Goal: Information Seeking & Learning: Find specific fact

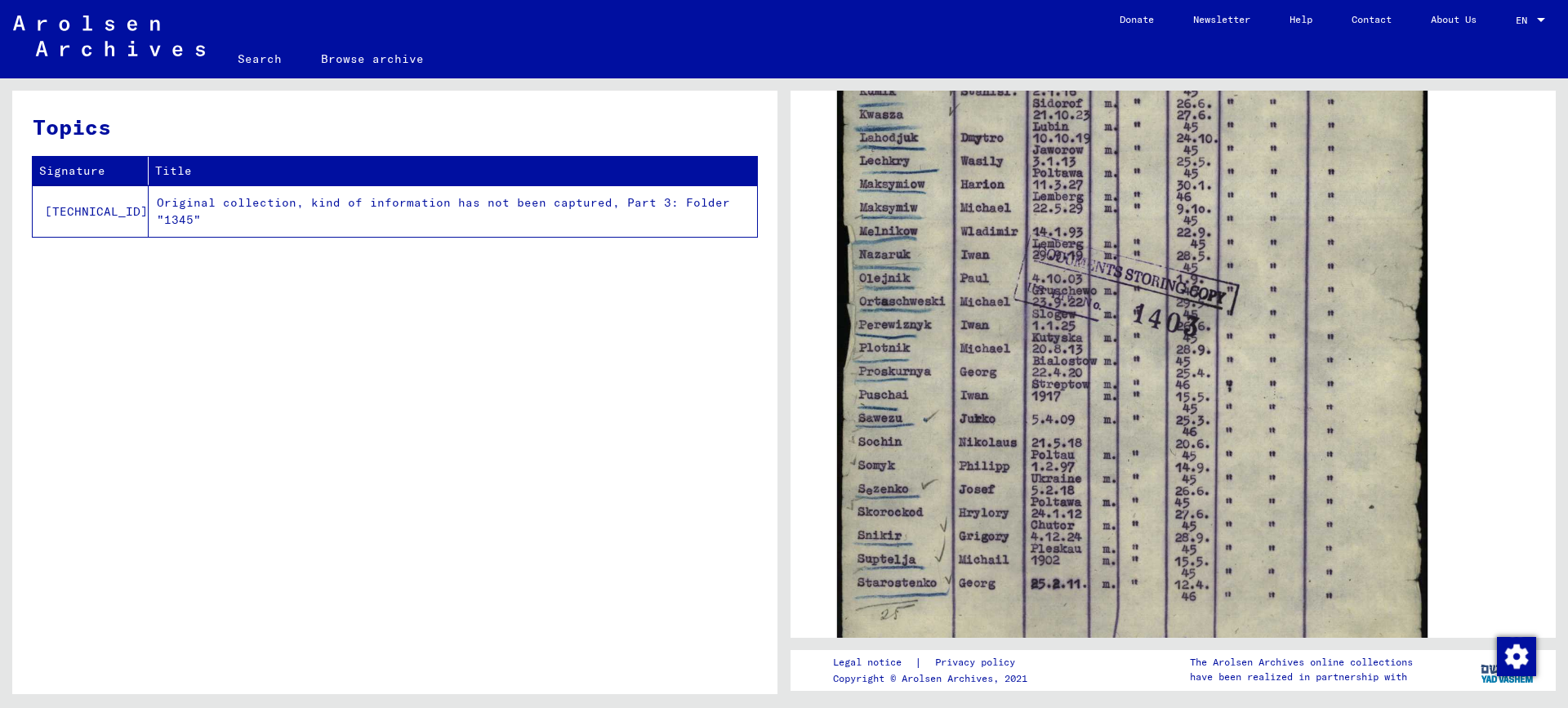
scroll to position [571, 0]
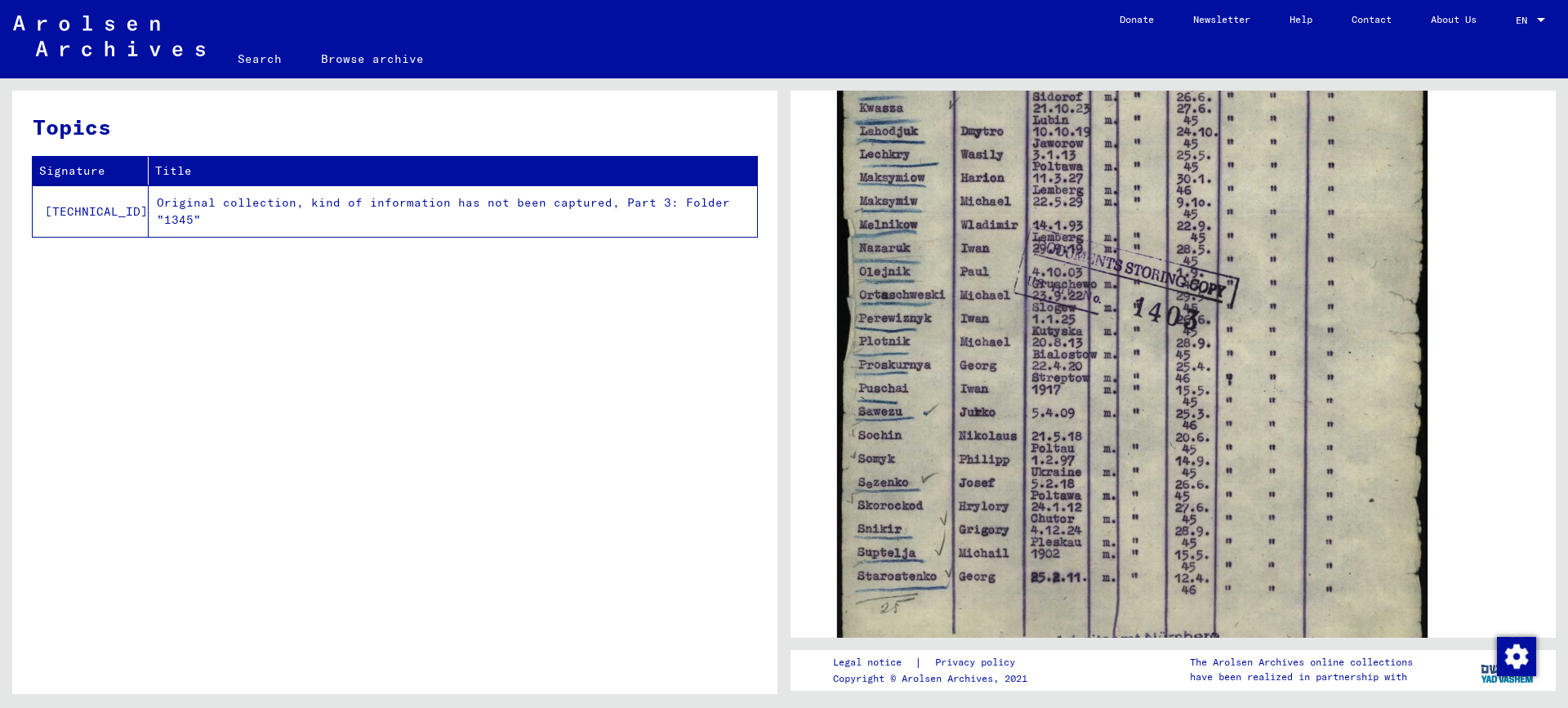
click at [244, 57] on link "Search" at bounding box center [260, 58] width 83 height 39
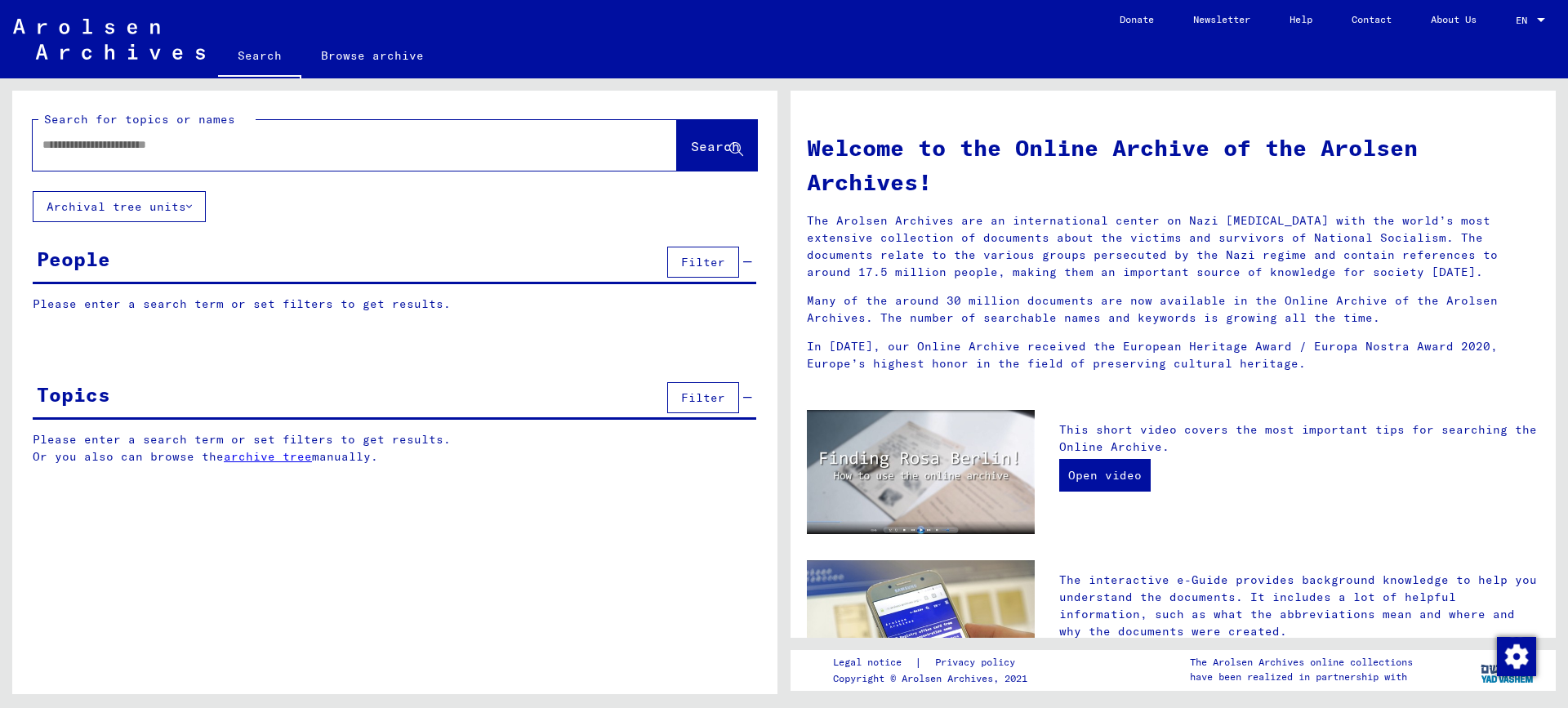
click at [104, 146] on input "text" at bounding box center [335, 144] width 585 height 17
type input "*"
type input "*********"
click at [692, 139] on span "Search" at bounding box center [715, 146] width 49 height 17
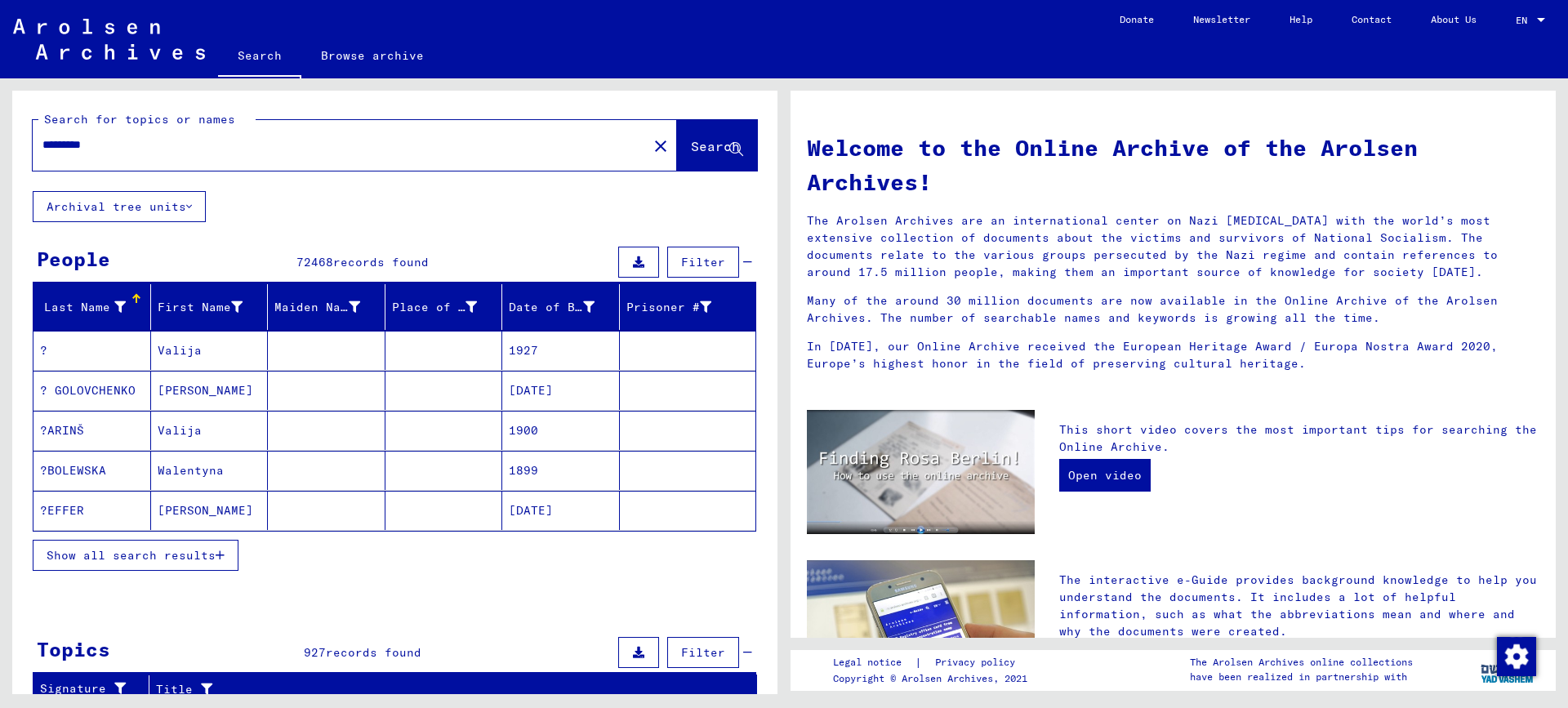
click at [118, 294] on div "Last Name" at bounding box center [95, 307] width 110 height 27
click at [118, 307] on icon at bounding box center [120, 307] width 12 height 12
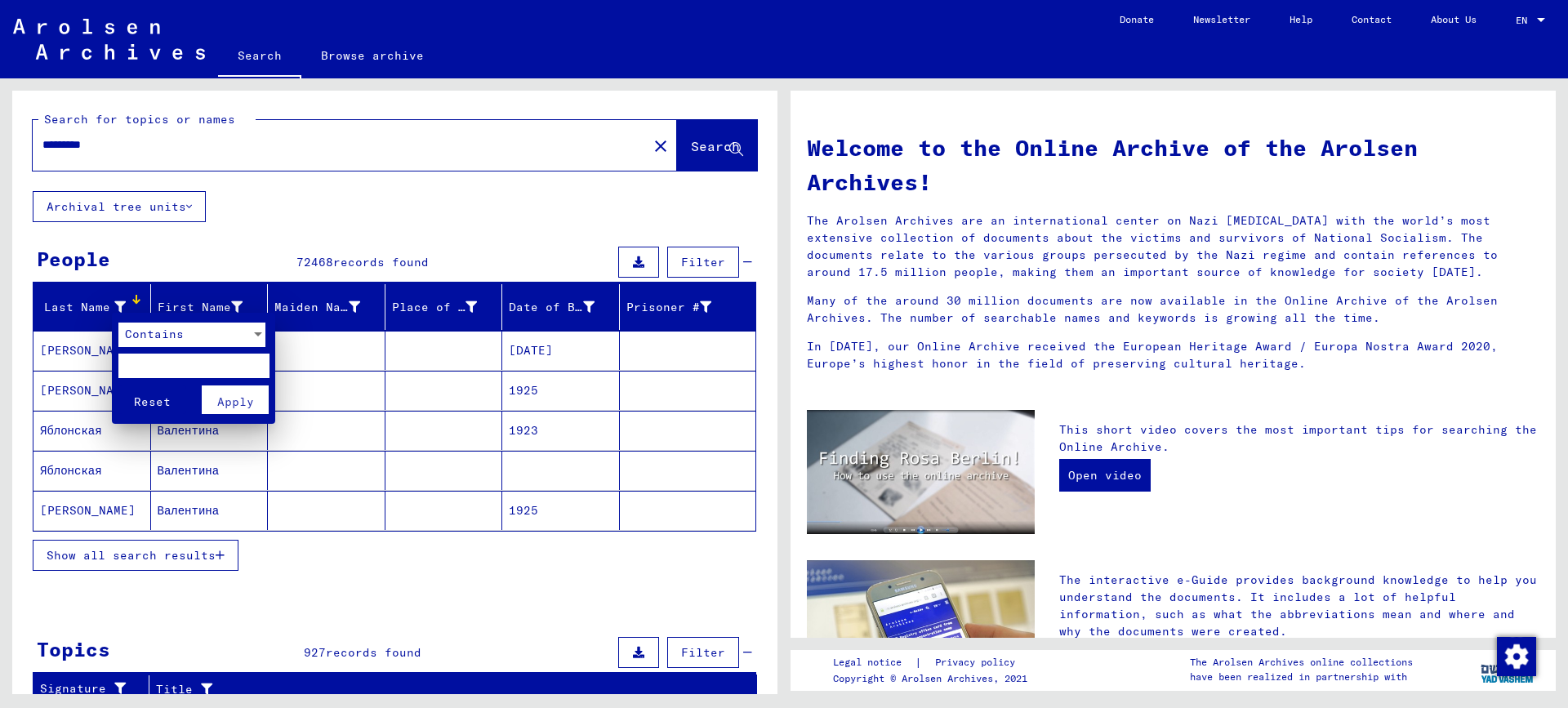
click at [206, 337] on div "Contains" at bounding box center [185, 335] width 133 height 25
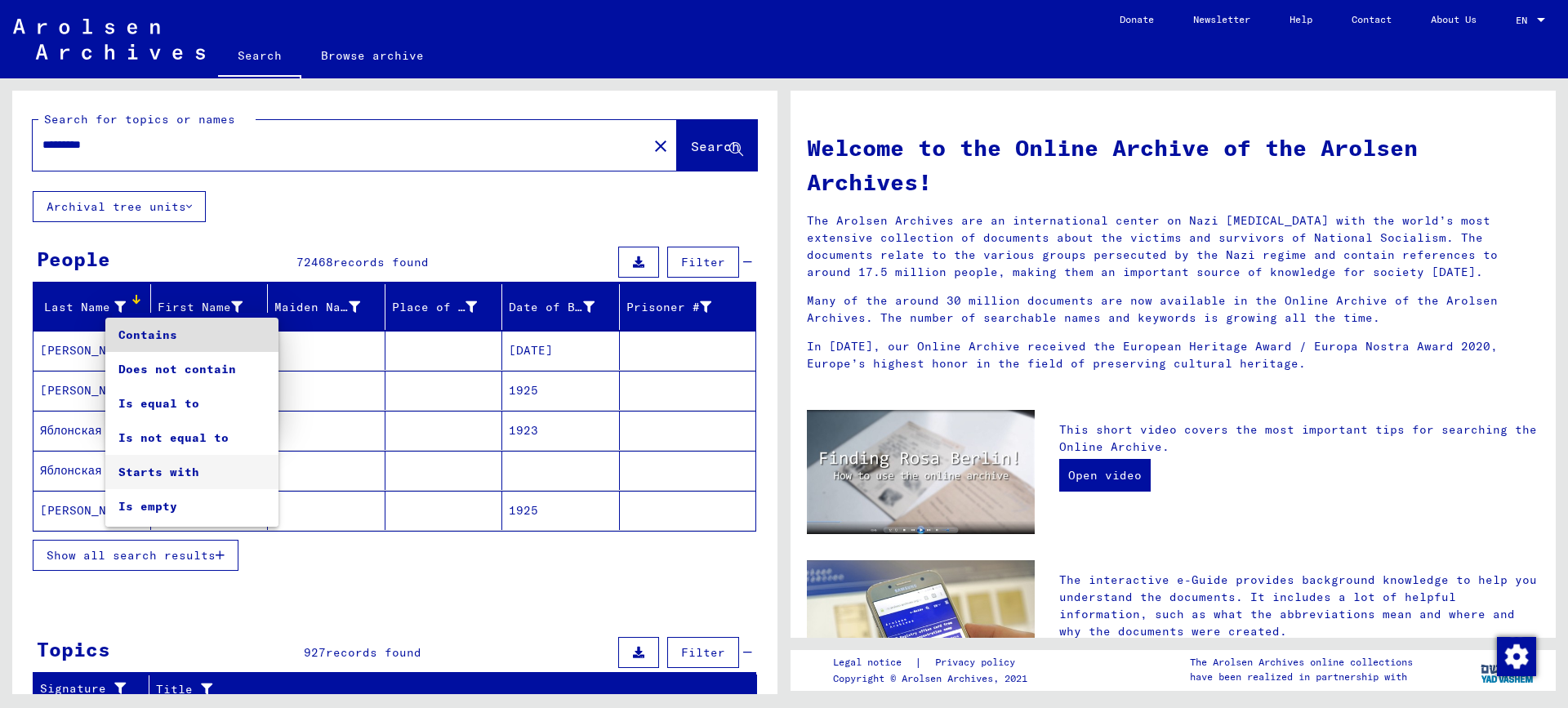
click at [194, 466] on span "Starts with" at bounding box center [192, 471] width 147 height 34
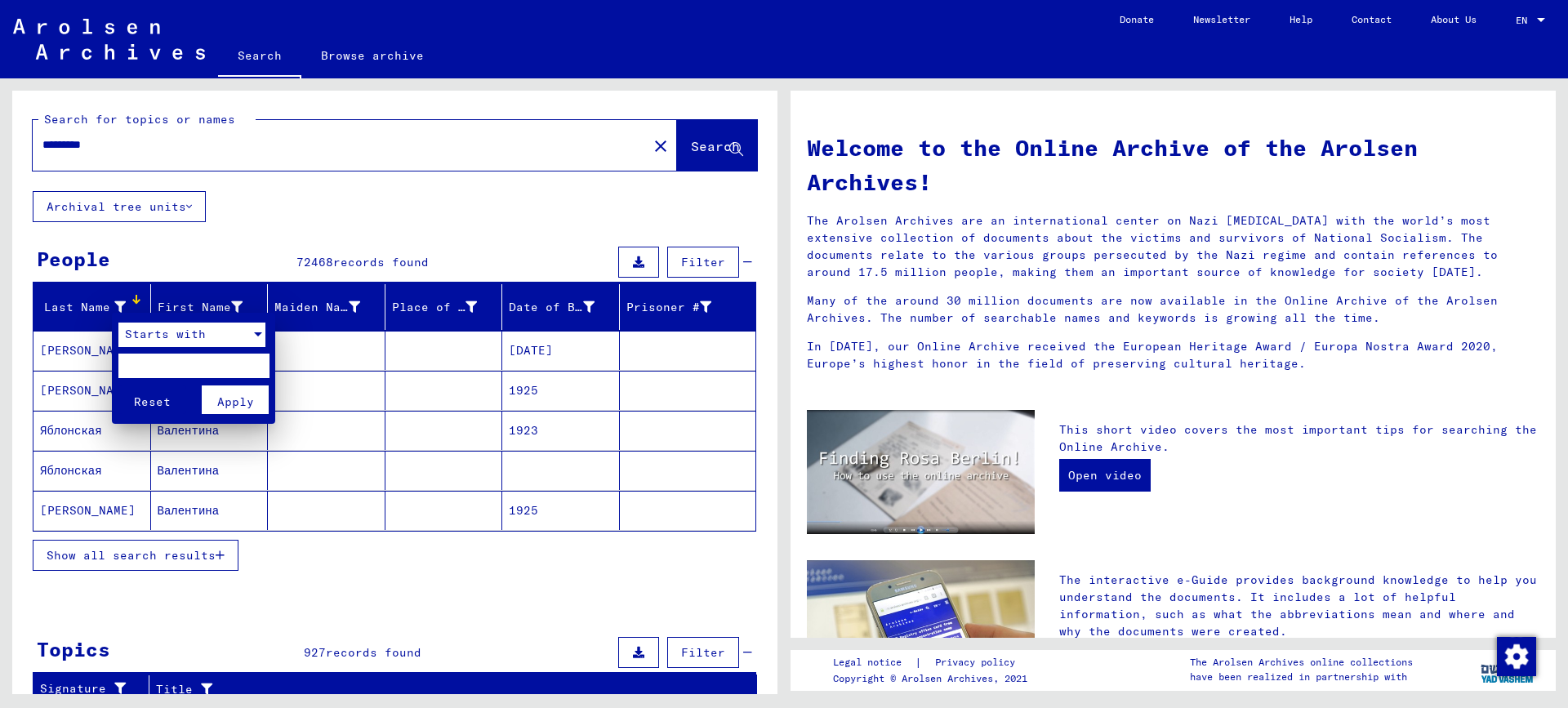
click at [164, 369] on input "text" at bounding box center [194, 366] width 151 height 25
type input "**"
click at [216, 392] on button "Apply" at bounding box center [235, 400] width 68 height 28
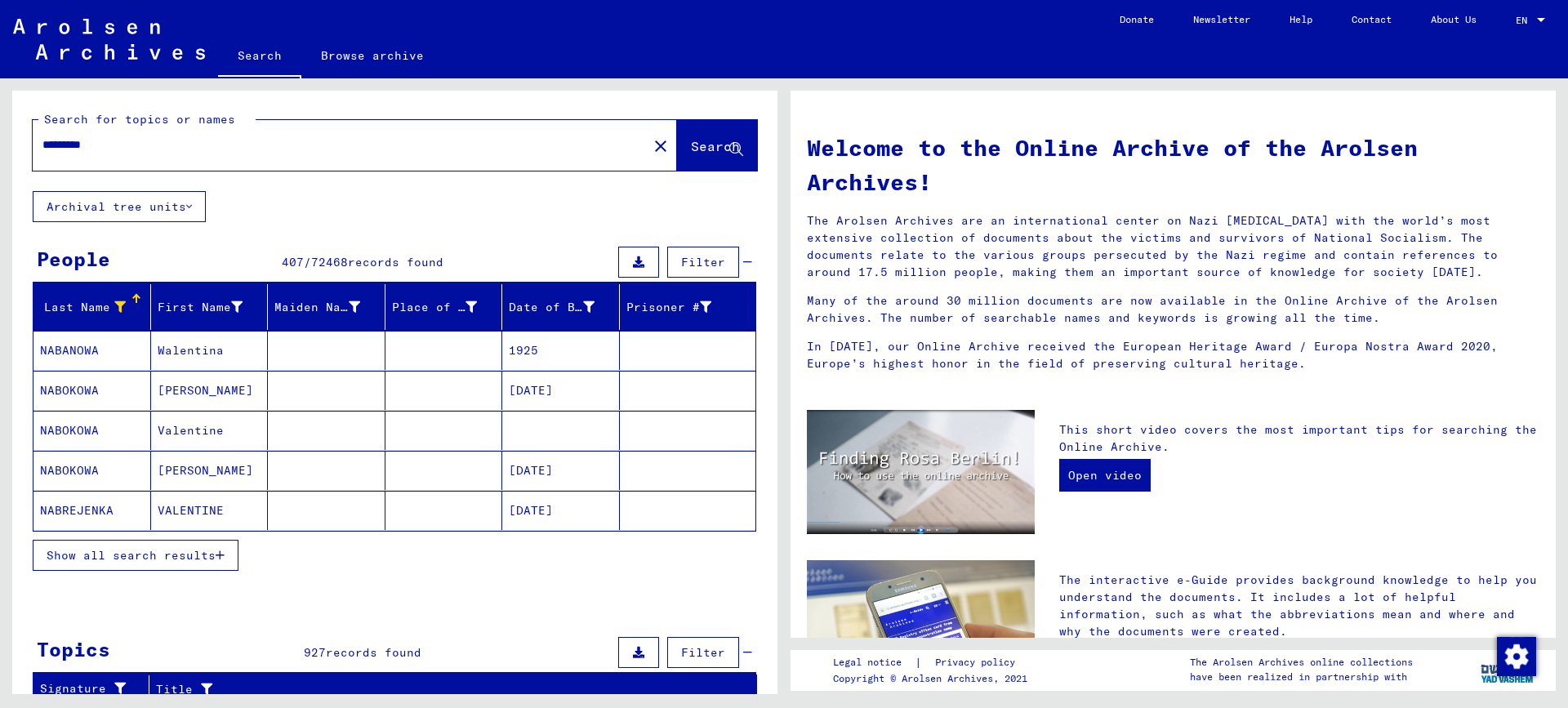
click at [118, 302] on icon at bounding box center [120, 307] width 12 height 12
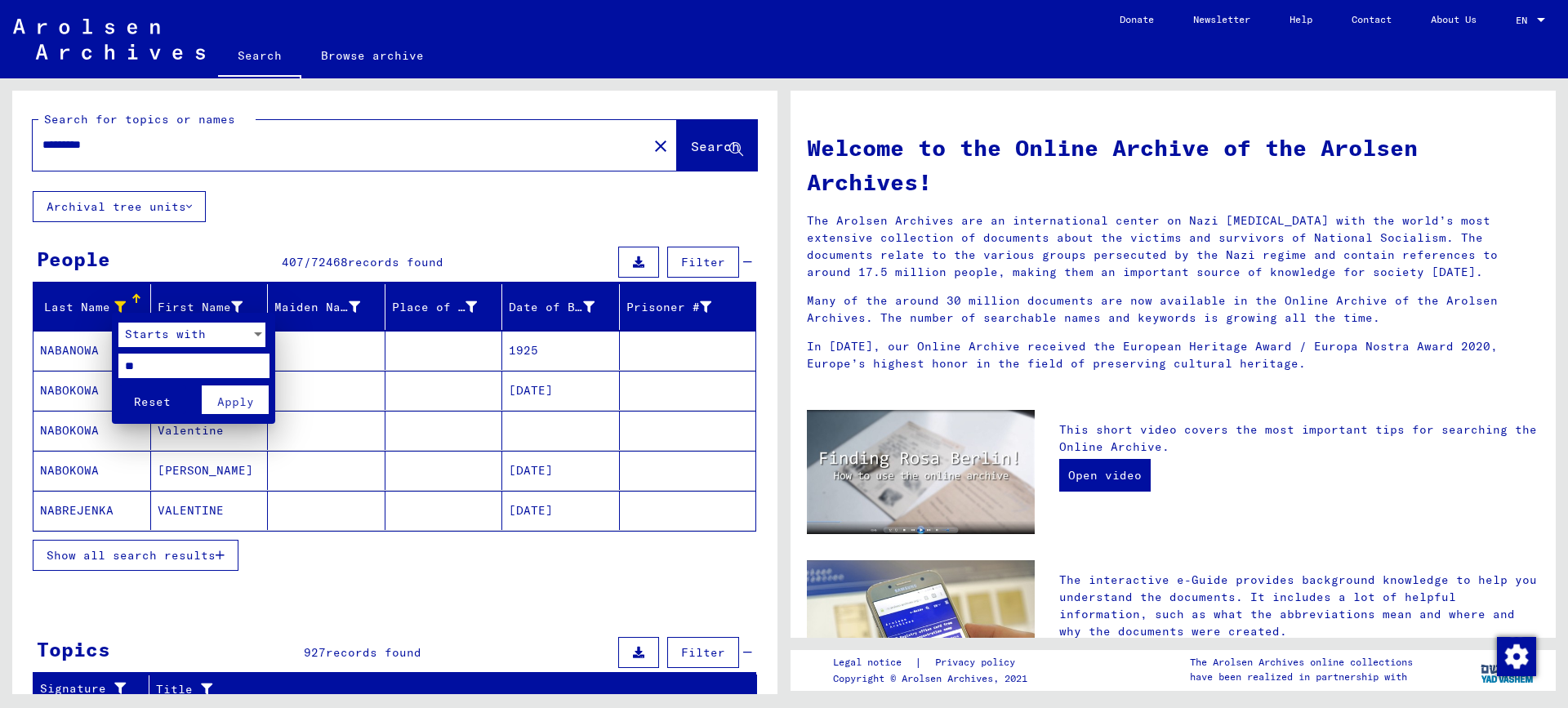
click at [178, 365] on input "**" at bounding box center [194, 366] width 151 height 25
type input "***"
click at [242, 403] on span "Apply" at bounding box center [235, 402] width 36 height 15
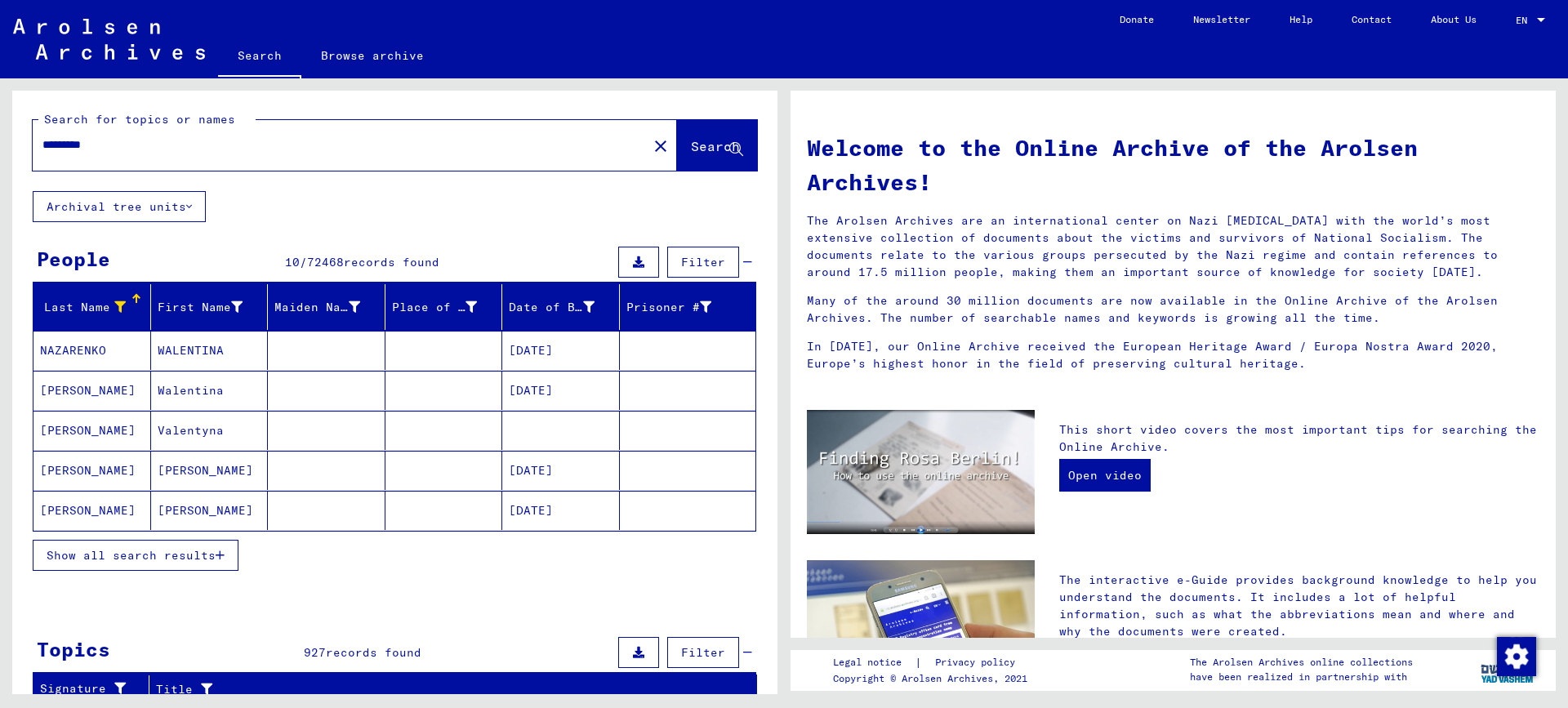
click at [194, 550] on span "Show all search results" at bounding box center [131, 555] width 169 height 15
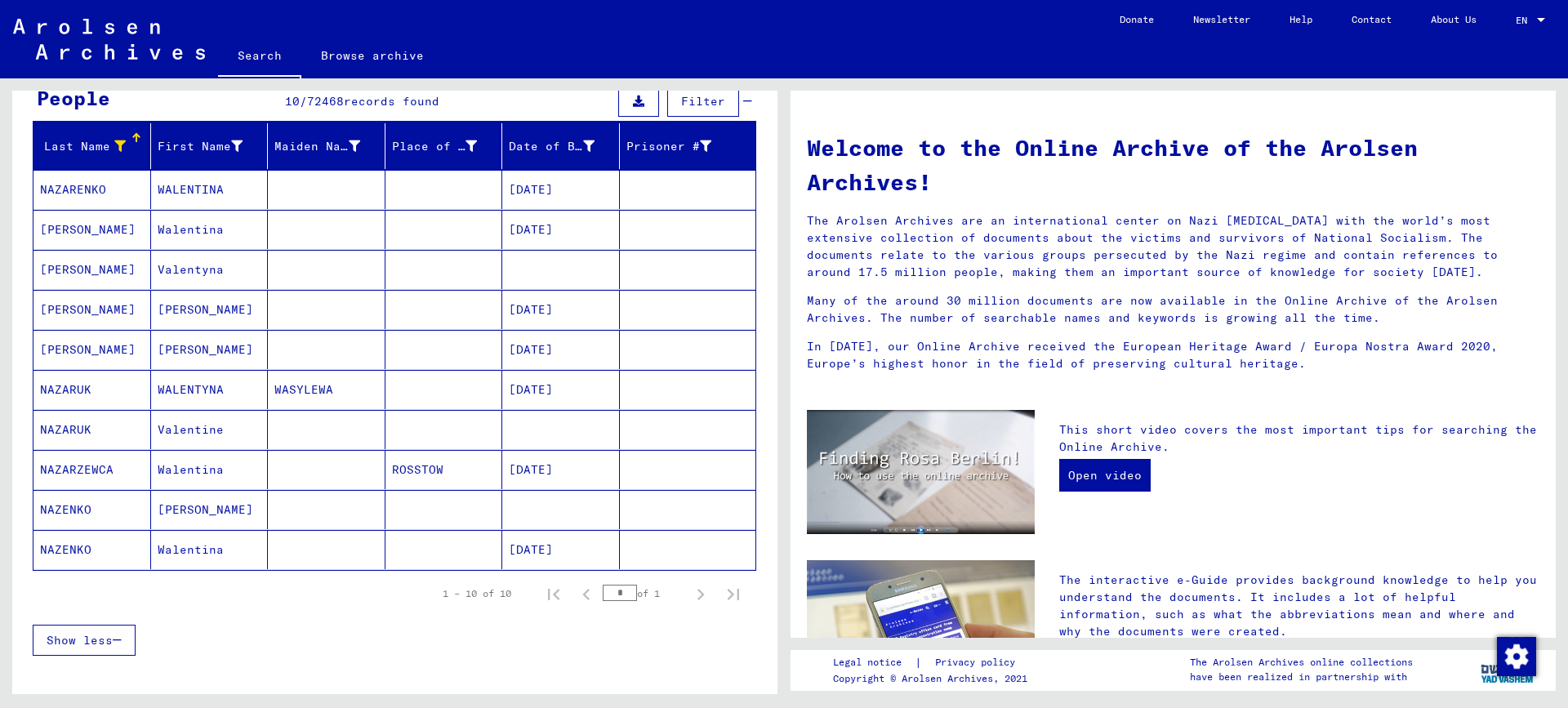
scroll to position [163, 0]
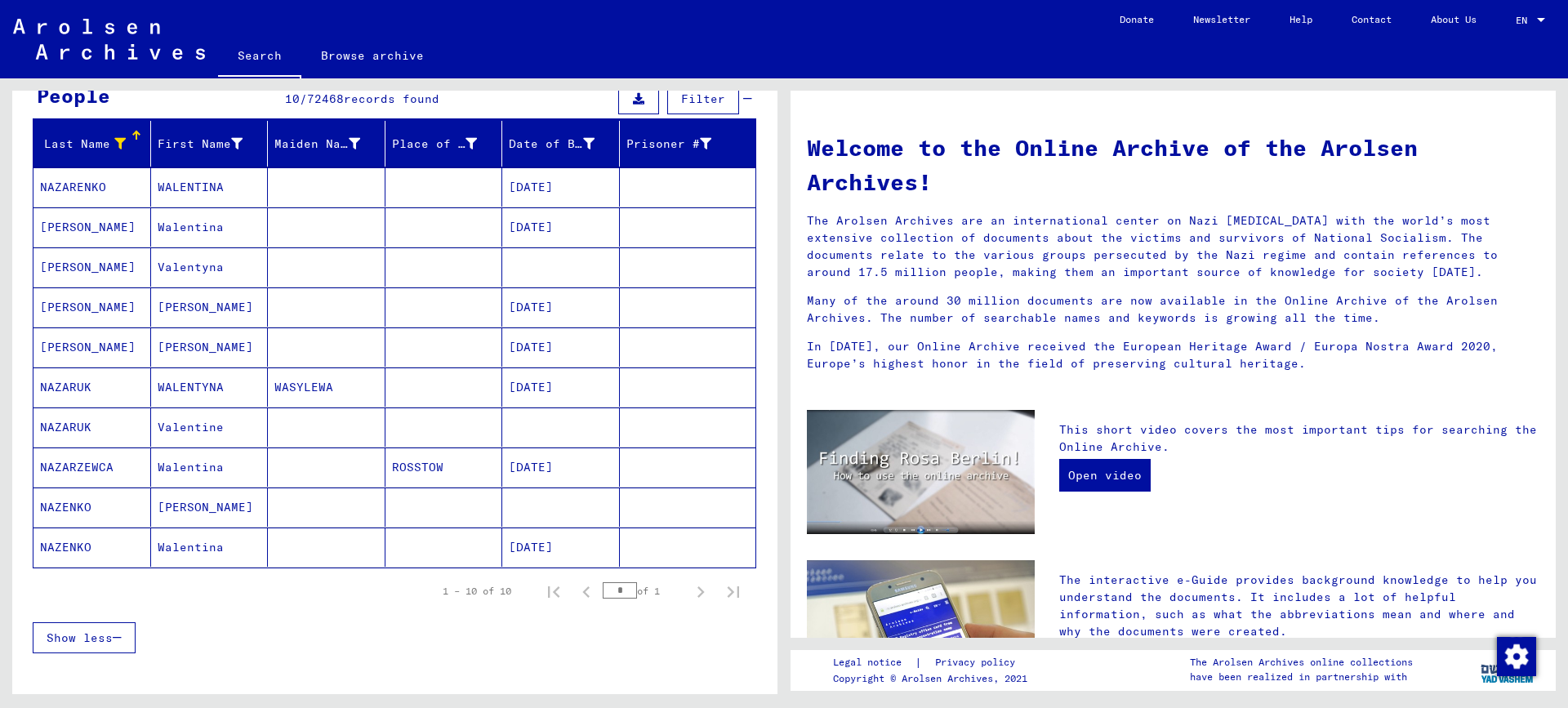
click at [192, 419] on mat-cell "Valentine" at bounding box center [210, 426] width 118 height 39
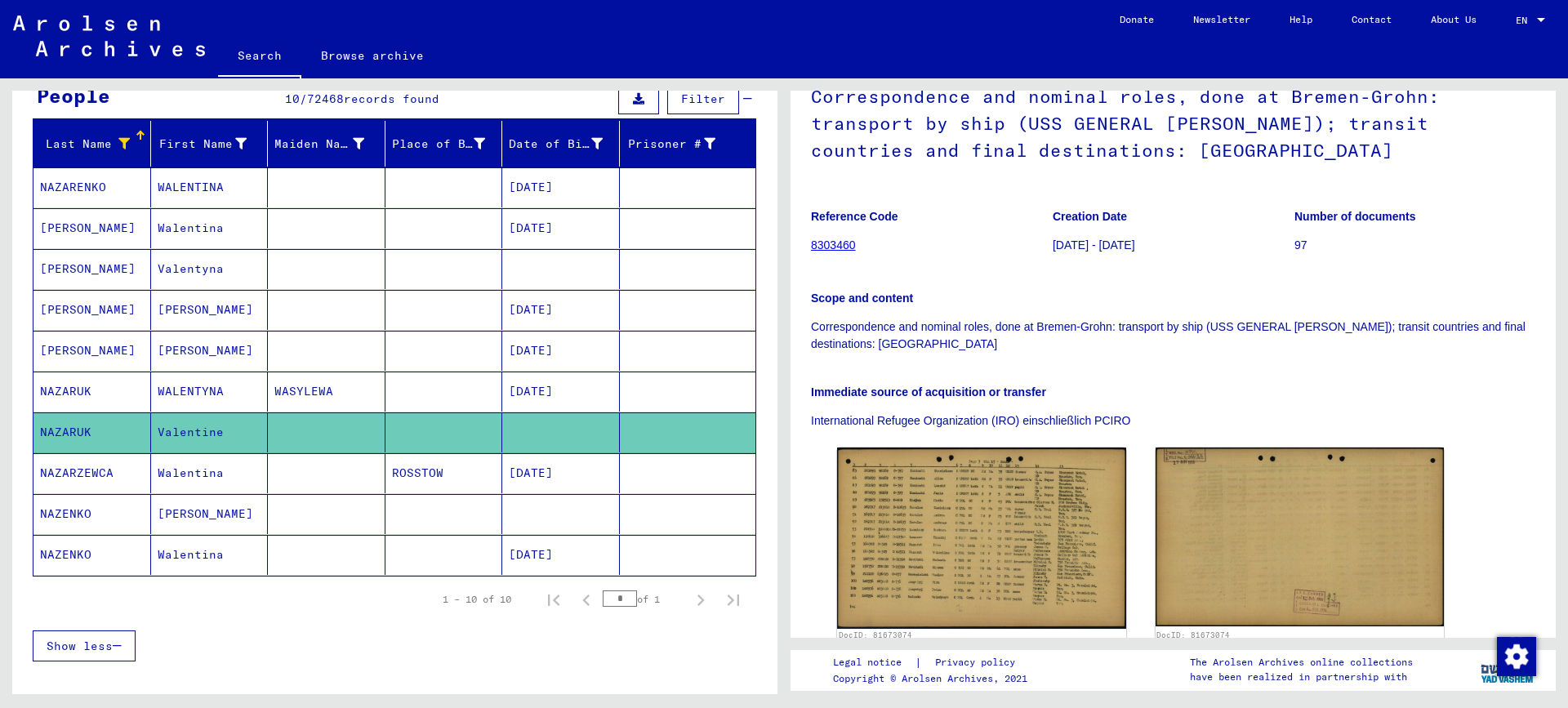
scroll to position [245, 0]
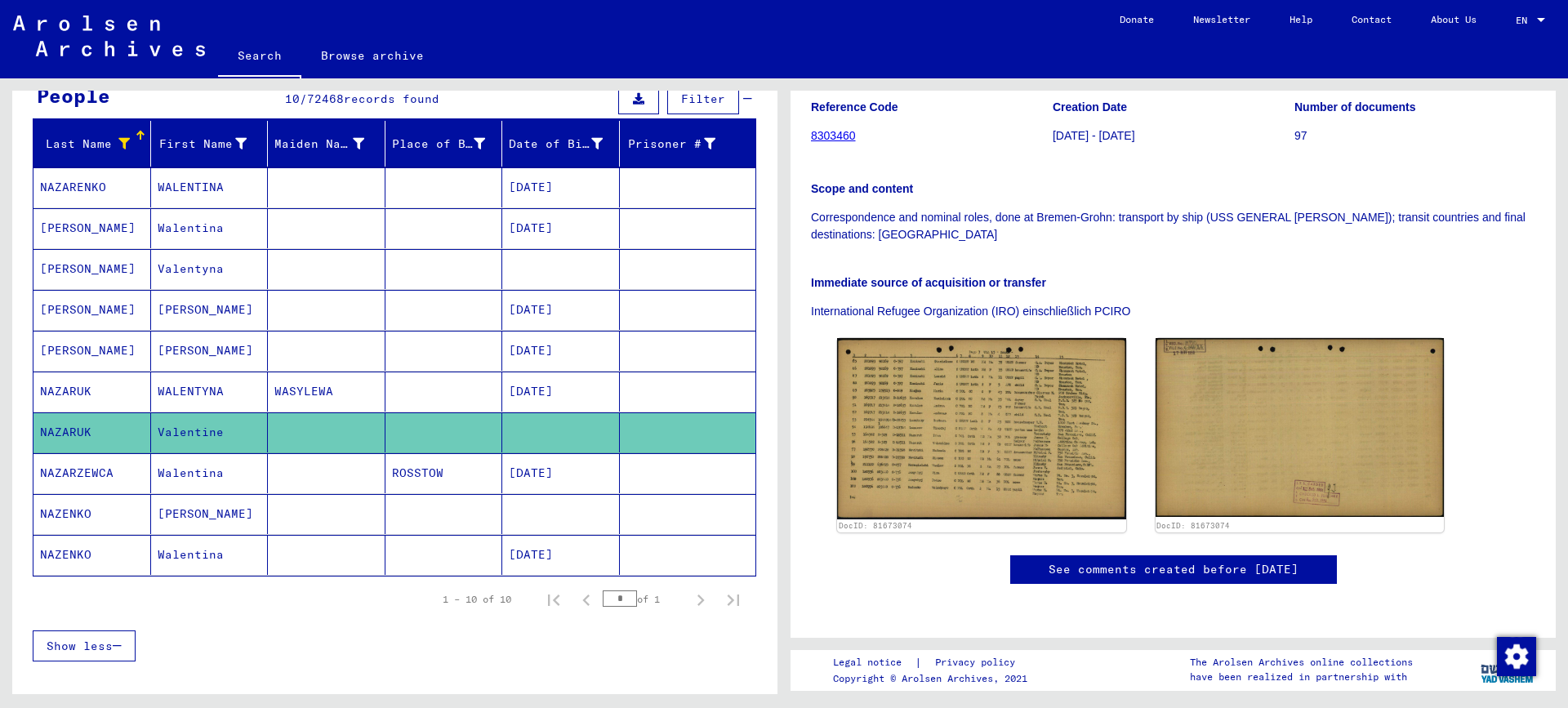
click at [294, 392] on mat-cell "WASYLEWA" at bounding box center [327, 391] width 118 height 40
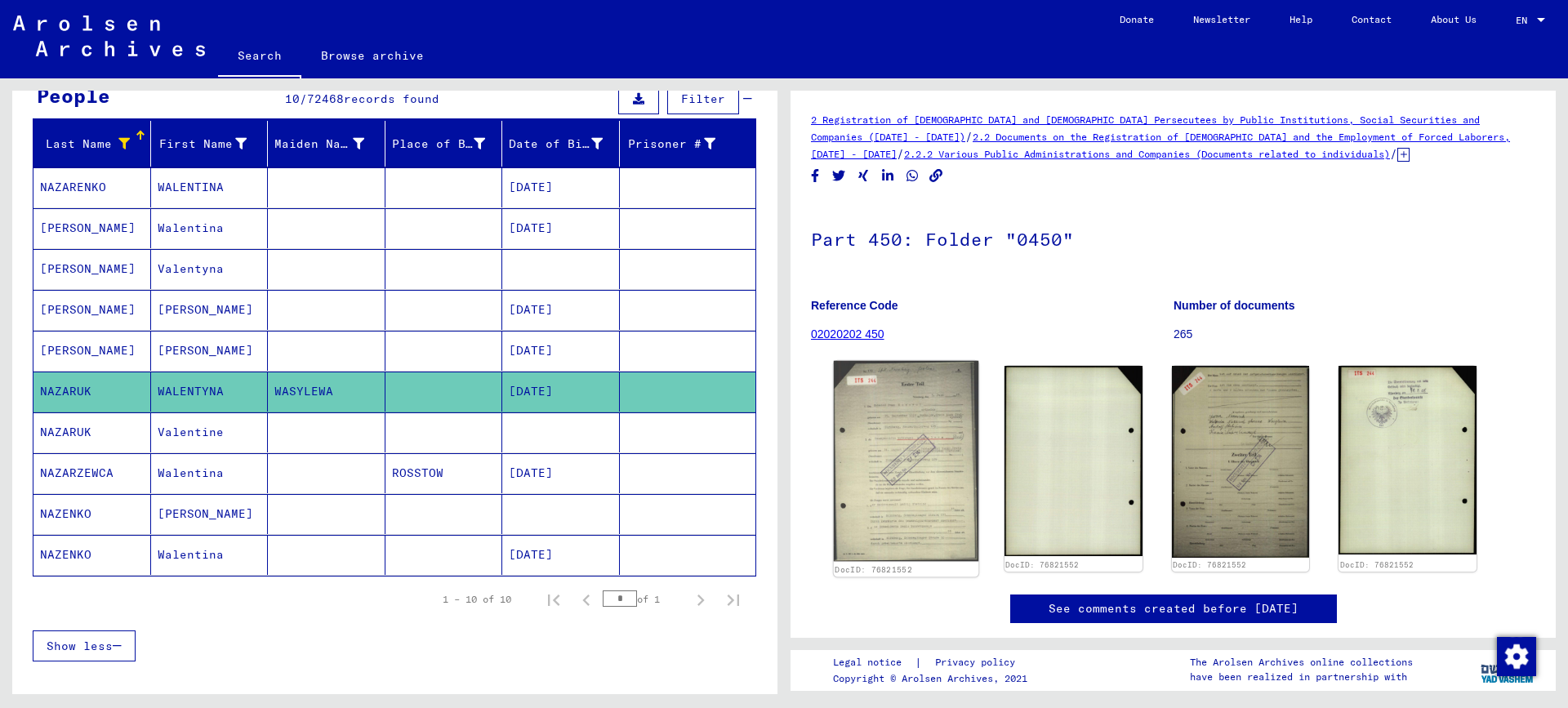
click at [889, 416] on img at bounding box center [905, 461] width 144 height 201
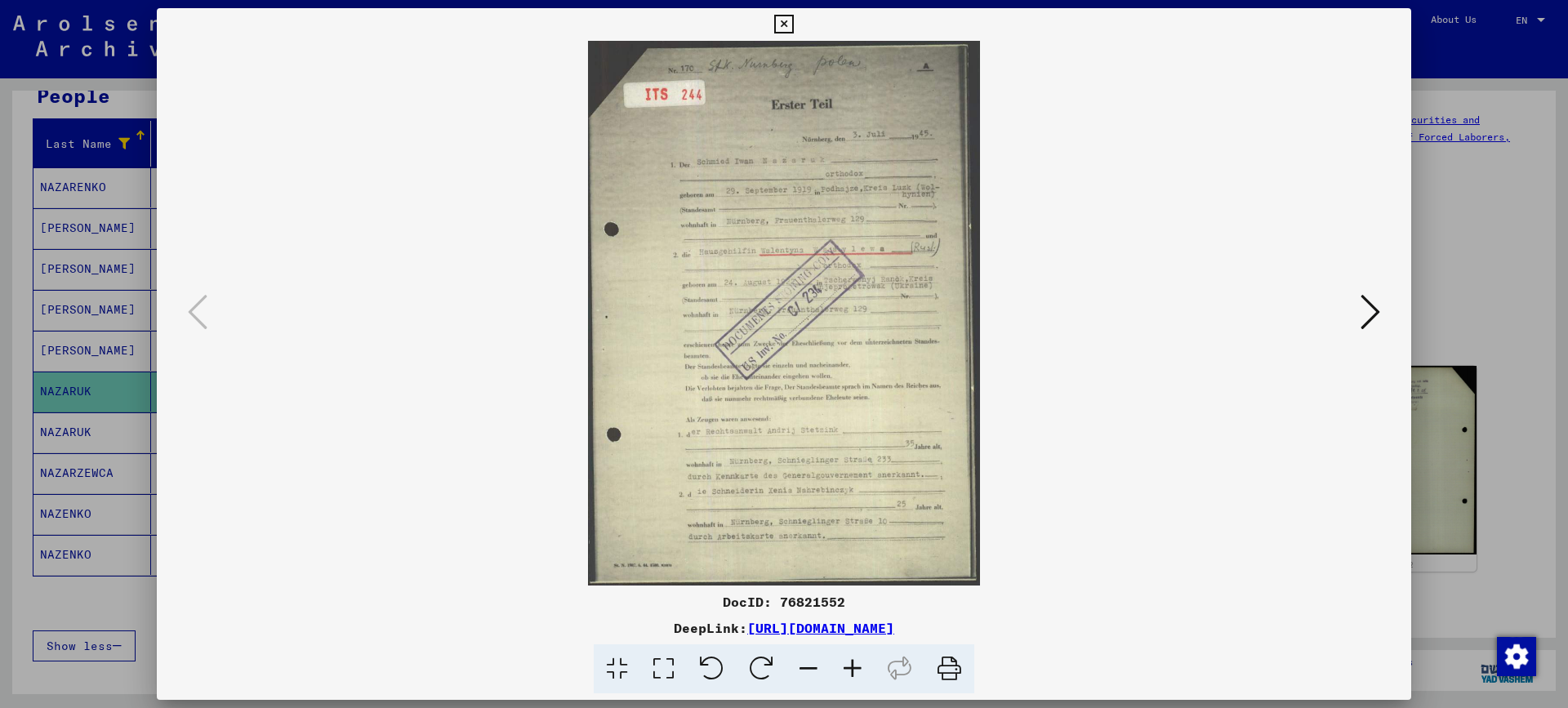
click at [853, 672] on icon at bounding box center [852, 669] width 44 height 50
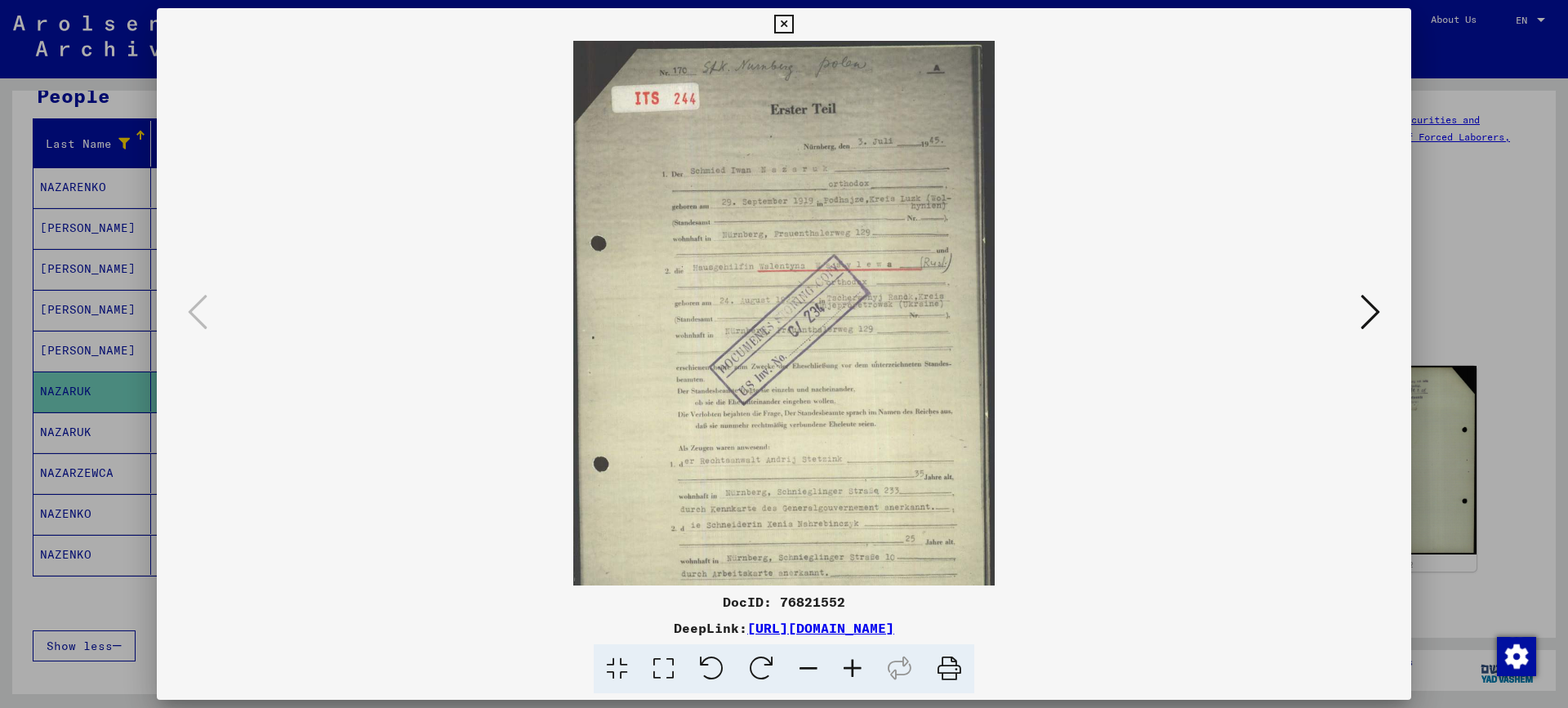
click at [853, 672] on icon at bounding box center [852, 669] width 44 height 50
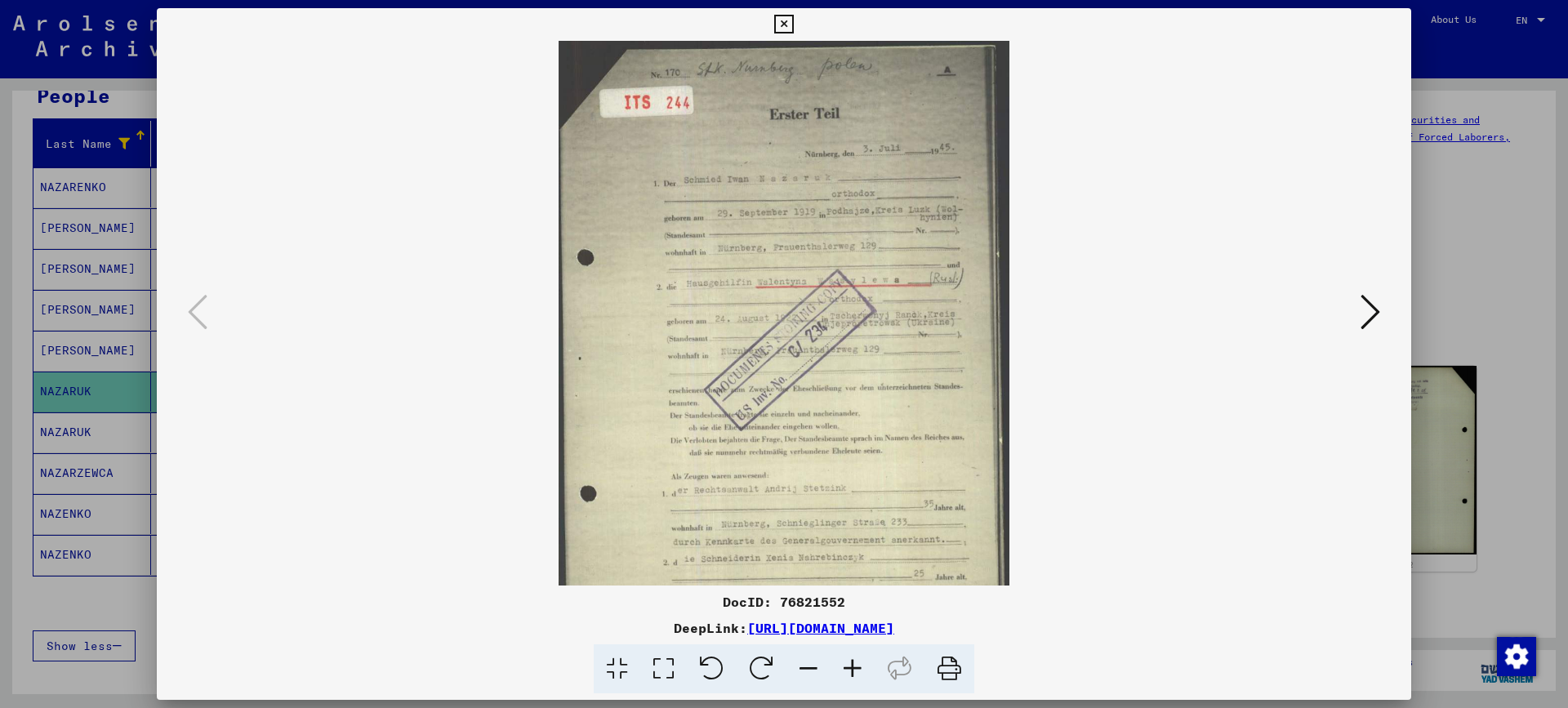
click at [853, 672] on icon at bounding box center [852, 669] width 44 height 50
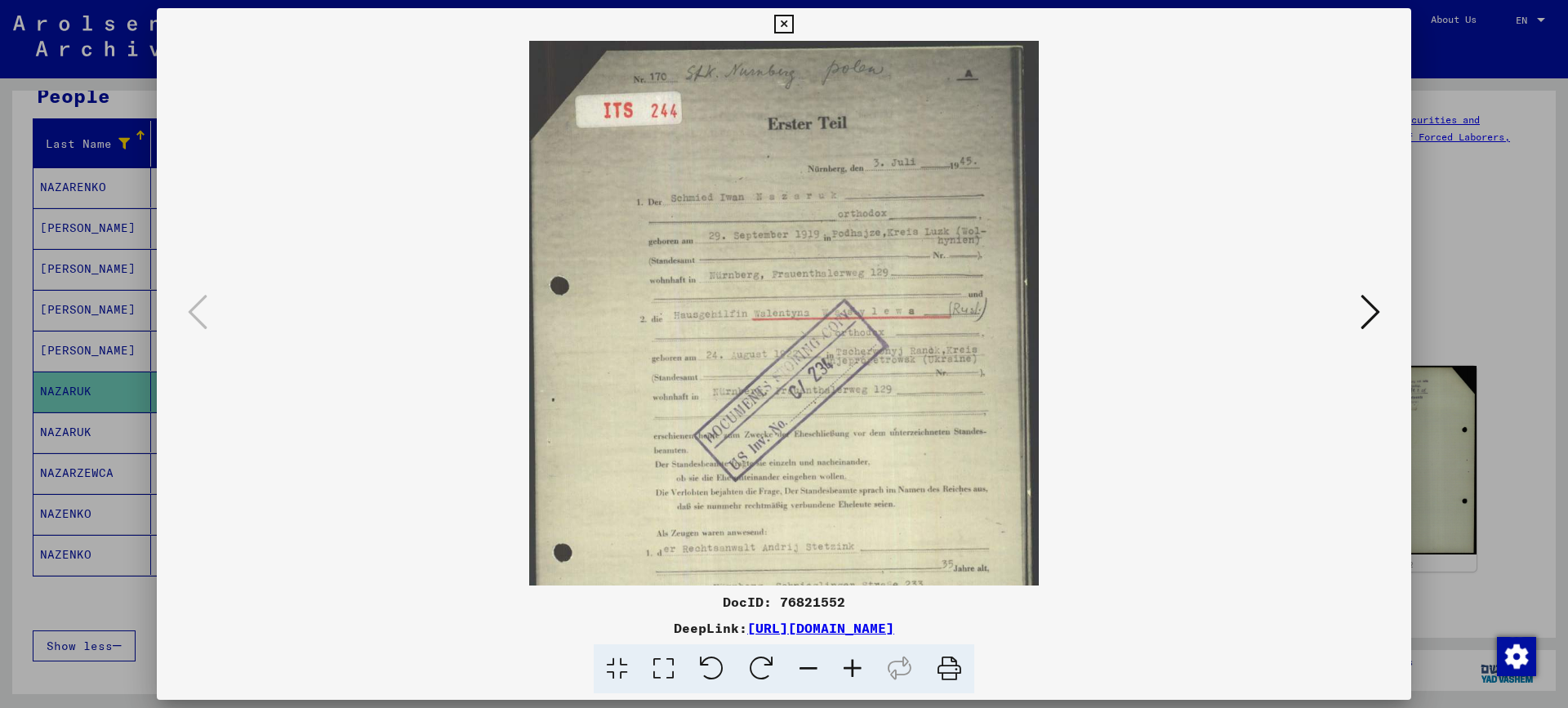
click at [853, 672] on icon at bounding box center [852, 669] width 44 height 50
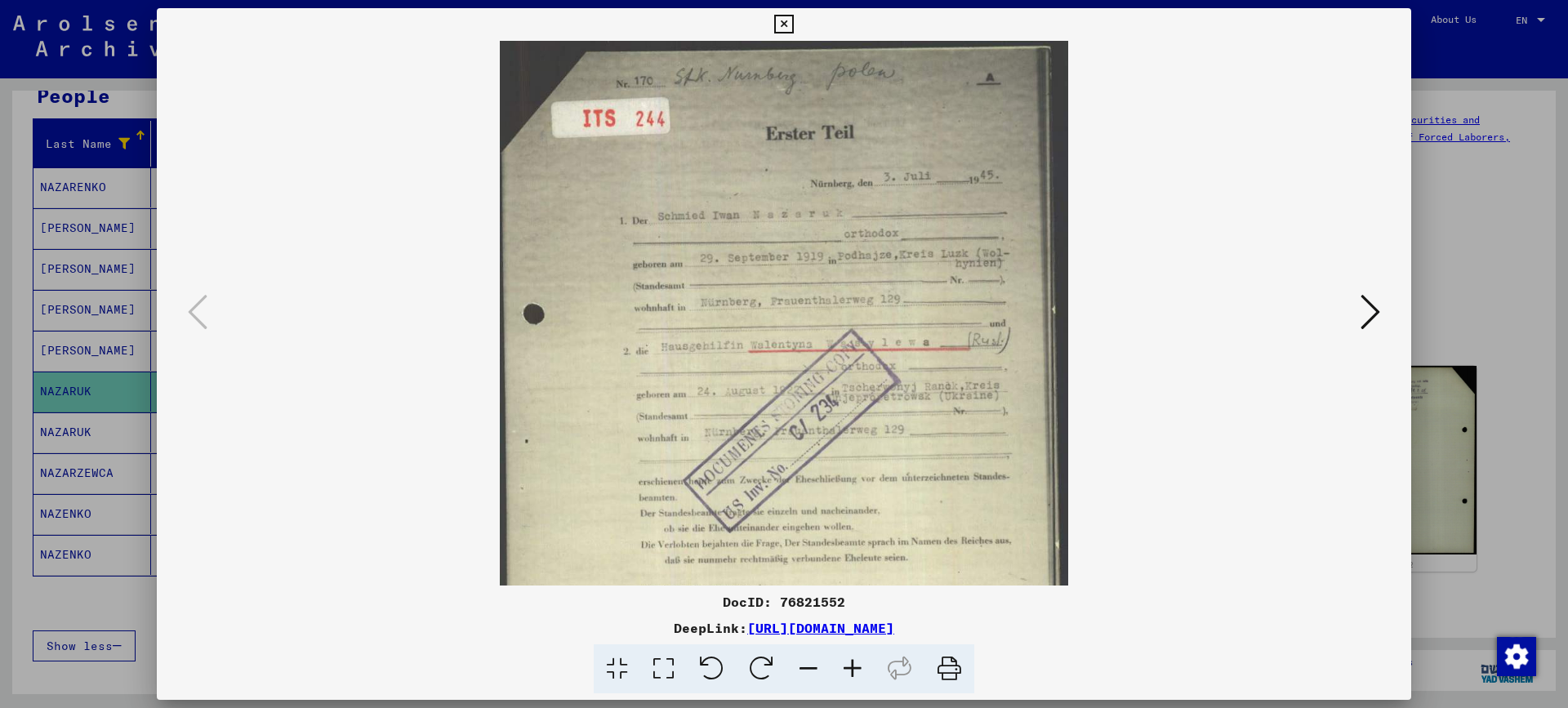
click at [853, 672] on icon at bounding box center [852, 669] width 44 height 50
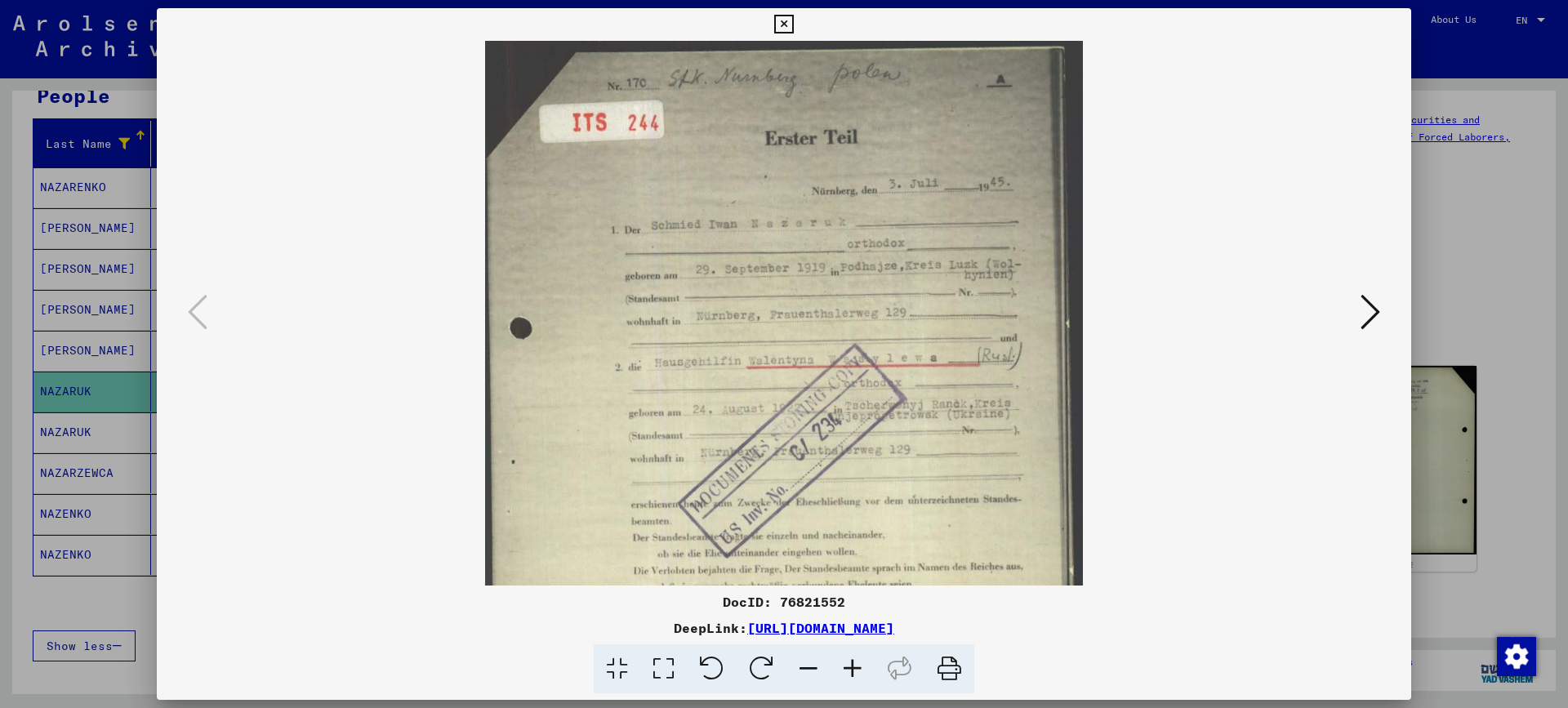
click at [853, 672] on icon at bounding box center [852, 669] width 44 height 50
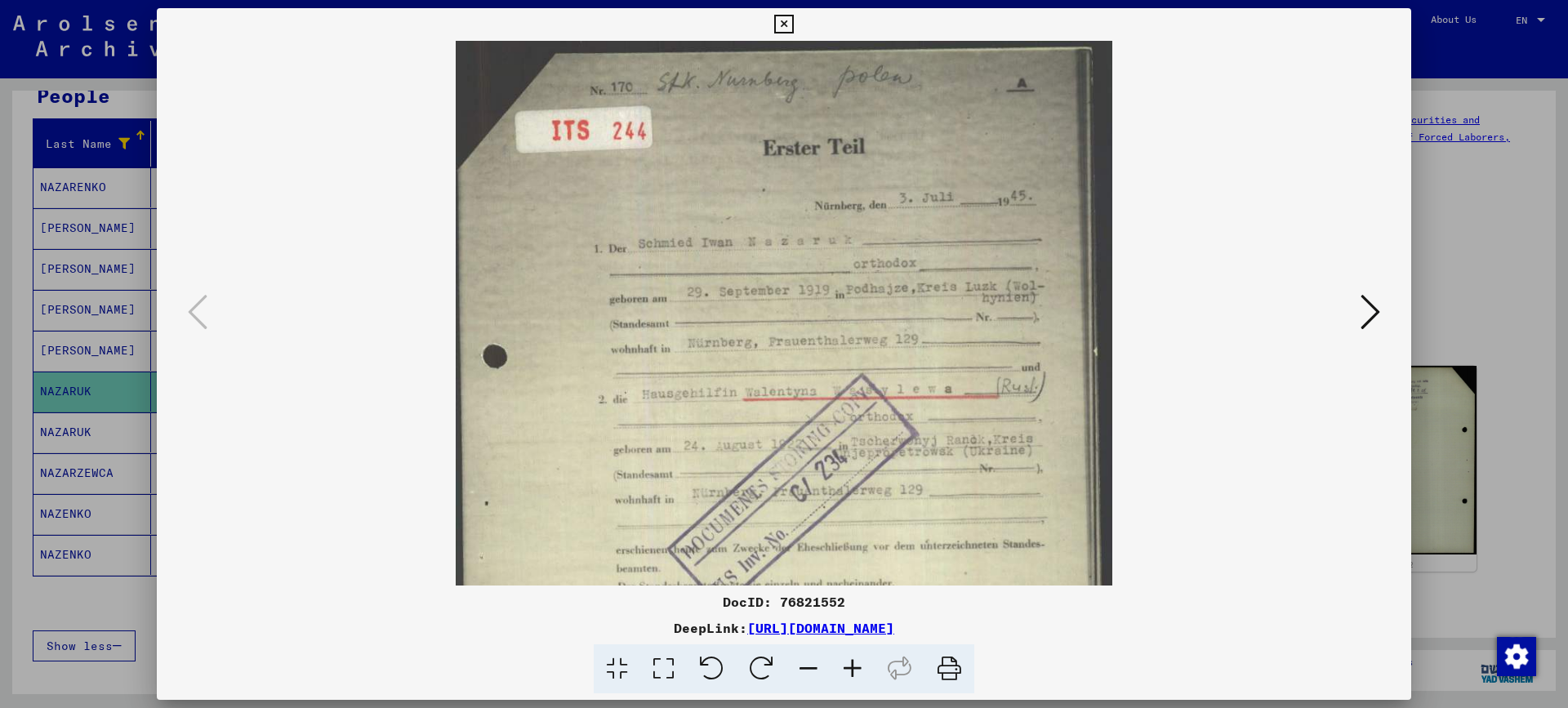
click at [853, 672] on icon at bounding box center [852, 669] width 44 height 50
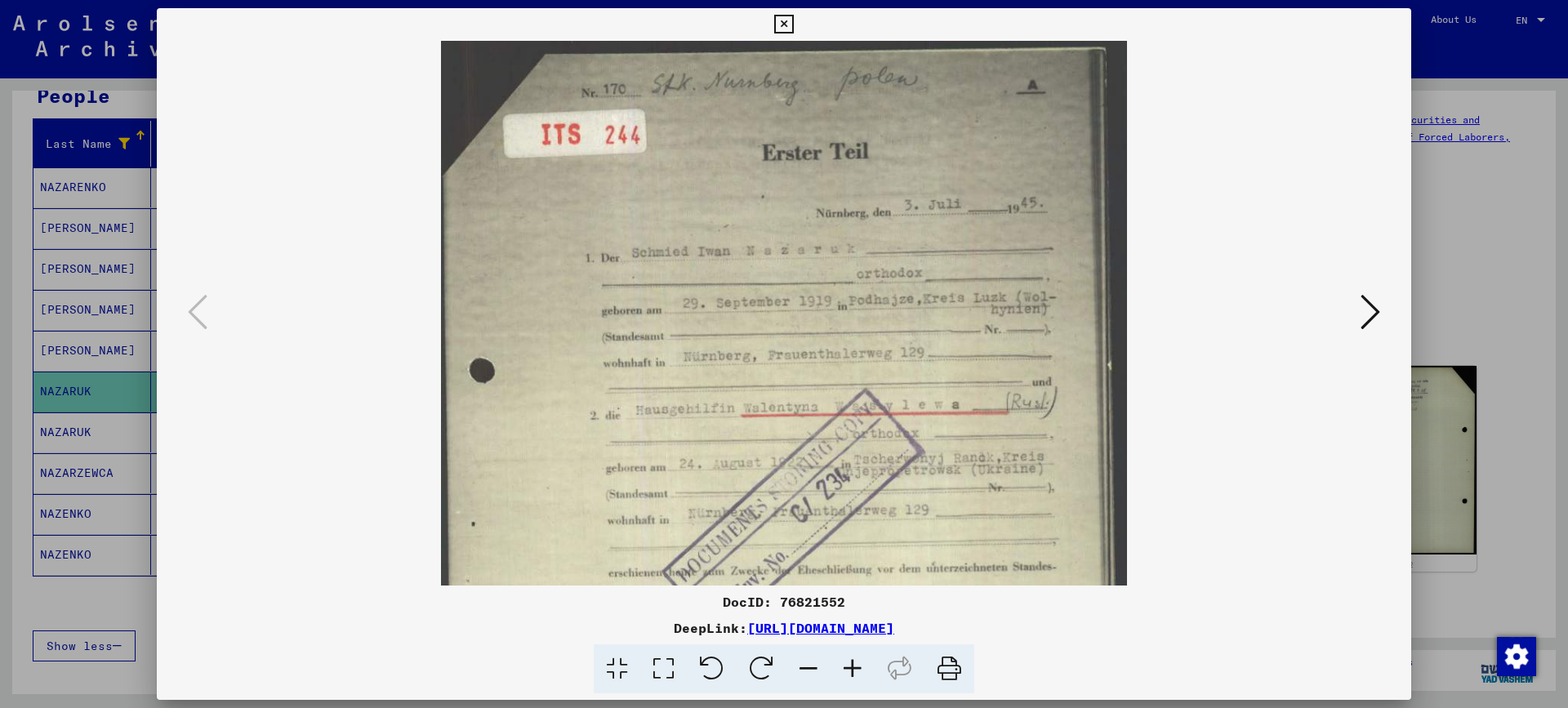
click at [853, 672] on icon at bounding box center [852, 669] width 44 height 50
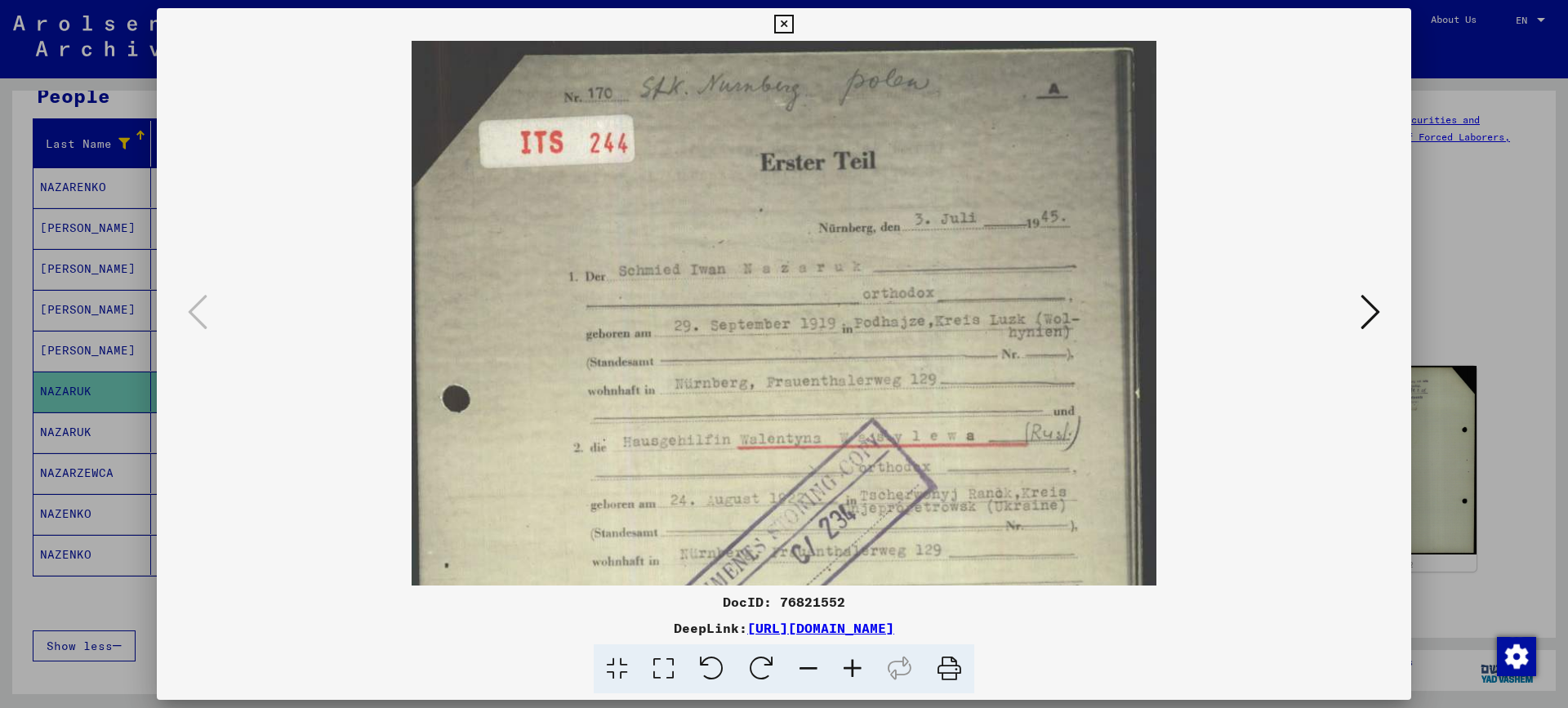
click at [853, 672] on icon at bounding box center [852, 669] width 44 height 50
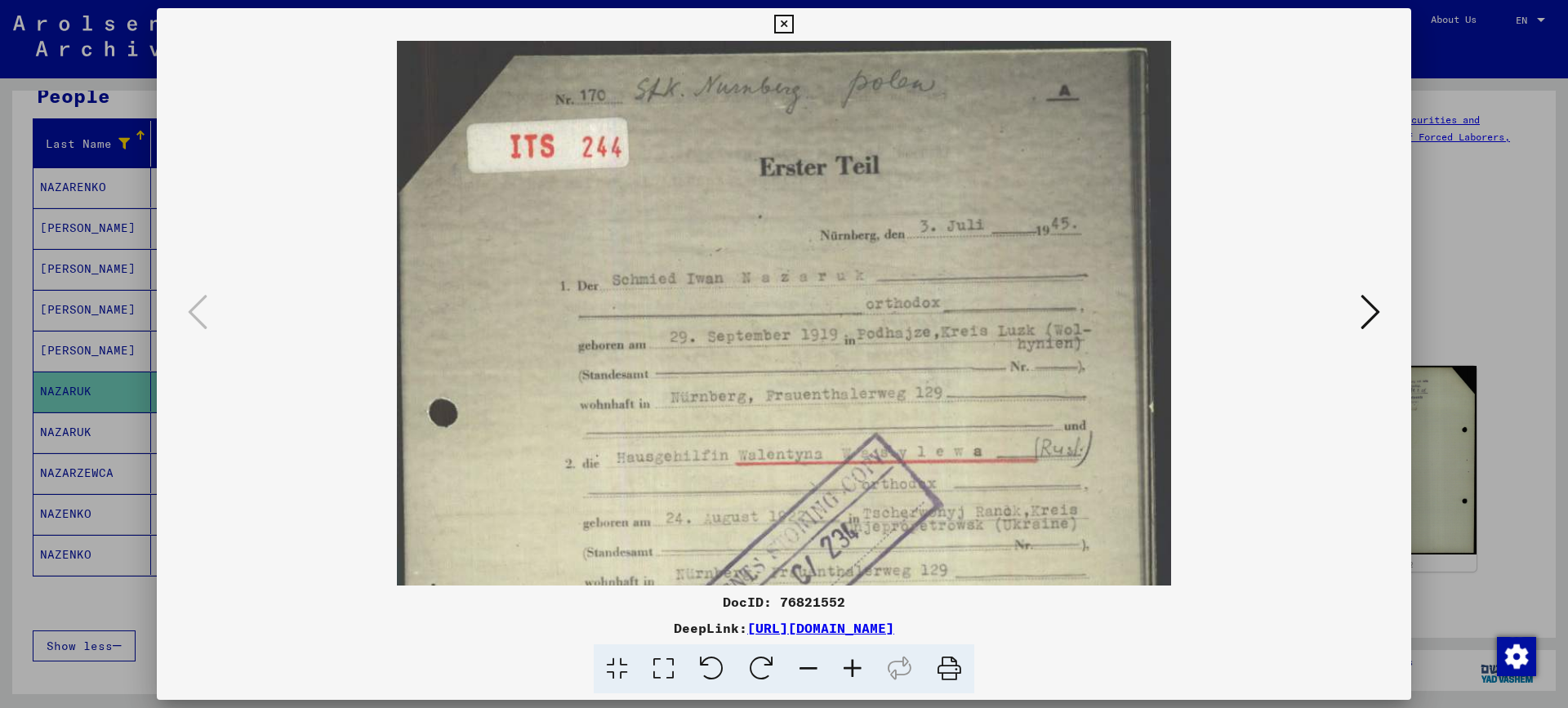
click at [853, 672] on icon at bounding box center [852, 669] width 44 height 50
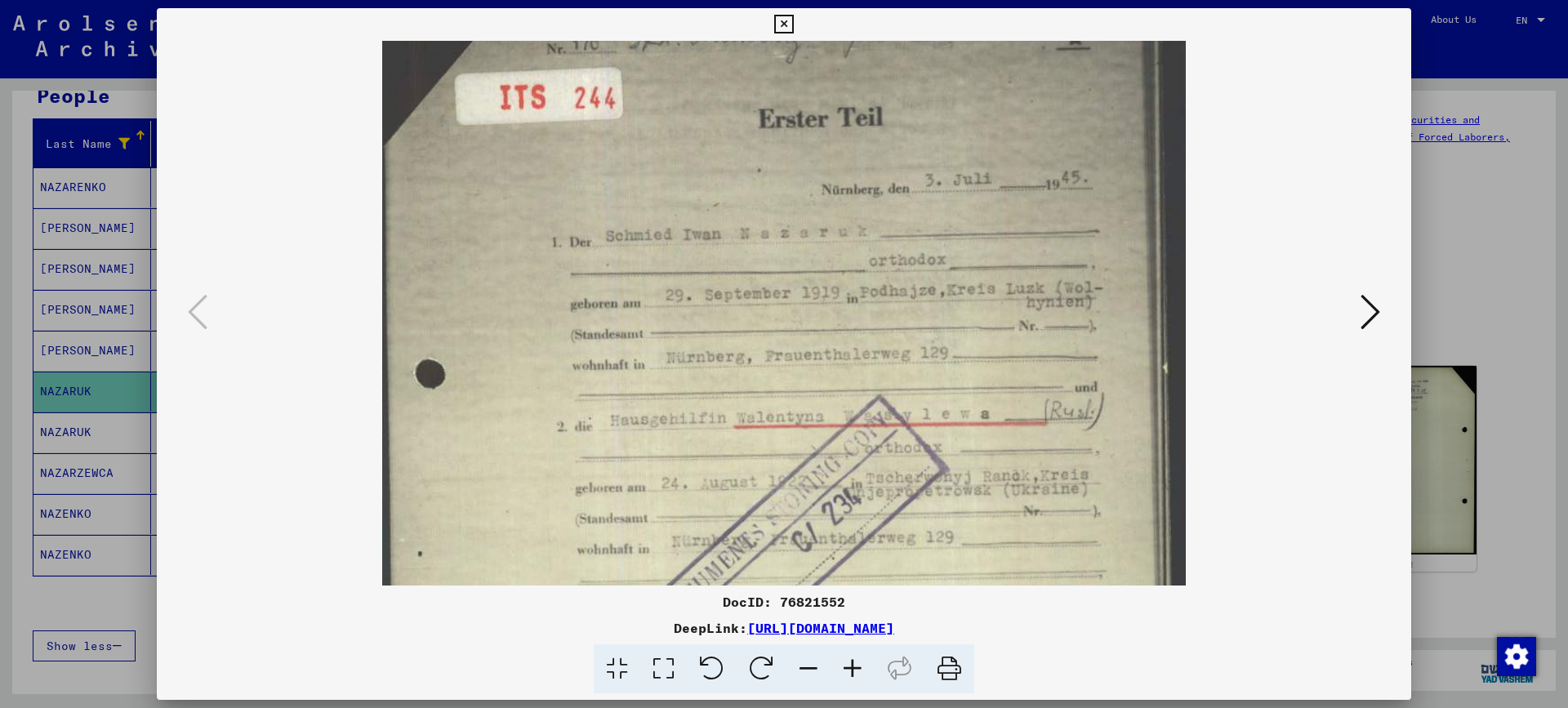
scroll to position [71, 0]
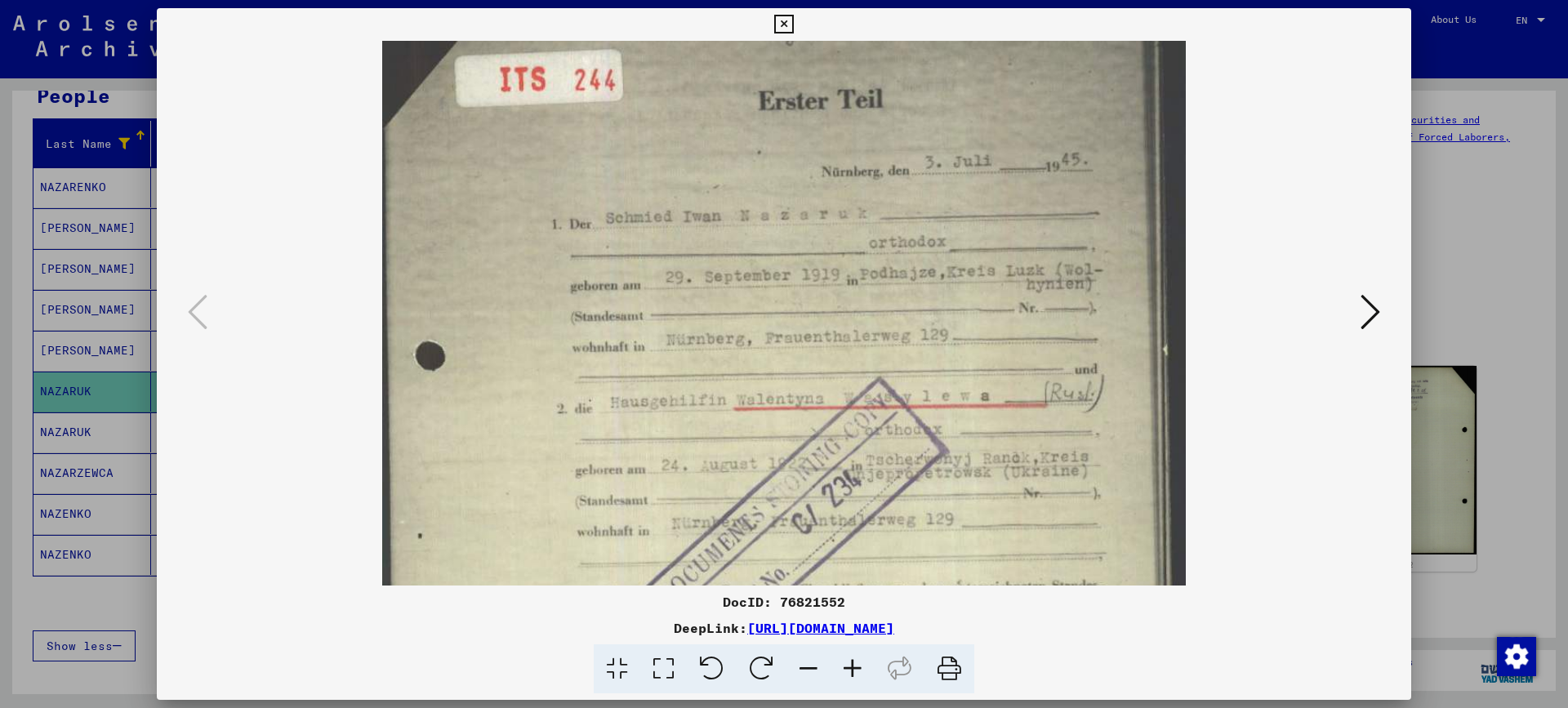
drag, startPoint x: 710, startPoint y: 380, endPoint x: 713, endPoint y: 308, distance: 72.1
click at [713, 308] on img at bounding box center [784, 528] width 803 height 1116
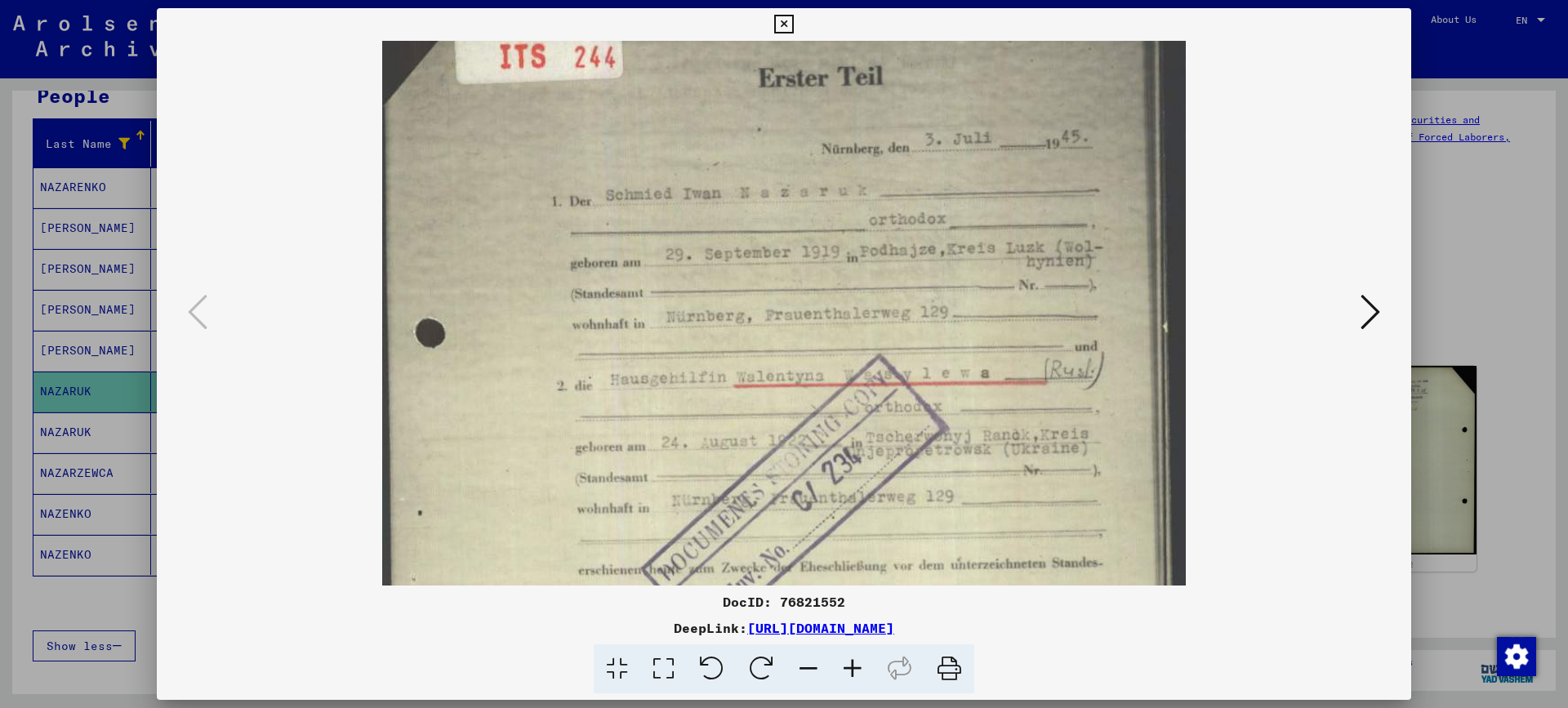
scroll to position [95, 0]
drag, startPoint x: 829, startPoint y: 347, endPoint x: 828, endPoint y: 322, distance: 25.0
click at [828, 322] on img at bounding box center [784, 504] width 803 height 1116
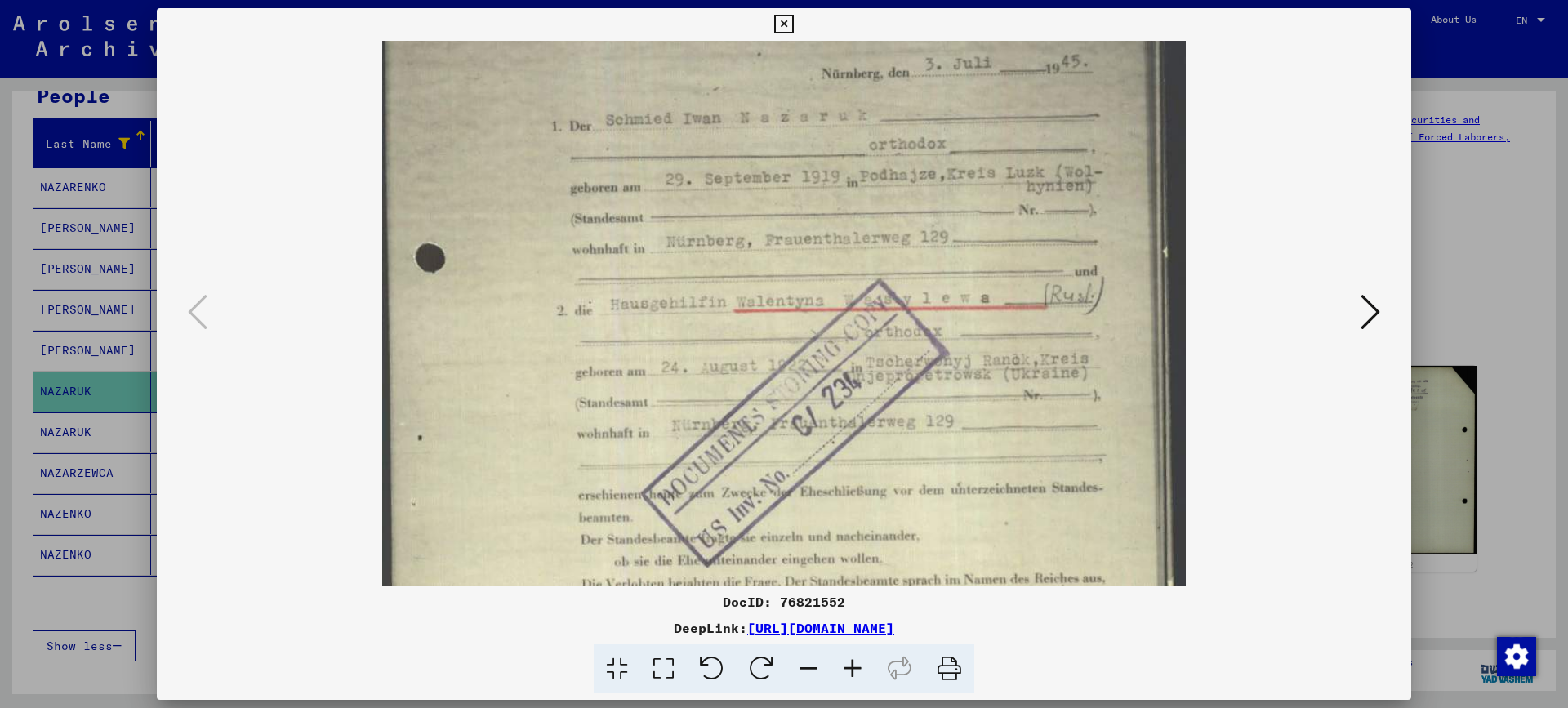
scroll to position [175, 0]
drag, startPoint x: 1107, startPoint y: 345, endPoint x: 1095, endPoint y: 264, distance: 81.9
click at [1095, 264] on img at bounding box center [784, 424] width 803 height 1116
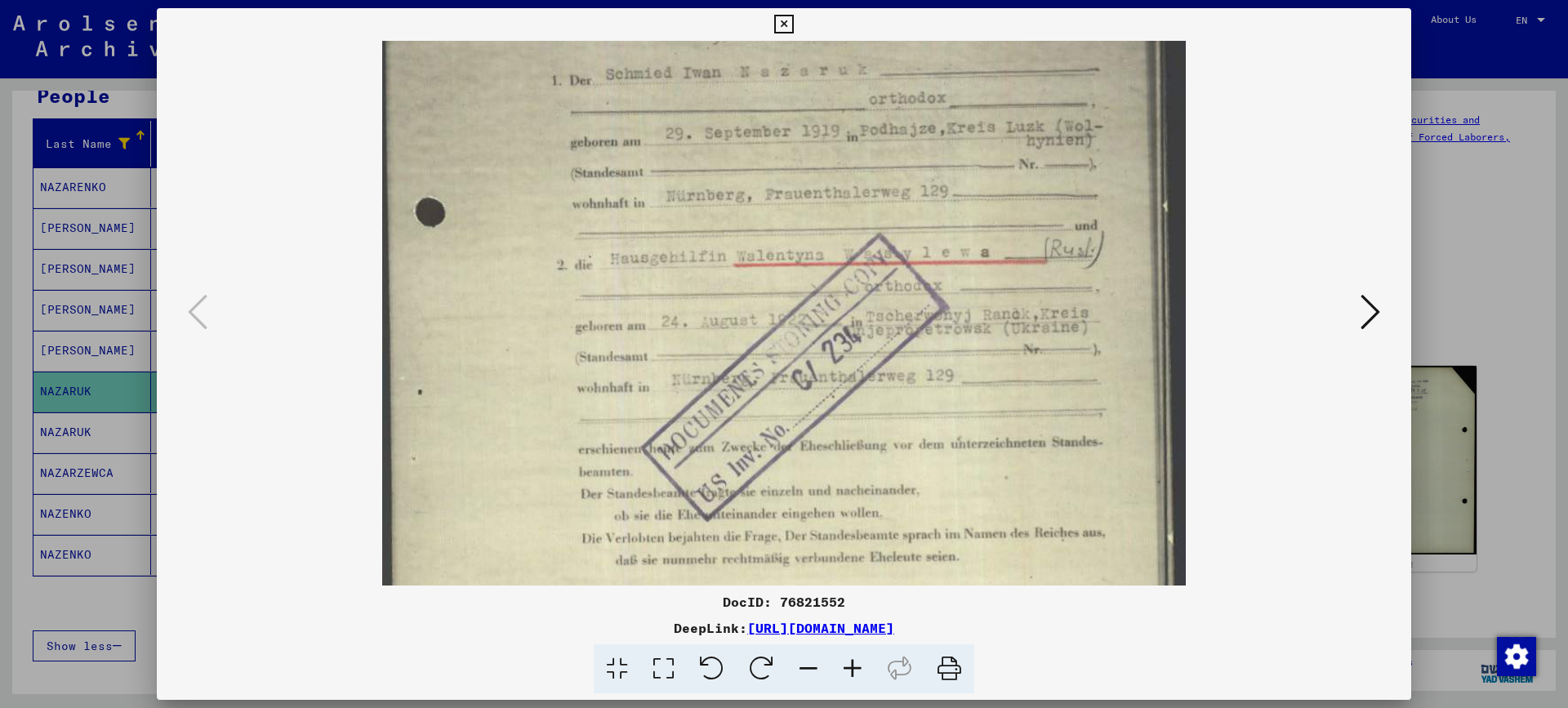
drag, startPoint x: 1059, startPoint y: 408, endPoint x: 1057, endPoint y: 368, distance: 40.0
click at [1057, 368] on img at bounding box center [784, 384] width 803 height 1116
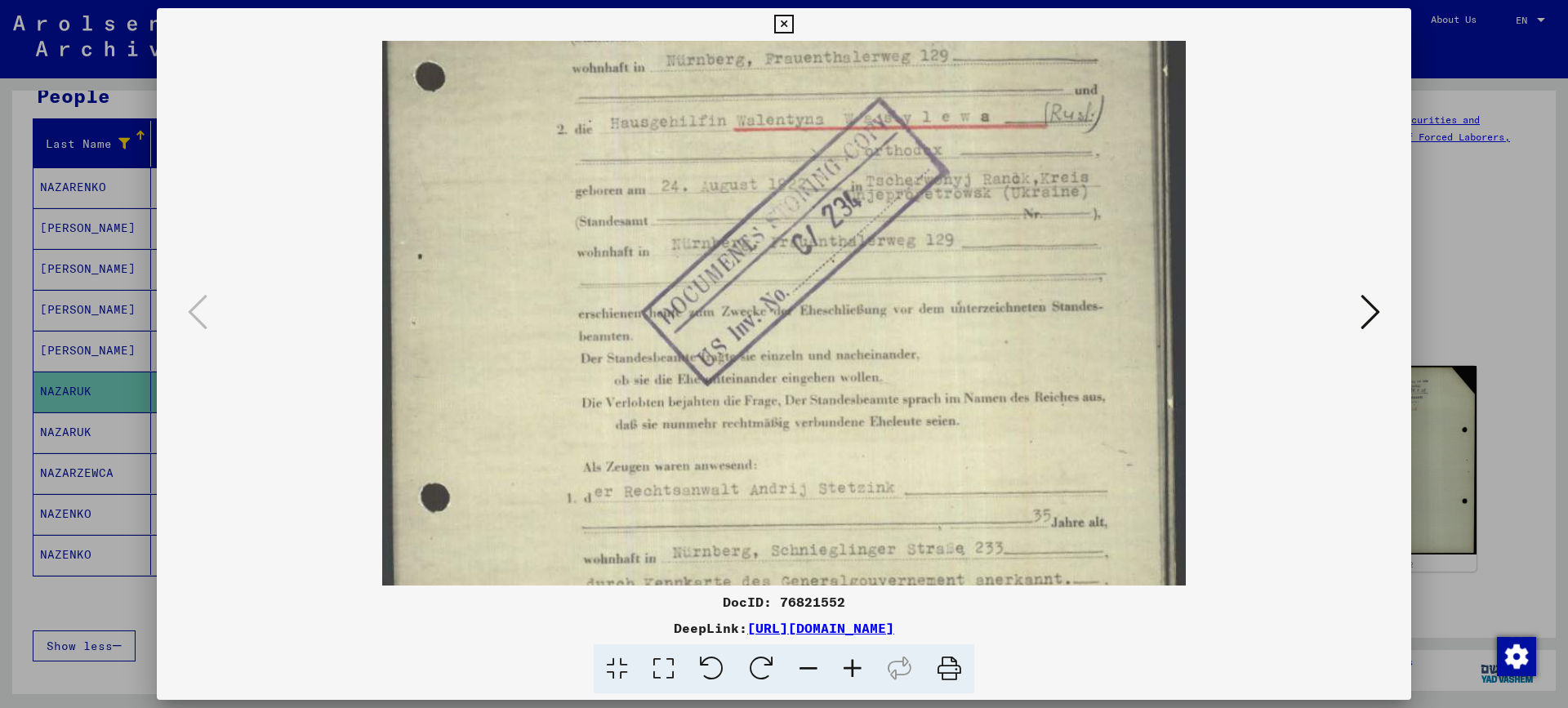
drag, startPoint x: 1057, startPoint y: 368, endPoint x: 1041, endPoint y: 233, distance: 135.9
click at [1041, 233] on img at bounding box center [784, 249] width 803 height 1116
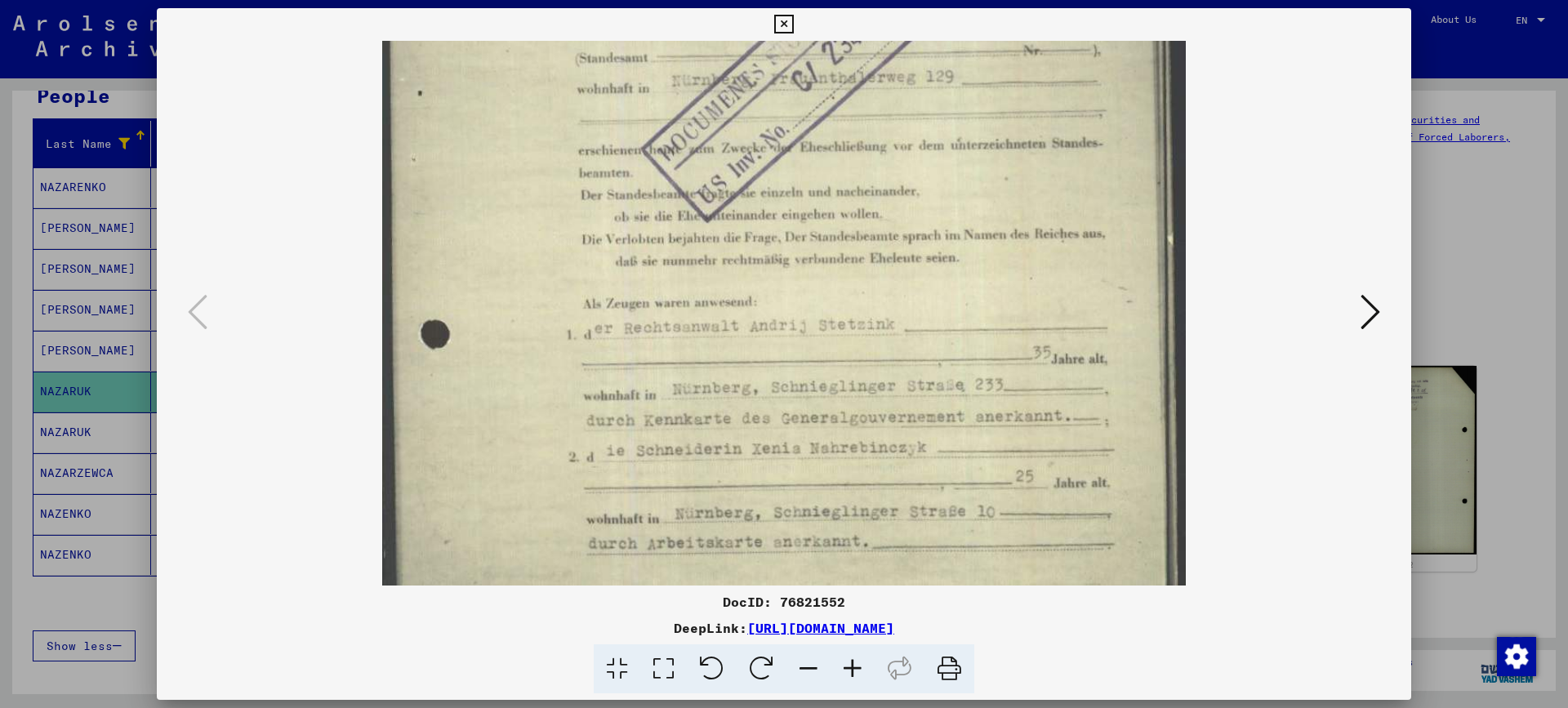
scroll to position [540, 0]
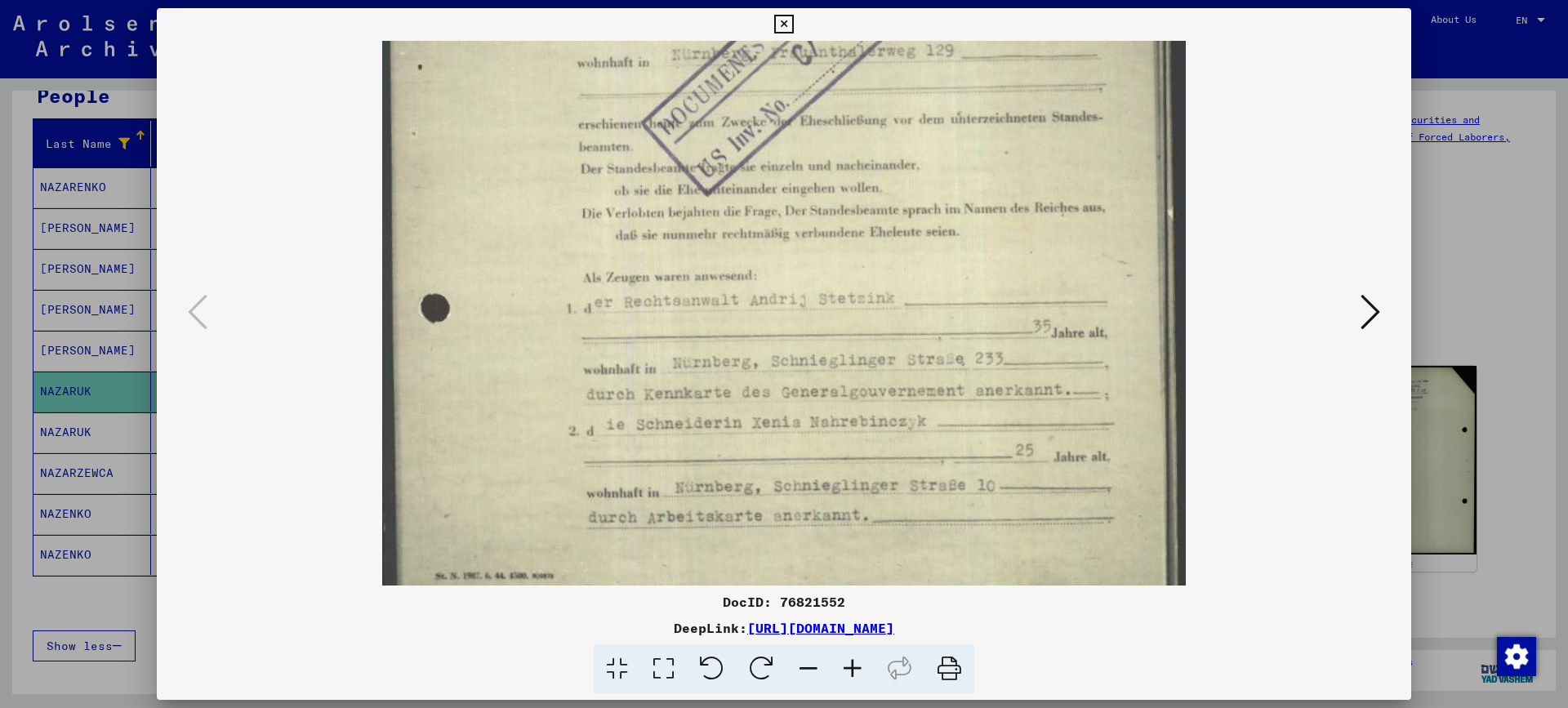
drag, startPoint x: 1007, startPoint y: 421, endPoint x: 994, endPoint y: 232, distance: 189.4
click at [994, 232] on img at bounding box center [784, 59] width 803 height 1116
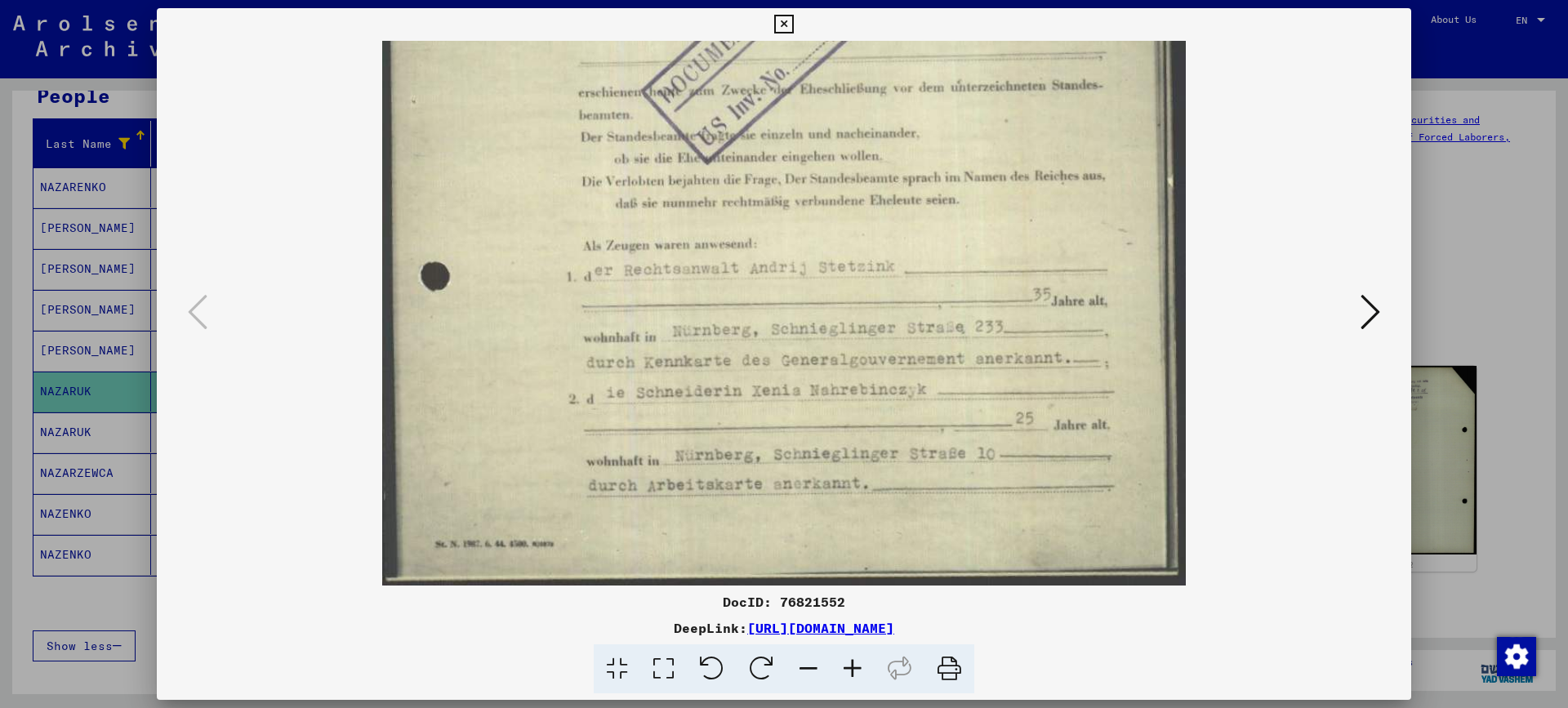
drag, startPoint x: 973, startPoint y: 424, endPoint x: 973, endPoint y: 270, distance: 154.0
click at [973, 270] on img at bounding box center [784, 27] width 803 height 1116
click at [1367, 307] on icon at bounding box center [1371, 312] width 20 height 39
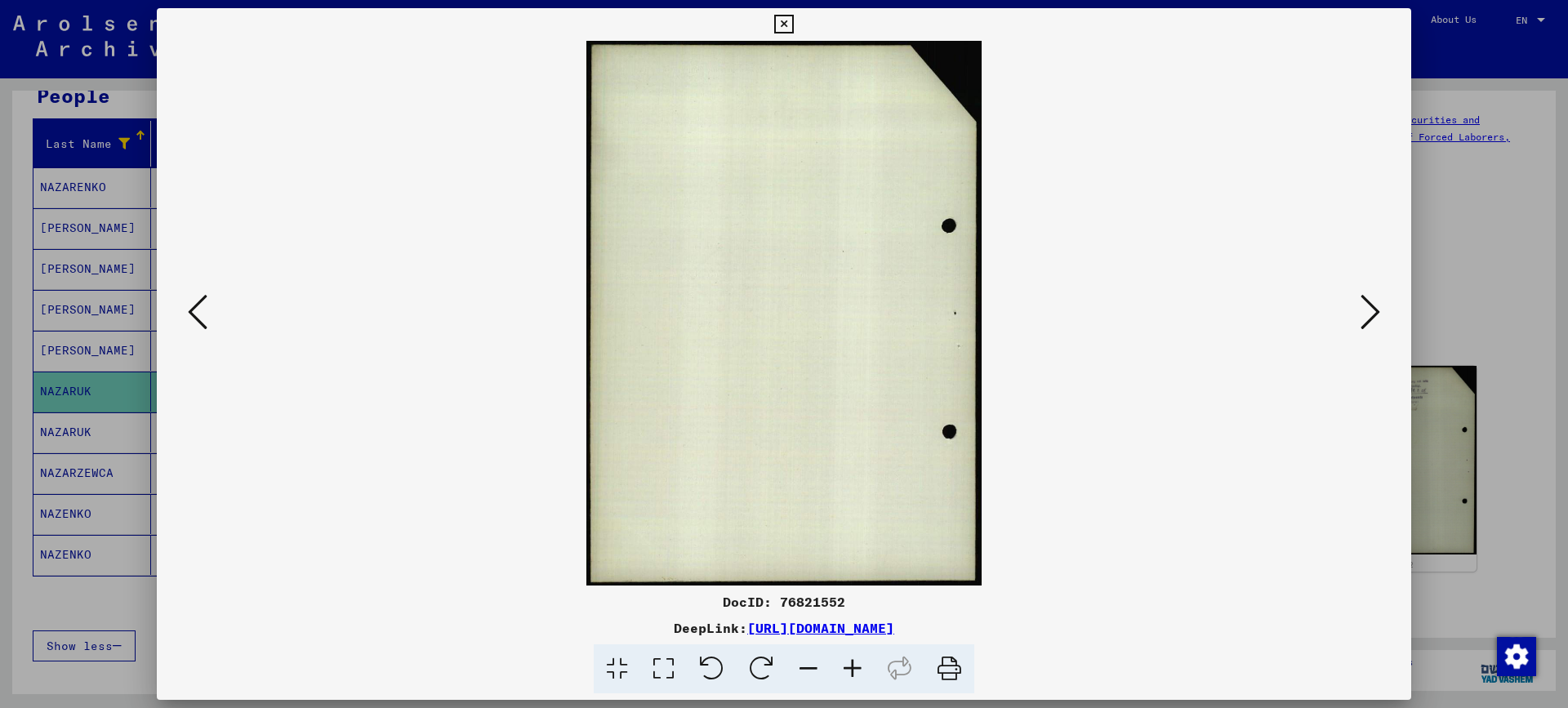
scroll to position [0, 0]
click at [1369, 316] on icon at bounding box center [1371, 312] width 20 height 39
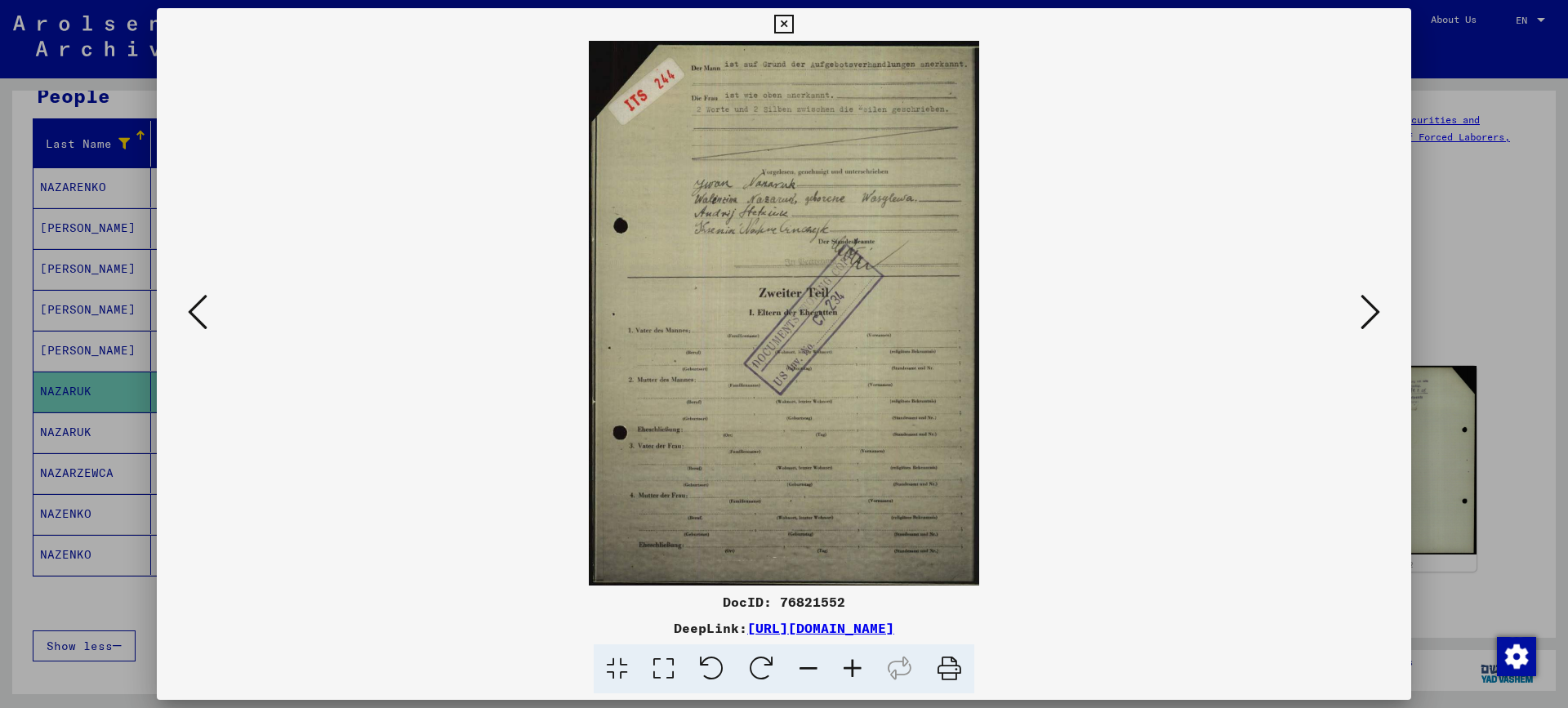
click at [861, 675] on icon at bounding box center [852, 669] width 44 height 50
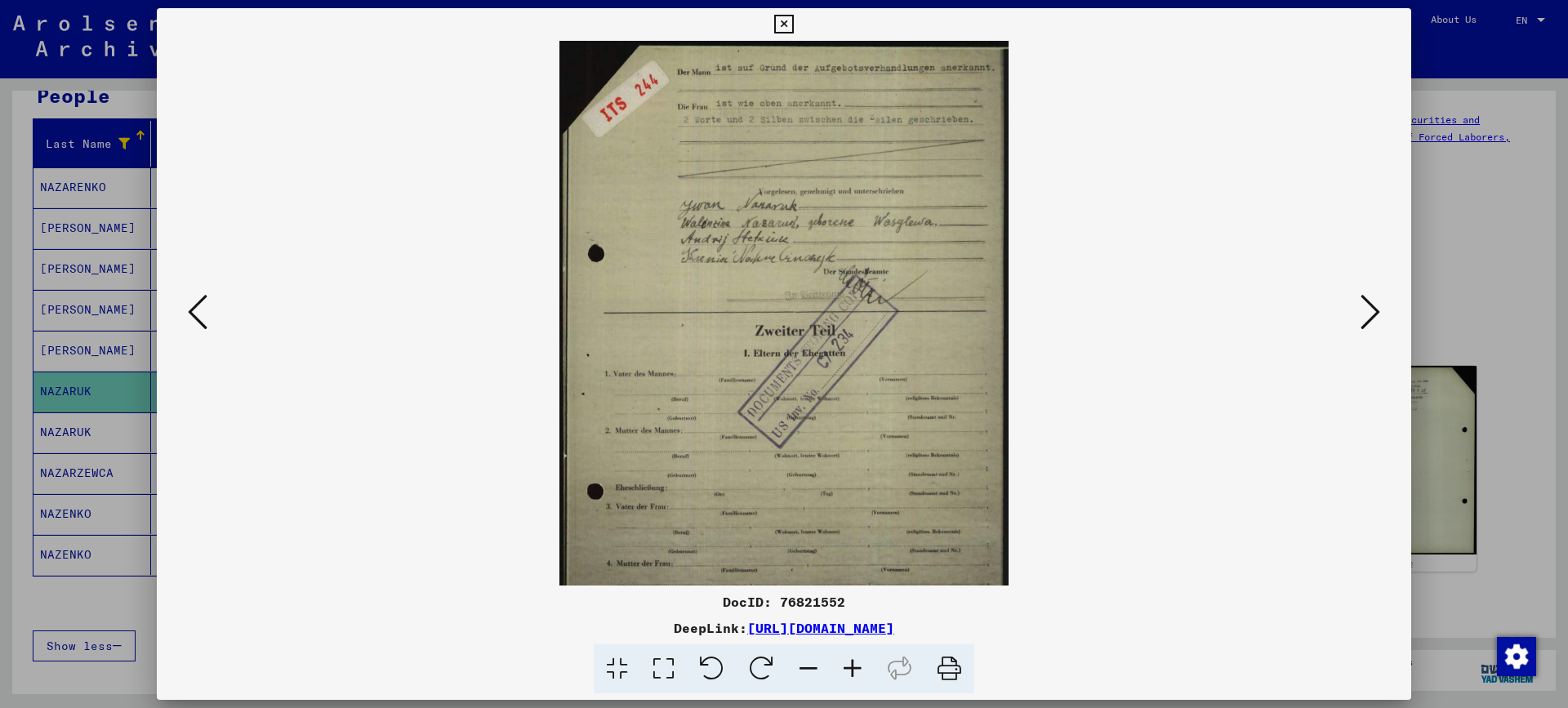
click at [861, 675] on icon at bounding box center [852, 669] width 44 height 50
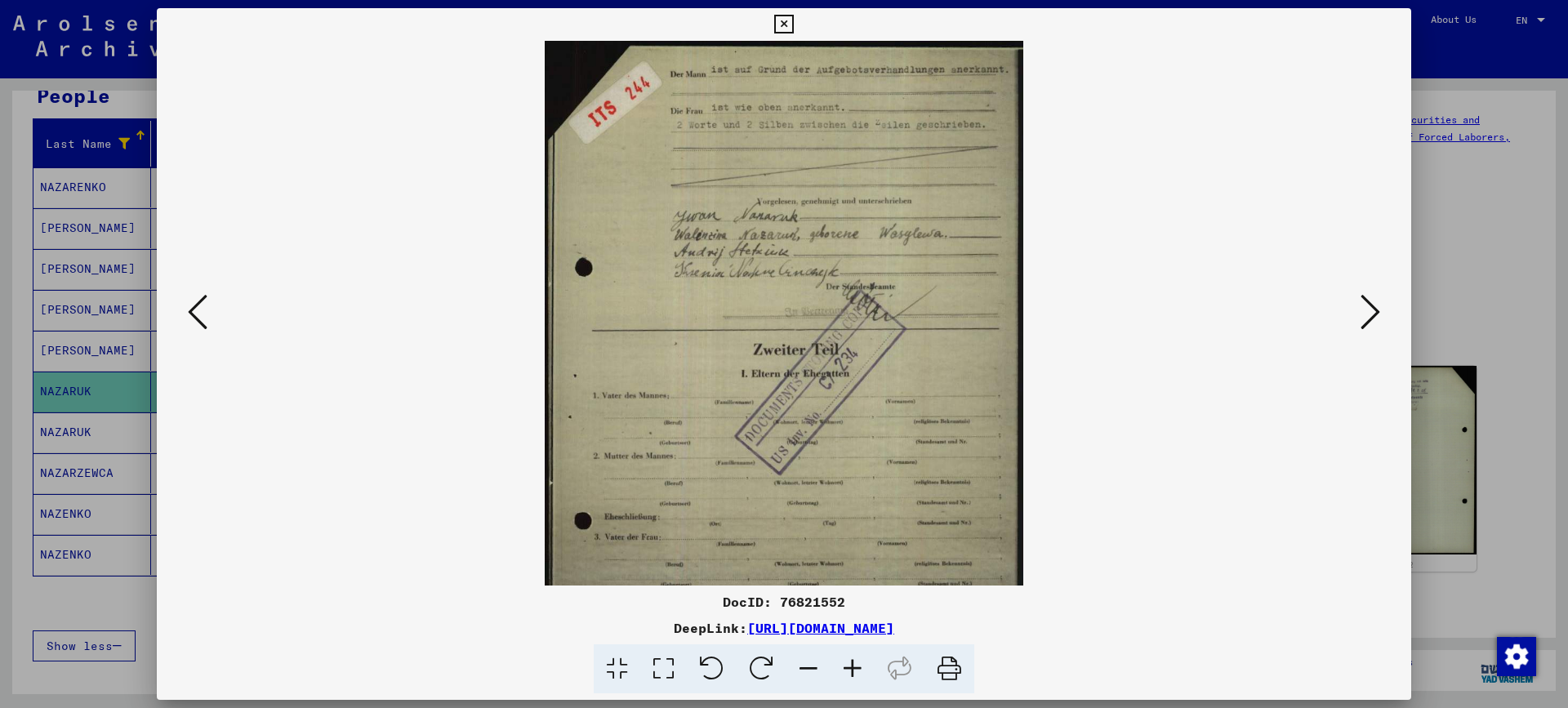
click at [861, 675] on icon at bounding box center [852, 669] width 44 height 50
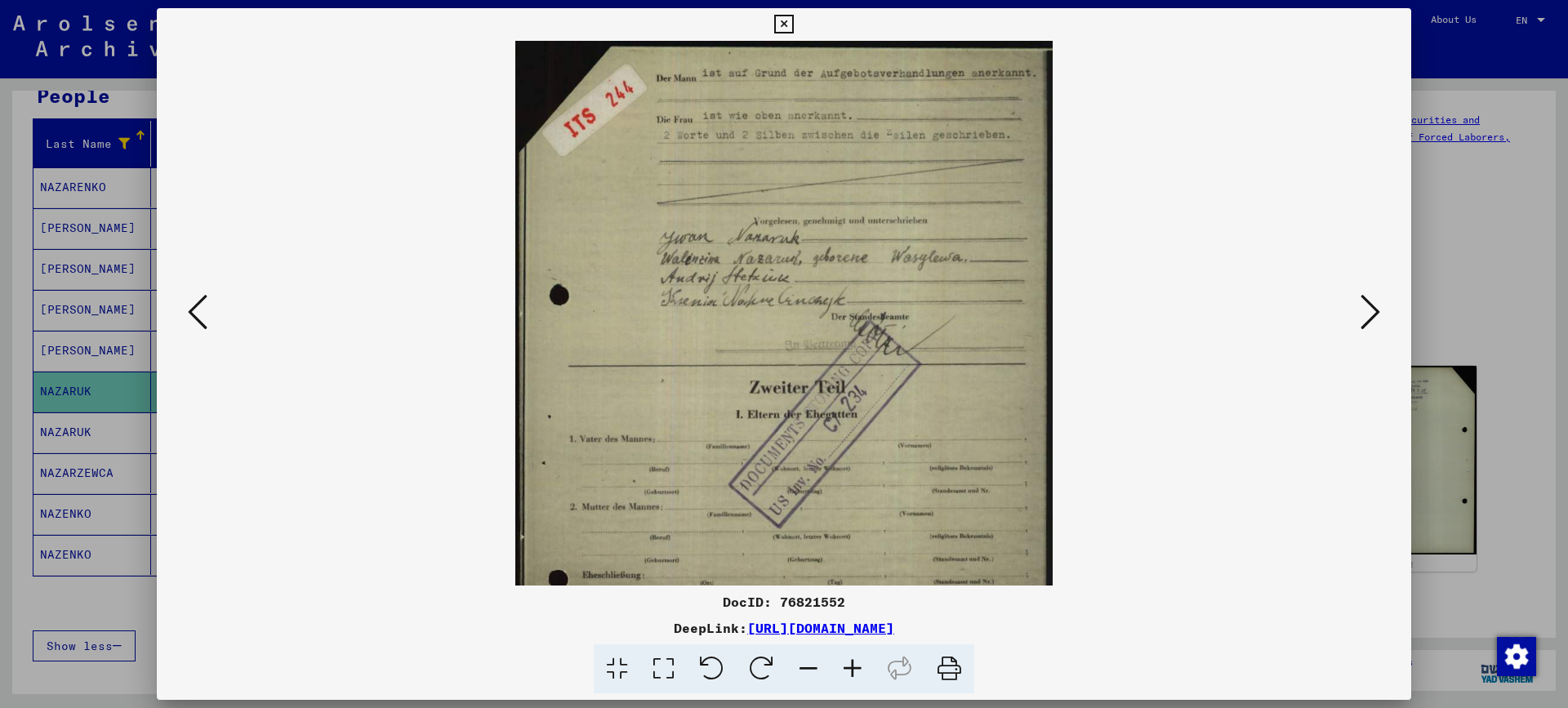
click at [861, 675] on icon at bounding box center [852, 669] width 44 height 50
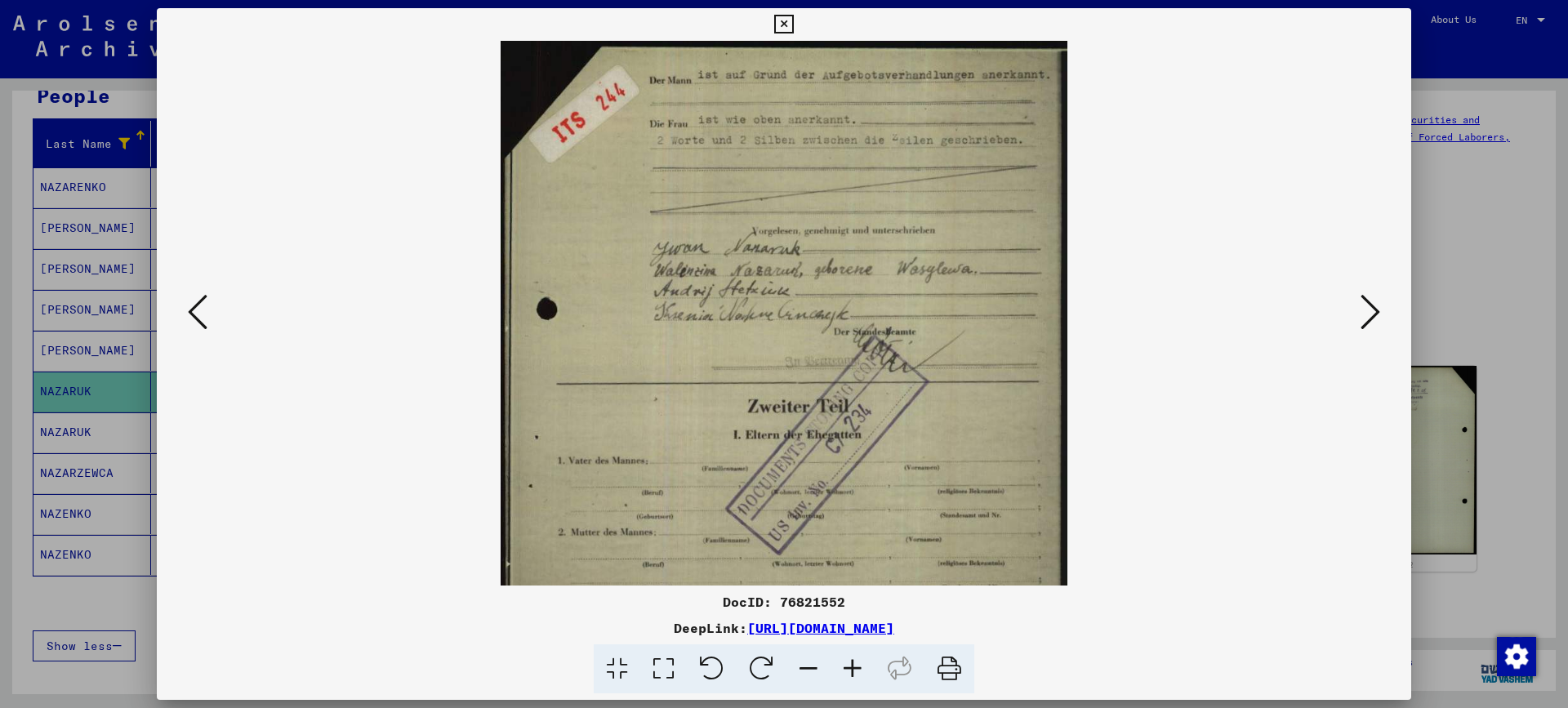
click at [861, 675] on icon at bounding box center [852, 669] width 44 height 50
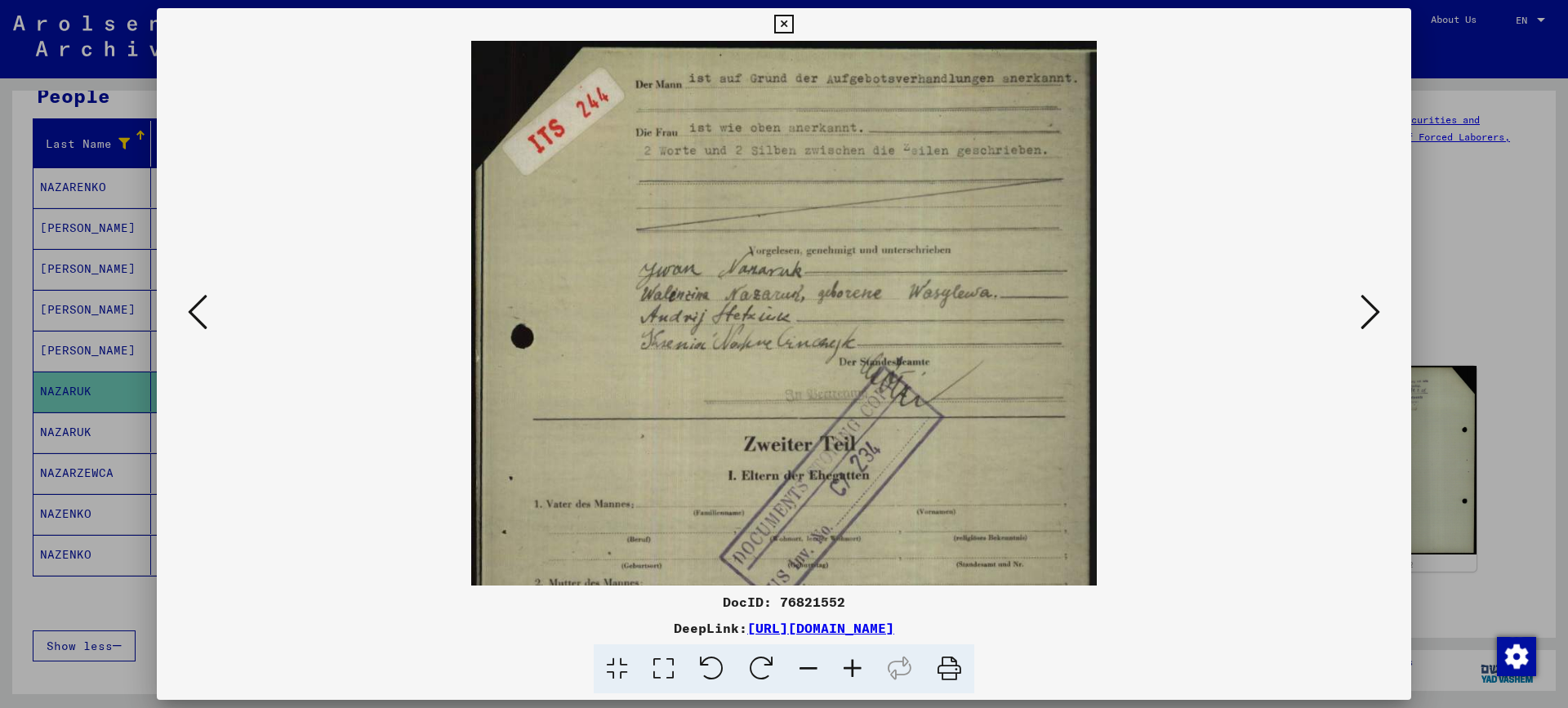
click at [861, 675] on icon at bounding box center [852, 669] width 44 height 50
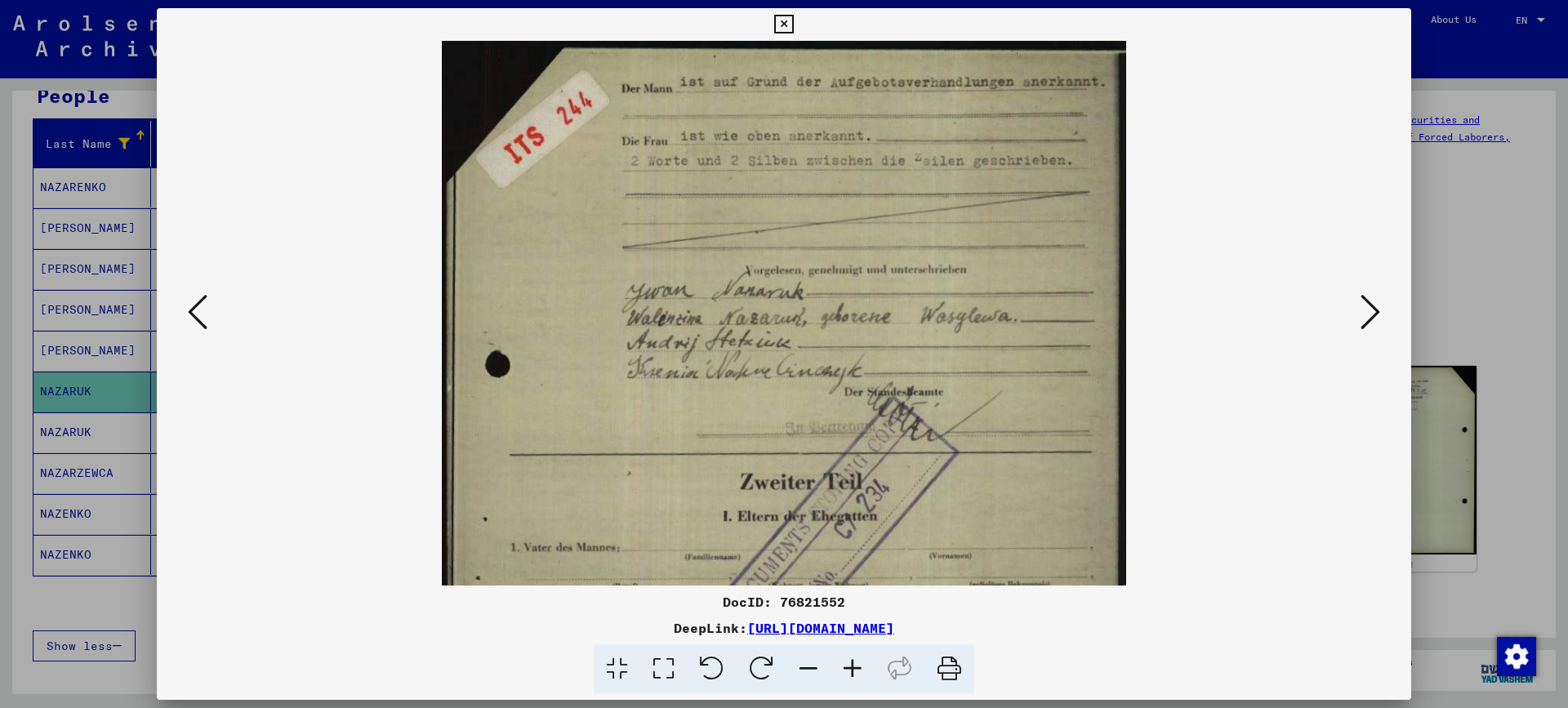
click at [861, 675] on icon at bounding box center [852, 669] width 44 height 50
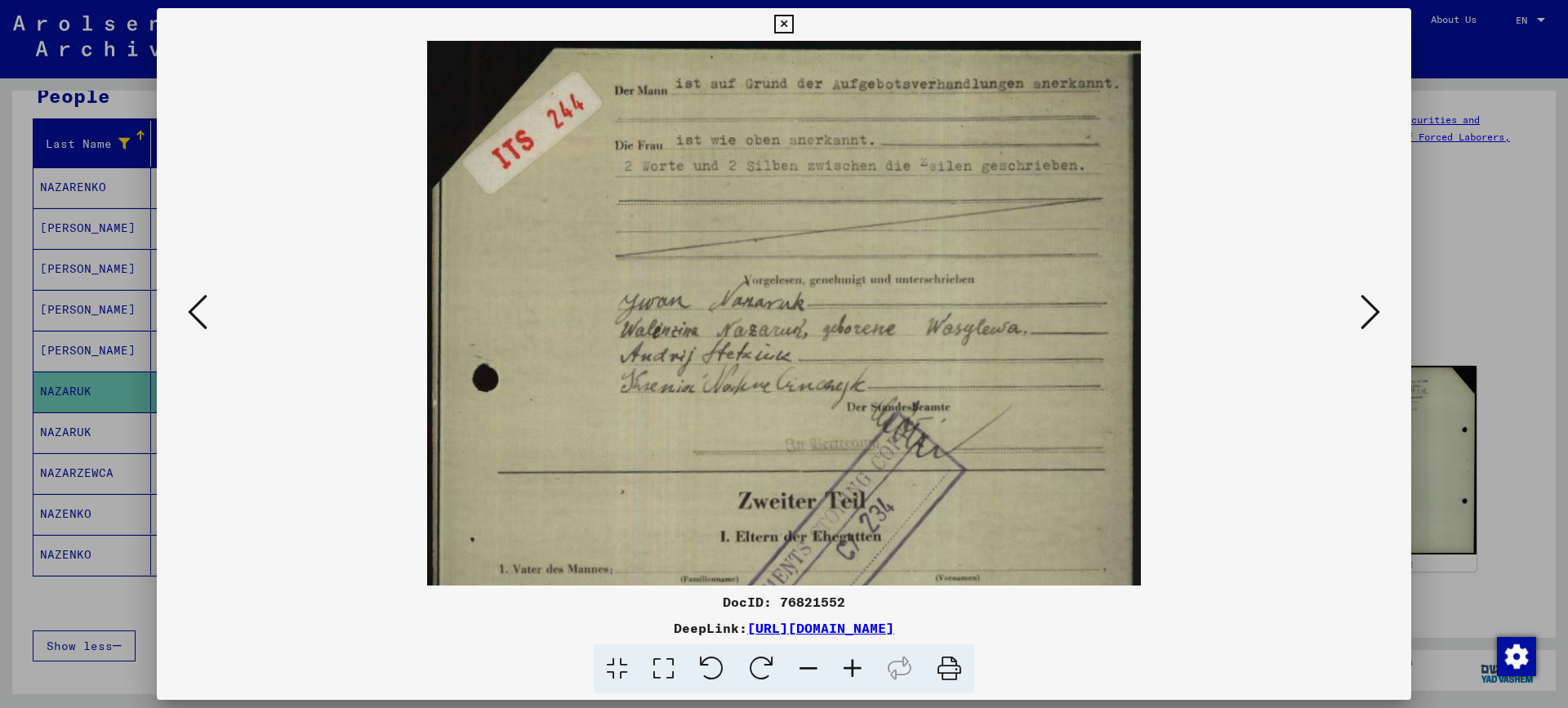
click at [861, 675] on icon at bounding box center [852, 669] width 44 height 50
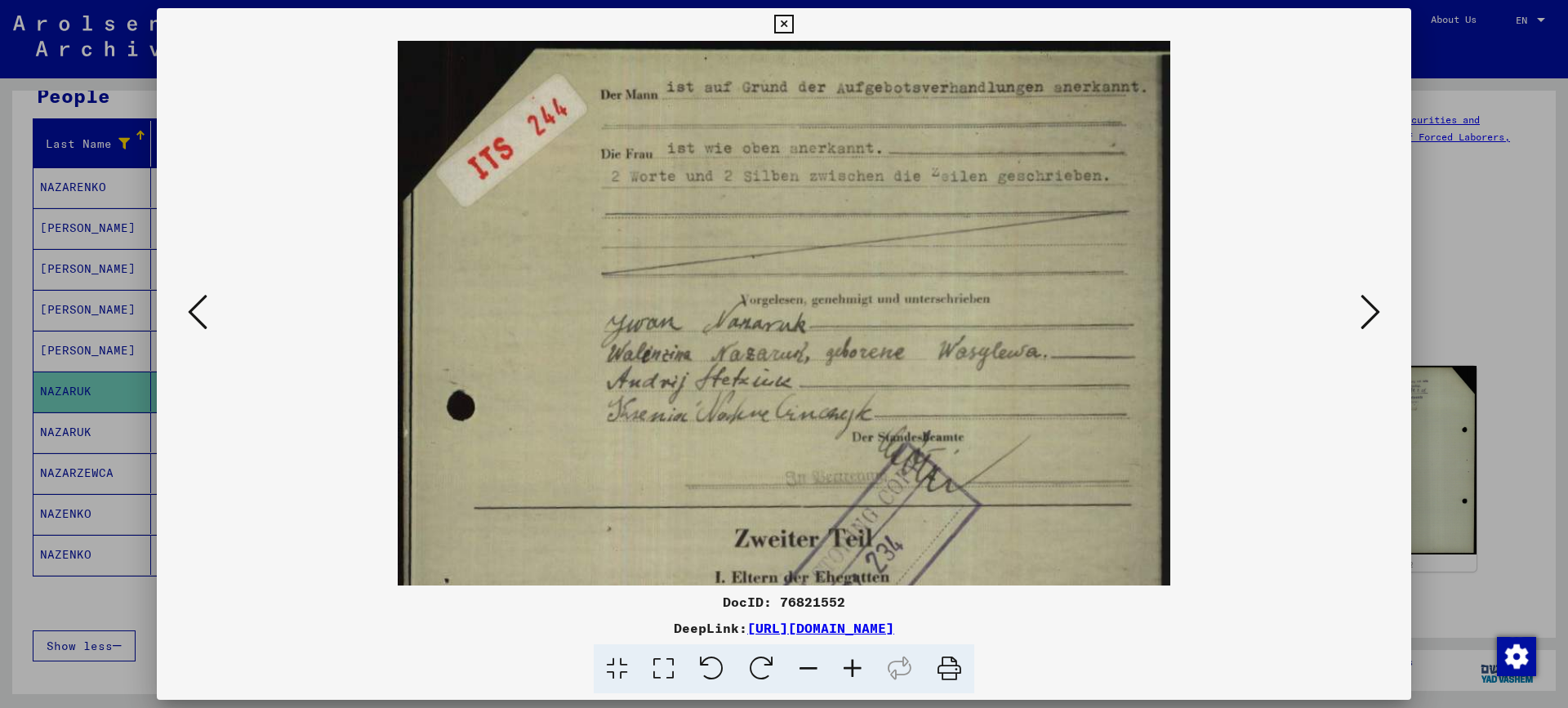
click at [1372, 308] on icon at bounding box center [1371, 312] width 20 height 39
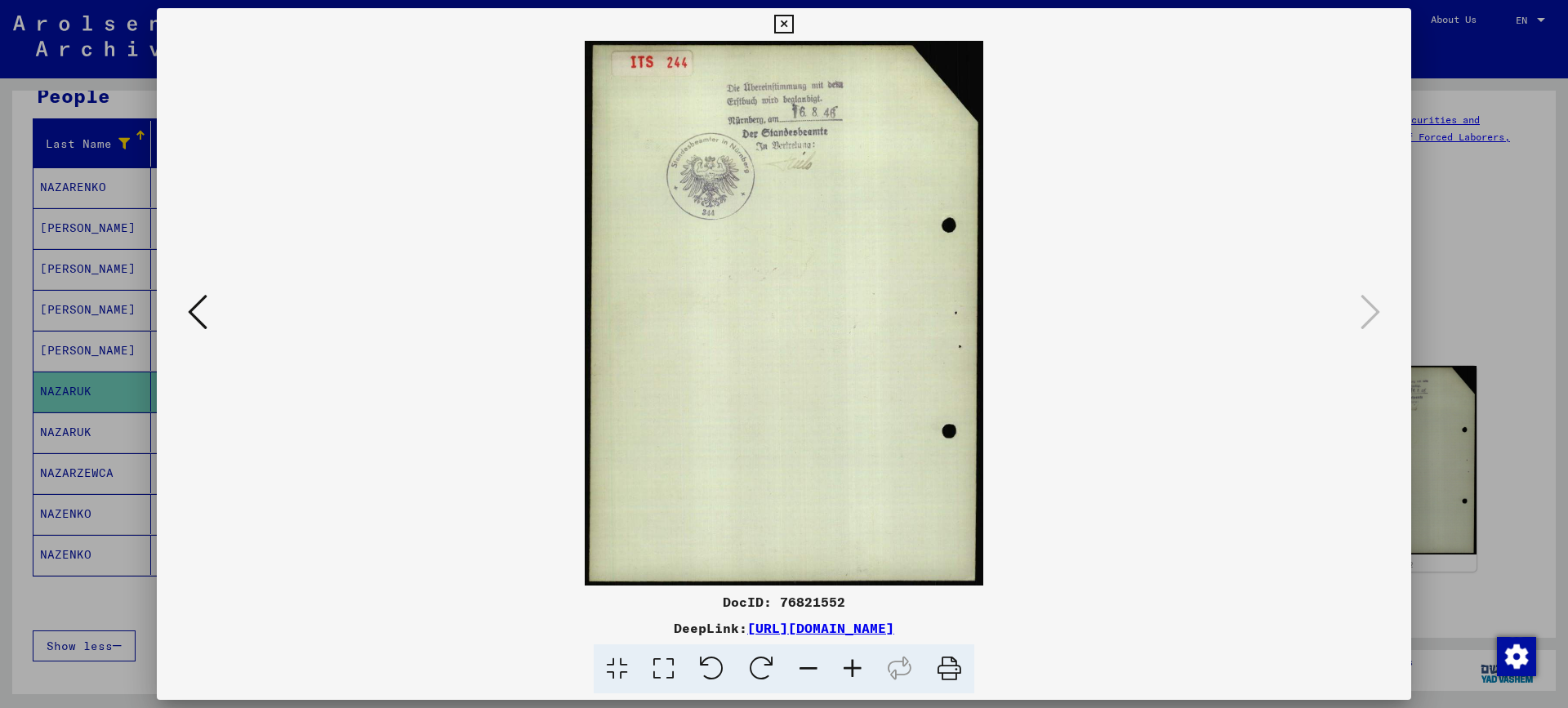
click at [1465, 283] on div at bounding box center [784, 354] width 1568 height 708
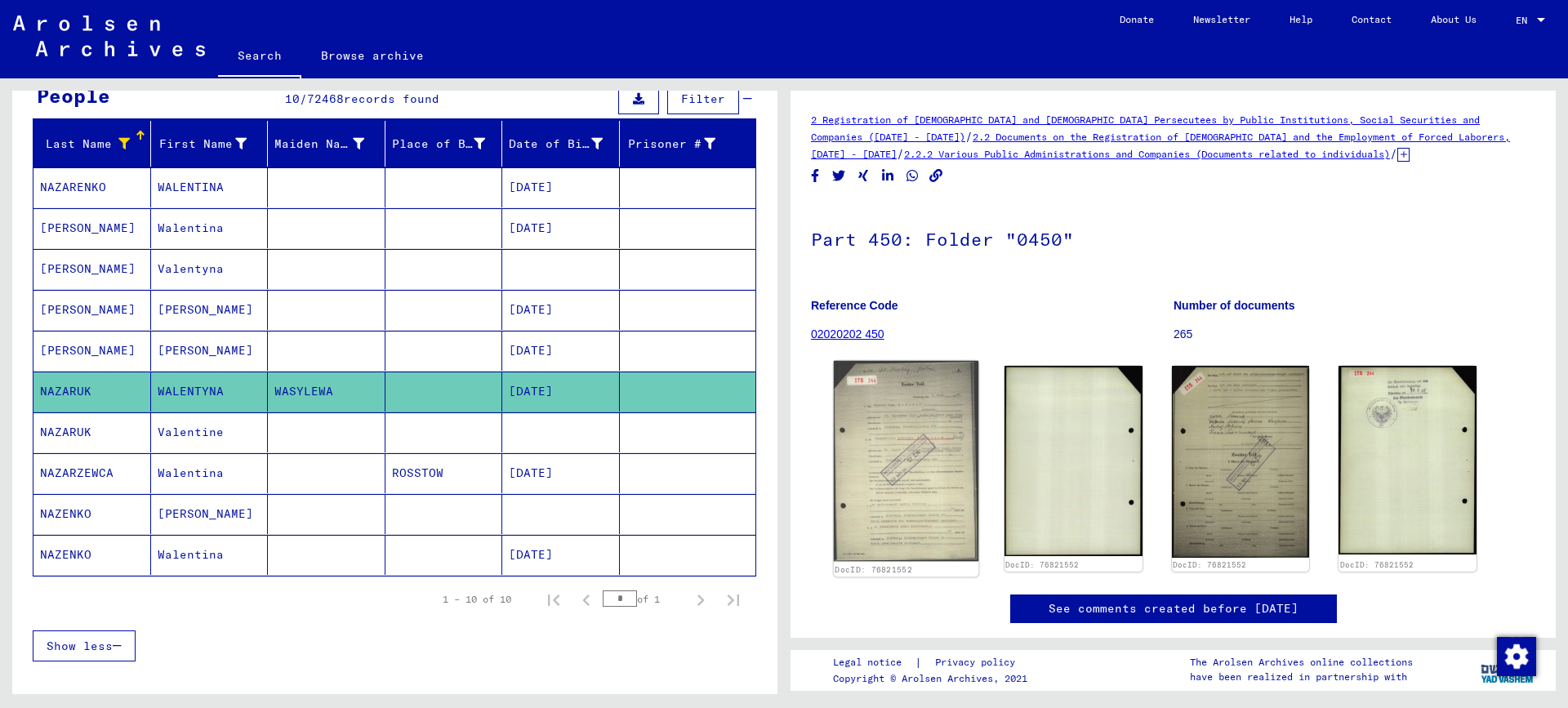
click at [903, 435] on img at bounding box center [905, 461] width 144 height 201
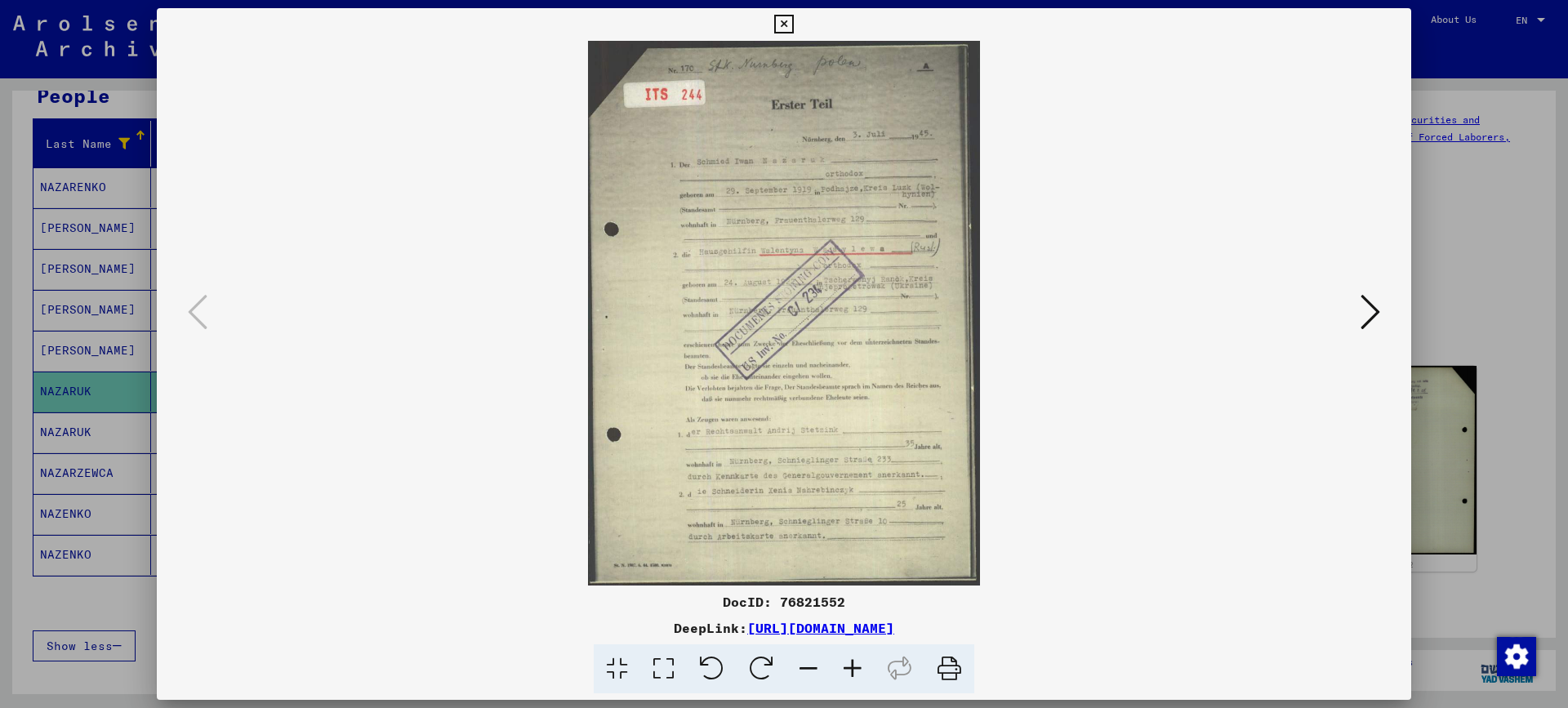
click at [1376, 307] on icon at bounding box center [1371, 312] width 20 height 39
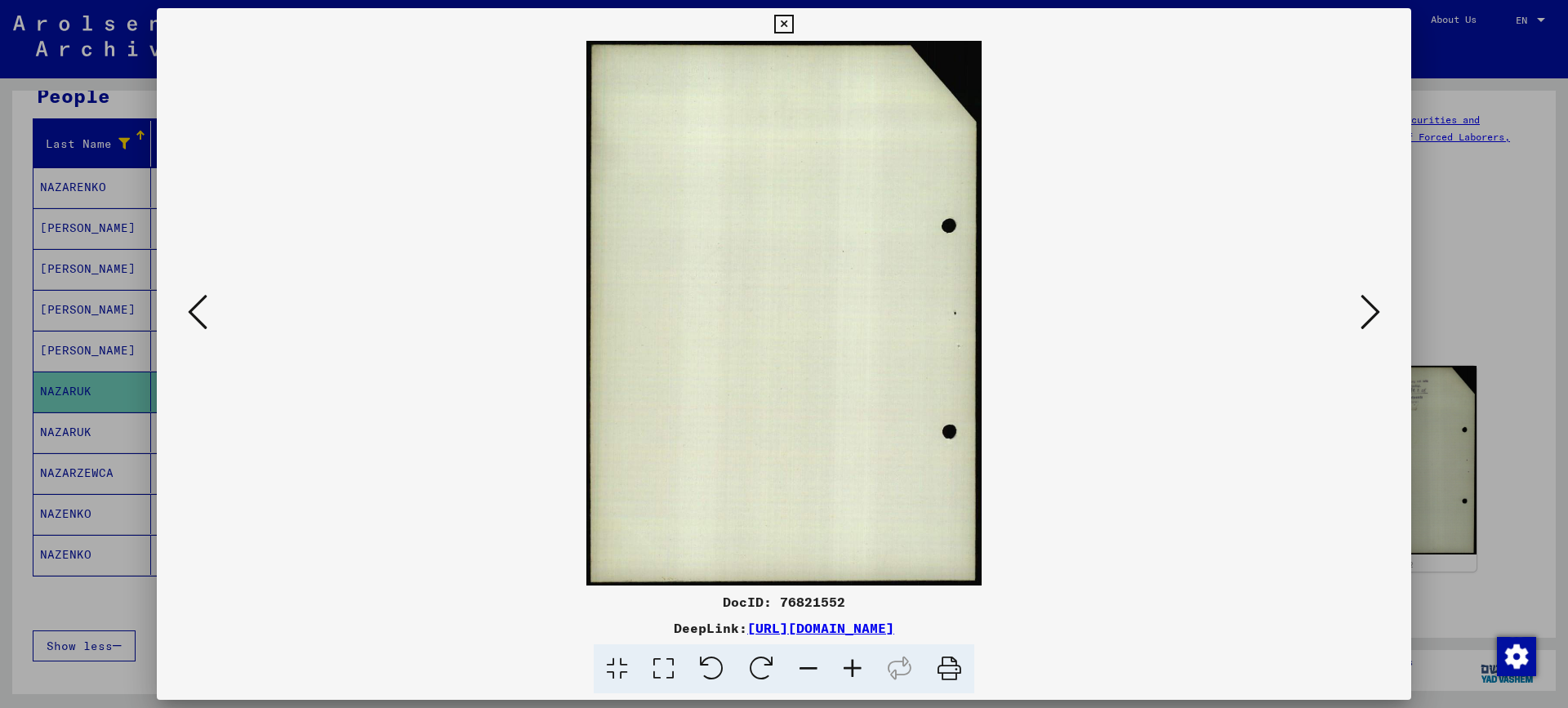
click at [1369, 318] on icon at bounding box center [1371, 312] width 20 height 39
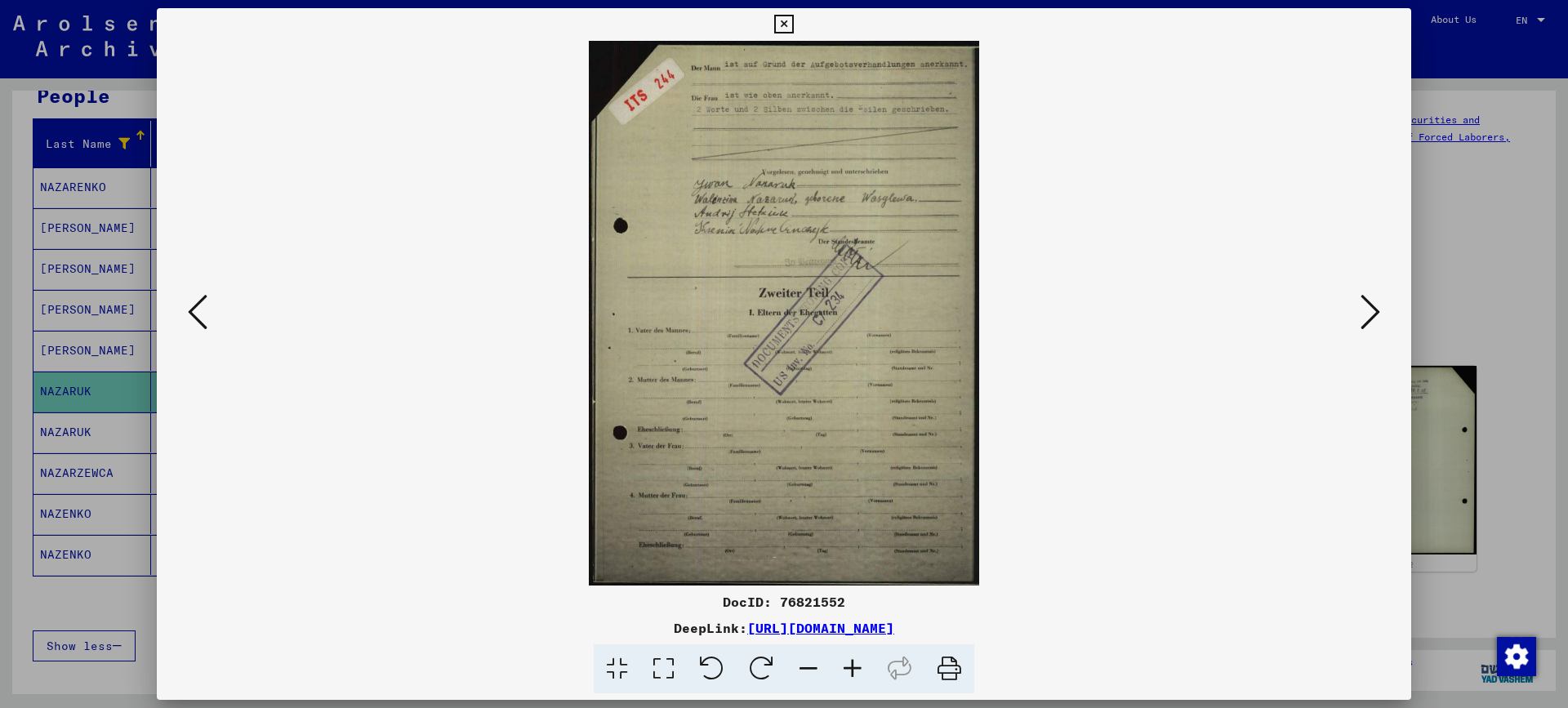
click at [1362, 318] on icon at bounding box center [1371, 312] width 20 height 39
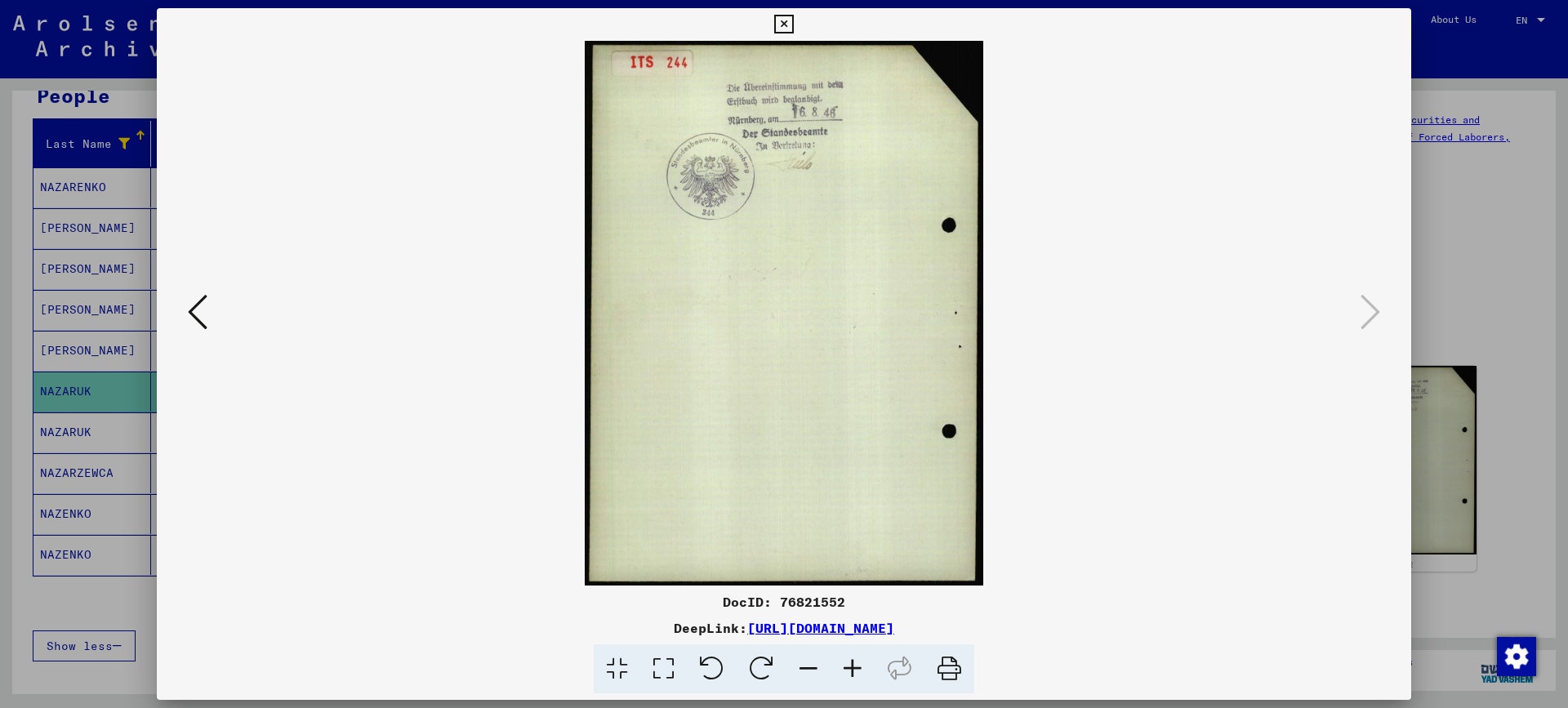
click at [1344, 384] on img at bounding box center [784, 313] width 1143 height 545
click at [1464, 275] on div at bounding box center [784, 354] width 1568 height 708
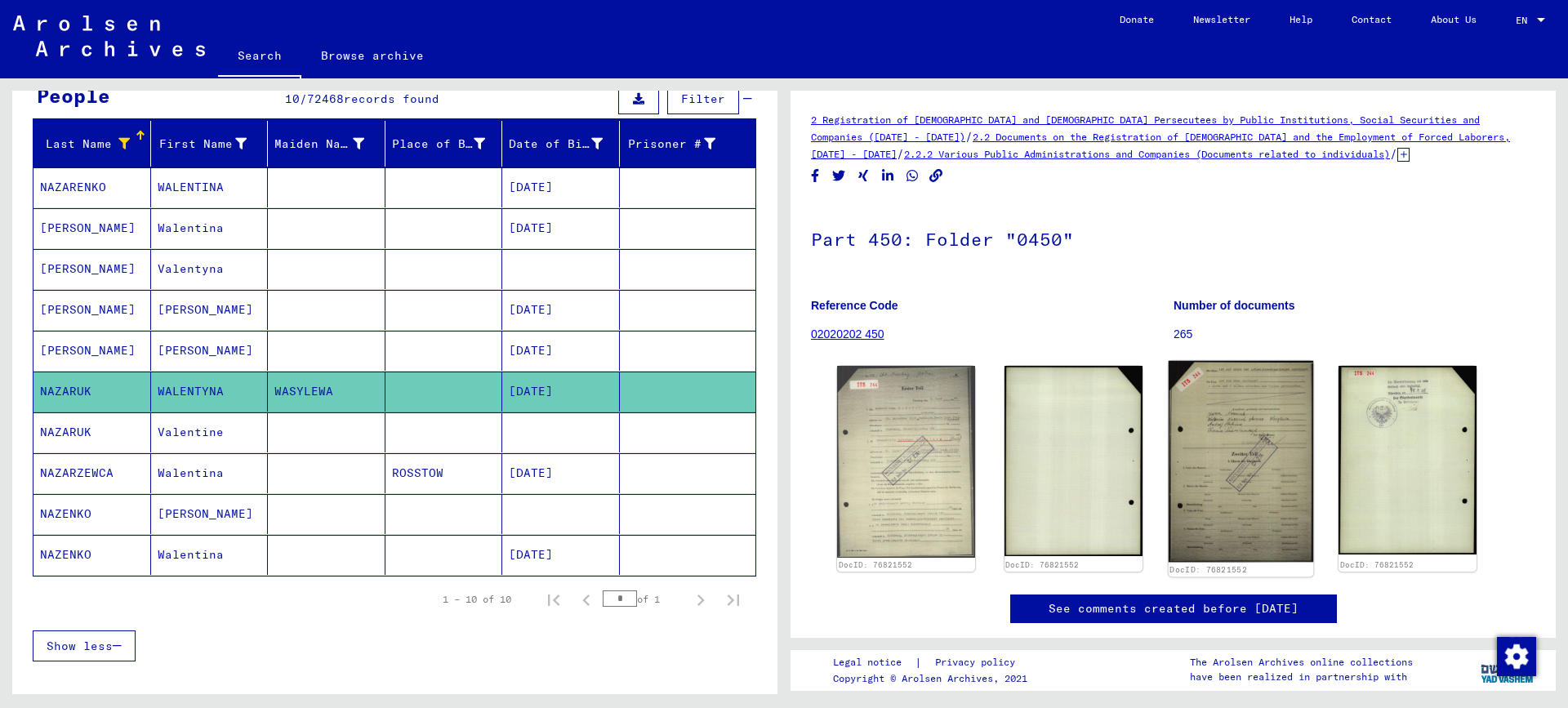
click at [1220, 493] on img at bounding box center [1240, 461] width 144 height 201
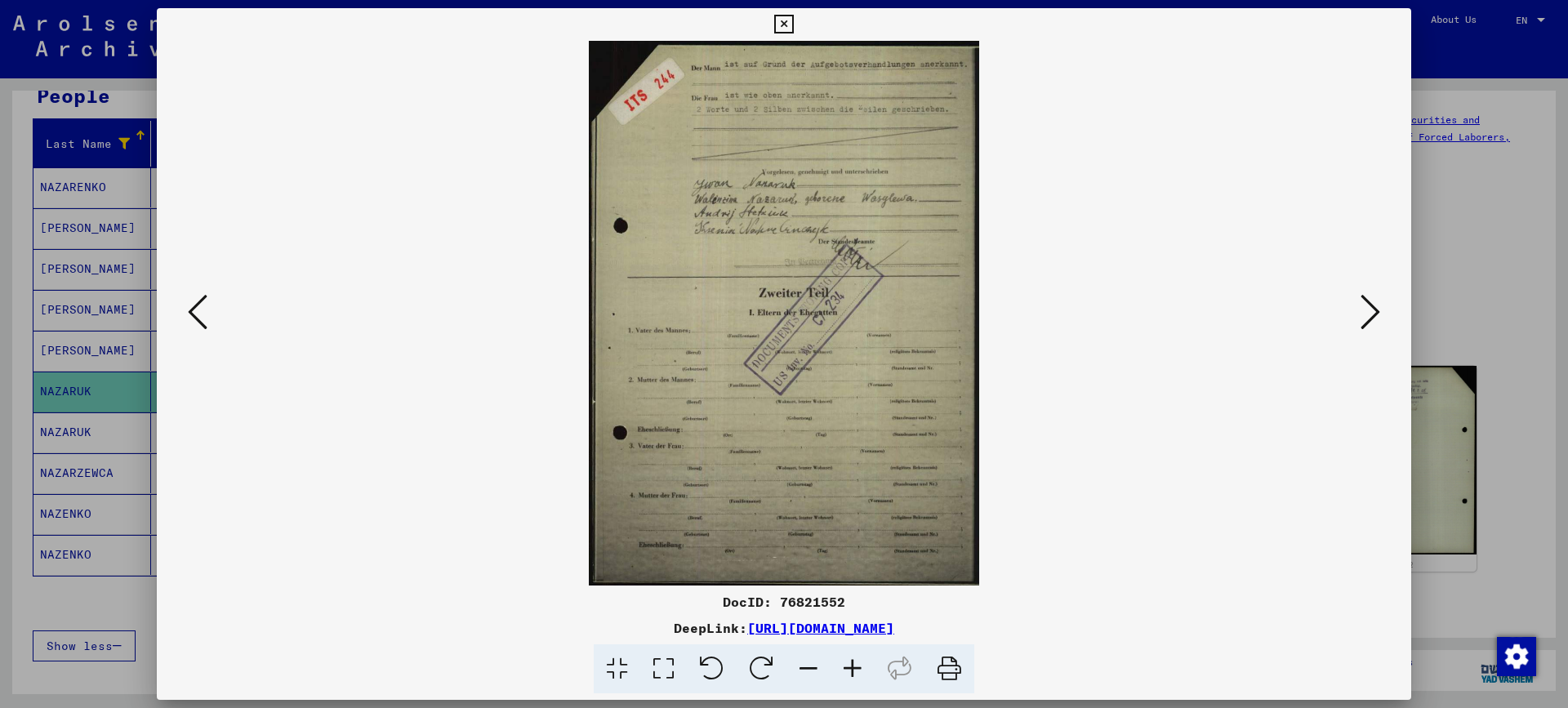
click at [1381, 309] on button at bounding box center [1370, 313] width 29 height 46
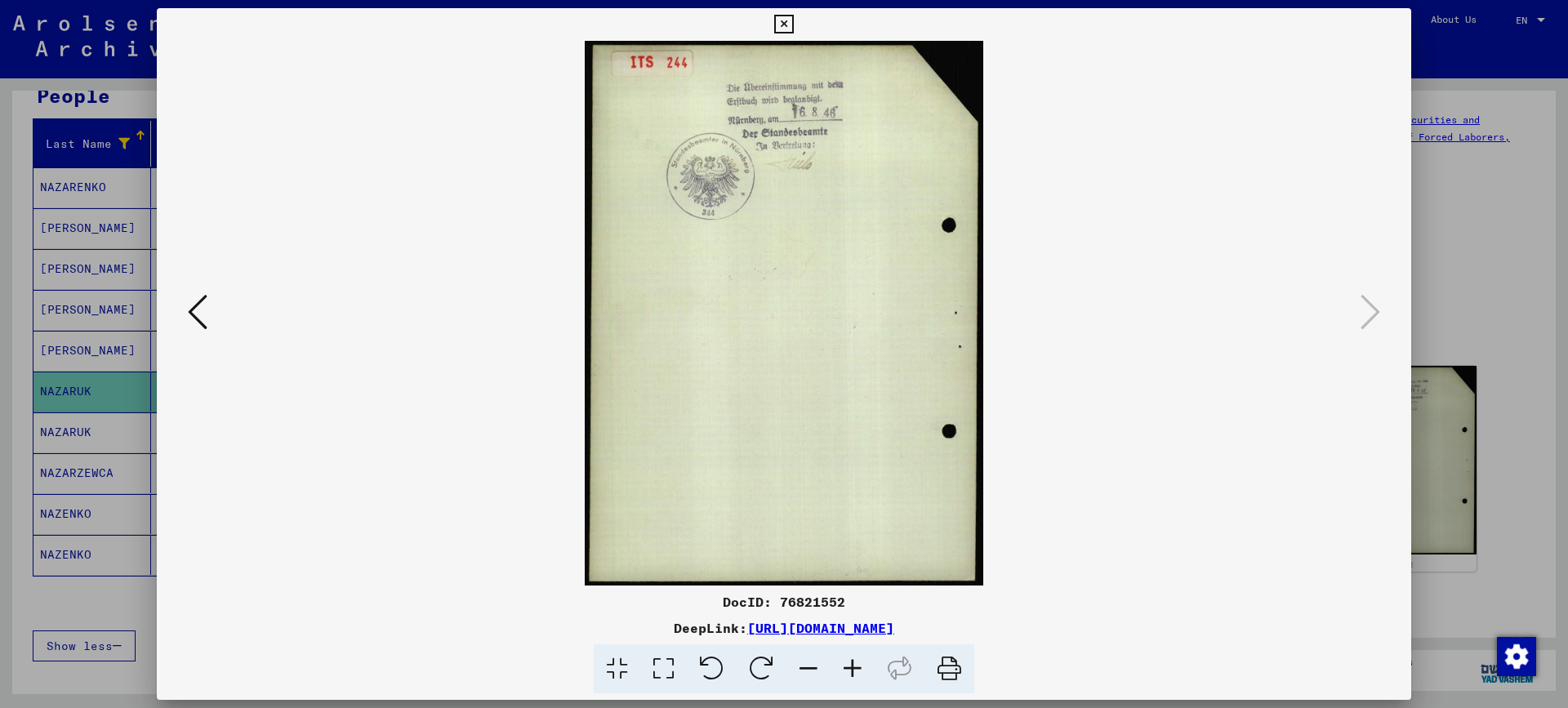
click at [201, 315] on icon at bounding box center [197, 312] width 20 height 39
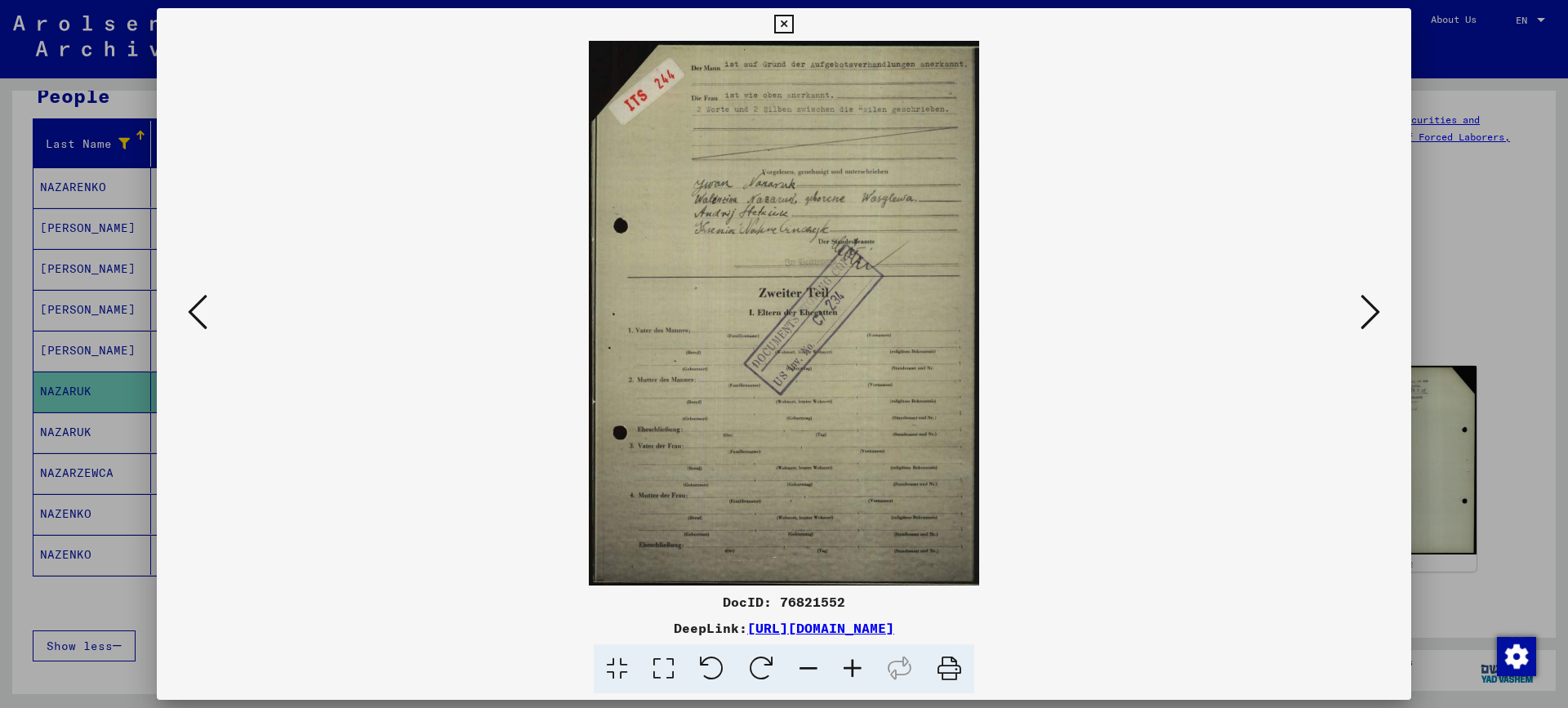
click at [852, 669] on icon at bounding box center [852, 669] width 44 height 50
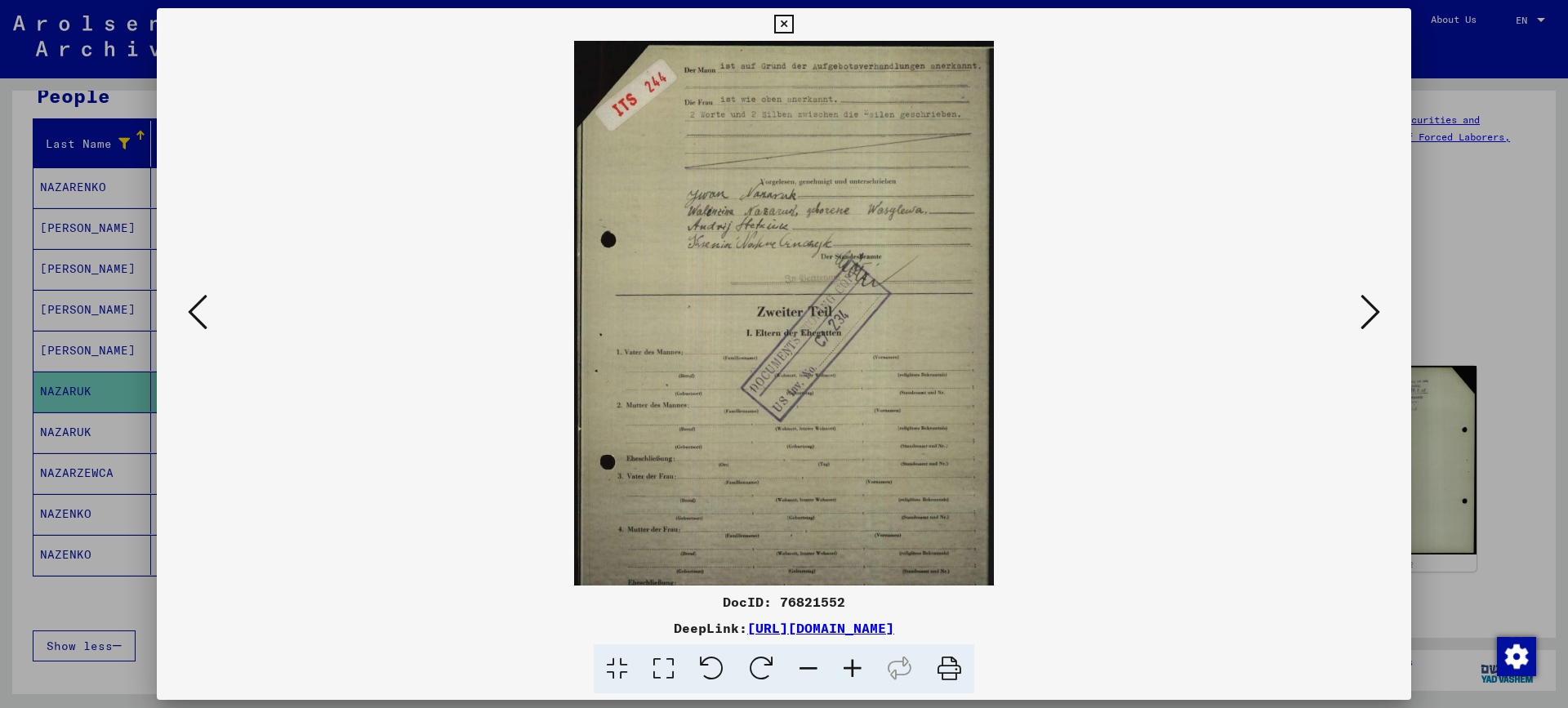
click at [852, 669] on icon at bounding box center [852, 669] width 44 height 50
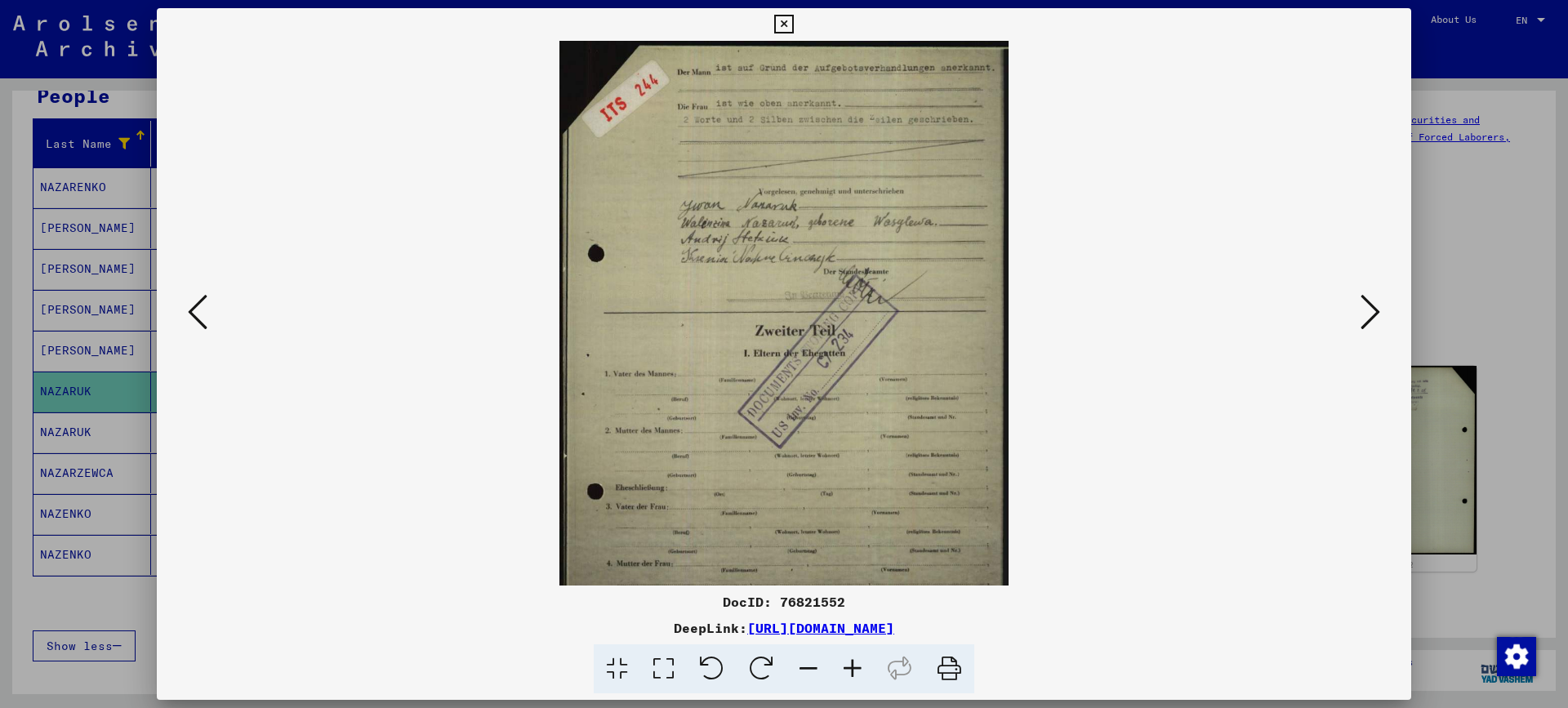
click at [852, 669] on icon at bounding box center [852, 669] width 44 height 50
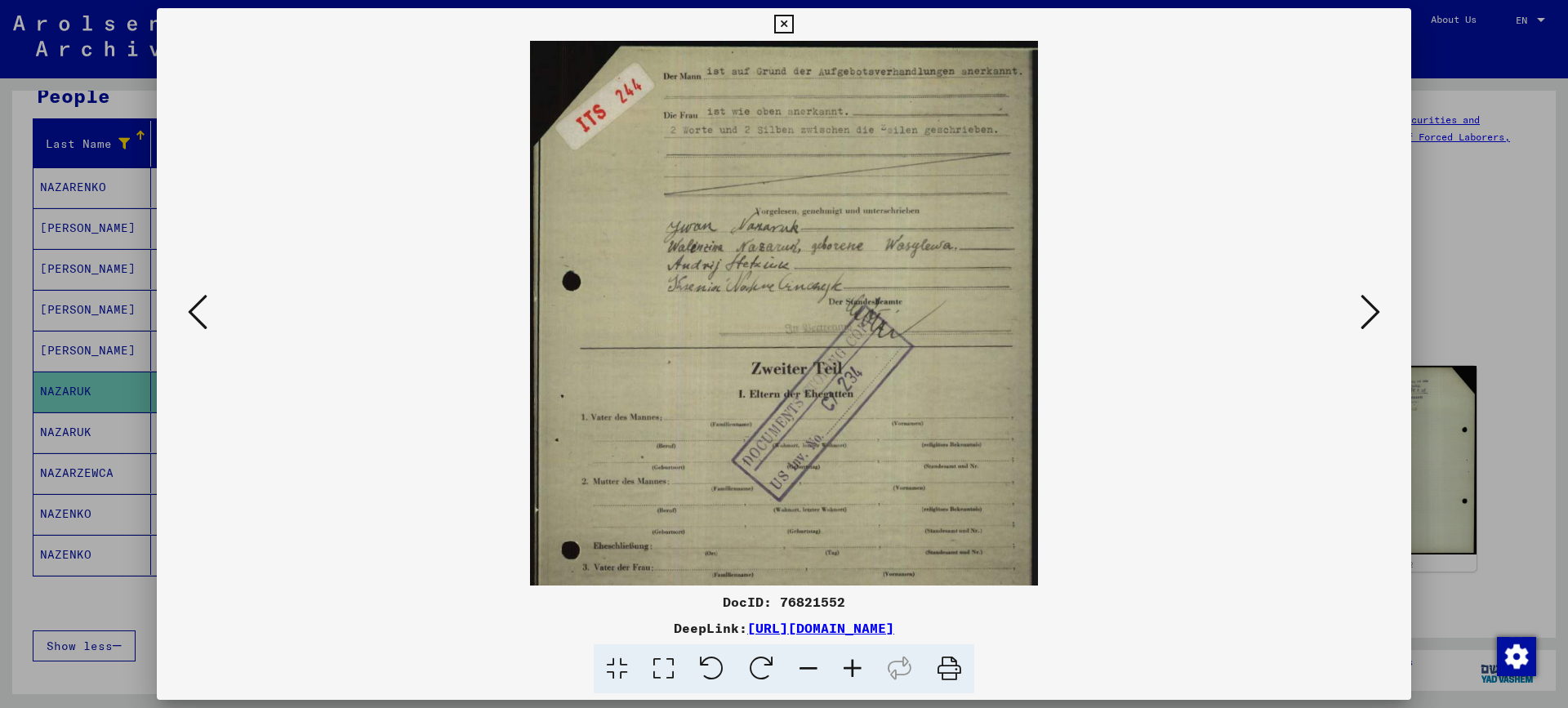
click at [852, 669] on icon at bounding box center [852, 669] width 44 height 50
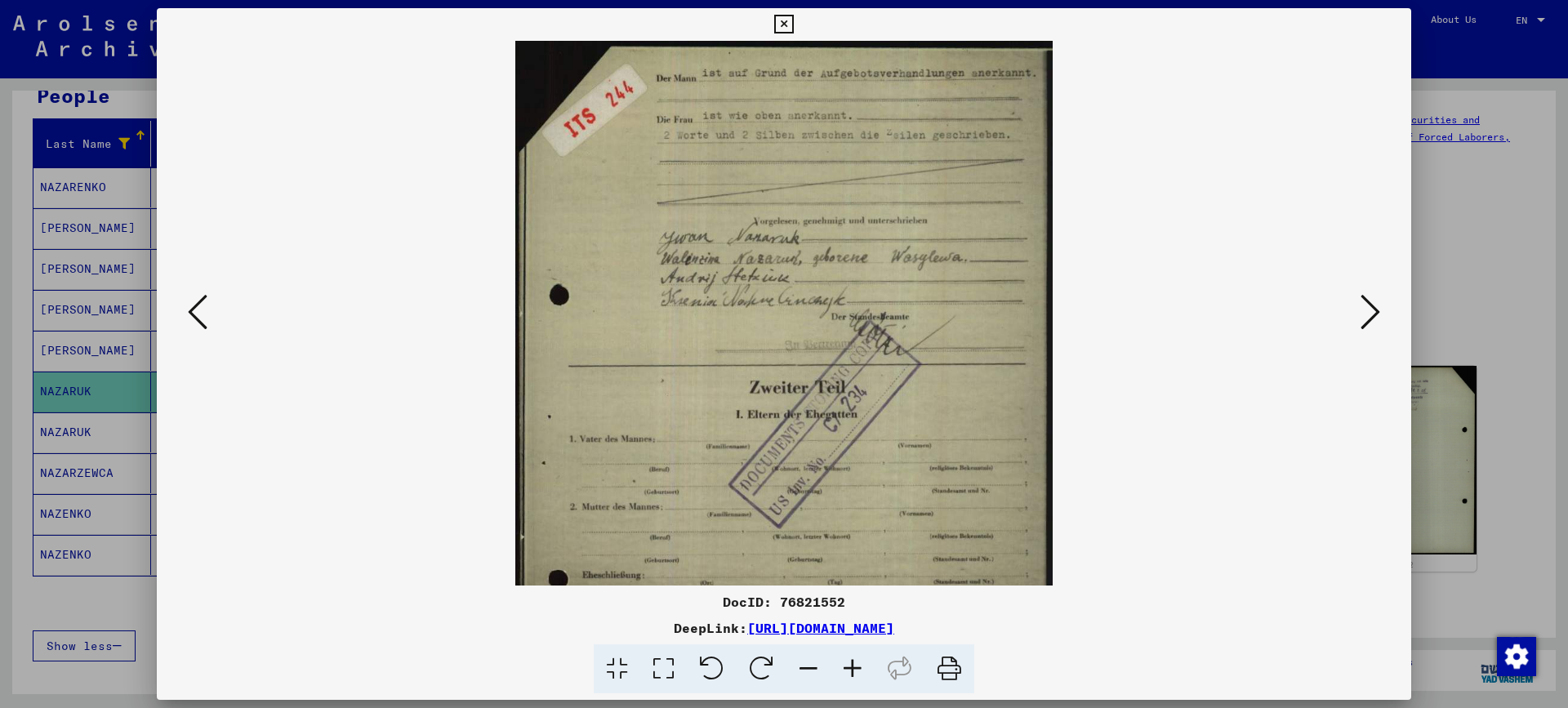
click at [852, 669] on icon at bounding box center [852, 669] width 44 height 50
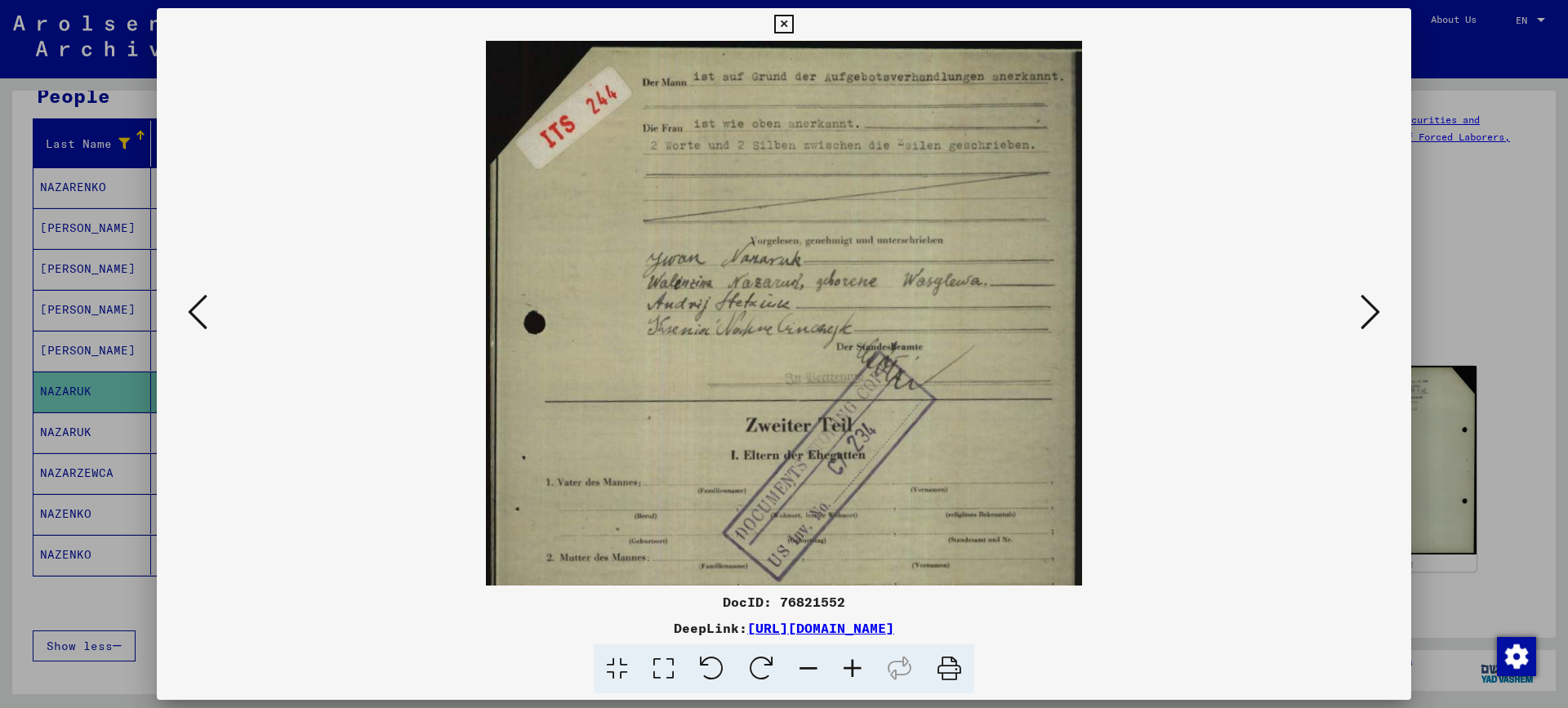
click at [852, 669] on icon at bounding box center [852, 669] width 44 height 50
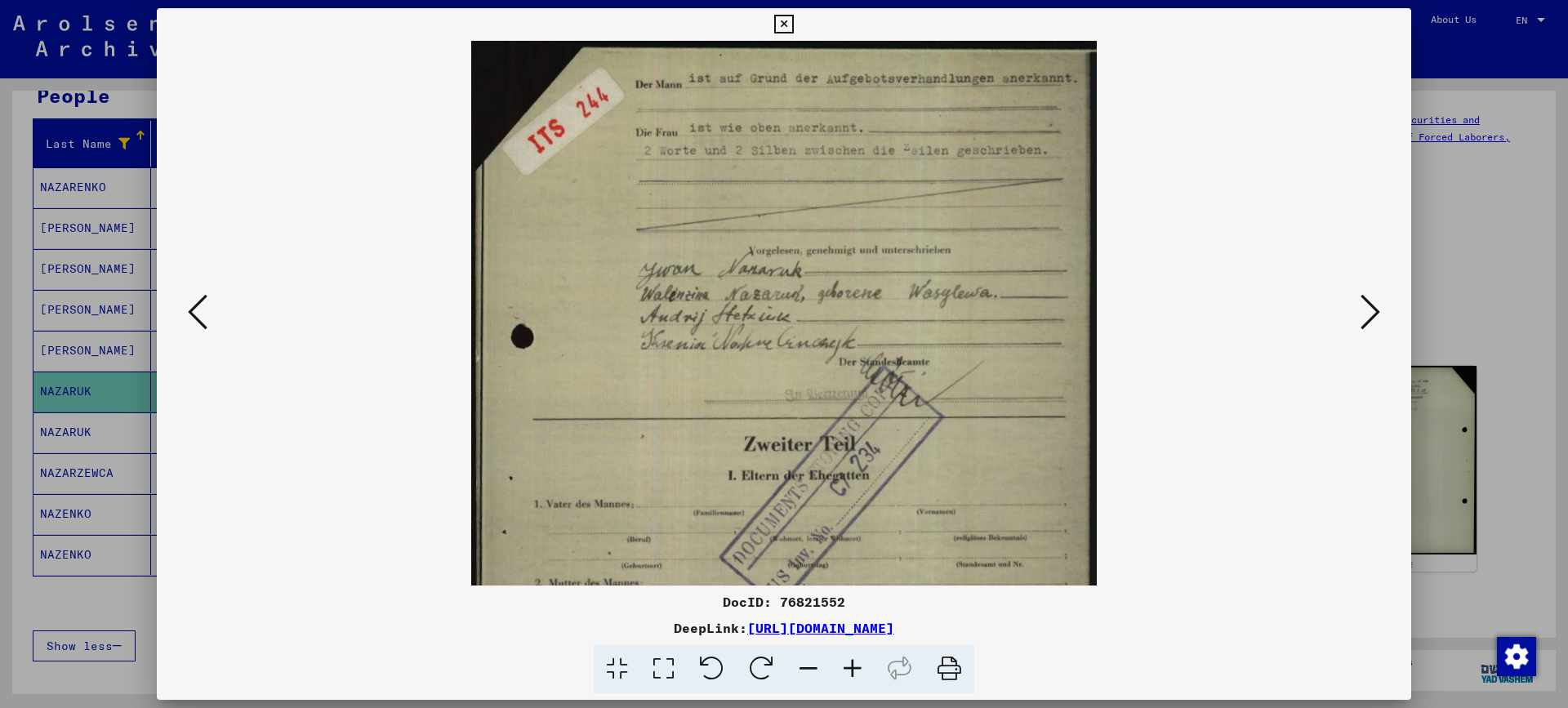
click at [1485, 239] on div at bounding box center [784, 354] width 1568 height 708
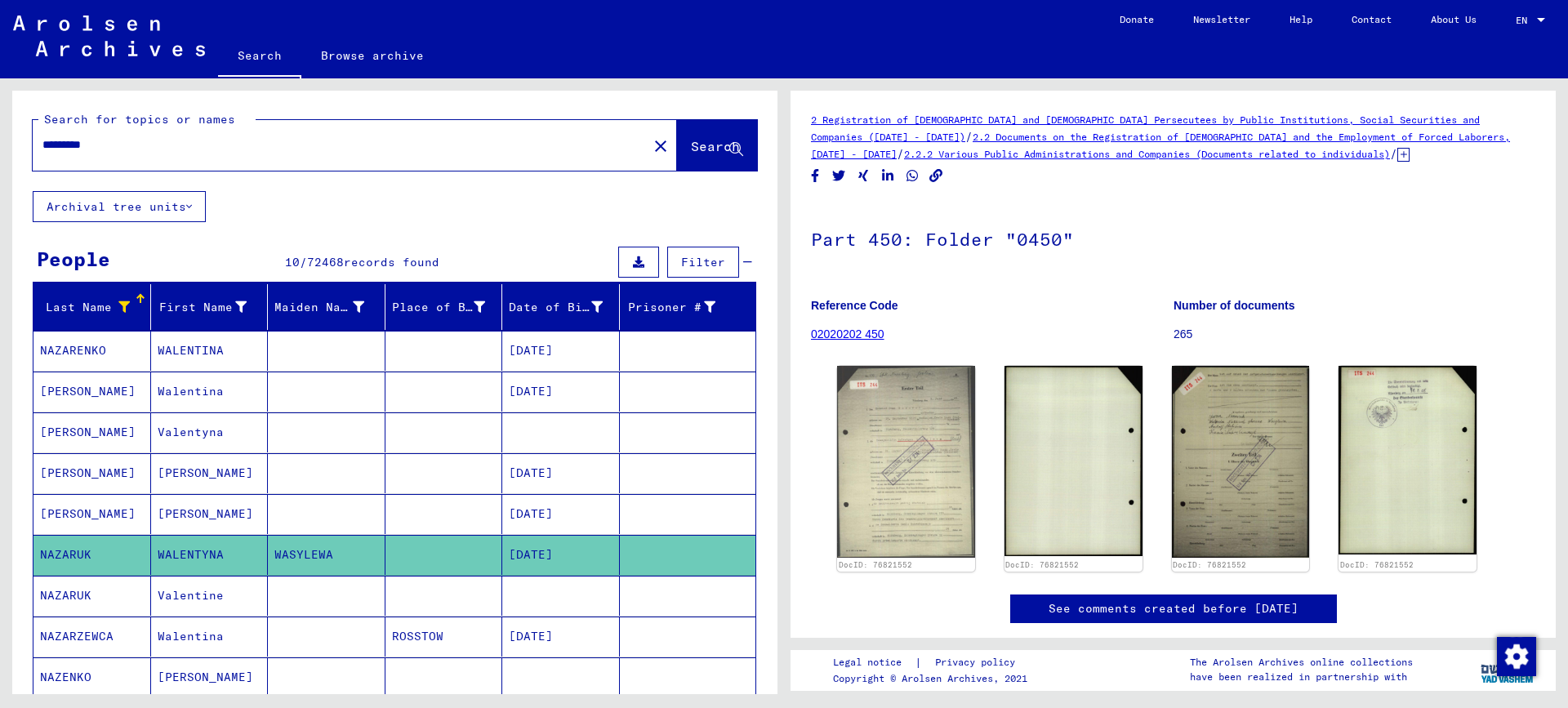
click at [123, 304] on icon at bounding box center [124, 307] width 12 height 12
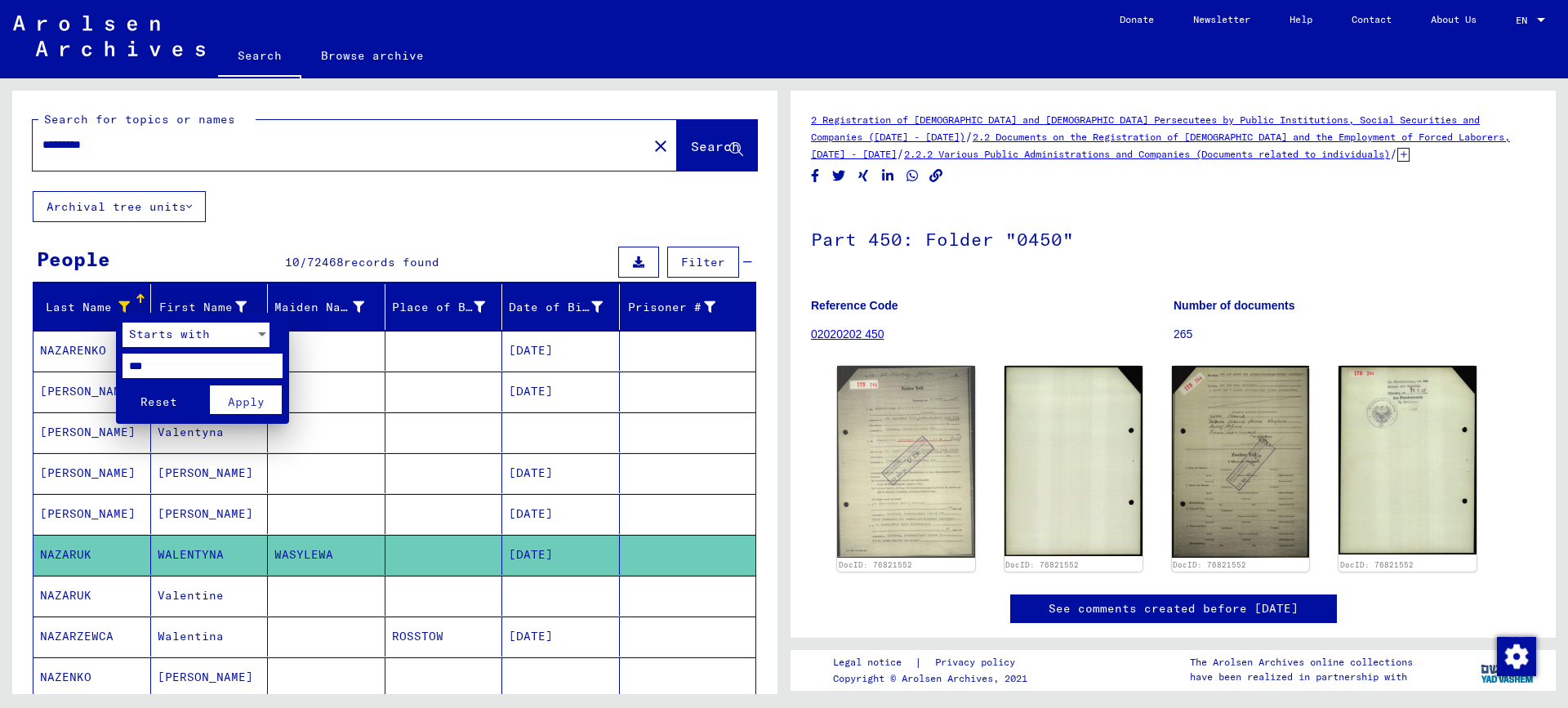
click at [167, 362] on input "***" at bounding box center [202, 366] width 160 height 25
type input "*"
type input "*****"
click at [259, 395] on span "Apply" at bounding box center [246, 402] width 36 height 15
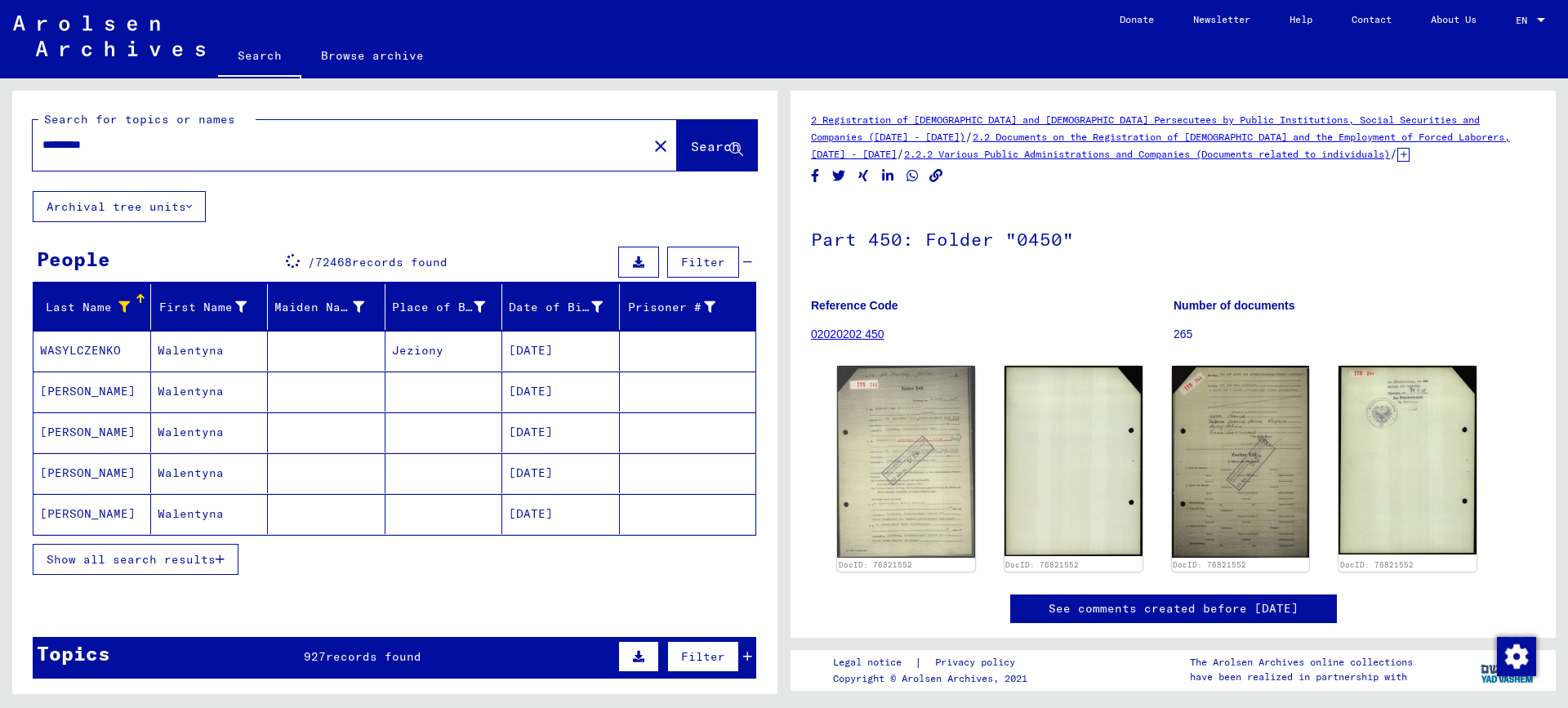
click at [101, 555] on span "Show all search results" at bounding box center [131, 560] width 169 height 15
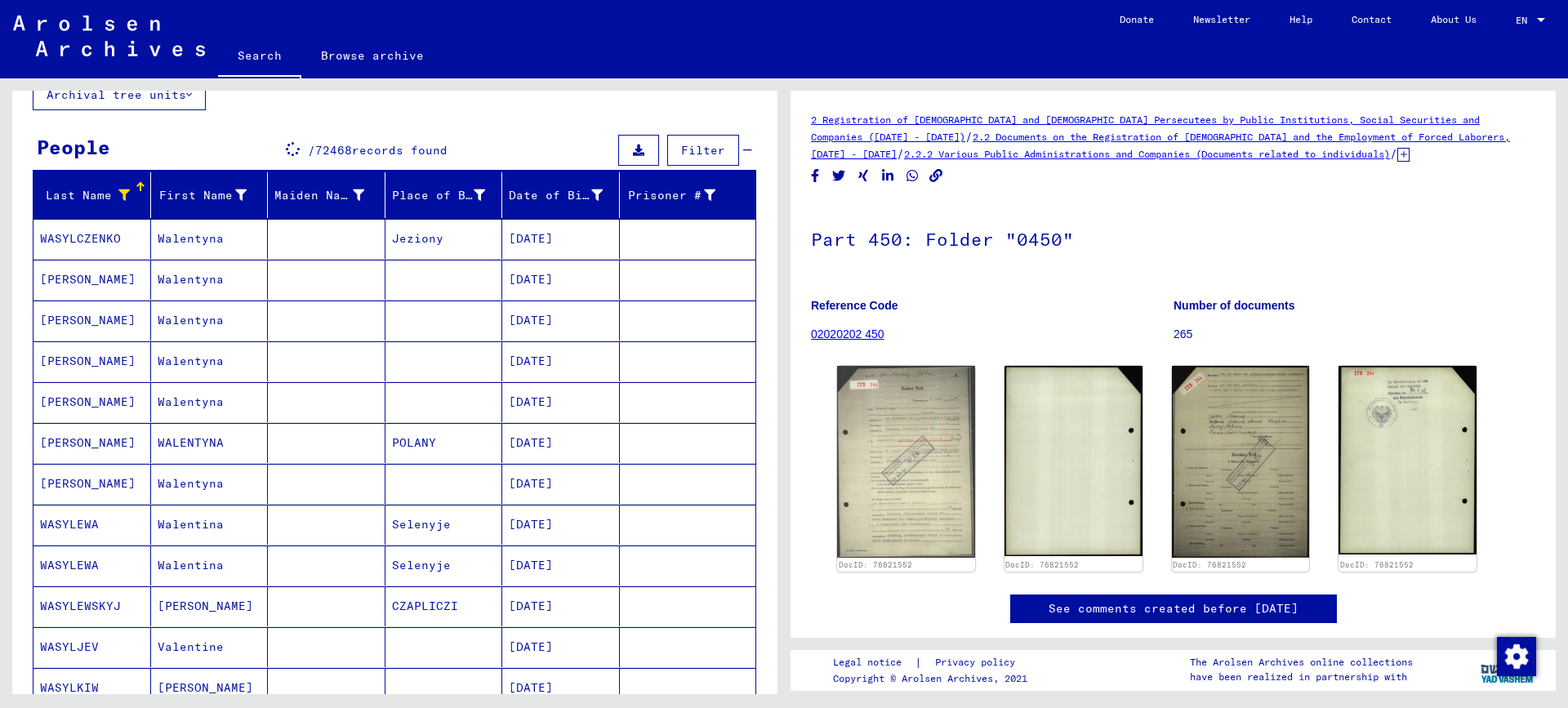
scroll to position [327, 0]
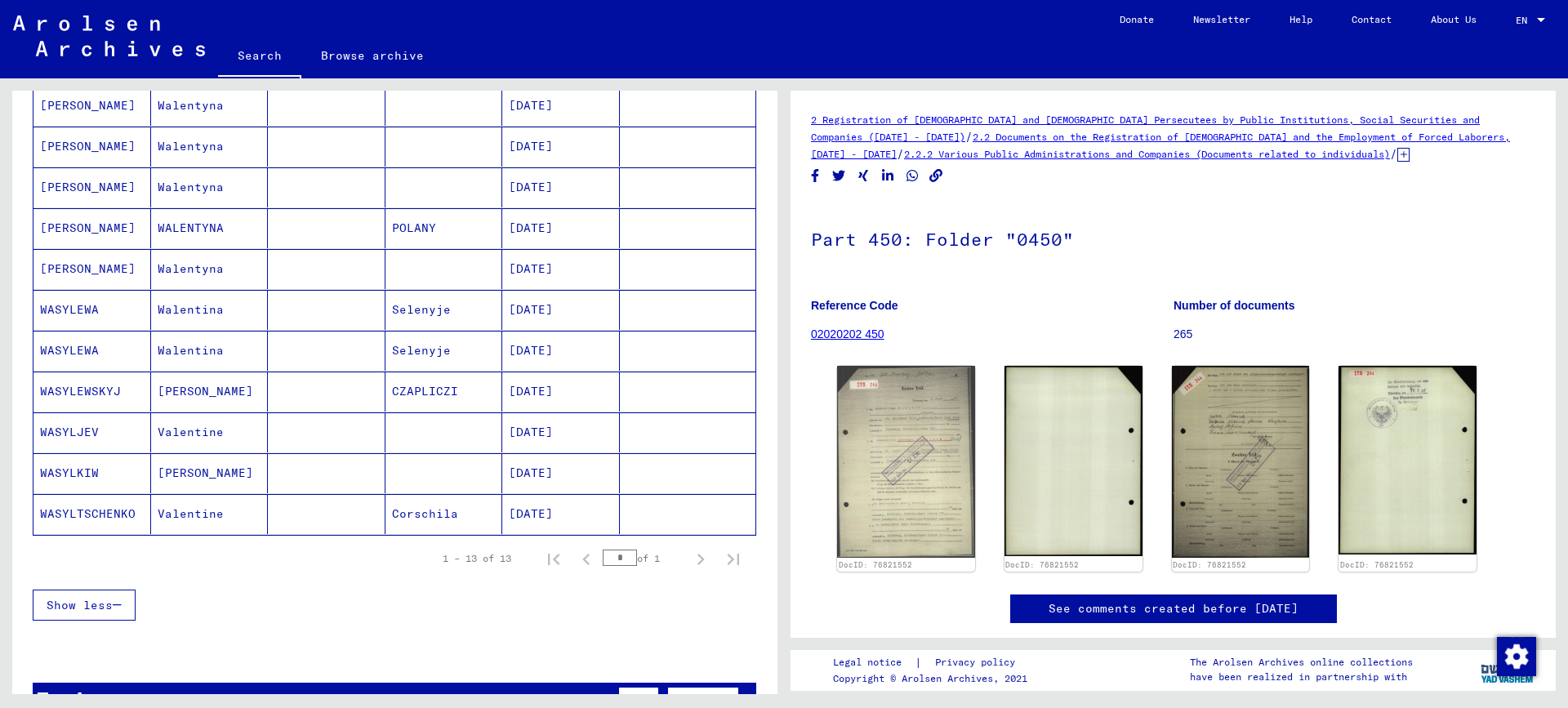
click at [104, 312] on mat-cell "WASYLEWA" at bounding box center [92, 310] width 118 height 40
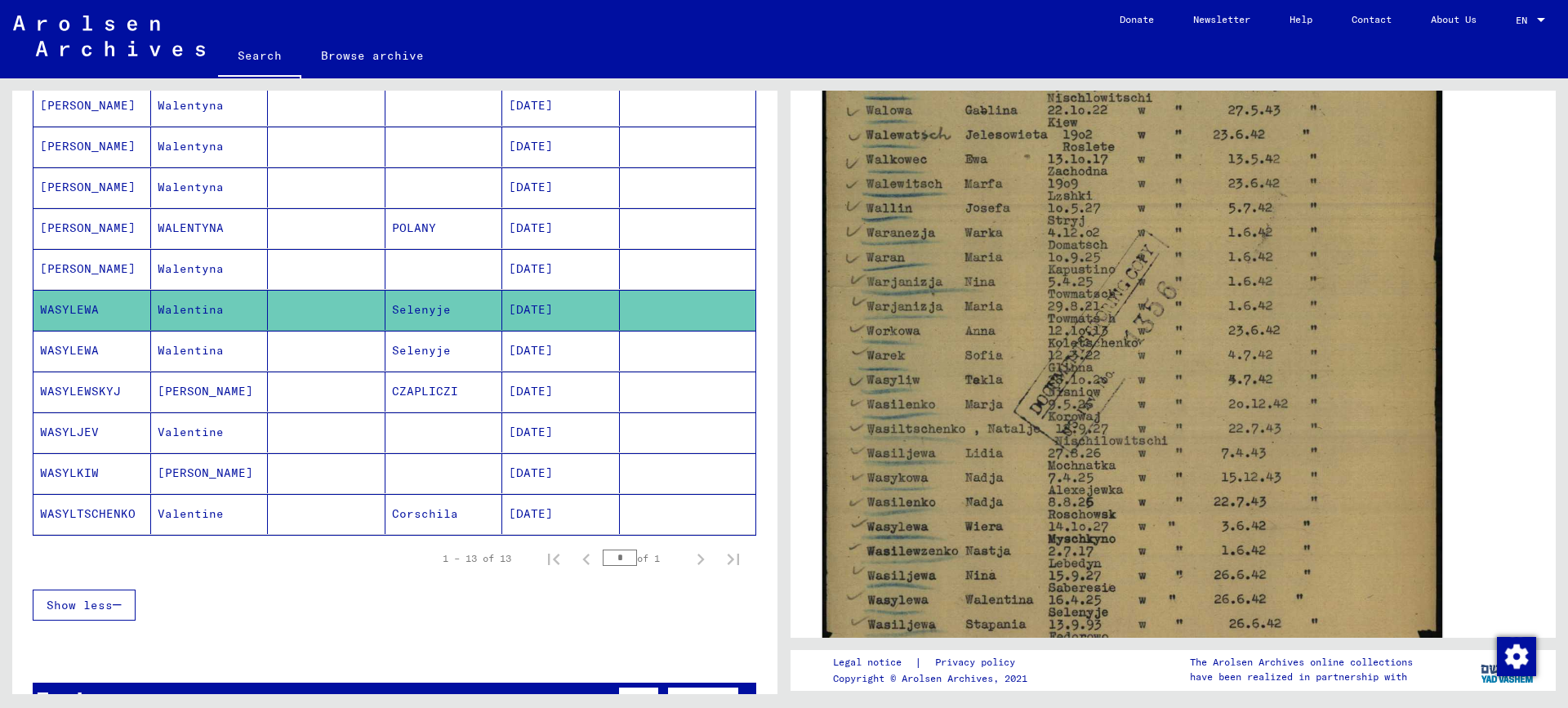
scroll to position [571, 0]
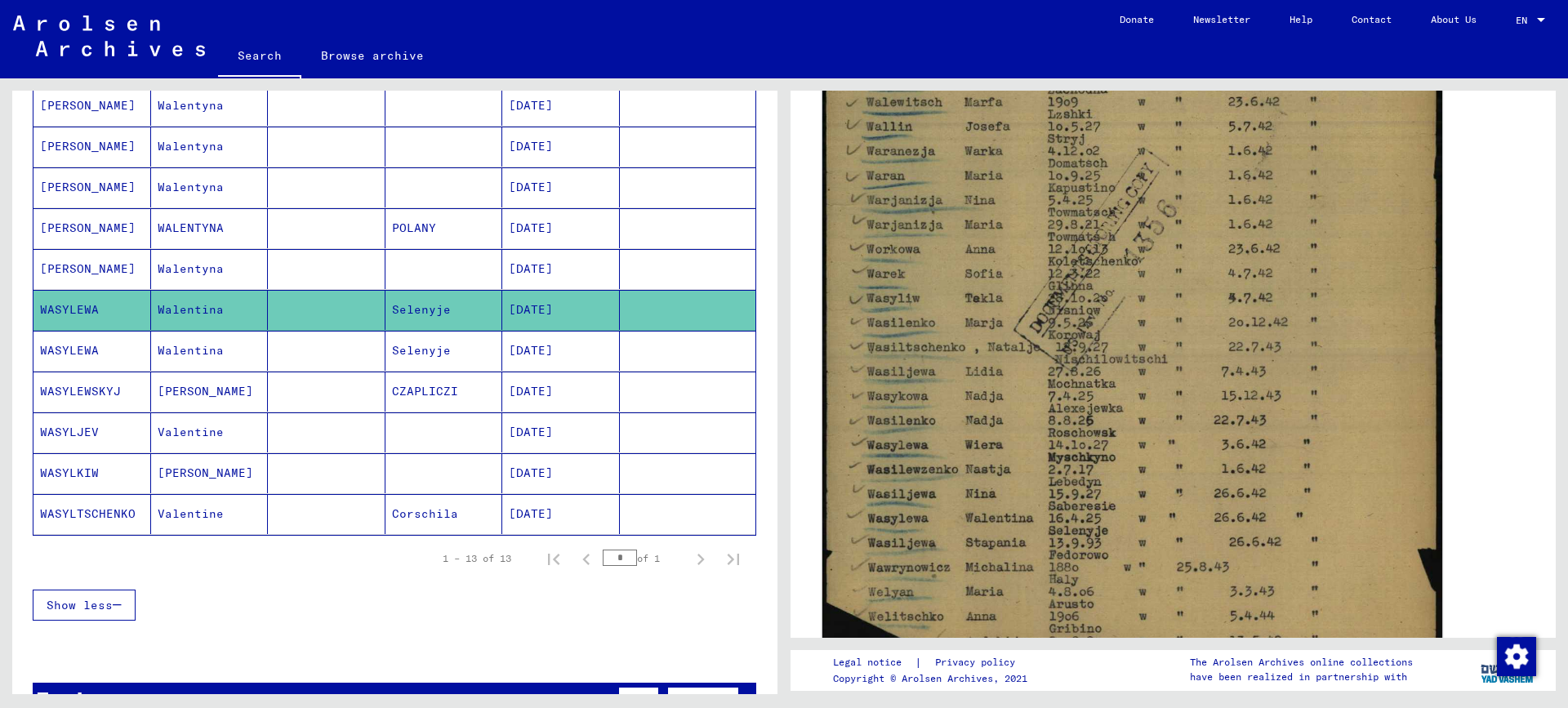
click at [903, 505] on img at bounding box center [1132, 236] width 619 height 872
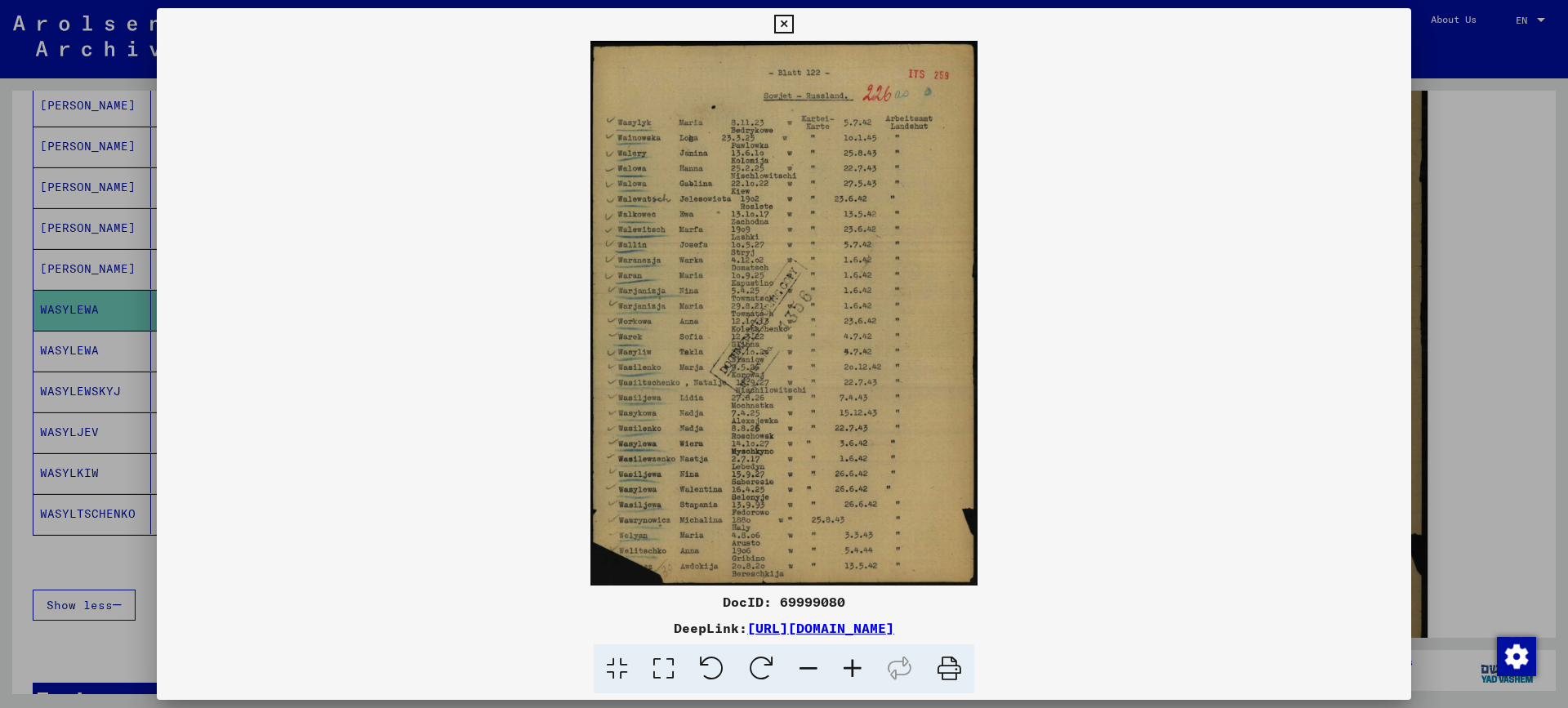
click at [1453, 252] on div at bounding box center [784, 354] width 1568 height 708
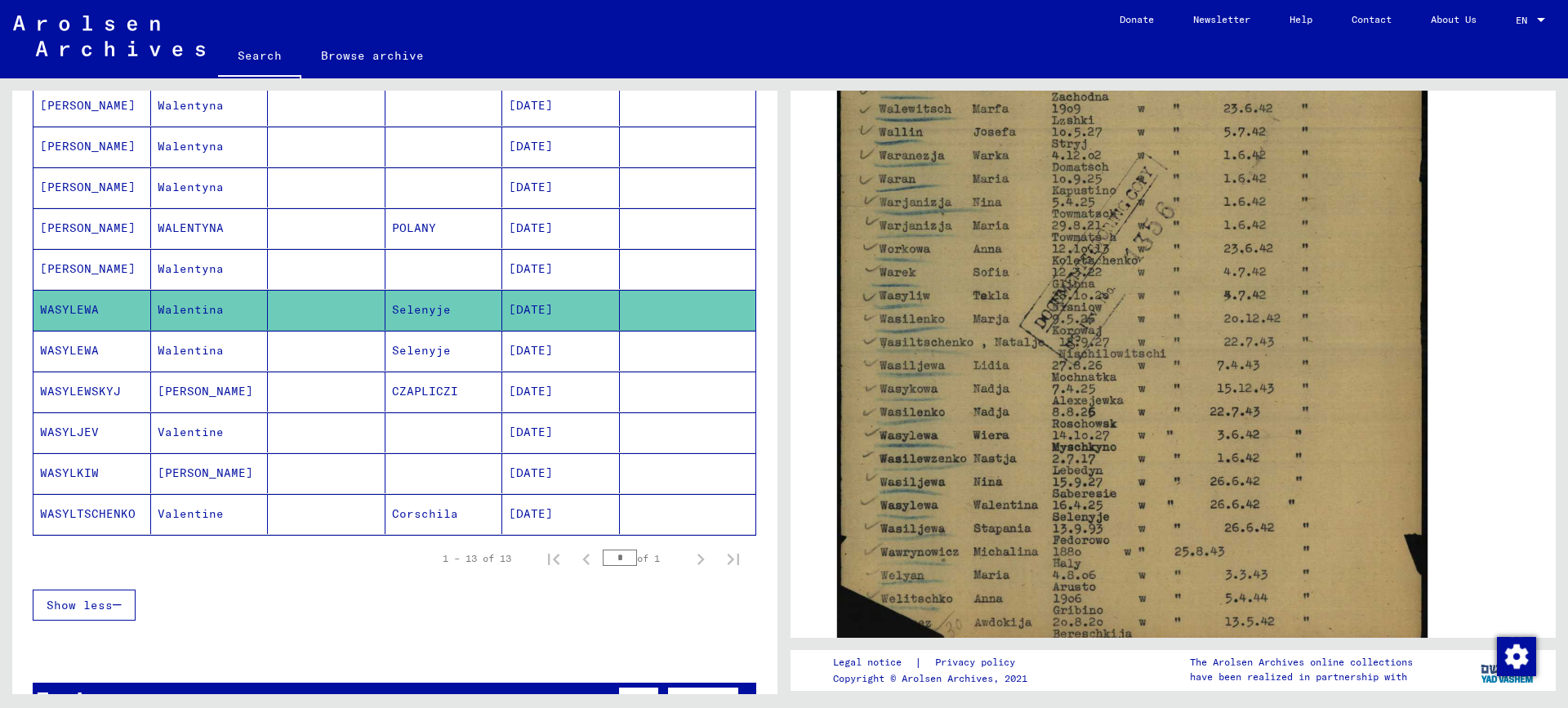
click at [586, 347] on mat-cell "[DATE]" at bounding box center [561, 351] width 118 height 40
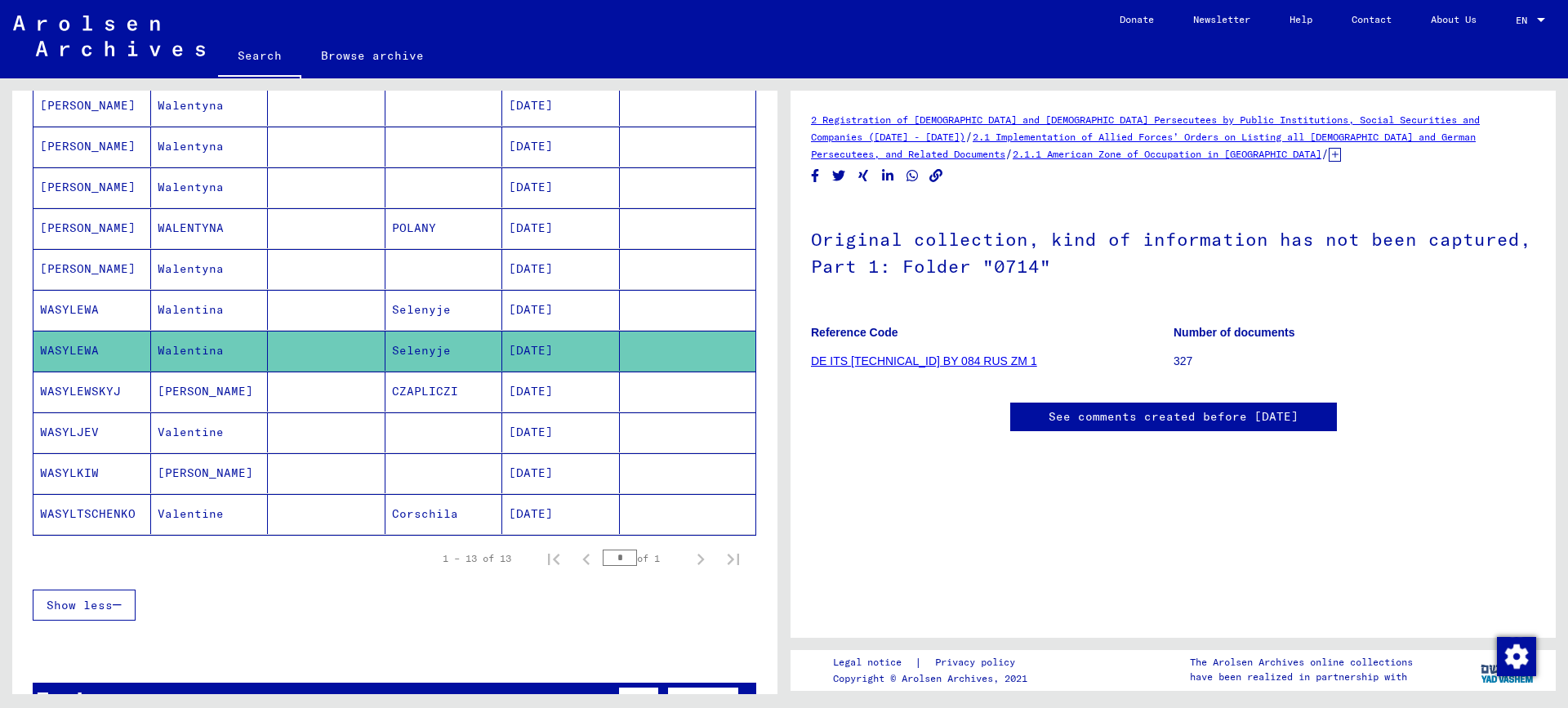
click at [901, 361] on link "DE ITS [TECHNICAL_ID] BY 084 RUS ZM 1" at bounding box center [924, 361] width 226 height 13
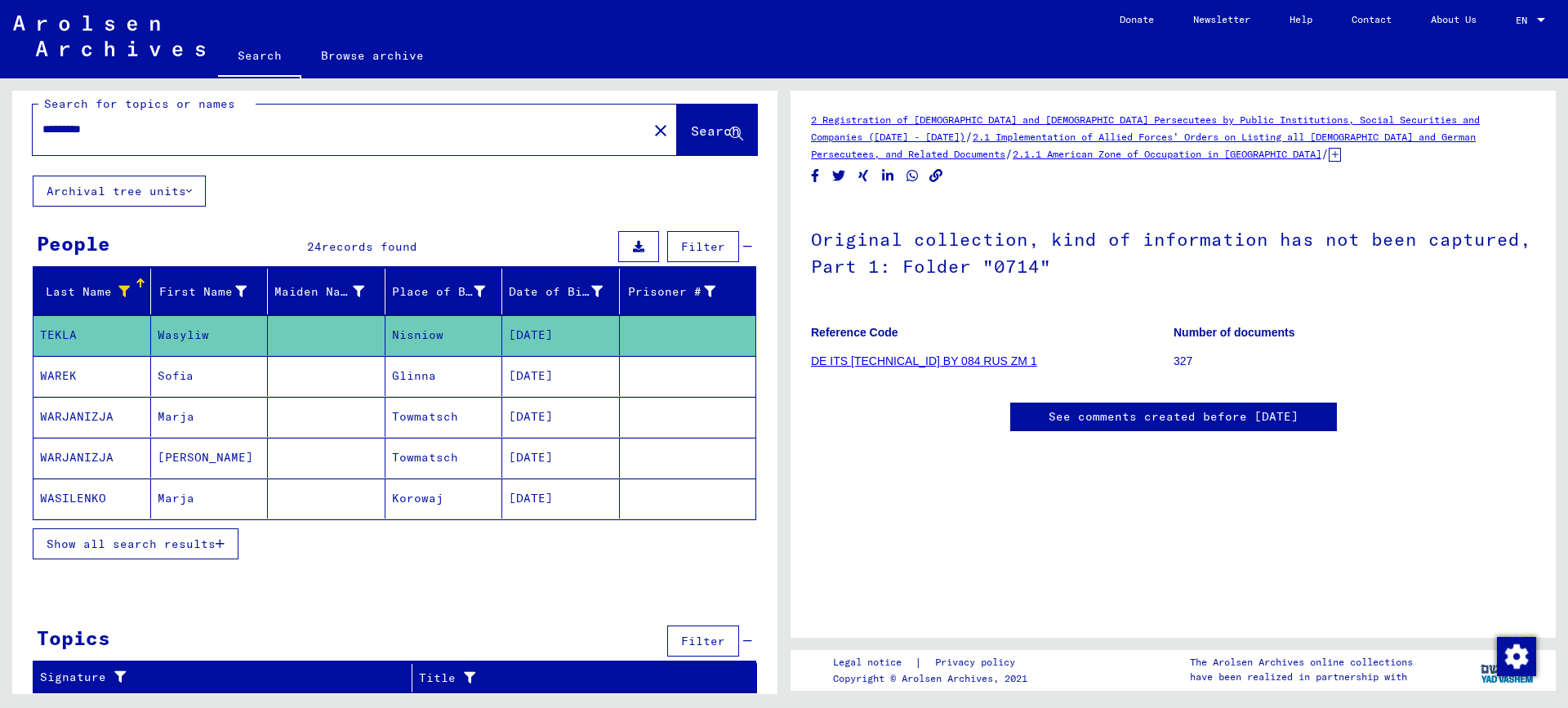
scroll to position [16, 0]
click at [179, 544] on span "Show all search results" at bounding box center [131, 544] width 169 height 15
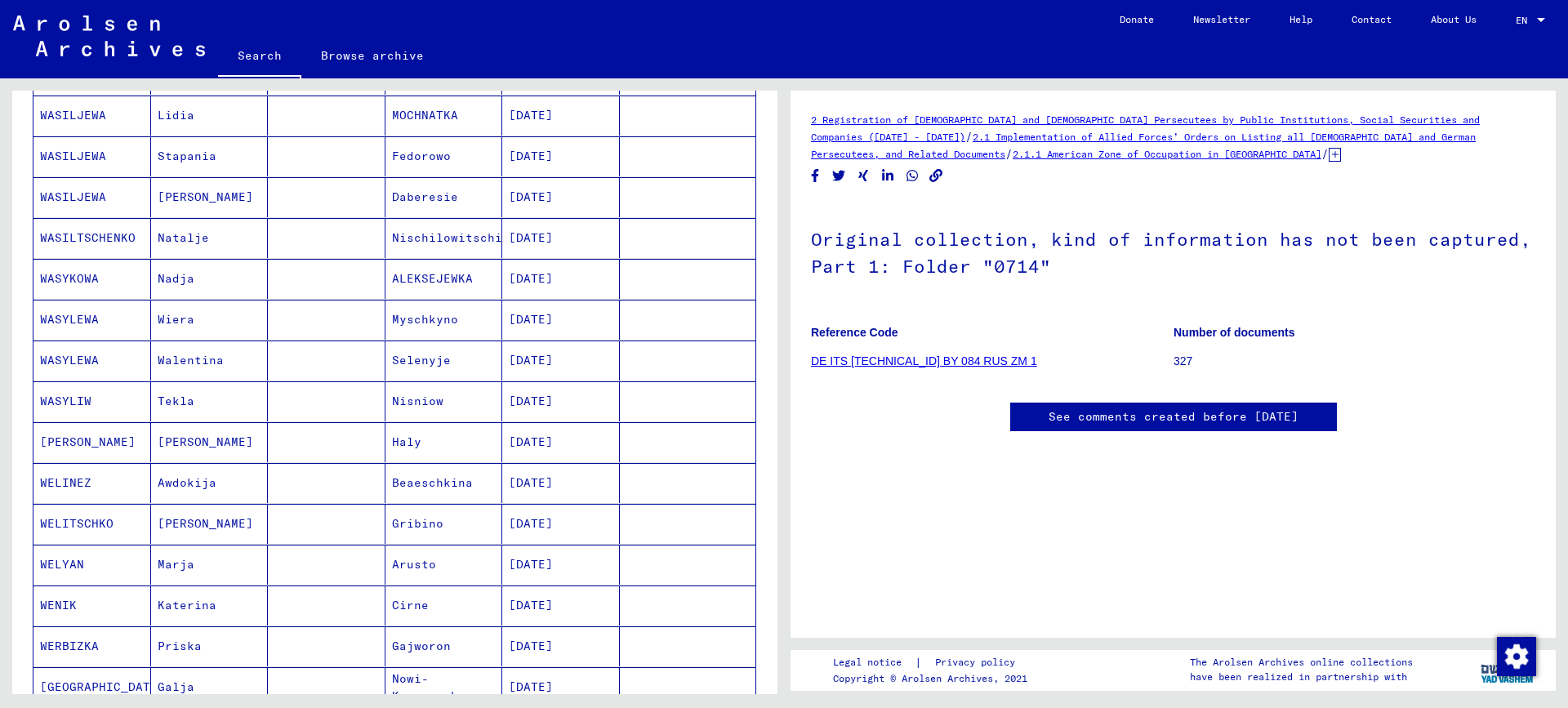
scroll to position [497, 0]
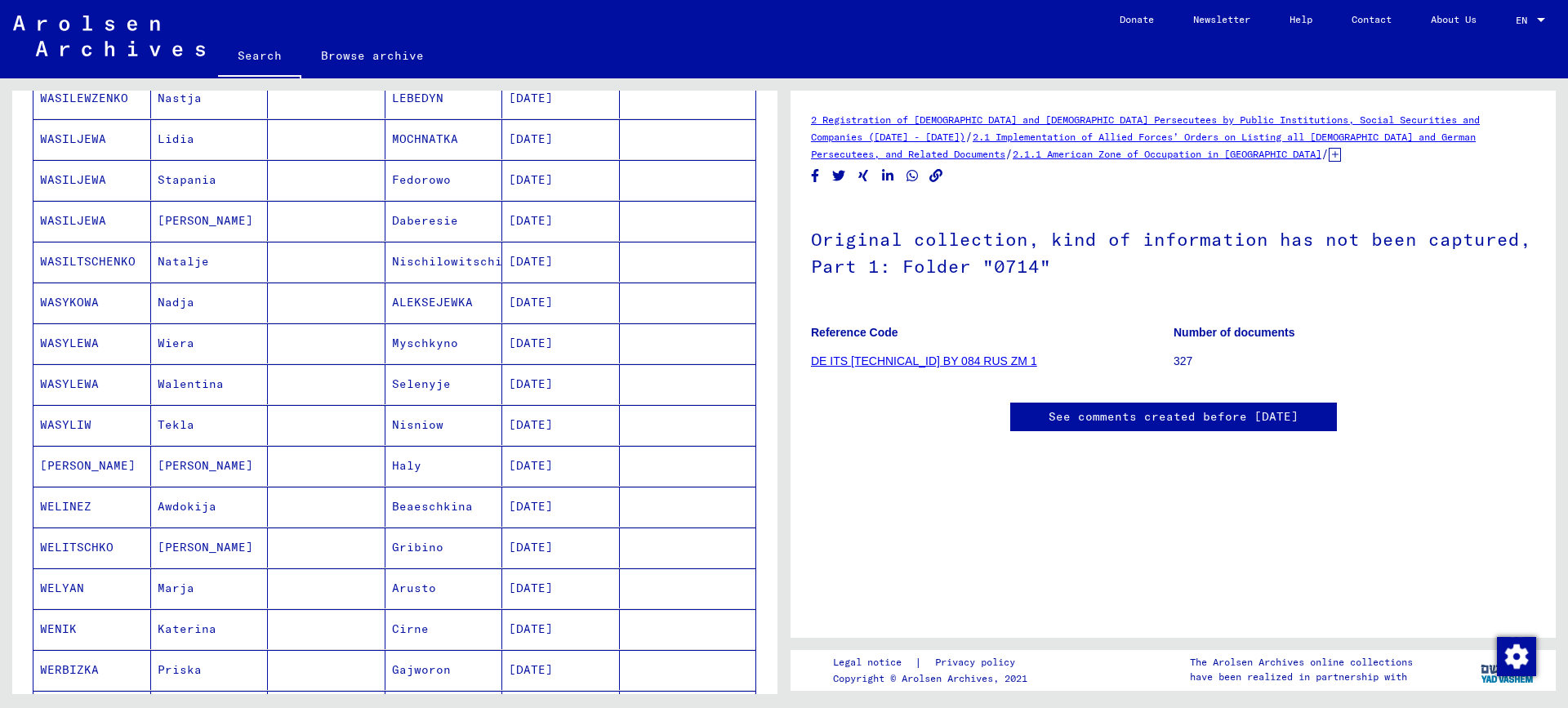
click at [513, 388] on mat-cell "[DATE]" at bounding box center [561, 384] width 118 height 40
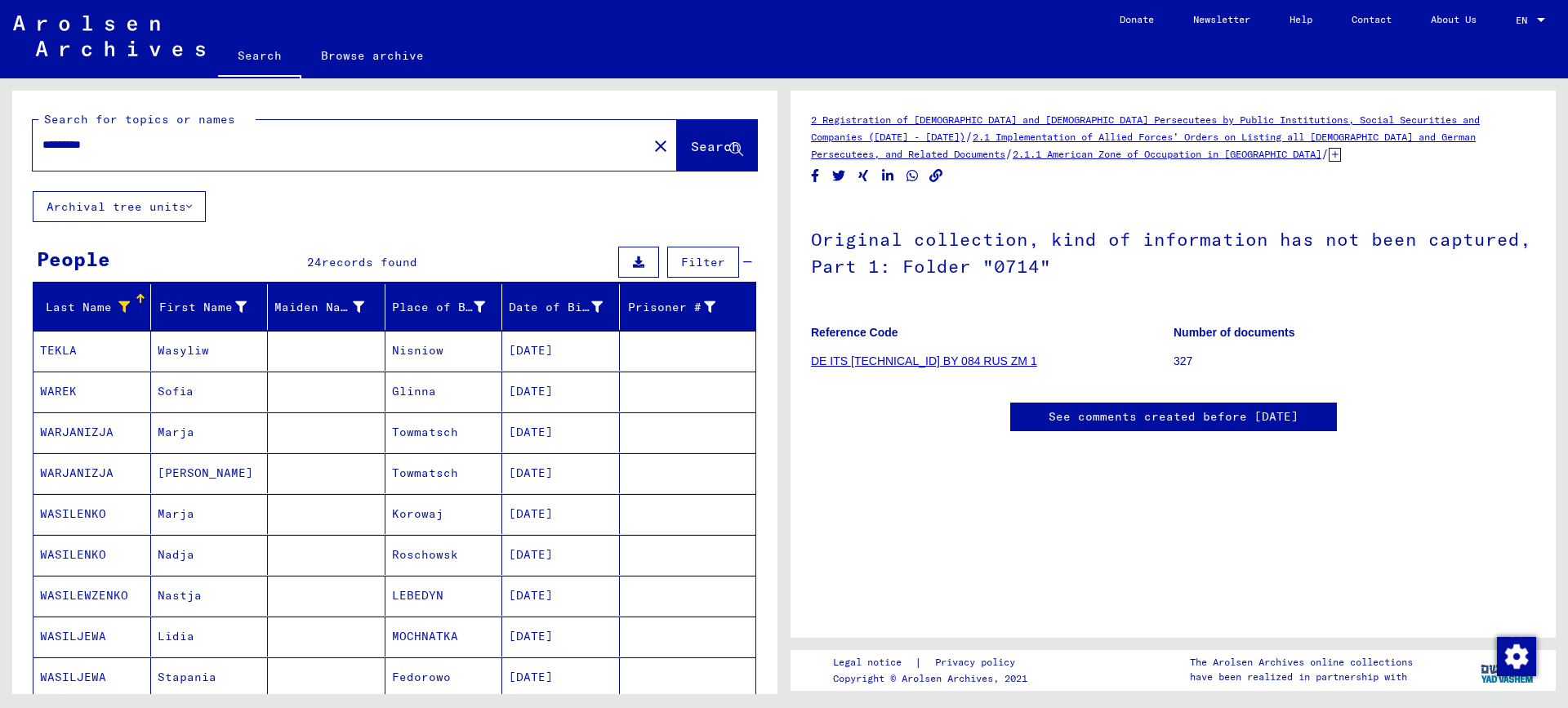
type input "*********"
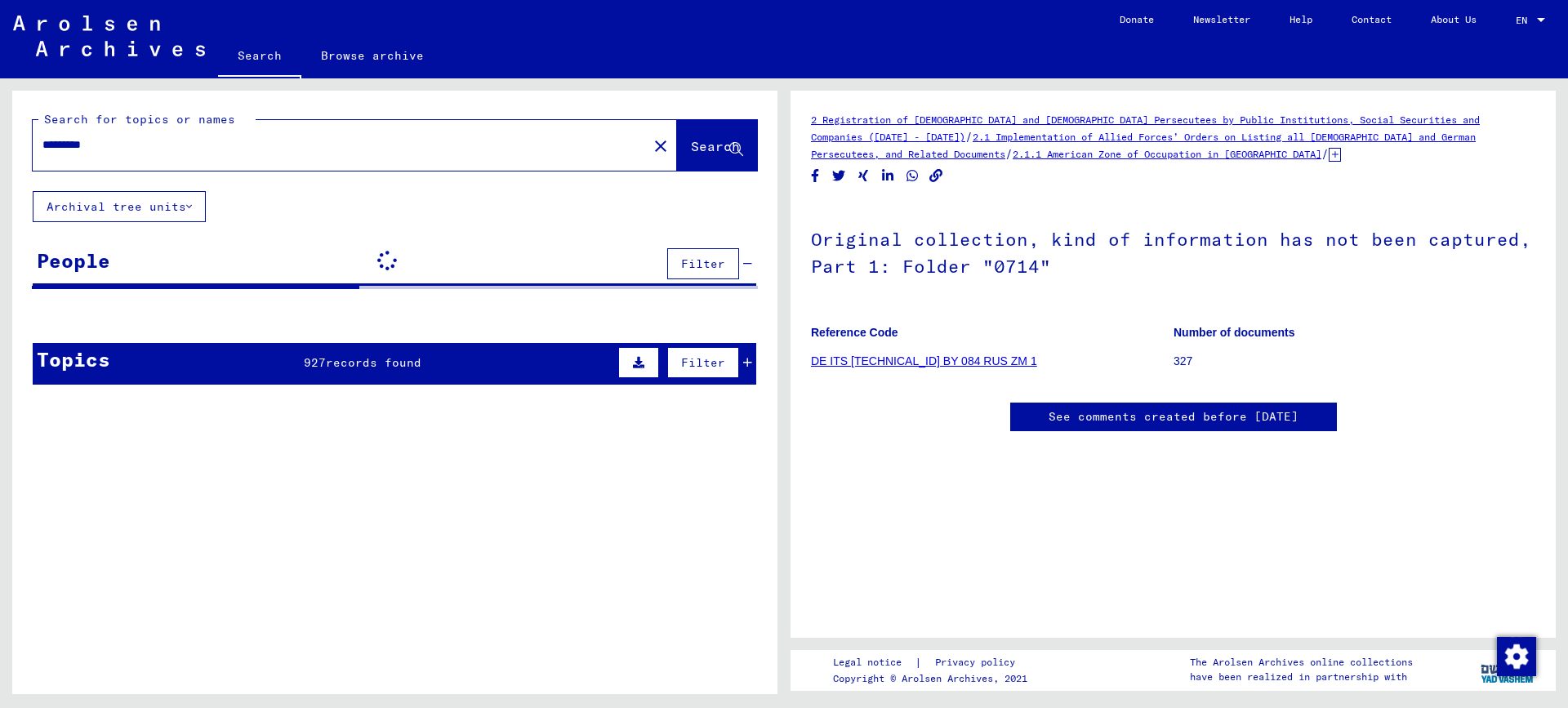
click at [109, 146] on input "*********" at bounding box center [340, 144] width 595 height 17
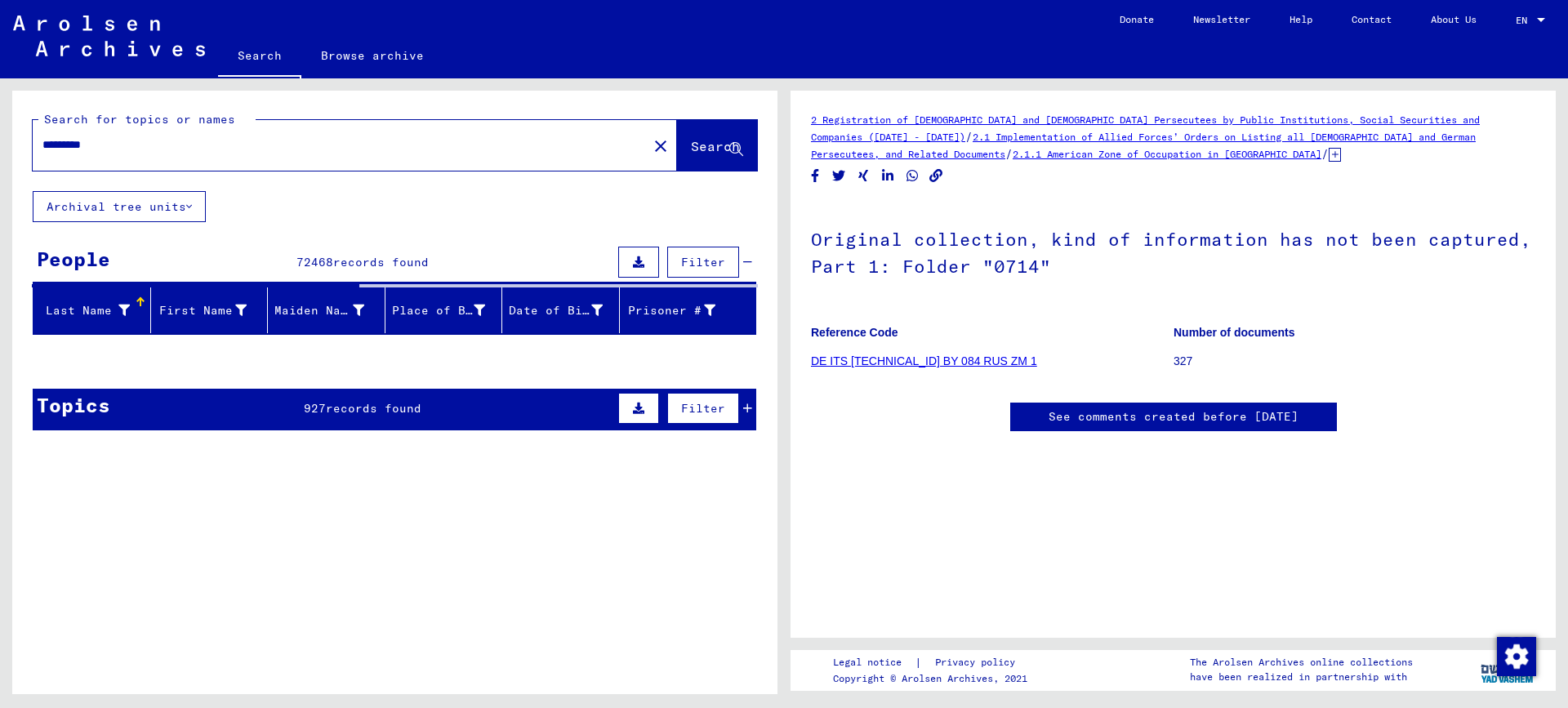
click at [52, 141] on input "*********" at bounding box center [340, 144] width 595 height 17
click at [129, 148] on input "*********" at bounding box center [340, 144] width 595 height 17
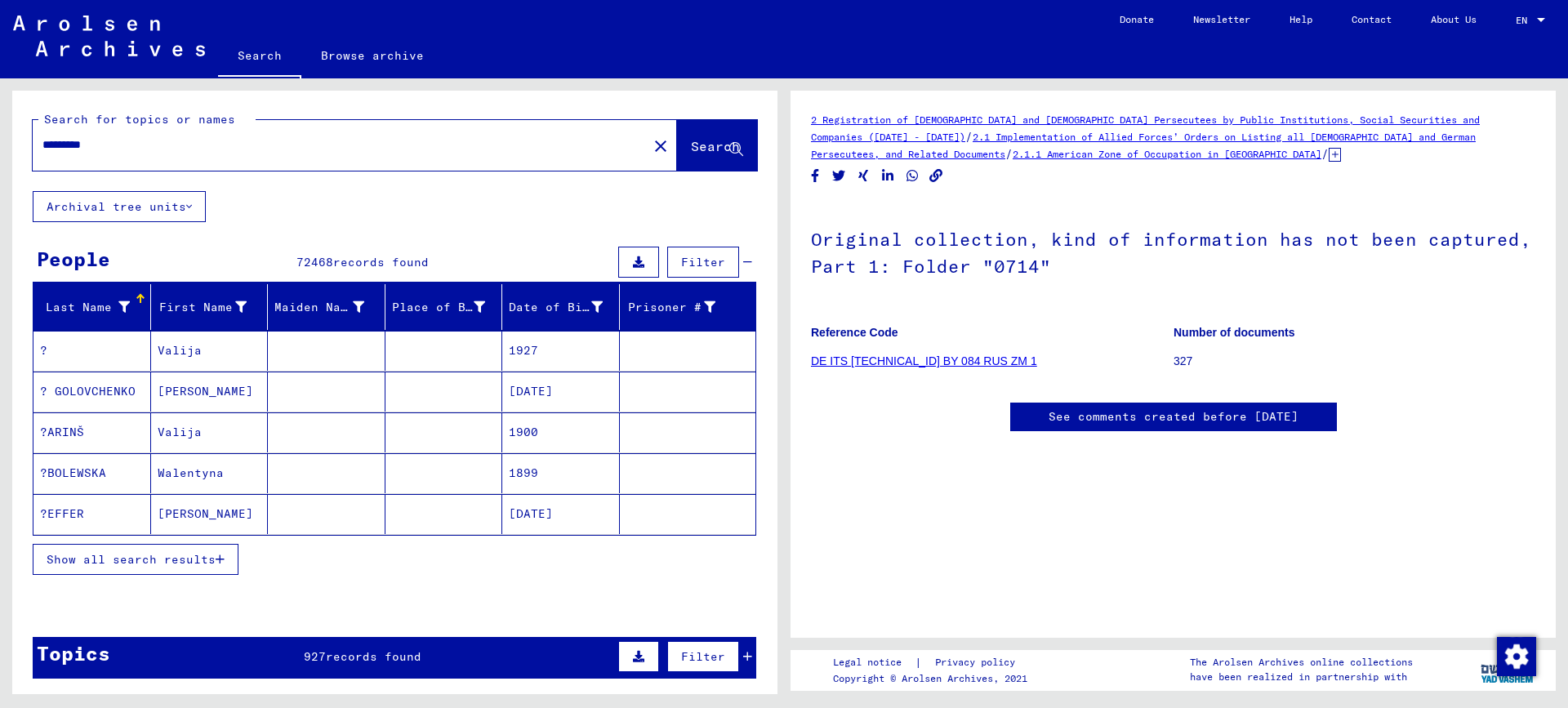
click at [120, 309] on icon at bounding box center [124, 307] width 12 height 12
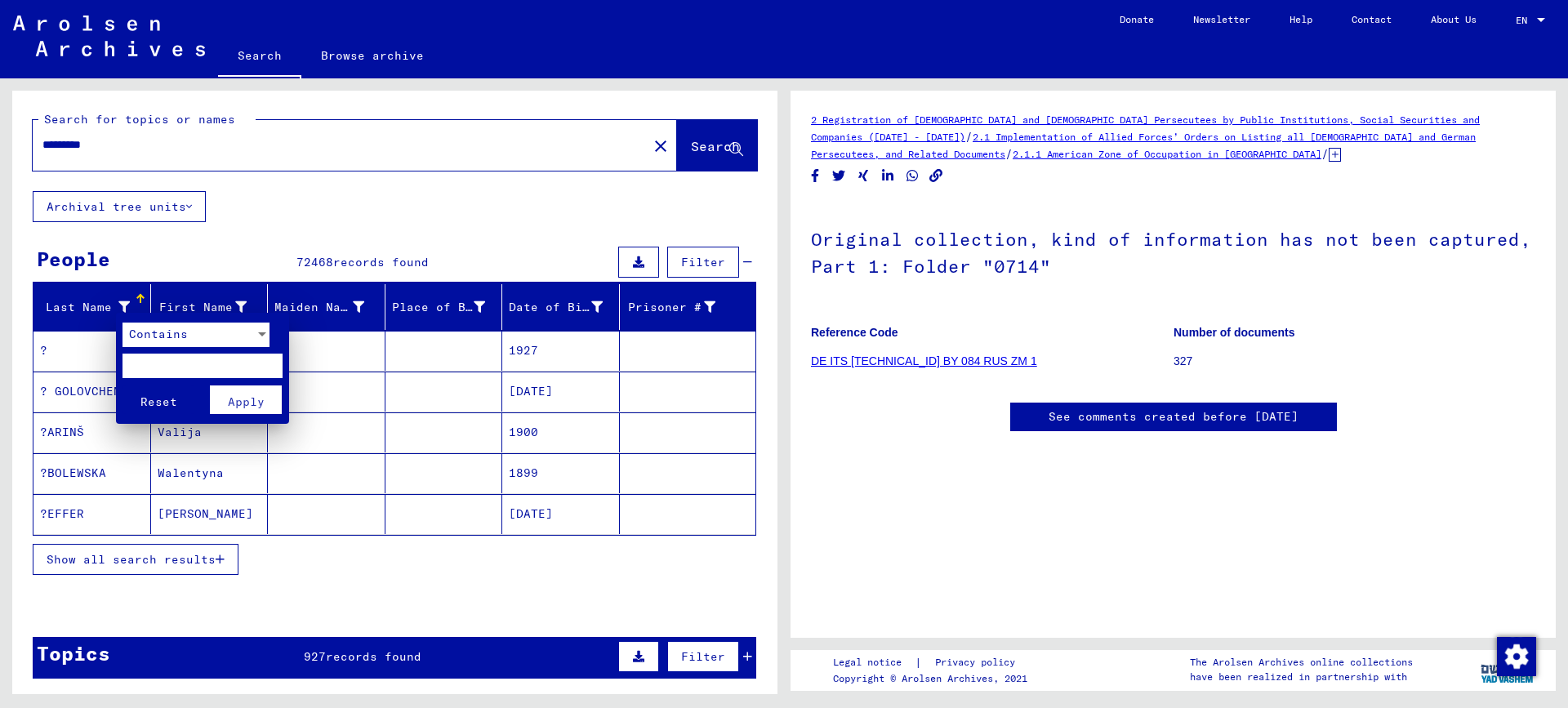
click at [120, 309] on div at bounding box center [784, 354] width 1568 height 708
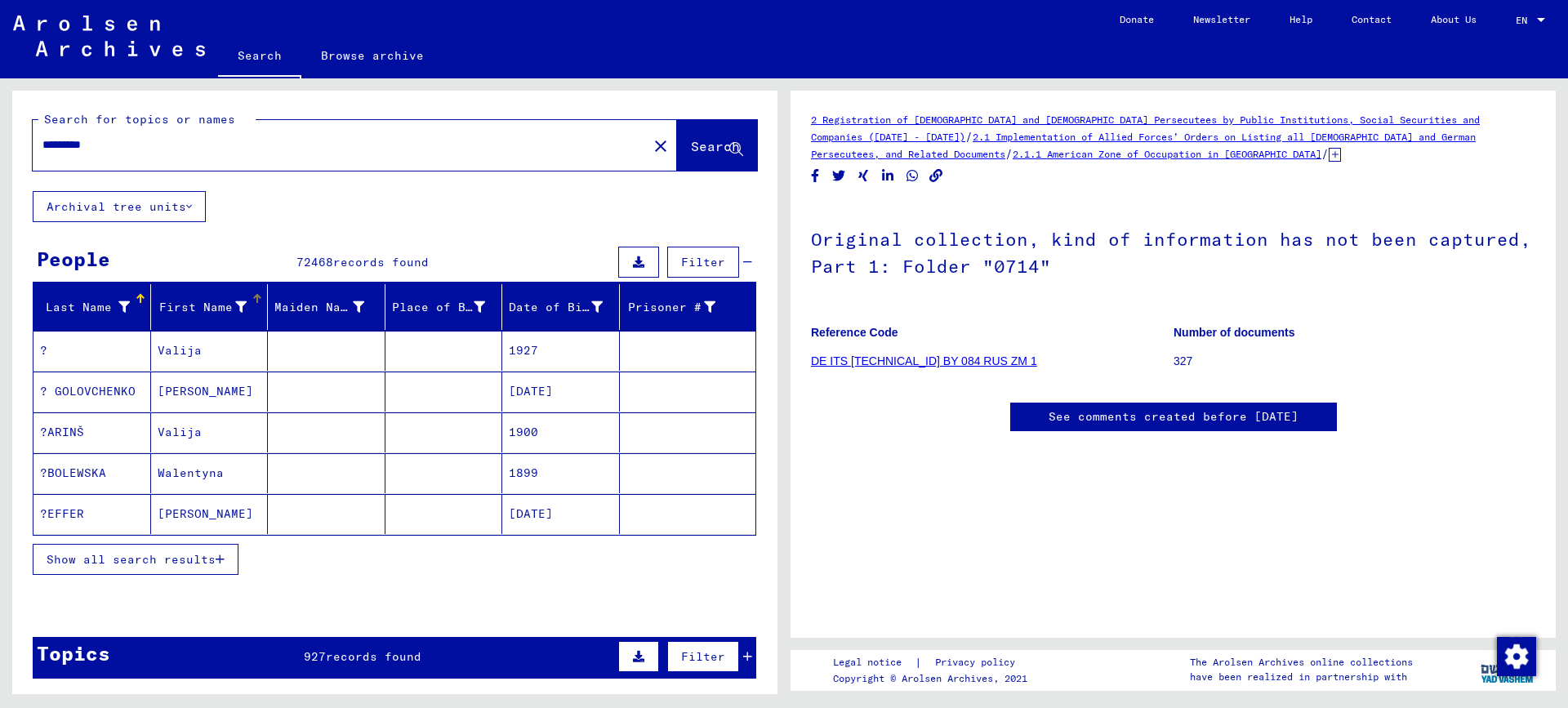
click at [235, 303] on icon at bounding box center [241, 307] width 12 height 12
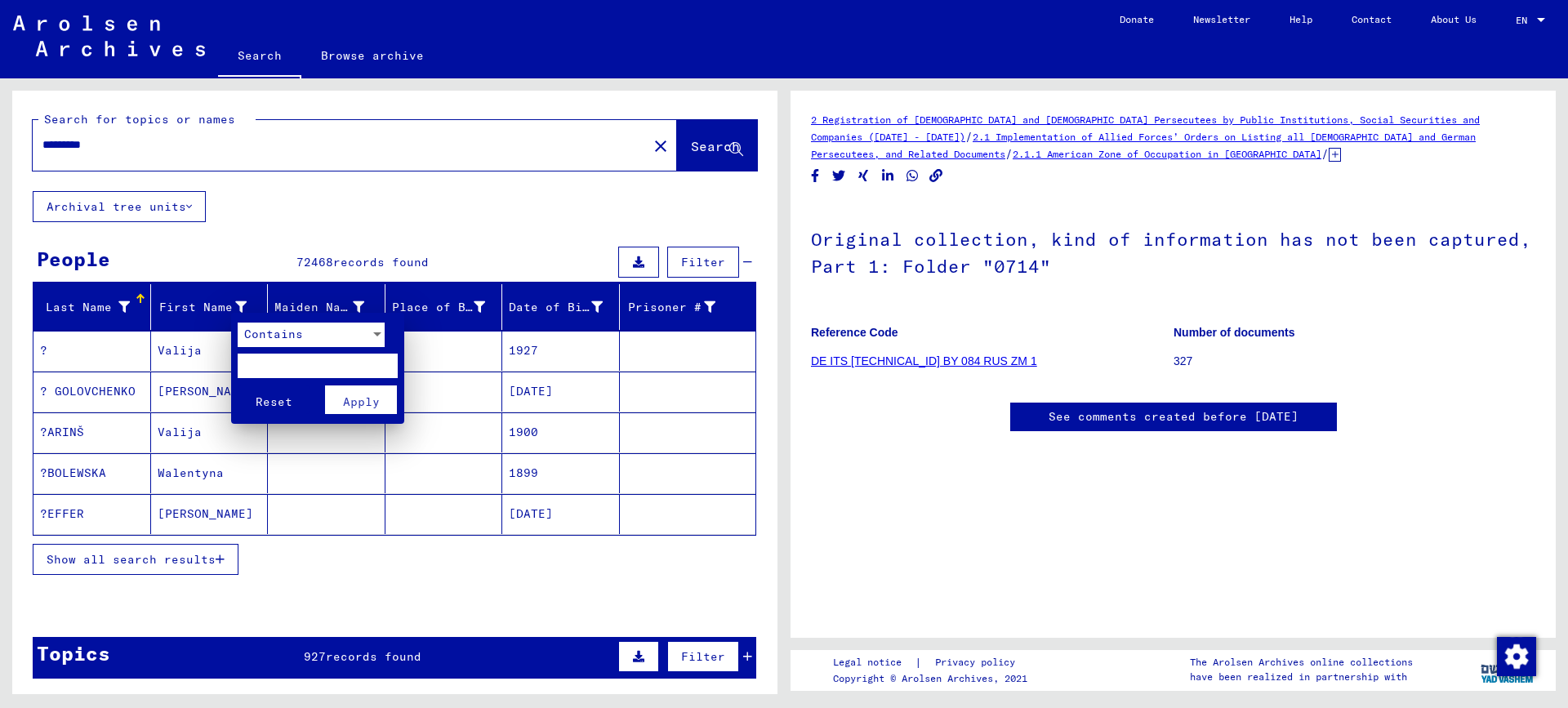
click at [326, 331] on div "Contains" at bounding box center [304, 335] width 133 height 25
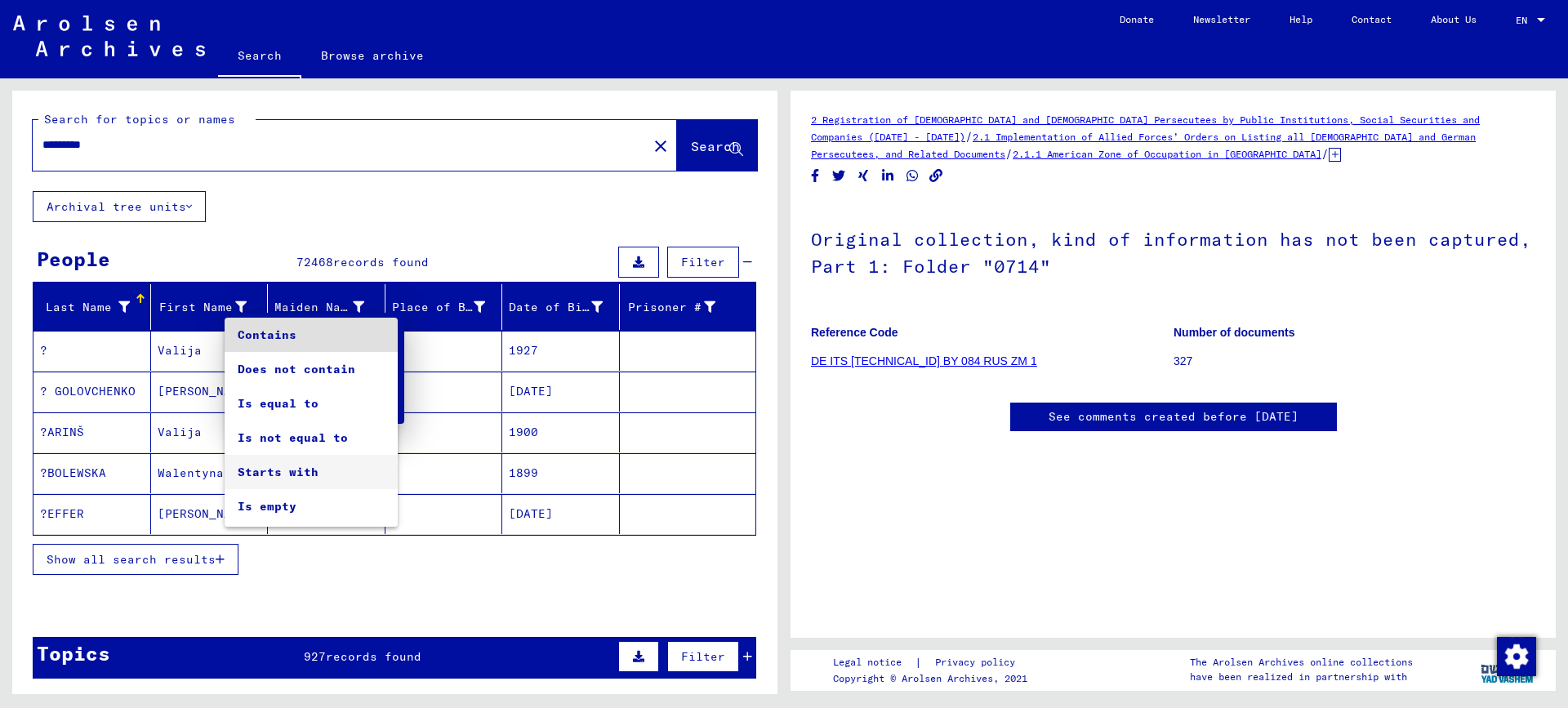
click at [286, 468] on span "Starts with" at bounding box center [311, 471] width 147 height 34
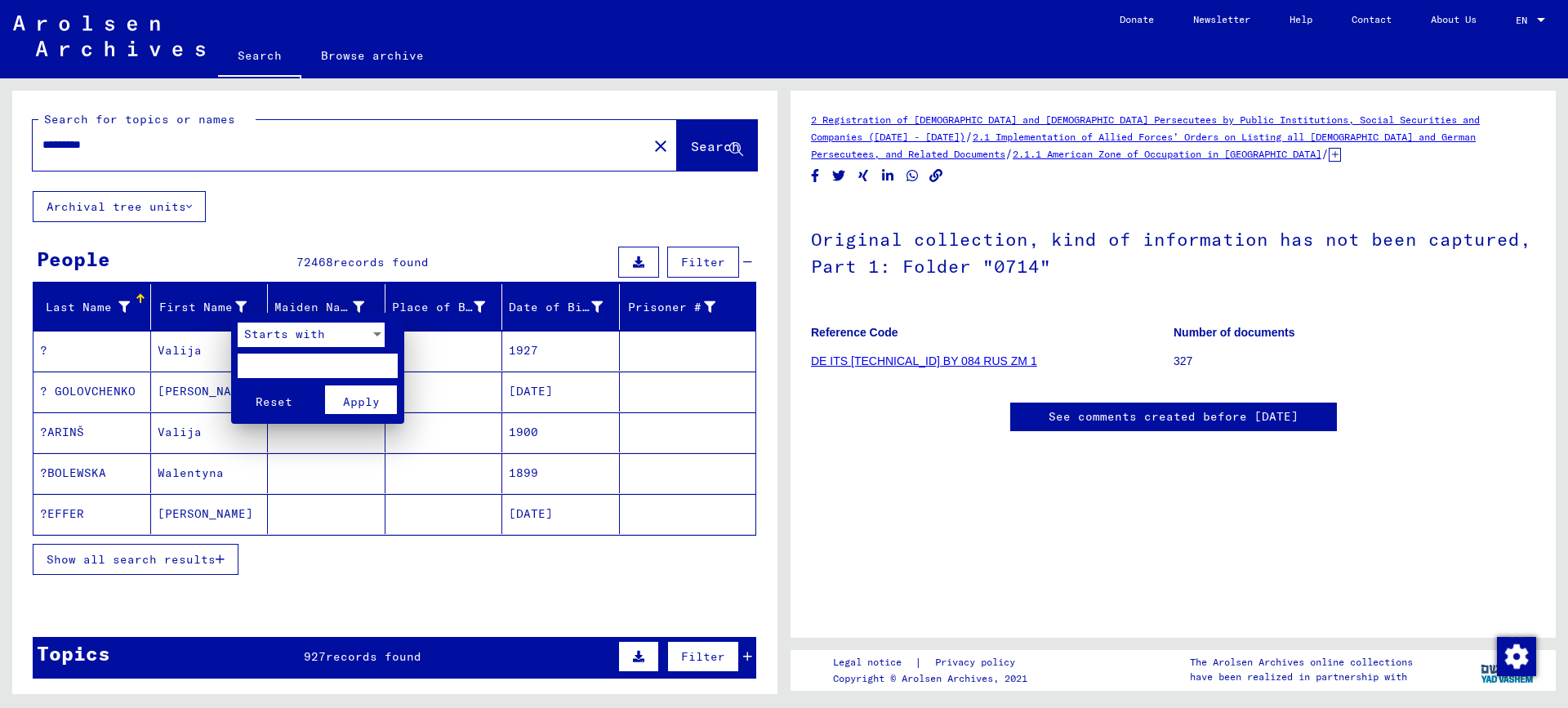
click at [245, 360] on input "text" at bounding box center [318, 366] width 160 height 25
type input "******"
click at [346, 405] on span "Apply" at bounding box center [362, 402] width 36 height 15
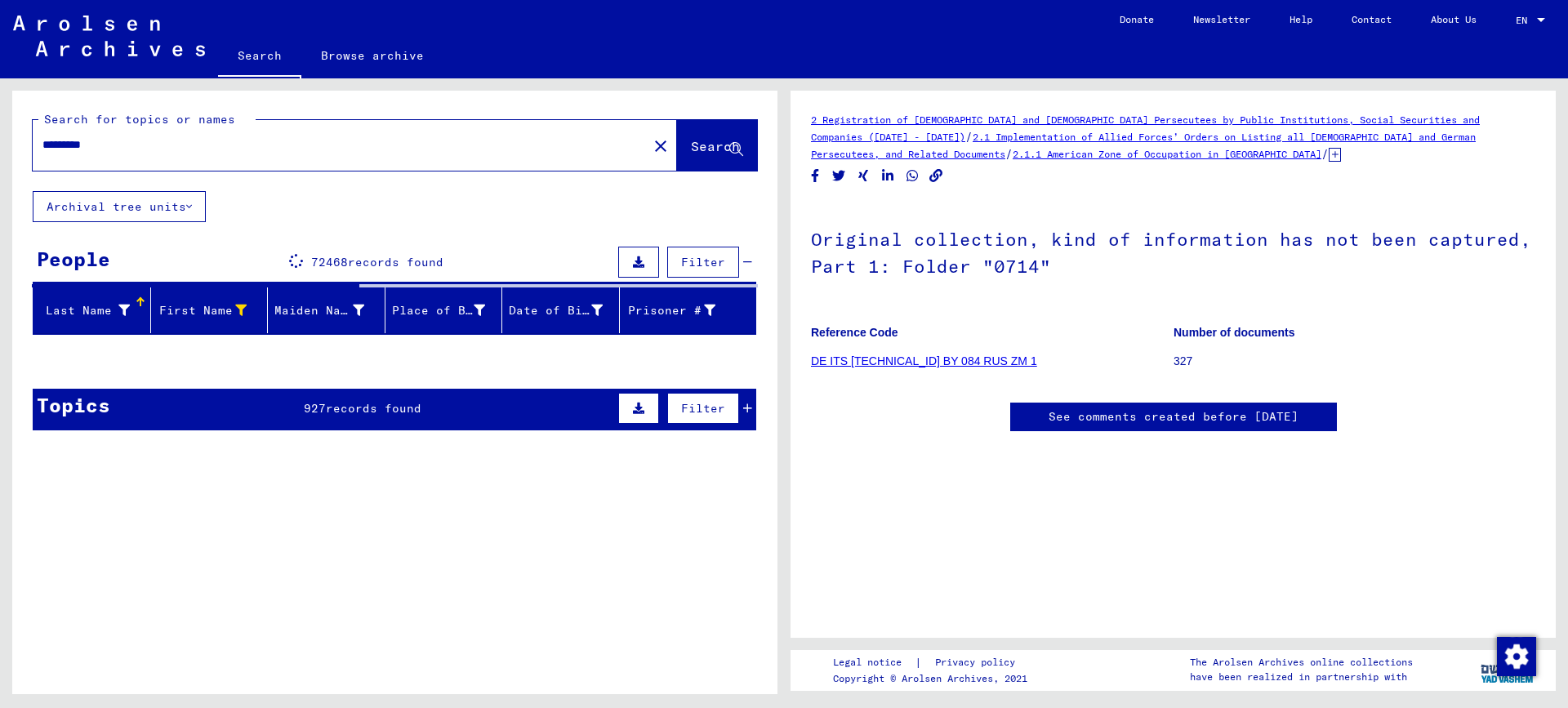
click at [119, 304] on icon at bounding box center [124, 310] width 12 height 12
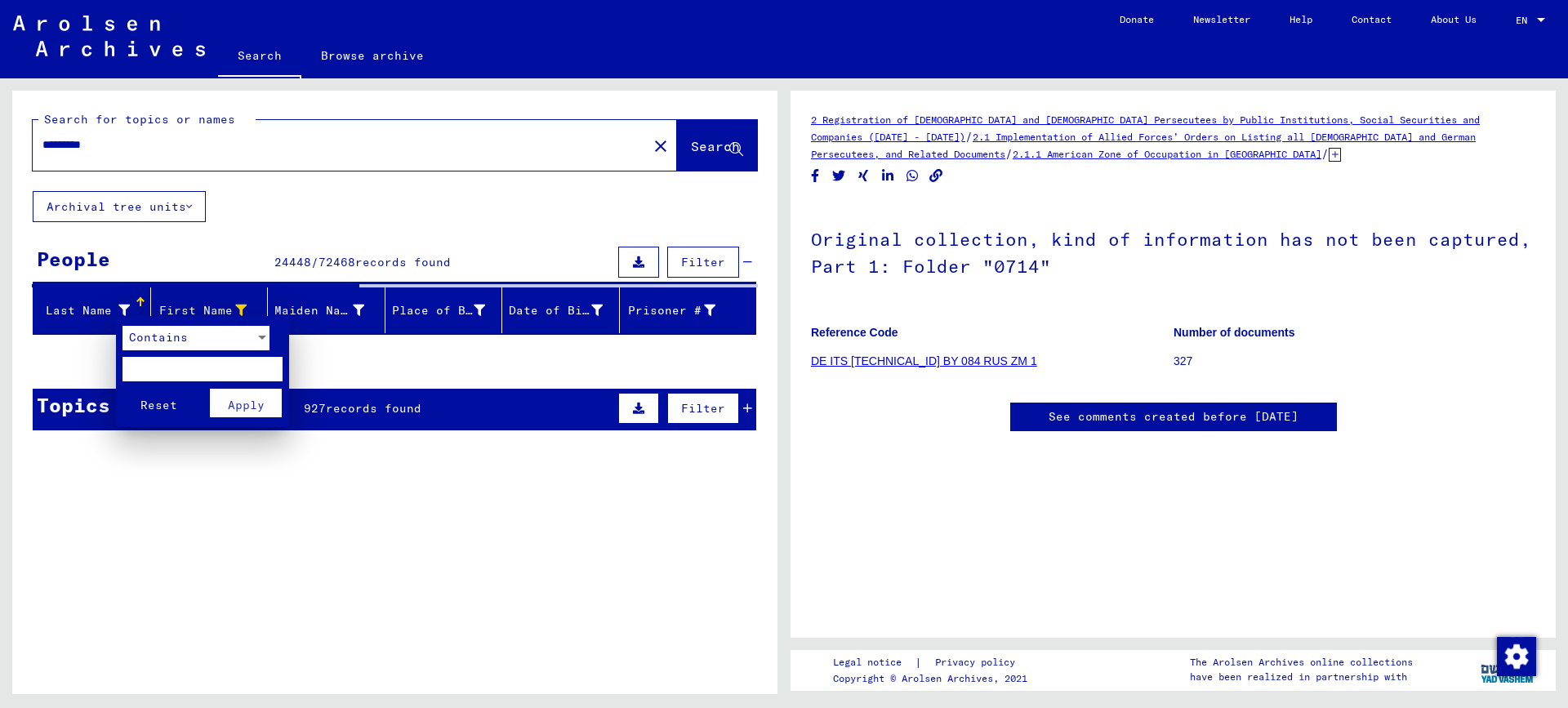
click at [200, 341] on div "Contains" at bounding box center [189, 338] width 133 height 25
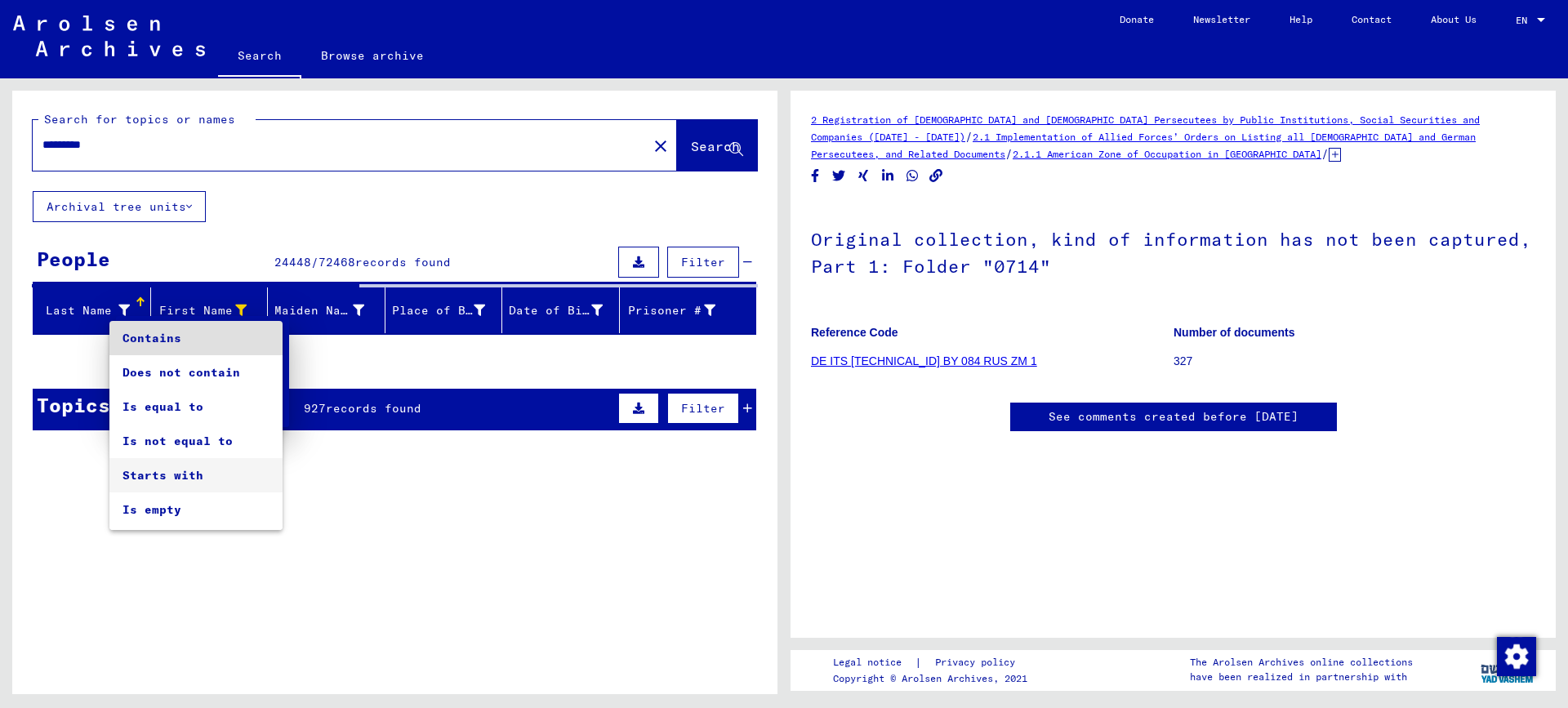
click at [172, 472] on span "Starts with" at bounding box center [196, 474] width 147 height 34
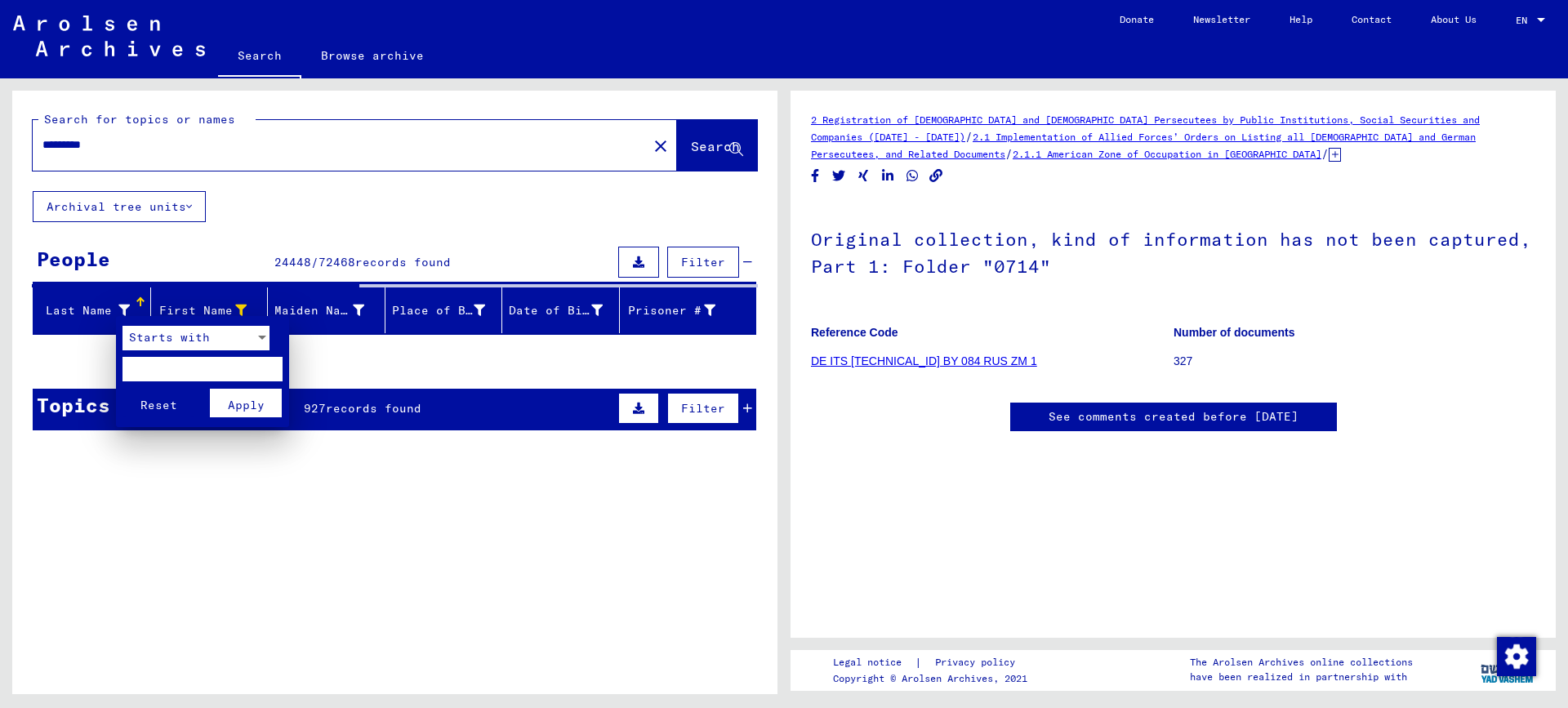
click at [153, 356] on div "Starts with" at bounding box center [196, 342] width 147 height 32
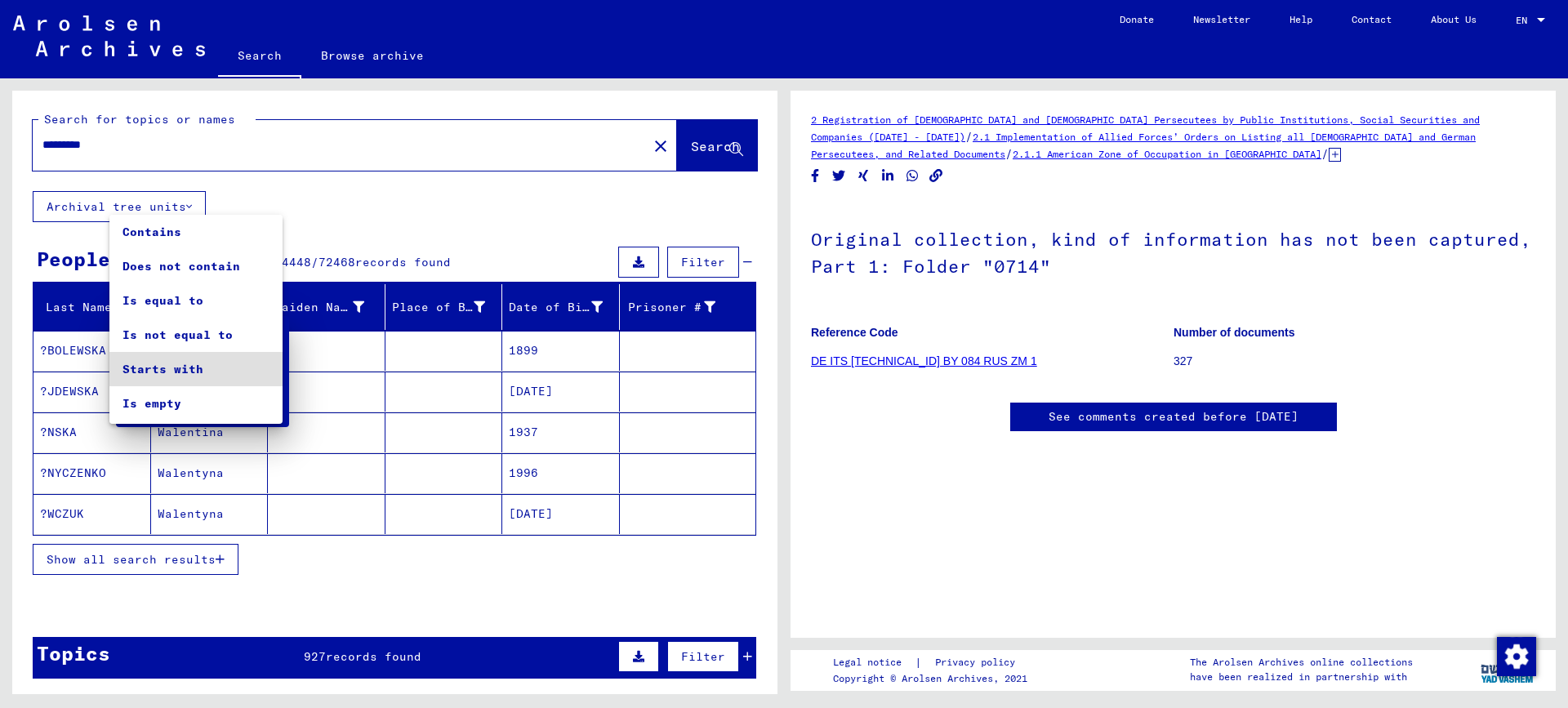
scroll to position [31, 0]
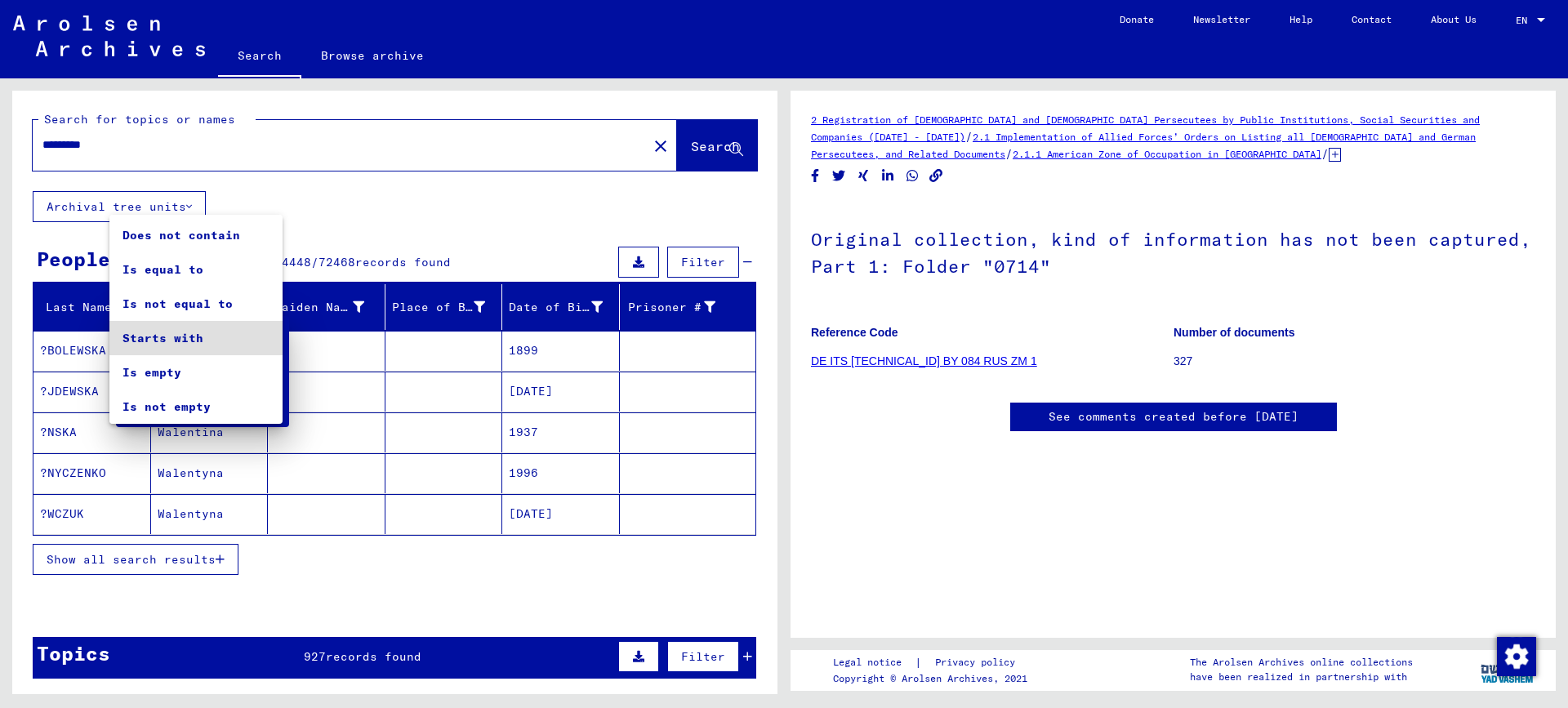
click at [400, 201] on div at bounding box center [784, 354] width 1568 height 708
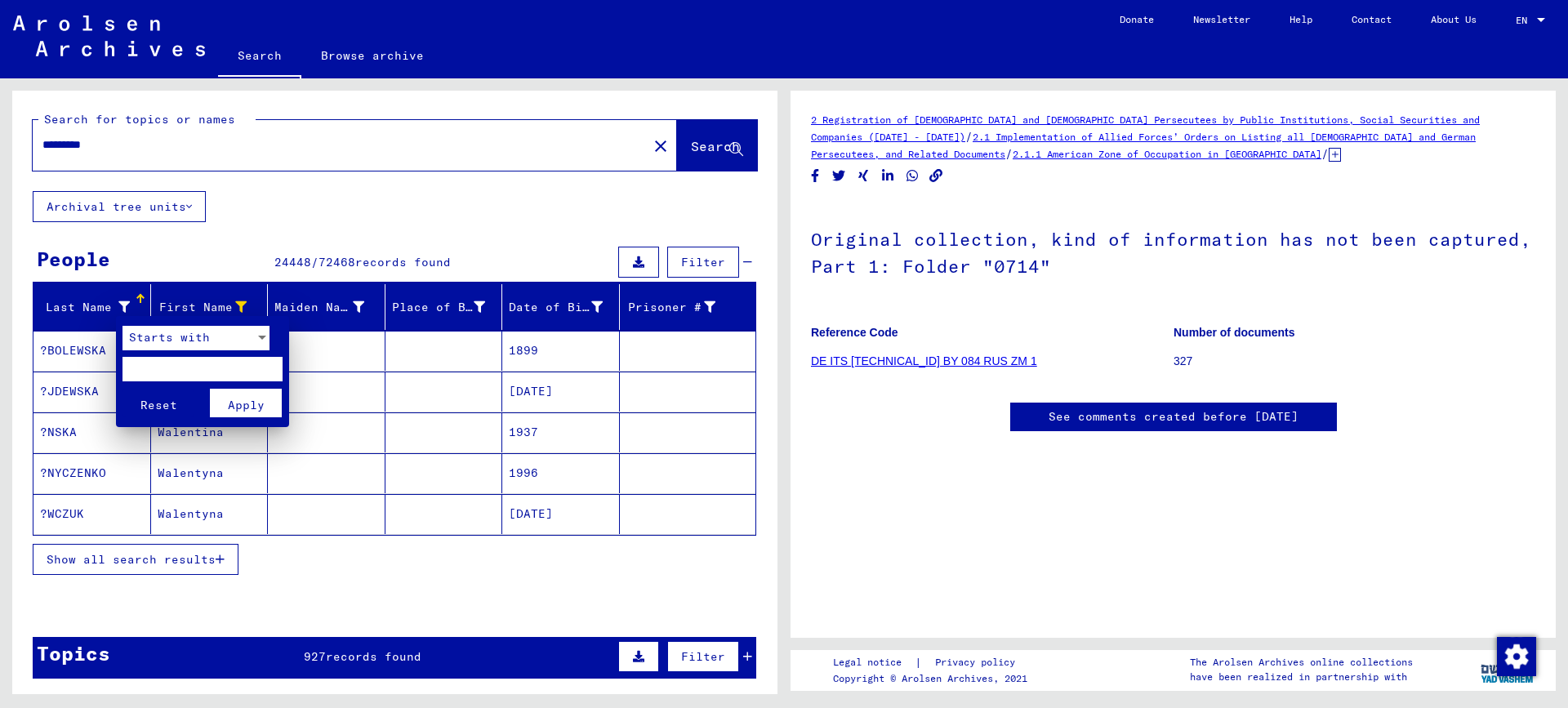
click at [157, 362] on input "text" at bounding box center [202, 369] width 160 height 25
type input "***"
click at [242, 410] on span "Apply" at bounding box center [246, 405] width 36 height 15
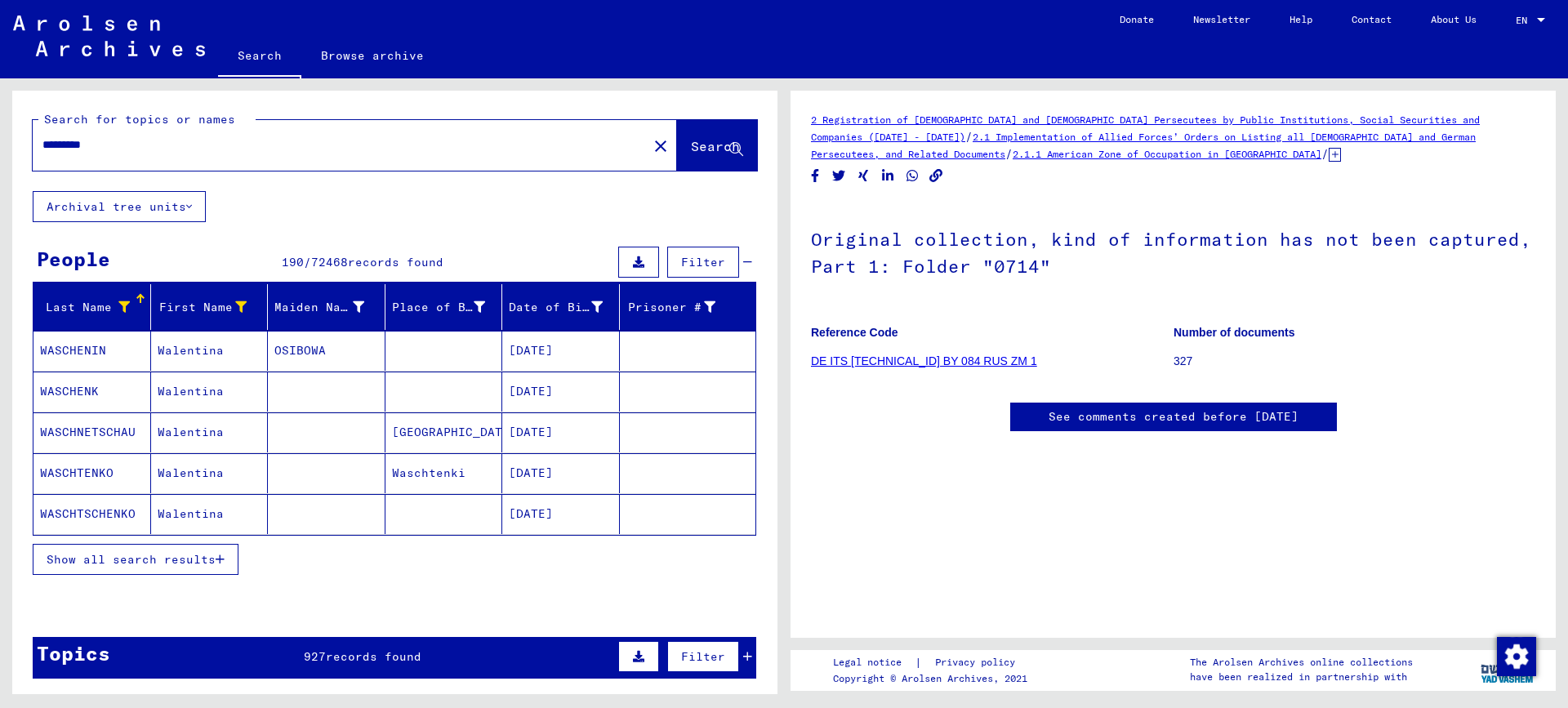
click at [546, 434] on mat-cell "[DATE]" at bounding box center [561, 432] width 118 height 40
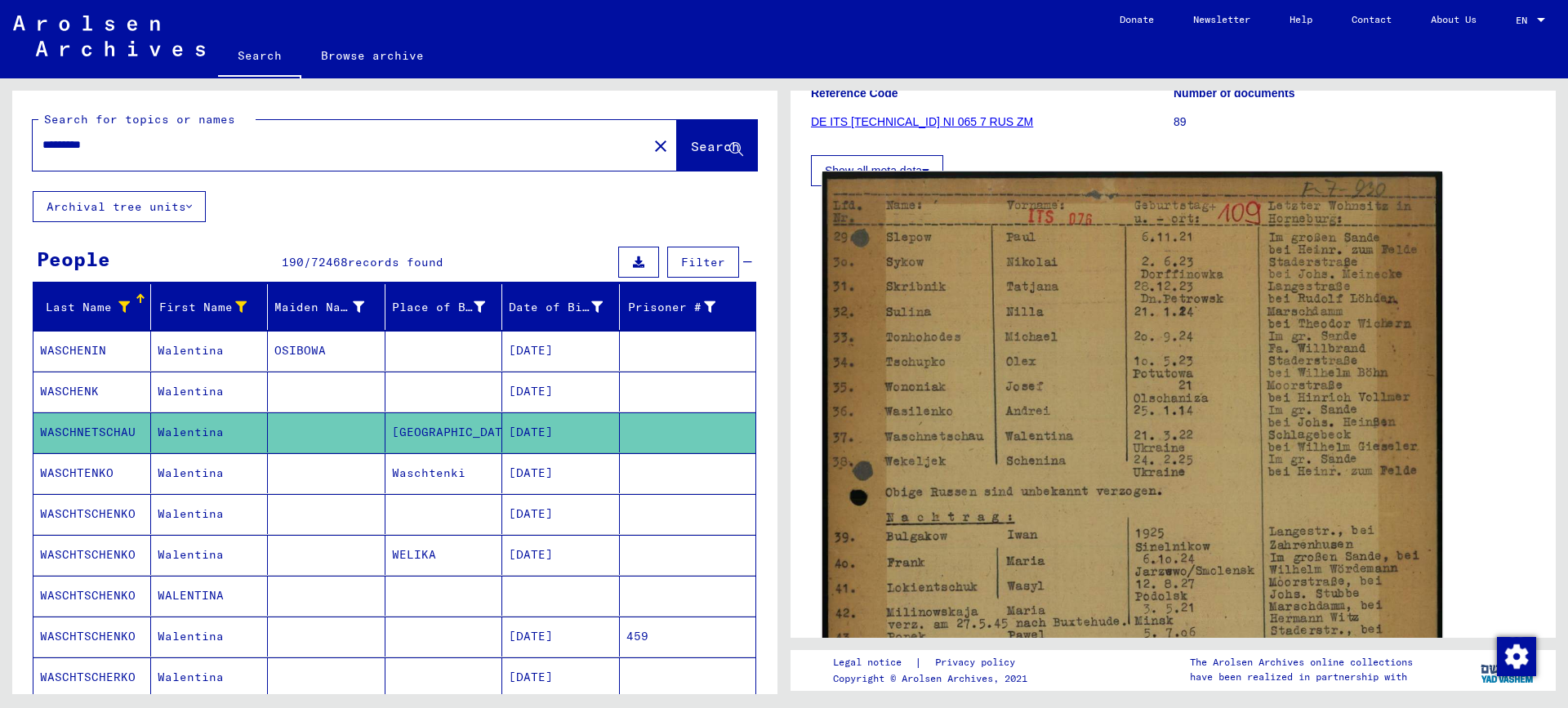
scroll to position [245, 0]
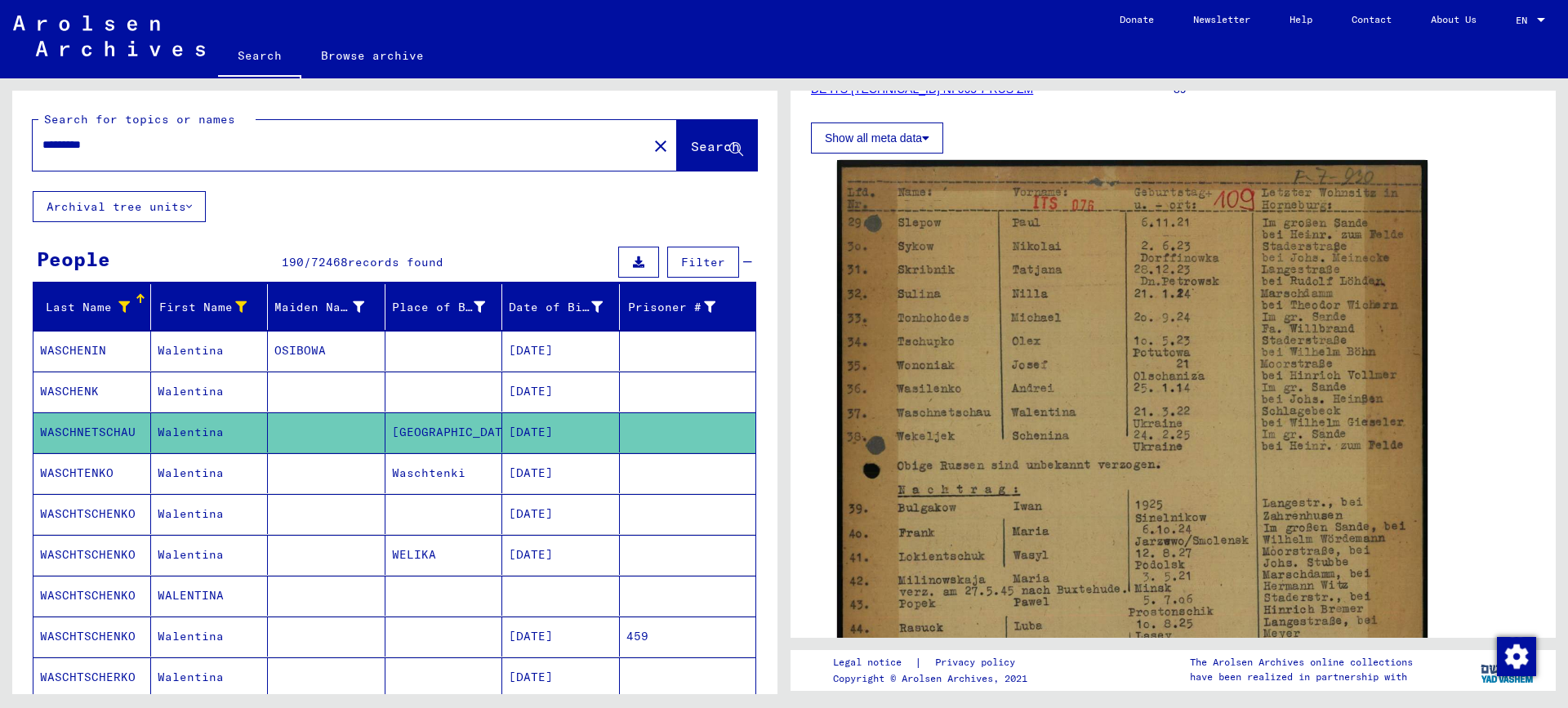
click at [515, 550] on mat-cell "[DATE]" at bounding box center [561, 555] width 118 height 40
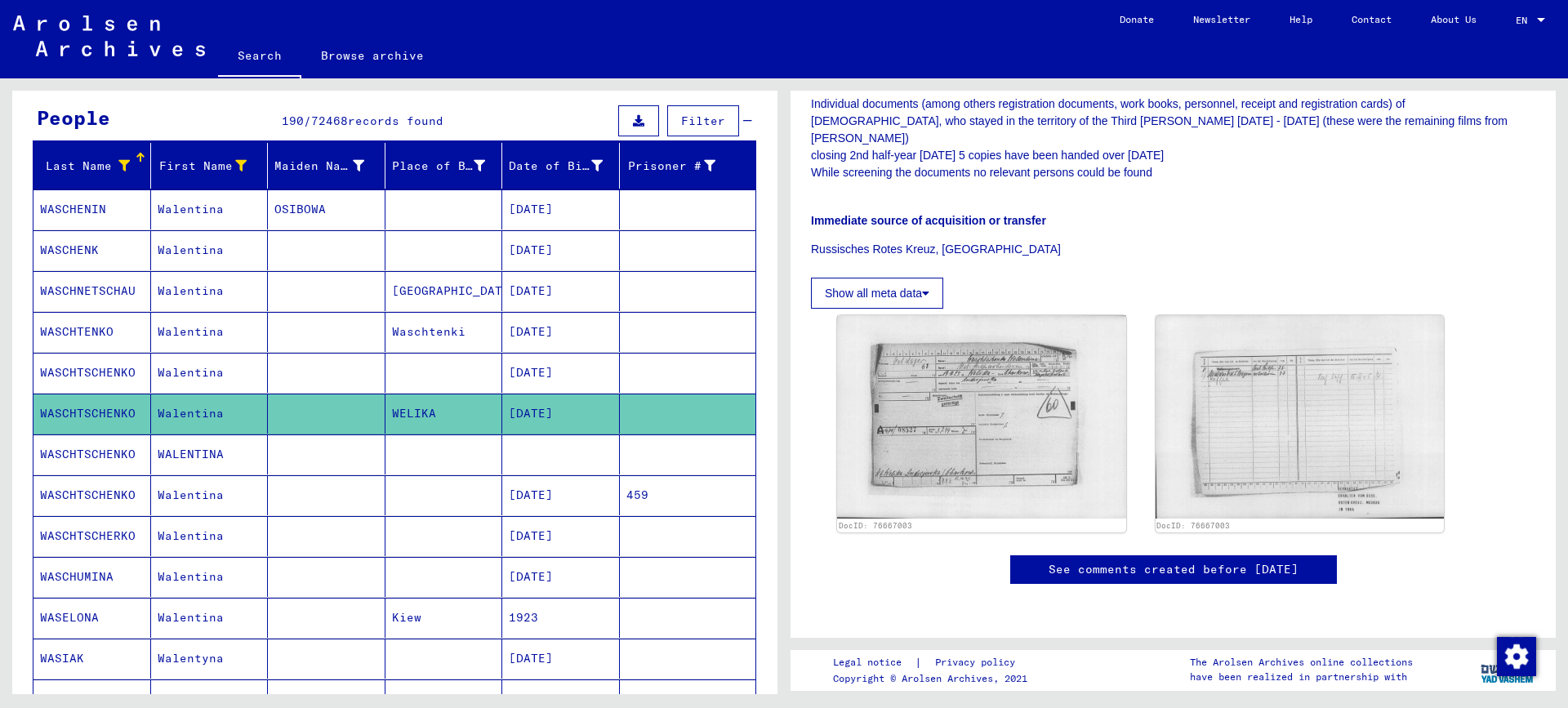
scroll to position [163, 0]
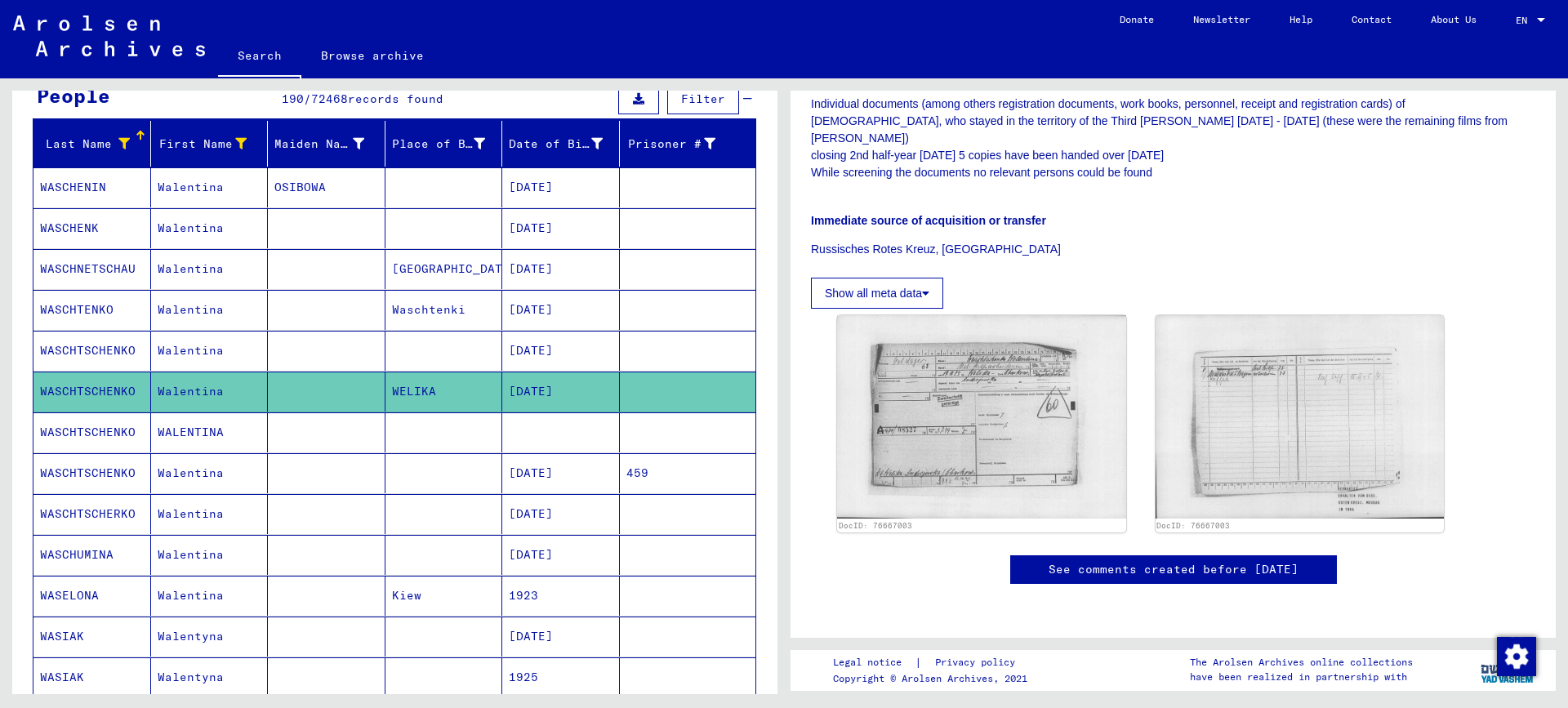
click at [75, 555] on mat-cell "WASCHUMINA" at bounding box center [92, 555] width 118 height 40
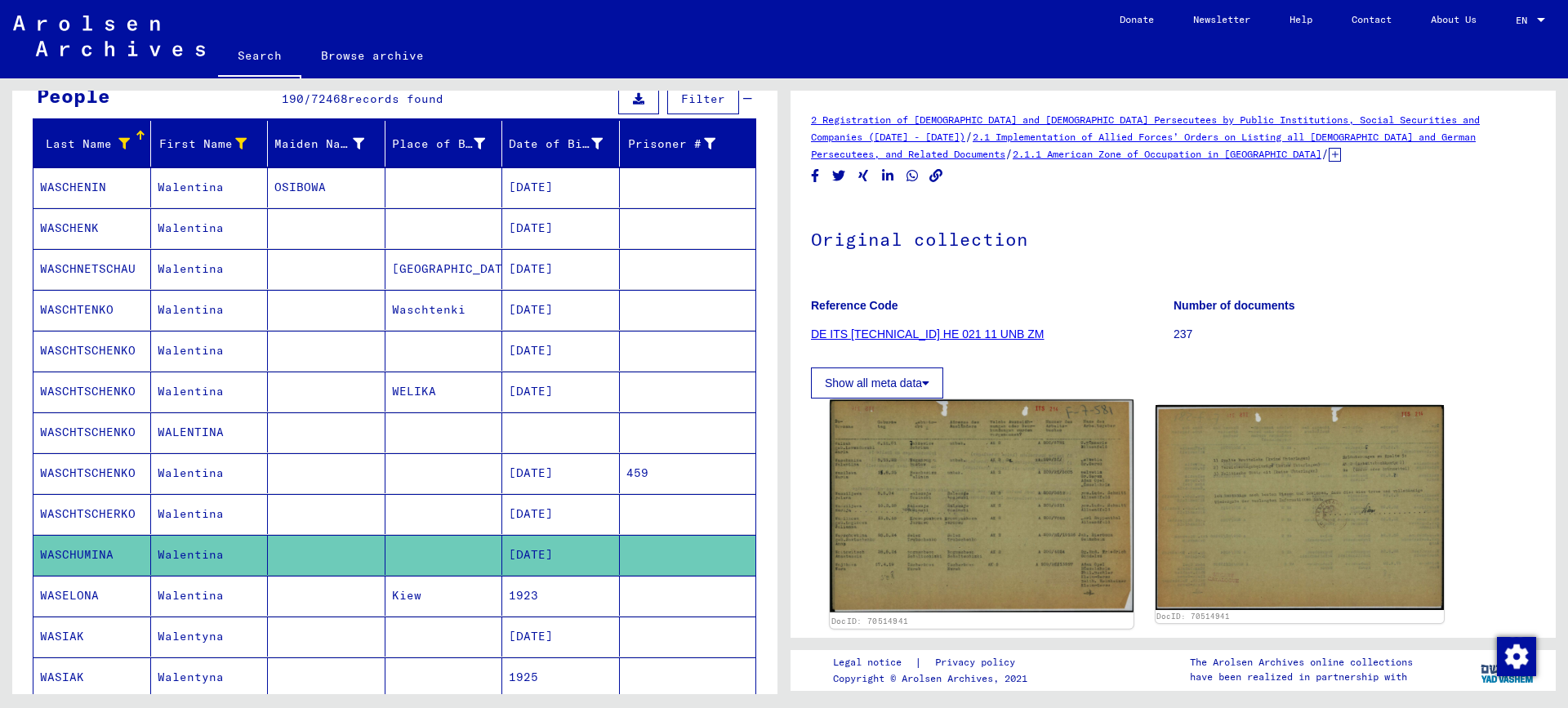
click at [910, 507] on img at bounding box center [980, 507] width 303 height 213
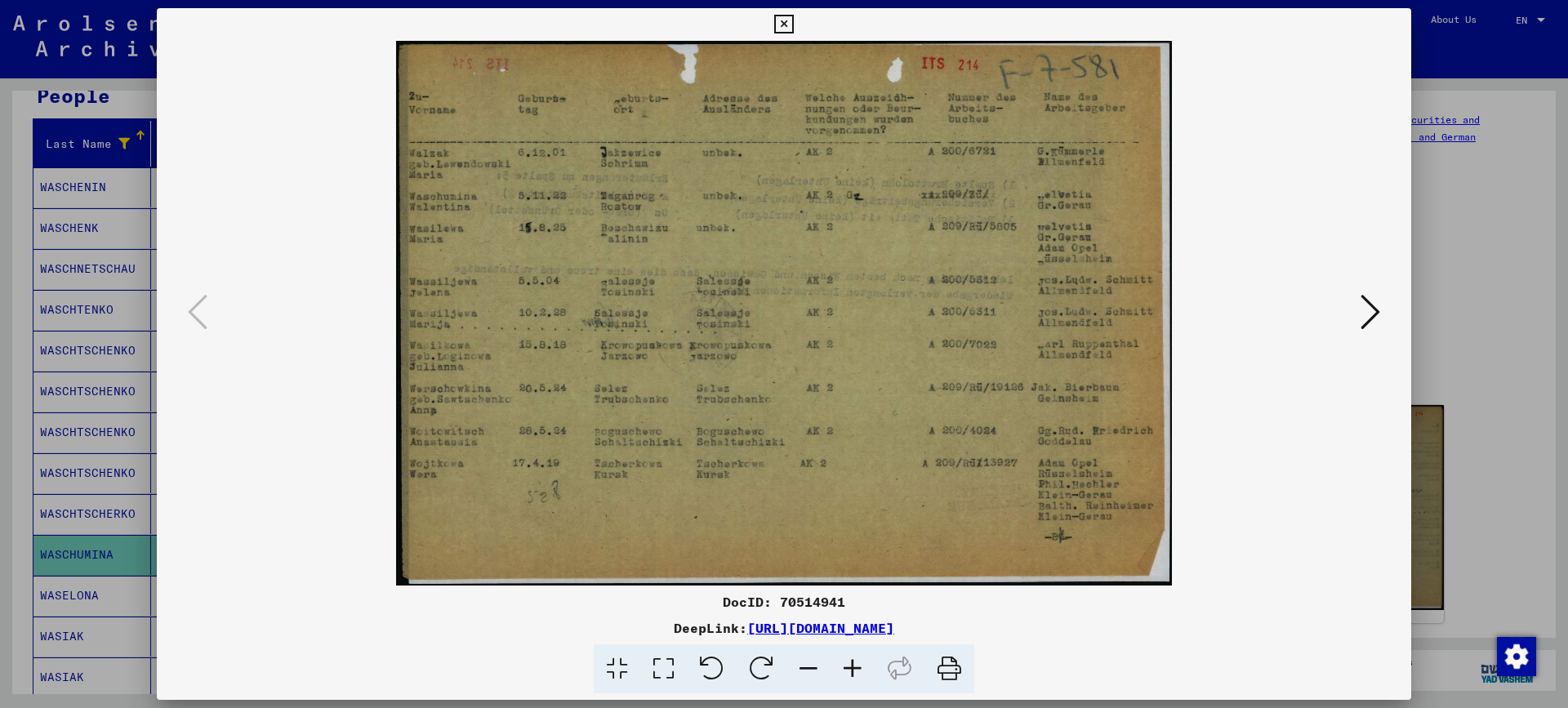
click at [1497, 253] on div at bounding box center [784, 354] width 1568 height 708
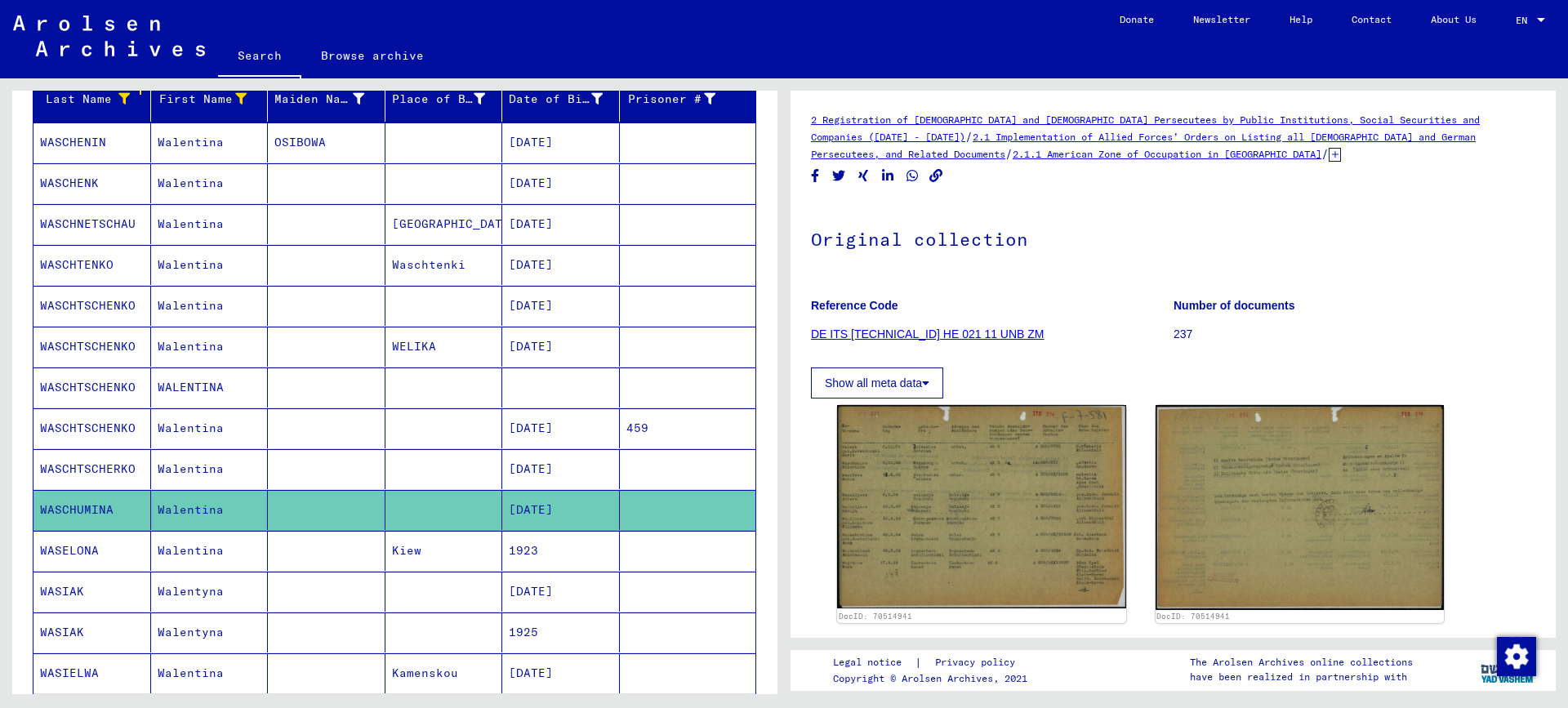
scroll to position [245, 0]
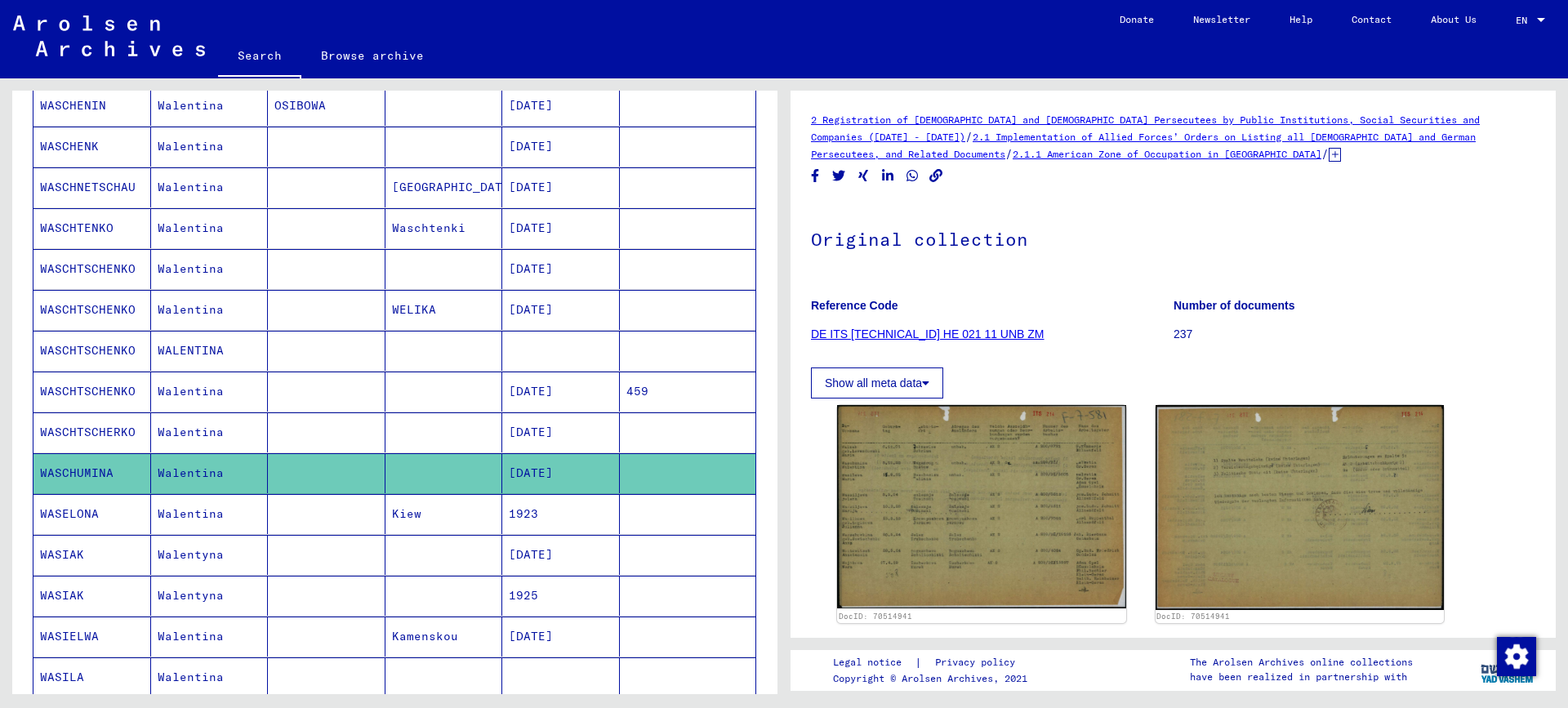
click at [185, 512] on mat-cell "Walentina" at bounding box center [210, 514] width 118 height 40
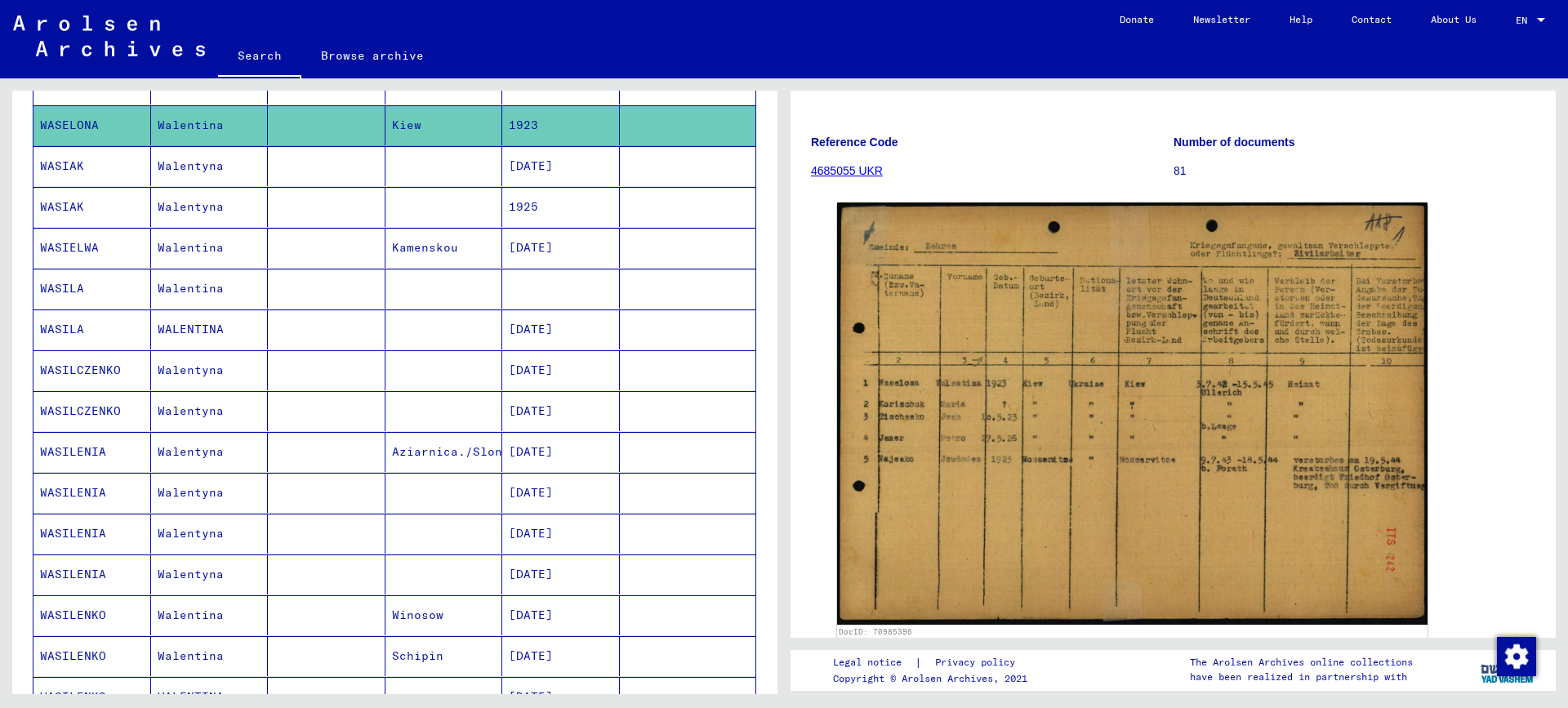
scroll to position [653, 0]
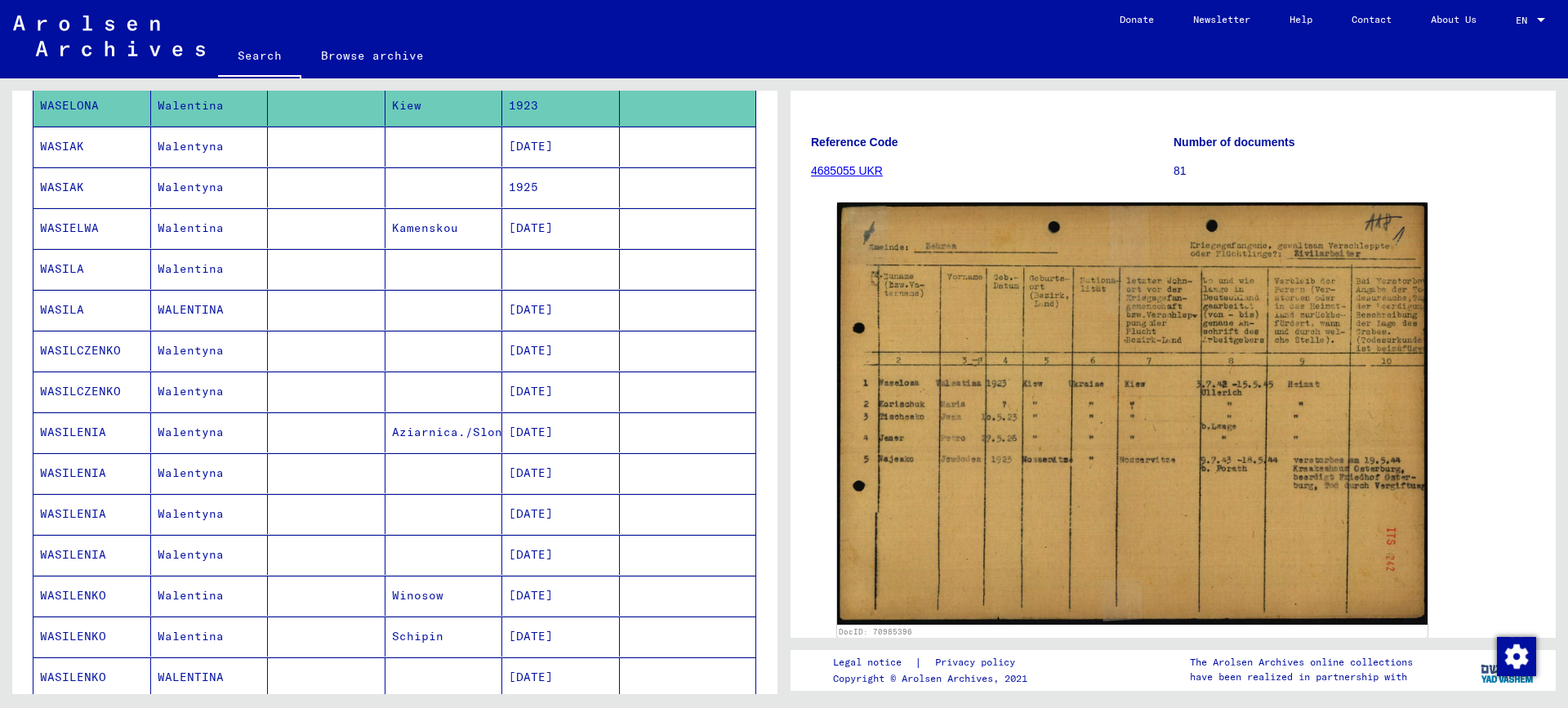
click at [268, 468] on mat-cell at bounding box center [327, 473] width 118 height 40
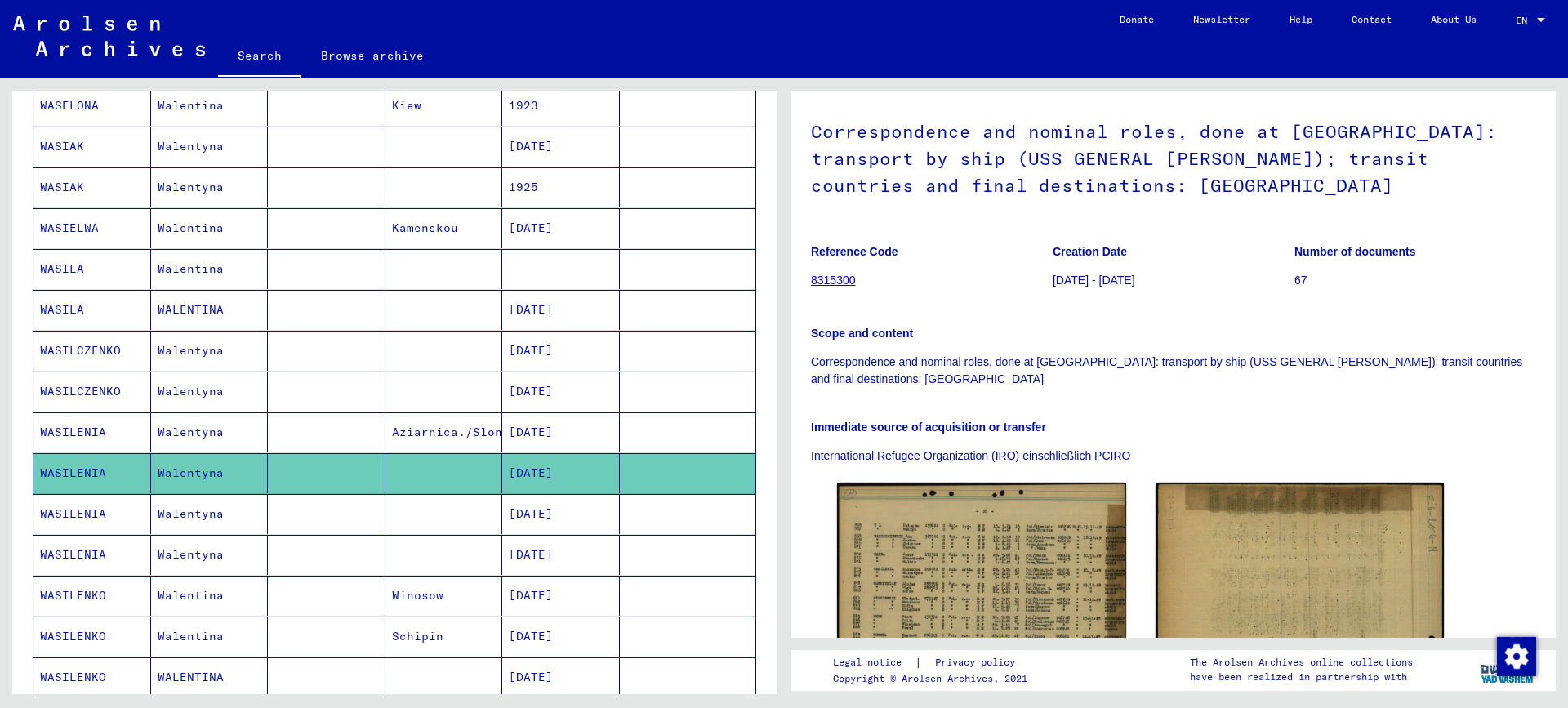
scroll to position [245, 0]
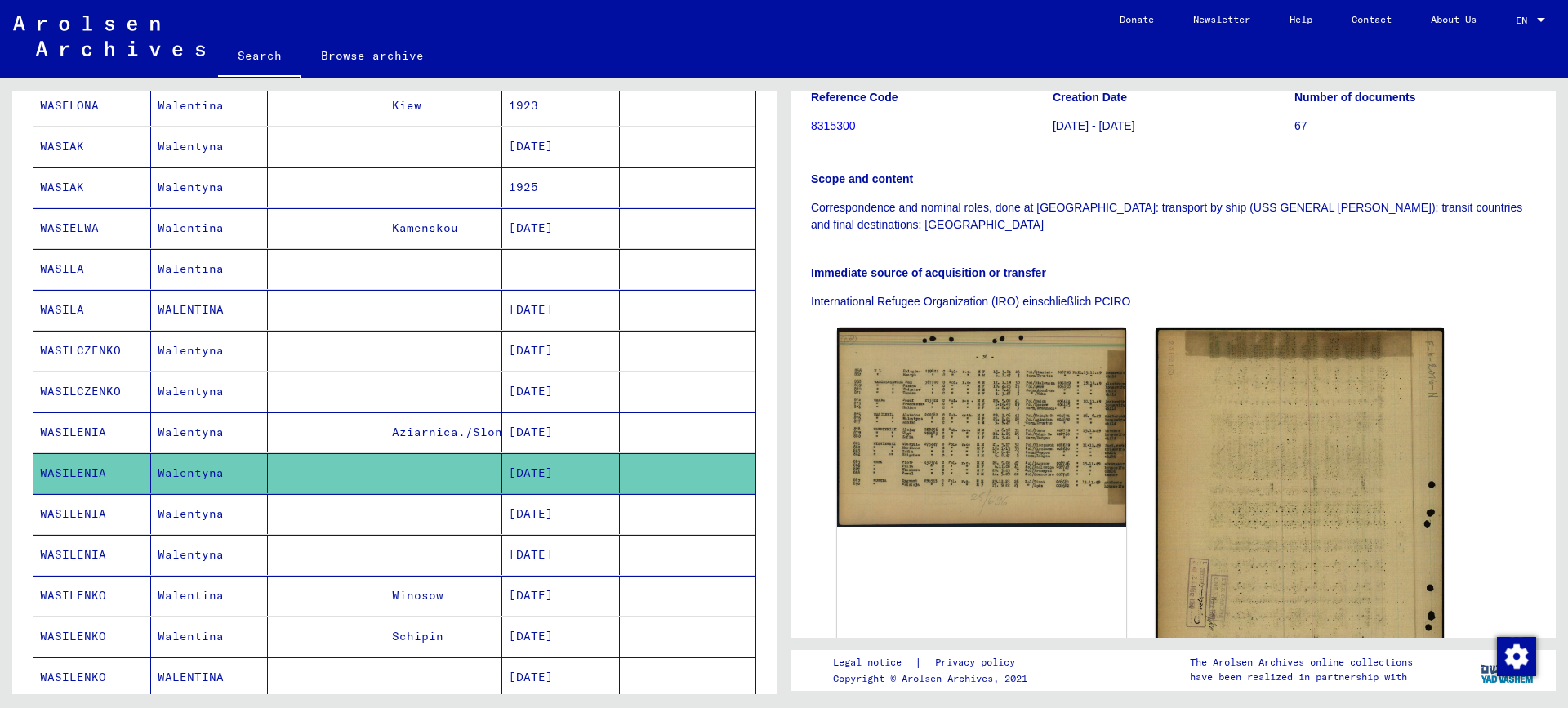
click at [195, 512] on mat-cell "Walentyna" at bounding box center [210, 514] width 118 height 40
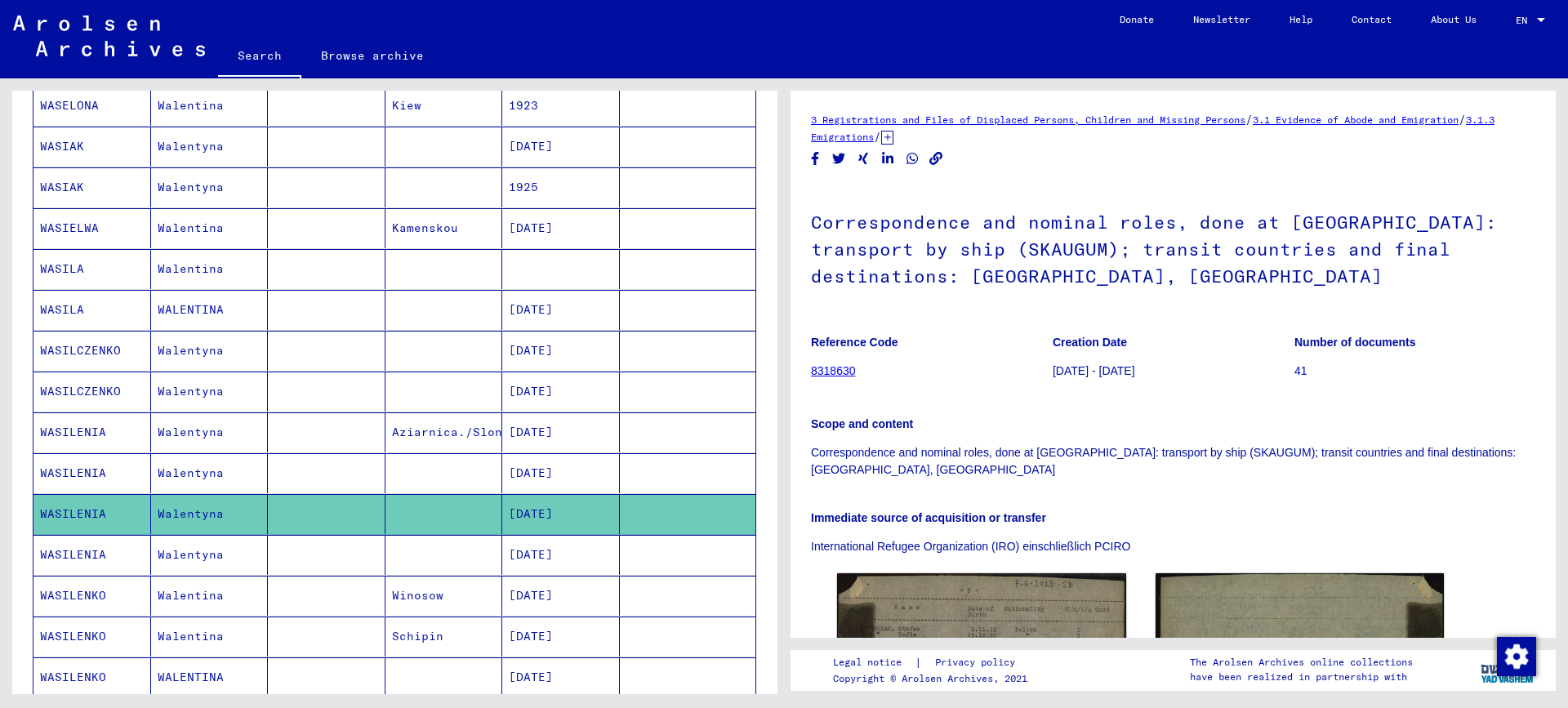
scroll to position [245, 0]
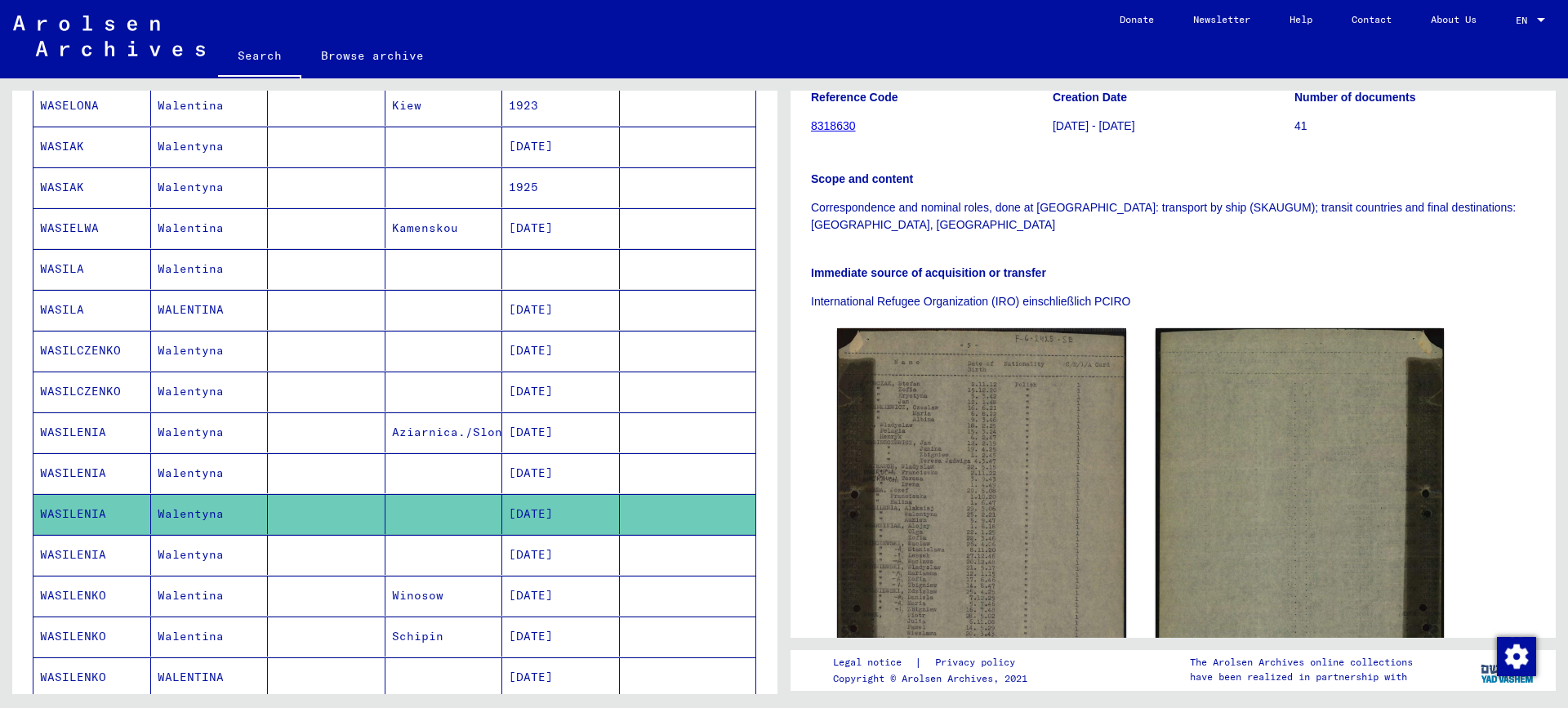
click at [174, 549] on mat-cell "Walentyna" at bounding box center [210, 555] width 118 height 40
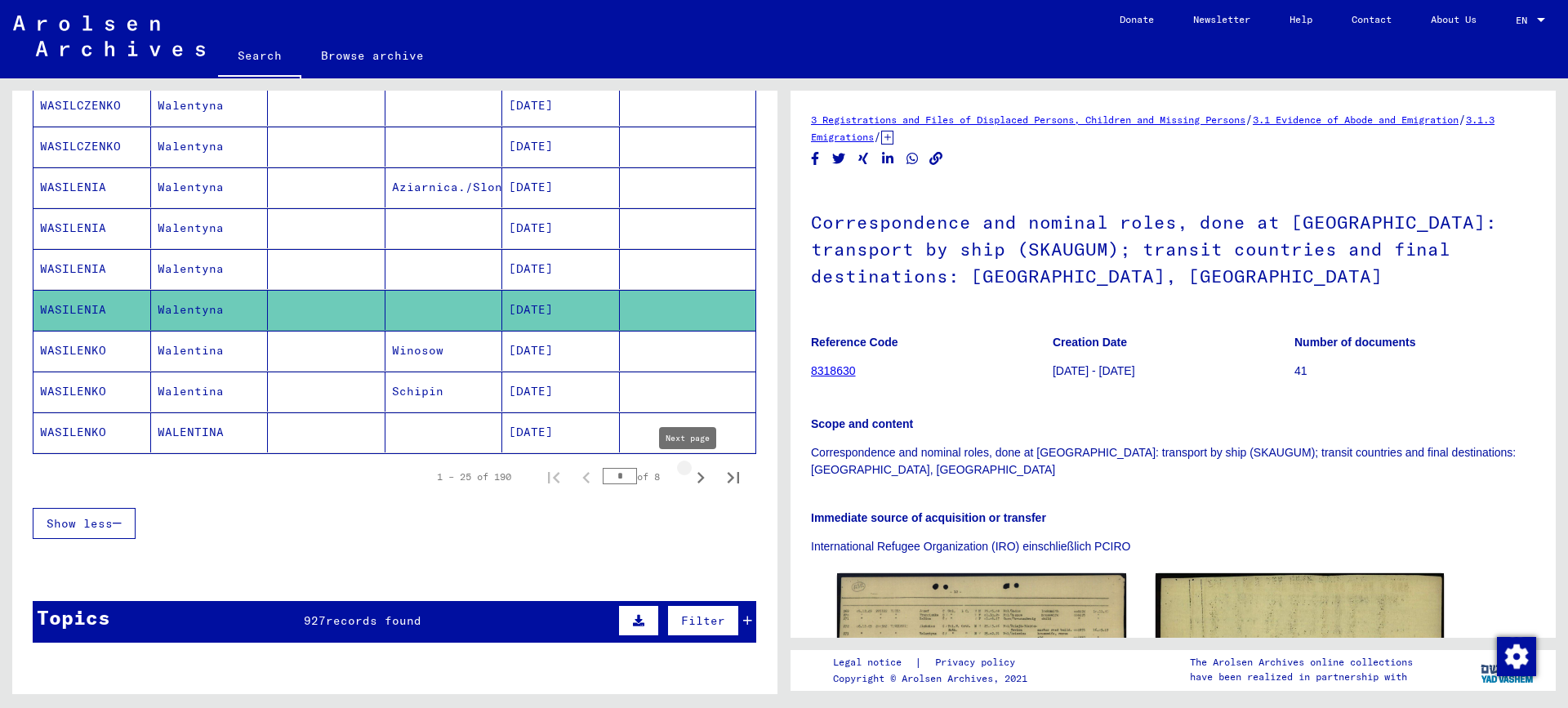
click at [697, 477] on icon "Next page" at bounding box center [701, 478] width 7 height 12
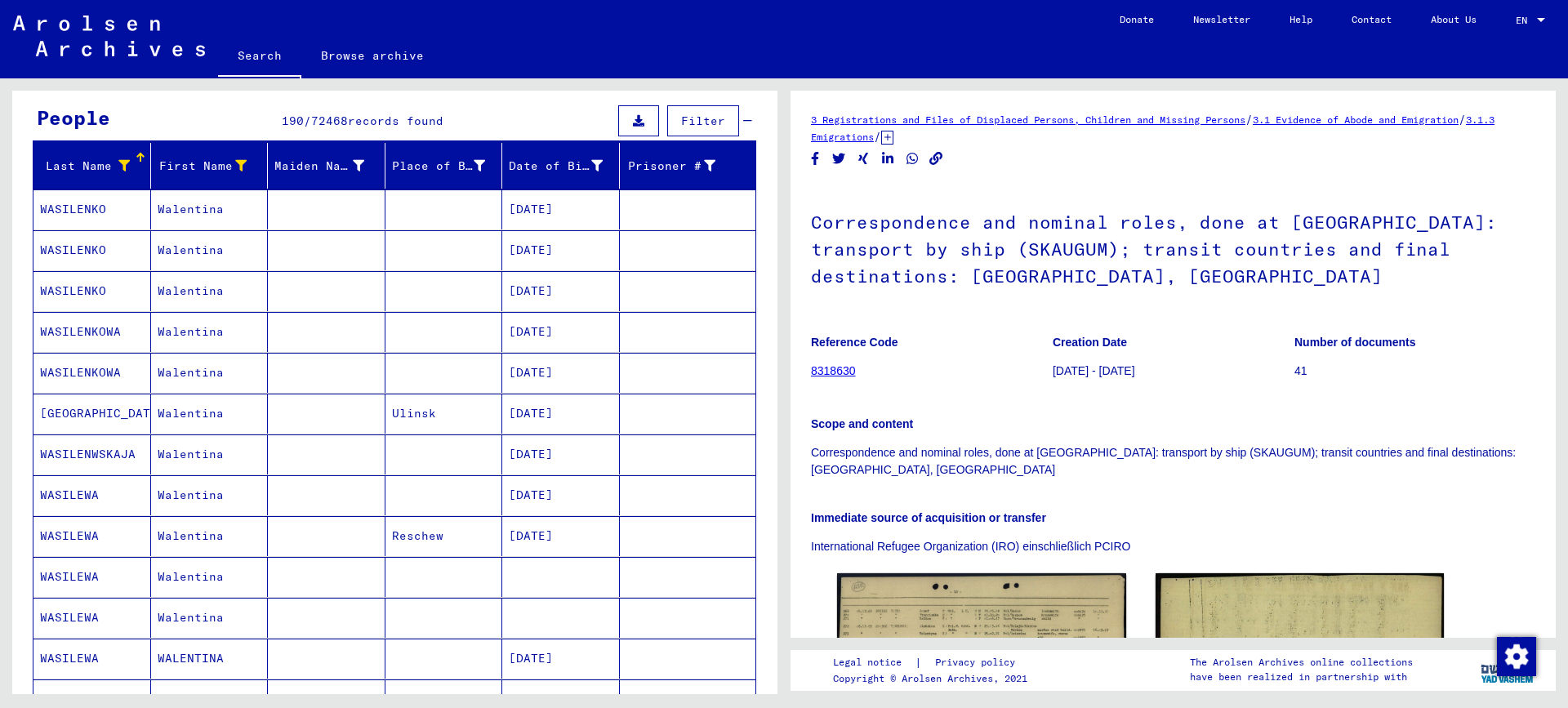
scroll to position [163, 0]
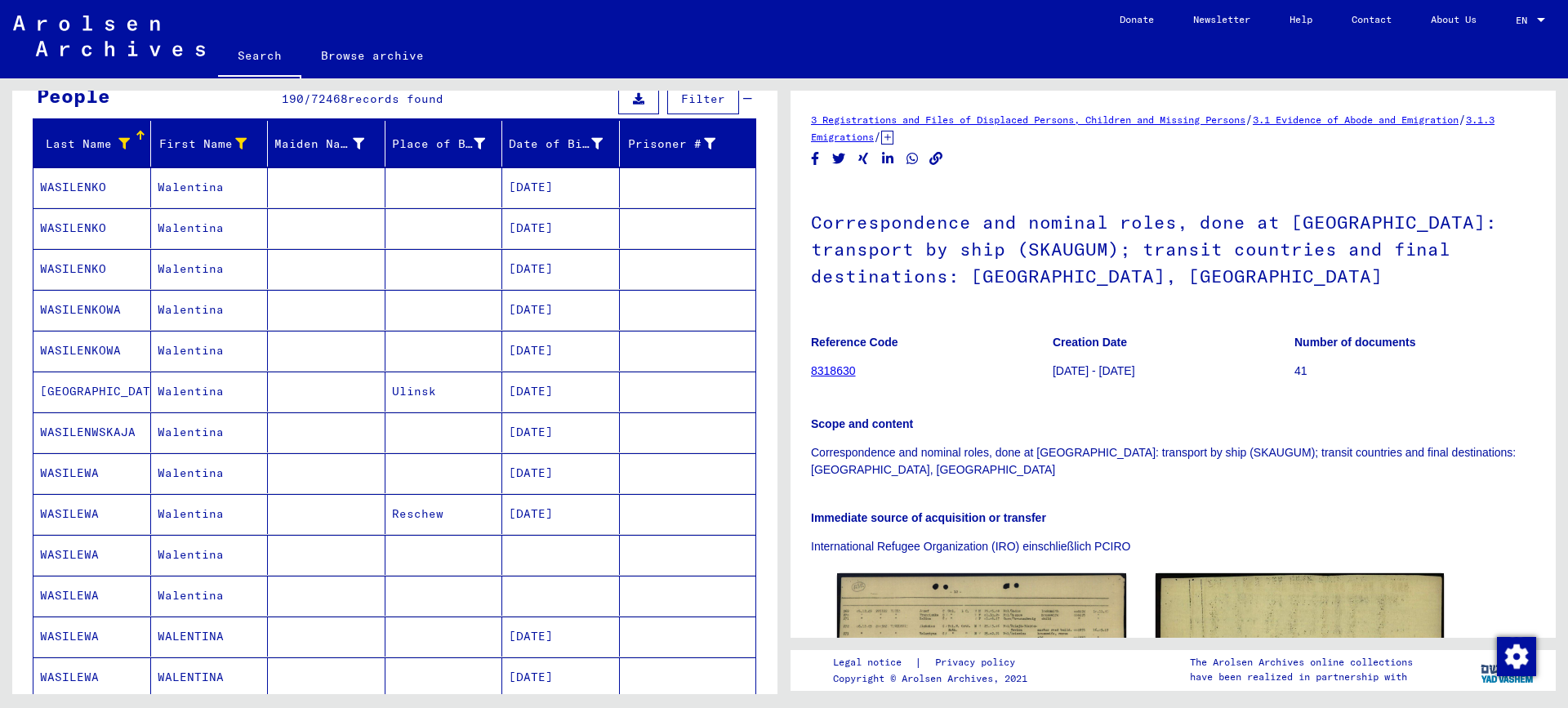
click at [306, 483] on mat-cell at bounding box center [327, 473] width 118 height 40
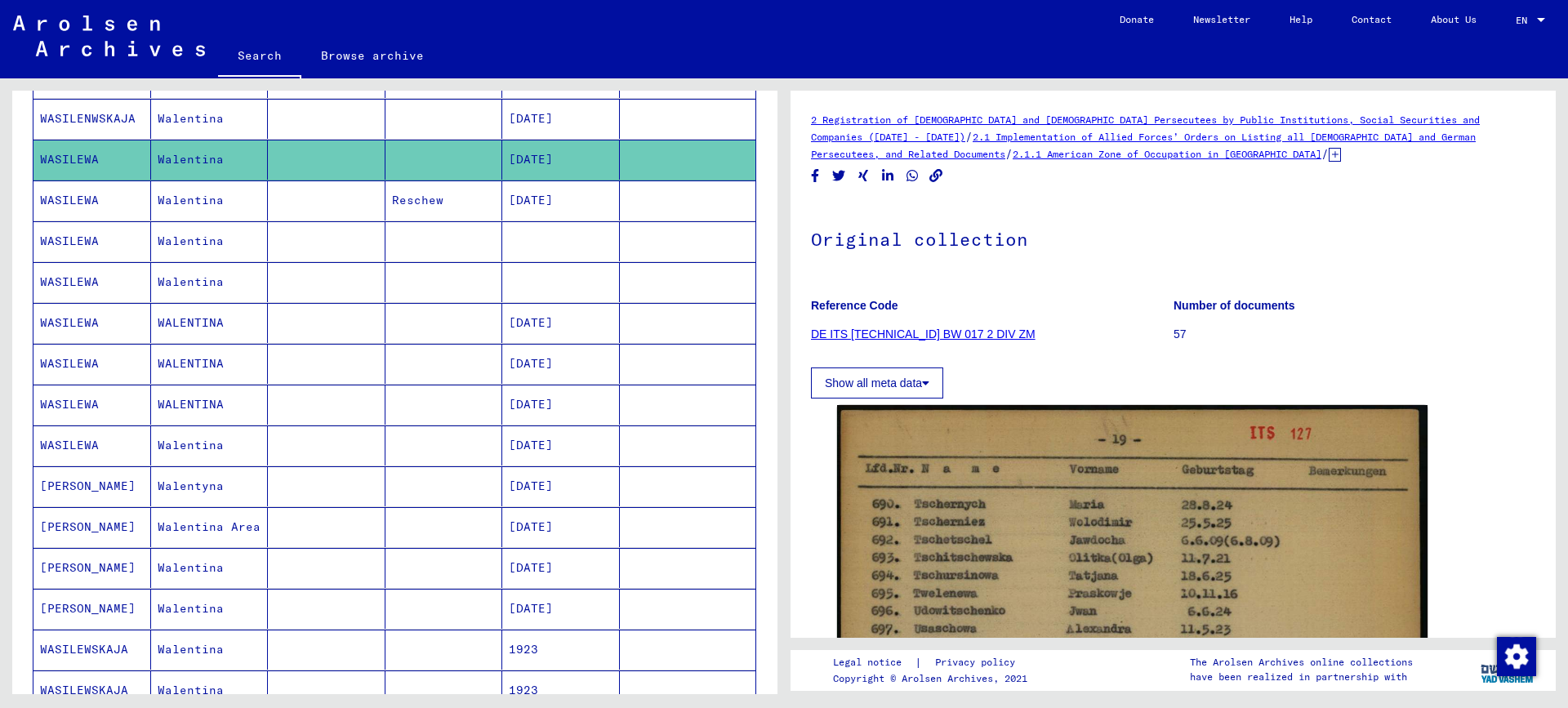
scroll to position [490, 0]
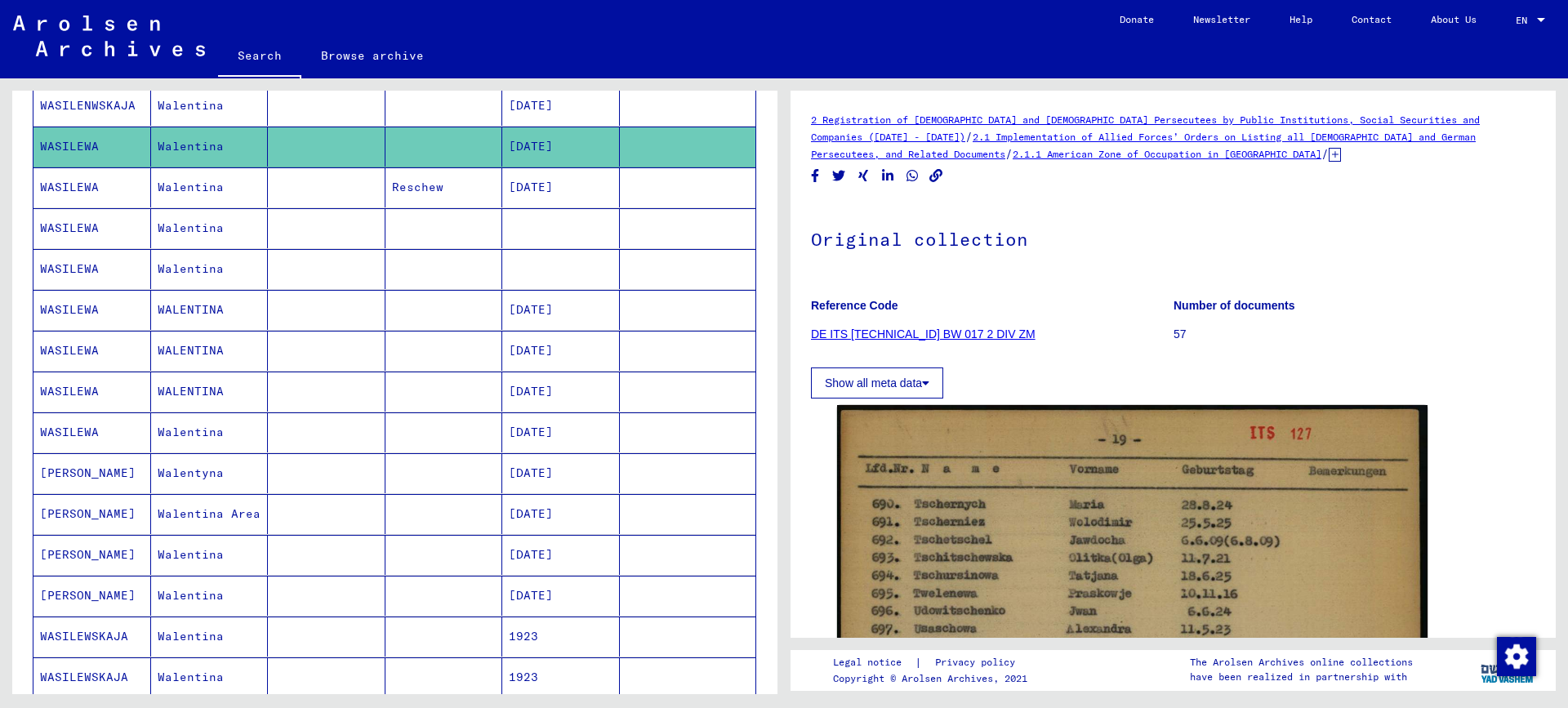
click at [181, 469] on mat-cell "Walentyna" at bounding box center [210, 473] width 118 height 40
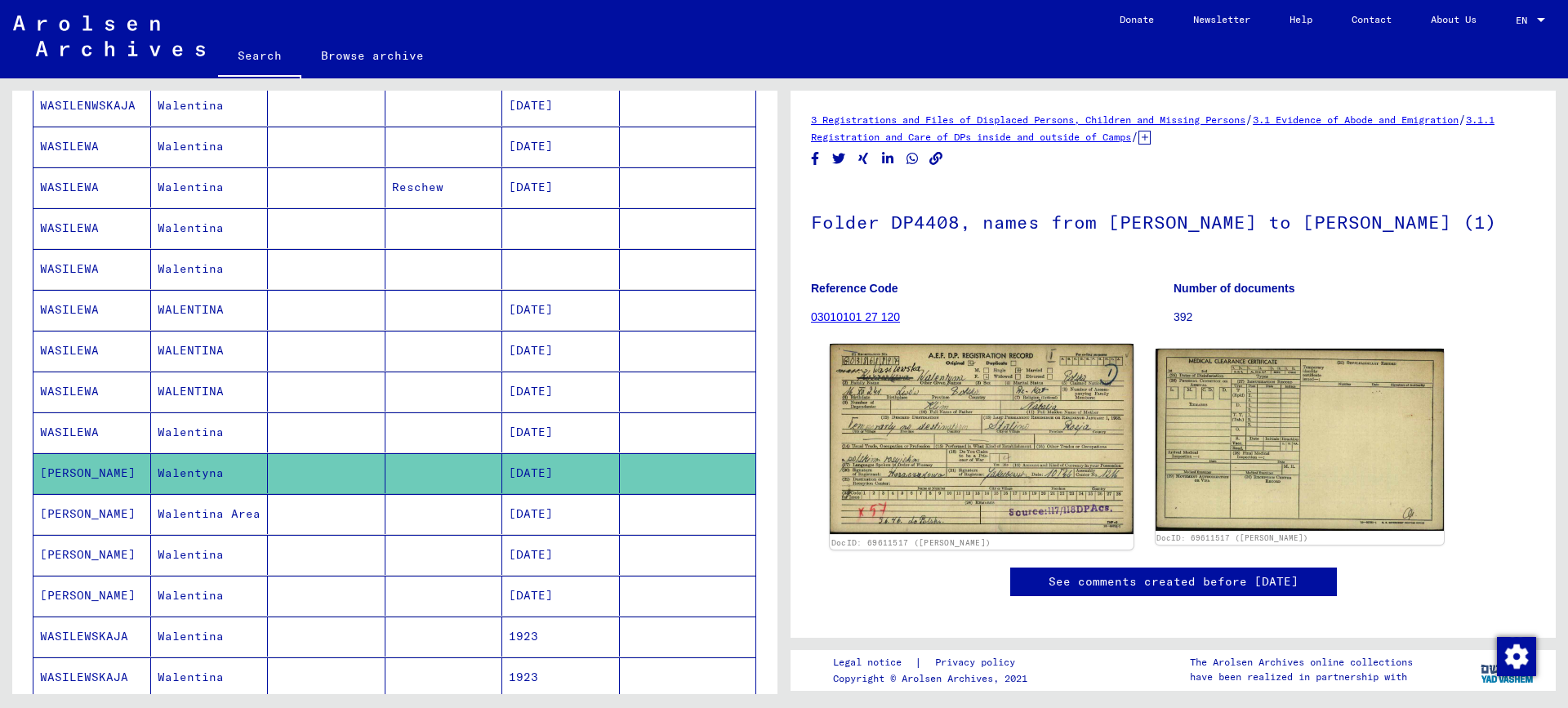
click at [854, 437] on img at bounding box center [980, 439] width 303 height 190
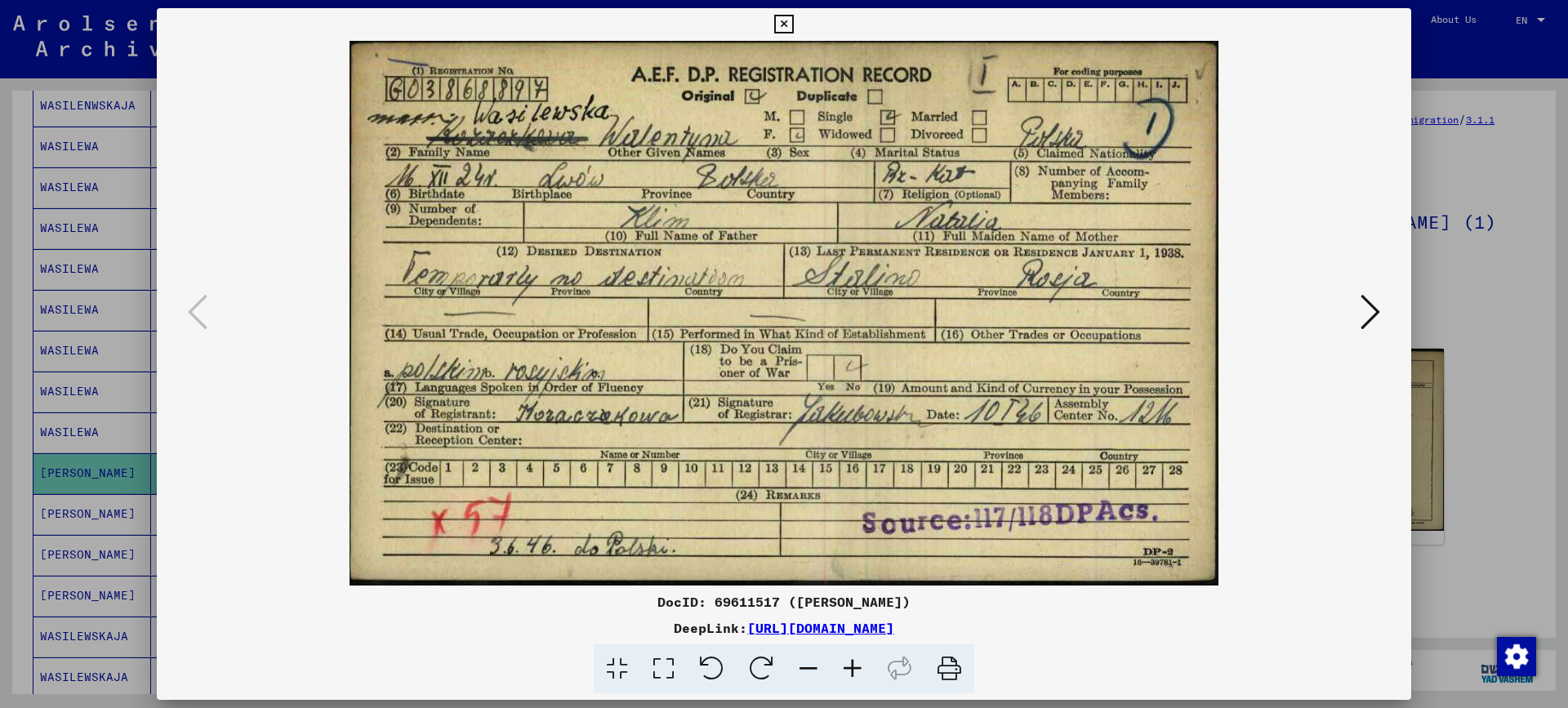
click at [1512, 263] on div at bounding box center [784, 354] width 1568 height 708
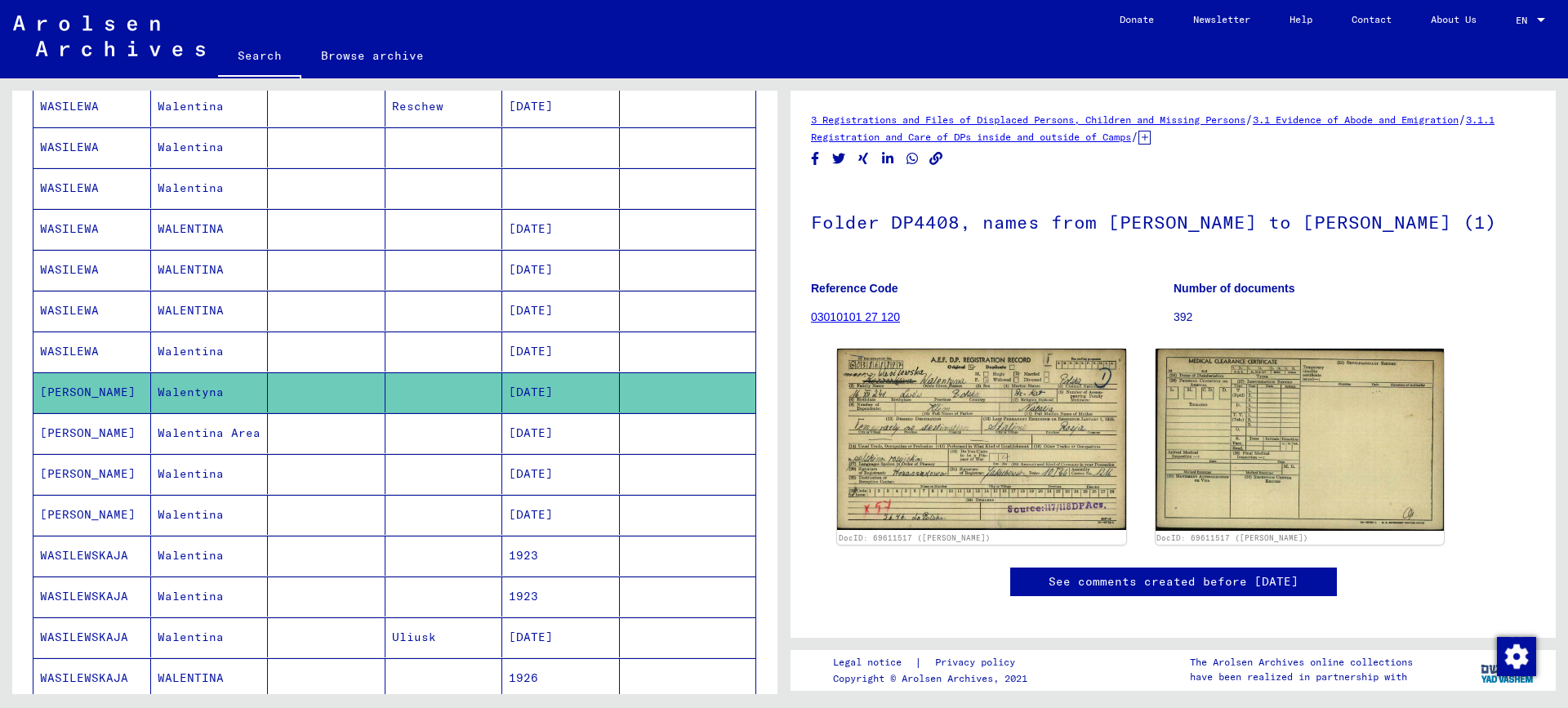
scroll to position [571, 0]
click at [202, 476] on mat-cell "Walentina" at bounding box center [210, 473] width 118 height 40
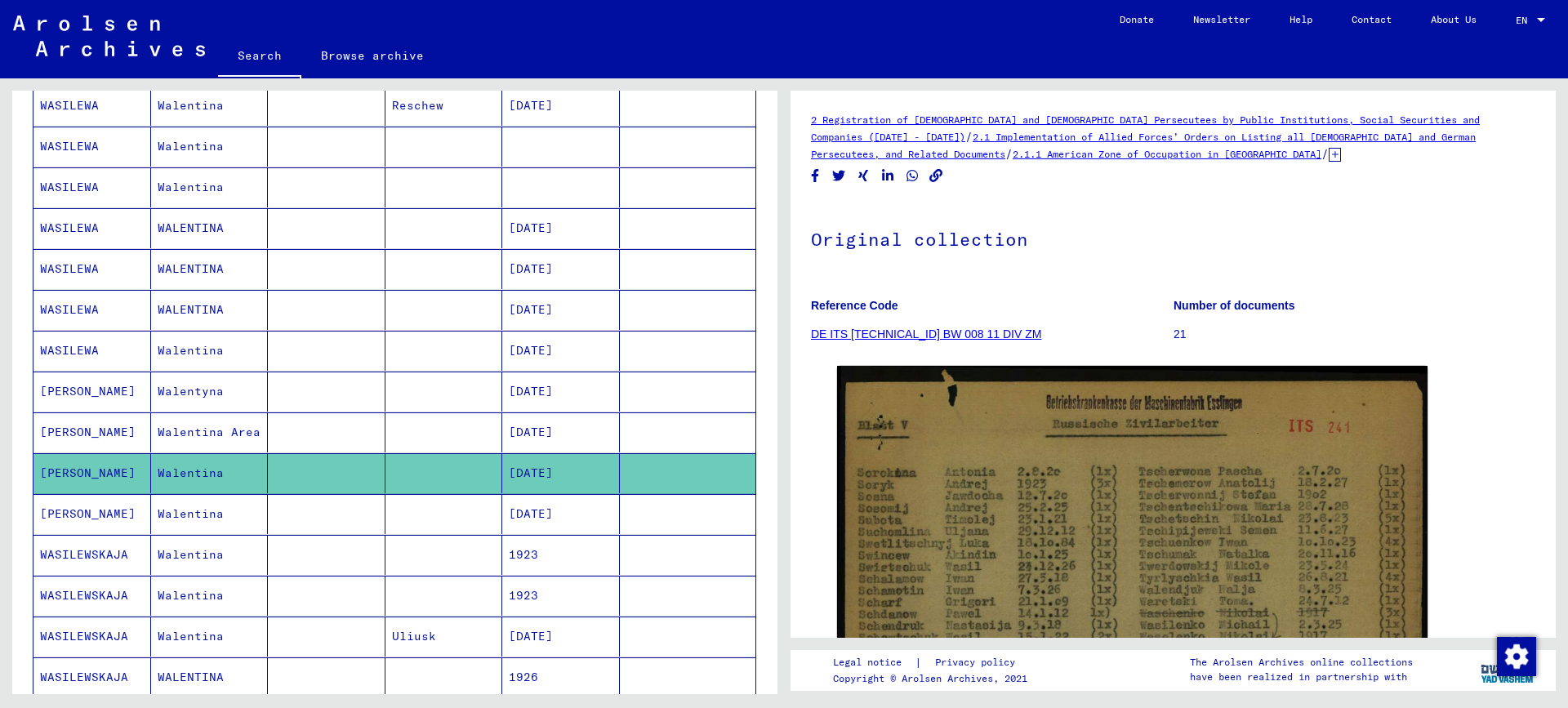
scroll to position [653, 0]
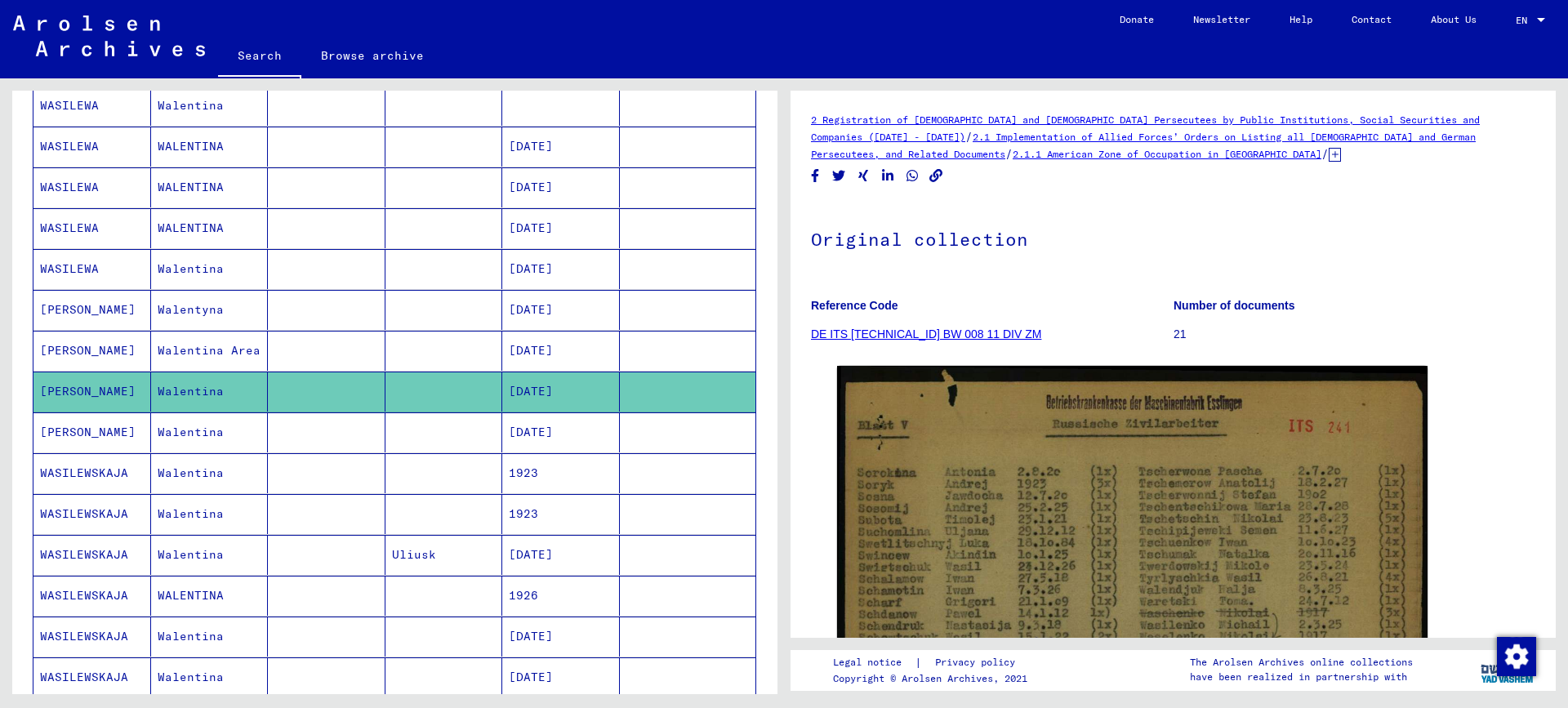
click at [213, 441] on mat-cell "Walentina" at bounding box center [210, 432] width 118 height 40
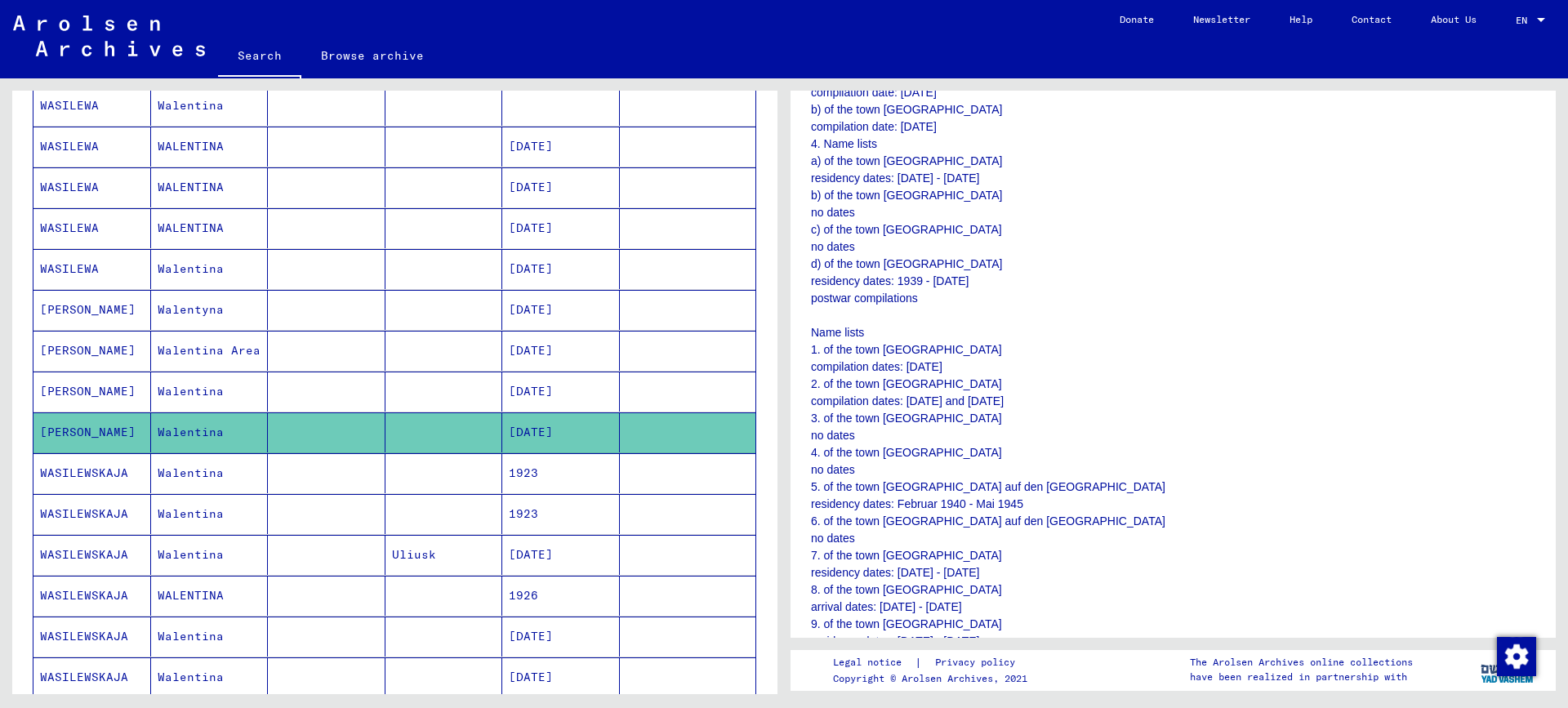
scroll to position [735, 0]
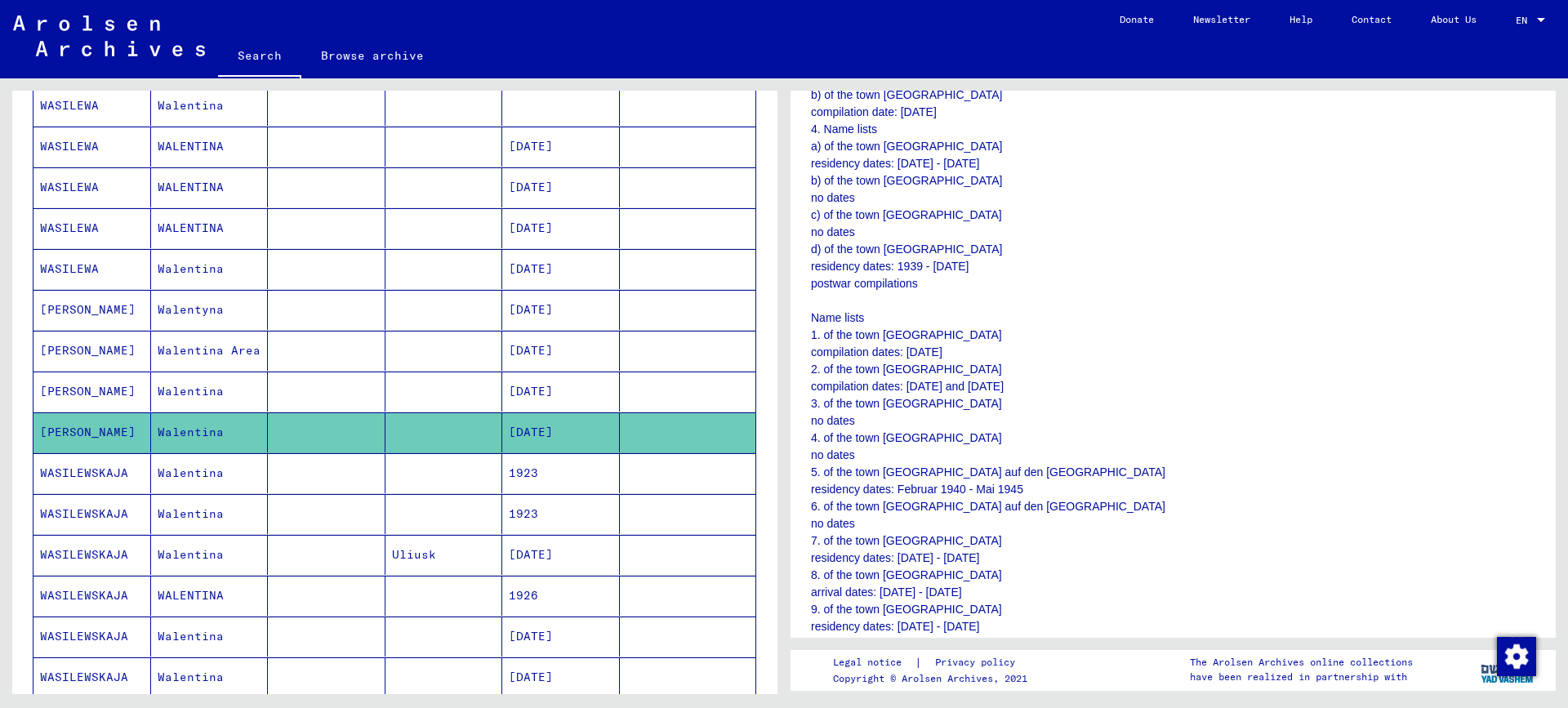
click at [548, 469] on mat-cell "1923" at bounding box center [561, 473] width 118 height 40
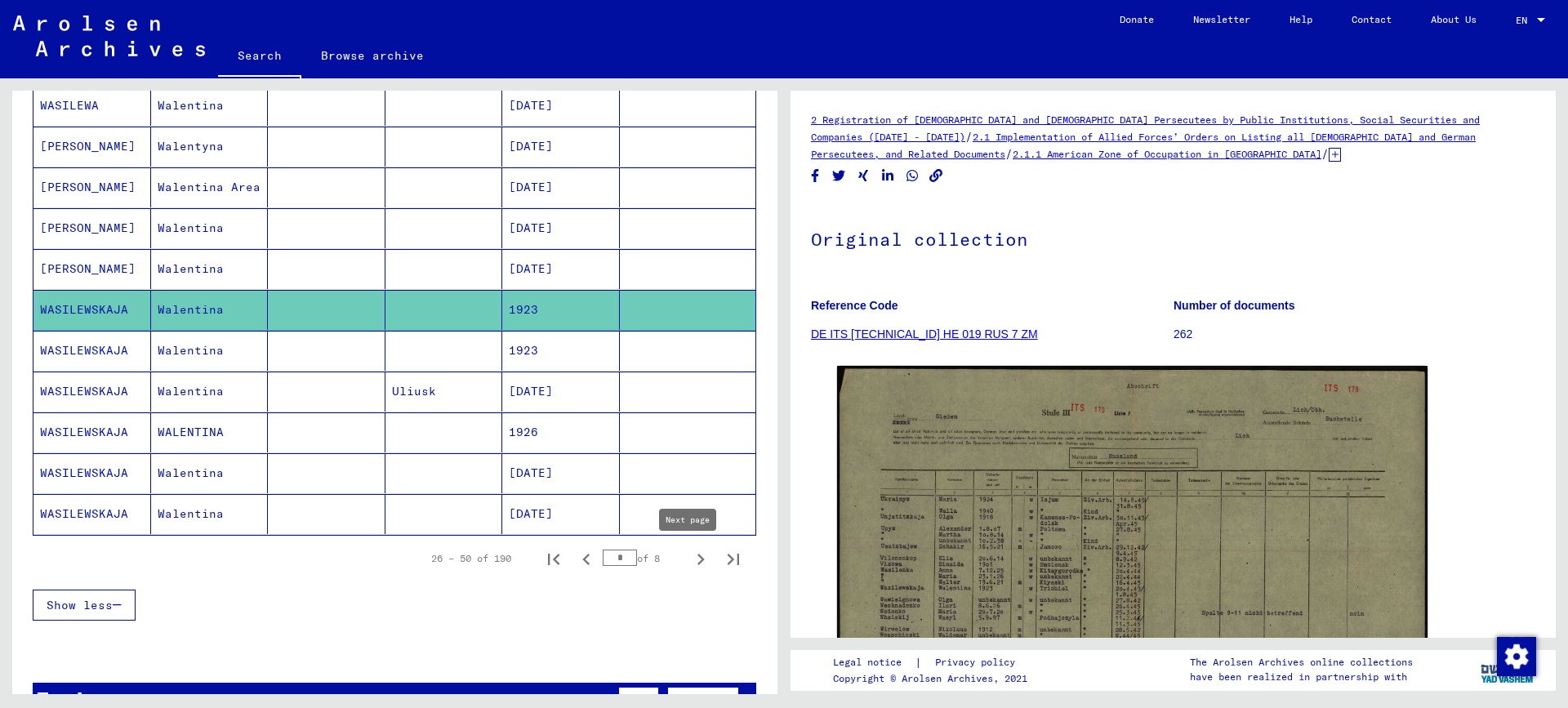
click at [689, 560] on icon "Next page" at bounding box center [701, 560] width 23 height 23
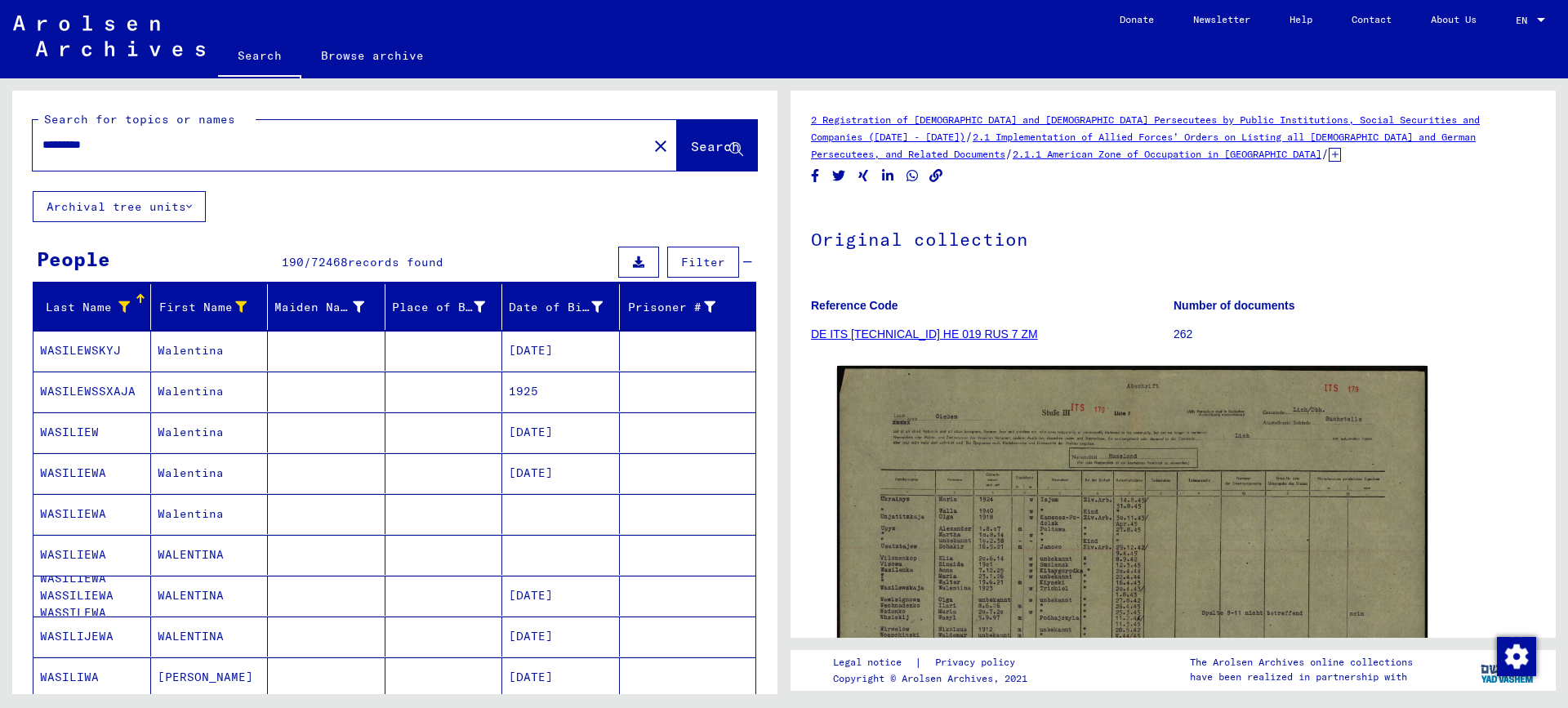
click at [189, 467] on mat-cell "Walentina" at bounding box center [210, 473] width 118 height 40
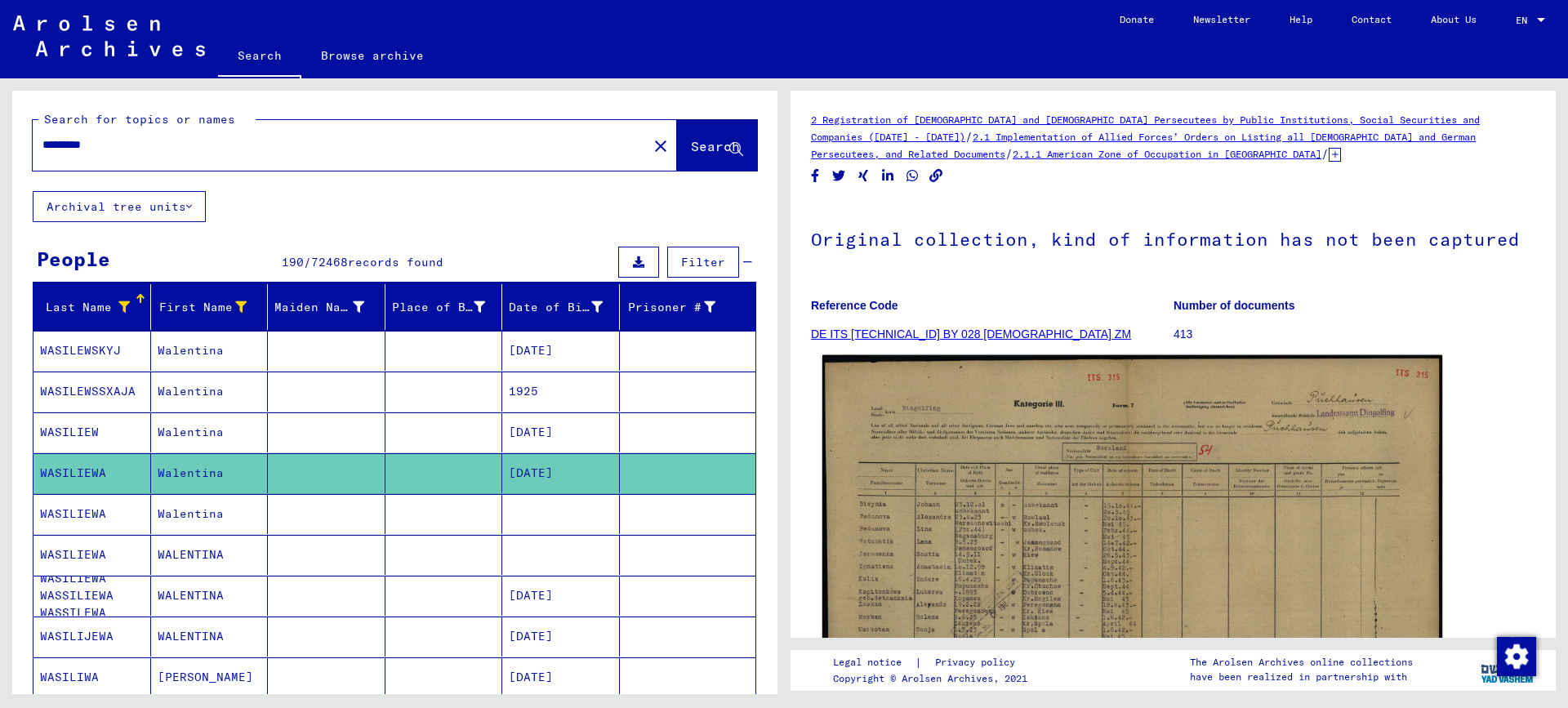
click at [1036, 535] on img at bounding box center [1132, 576] width 619 height 444
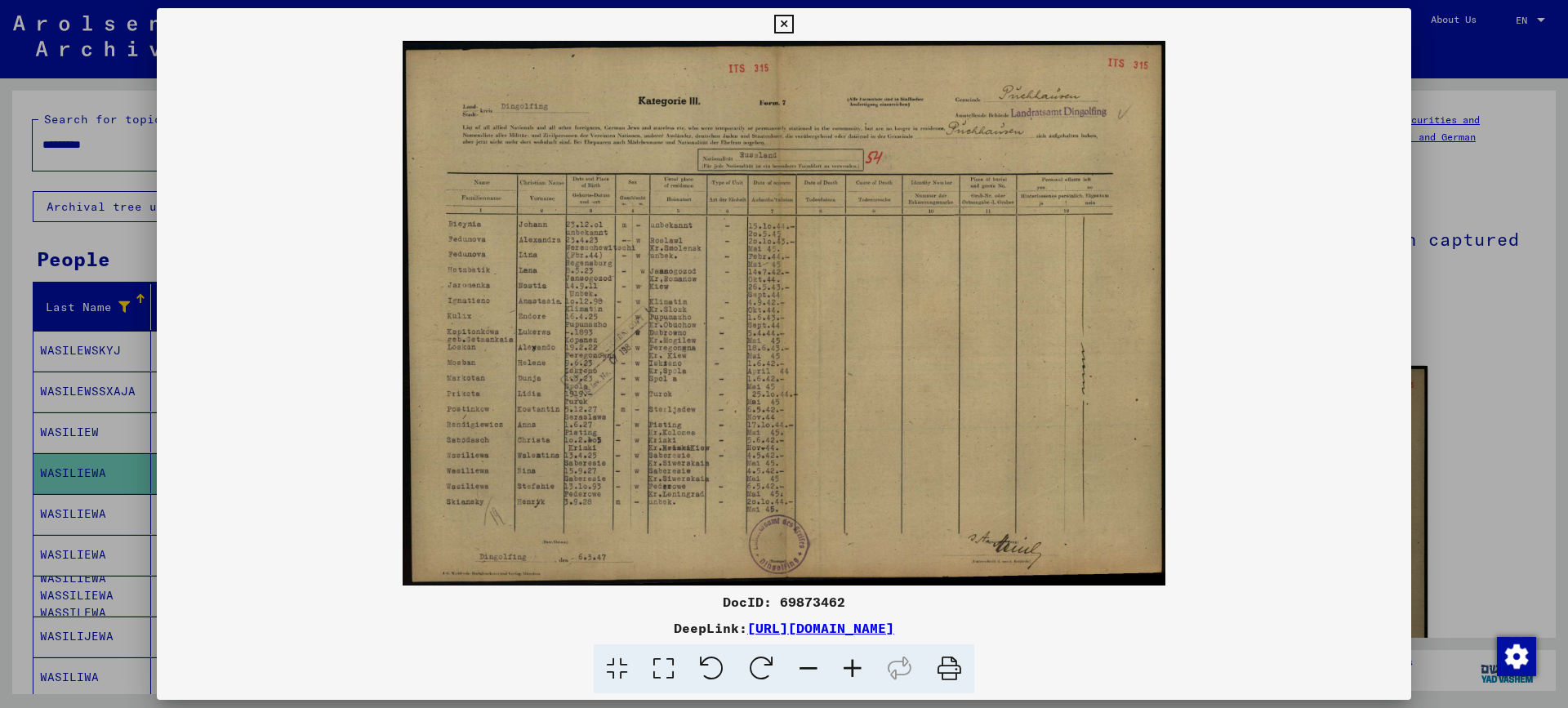
click at [1455, 355] on div at bounding box center [784, 354] width 1568 height 708
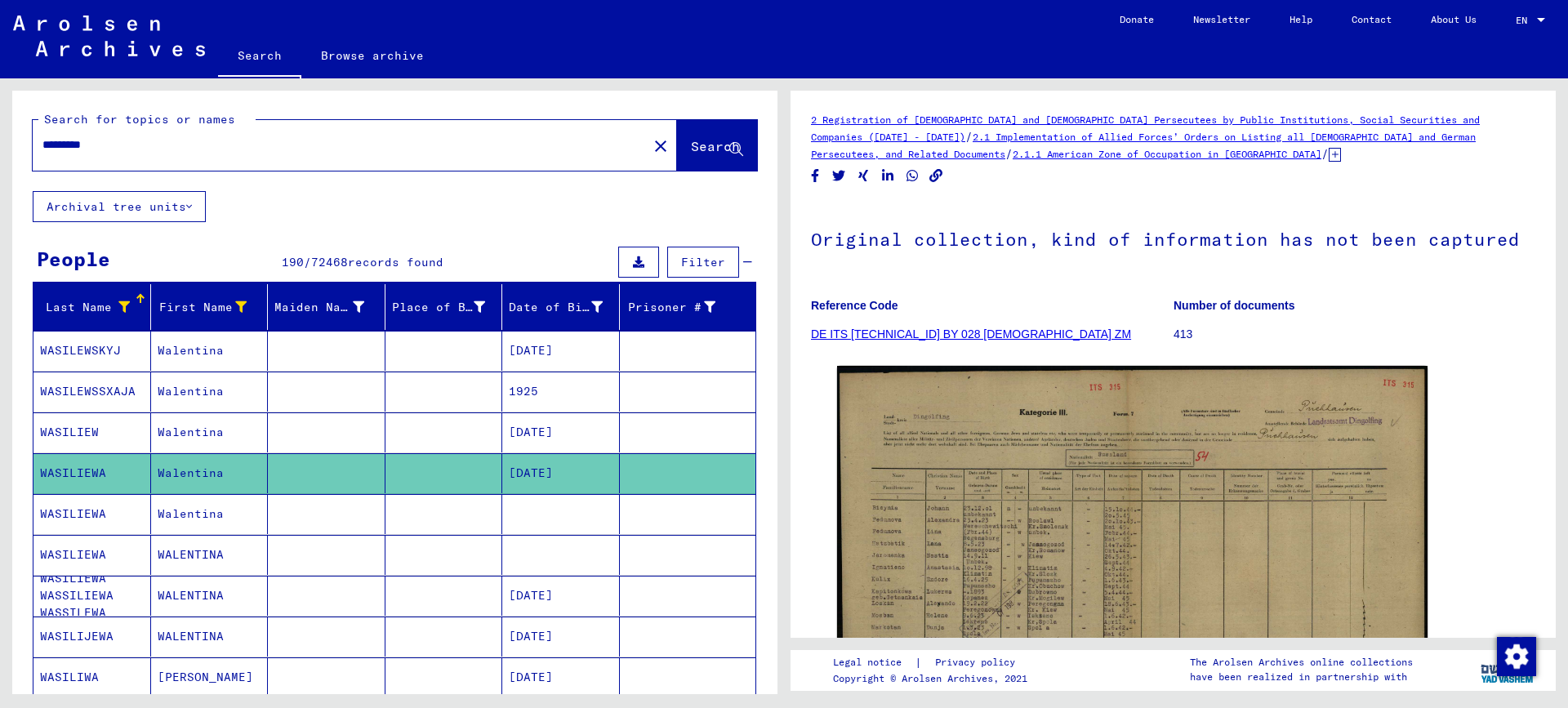
click at [223, 518] on mat-cell "Walentina" at bounding box center [210, 514] width 118 height 40
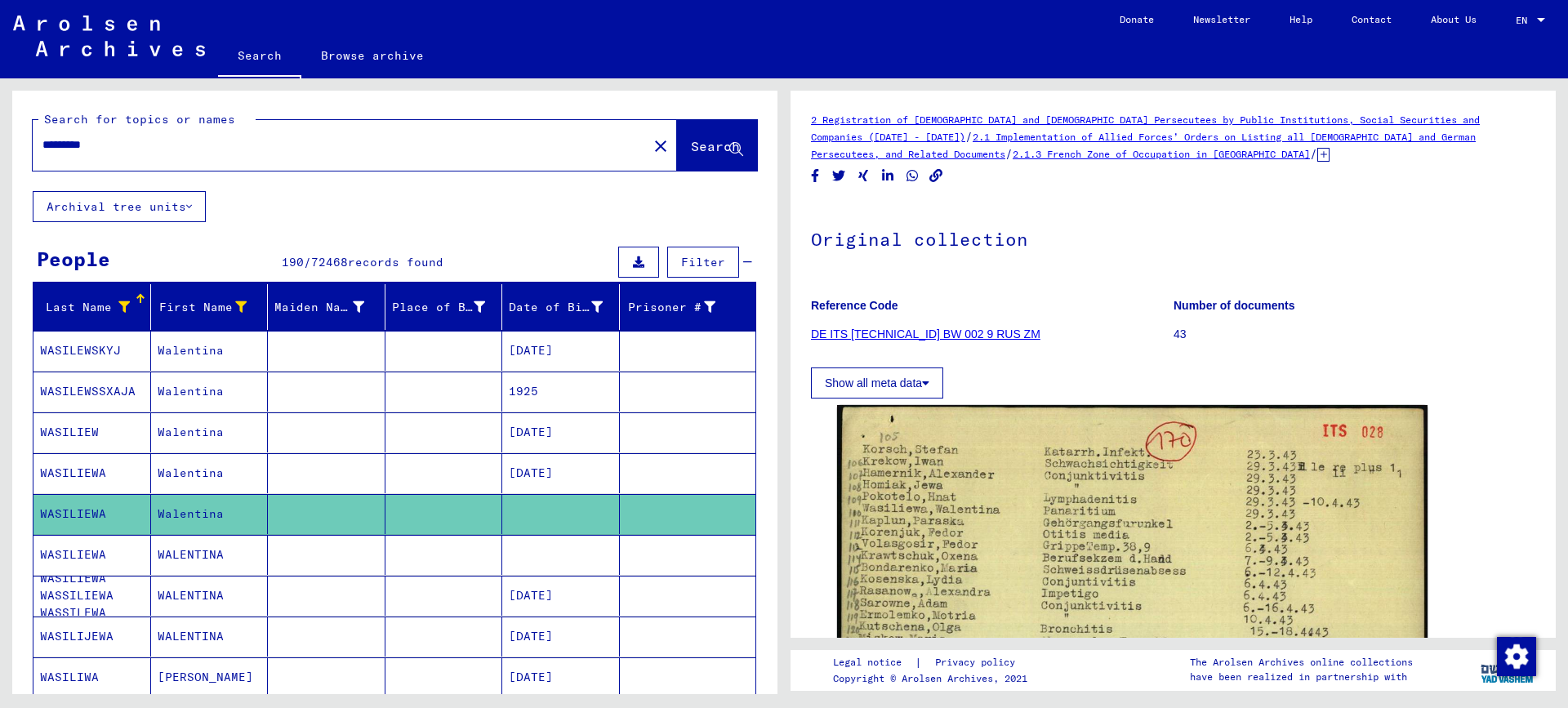
scroll to position [81, 0]
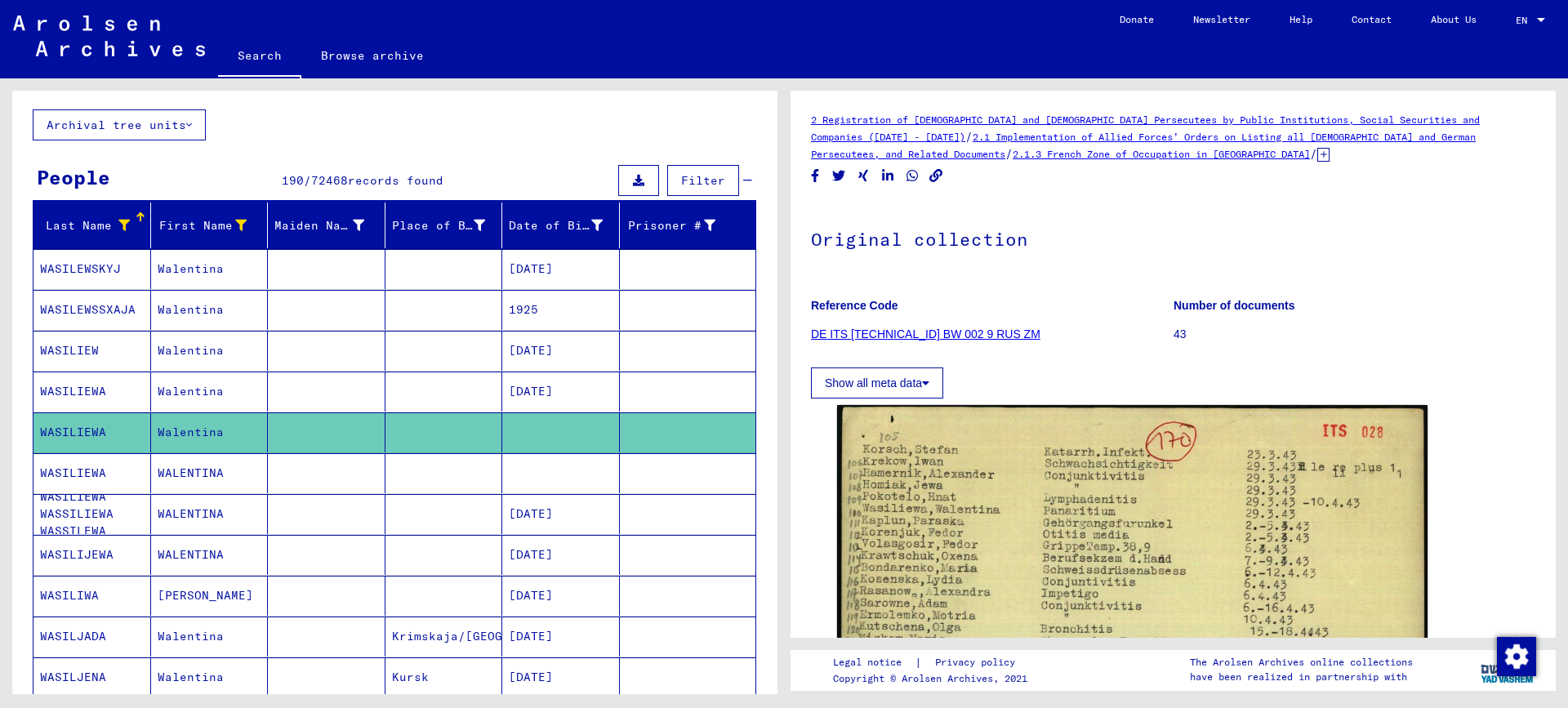
click at [200, 472] on mat-cell "WALENTINA" at bounding box center [210, 473] width 118 height 40
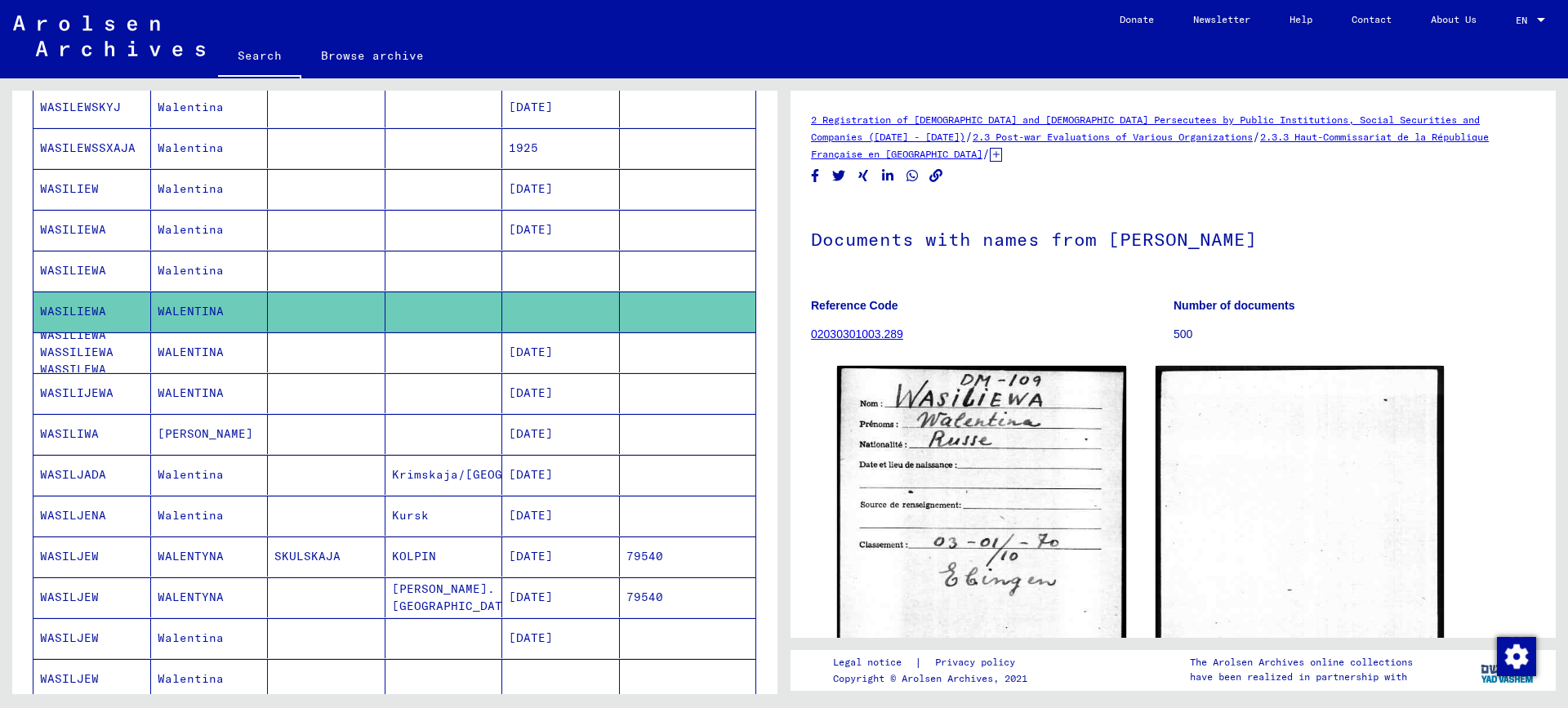
scroll to position [245, 0]
click at [188, 349] on mat-cell "WALENTINA" at bounding box center [210, 351] width 118 height 40
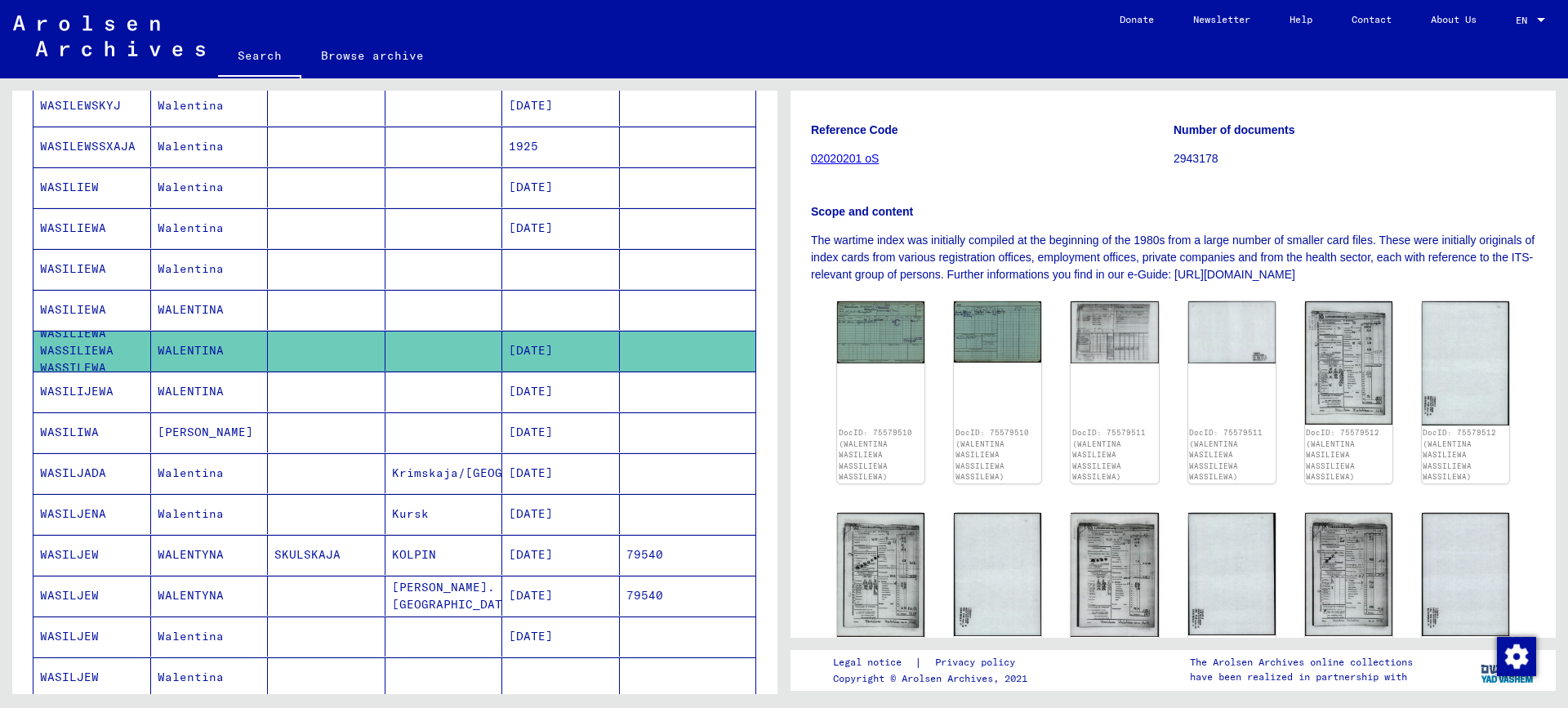
scroll to position [245, 0]
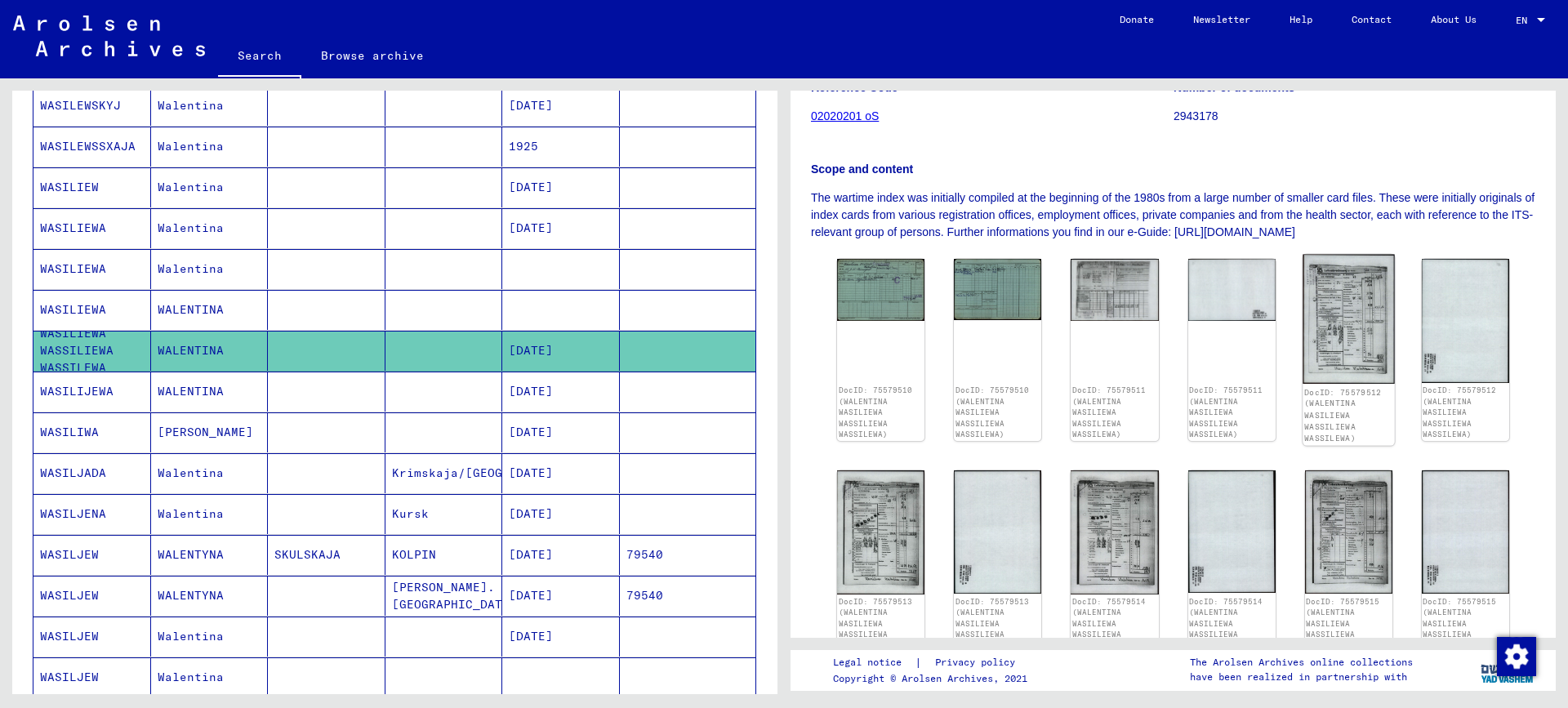
click at [1337, 321] on img at bounding box center [1348, 319] width 92 height 130
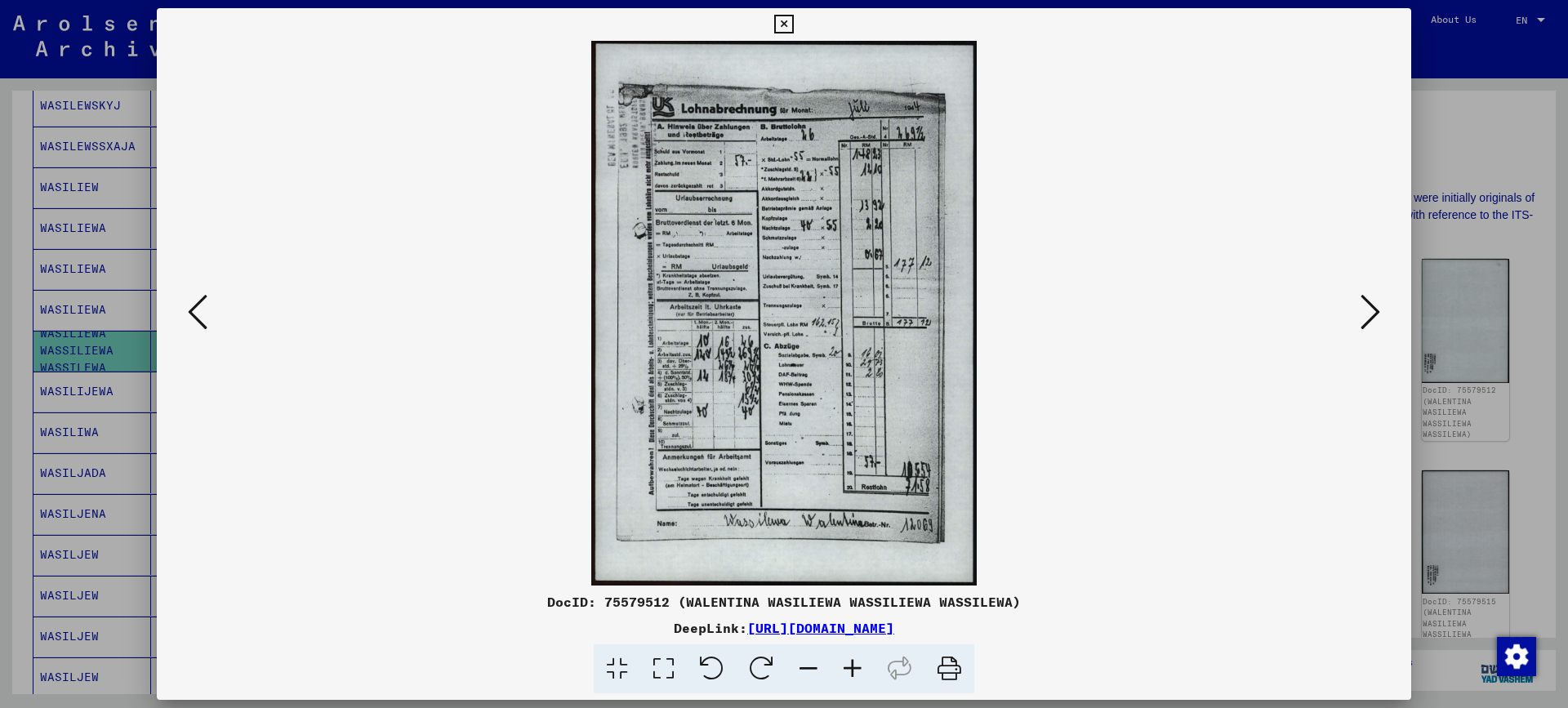
click at [1368, 318] on icon at bounding box center [1371, 312] width 20 height 39
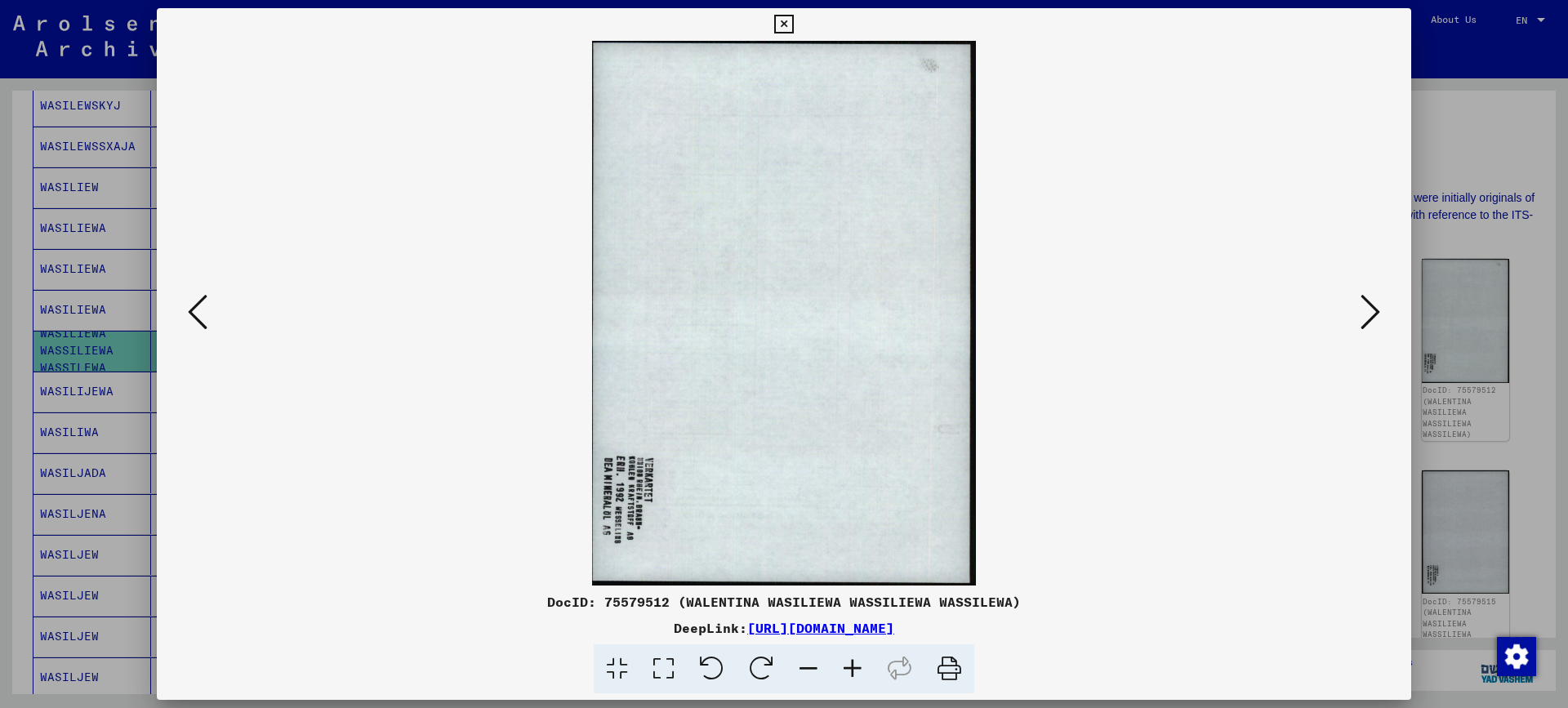
click at [1368, 318] on icon at bounding box center [1371, 312] width 20 height 39
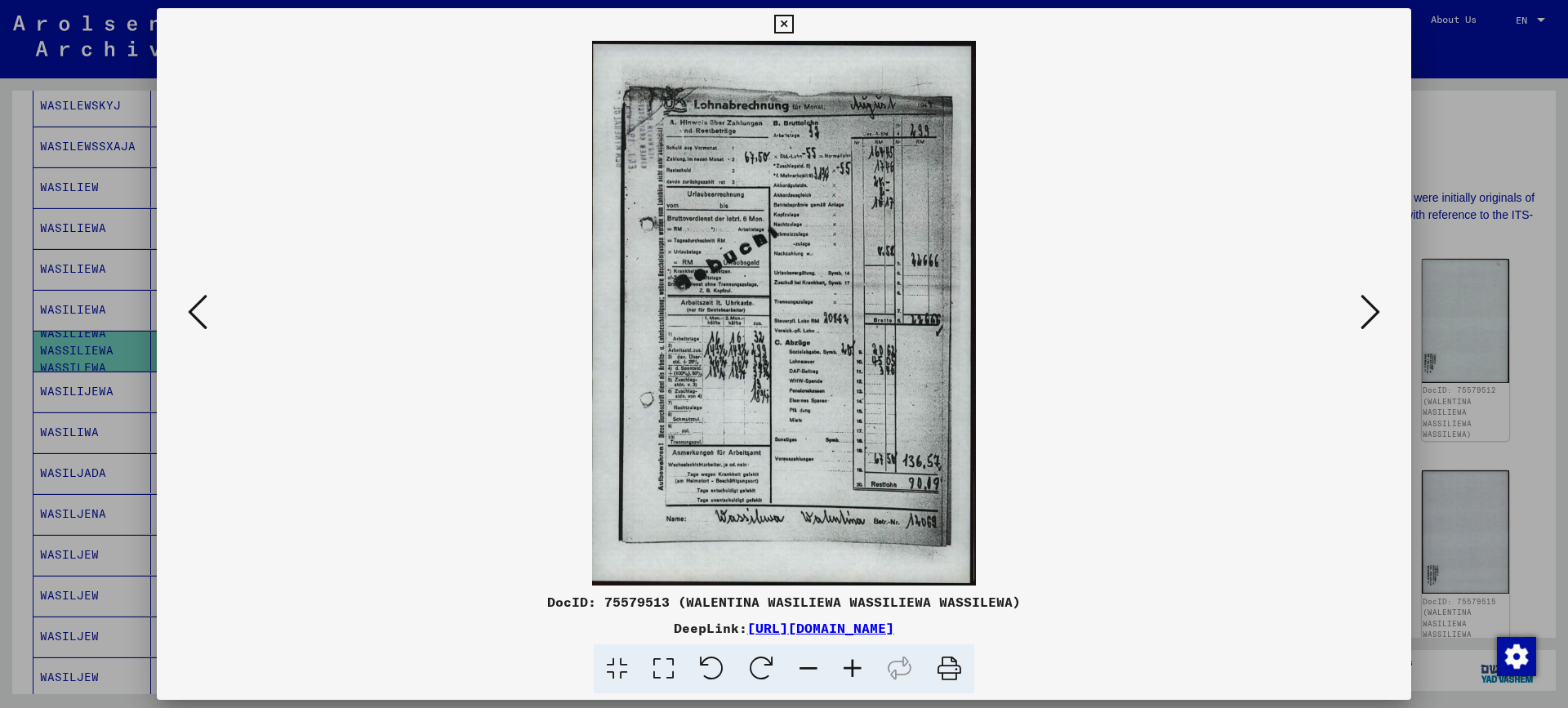
click at [1368, 318] on icon at bounding box center [1371, 312] width 20 height 39
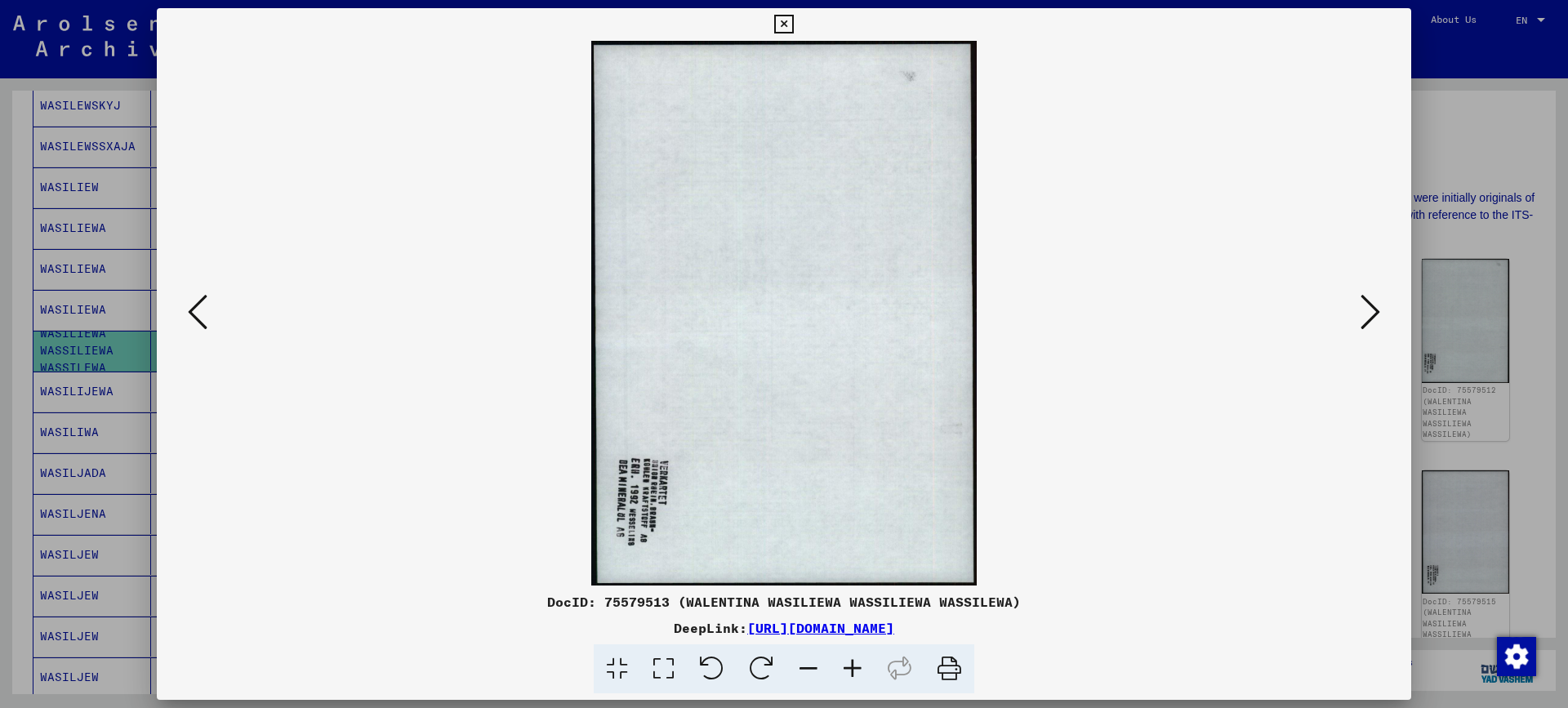
click at [1368, 318] on icon at bounding box center [1371, 312] width 20 height 39
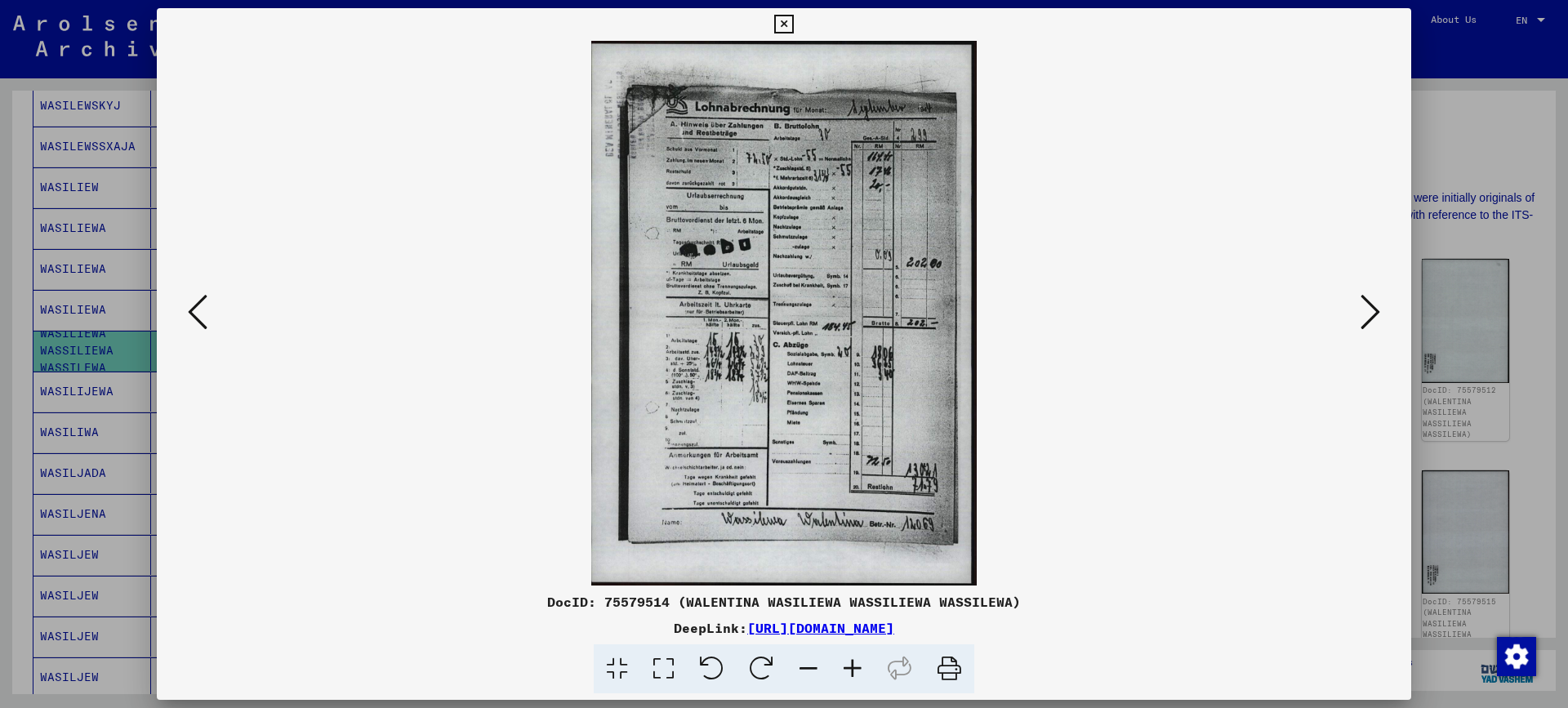
click at [1368, 318] on icon at bounding box center [1371, 312] width 20 height 39
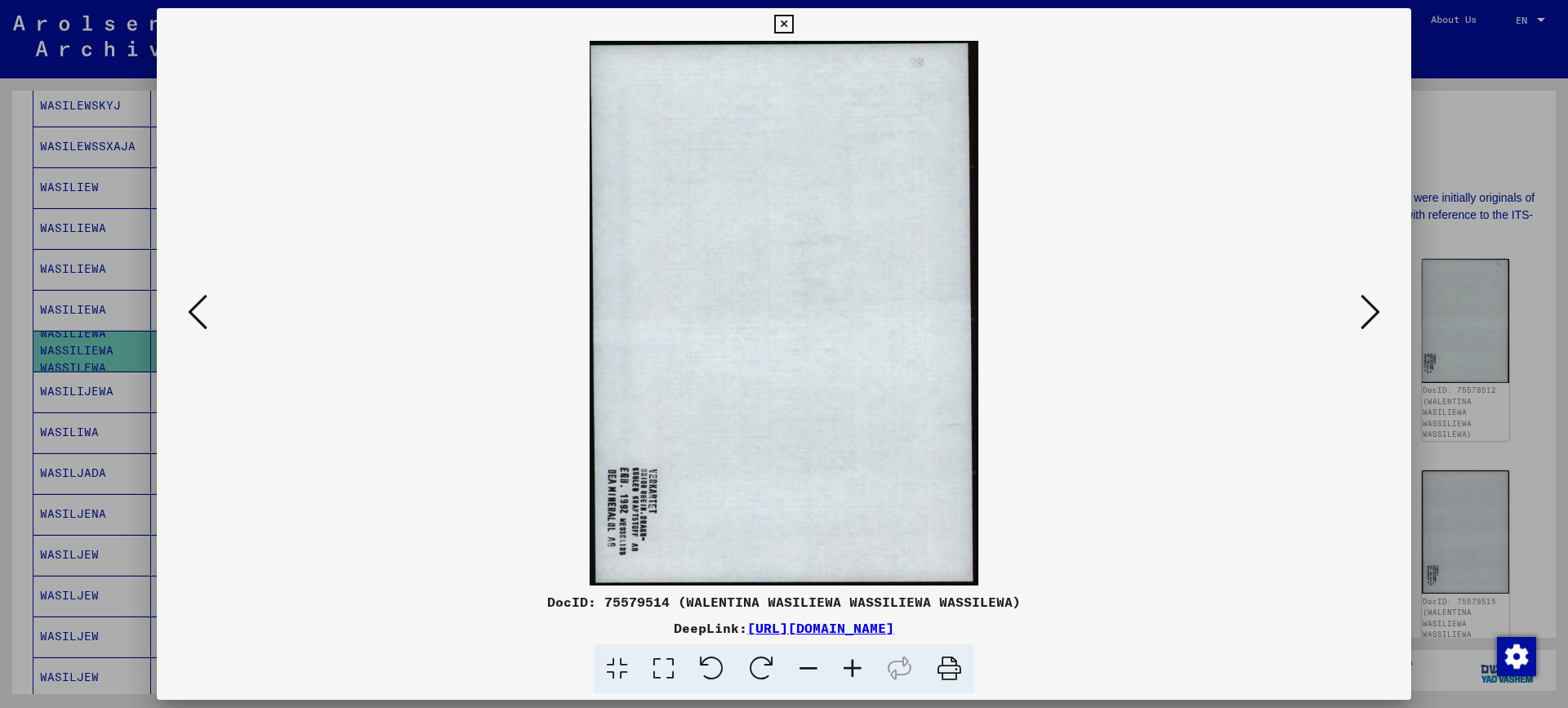
click at [1368, 318] on icon at bounding box center [1371, 312] width 20 height 39
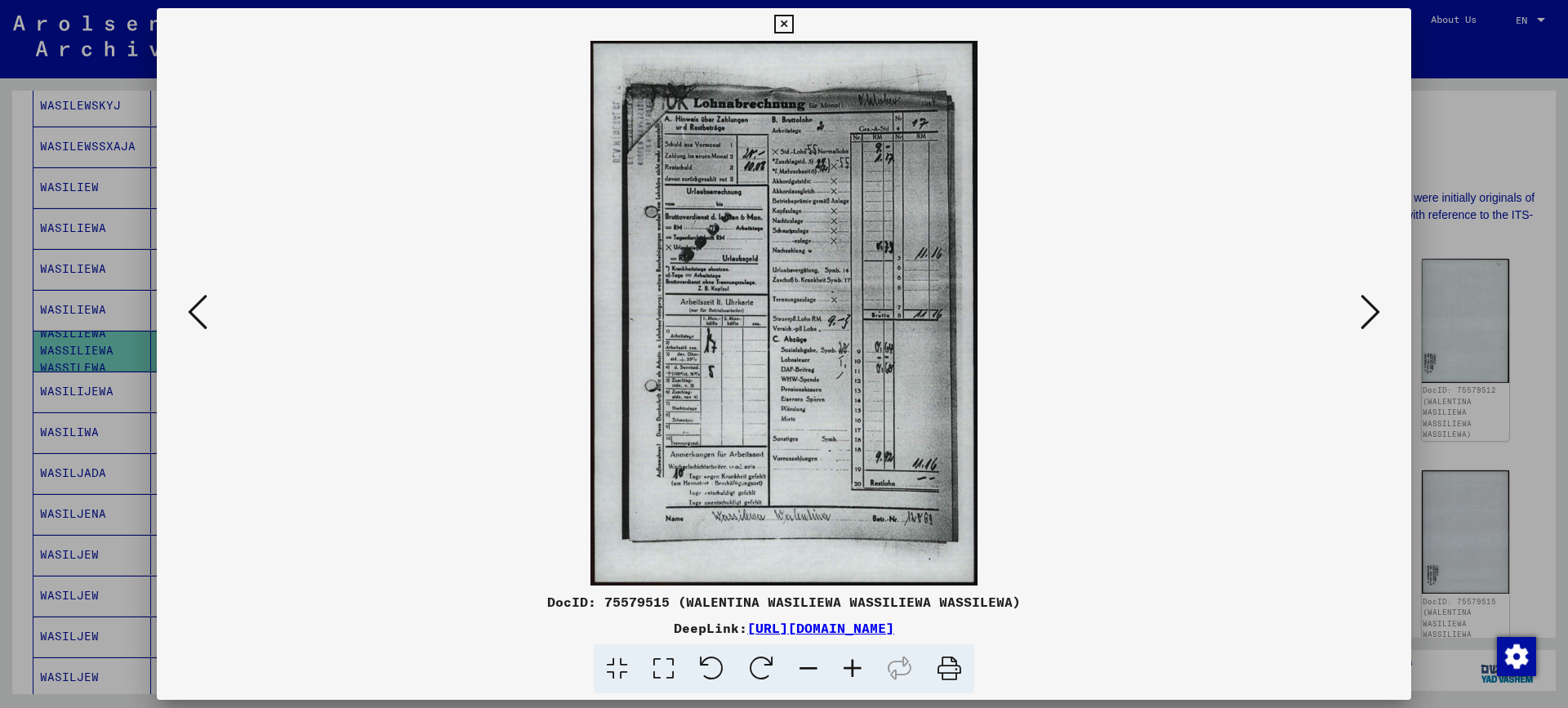
click at [1368, 318] on icon at bounding box center [1371, 312] width 20 height 39
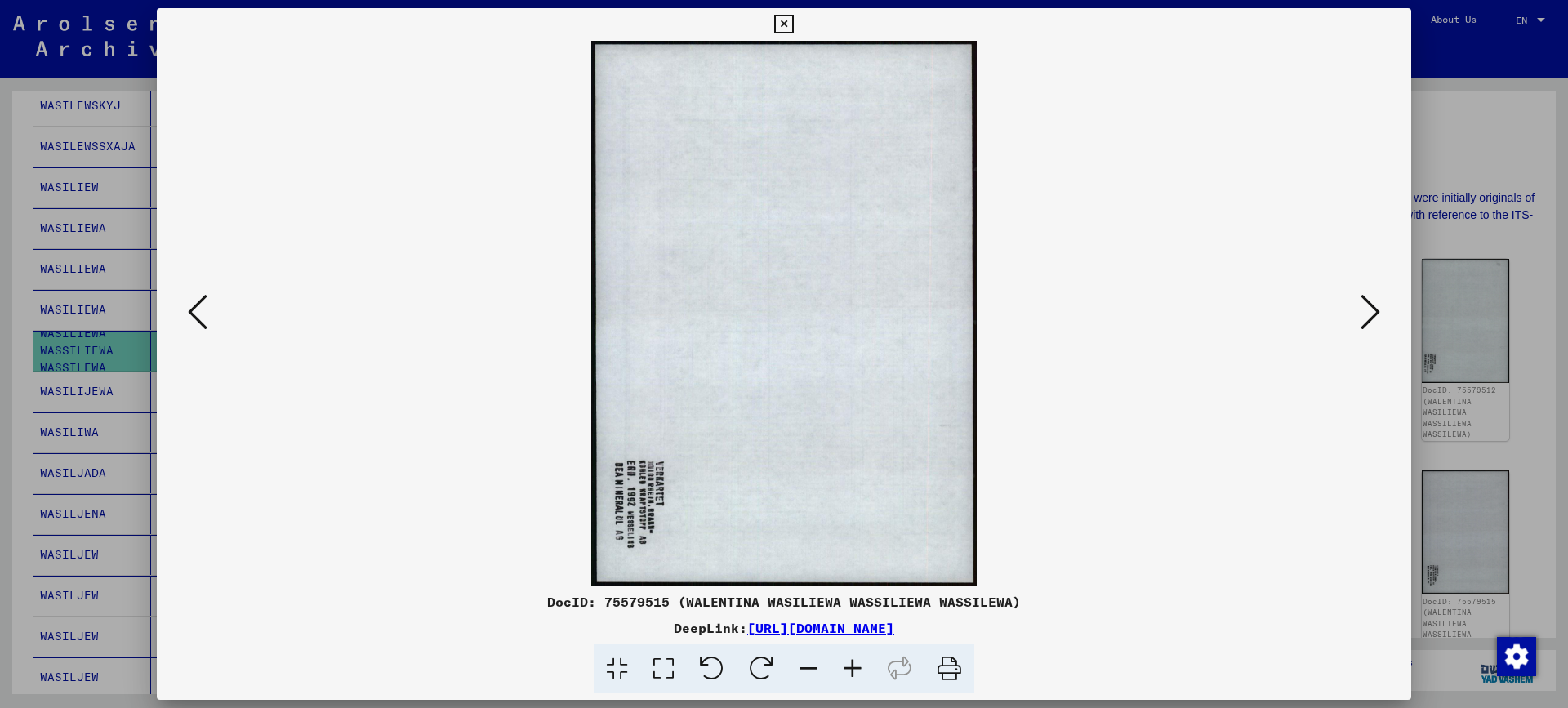
click at [1368, 318] on icon at bounding box center [1371, 312] width 20 height 39
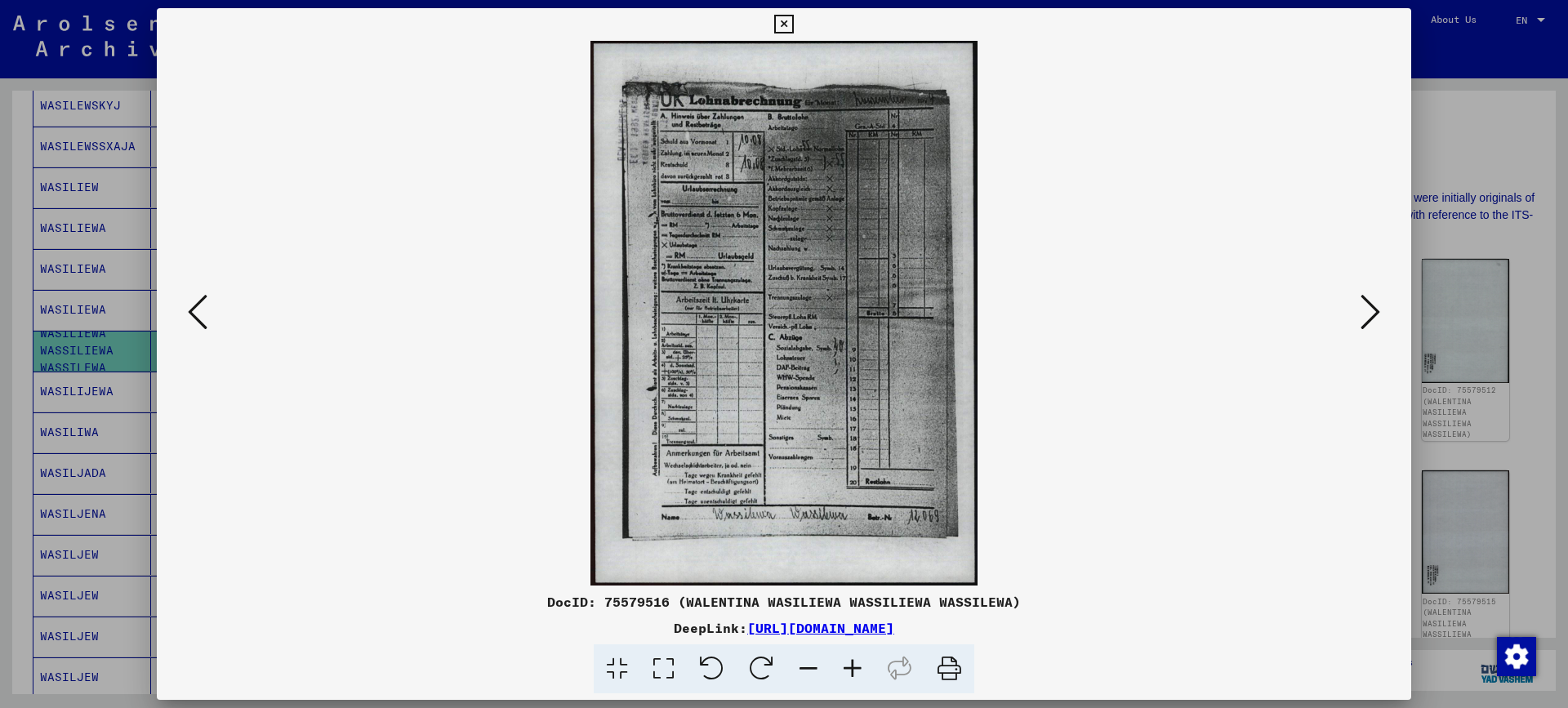
click at [1368, 318] on icon at bounding box center [1371, 312] width 20 height 39
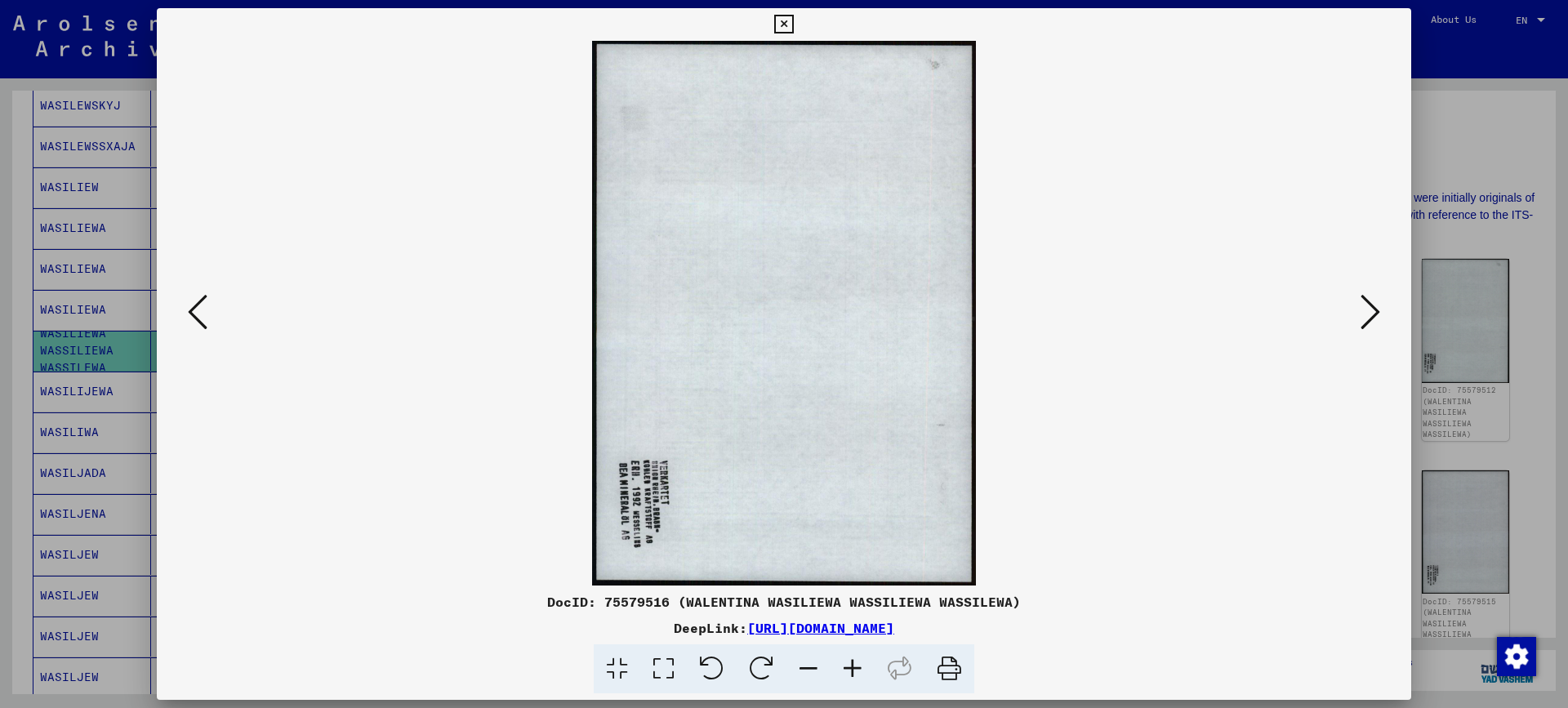
click at [206, 304] on icon at bounding box center [197, 312] width 20 height 39
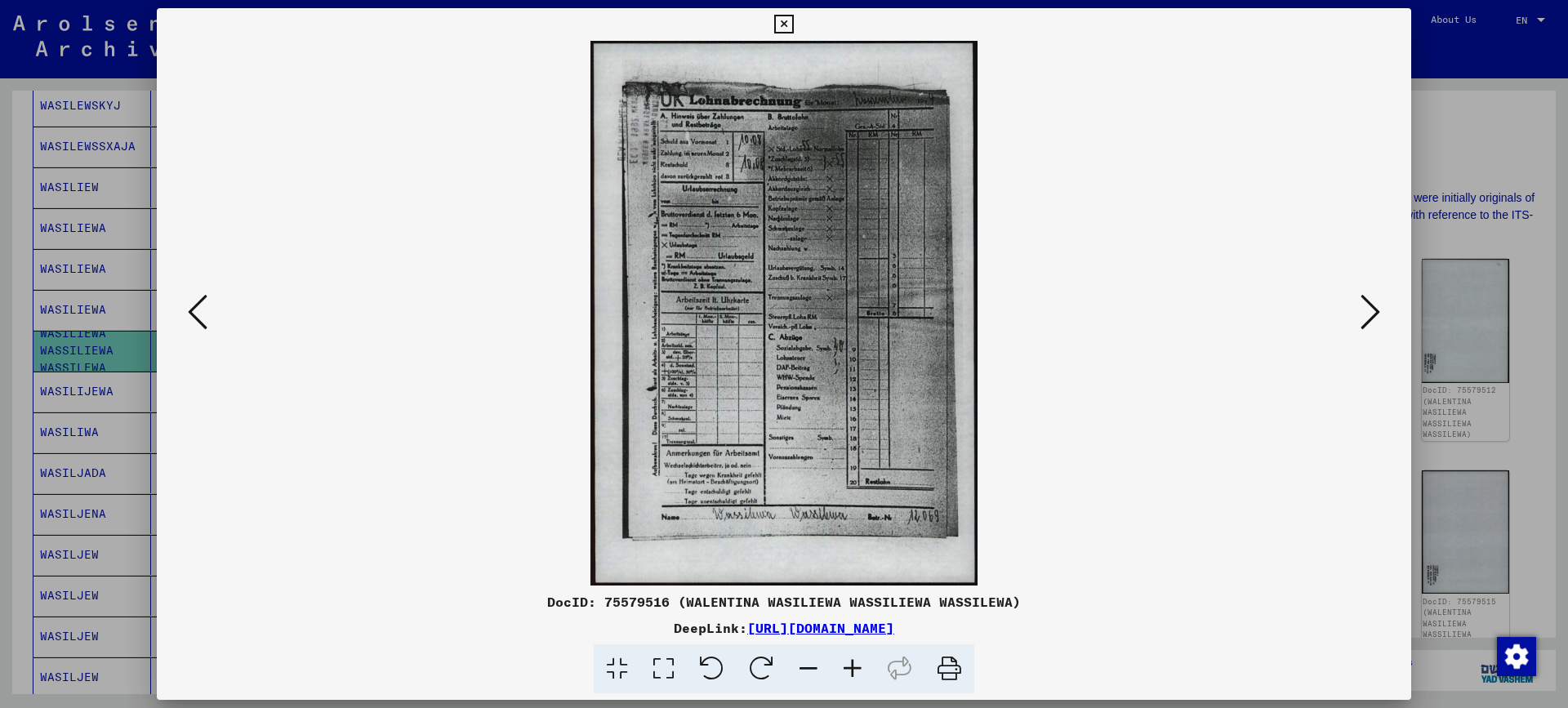
click at [1376, 310] on icon at bounding box center [1371, 312] width 20 height 39
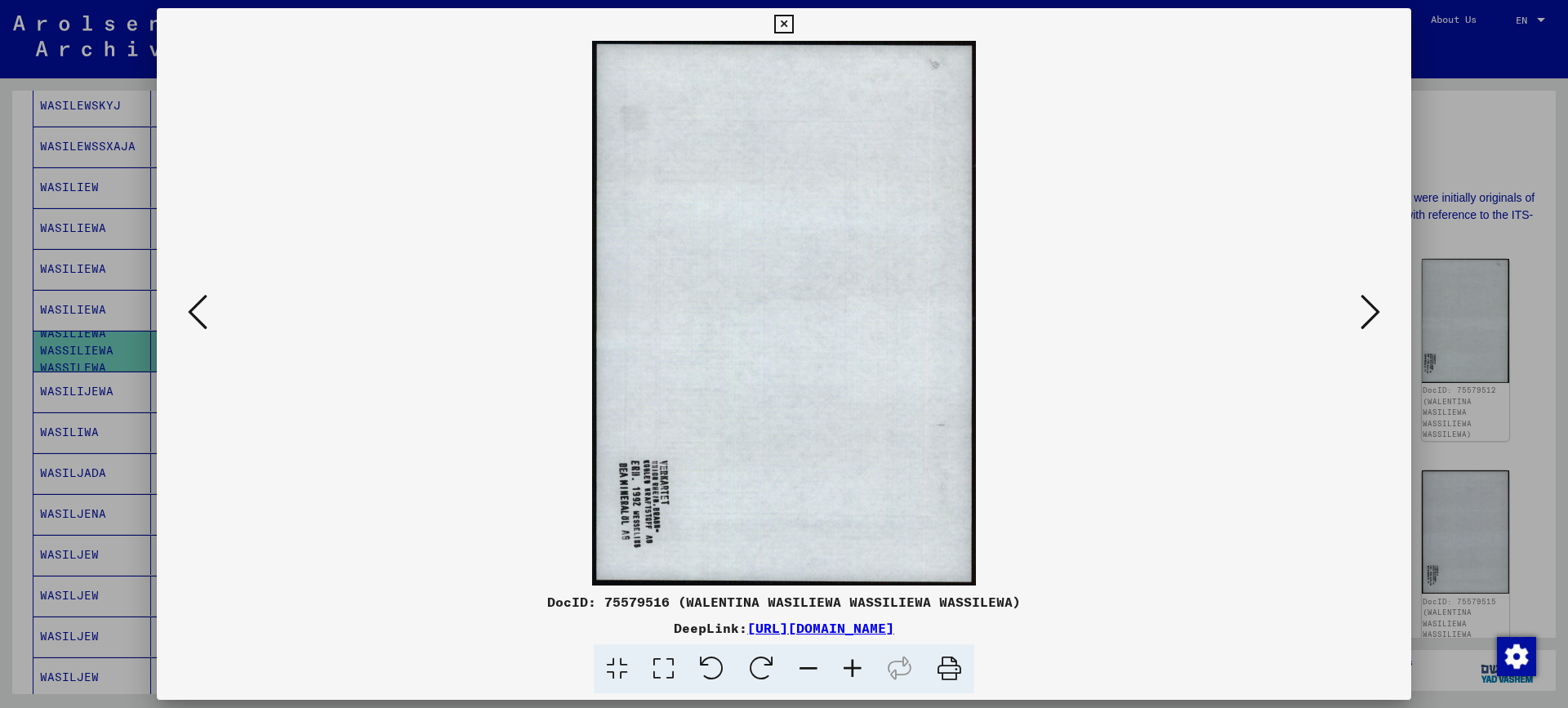
click at [1374, 311] on icon at bounding box center [1371, 312] width 20 height 39
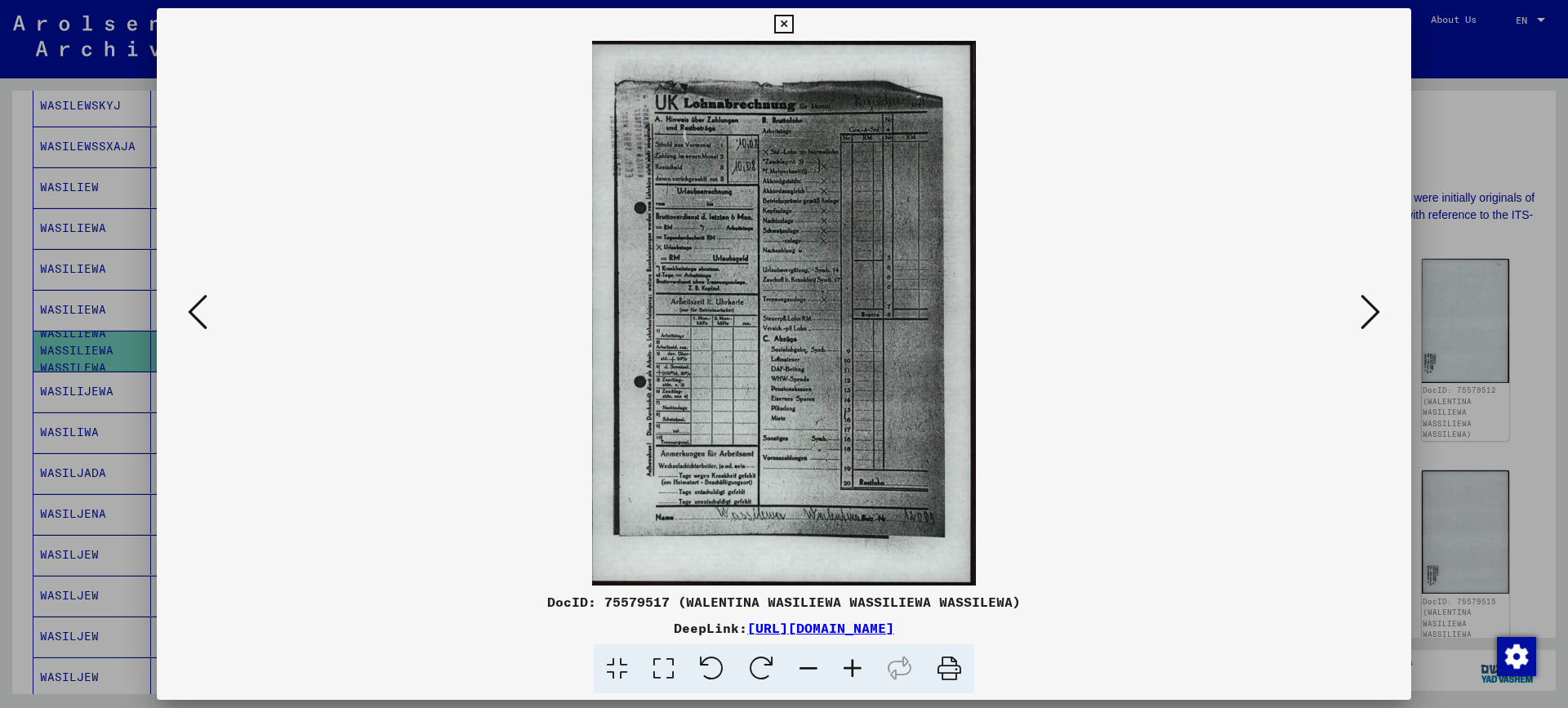
click at [1372, 311] on icon at bounding box center [1371, 312] width 20 height 39
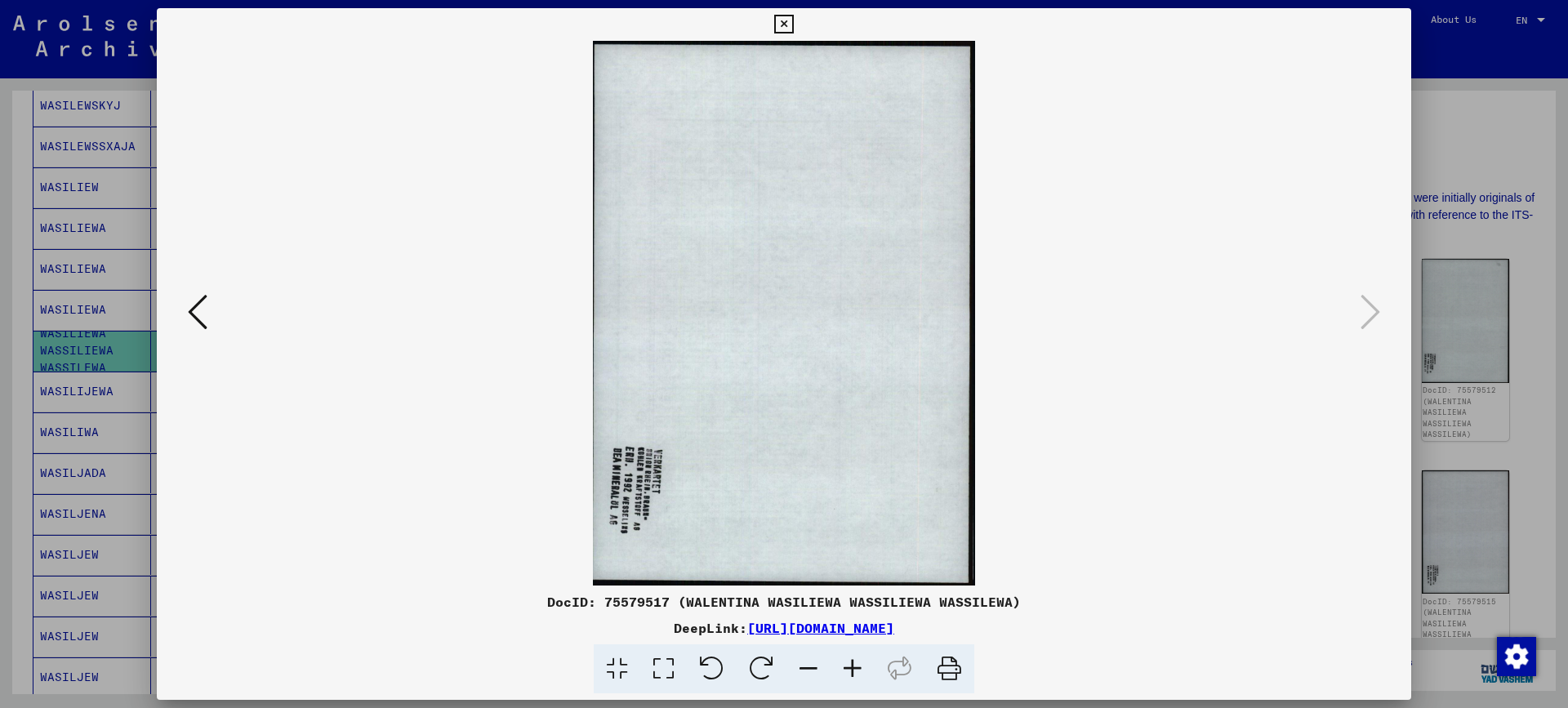
drag, startPoint x: 1520, startPoint y: 355, endPoint x: 1498, endPoint y: 366, distance: 24.6
click at [1518, 355] on div at bounding box center [784, 354] width 1568 height 708
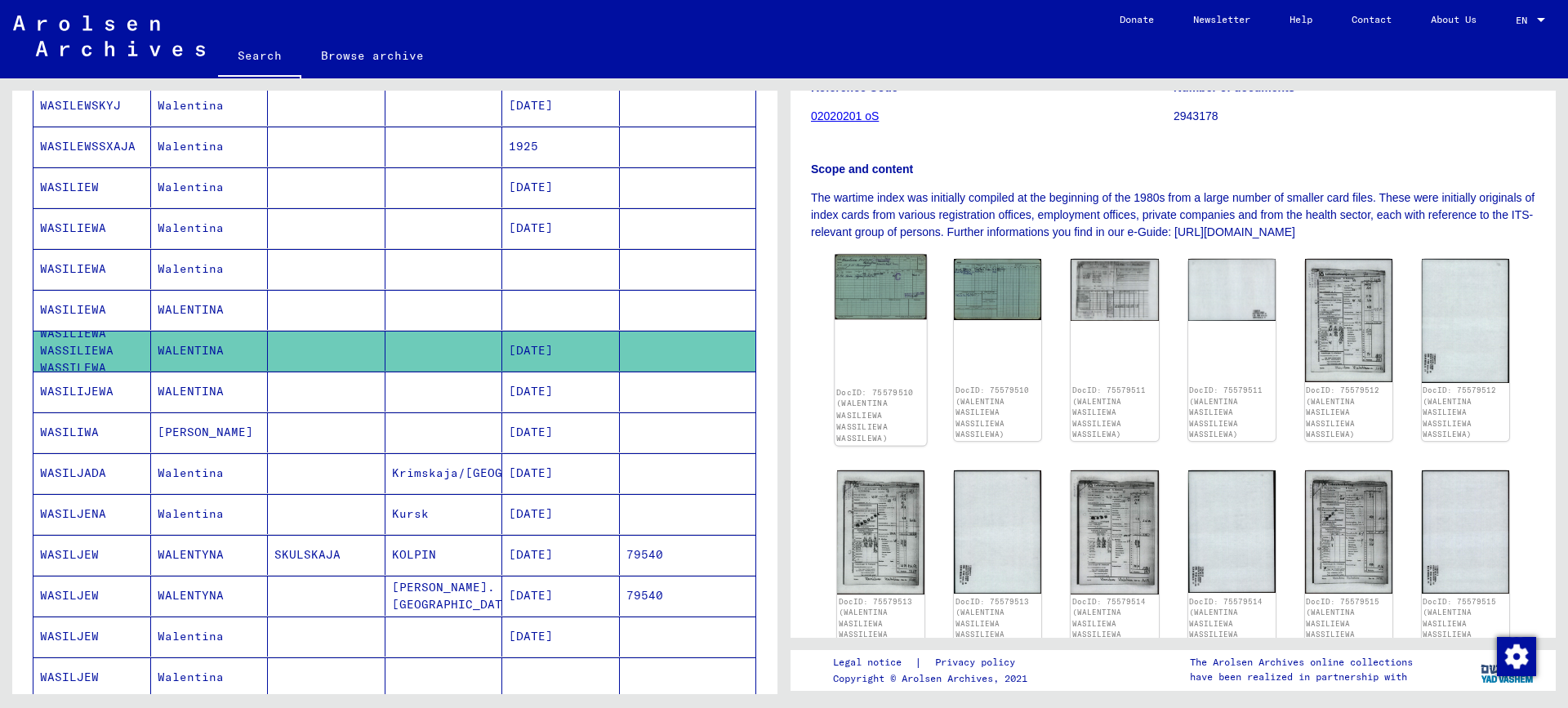
click at [881, 284] on img at bounding box center [880, 287] width 92 height 65
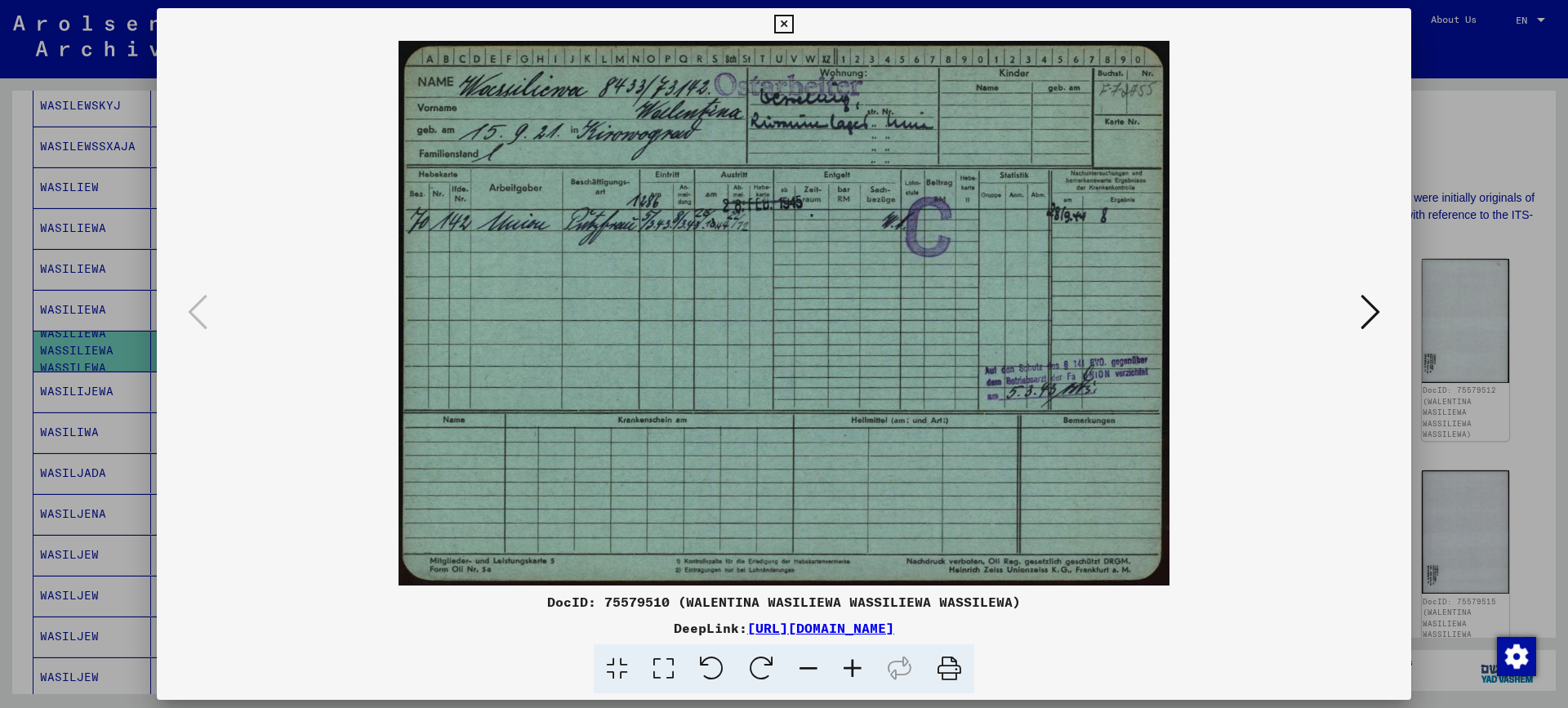
click at [1367, 322] on icon at bounding box center [1371, 312] width 20 height 39
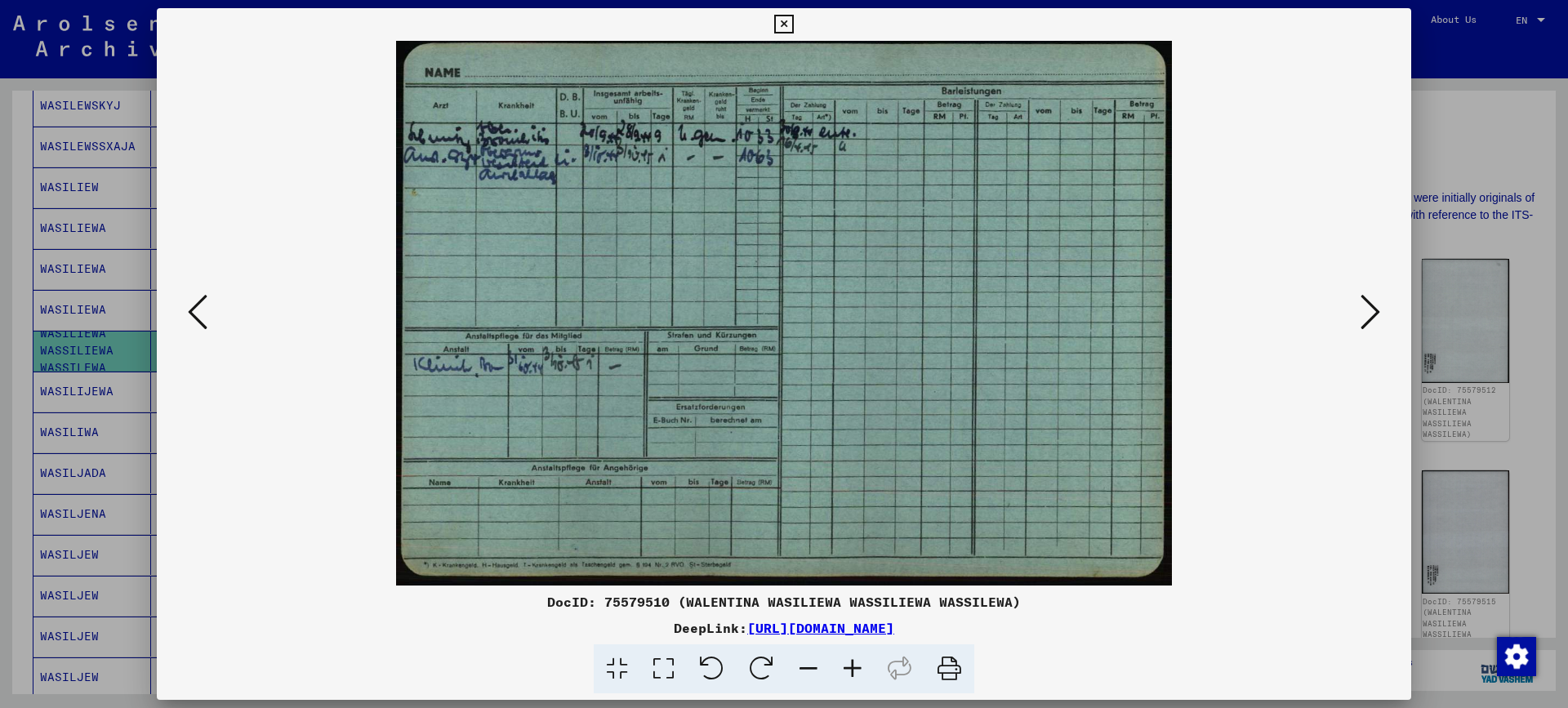
click at [1365, 318] on icon at bounding box center [1371, 312] width 20 height 39
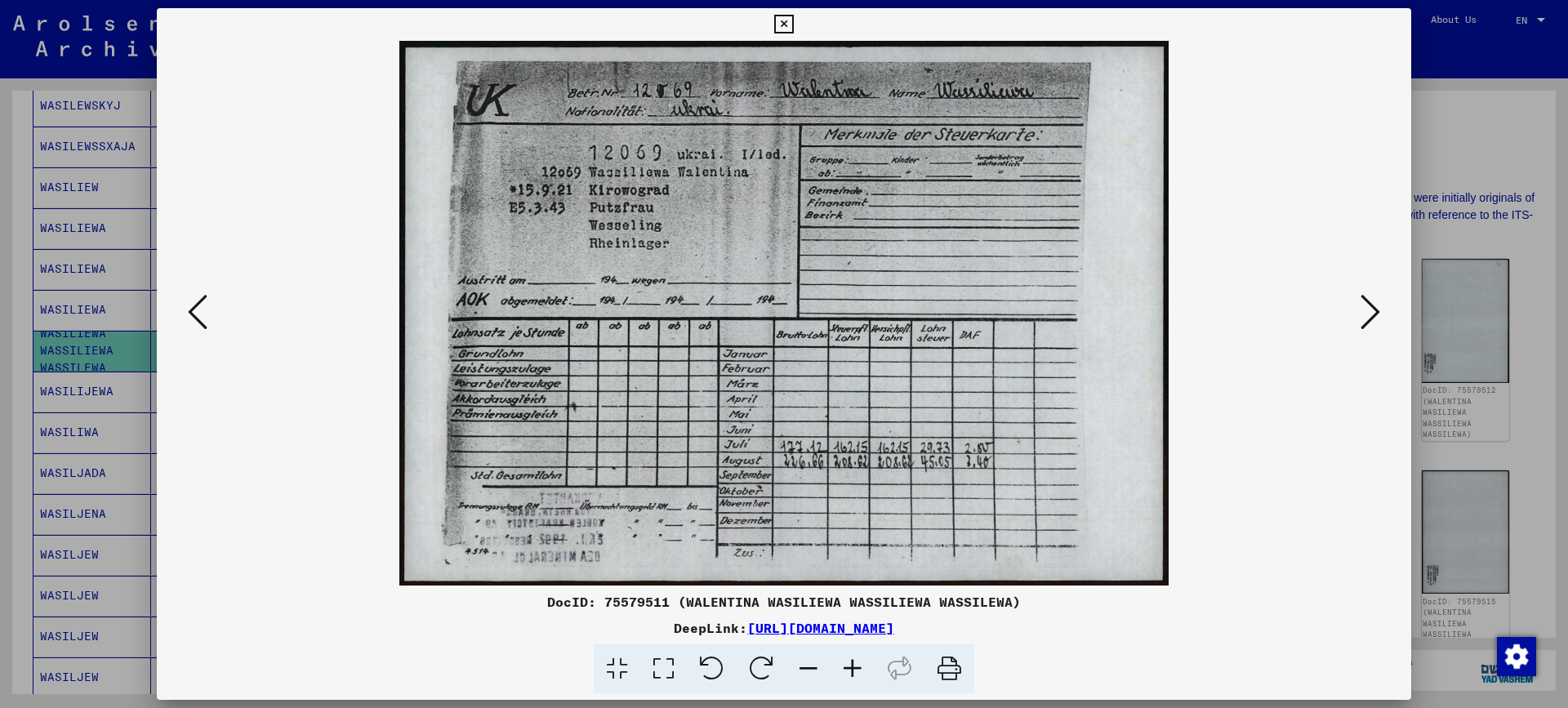
click at [1368, 319] on icon at bounding box center [1371, 312] width 20 height 39
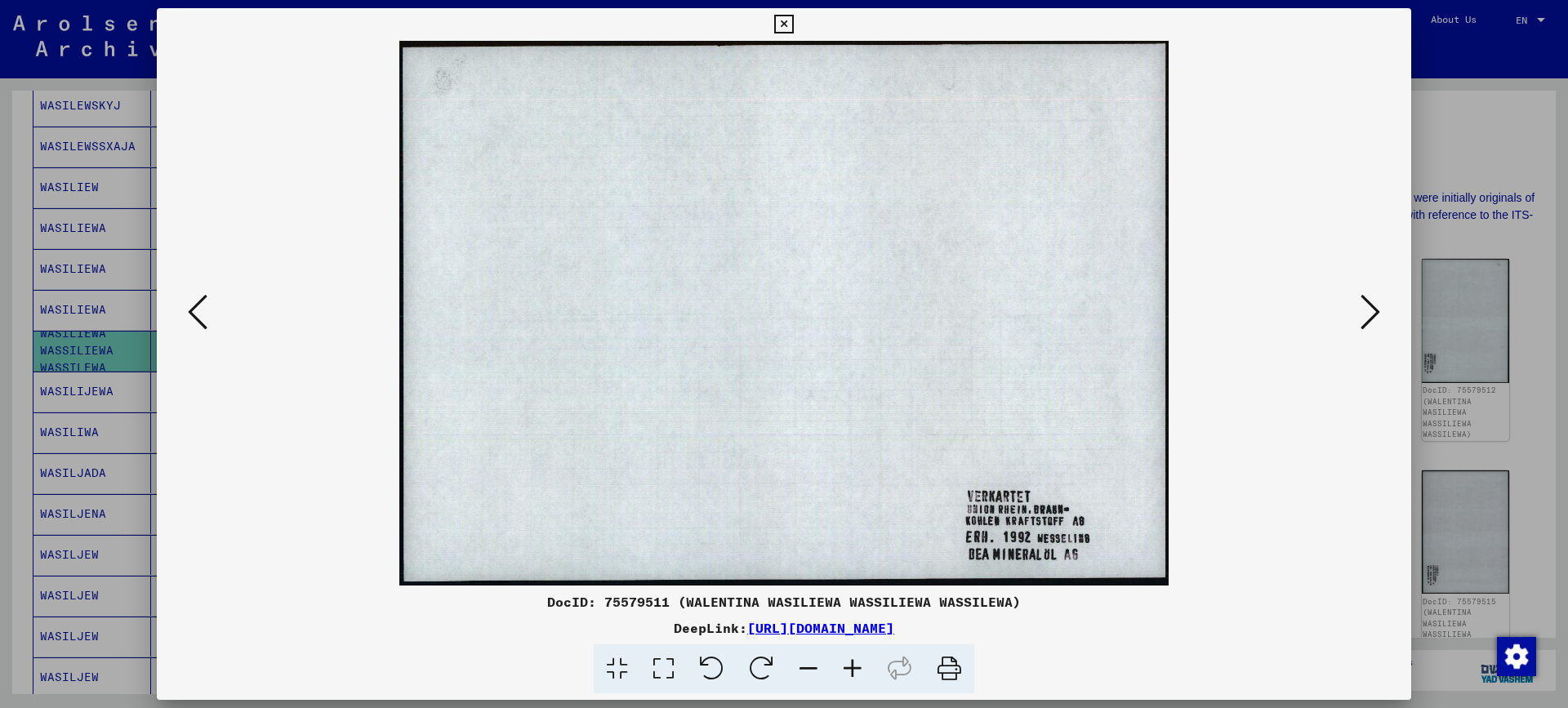
click at [1369, 321] on icon at bounding box center [1371, 312] width 20 height 39
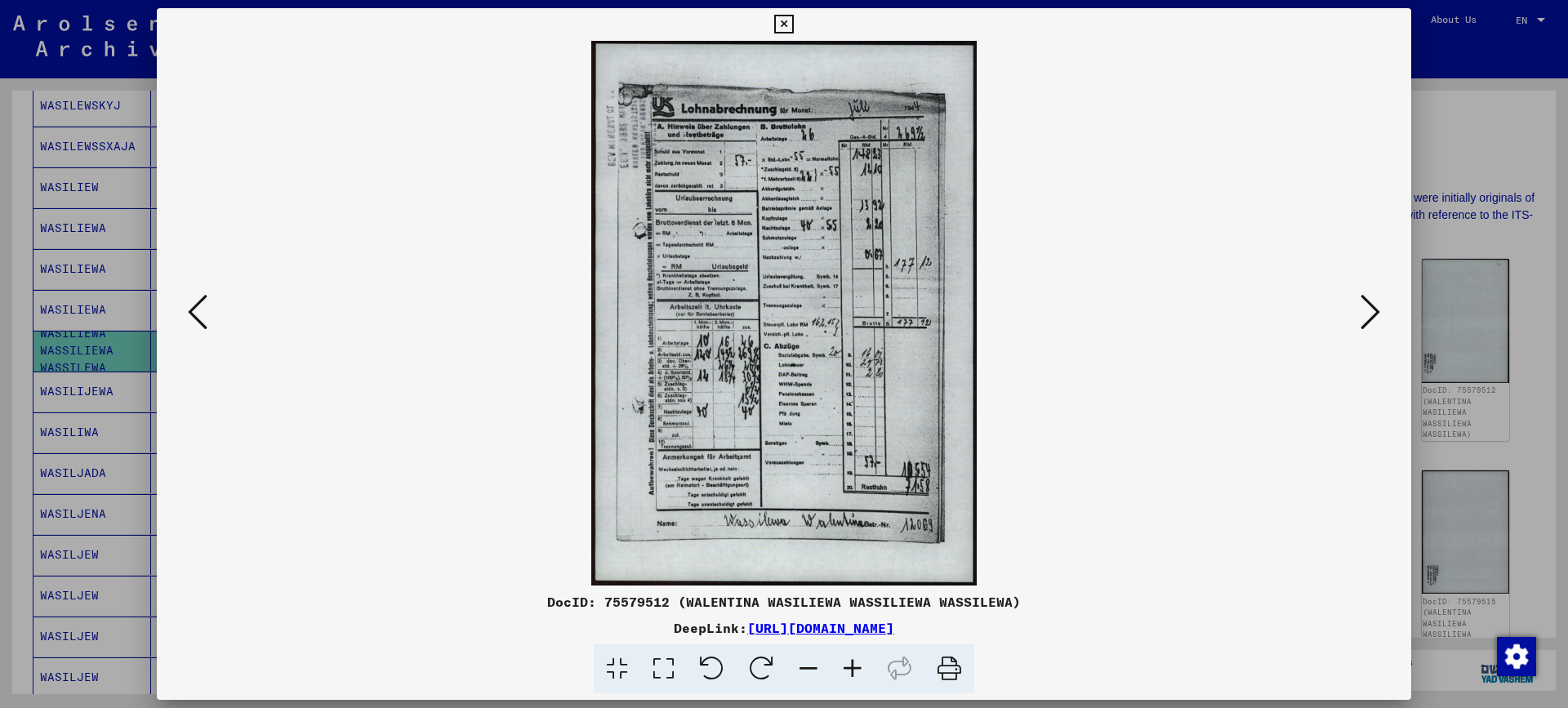
click at [1369, 321] on icon at bounding box center [1371, 312] width 20 height 39
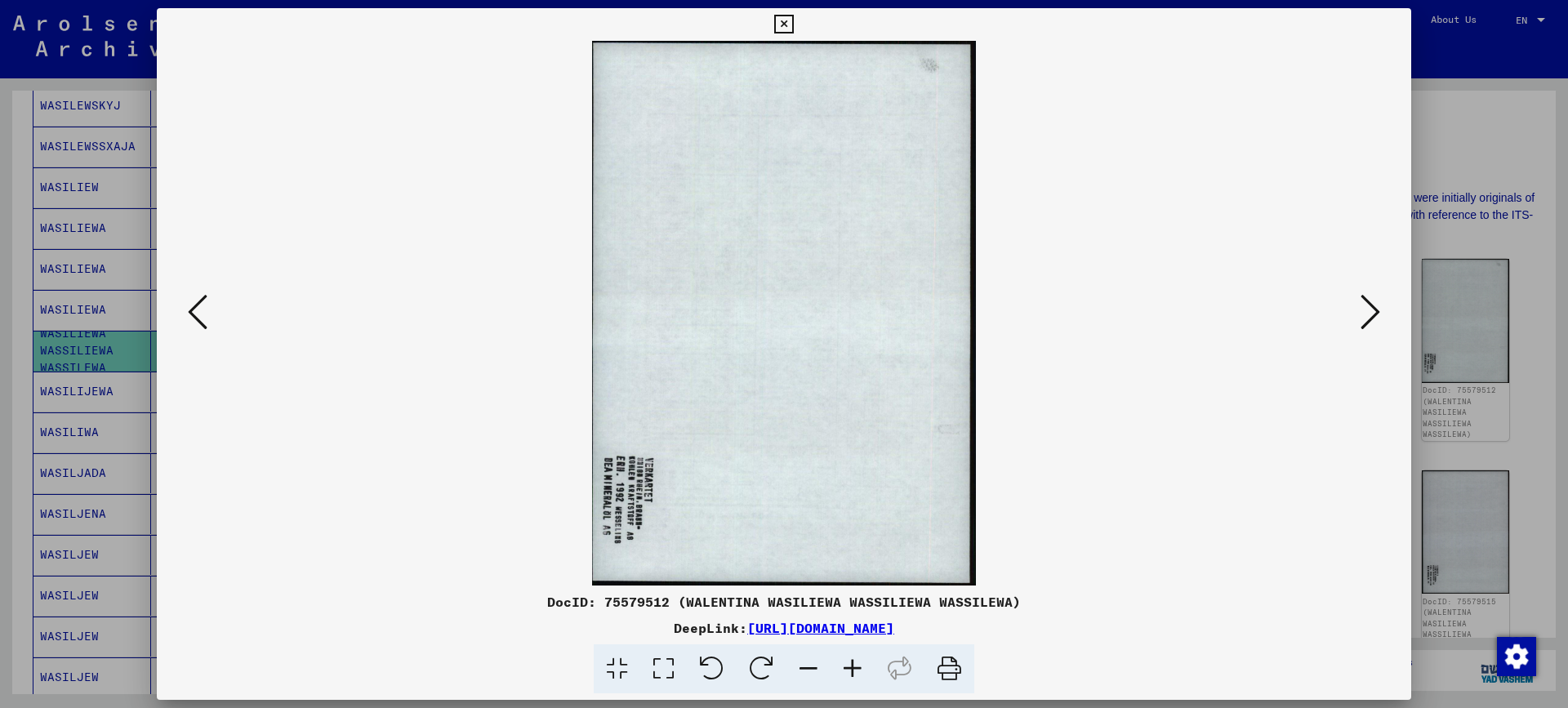
click at [1368, 320] on icon at bounding box center [1371, 312] width 20 height 39
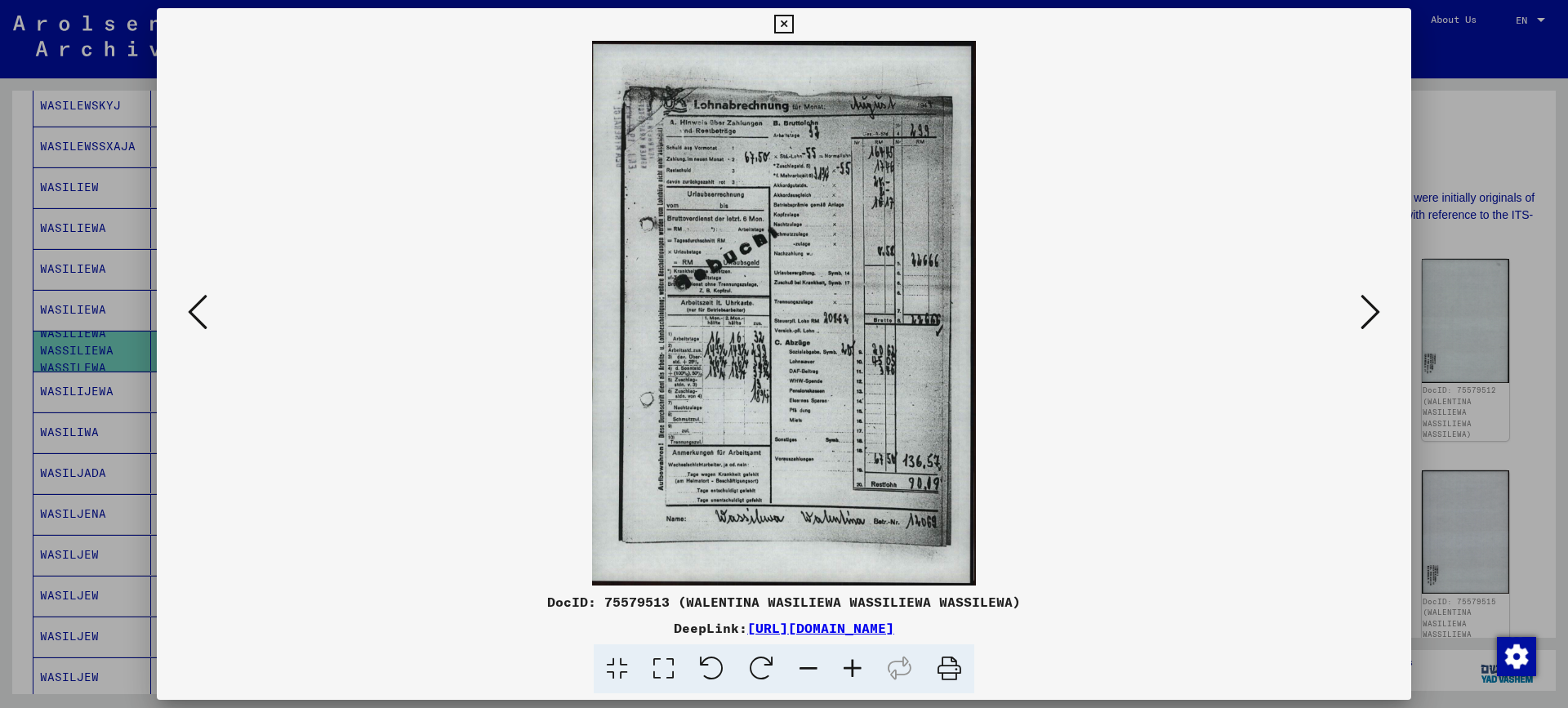
click at [1368, 320] on icon at bounding box center [1371, 312] width 20 height 39
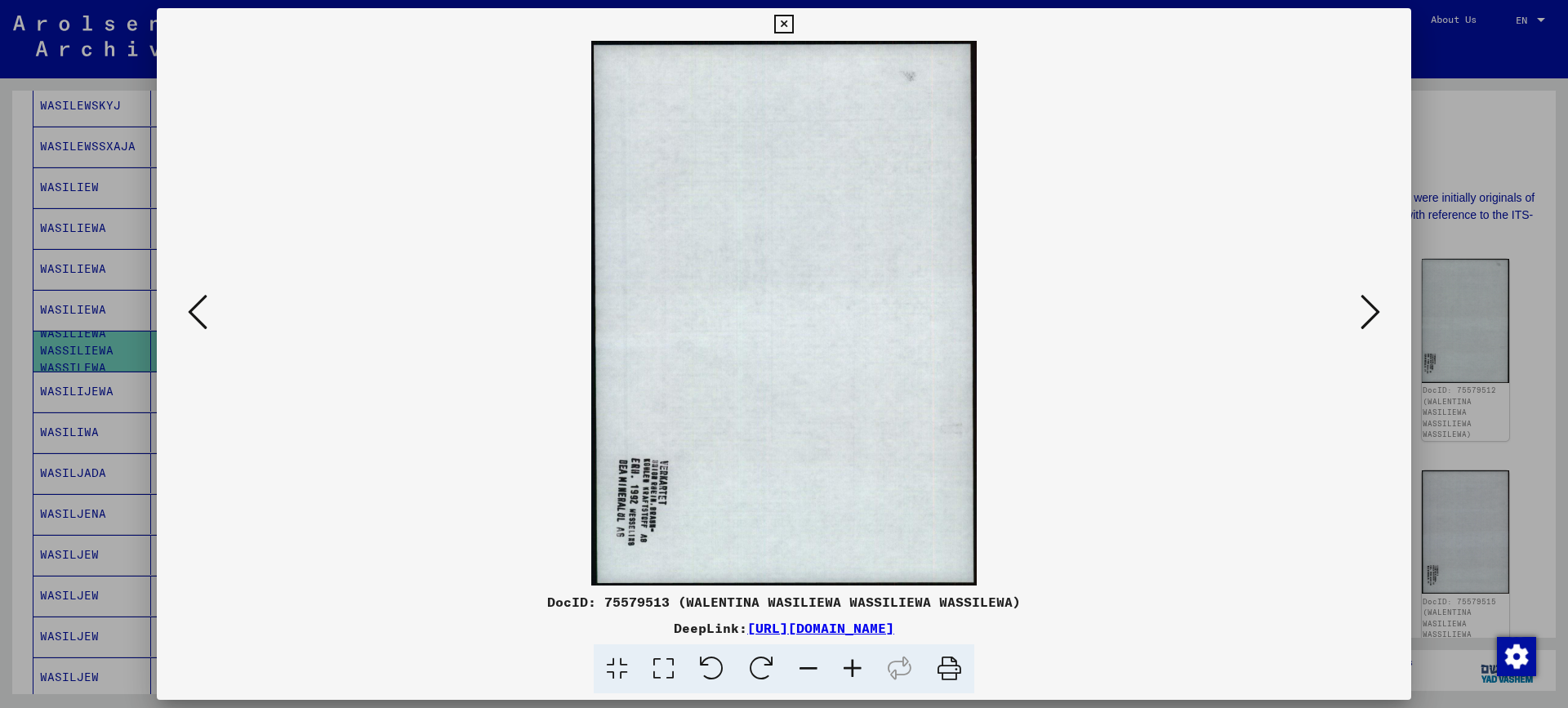
click at [1368, 320] on icon at bounding box center [1371, 312] width 20 height 39
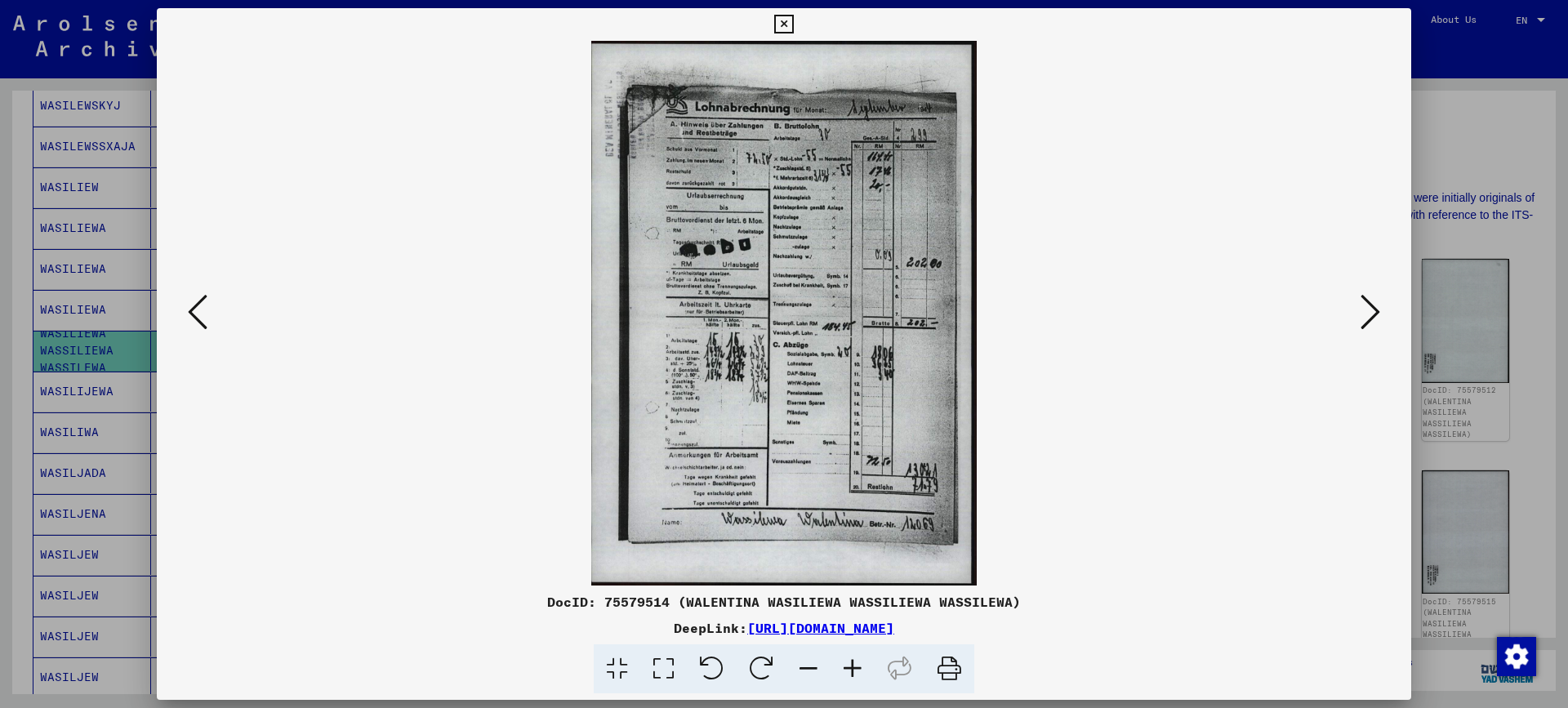
click at [1368, 320] on icon at bounding box center [1371, 312] width 20 height 39
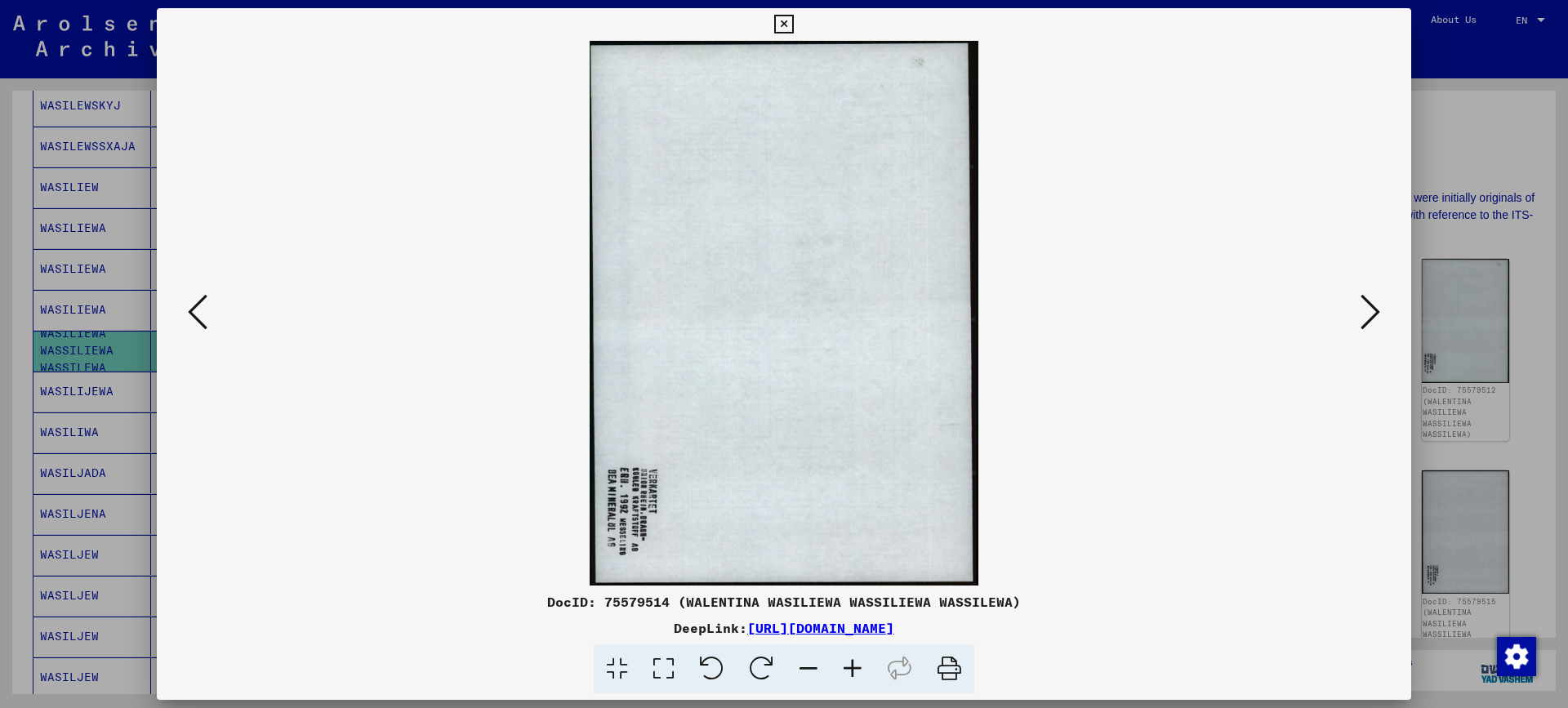
click at [1368, 320] on icon at bounding box center [1371, 312] width 20 height 39
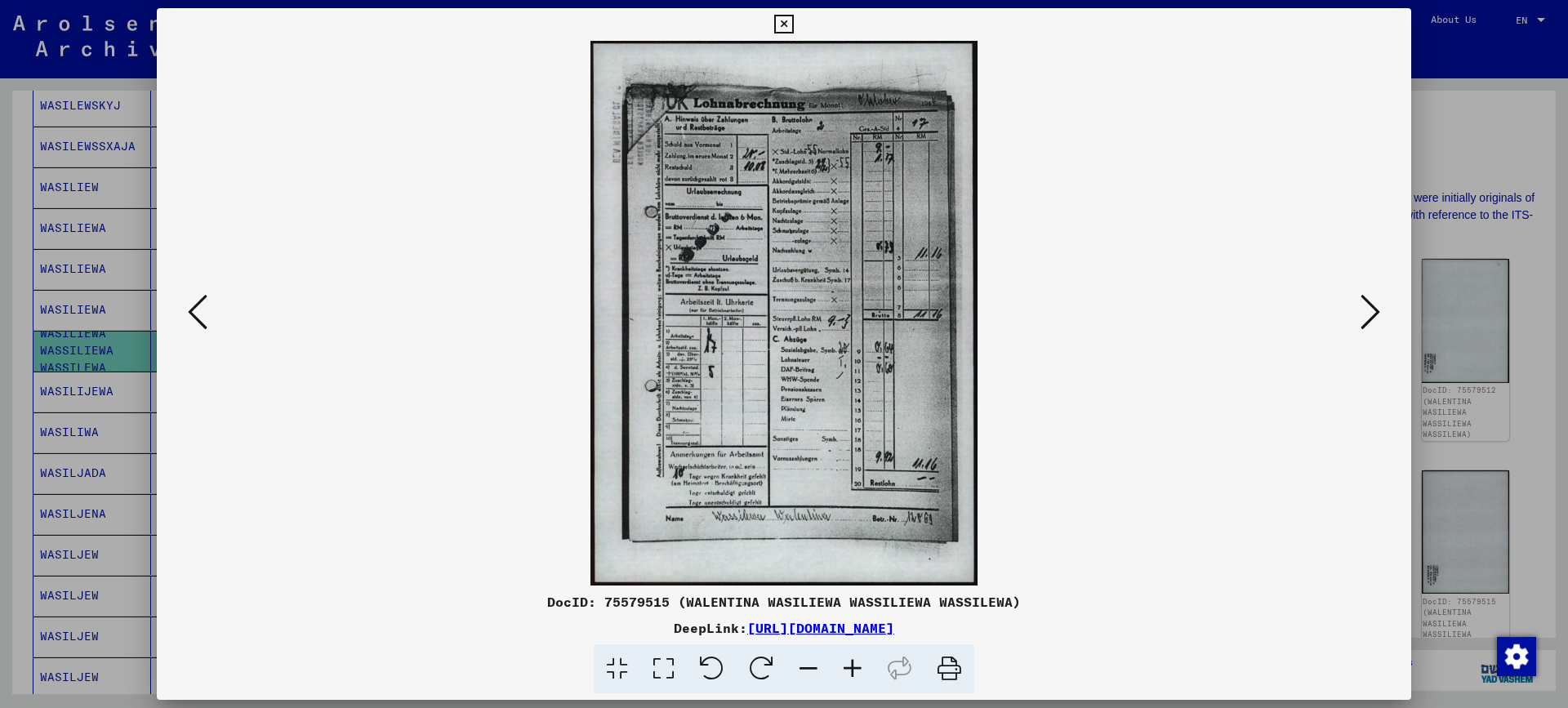
click at [1368, 320] on icon at bounding box center [1371, 312] width 20 height 39
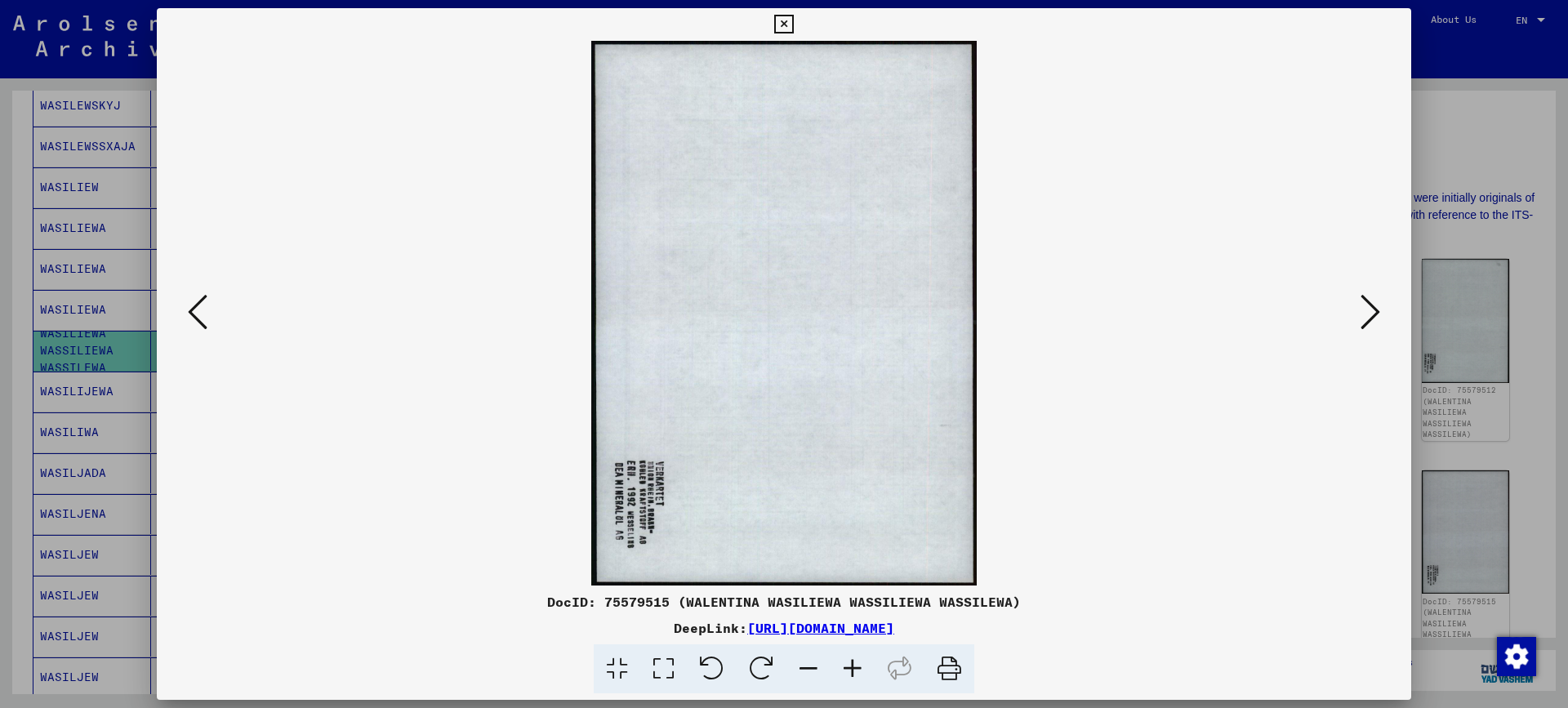
click at [1504, 158] on div at bounding box center [784, 354] width 1568 height 708
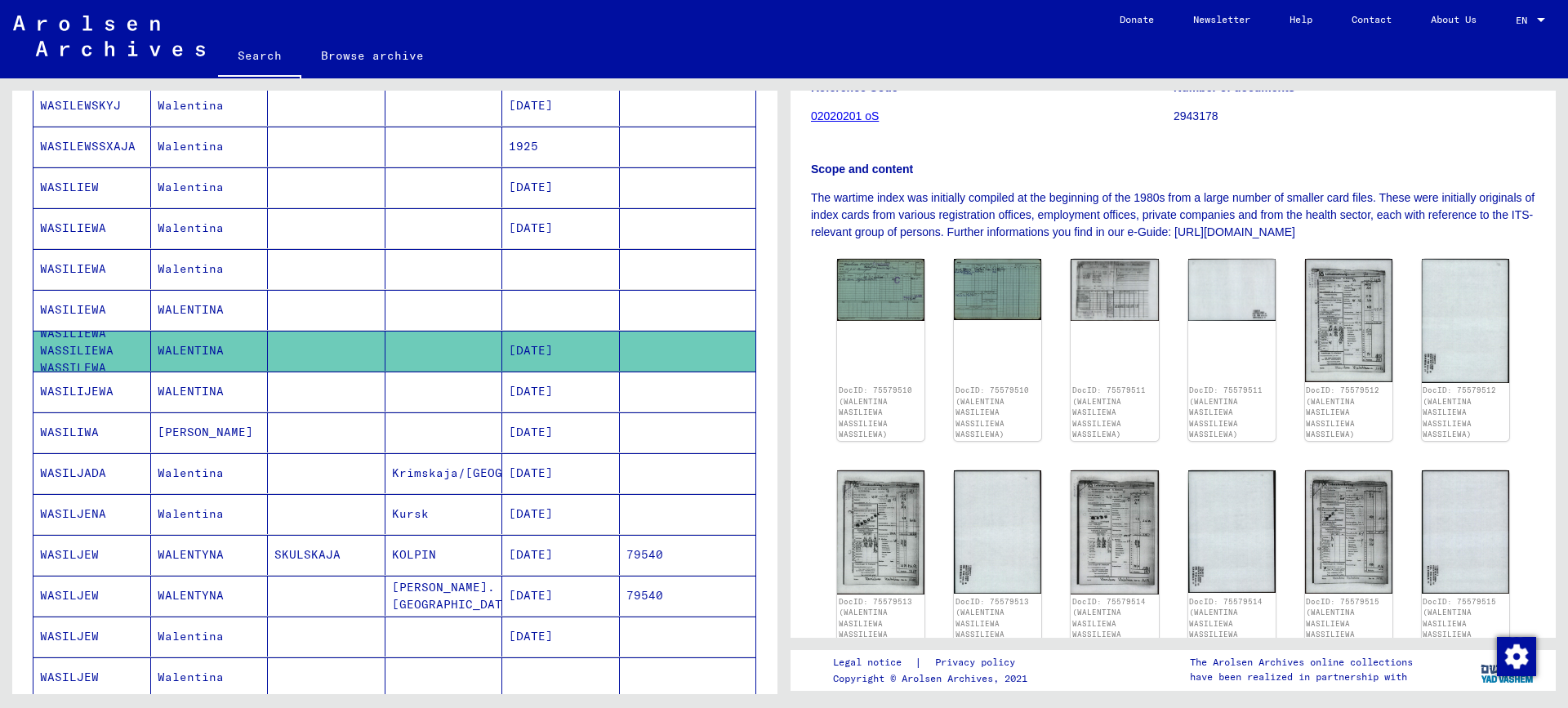
click at [182, 390] on mat-cell "WALENTINA" at bounding box center [210, 391] width 118 height 40
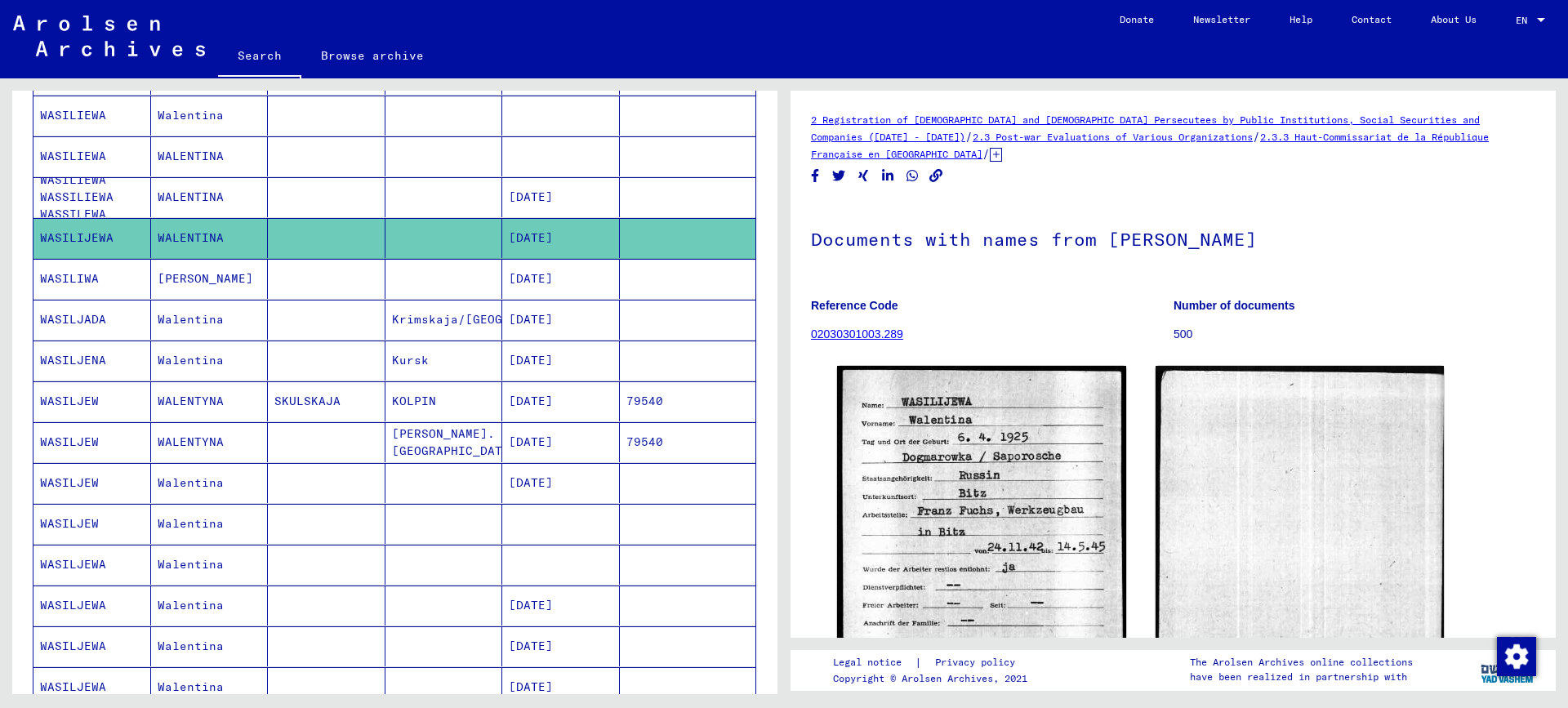
scroll to position [408, 0]
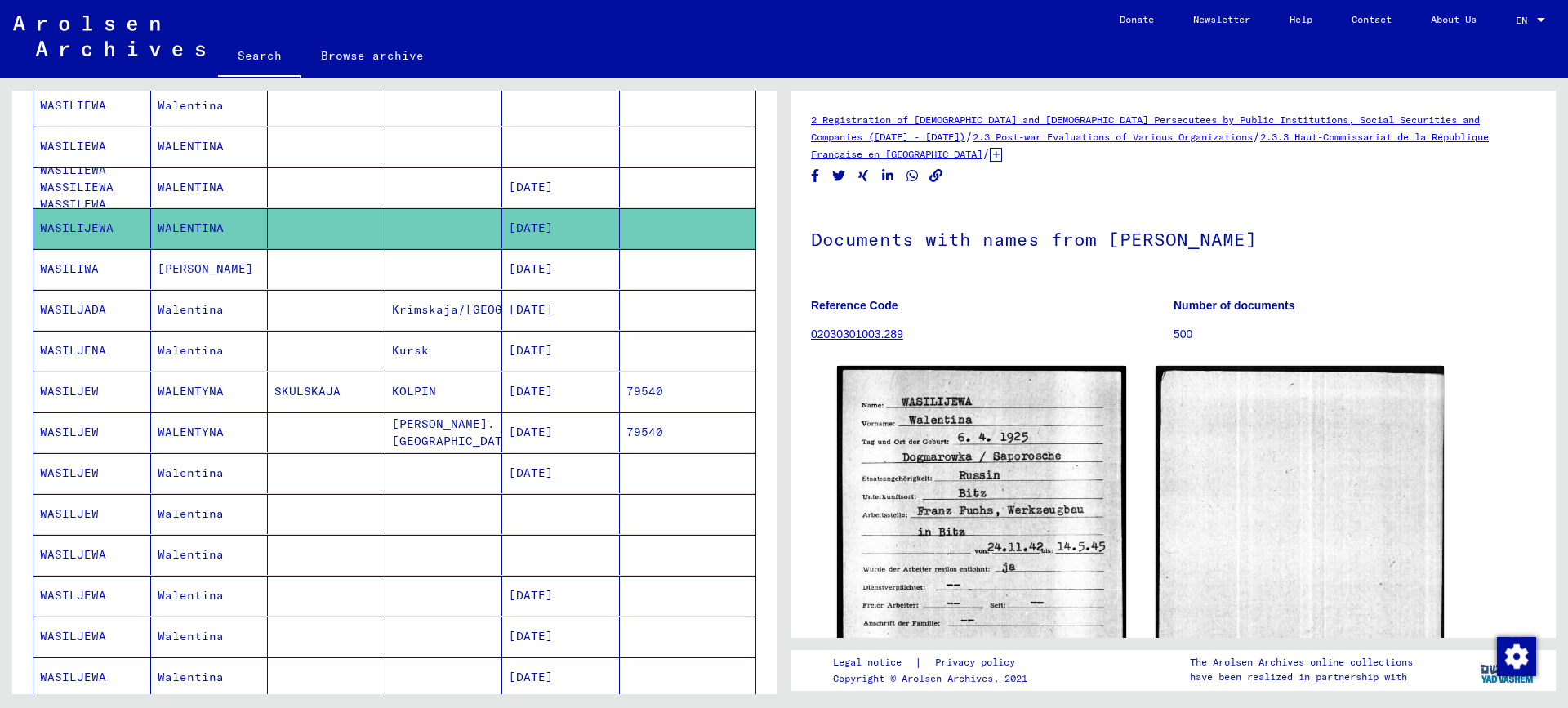
click at [542, 312] on mat-cell "[DATE]" at bounding box center [561, 310] width 118 height 40
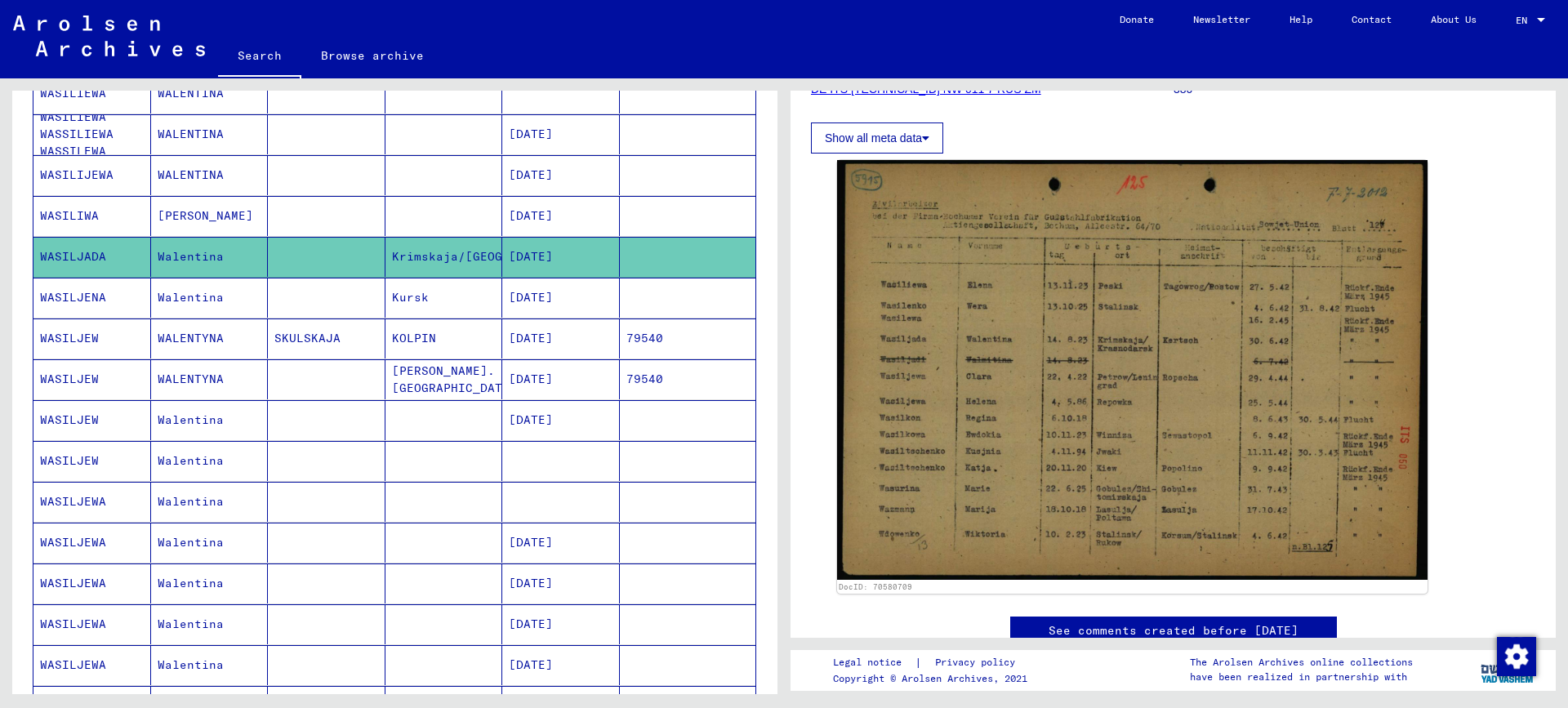
scroll to position [490, 0]
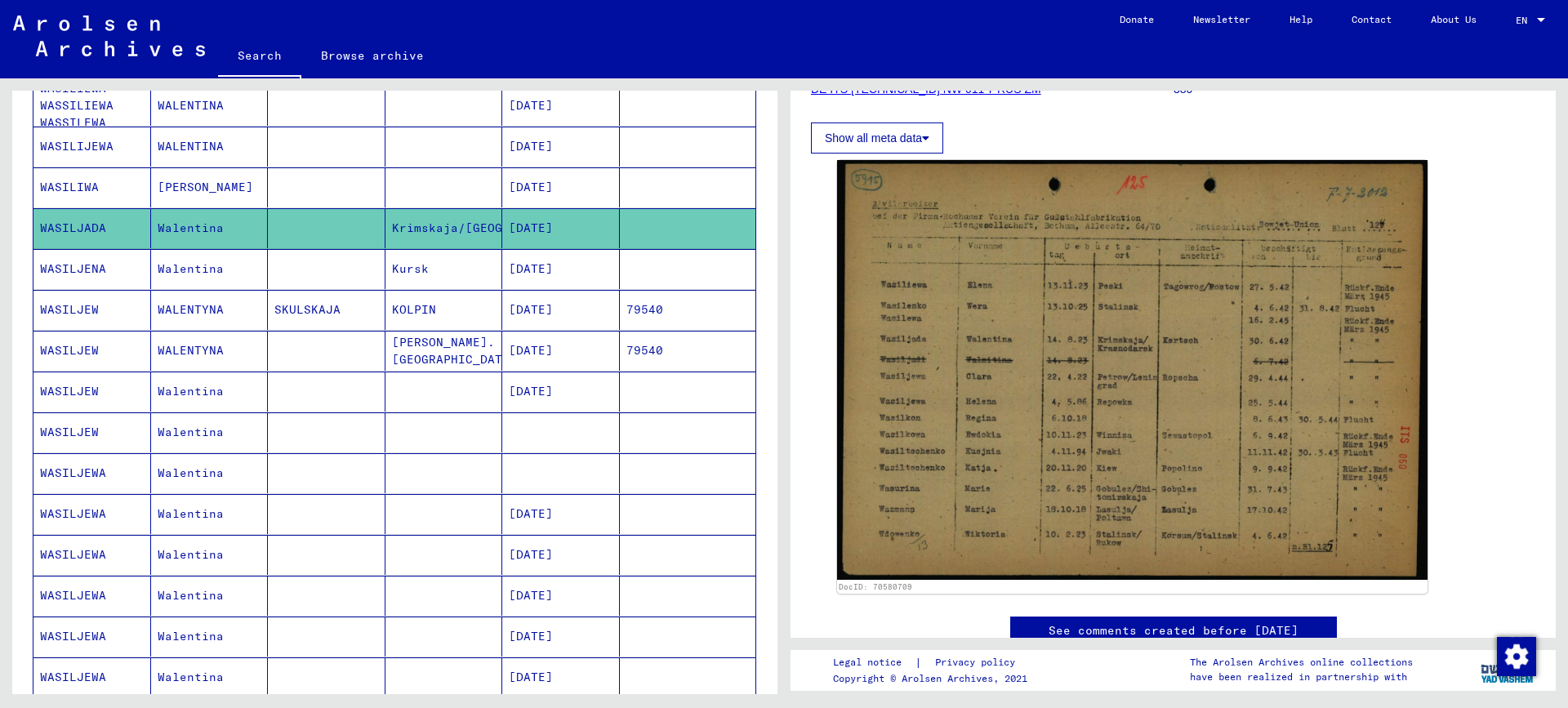
click at [280, 435] on mat-cell at bounding box center [327, 432] width 118 height 40
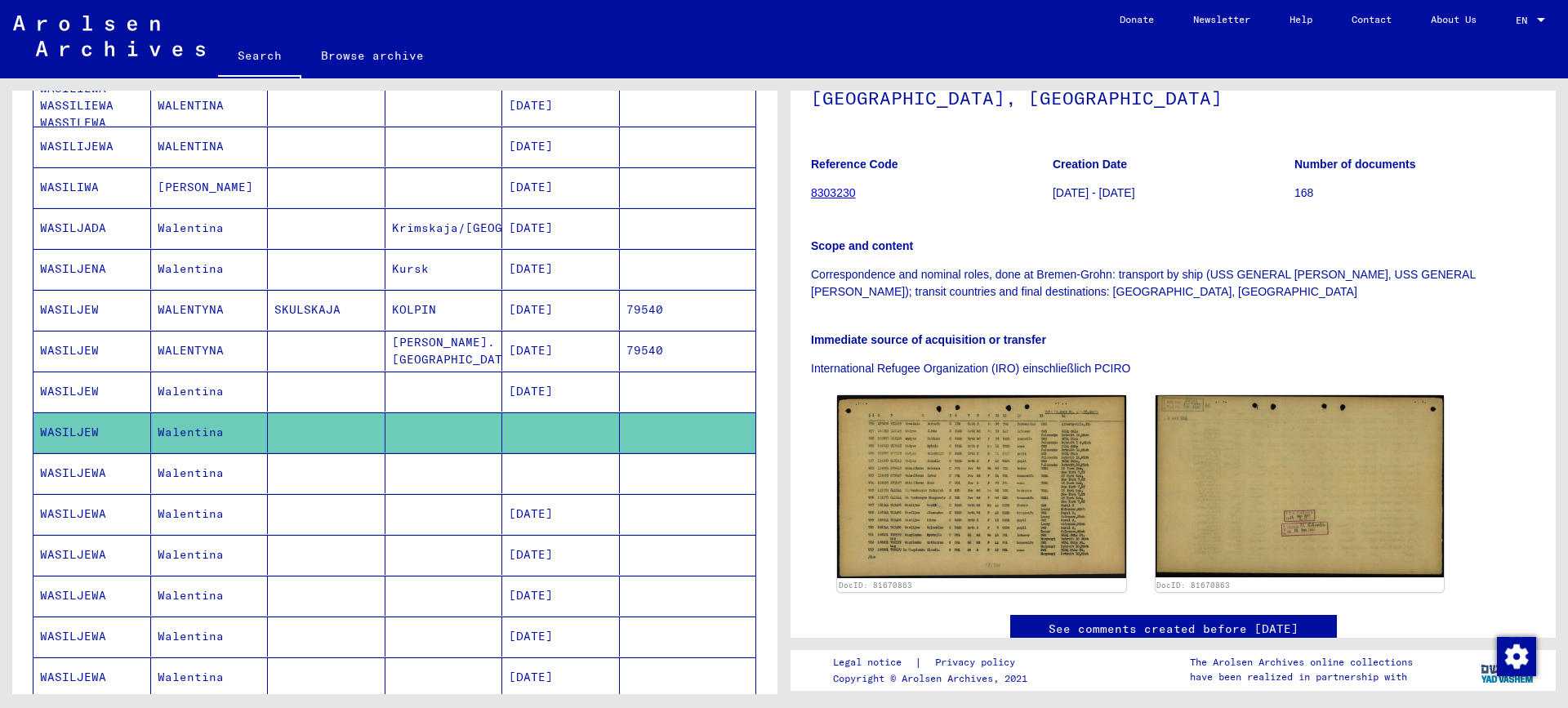
scroll to position [245, 0]
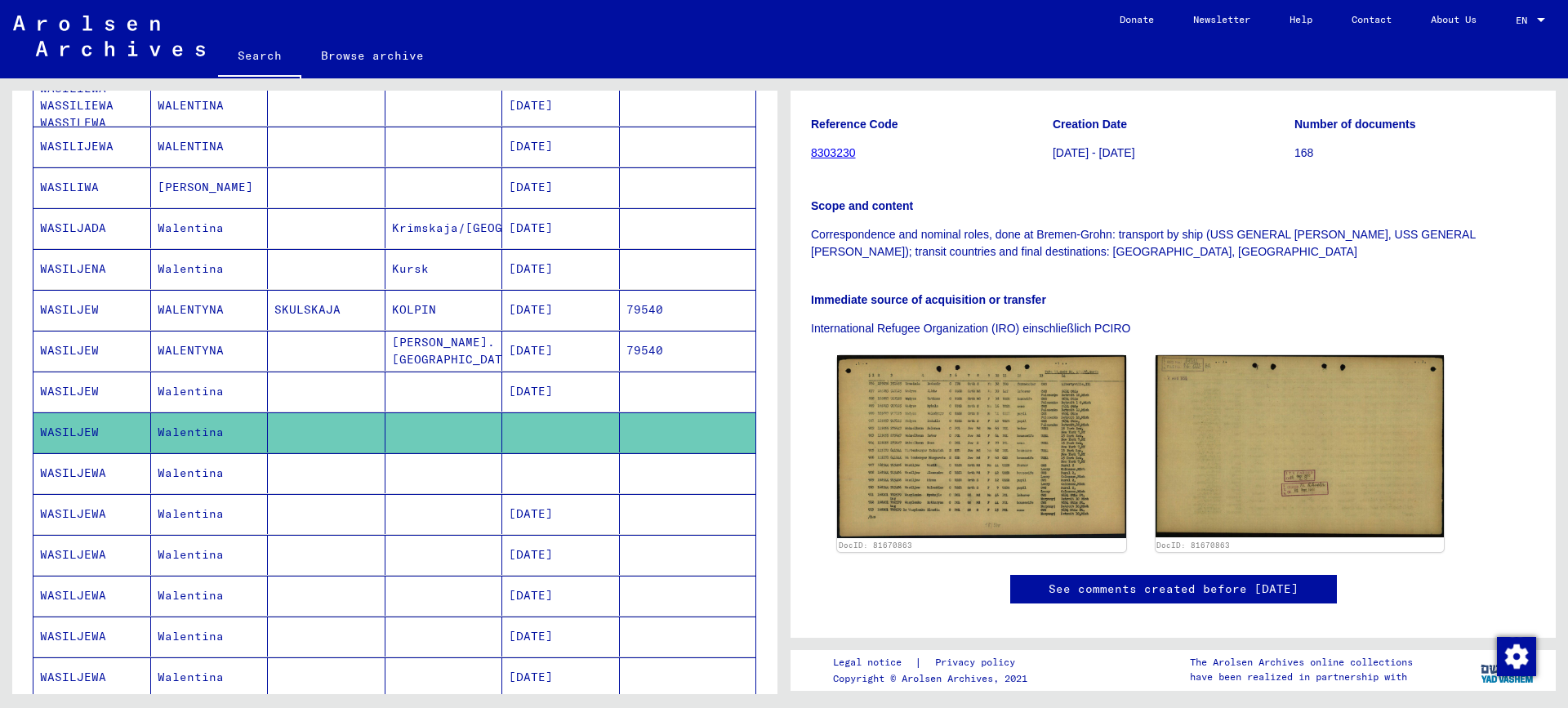
click at [294, 473] on mat-cell at bounding box center [327, 473] width 118 height 40
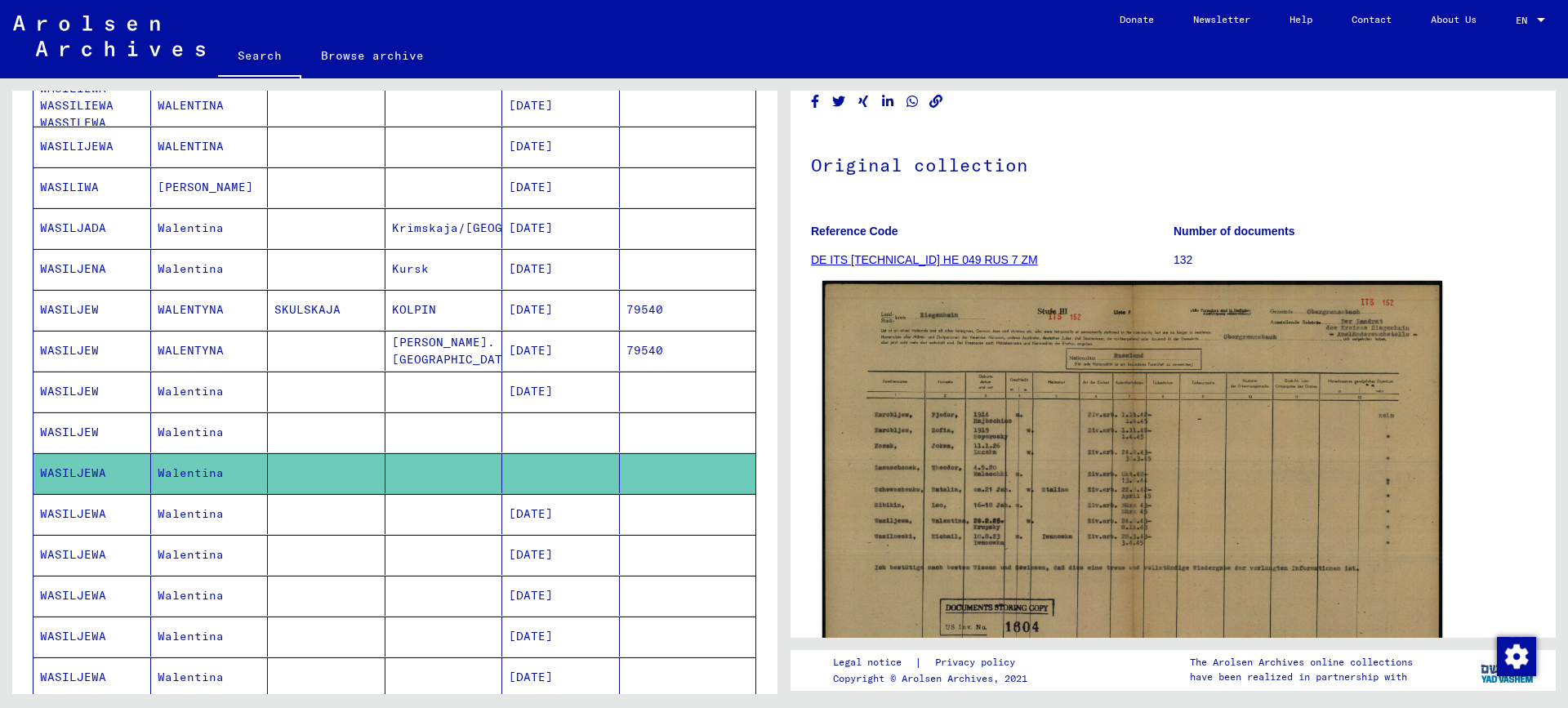
scroll to position [163, 0]
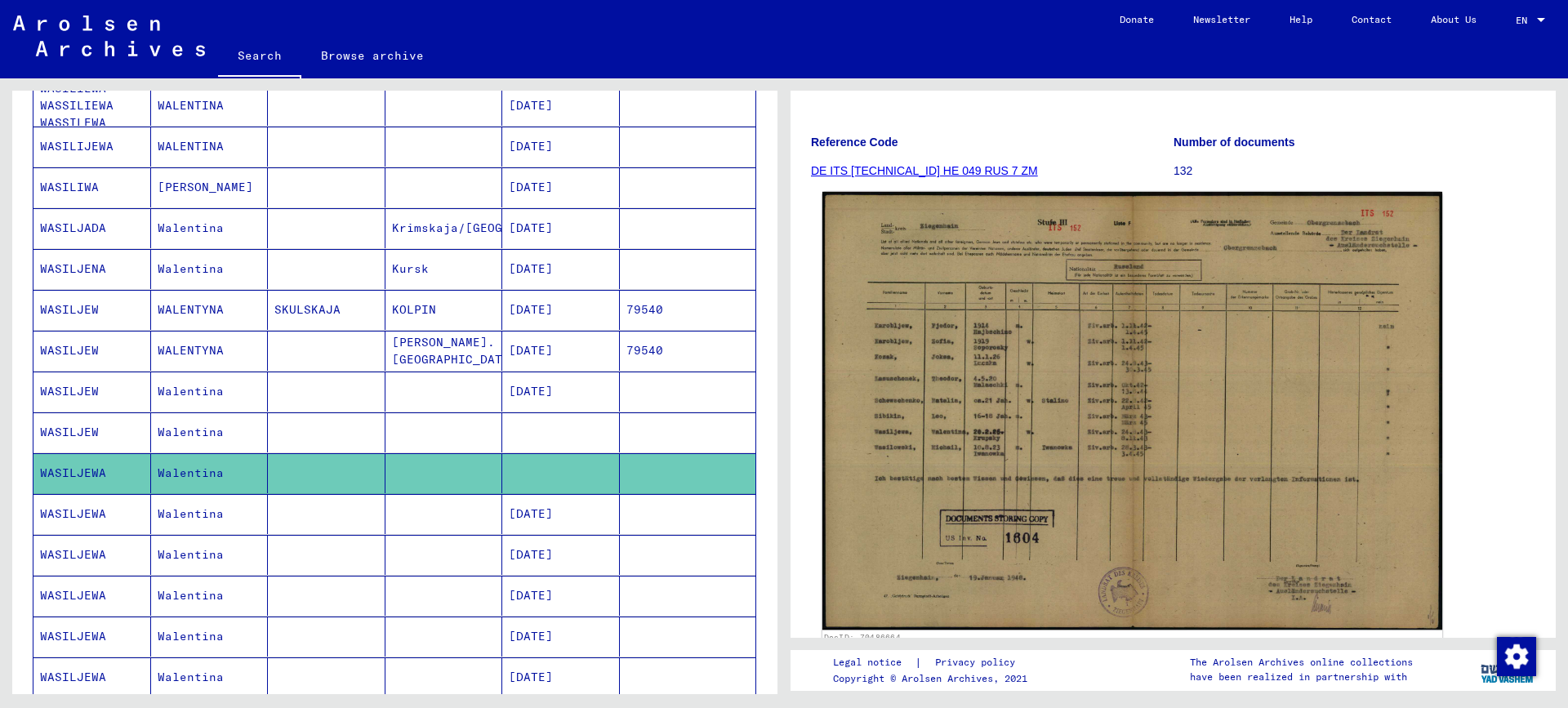
click at [978, 457] on img at bounding box center [1132, 410] width 619 height 439
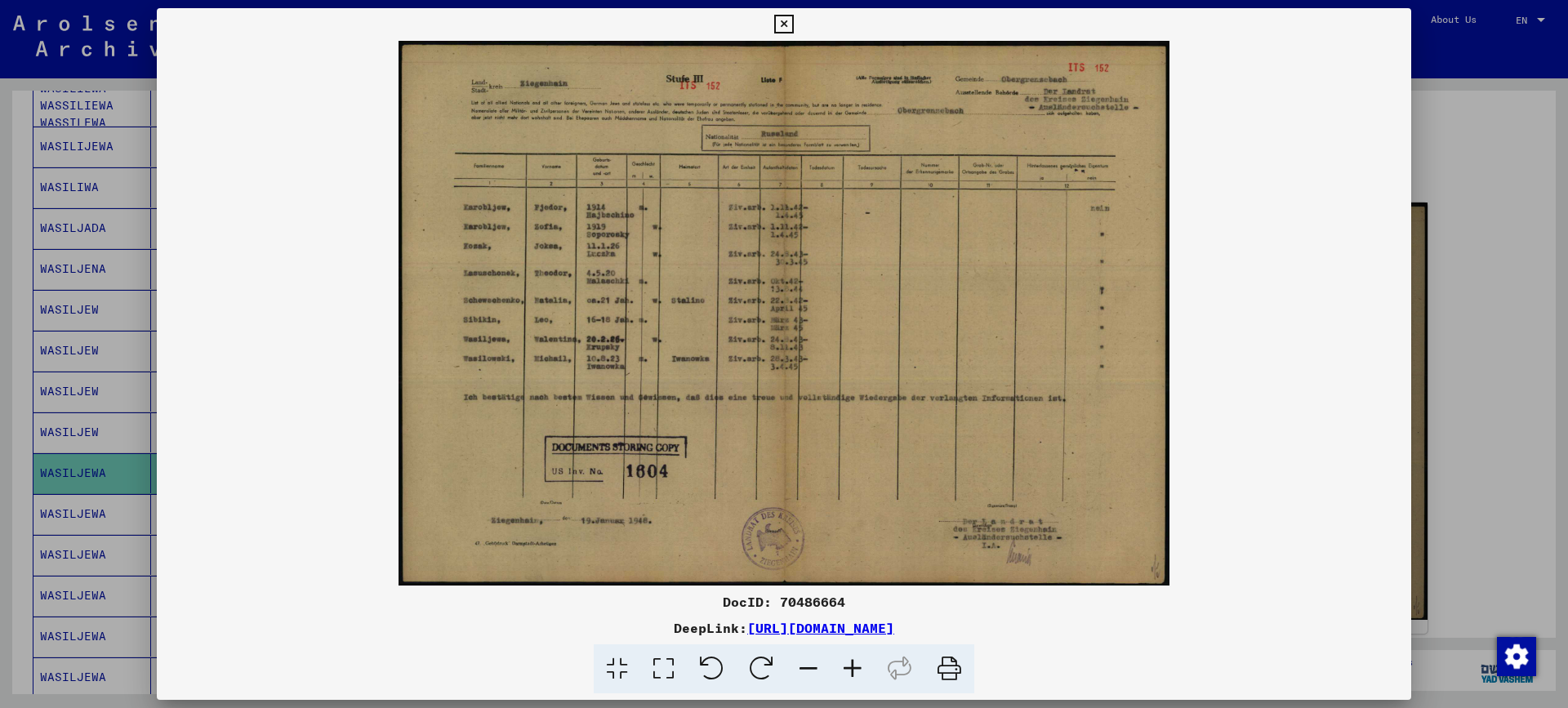
click at [854, 667] on icon at bounding box center [852, 669] width 44 height 50
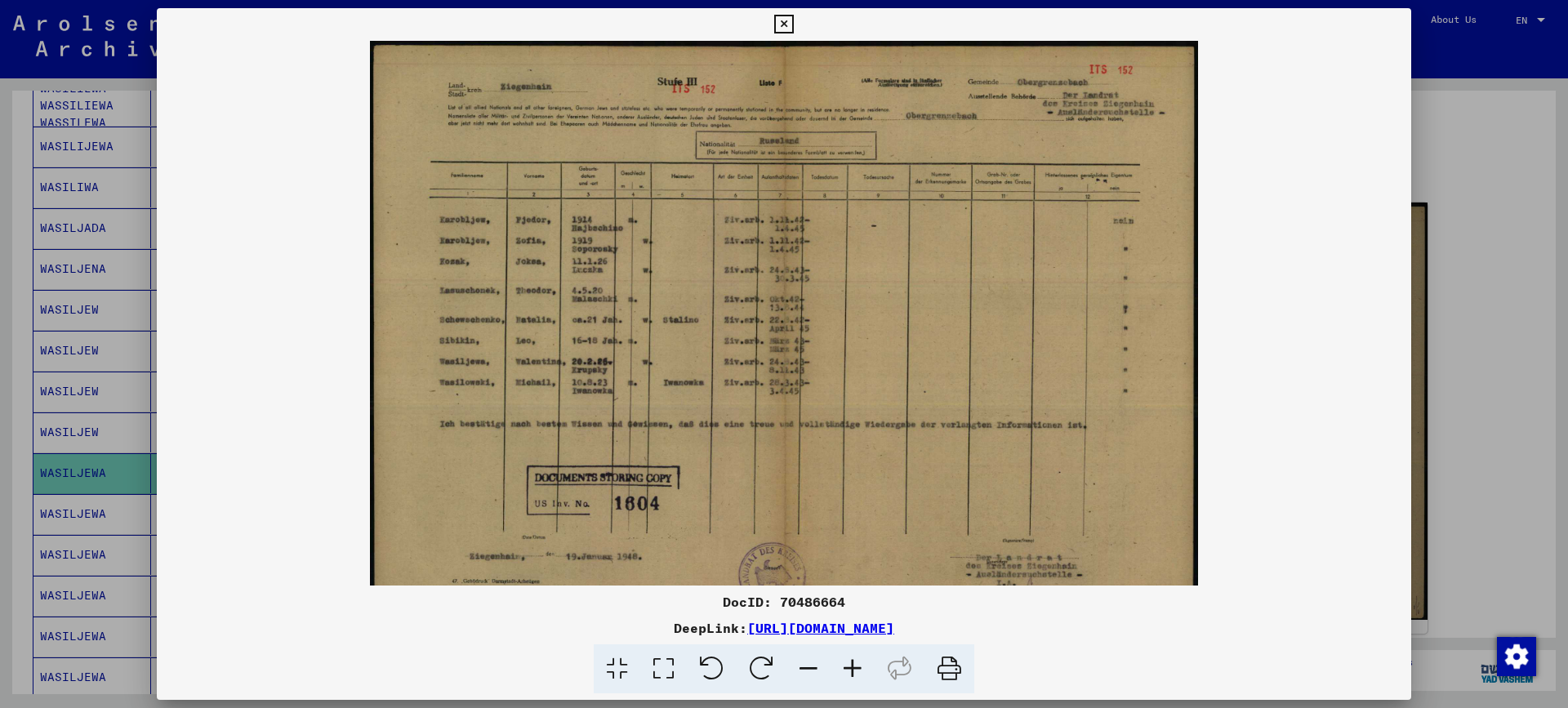
click at [854, 667] on icon at bounding box center [852, 669] width 44 height 50
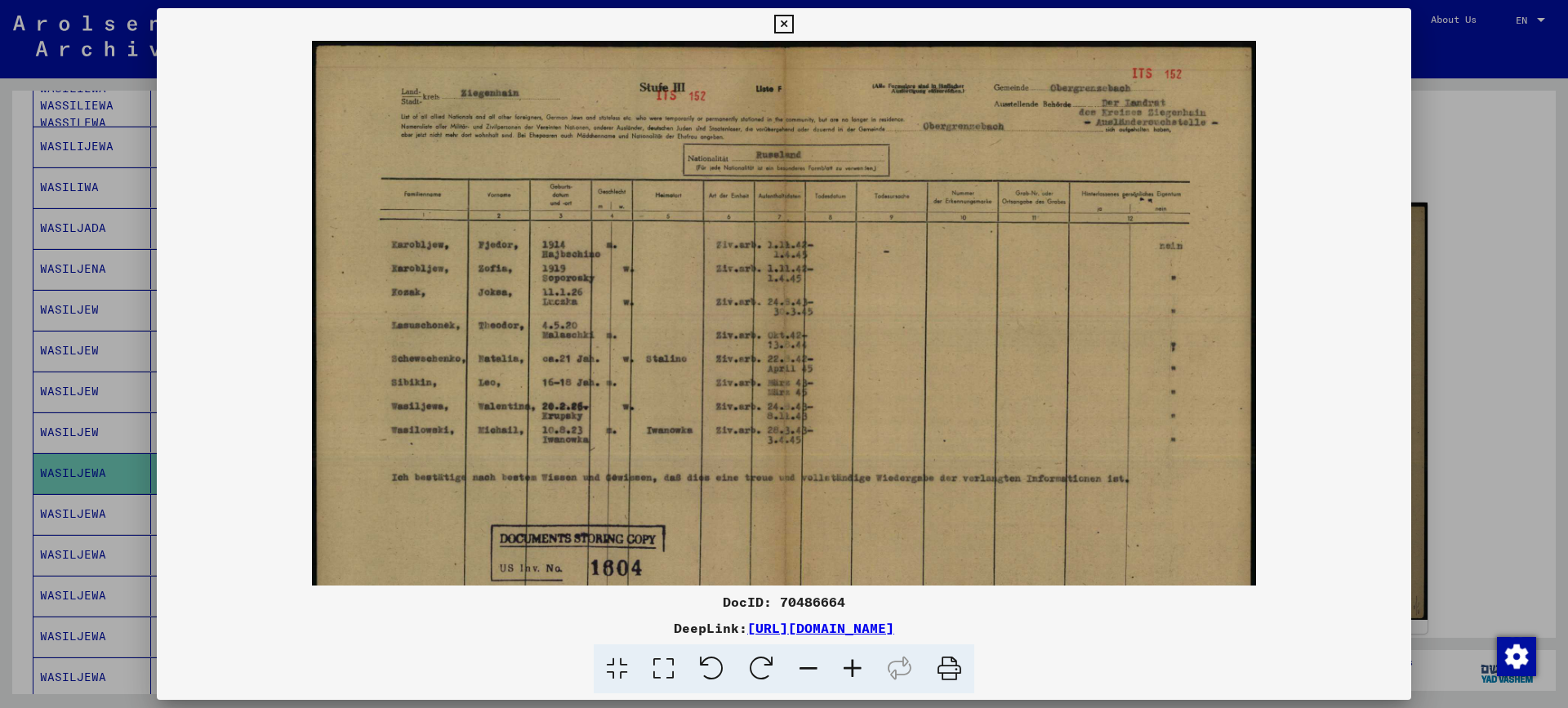
click at [854, 667] on icon at bounding box center [852, 669] width 44 height 50
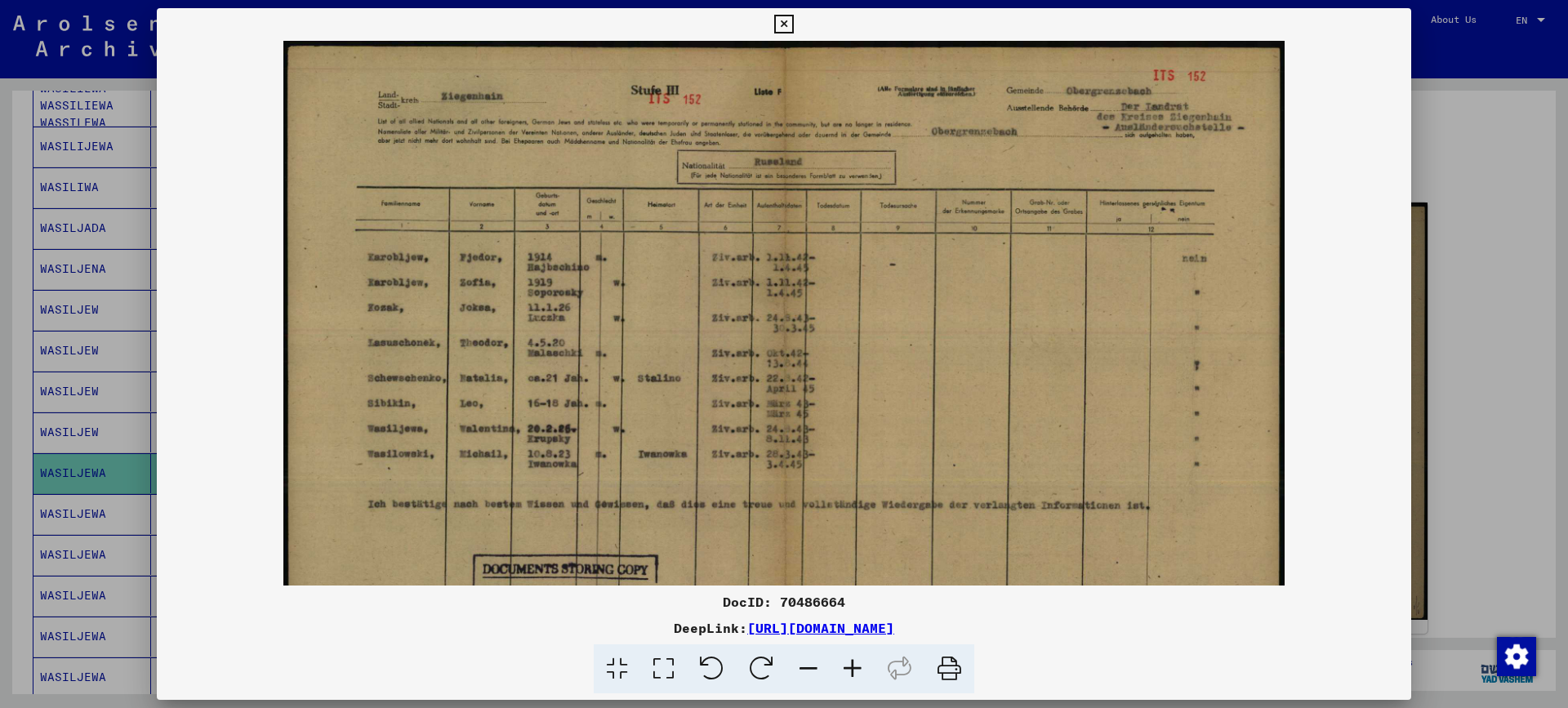
click at [854, 667] on icon at bounding box center [852, 669] width 44 height 50
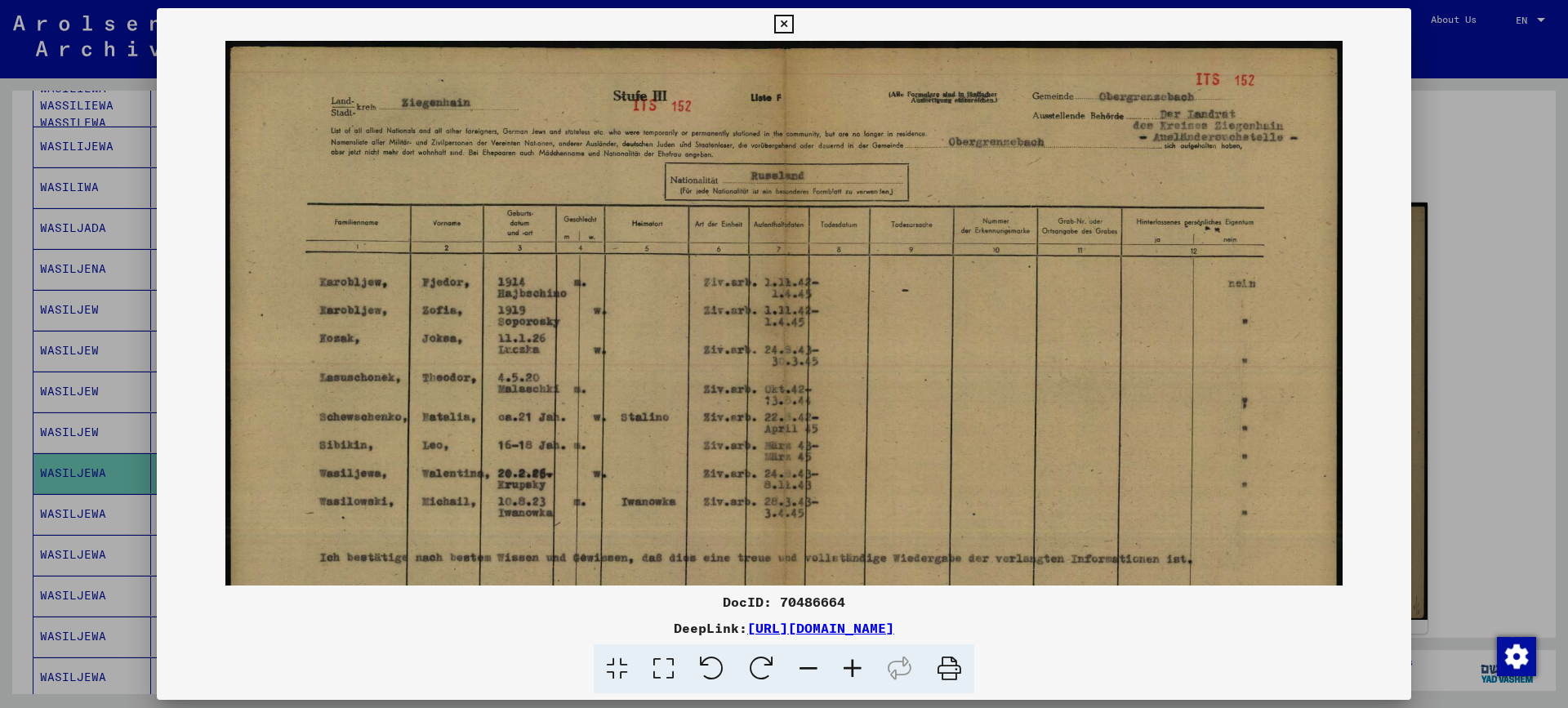
click at [1483, 172] on div at bounding box center [784, 354] width 1568 height 708
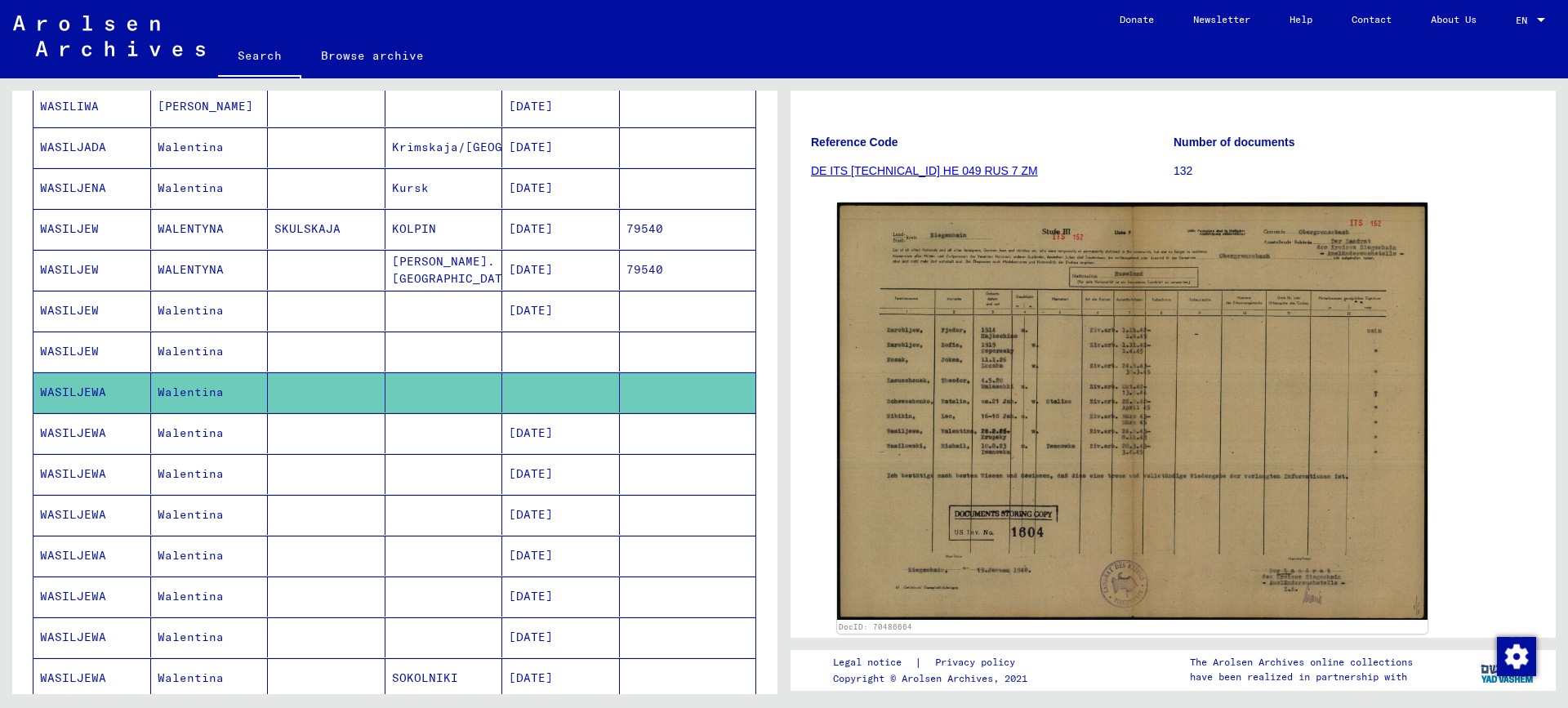
scroll to position [571, 0]
click at [284, 429] on mat-cell at bounding box center [327, 432] width 118 height 40
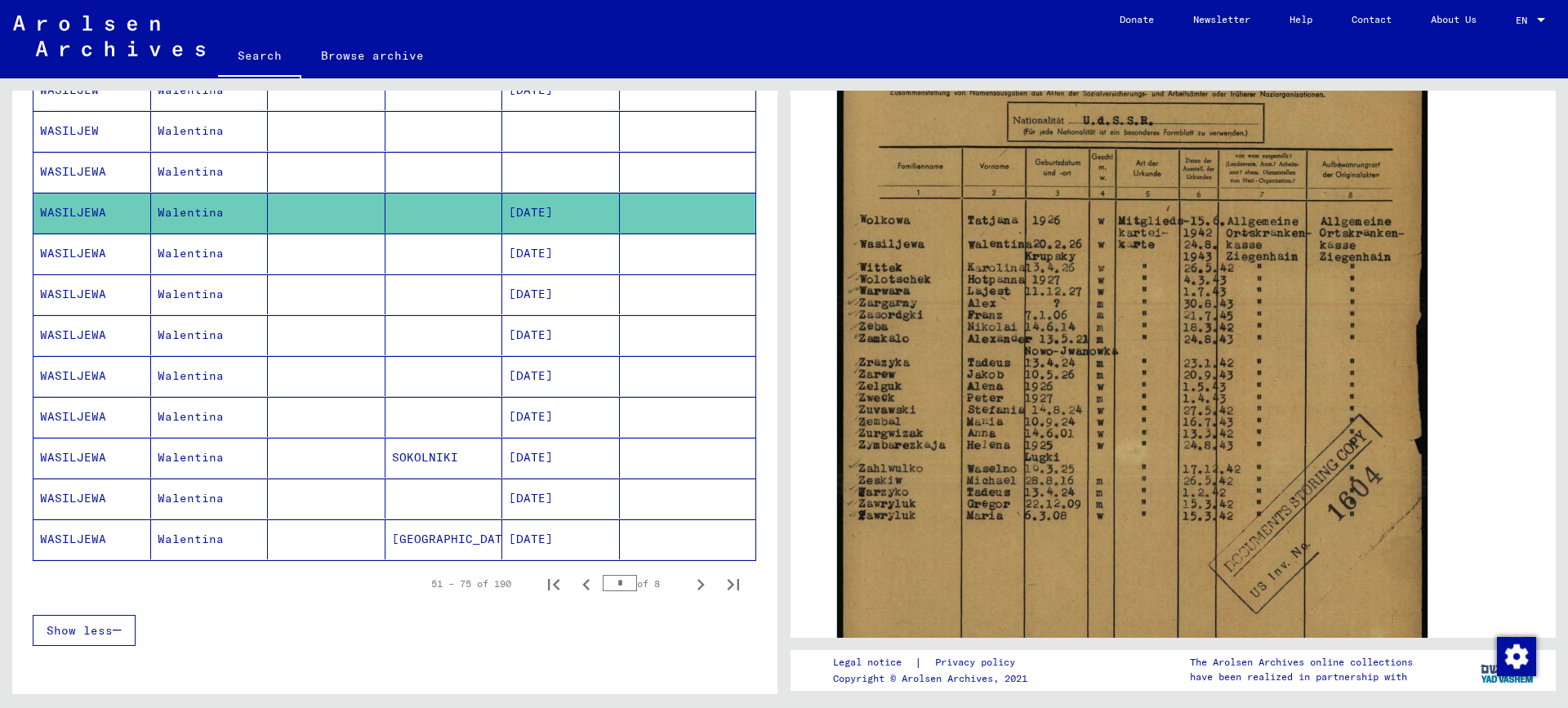
scroll to position [817, 0]
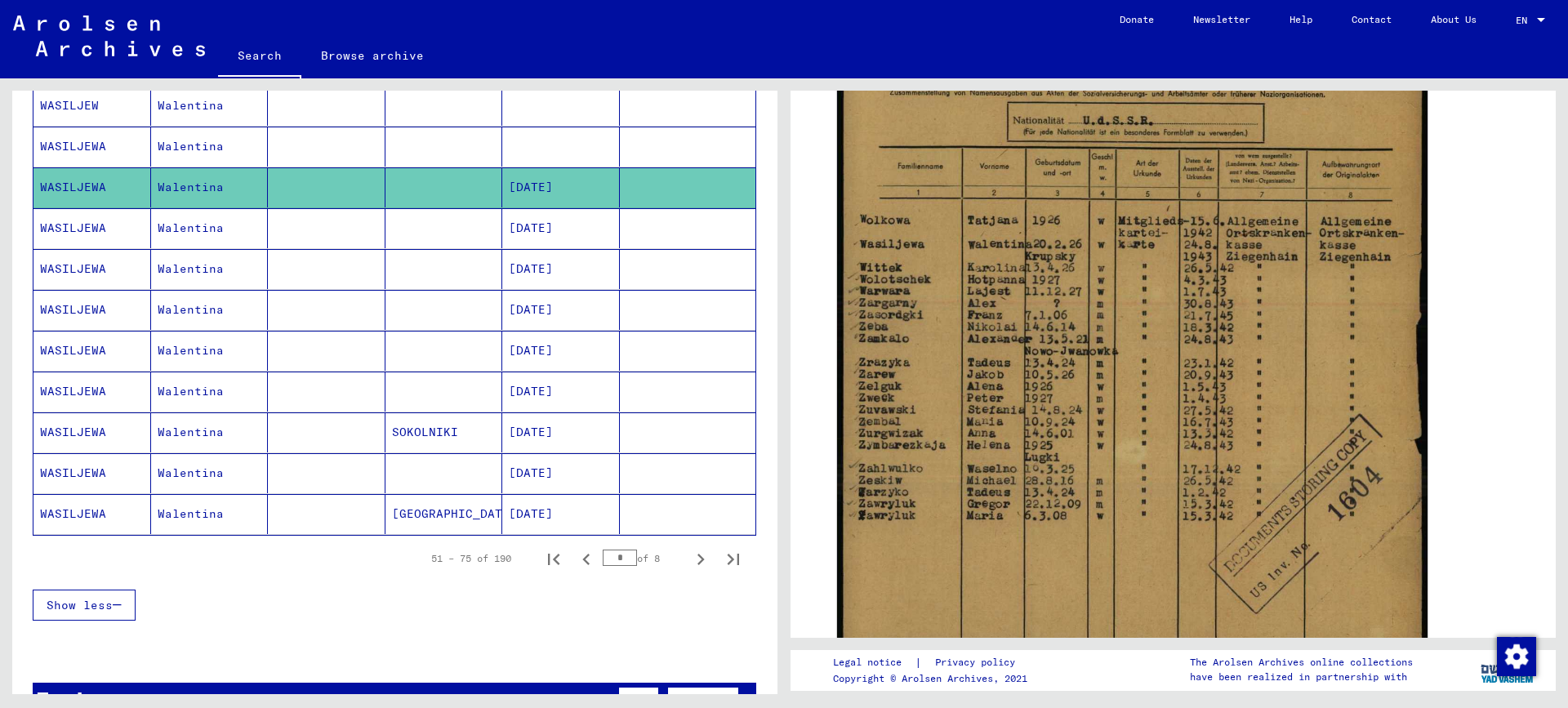
drag, startPoint x: 214, startPoint y: 465, endPoint x: 223, endPoint y: 465, distance: 9.0
click at [223, 465] on mat-cell "Walentina" at bounding box center [210, 473] width 118 height 40
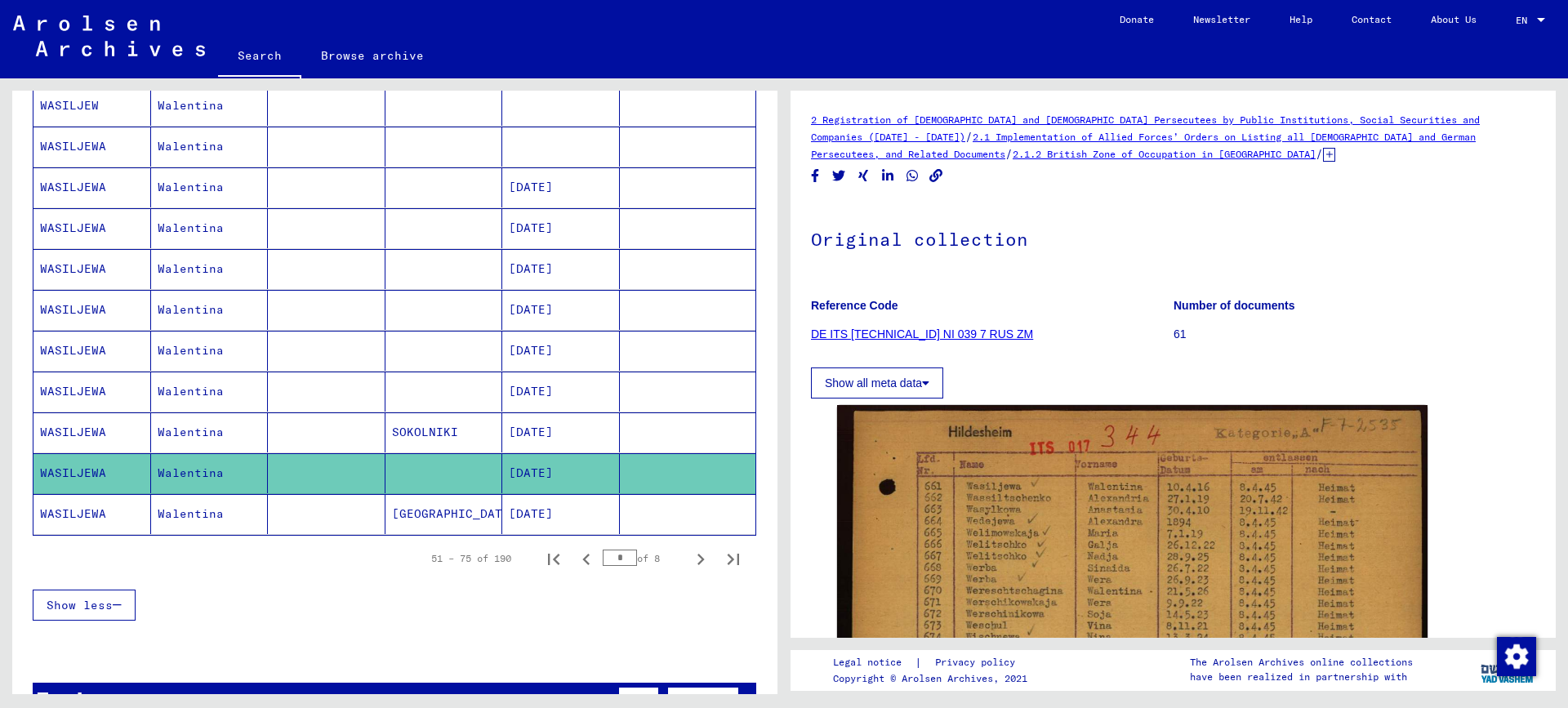
click at [525, 507] on mat-cell "[DATE]" at bounding box center [561, 514] width 118 height 40
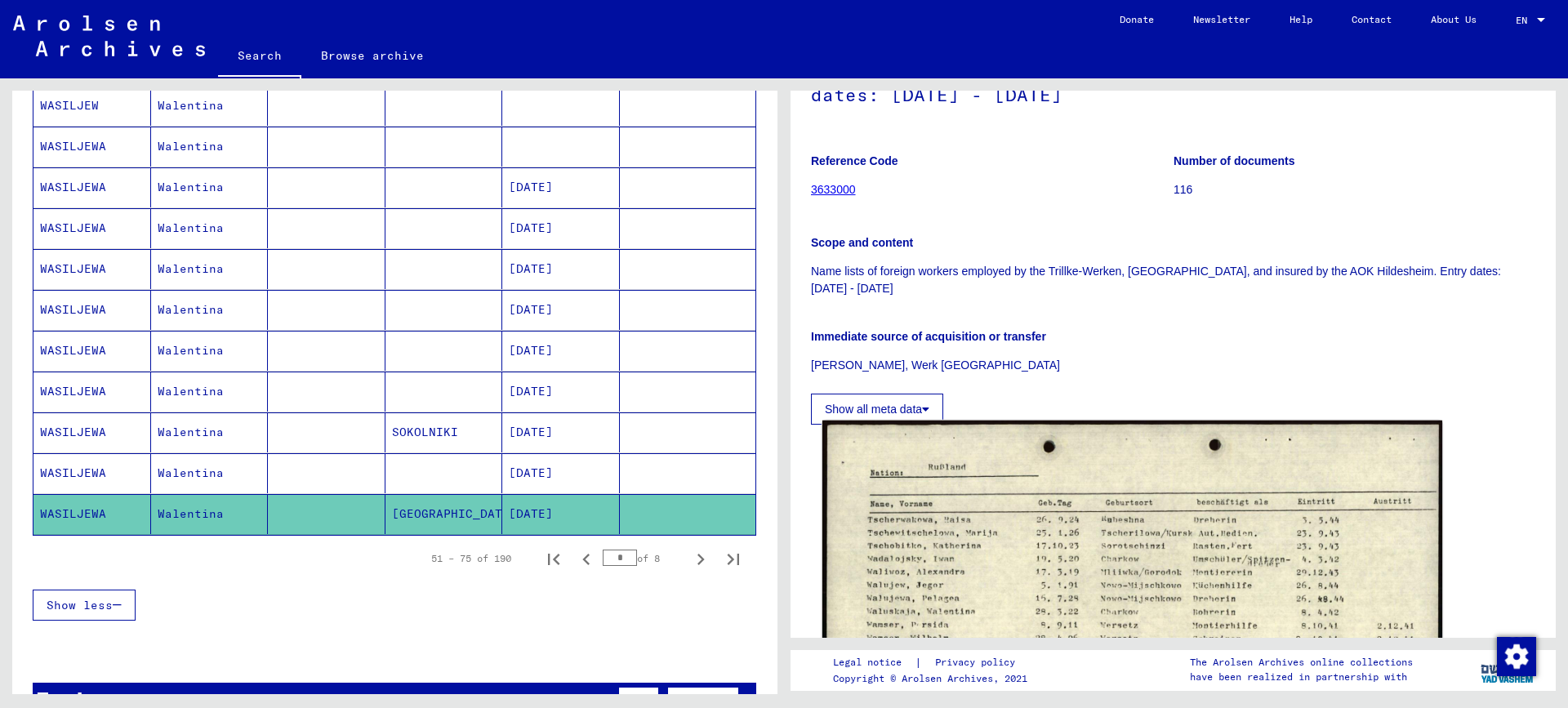
scroll to position [327, 0]
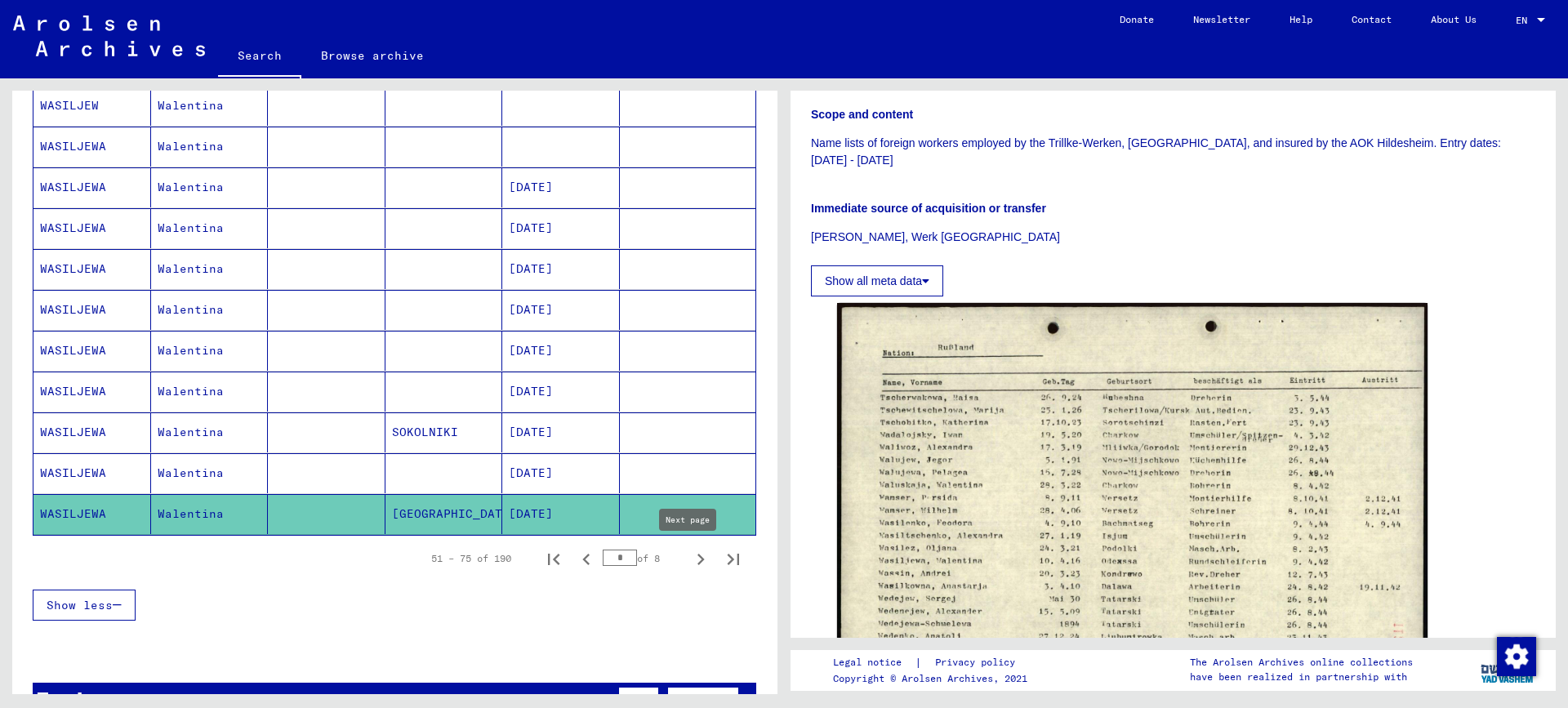
click at [697, 556] on icon "Next page" at bounding box center [701, 560] width 7 height 12
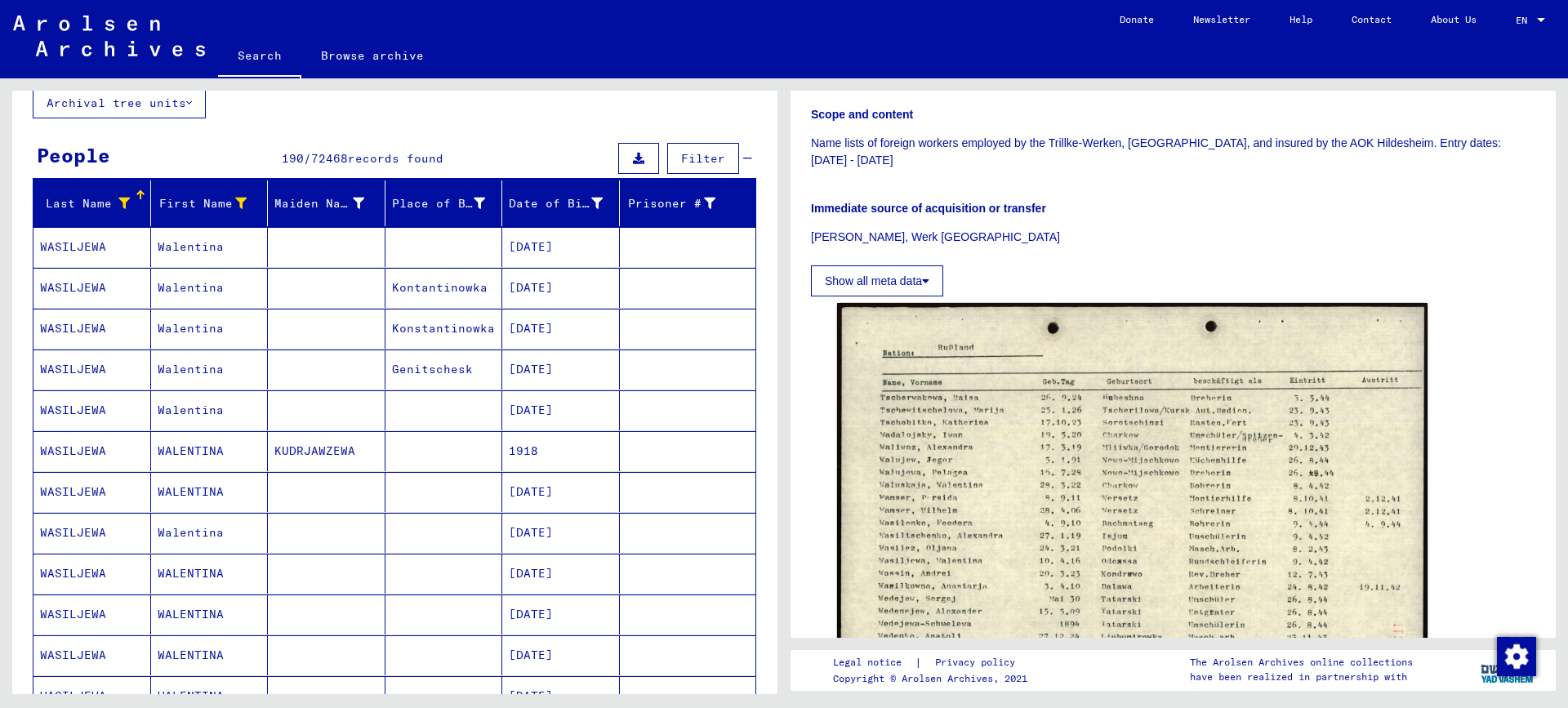
scroll to position [0, 0]
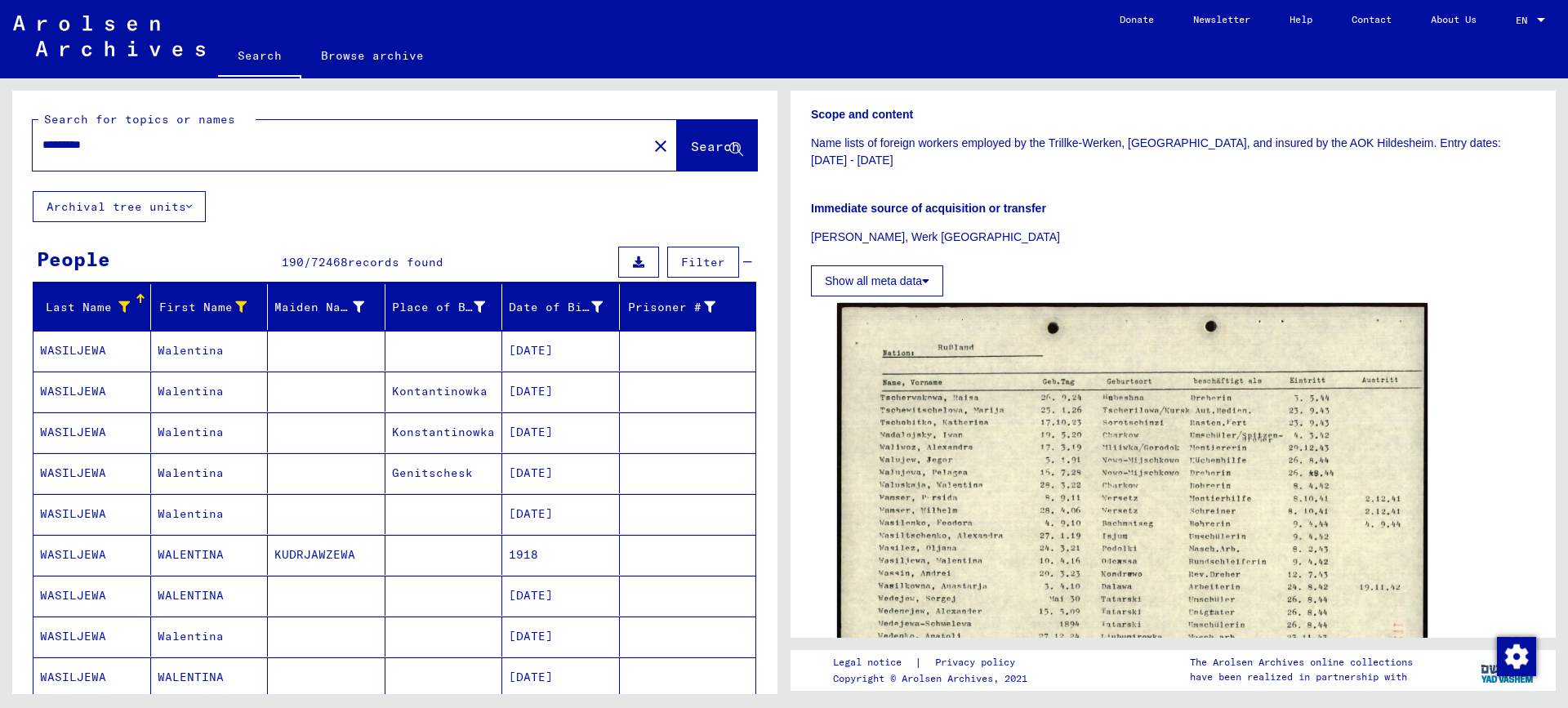
click at [547, 350] on mat-cell "[DATE]" at bounding box center [561, 351] width 118 height 40
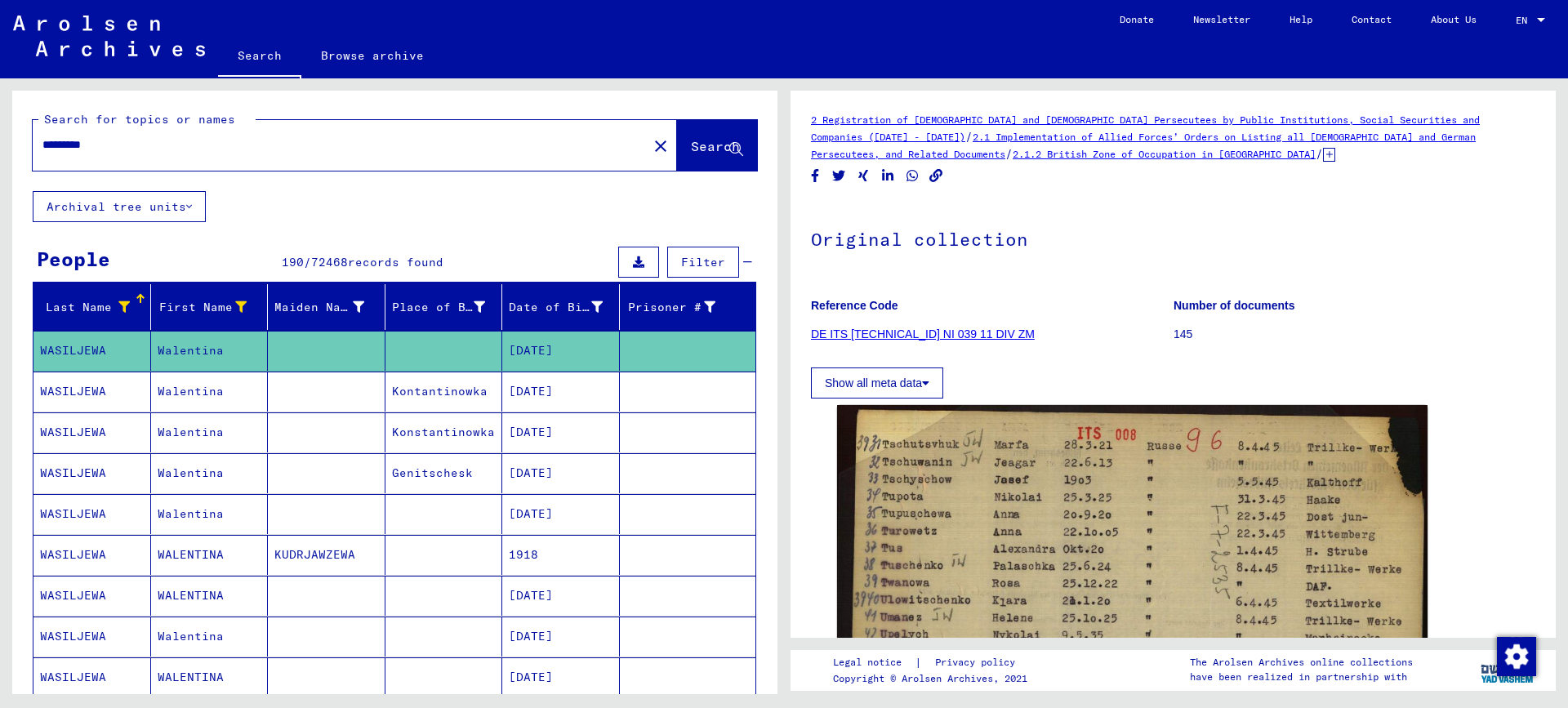
click at [527, 393] on mat-cell "[DATE]" at bounding box center [561, 391] width 118 height 40
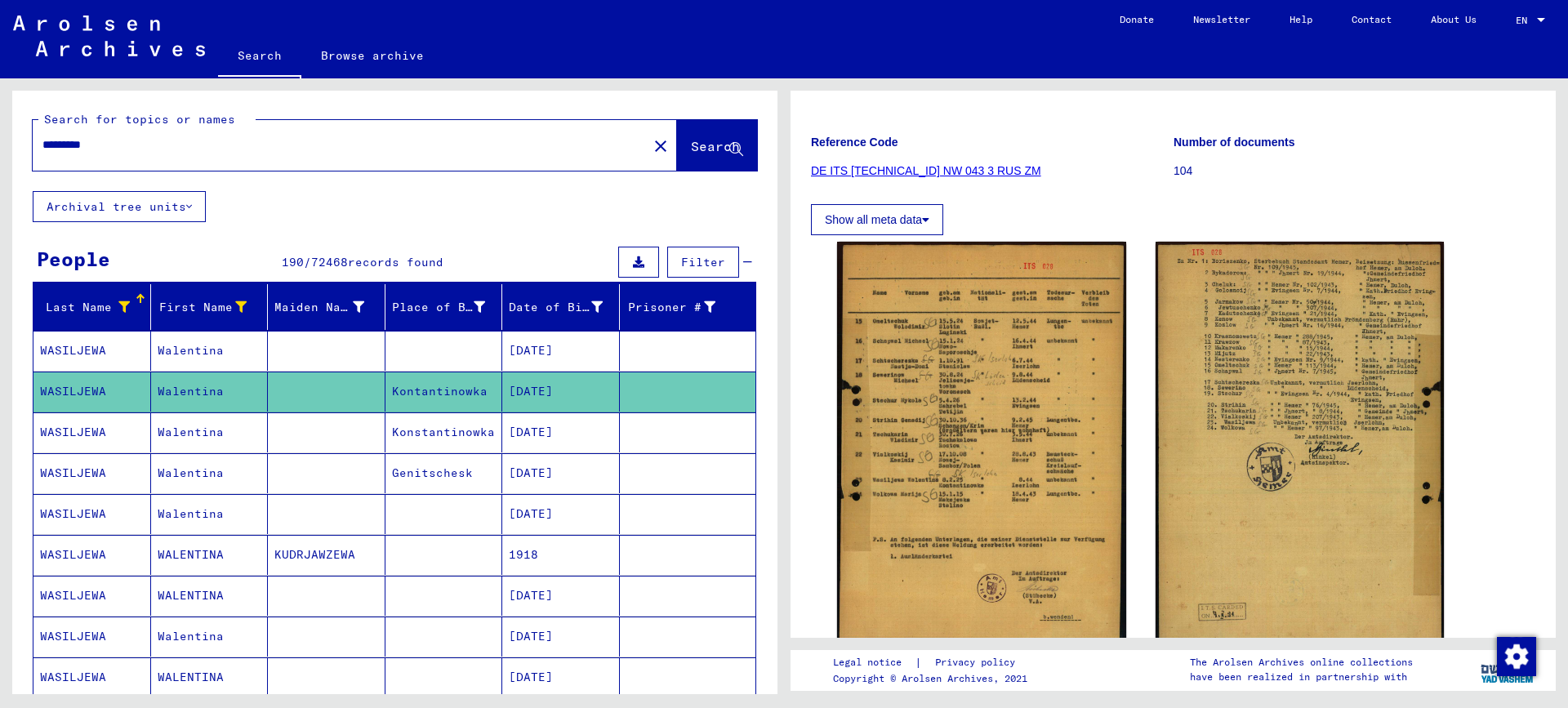
scroll to position [81, 0]
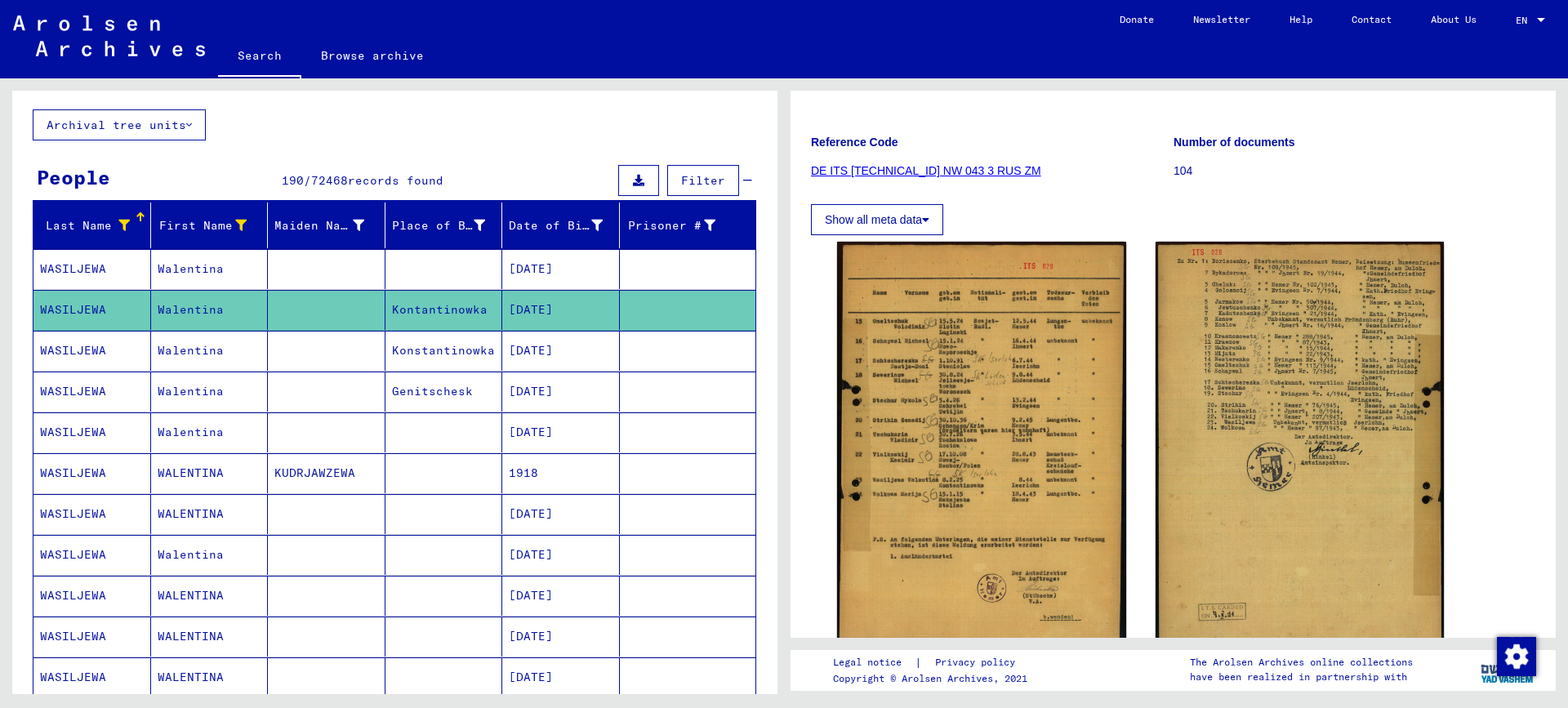
click at [182, 520] on mat-cell "WALENTINA" at bounding box center [210, 514] width 118 height 40
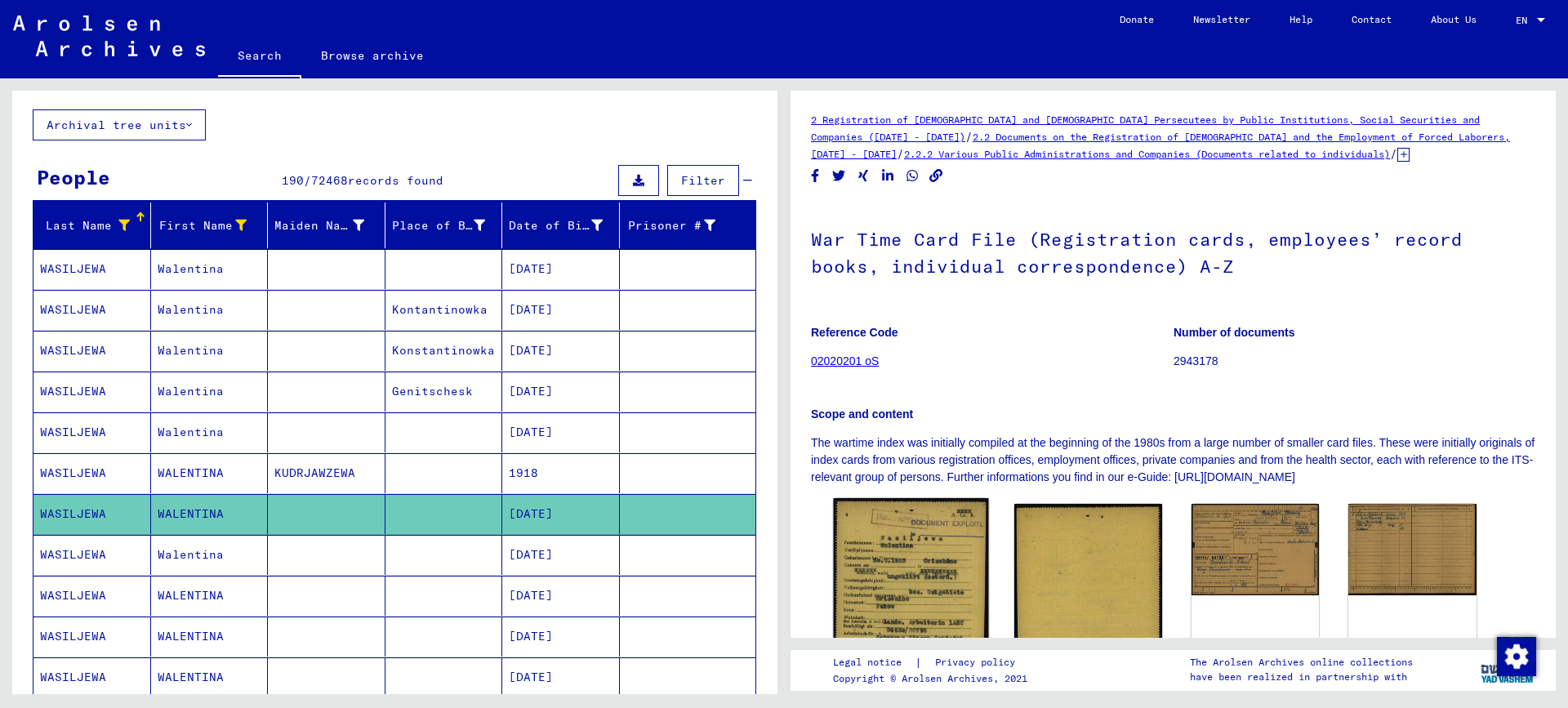
click at [913, 552] on img at bounding box center [910, 605] width 155 height 215
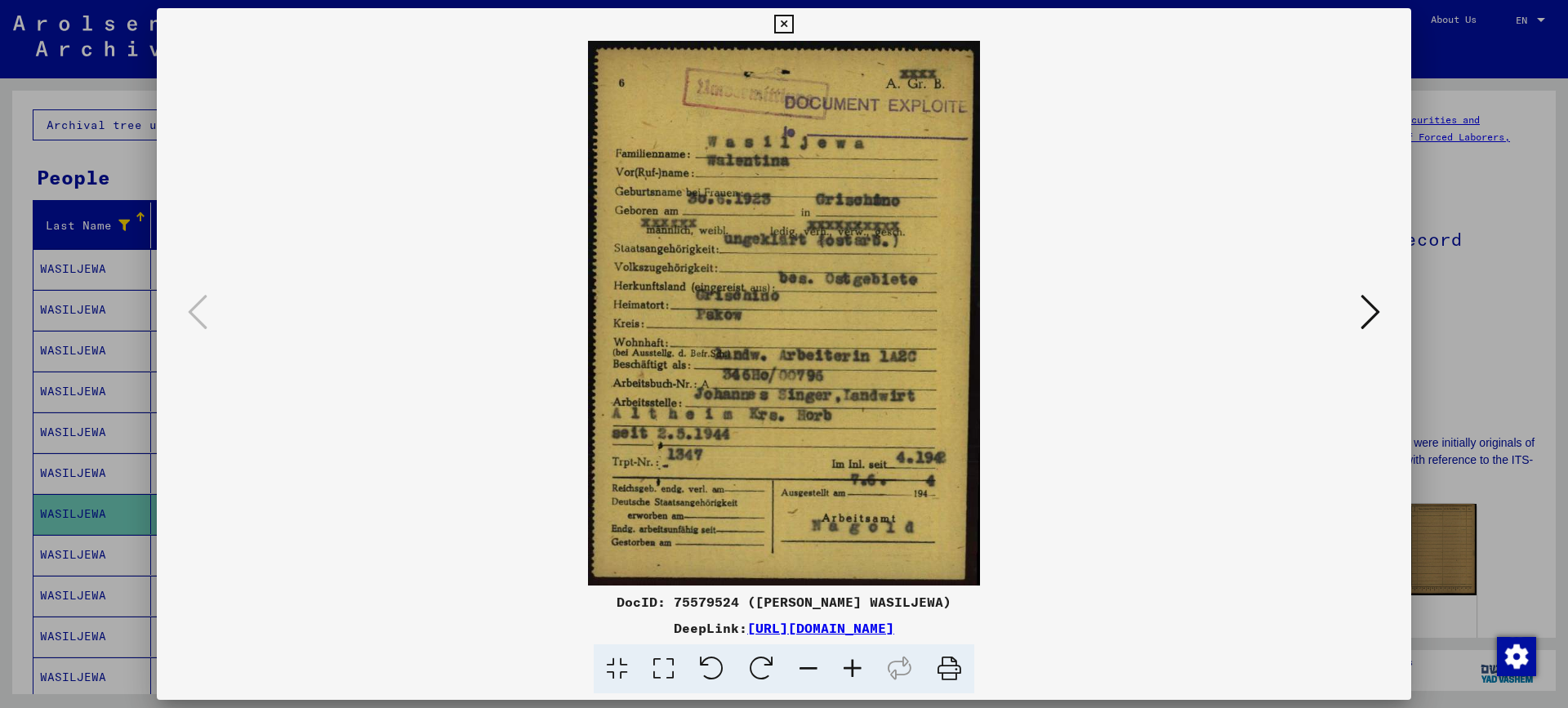
click at [1506, 310] on div at bounding box center [784, 354] width 1568 height 708
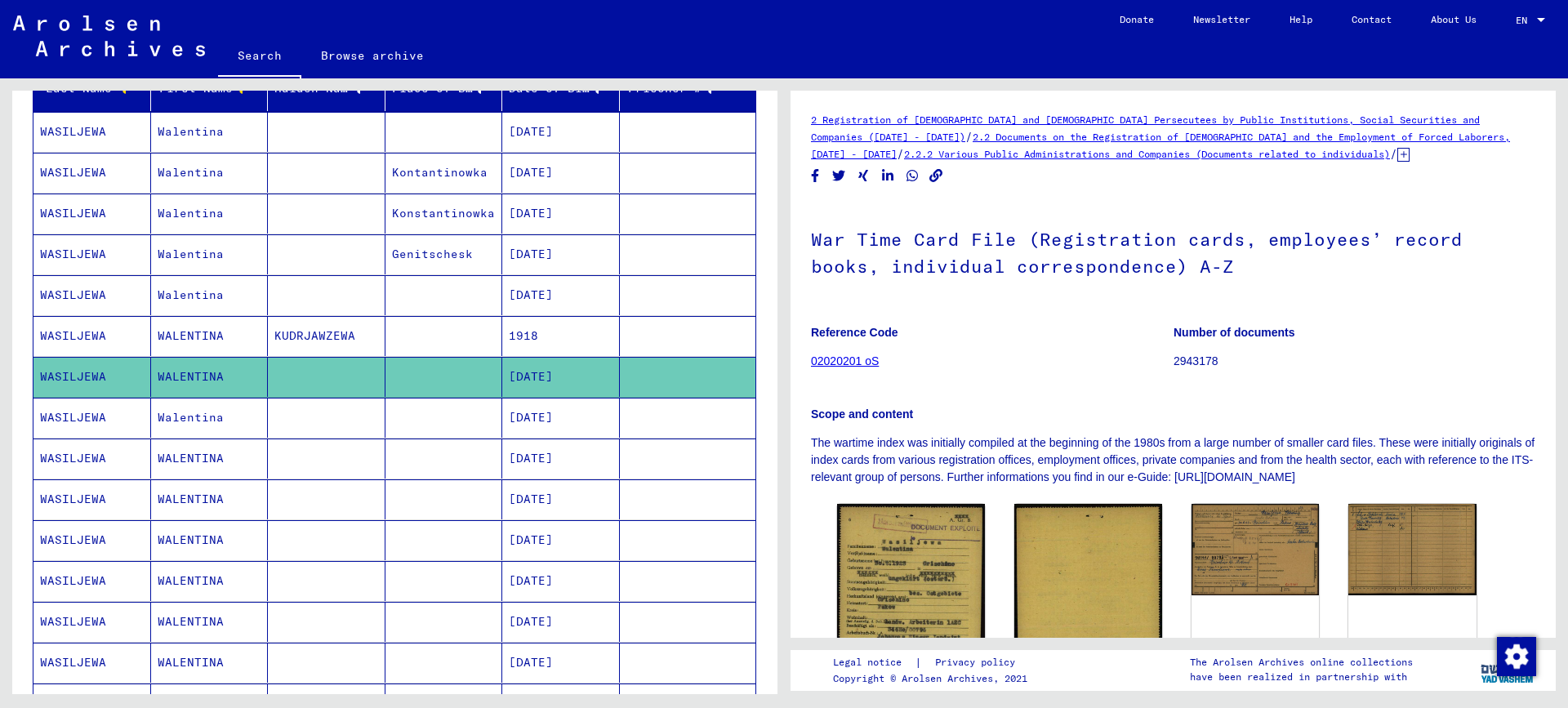
scroll to position [245, 0]
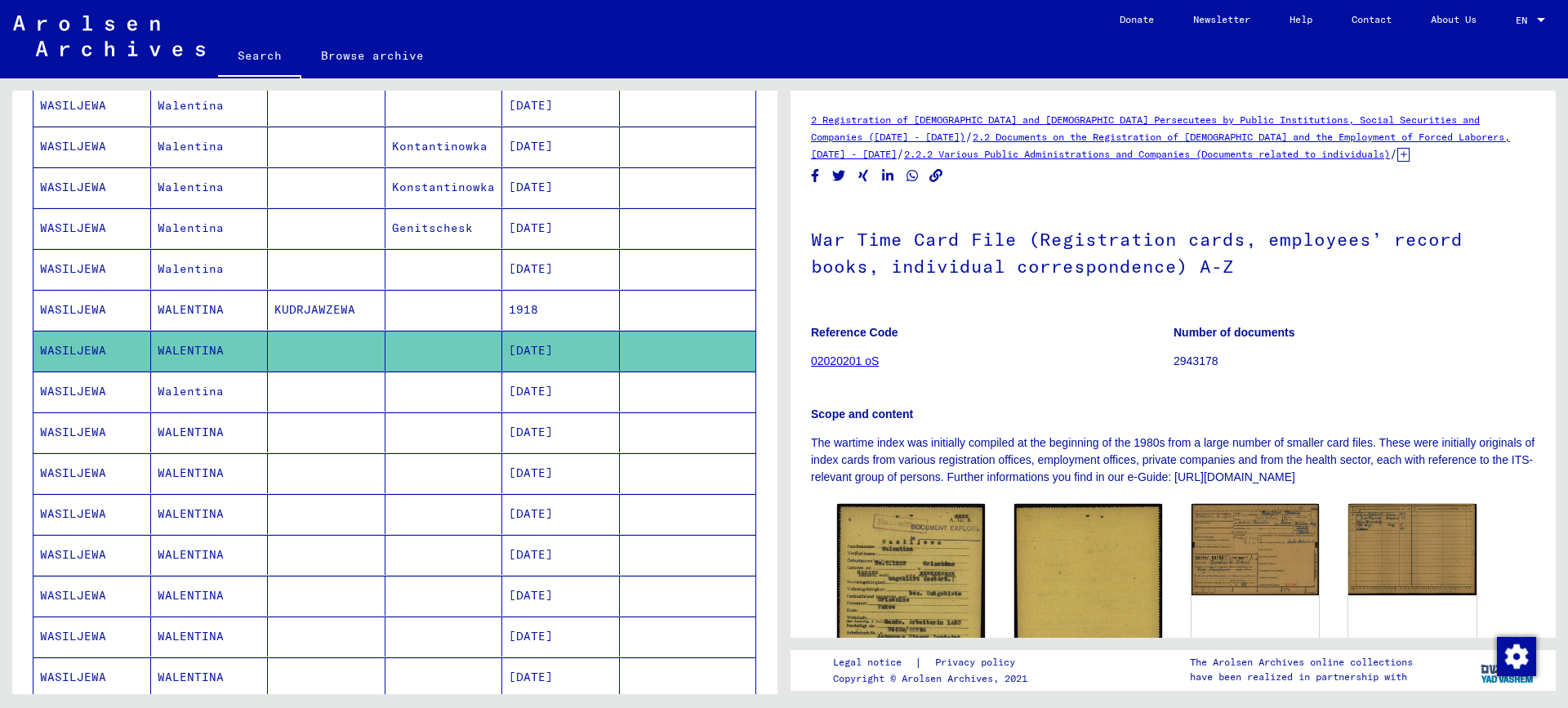
click at [465, 471] on mat-cell at bounding box center [444, 473] width 118 height 40
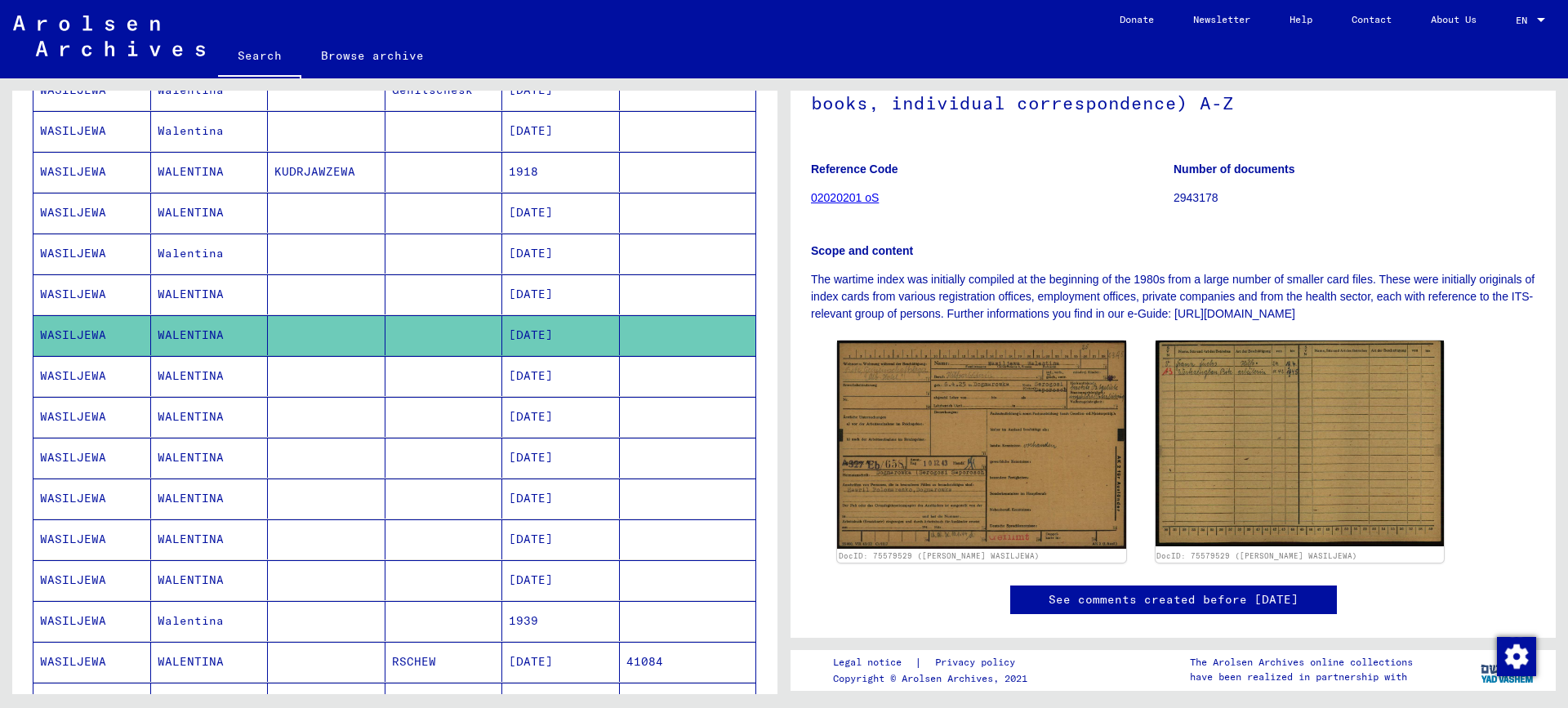
scroll to position [408, 0]
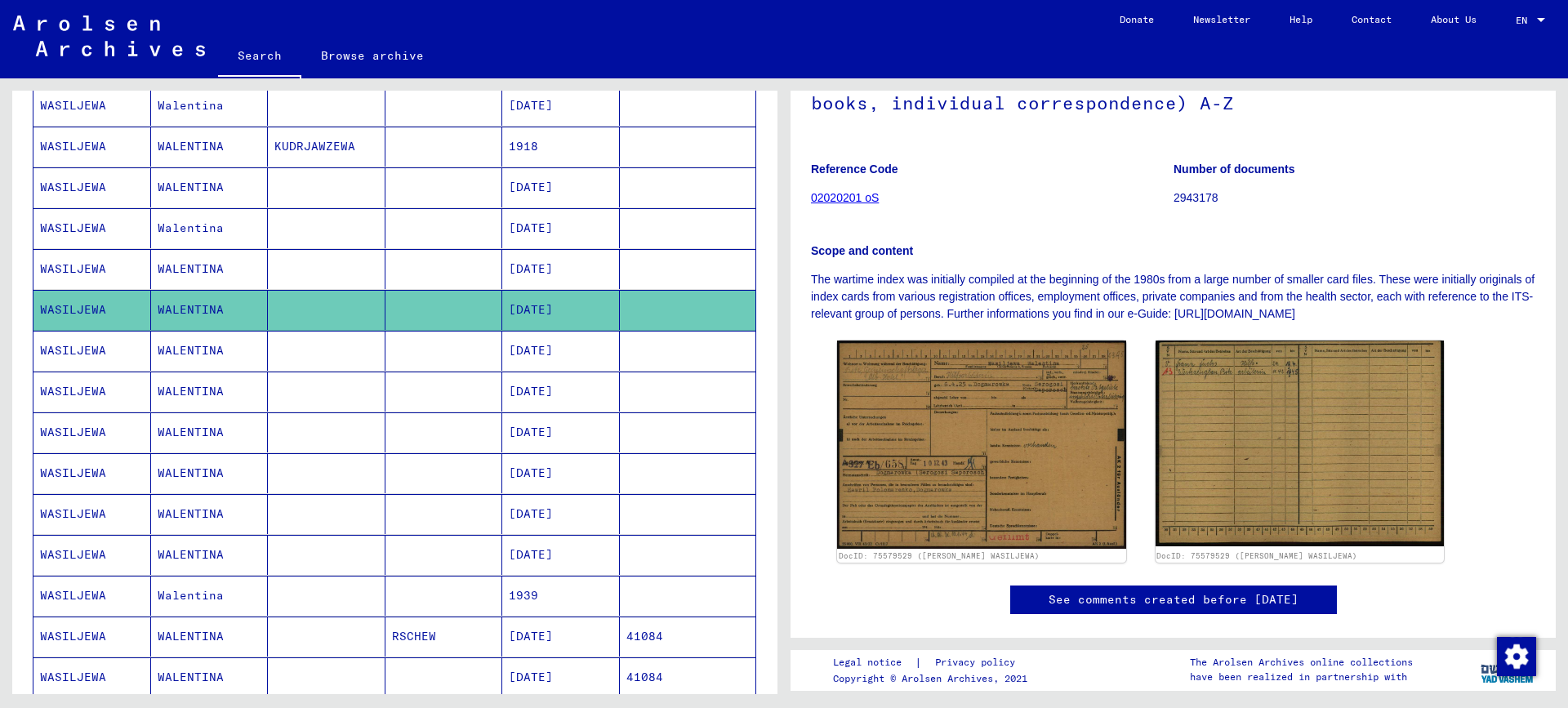
click at [206, 512] on mat-cell "WALENTINA" at bounding box center [210, 514] width 118 height 40
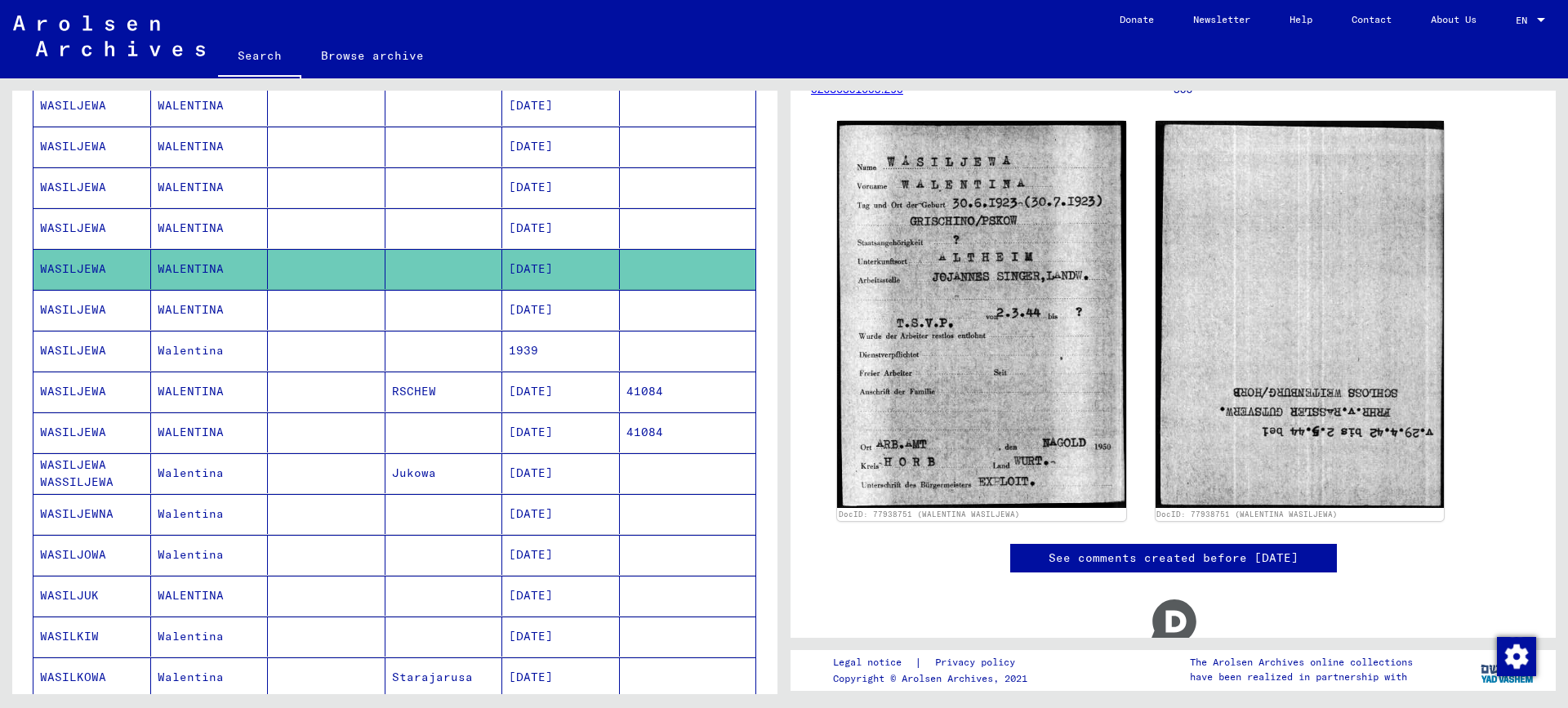
scroll to position [735, 0]
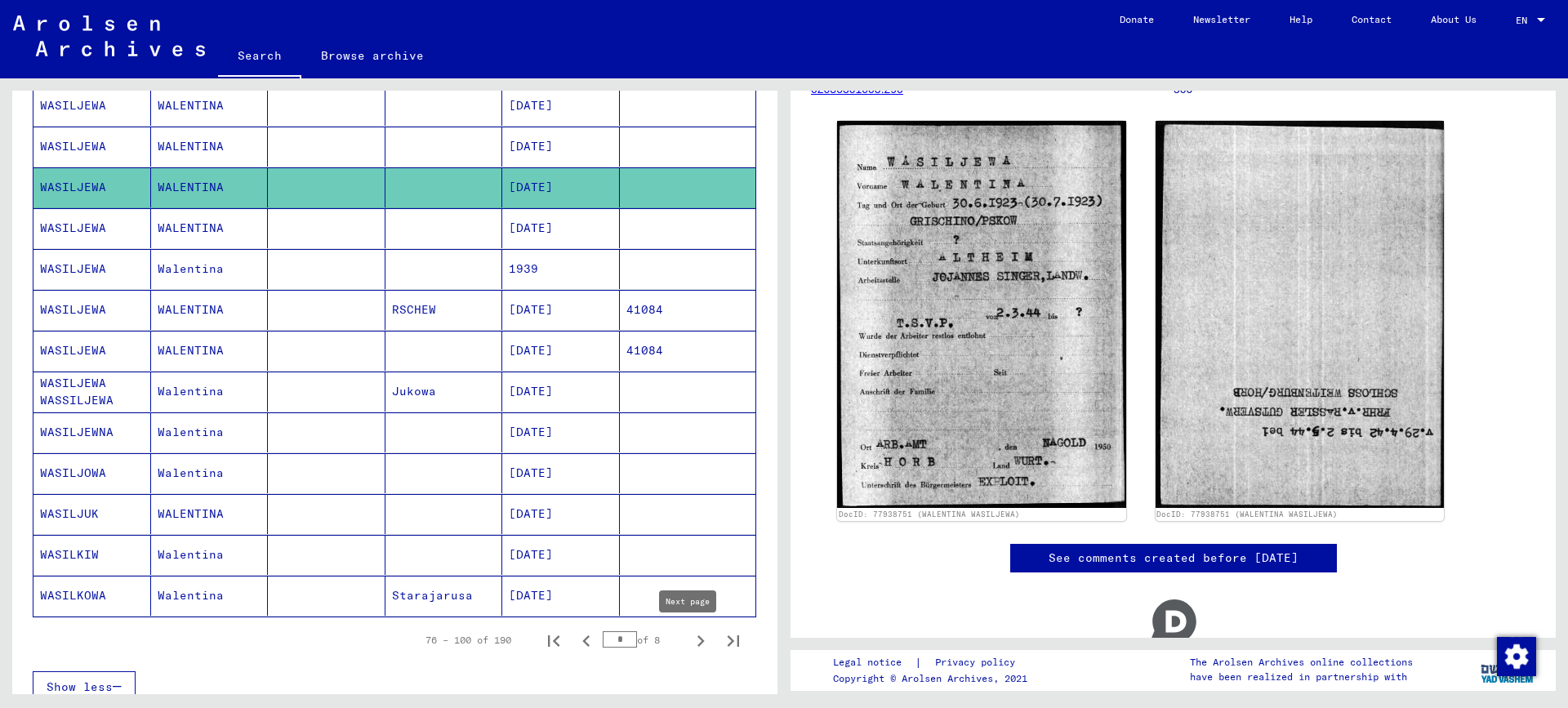
click at [689, 641] on icon "Next page" at bounding box center [701, 641] width 23 height 23
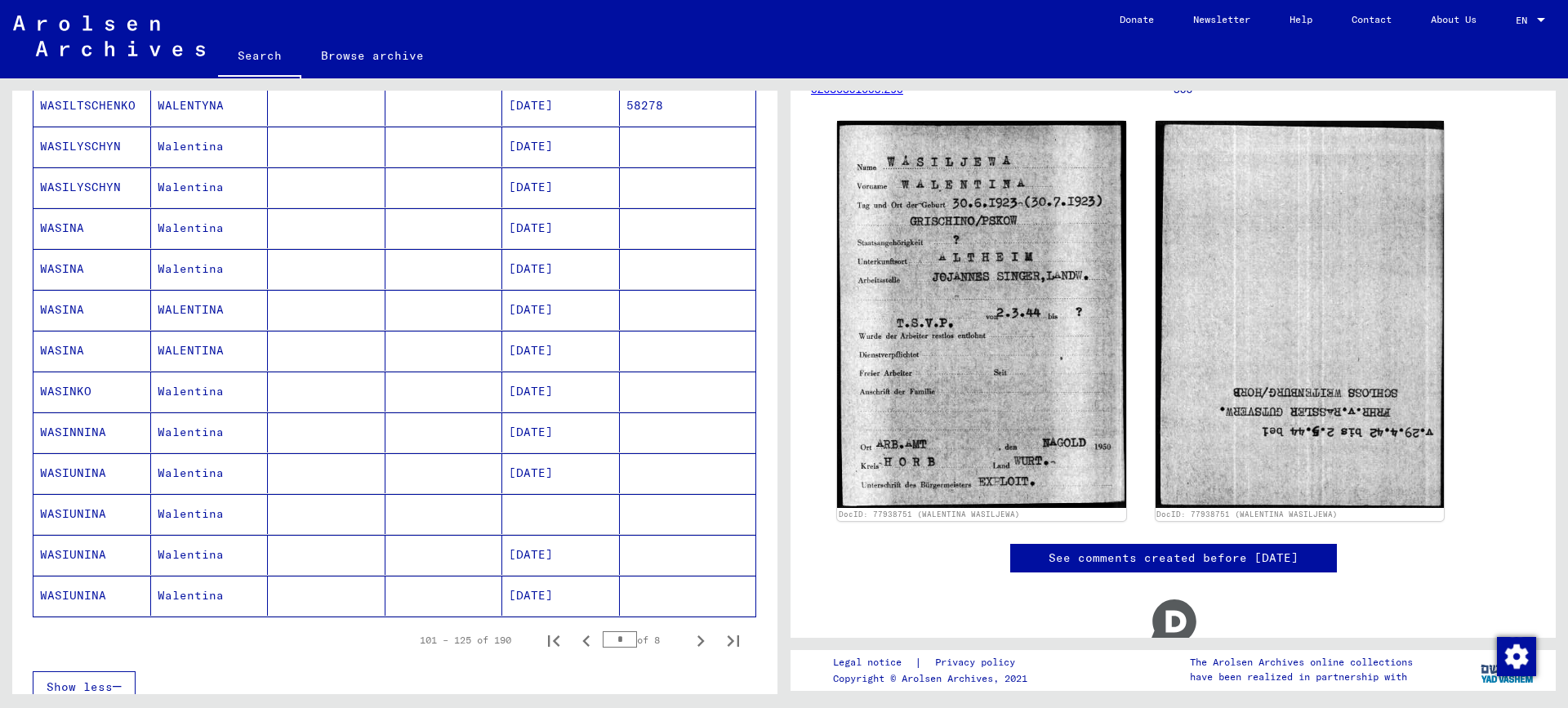
click at [205, 594] on mat-cell "Walentina" at bounding box center [210, 595] width 118 height 40
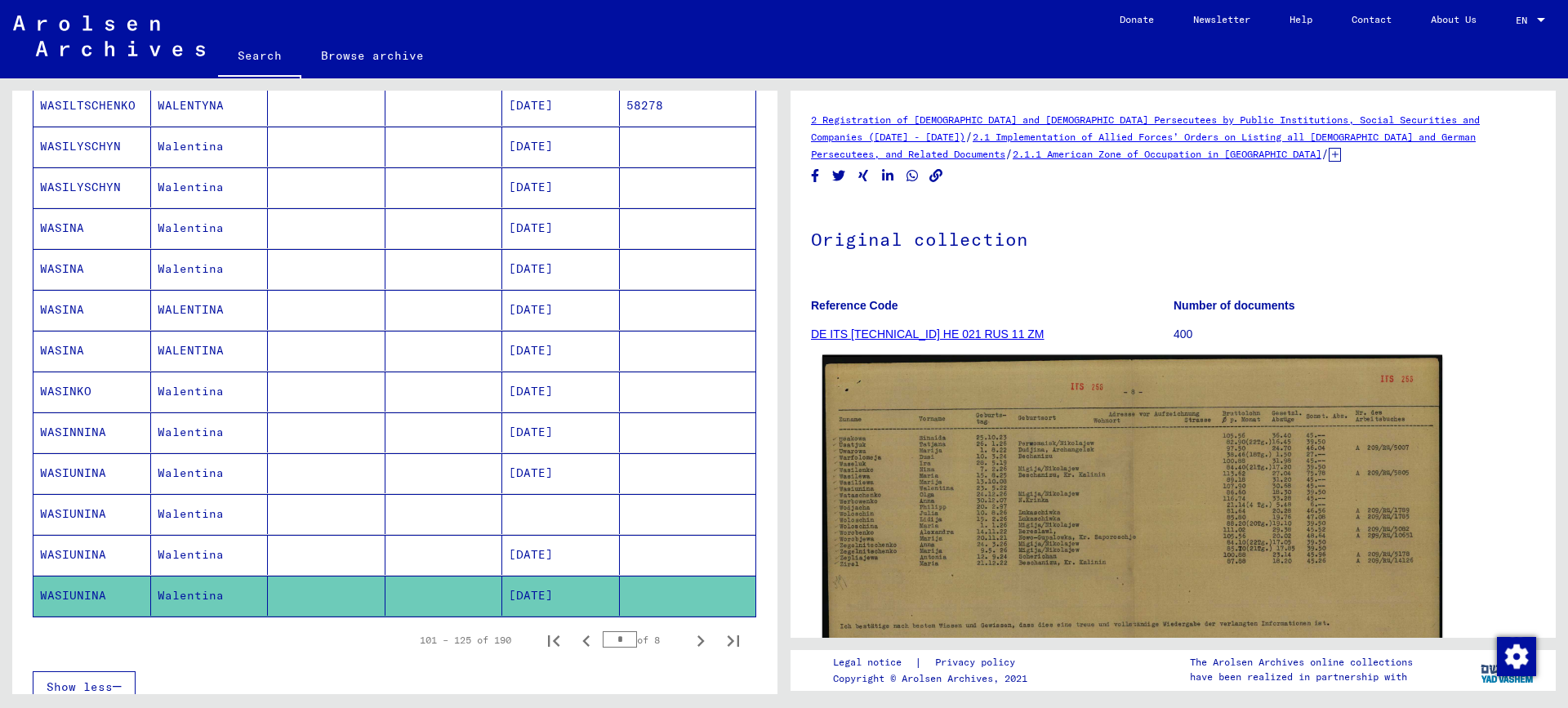
click at [955, 555] on img at bounding box center [1132, 579] width 619 height 449
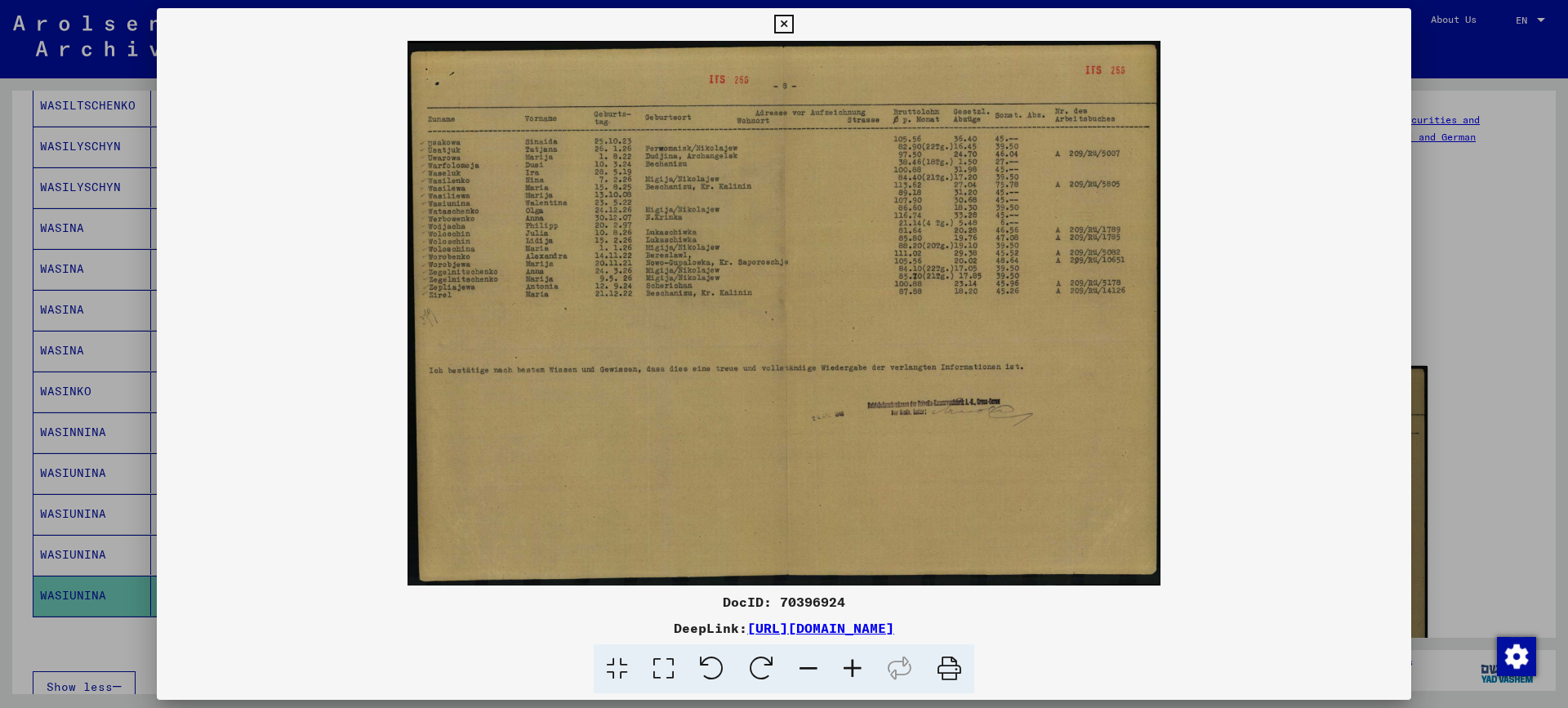
click at [1514, 270] on div at bounding box center [784, 354] width 1568 height 708
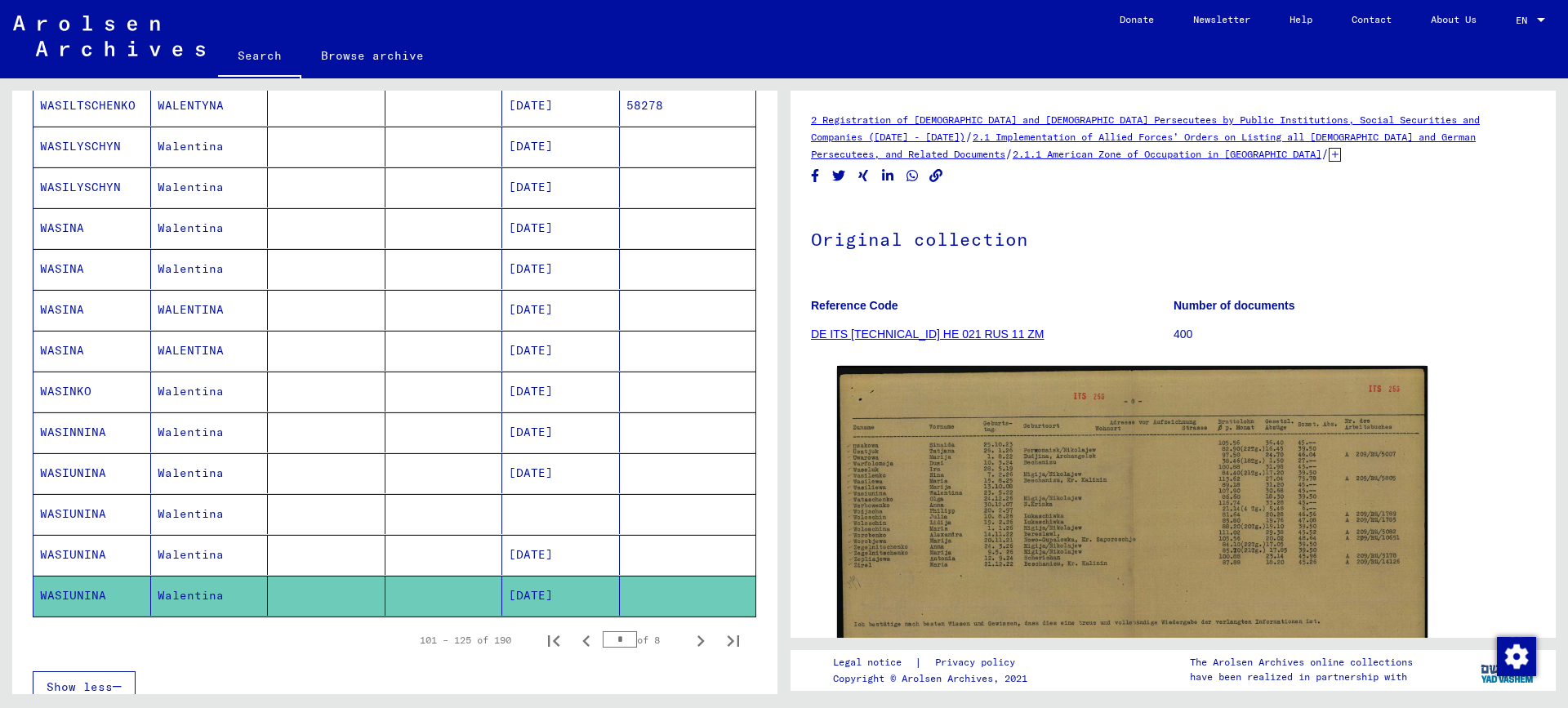
click at [181, 551] on mat-cell "Walentina" at bounding box center [210, 555] width 118 height 40
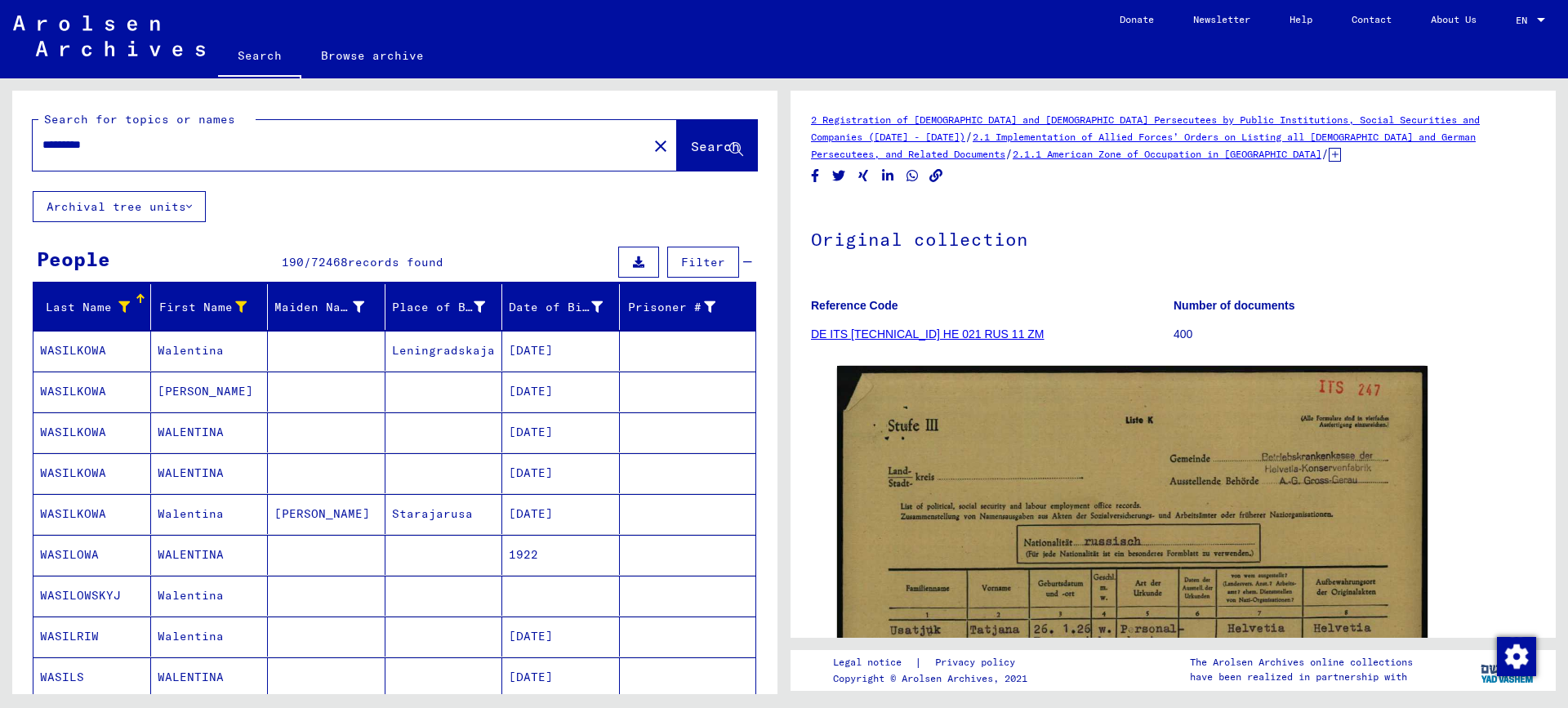
click at [201, 550] on mat-cell "WALENTINA" at bounding box center [210, 555] width 118 height 40
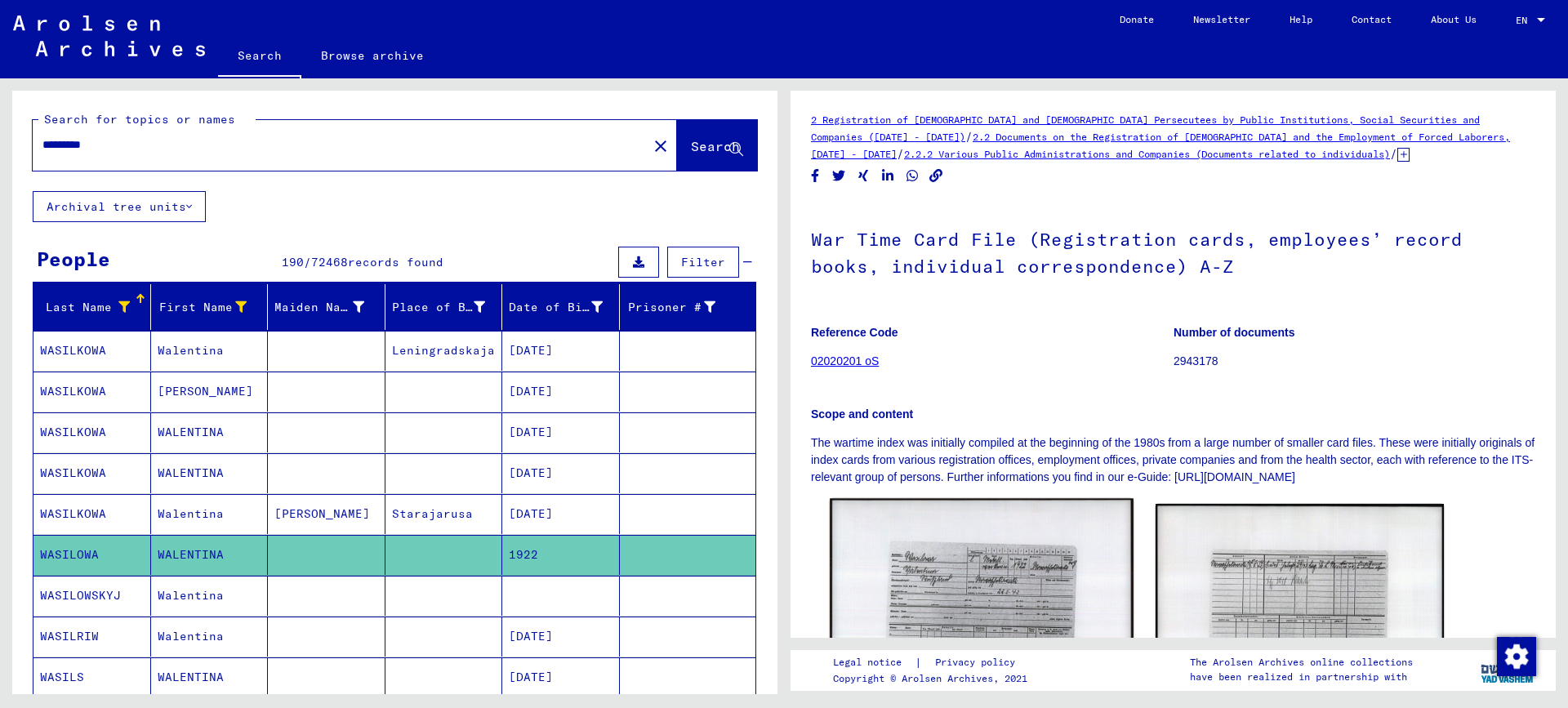
click at [992, 591] on img at bounding box center [980, 606] width 303 height 215
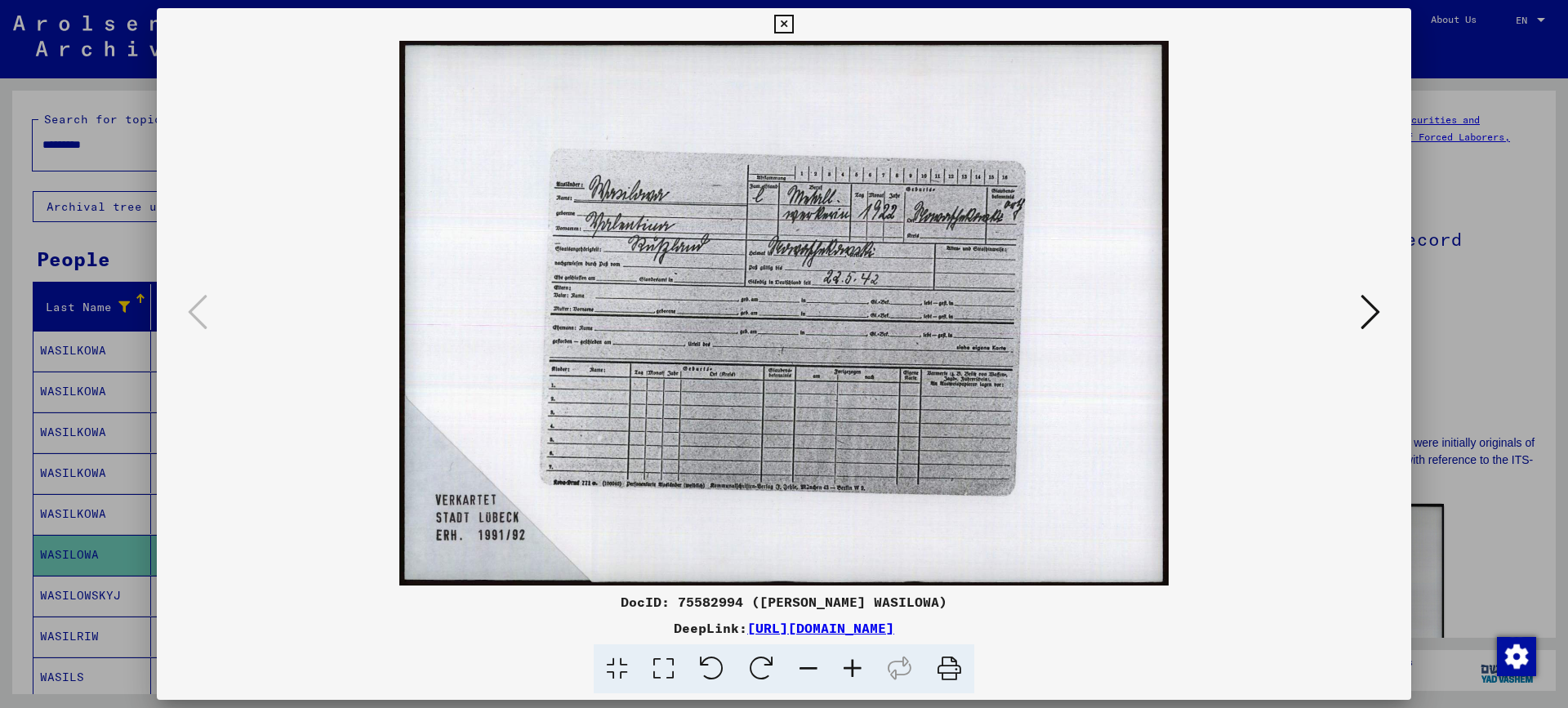
click at [845, 667] on icon at bounding box center [852, 669] width 44 height 50
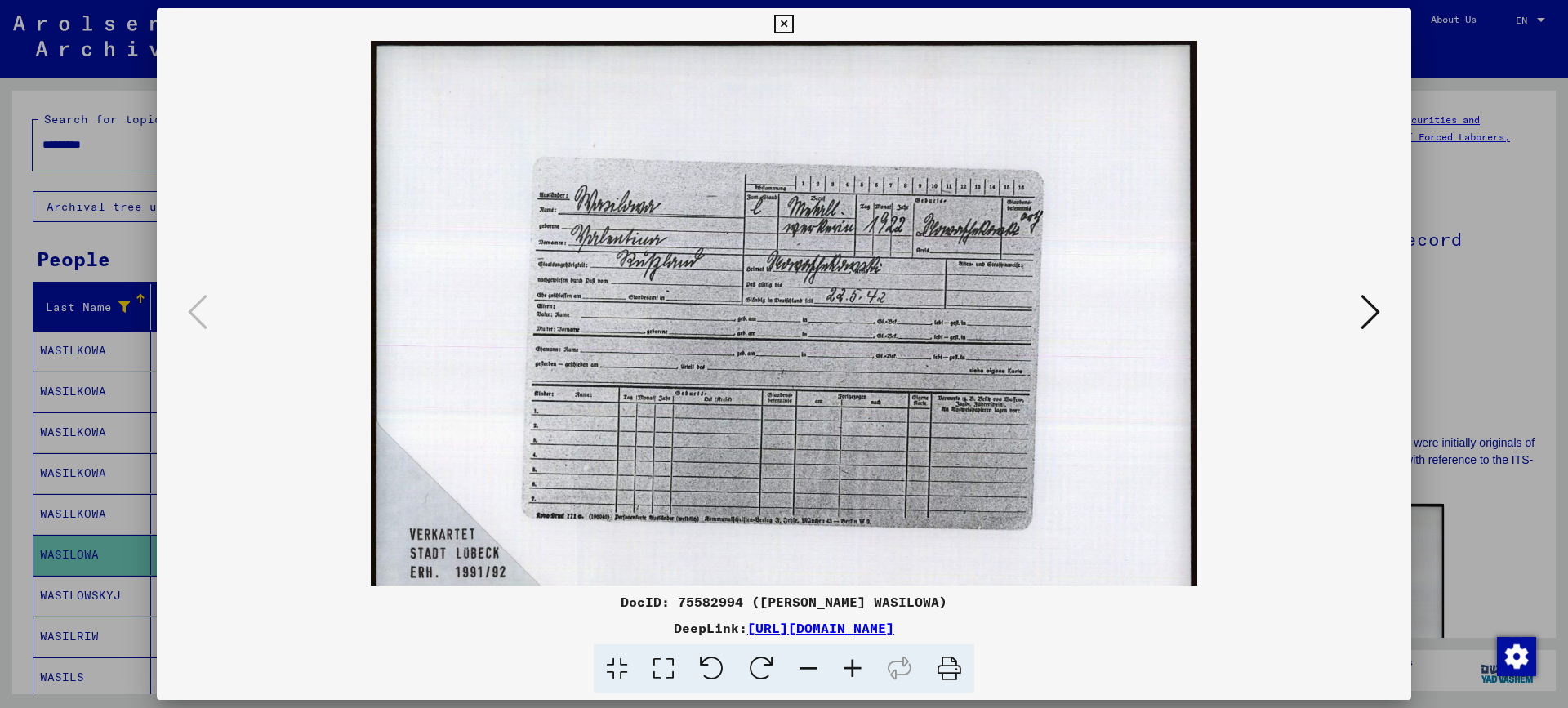
click at [845, 667] on icon at bounding box center [852, 669] width 44 height 50
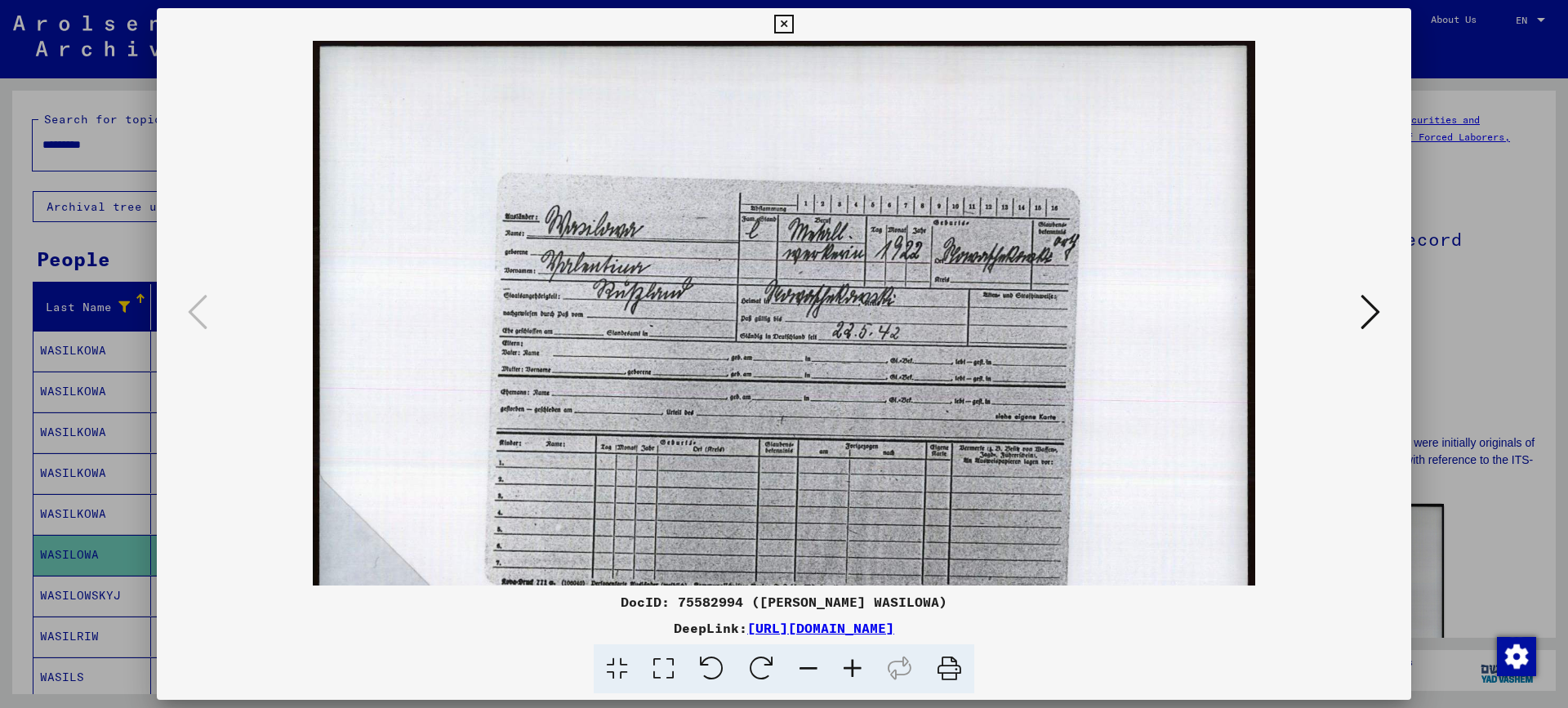
click at [845, 667] on icon at bounding box center [852, 669] width 44 height 50
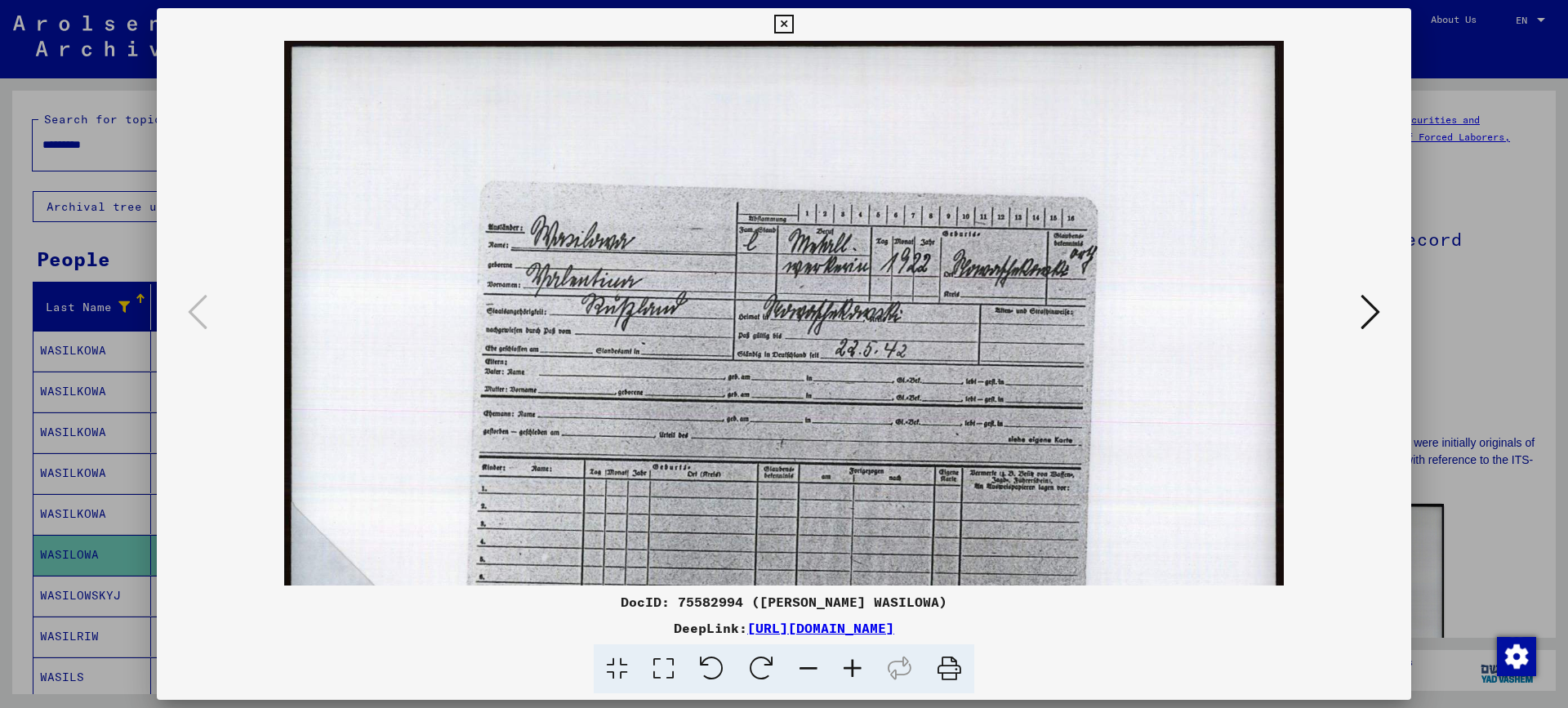
click at [845, 667] on icon at bounding box center [852, 669] width 44 height 50
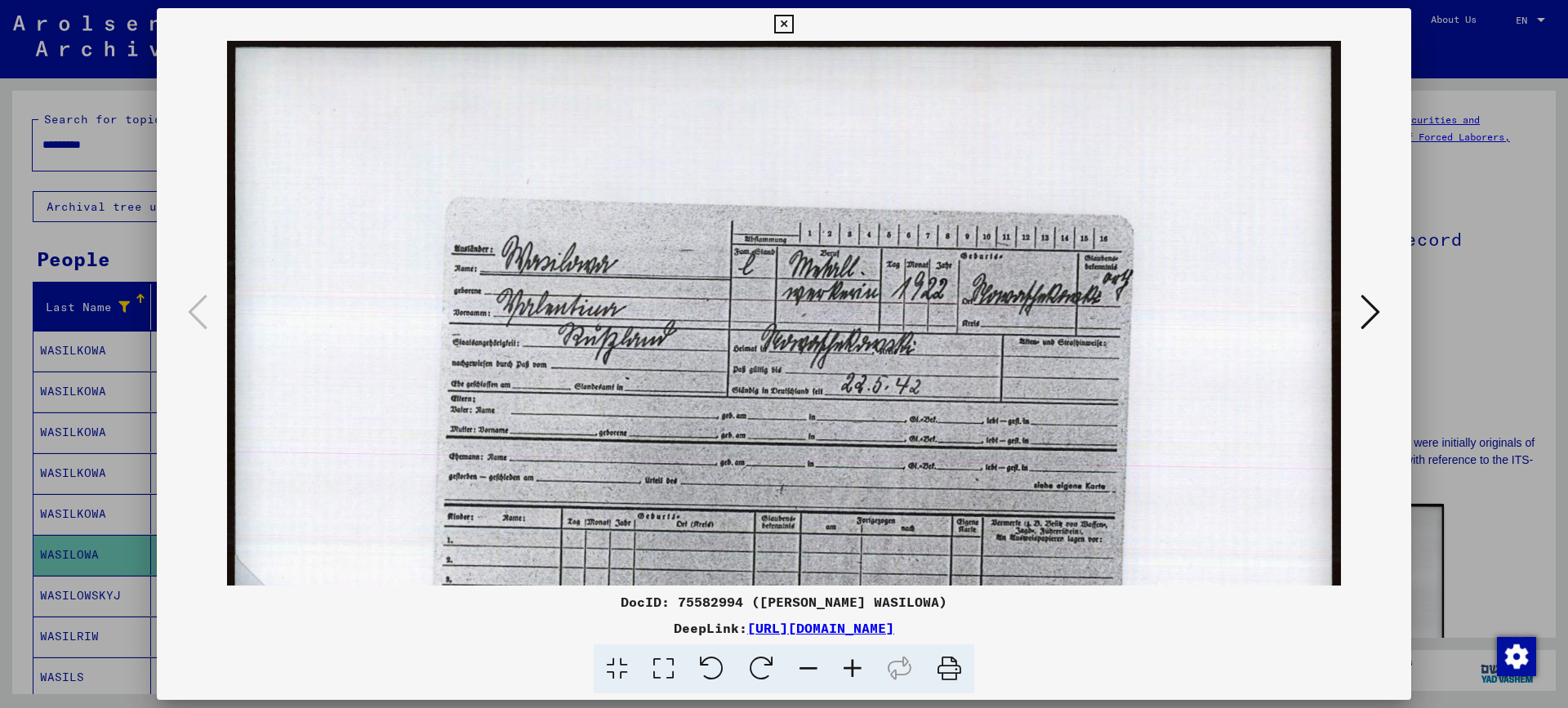
click at [845, 667] on icon at bounding box center [852, 669] width 44 height 50
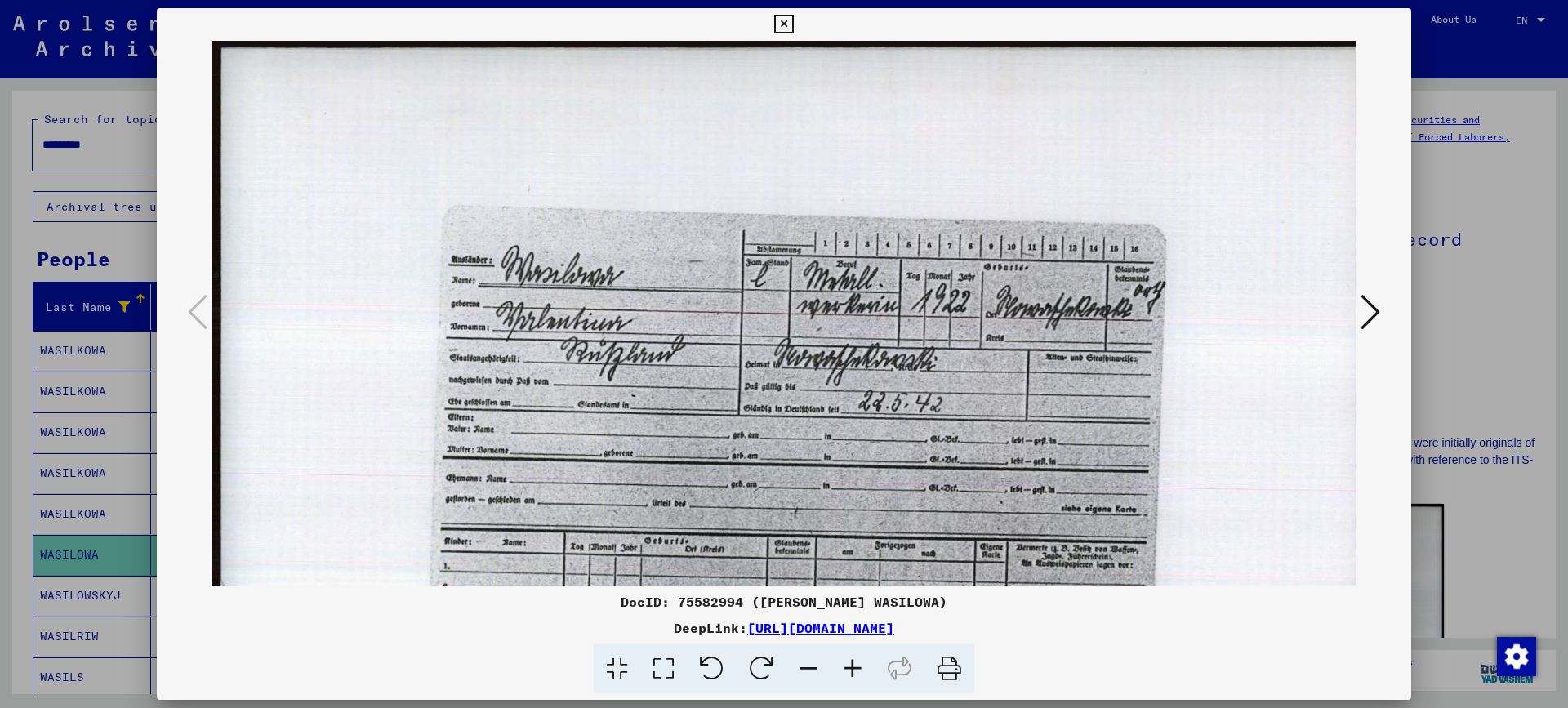
click at [1375, 319] on icon at bounding box center [1371, 312] width 20 height 39
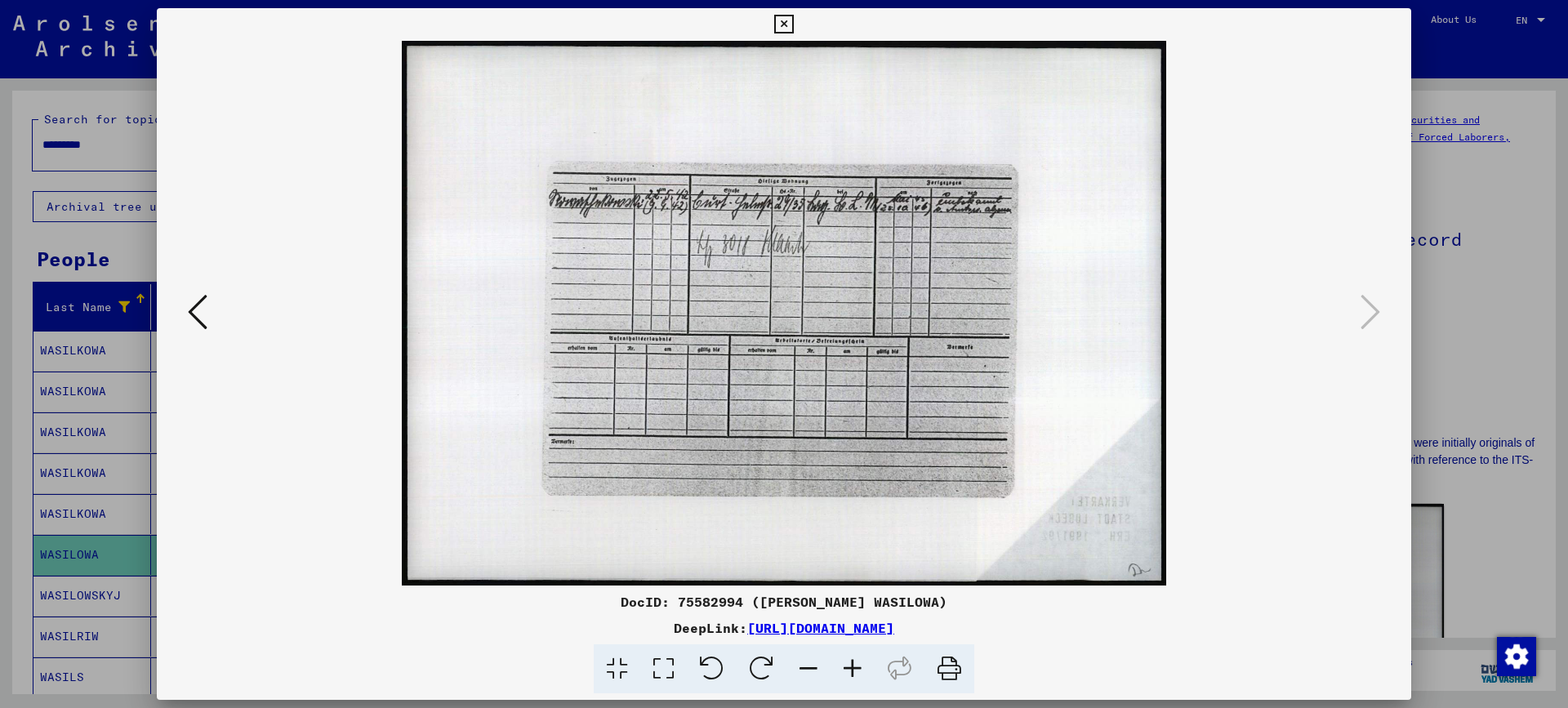
click at [194, 313] on icon at bounding box center [197, 312] width 20 height 39
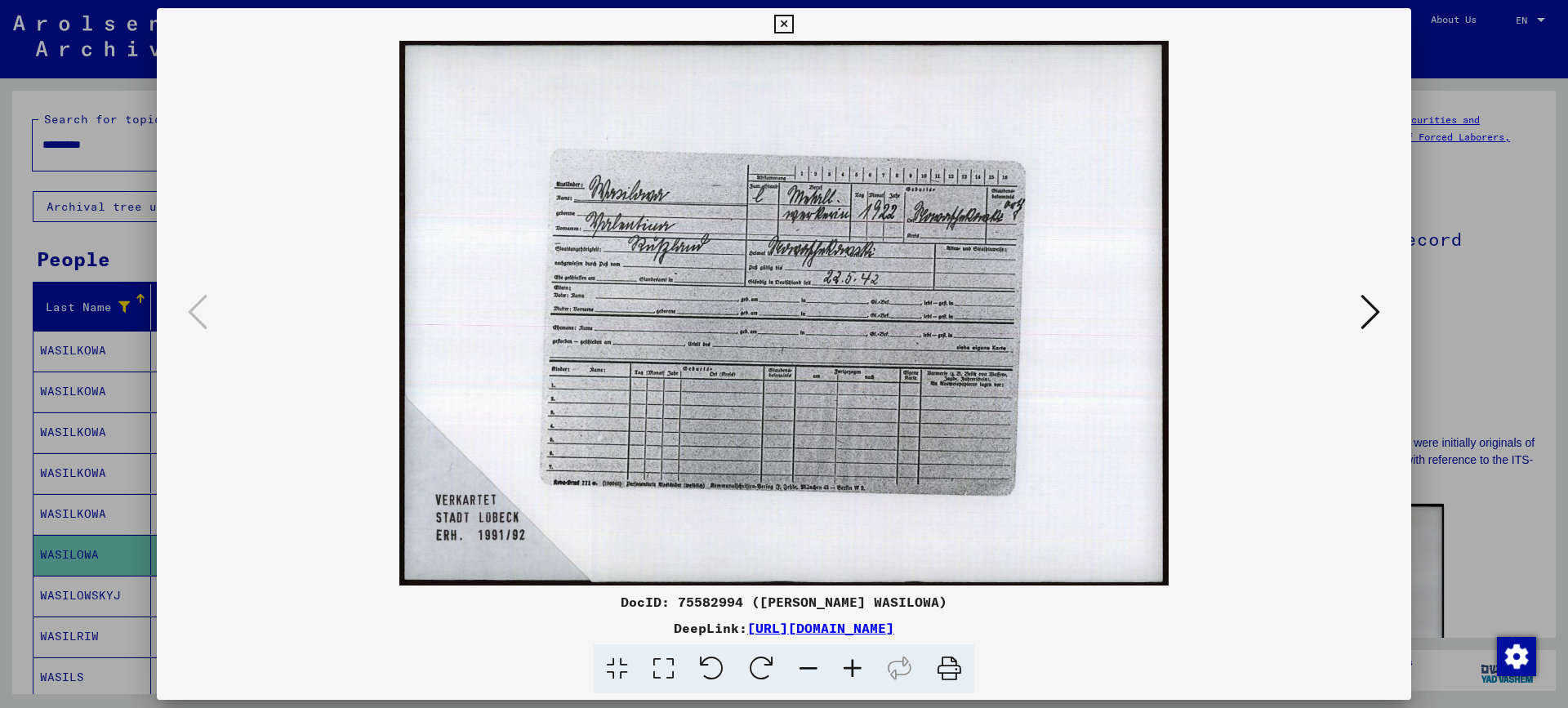
click at [844, 672] on icon at bounding box center [852, 669] width 44 height 50
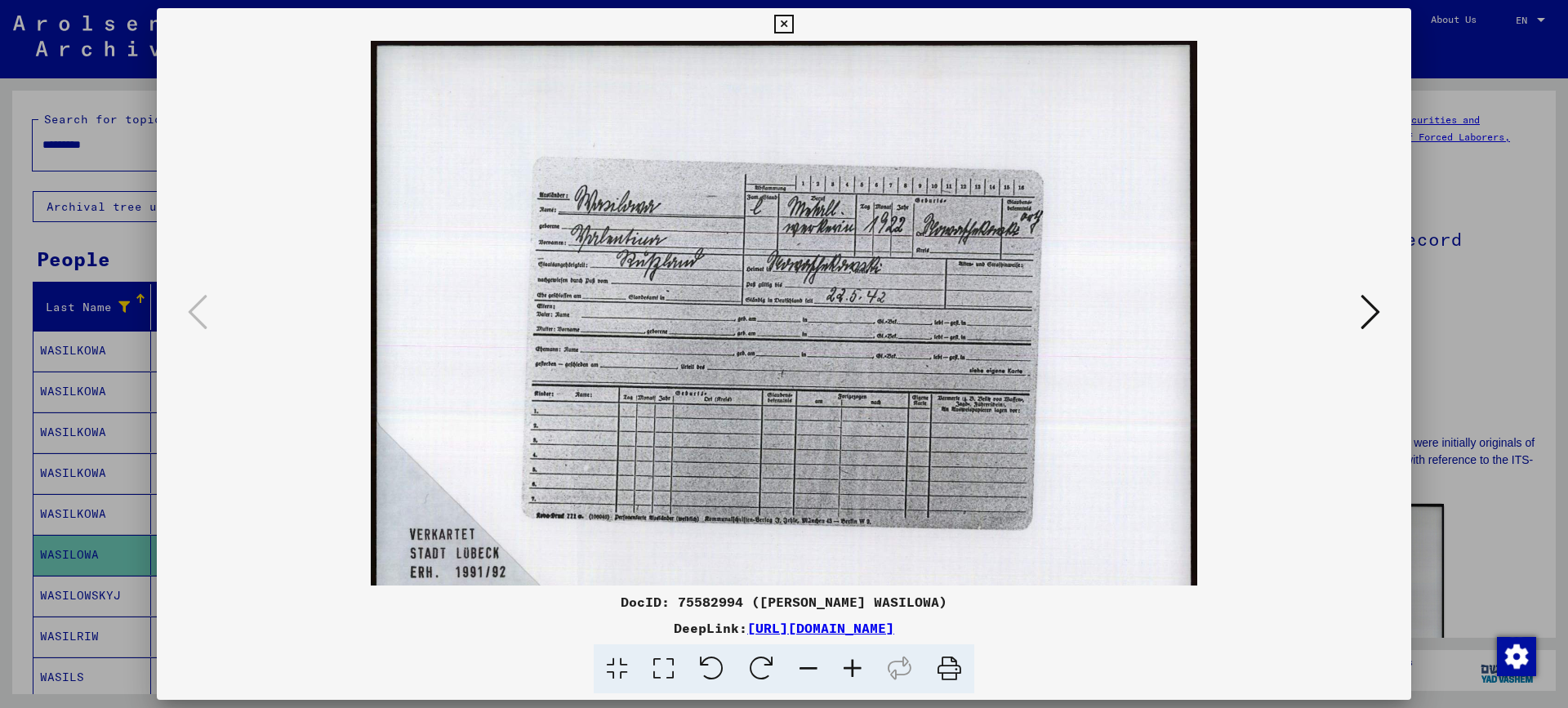
click at [844, 672] on icon at bounding box center [852, 669] width 44 height 50
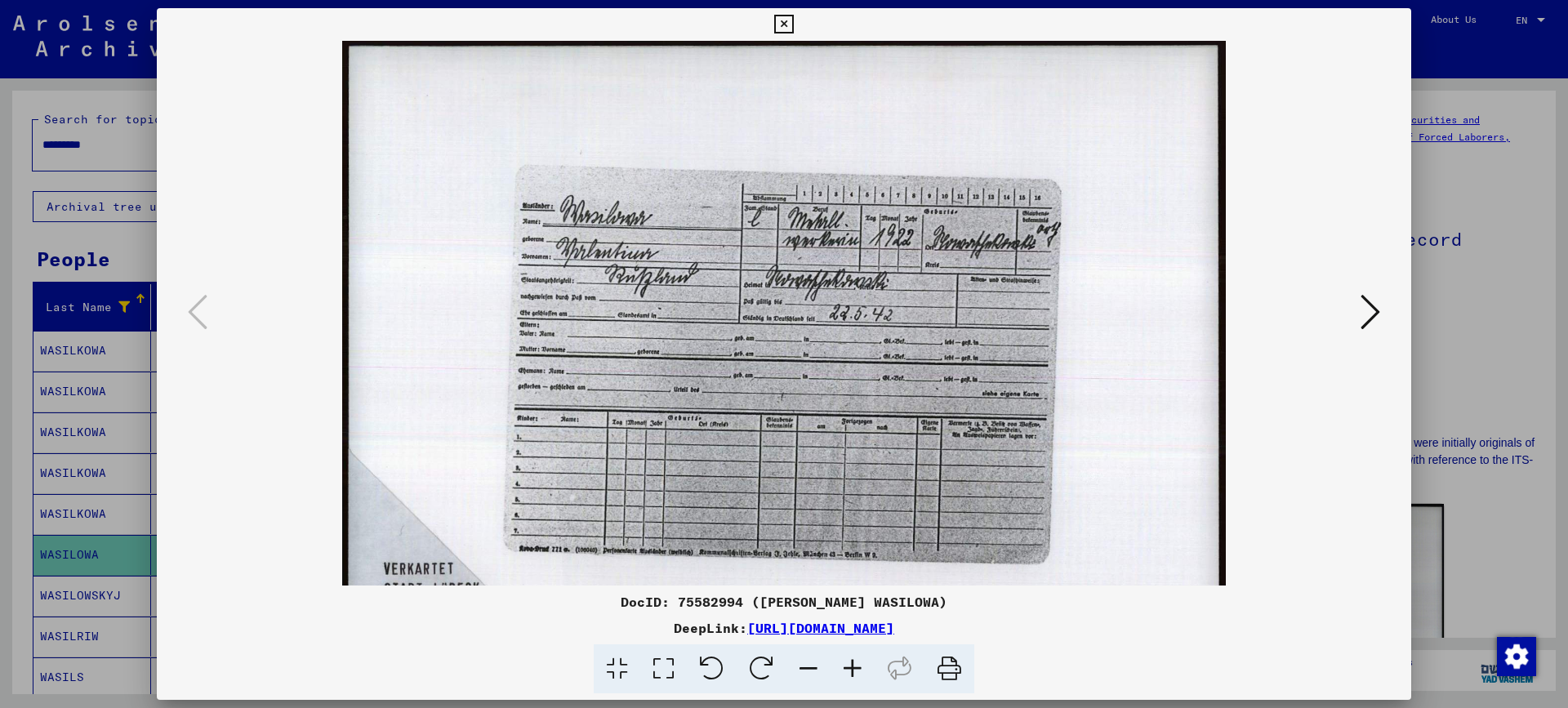
click at [844, 672] on icon at bounding box center [852, 669] width 44 height 50
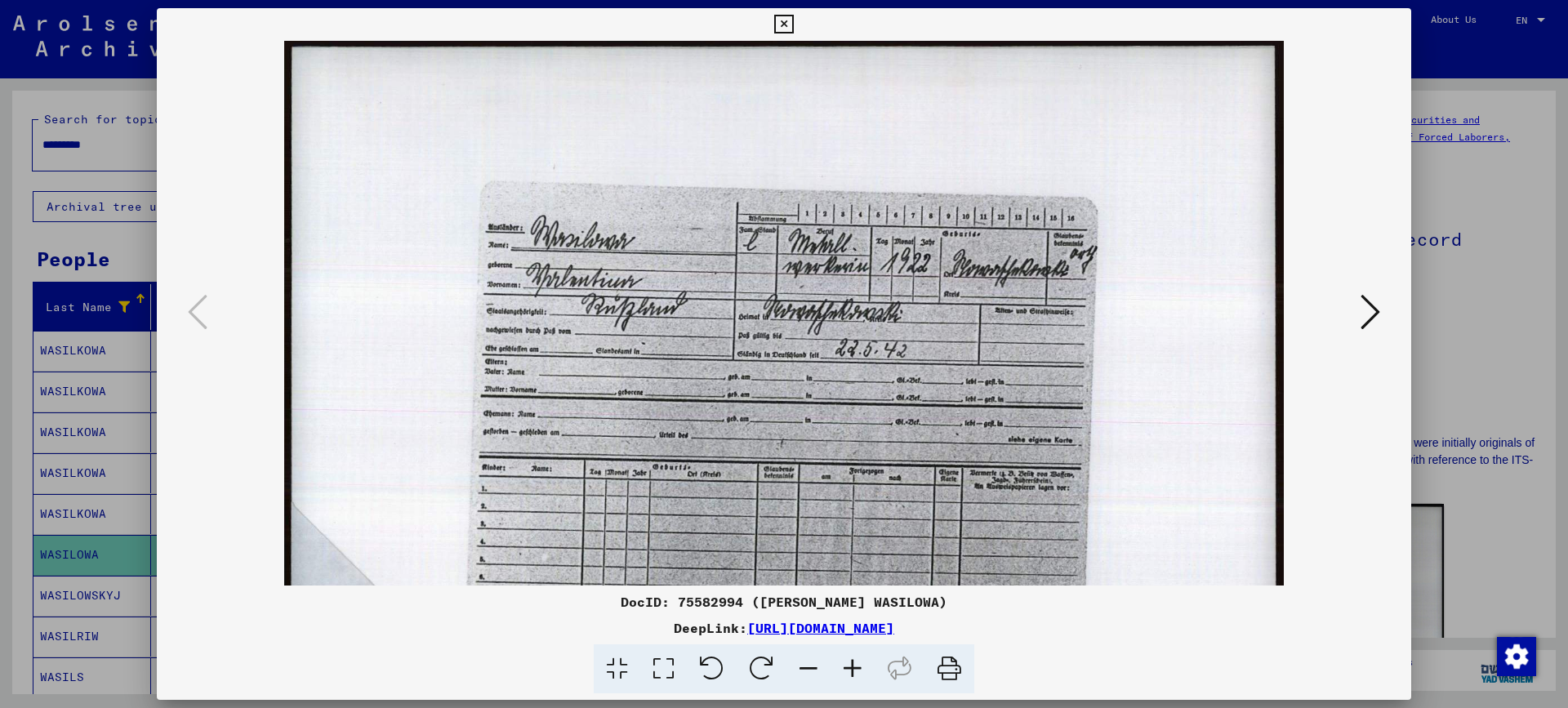
click at [844, 672] on icon at bounding box center [852, 669] width 44 height 50
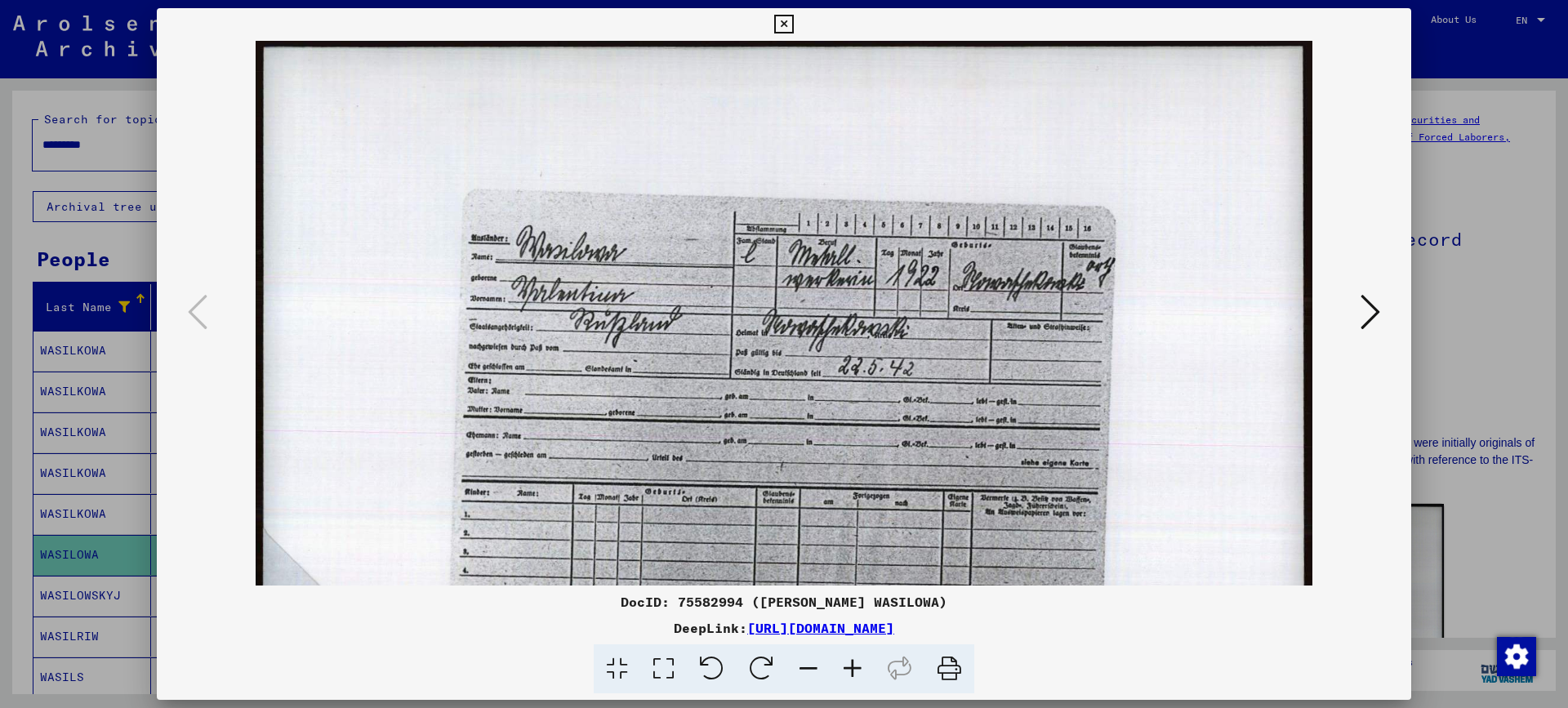
click at [844, 672] on icon at bounding box center [852, 669] width 44 height 50
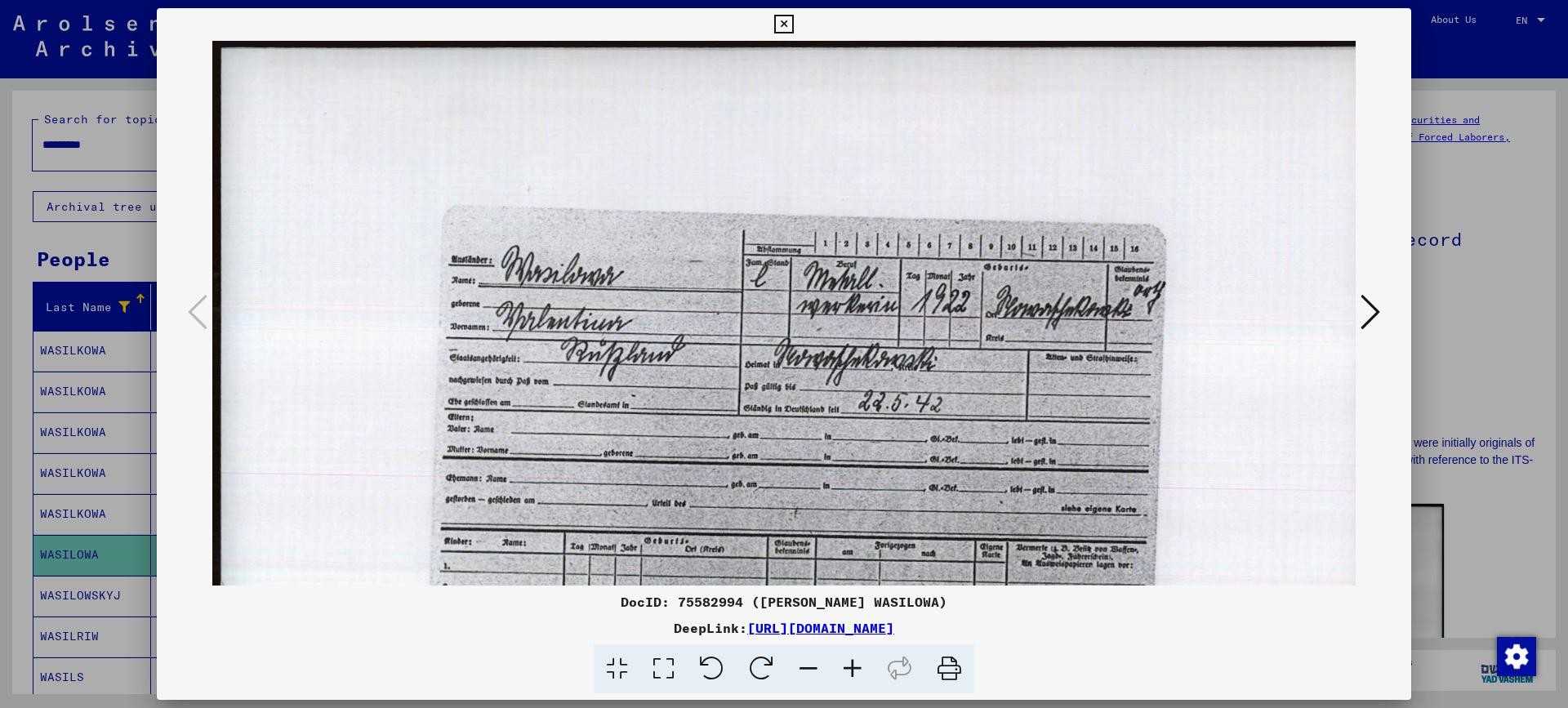
click at [844, 672] on icon at bounding box center [852, 669] width 44 height 50
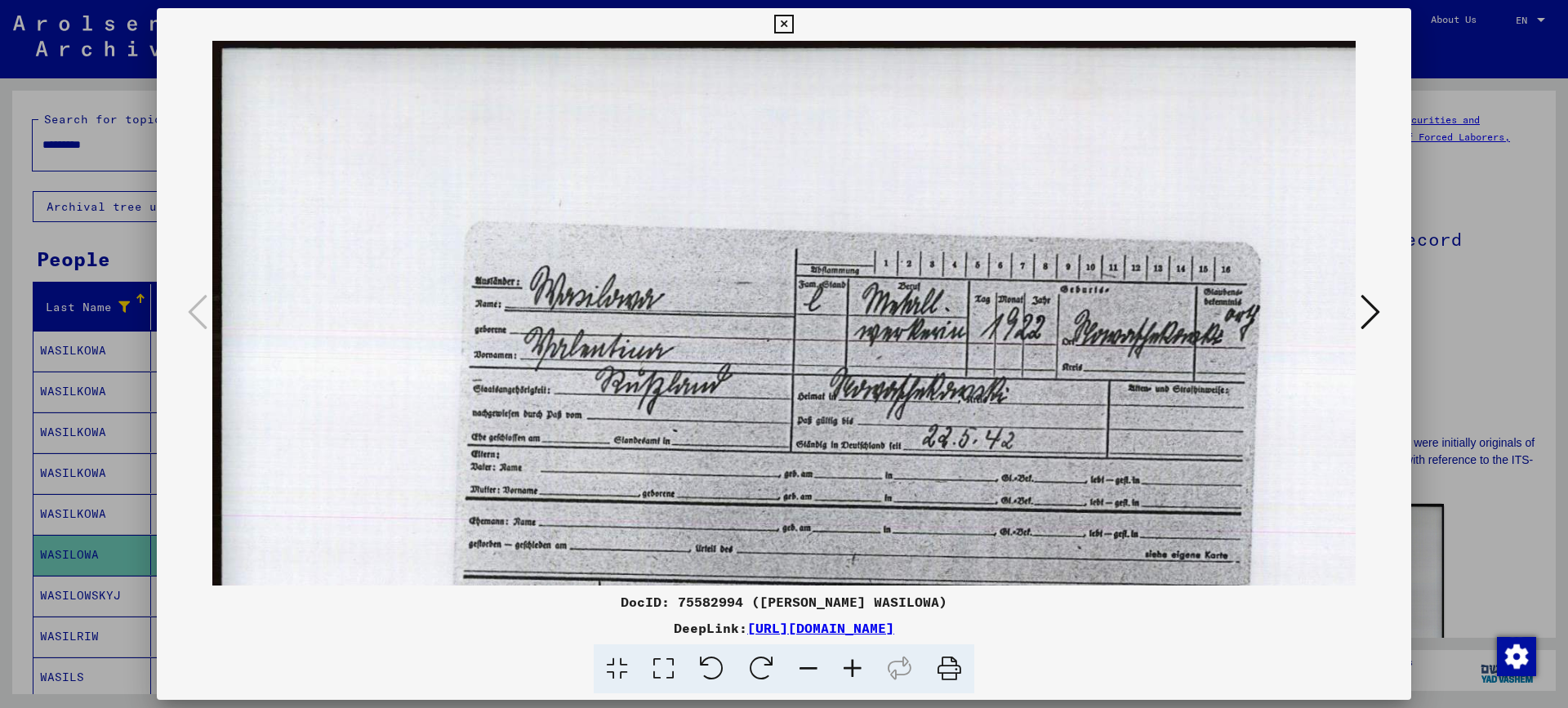
click at [844, 672] on icon at bounding box center [852, 669] width 44 height 50
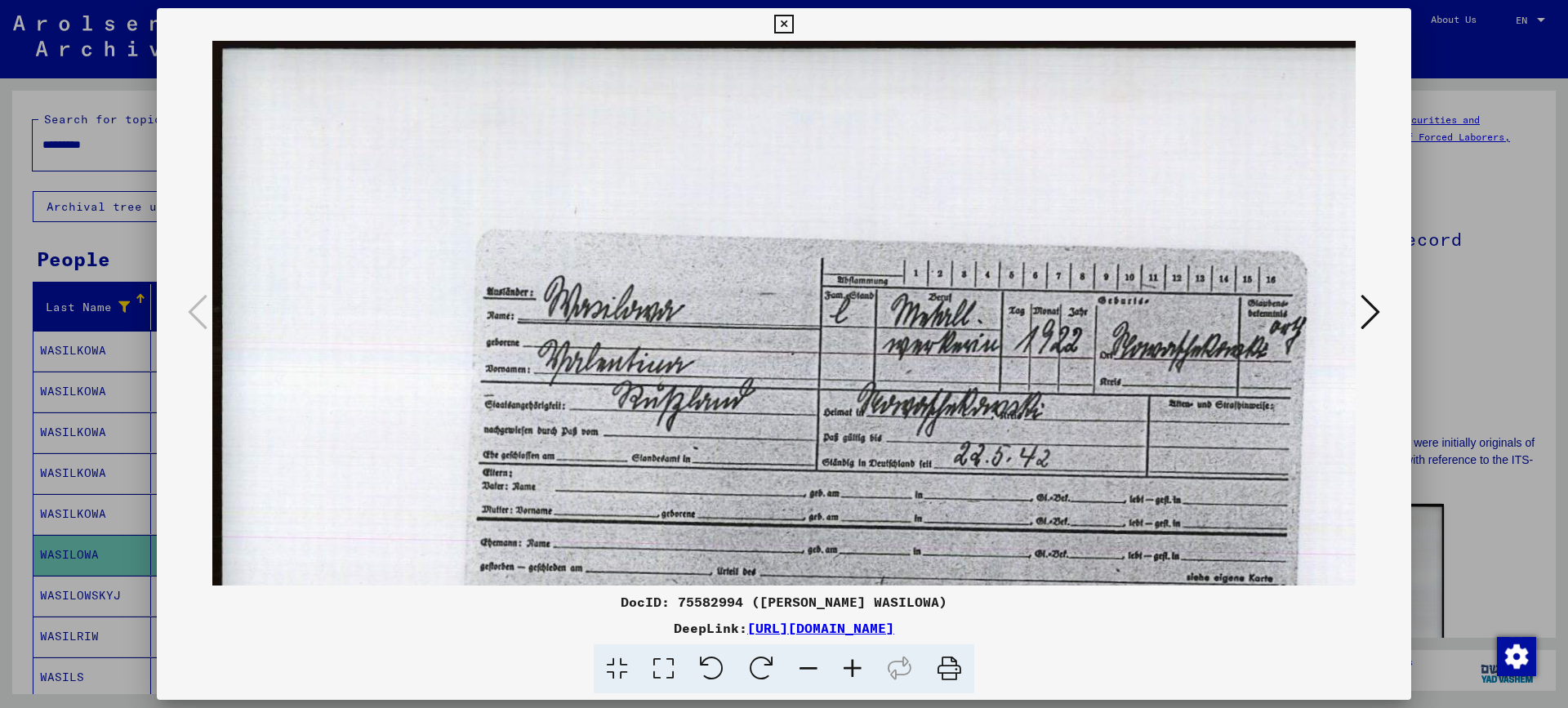
click at [1458, 313] on div at bounding box center [784, 354] width 1568 height 708
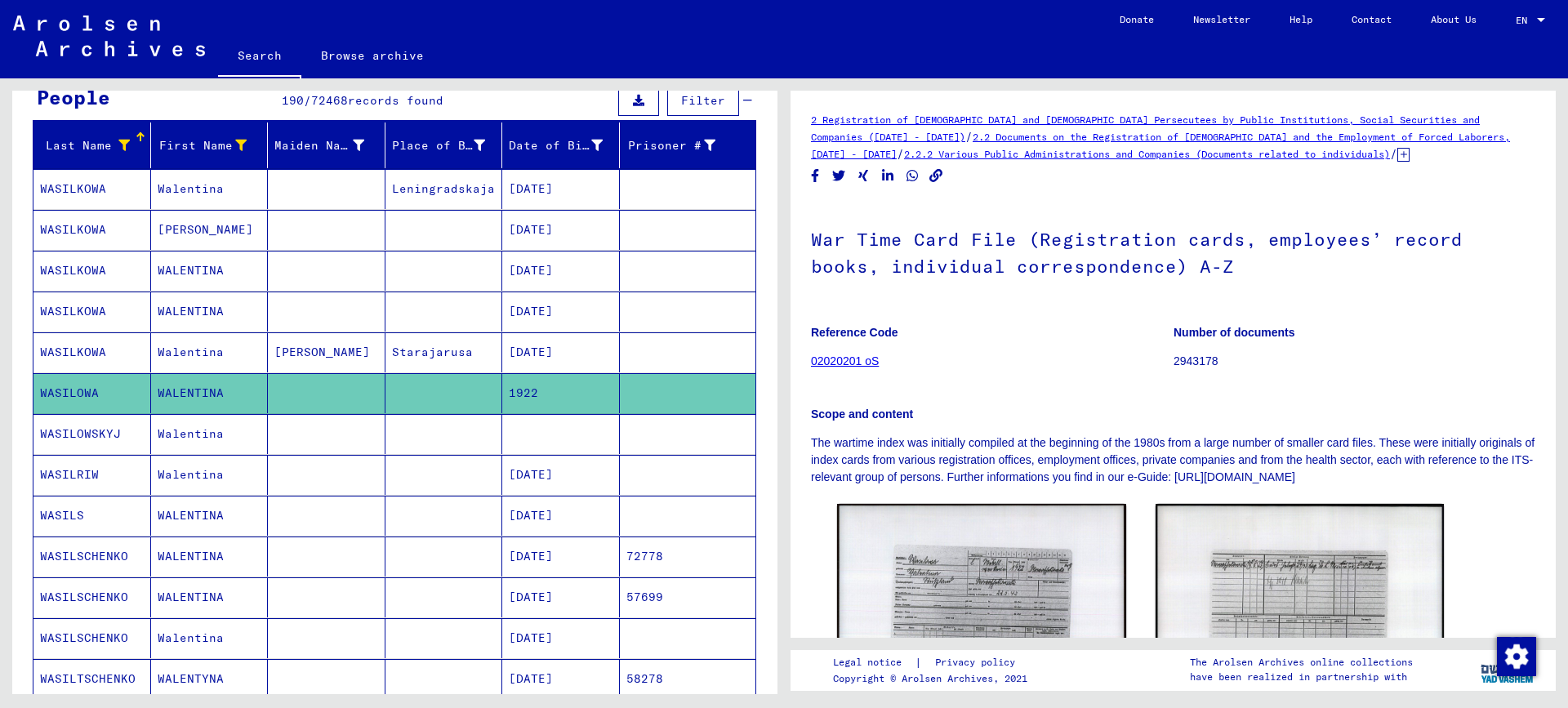
scroll to position [163, 0]
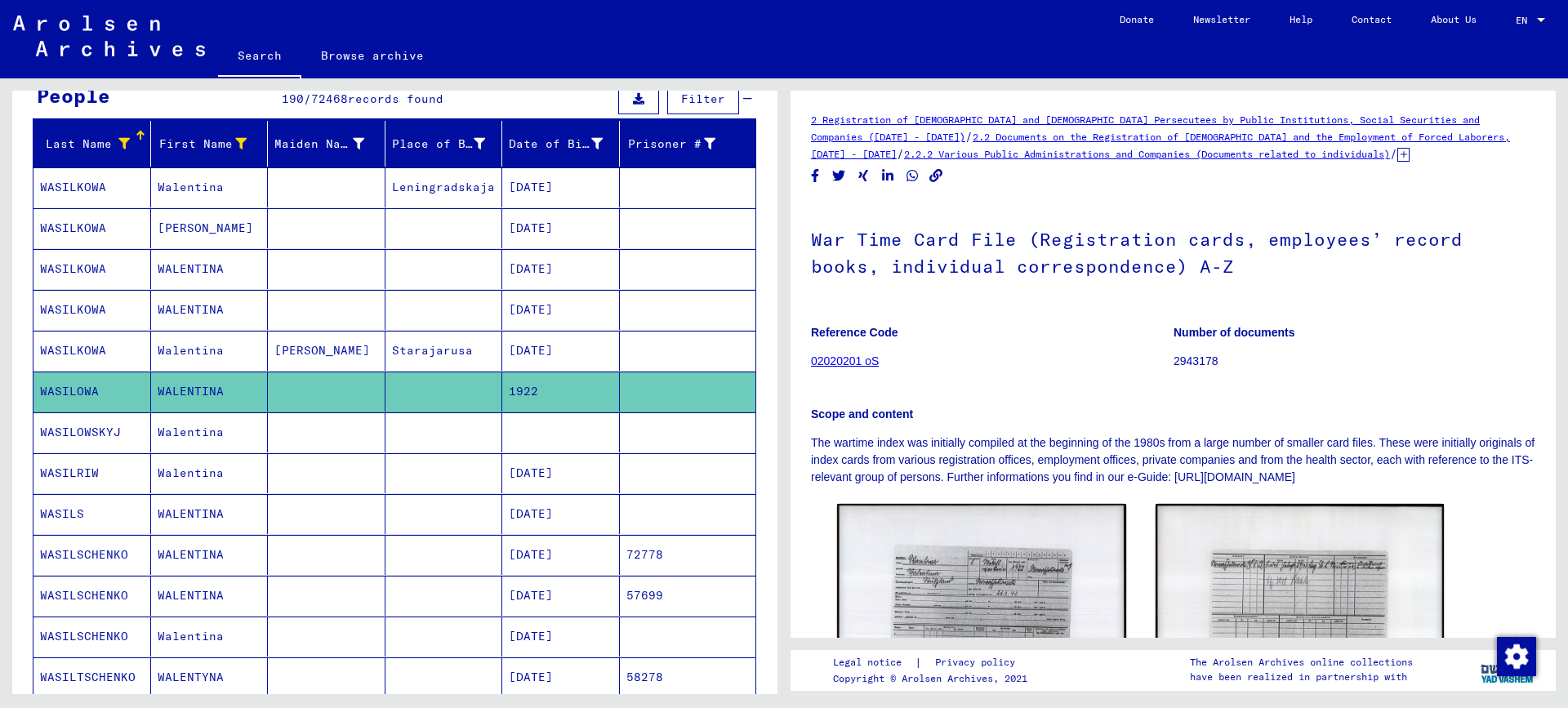
click at [232, 429] on mat-cell "Walentina" at bounding box center [210, 432] width 118 height 40
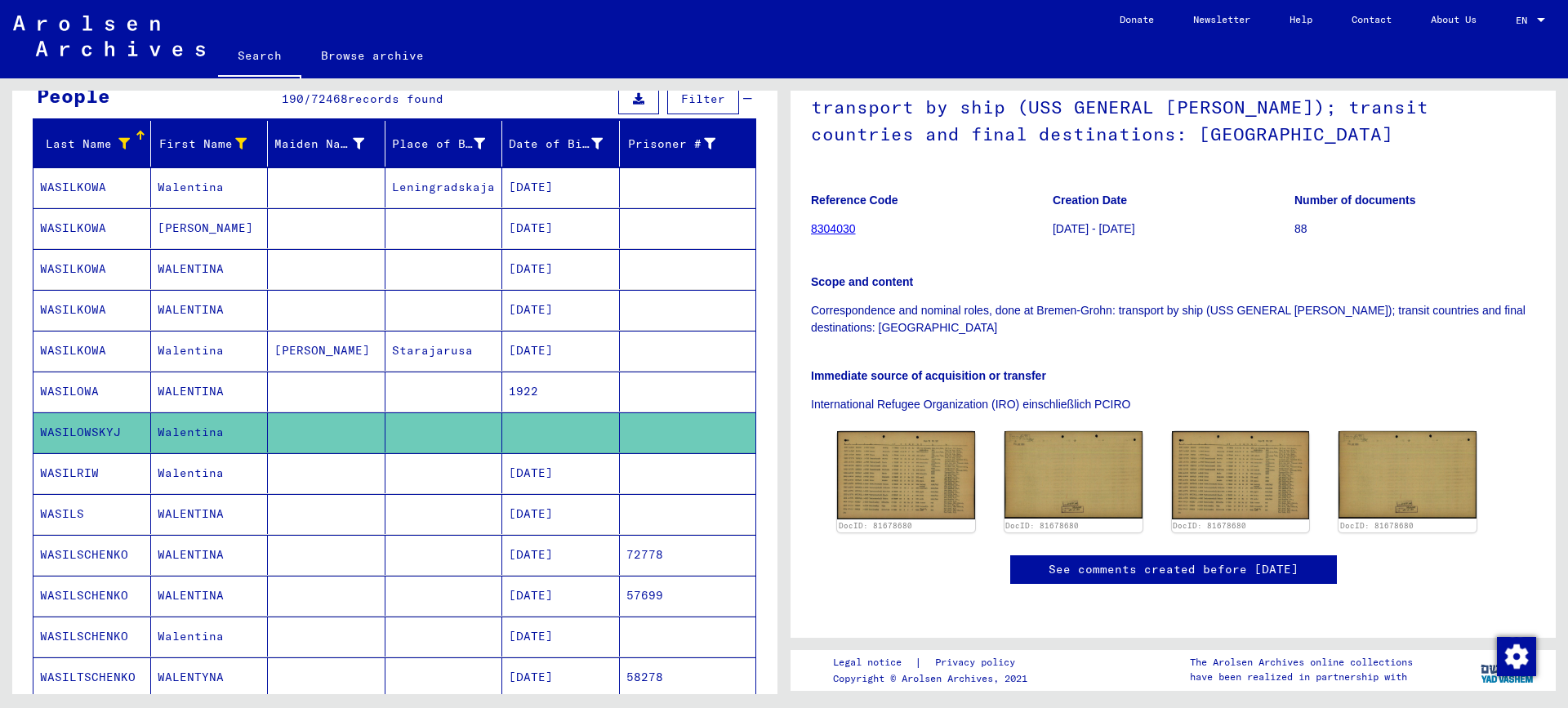
scroll to position [245, 0]
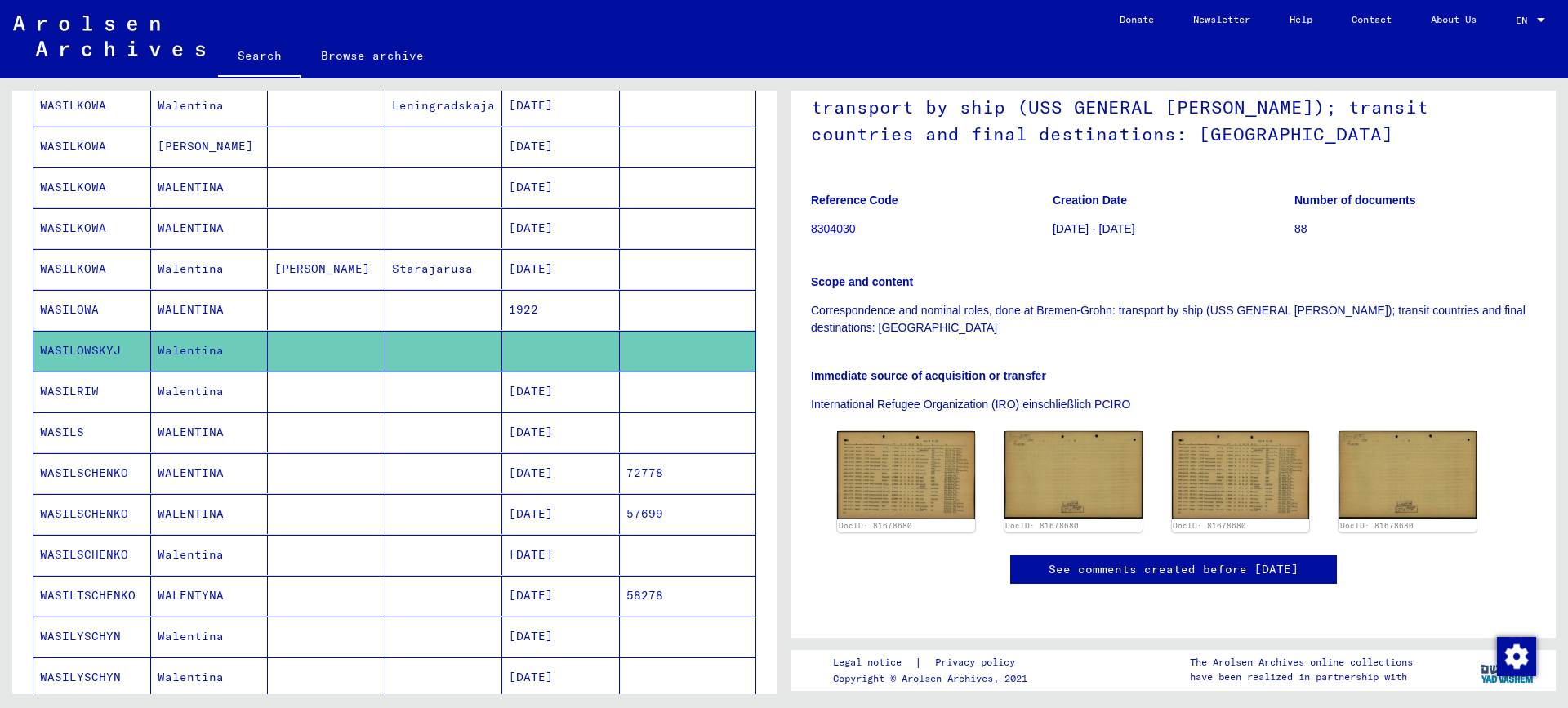
click at [507, 306] on mat-cell "1922" at bounding box center [561, 310] width 118 height 40
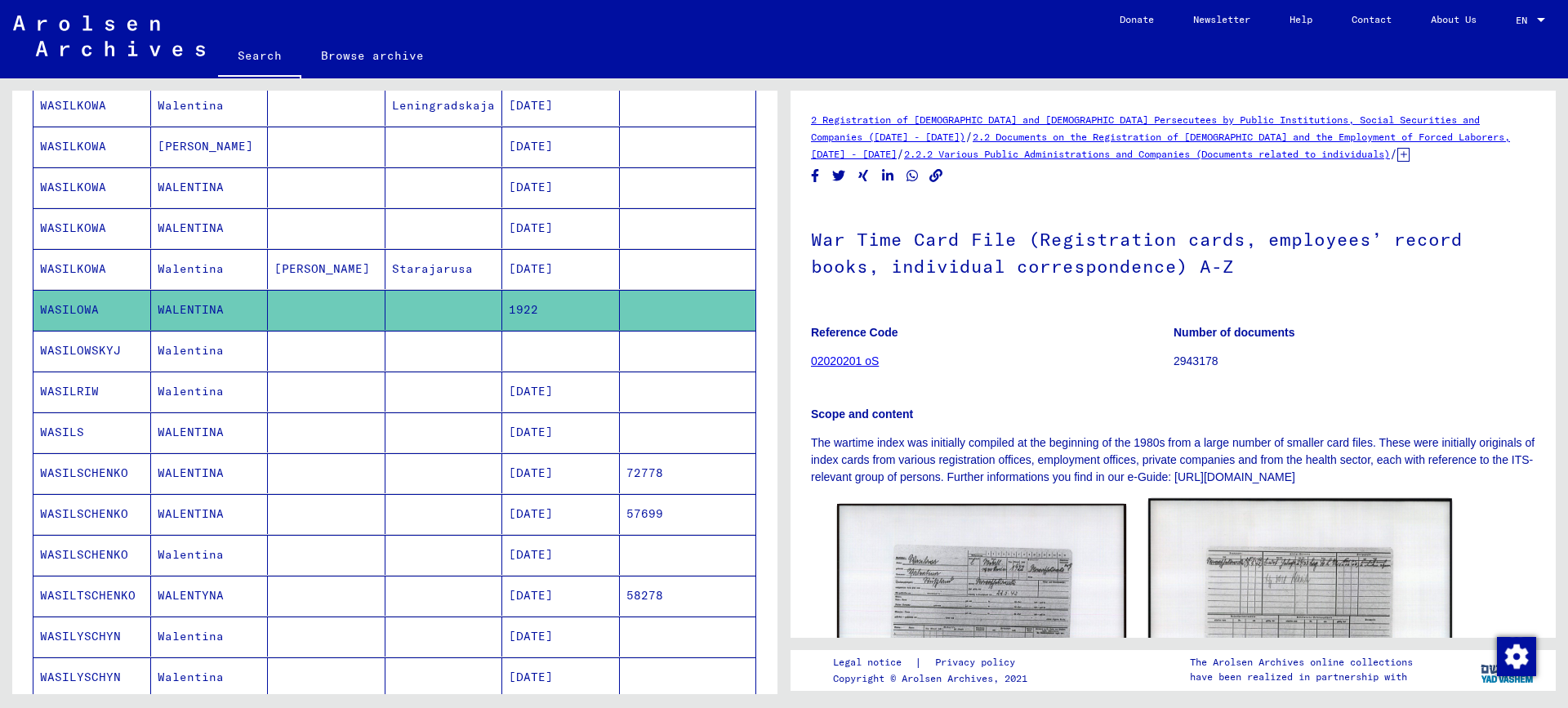
click at [1234, 597] on img at bounding box center [1299, 607] width 303 height 216
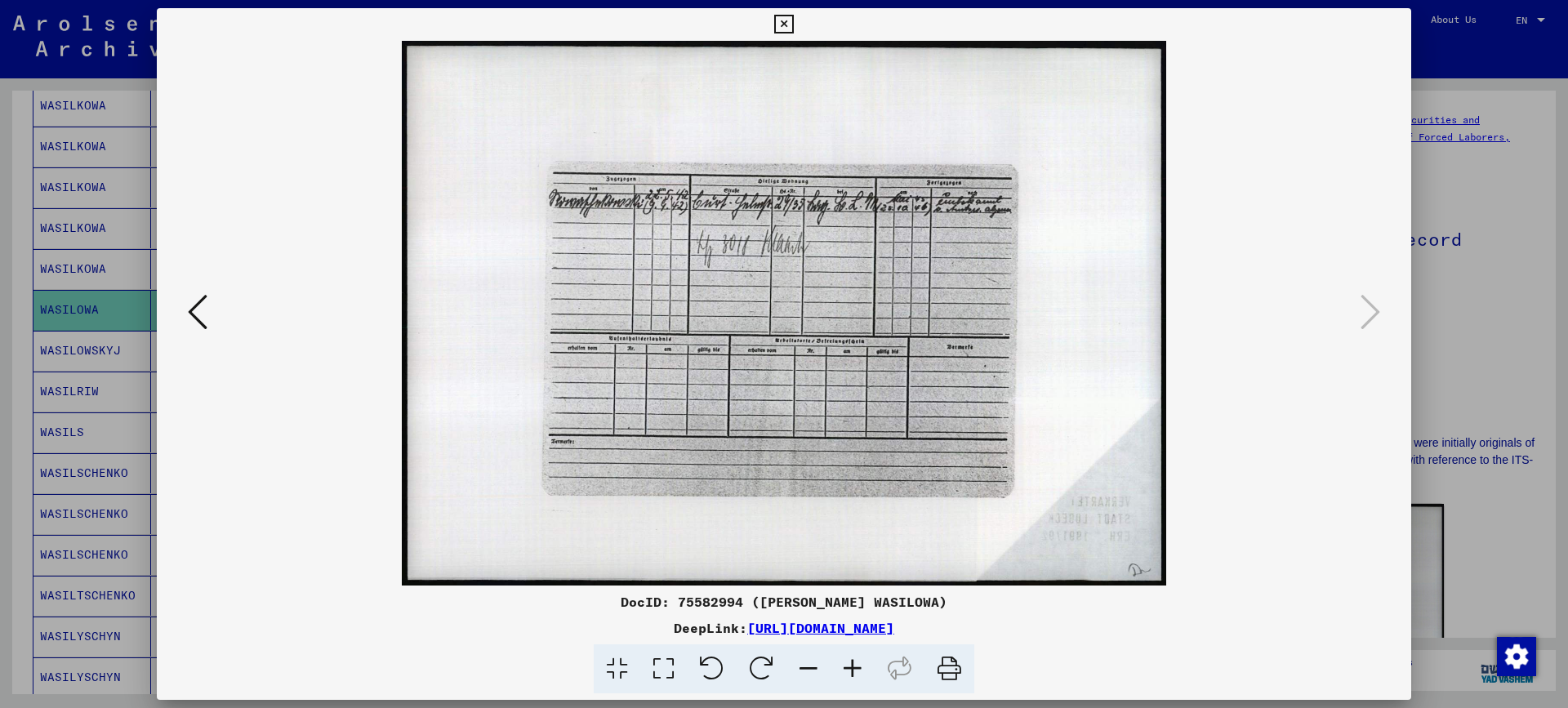
click at [1517, 222] on div at bounding box center [784, 354] width 1568 height 708
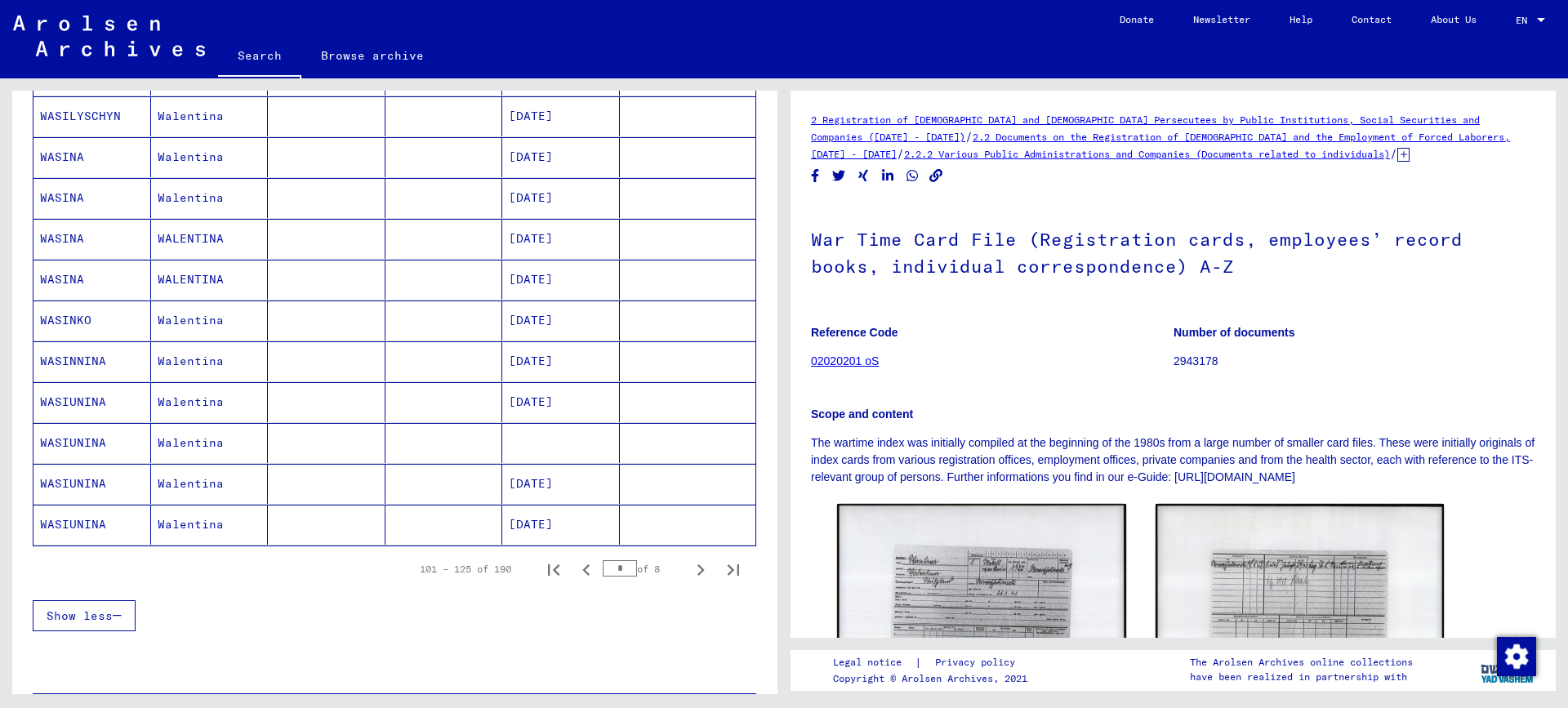
scroll to position [817, 0]
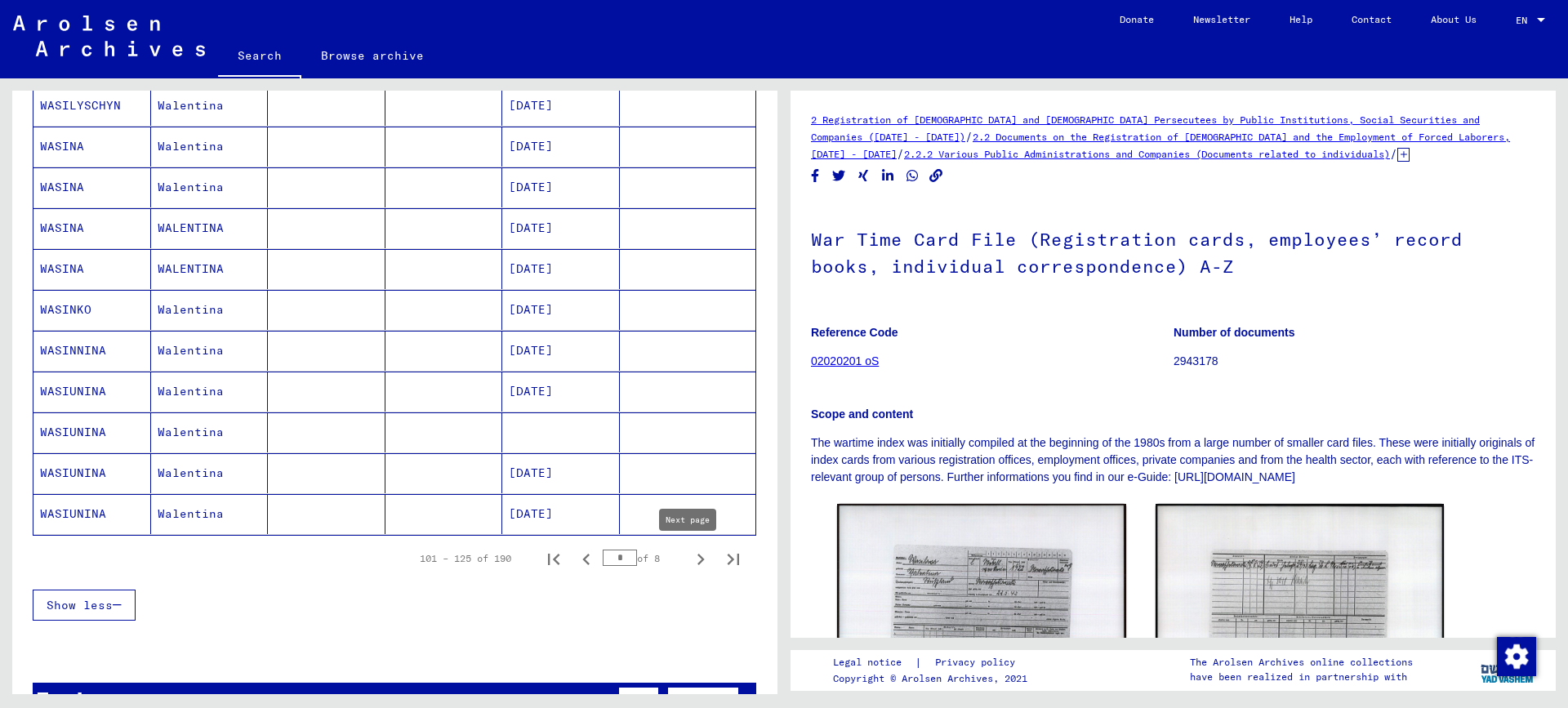
click at [689, 560] on icon "Next page" at bounding box center [701, 560] width 23 height 23
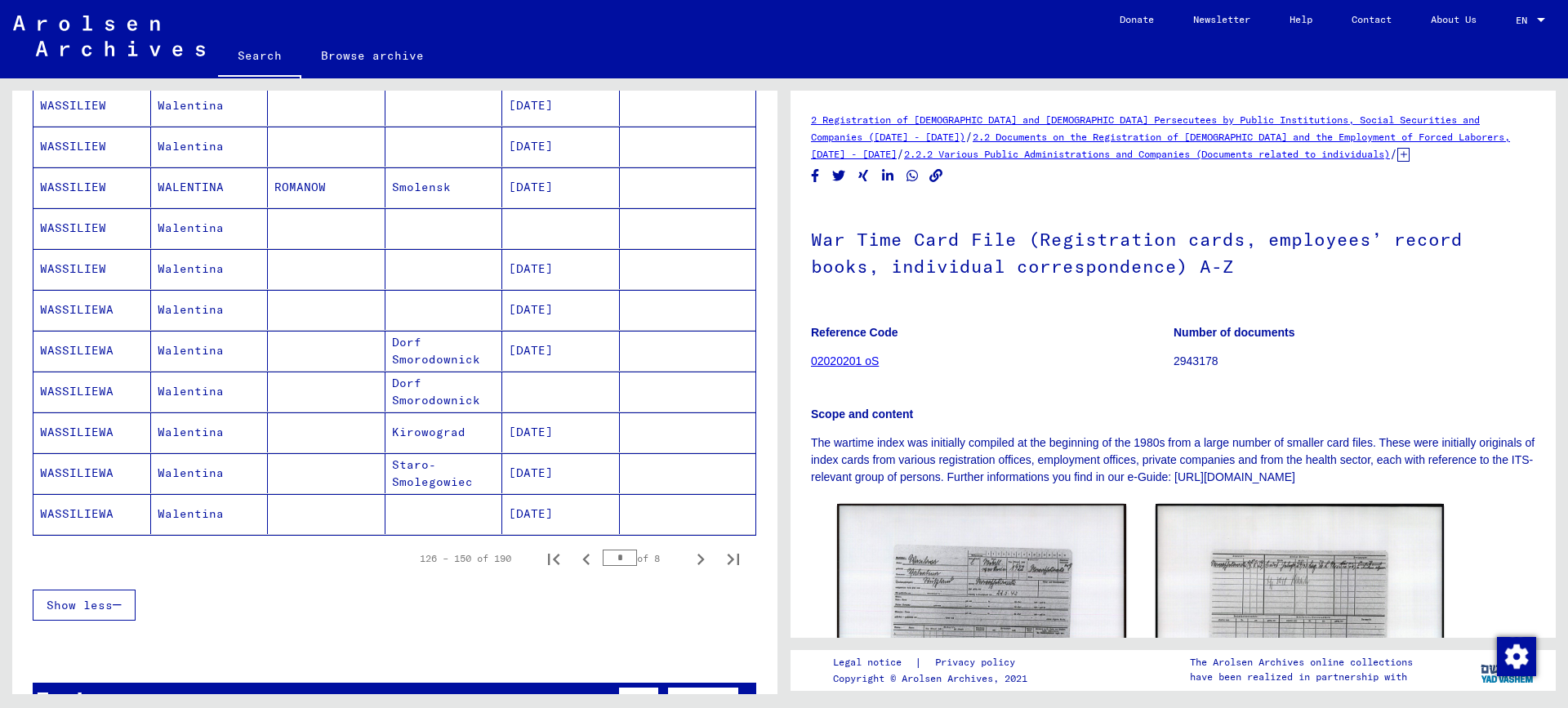
click at [488, 430] on mat-cell "Kirowograd" at bounding box center [444, 432] width 118 height 40
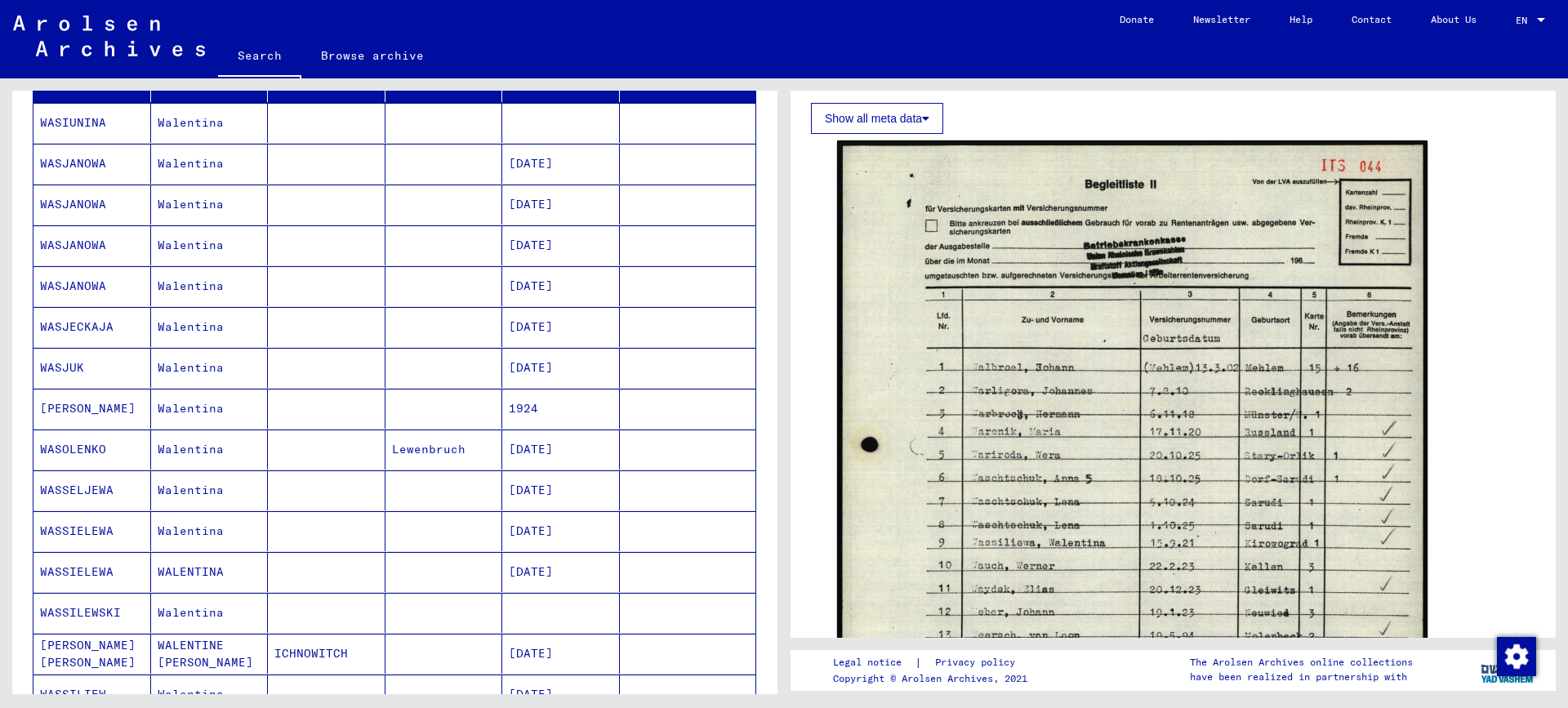
scroll to position [327, 0]
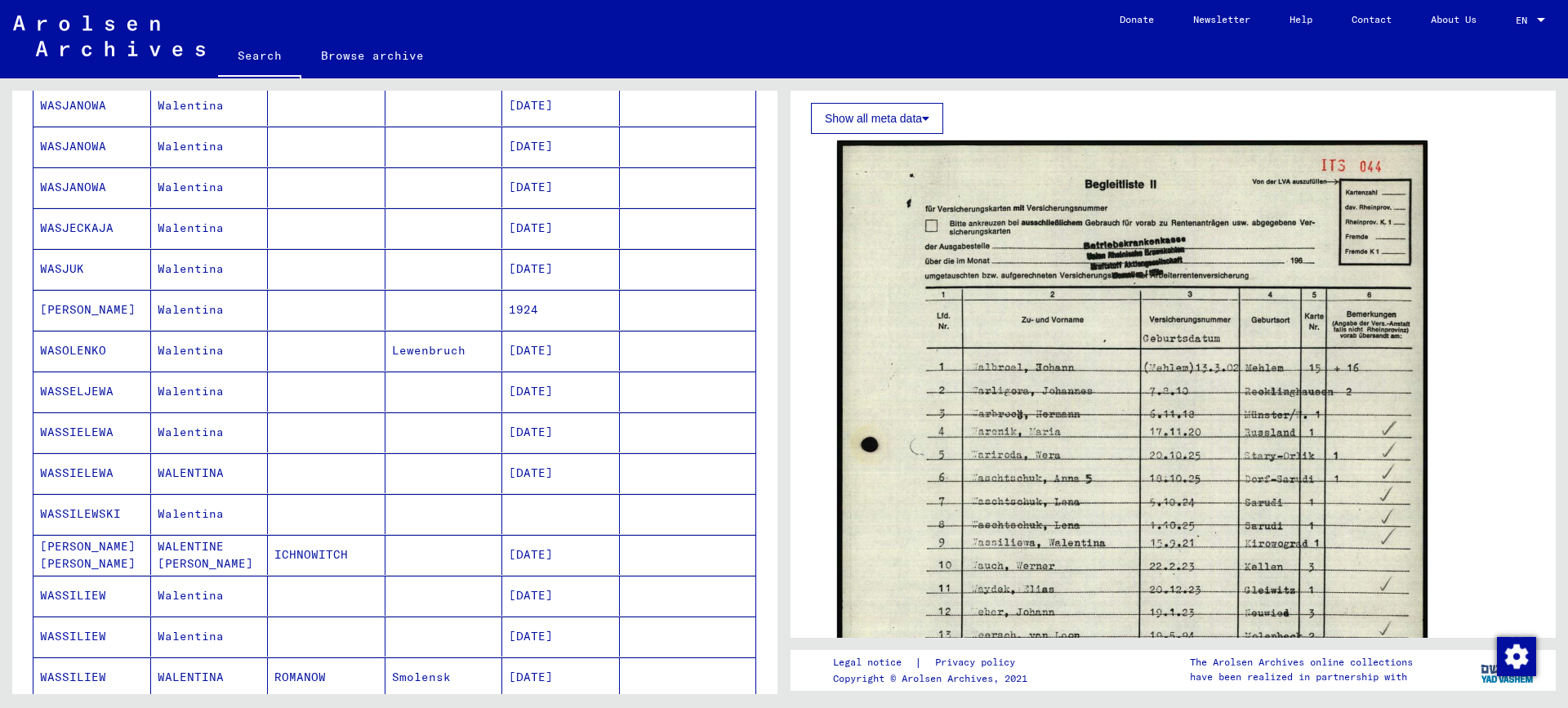
click at [553, 393] on mat-cell "[DATE]" at bounding box center [561, 391] width 118 height 40
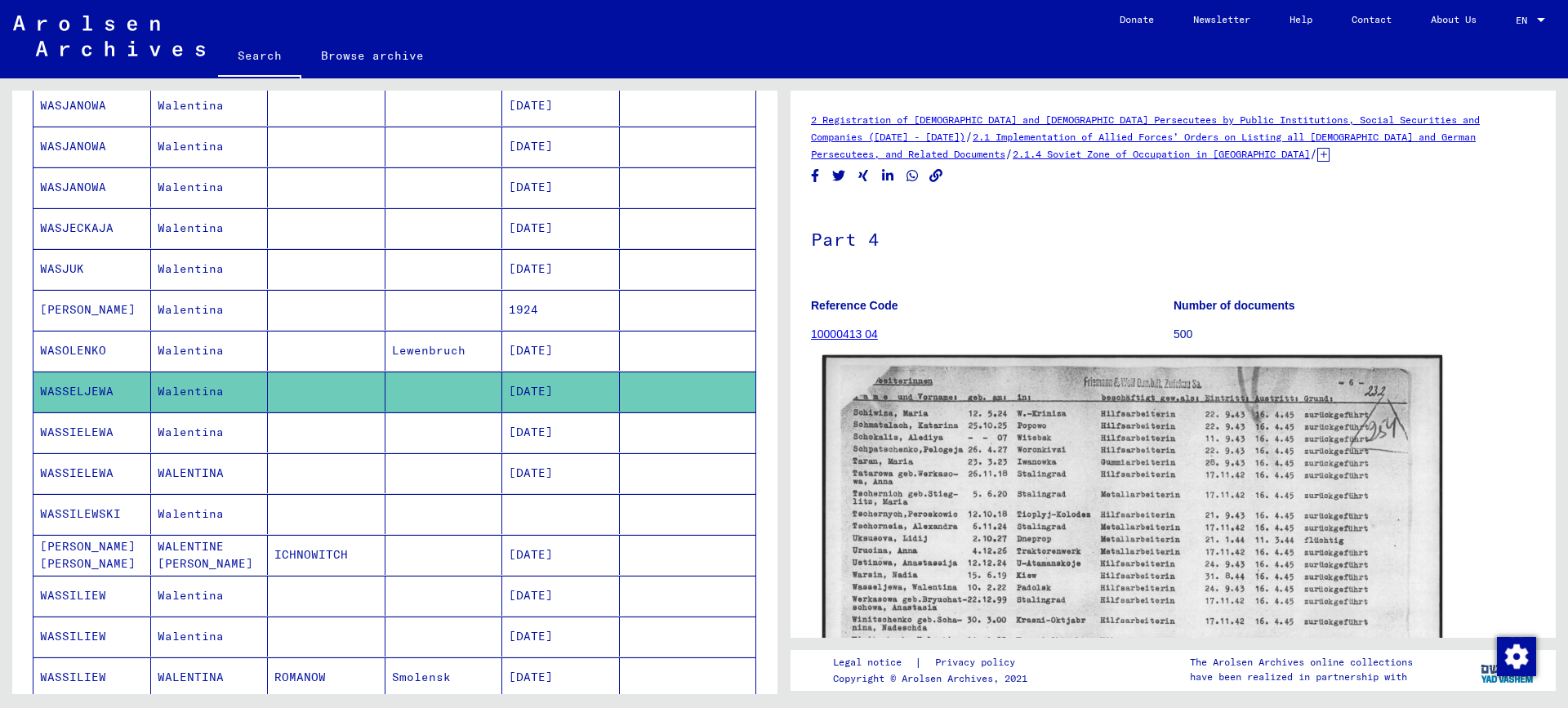
click at [944, 507] on img at bounding box center [1132, 575] width 619 height 440
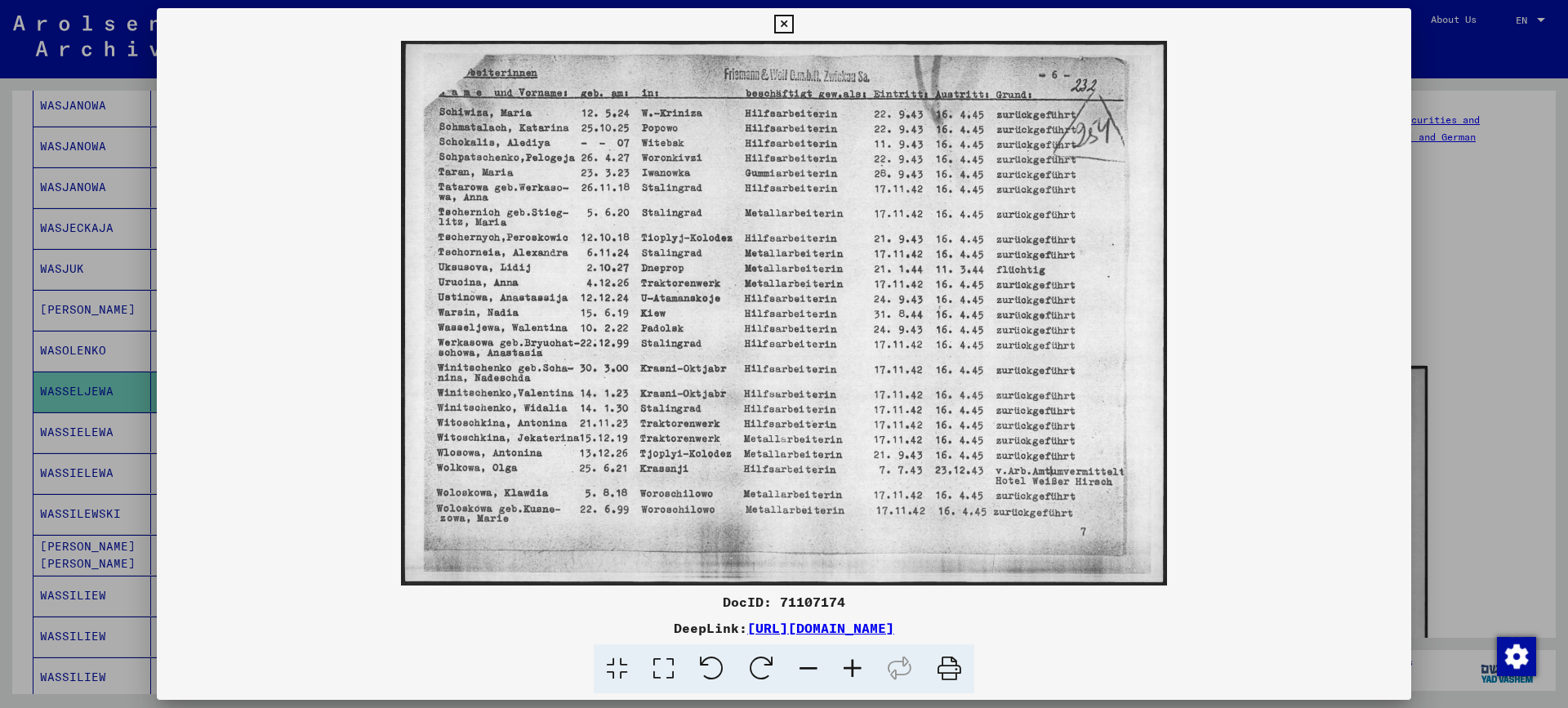
click at [1206, 328] on img at bounding box center [784, 313] width 1255 height 545
click at [1426, 314] on div at bounding box center [784, 354] width 1568 height 708
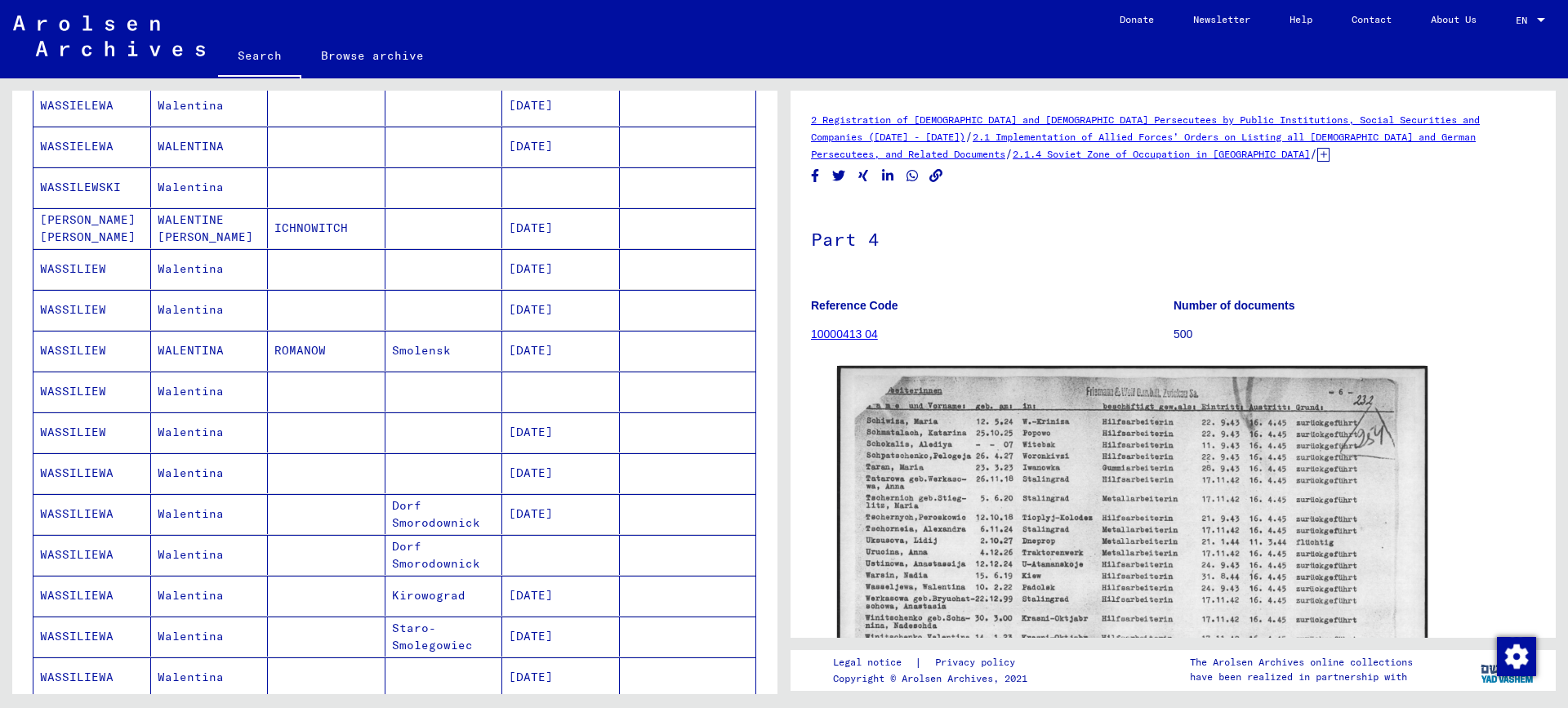
scroll to position [817, 0]
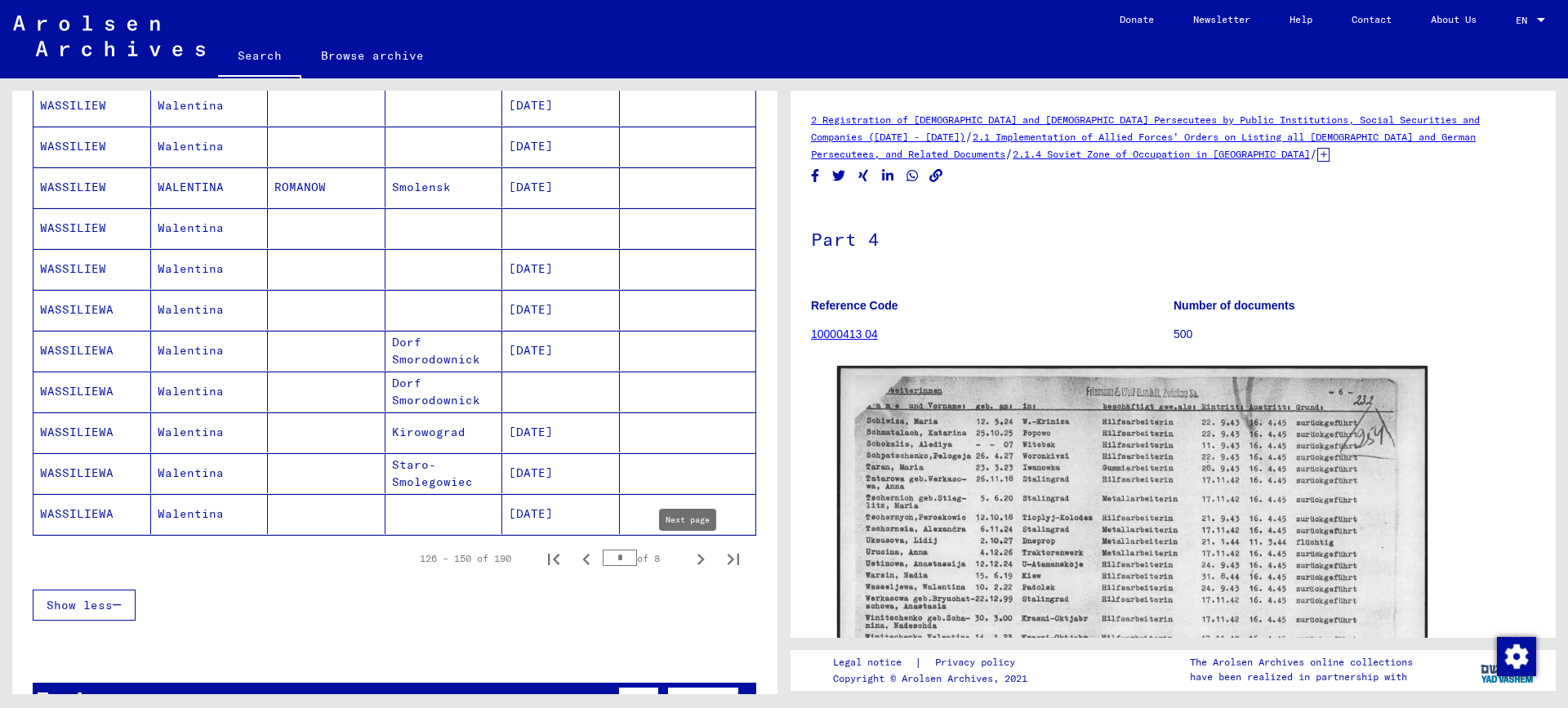
click at [689, 557] on icon "Next page" at bounding box center [701, 560] width 23 height 23
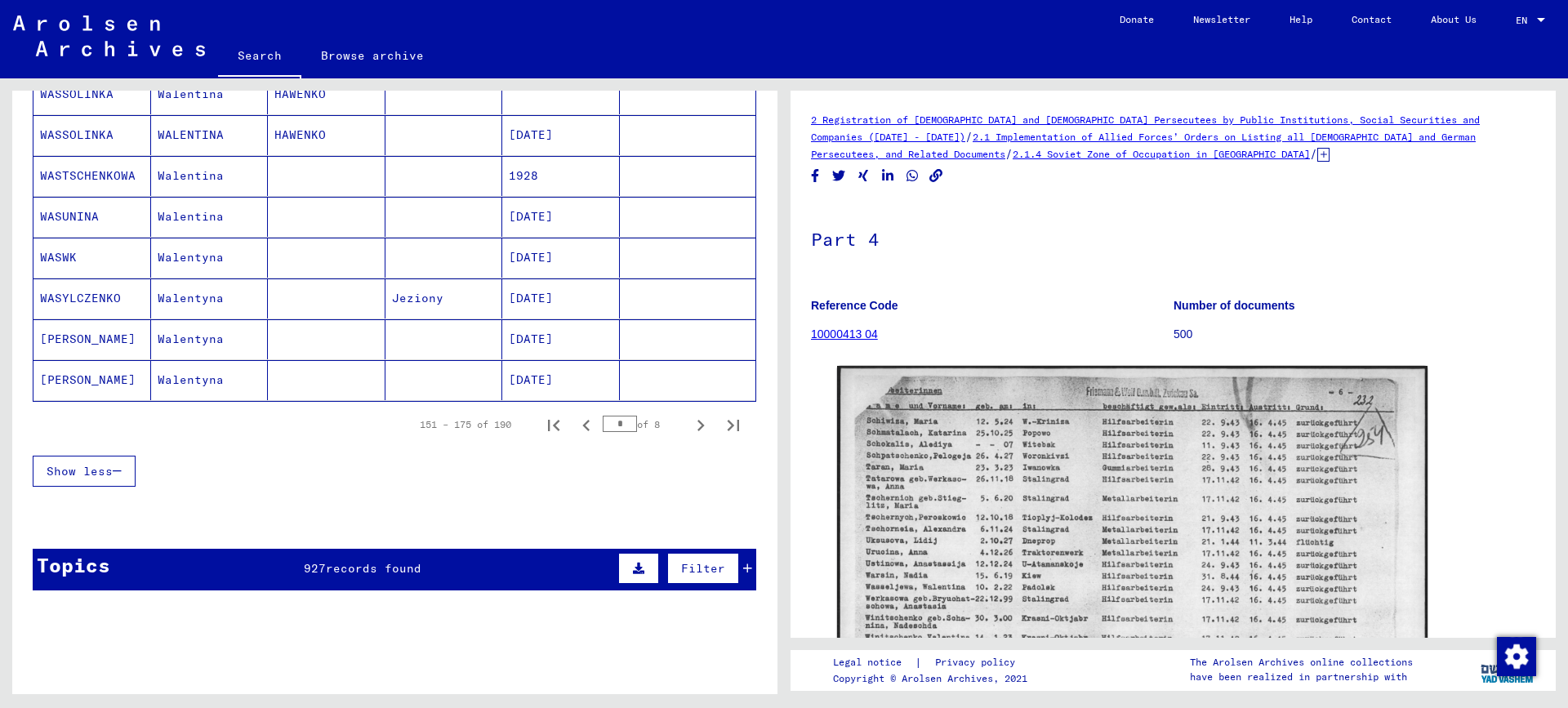
scroll to position [980, 0]
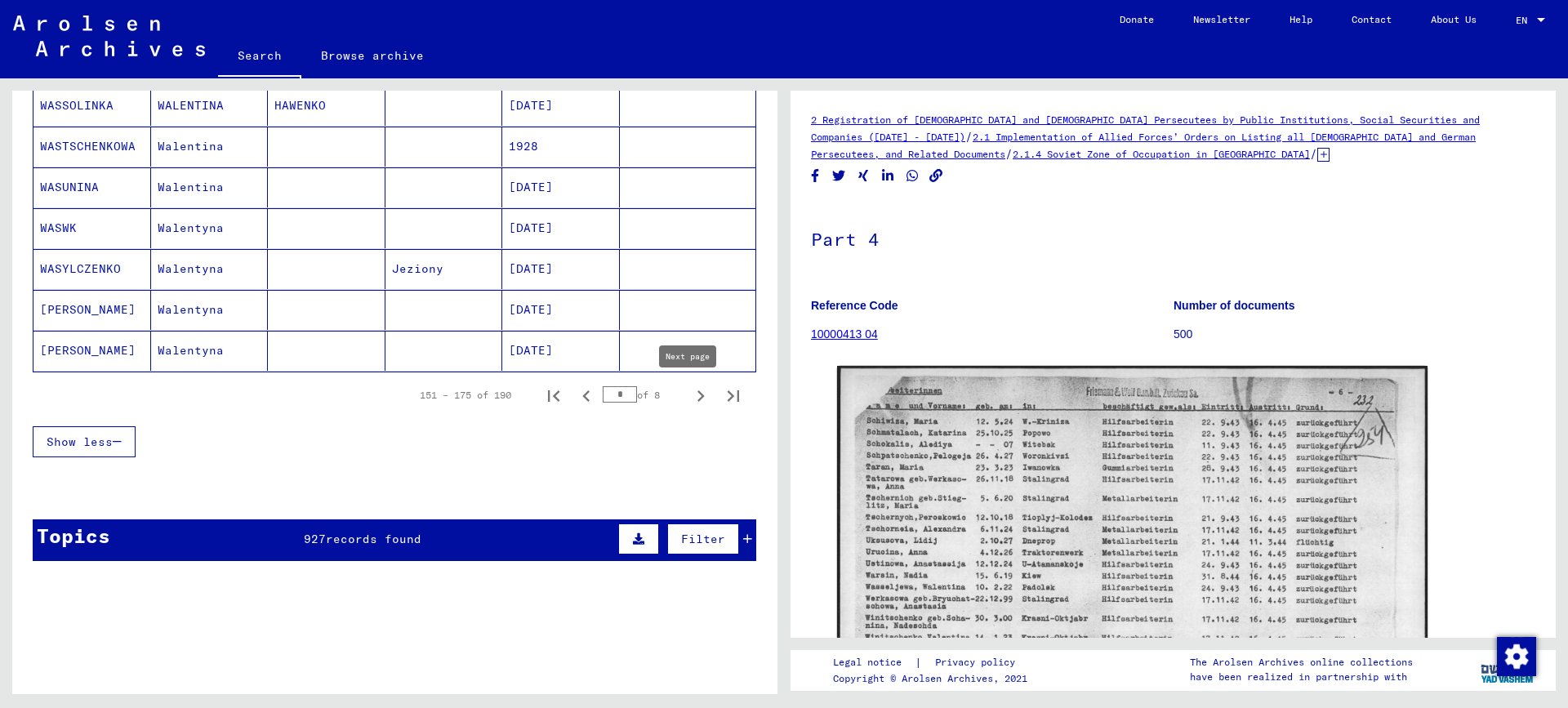
click at [689, 398] on icon "Next page" at bounding box center [701, 396] width 23 height 23
type input "*"
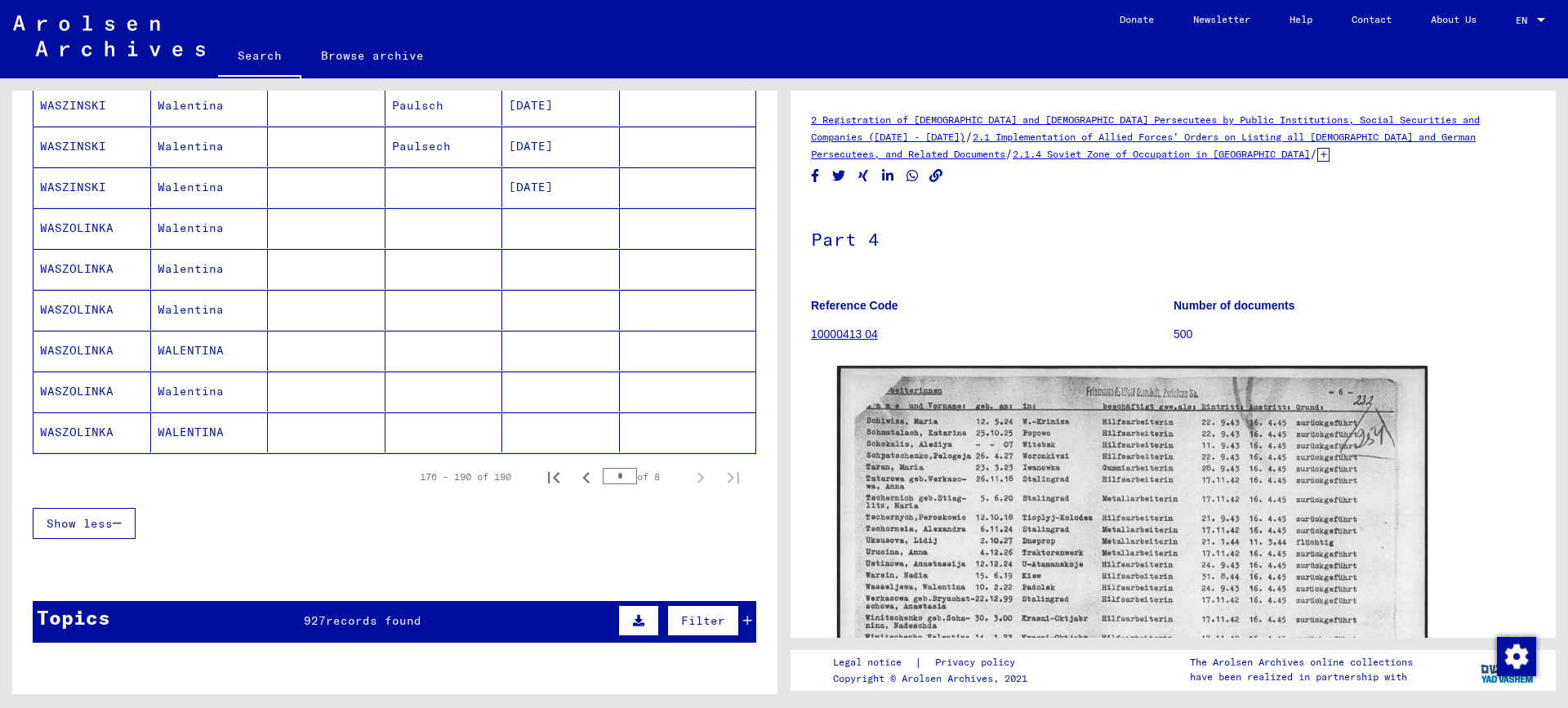
scroll to position [817, 0]
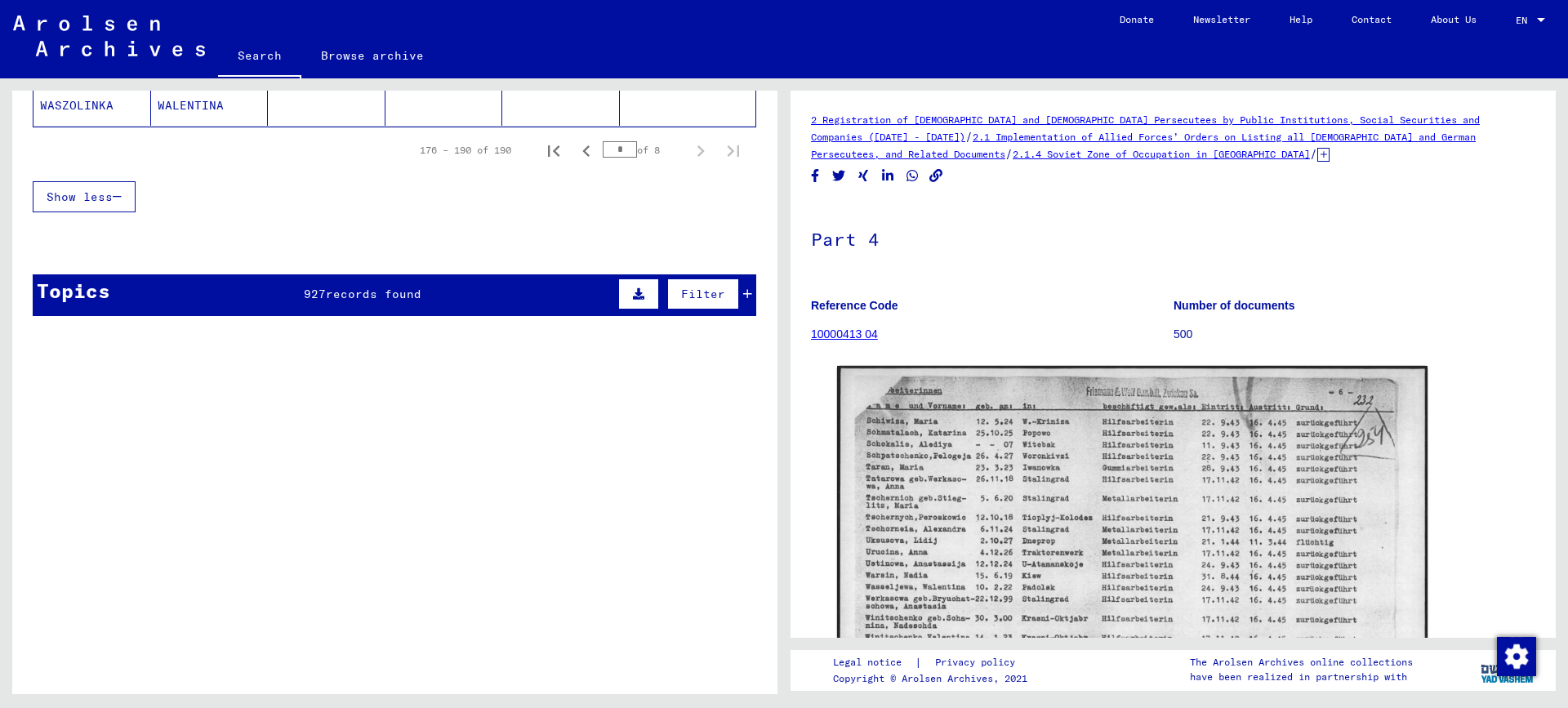
click at [399, 299] on span "records found" at bounding box center [373, 294] width 95 height 15
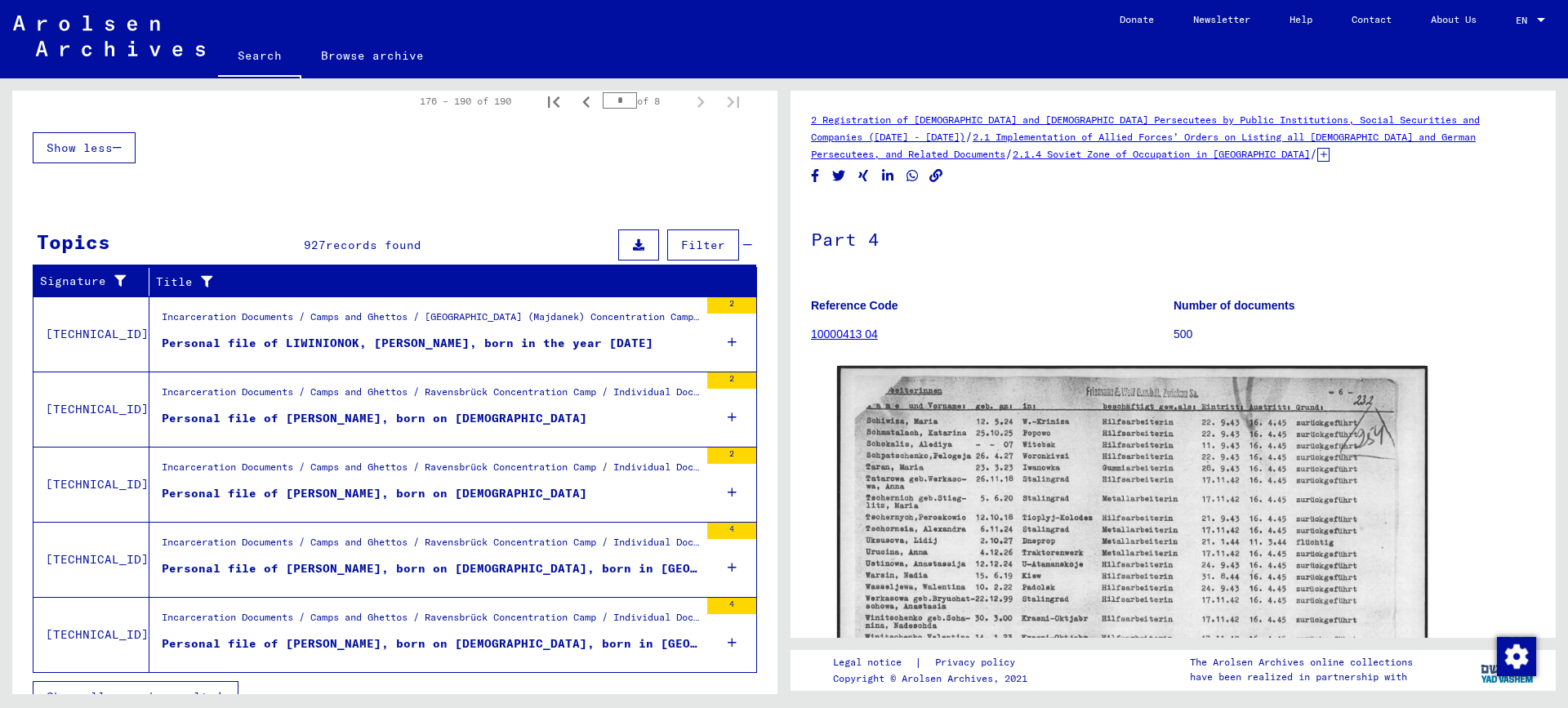
scroll to position [892, 0]
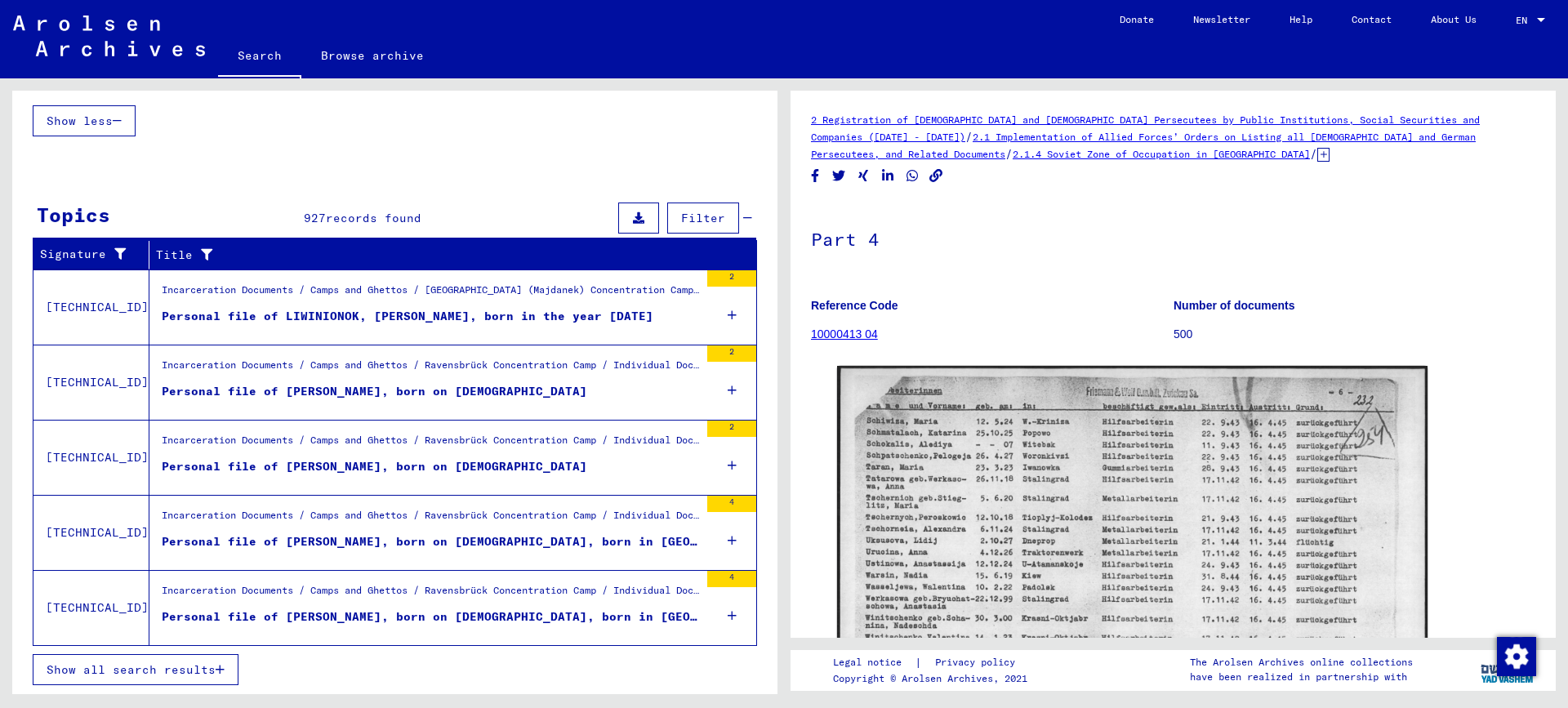
click at [160, 663] on span "Show all search results" at bounding box center [131, 670] width 169 height 15
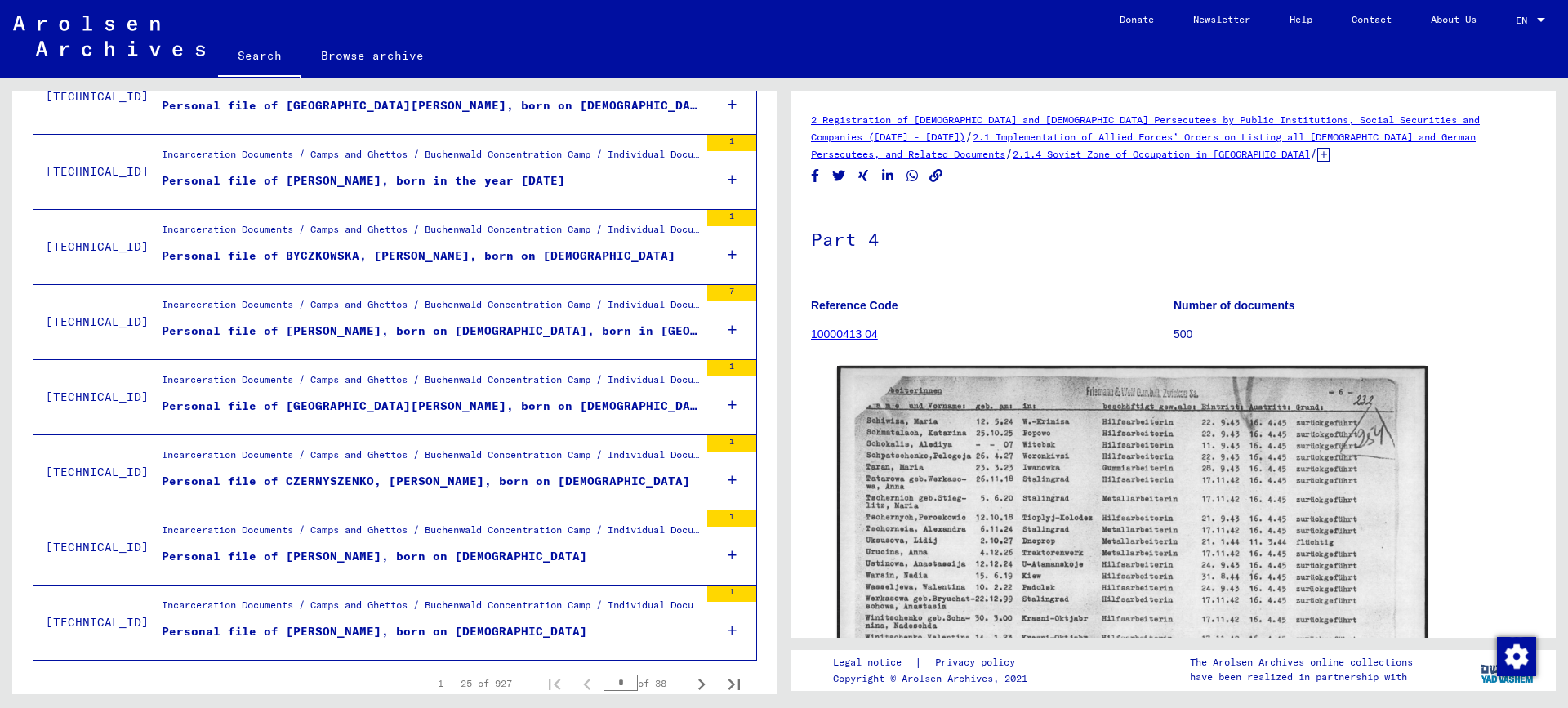
scroll to position [1687, 0]
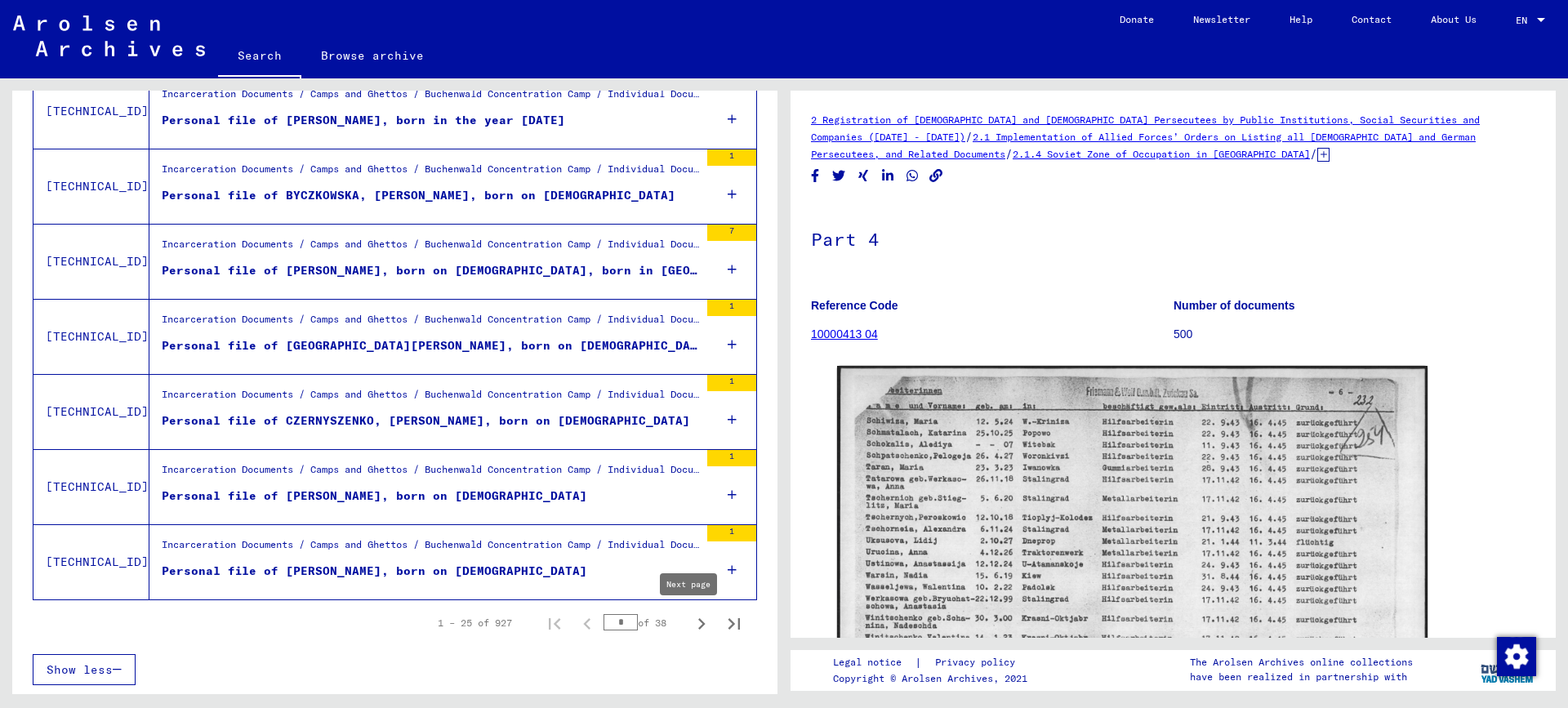
click at [690, 623] on icon "Next page" at bounding box center [701, 624] width 23 height 23
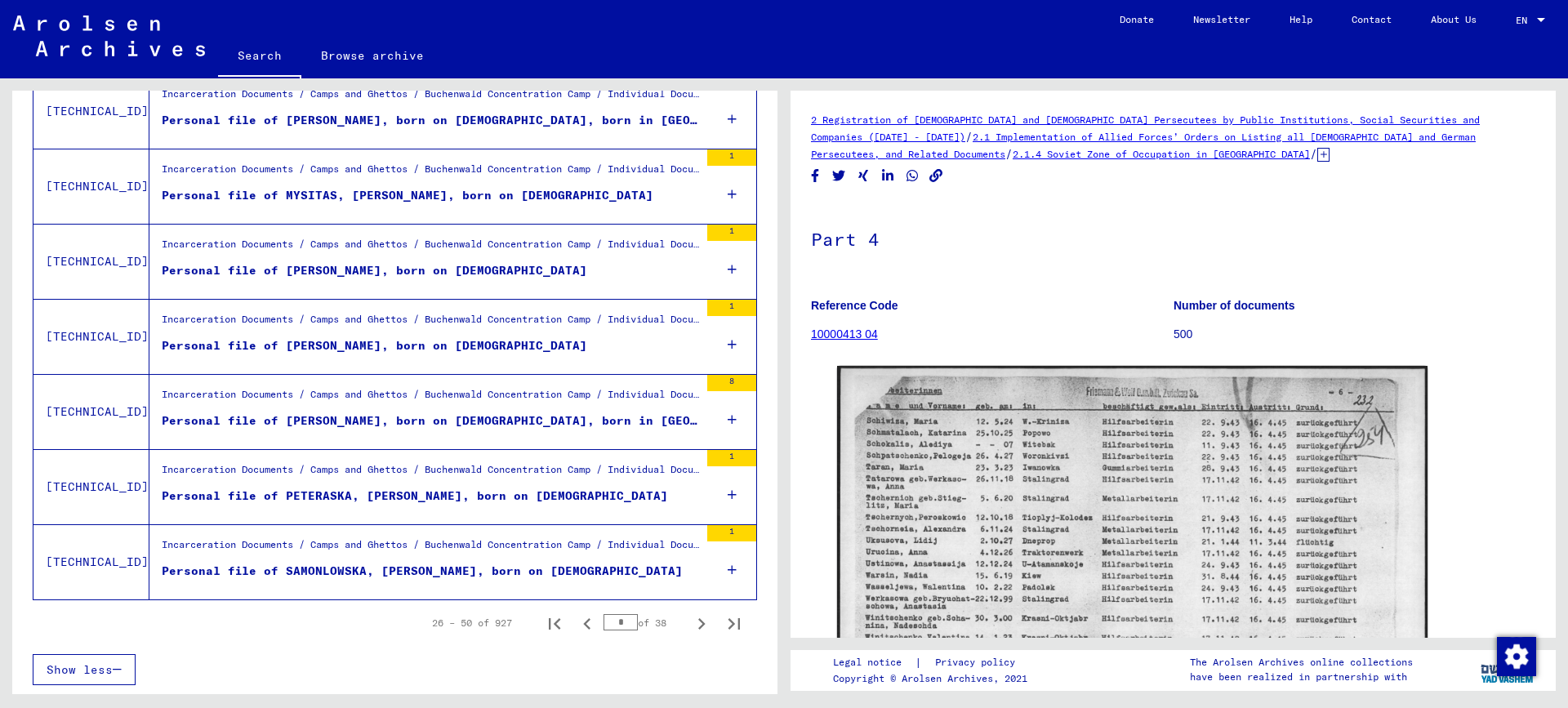
click at [690, 623] on icon "Next page" at bounding box center [701, 624] width 23 height 23
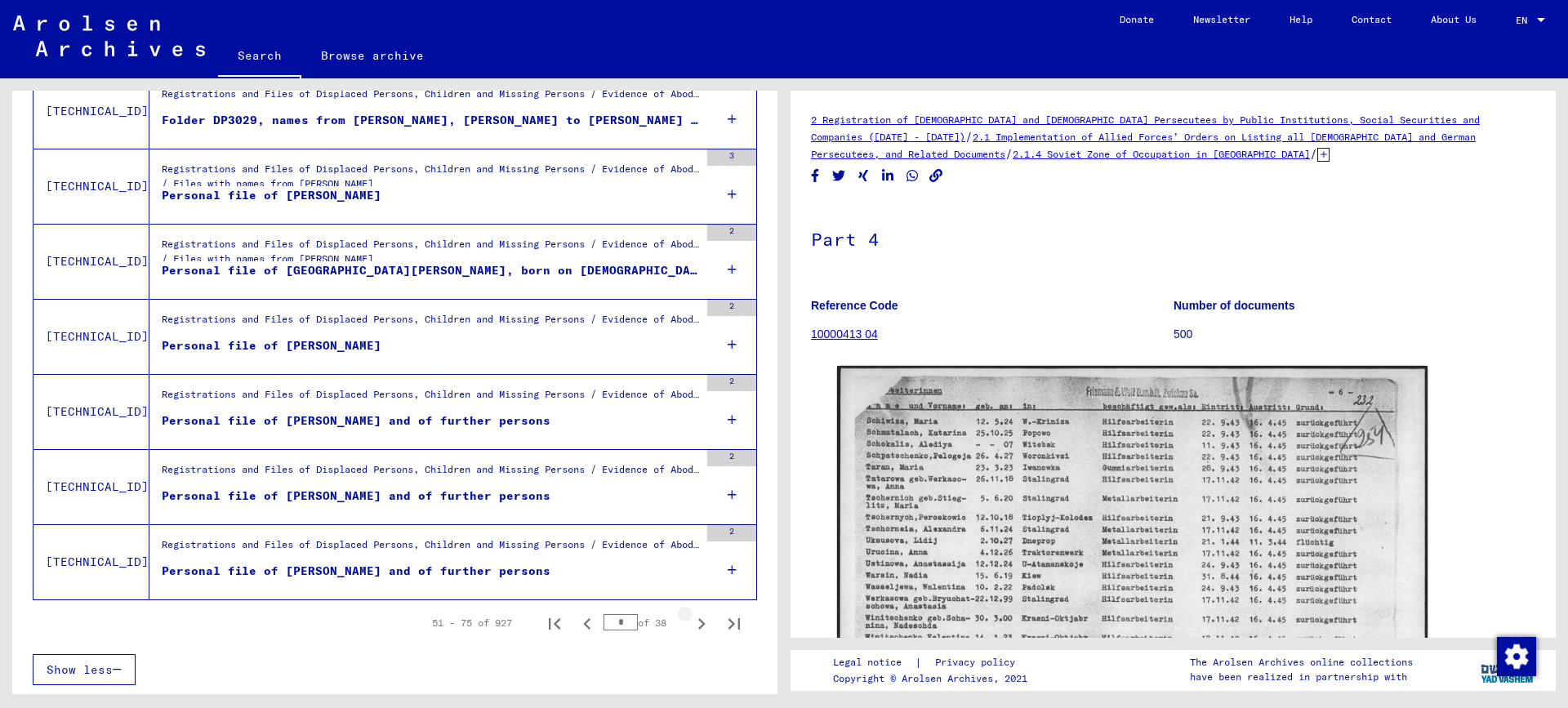
click at [690, 623] on icon "Next page" at bounding box center [701, 624] width 23 height 23
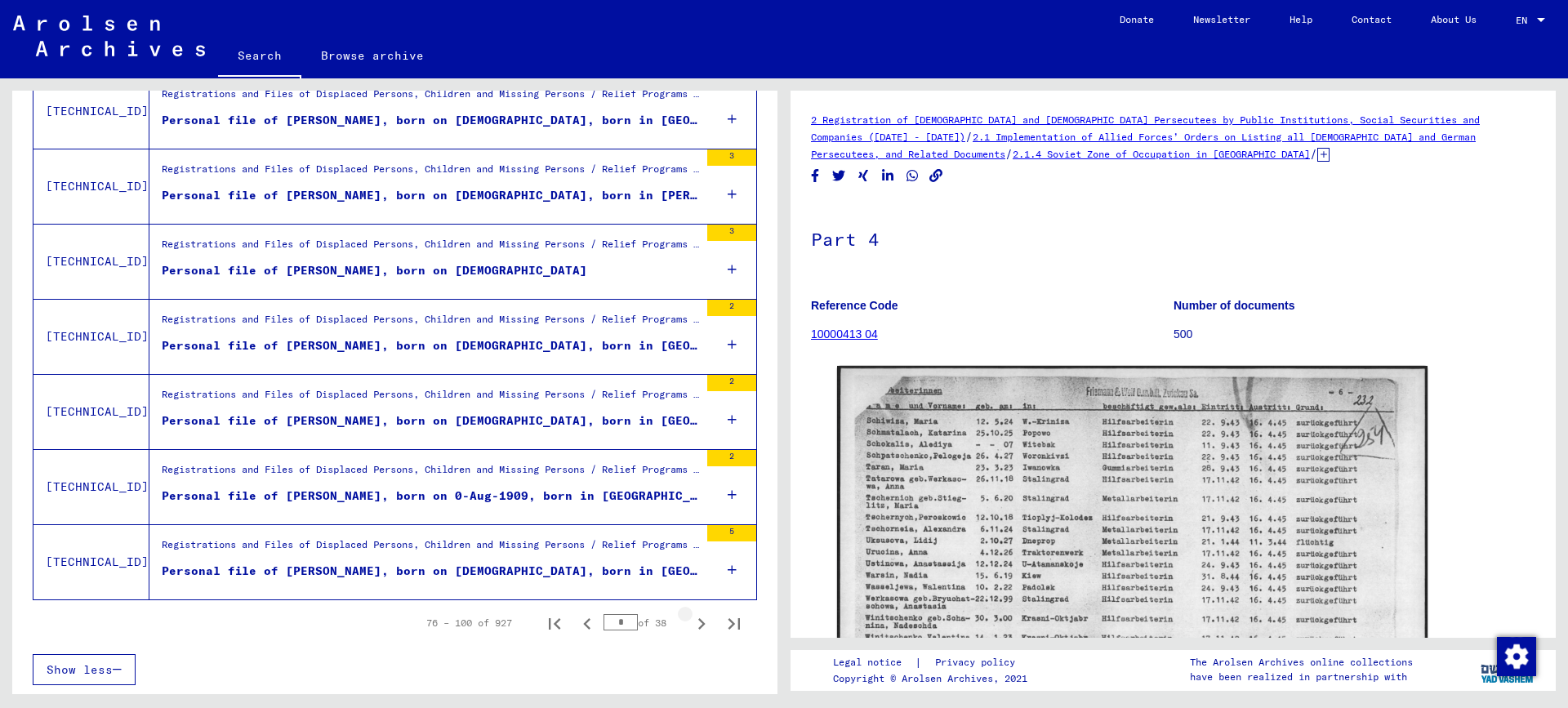
click at [690, 623] on icon "Next page" at bounding box center [701, 624] width 23 height 23
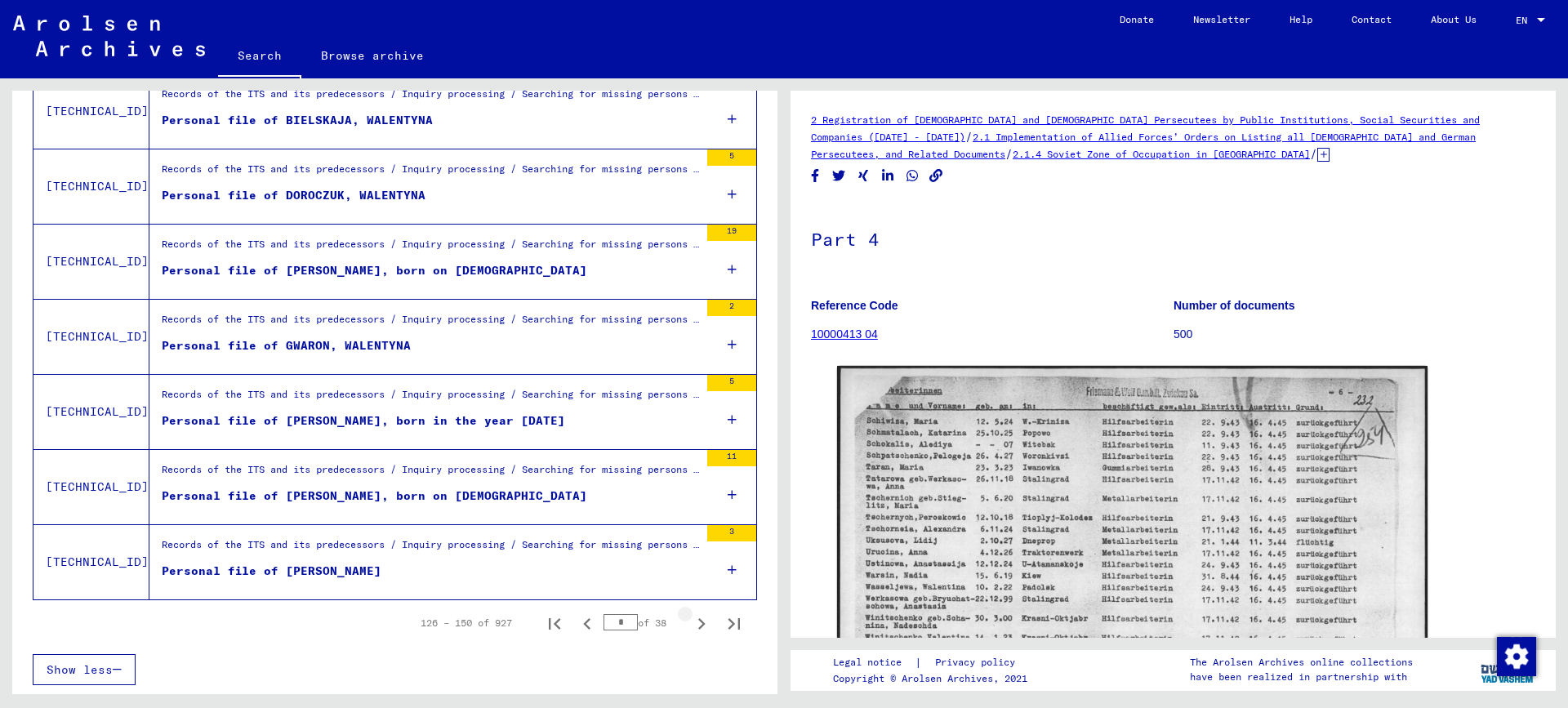
click at [690, 623] on icon "Next page" at bounding box center [701, 624] width 23 height 23
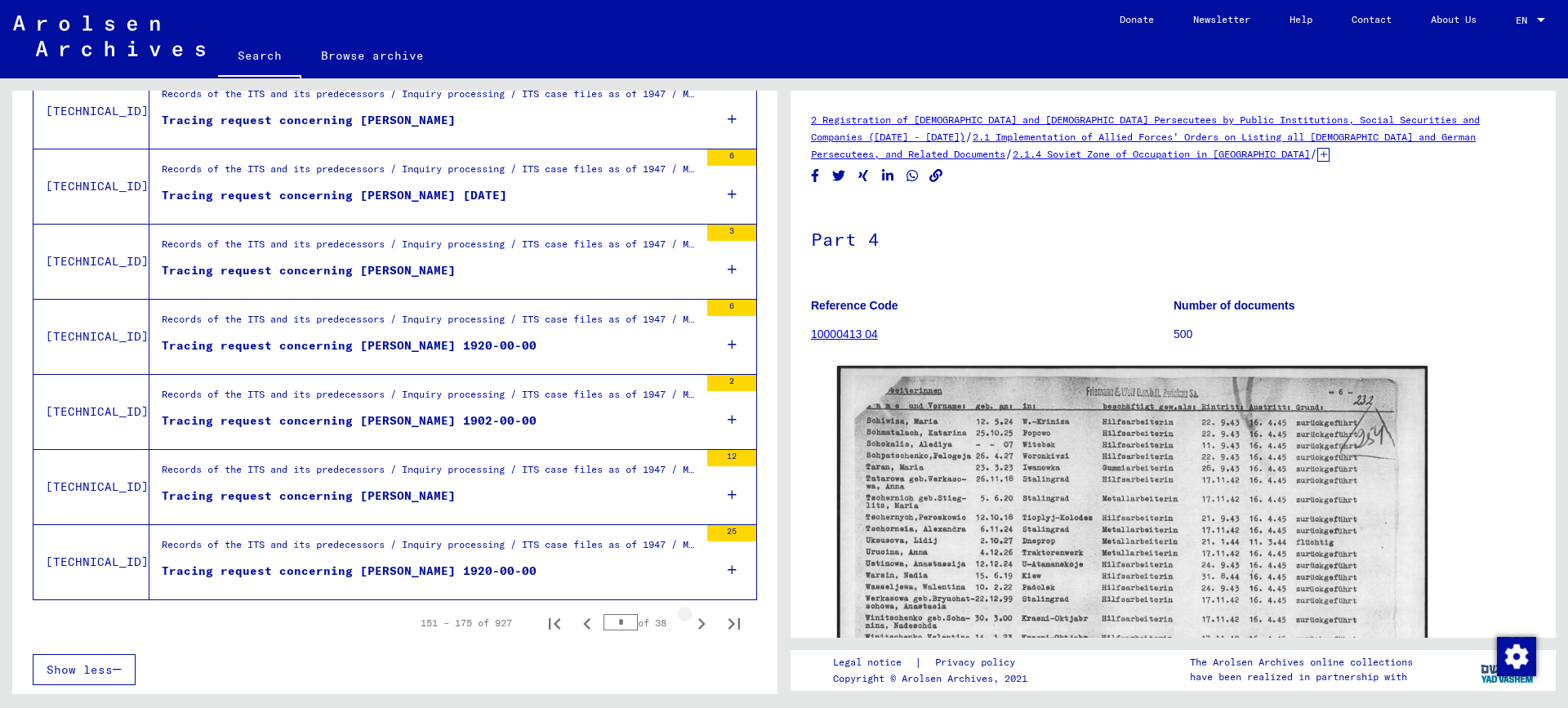
click at [690, 623] on icon "Next page" at bounding box center [701, 624] width 23 height 23
type input "*"
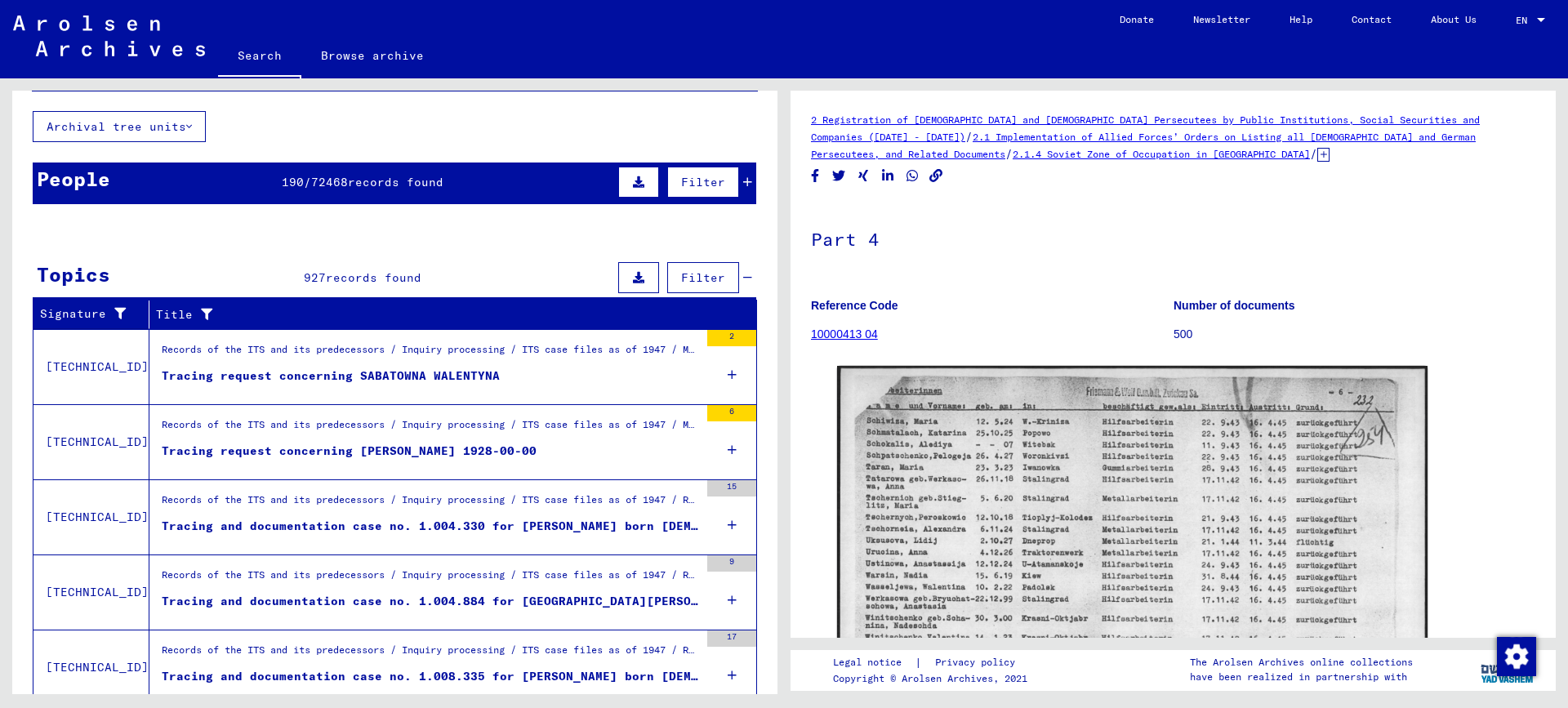
scroll to position [0, 0]
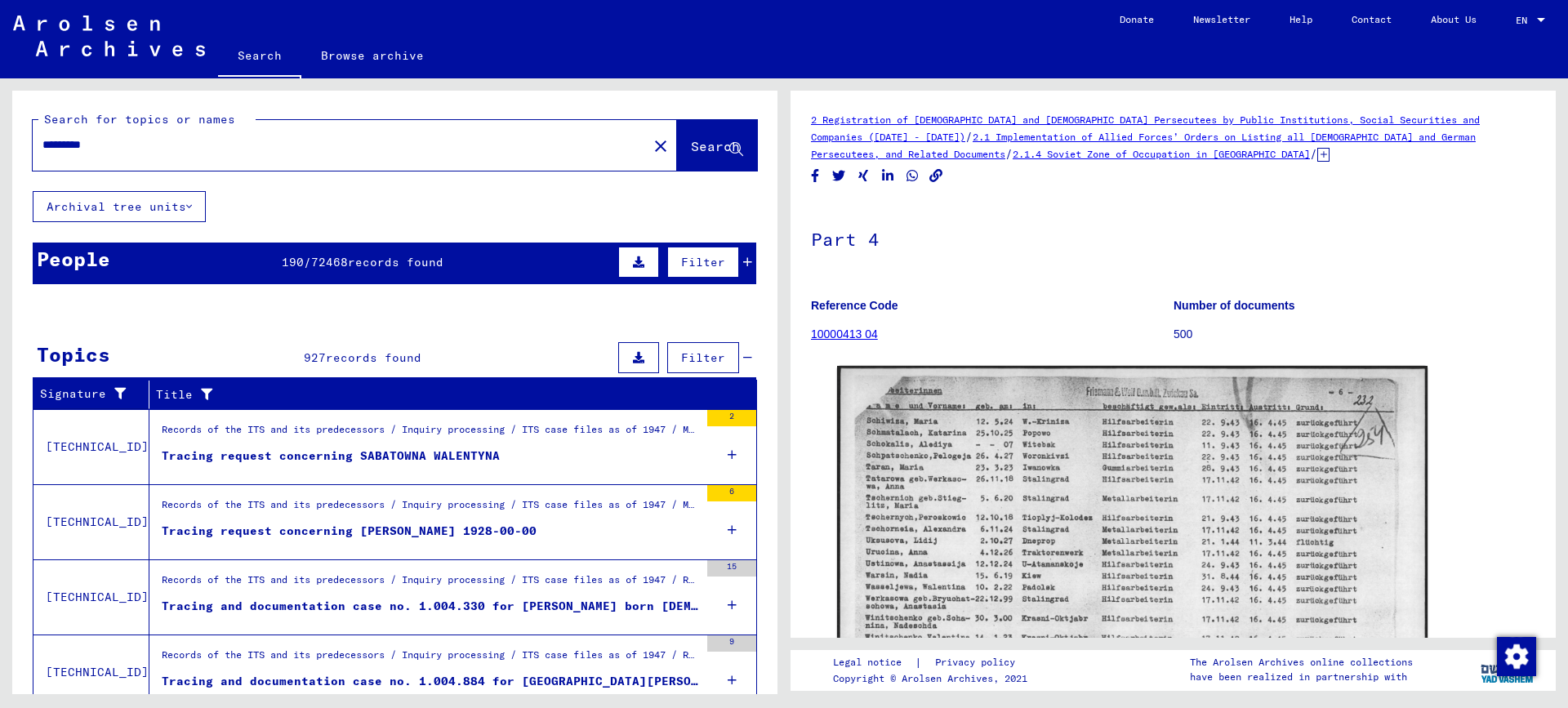
click at [159, 140] on input "*********" at bounding box center [340, 144] width 595 height 17
type input "*"
type input "*********"
click at [691, 147] on span "Search" at bounding box center [715, 146] width 49 height 17
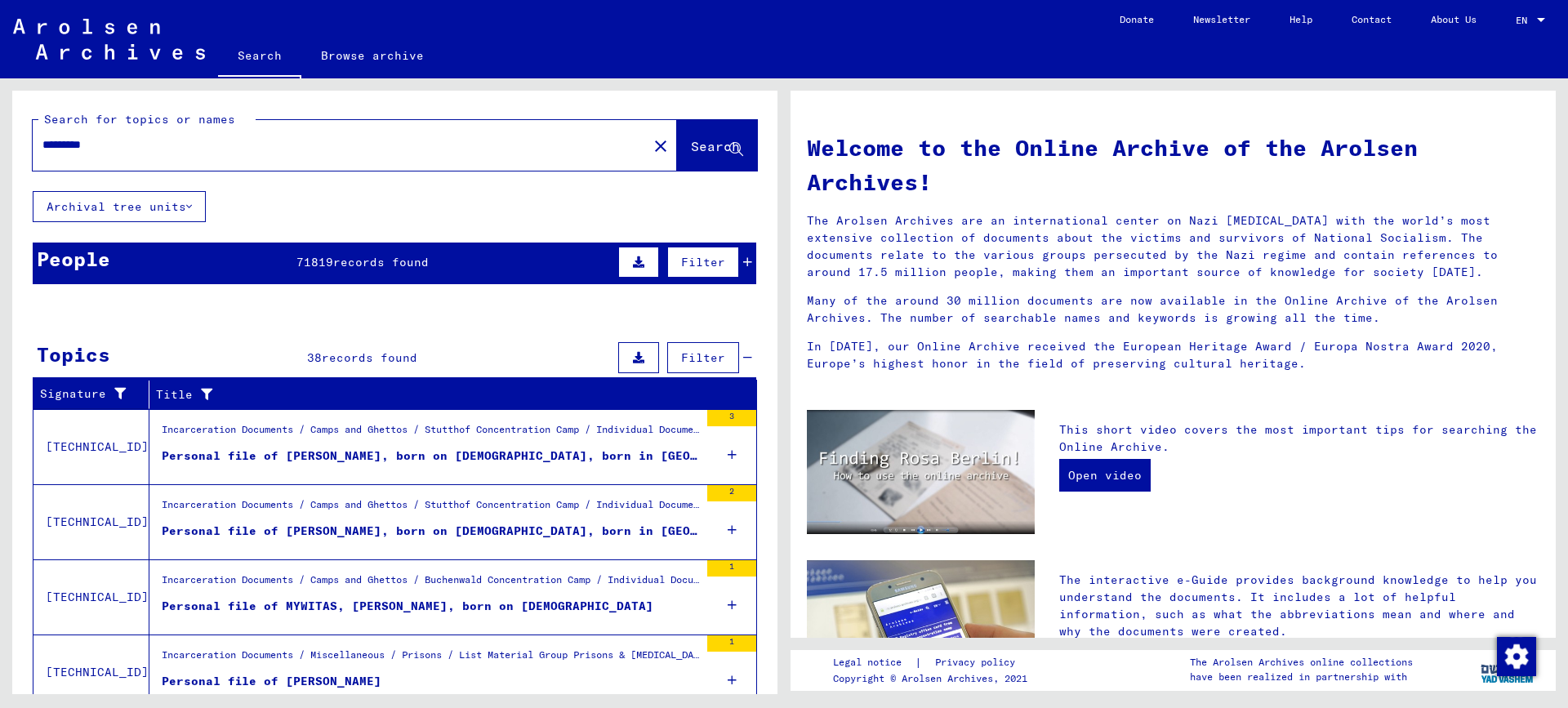
click at [163, 262] on div "People 71819 records found Filter" at bounding box center [394, 263] width 723 height 41
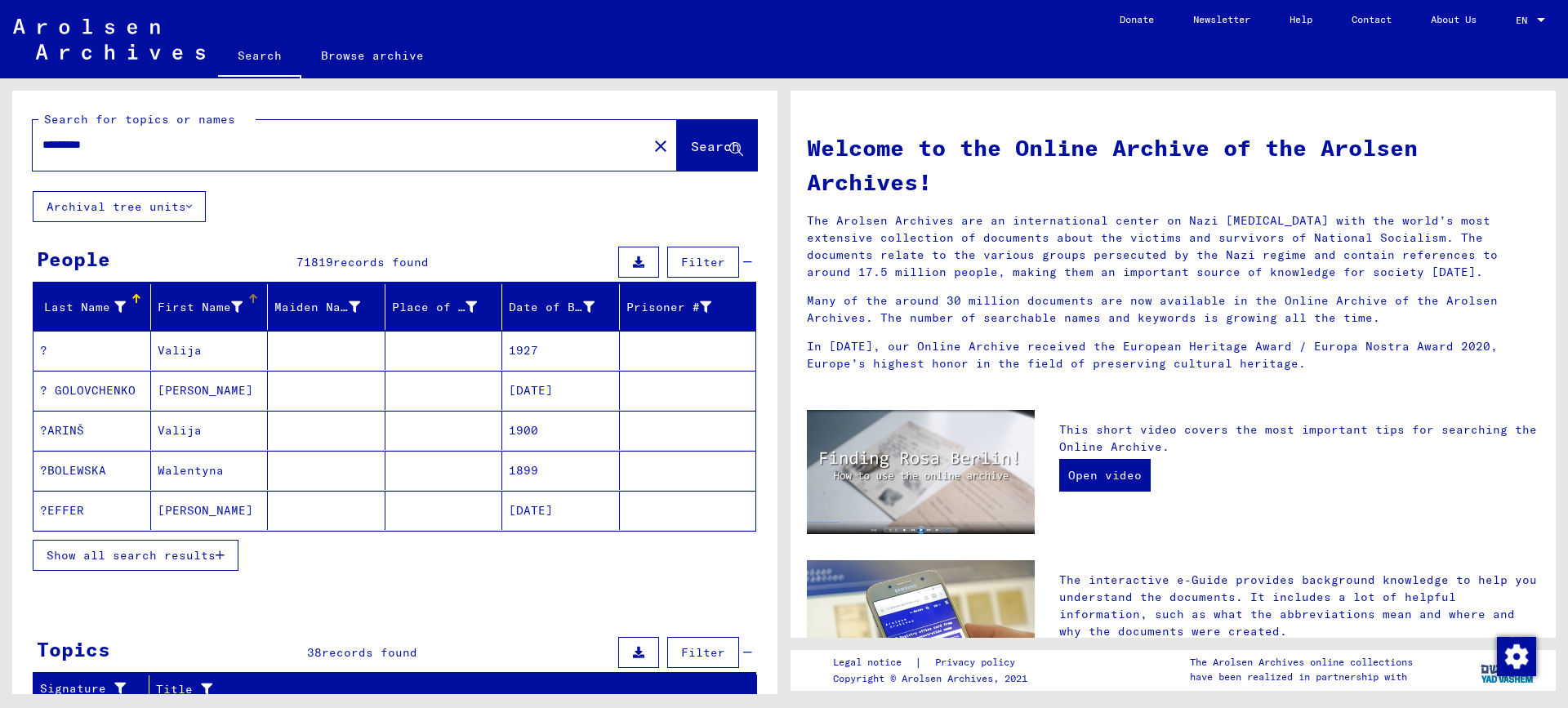
click at [239, 297] on div "First Name" at bounding box center [212, 307] width 110 height 27
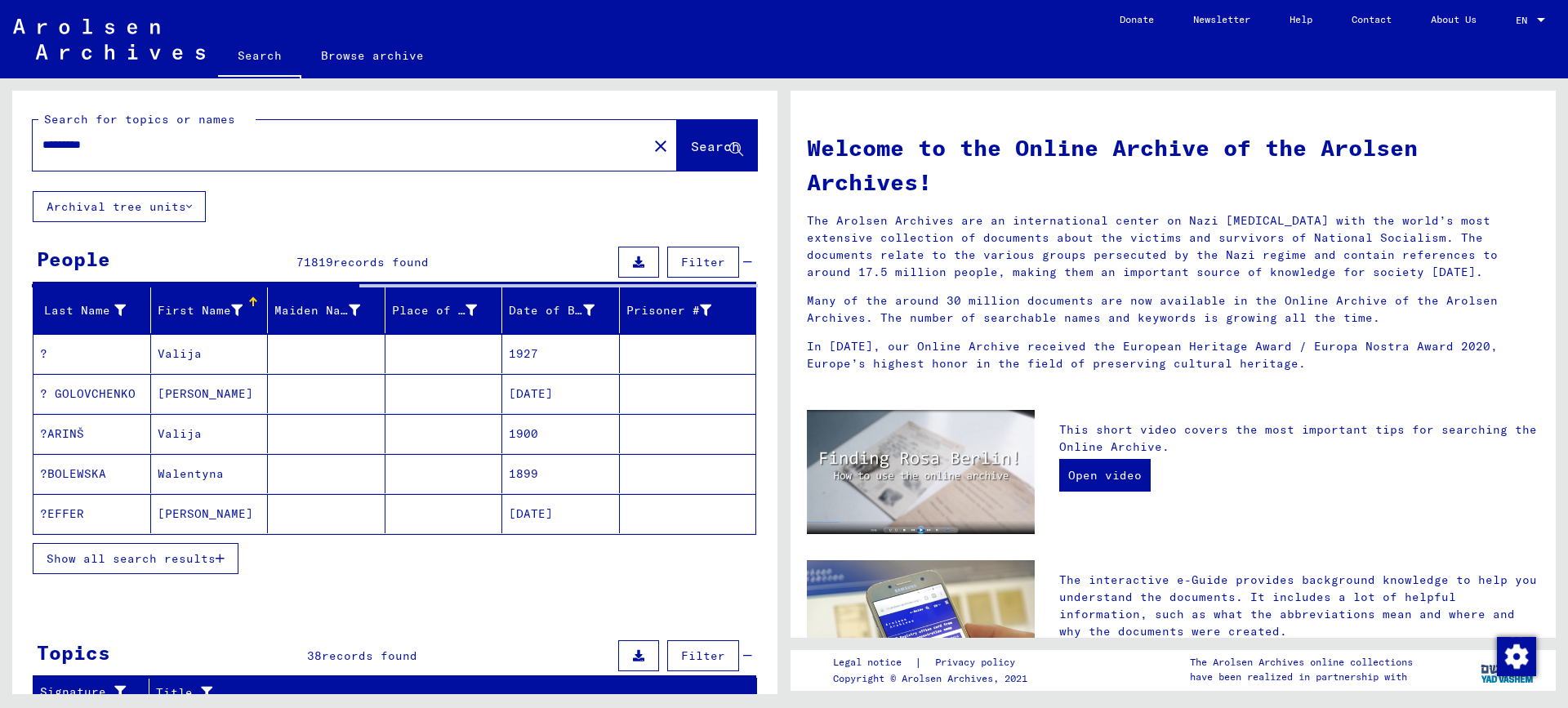
click at [234, 304] on icon at bounding box center [237, 310] width 12 height 12
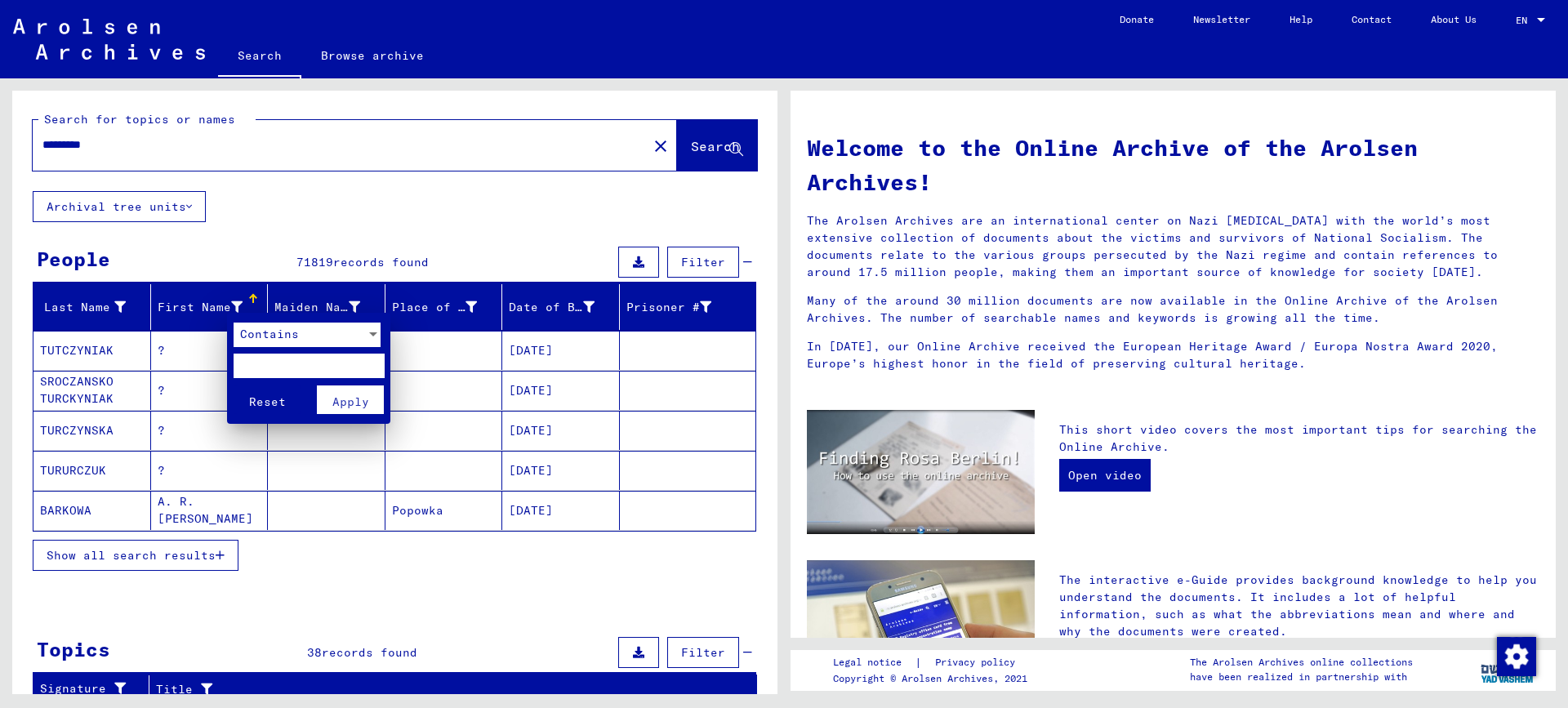
click at [347, 333] on div "Contains" at bounding box center [300, 335] width 133 height 25
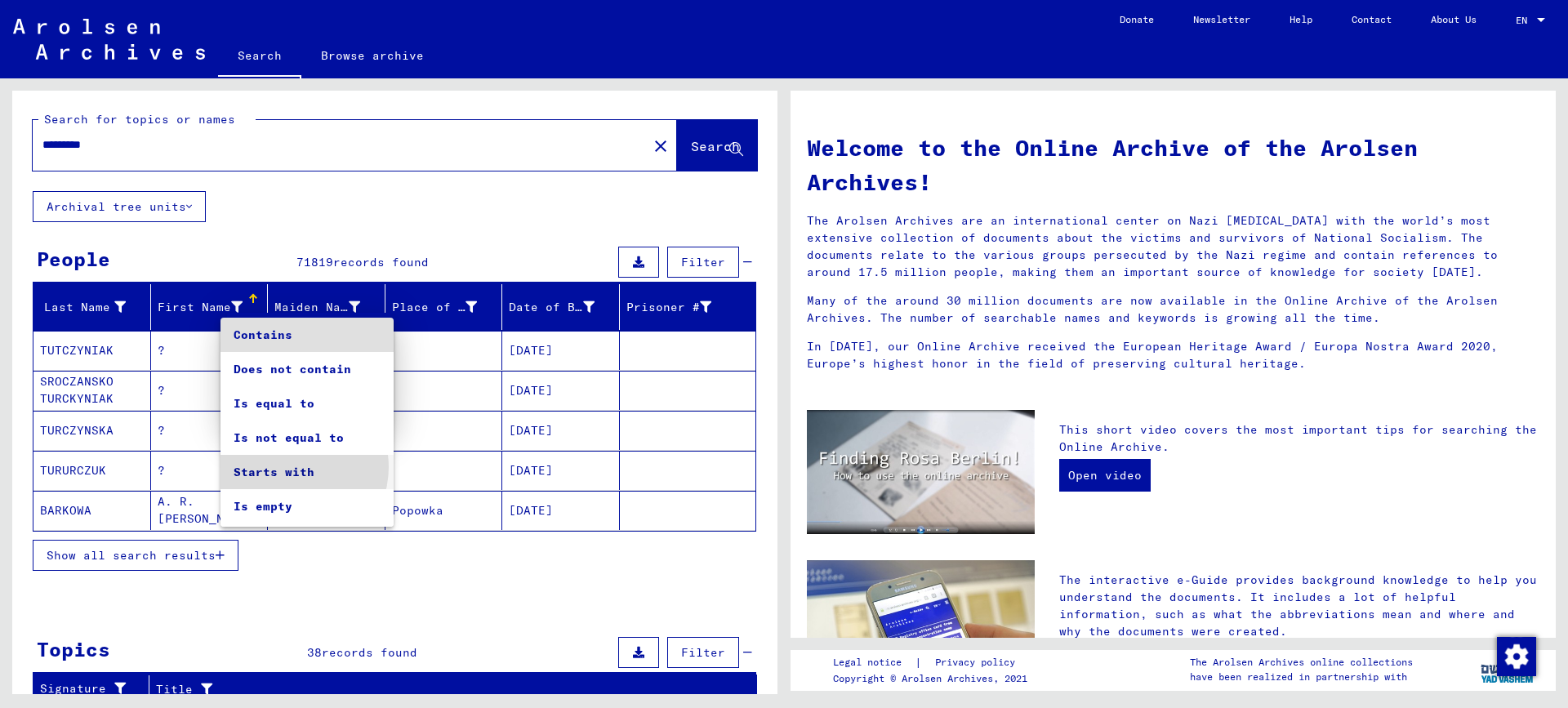
click at [294, 467] on span "Starts with" at bounding box center [307, 471] width 147 height 34
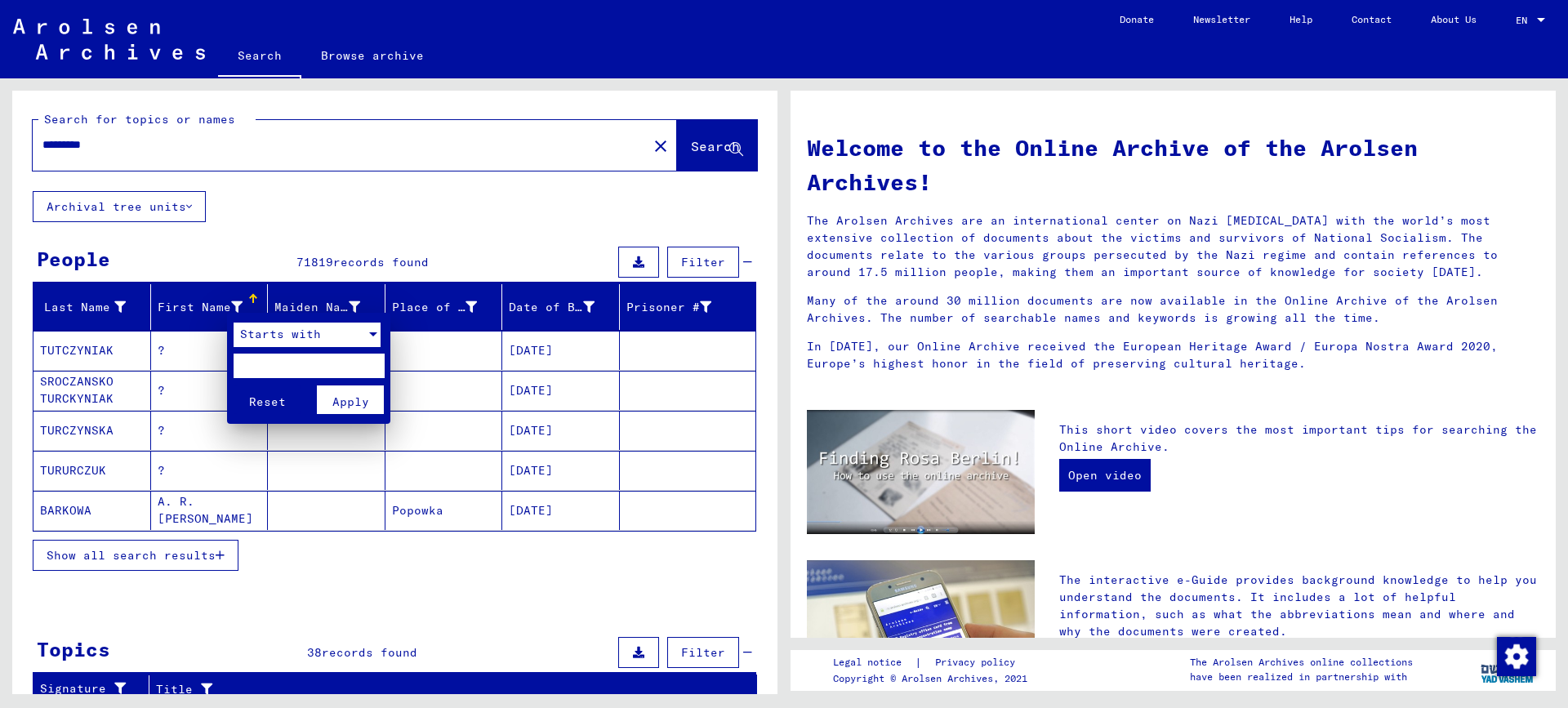
click at [337, 362] on input "text" at bounding box center [309, 366] width 151 height 25
type input "*"
type input "***"
click at [353, 405] on span "Apply" at bounding box center [351, 402] width 36 height 15
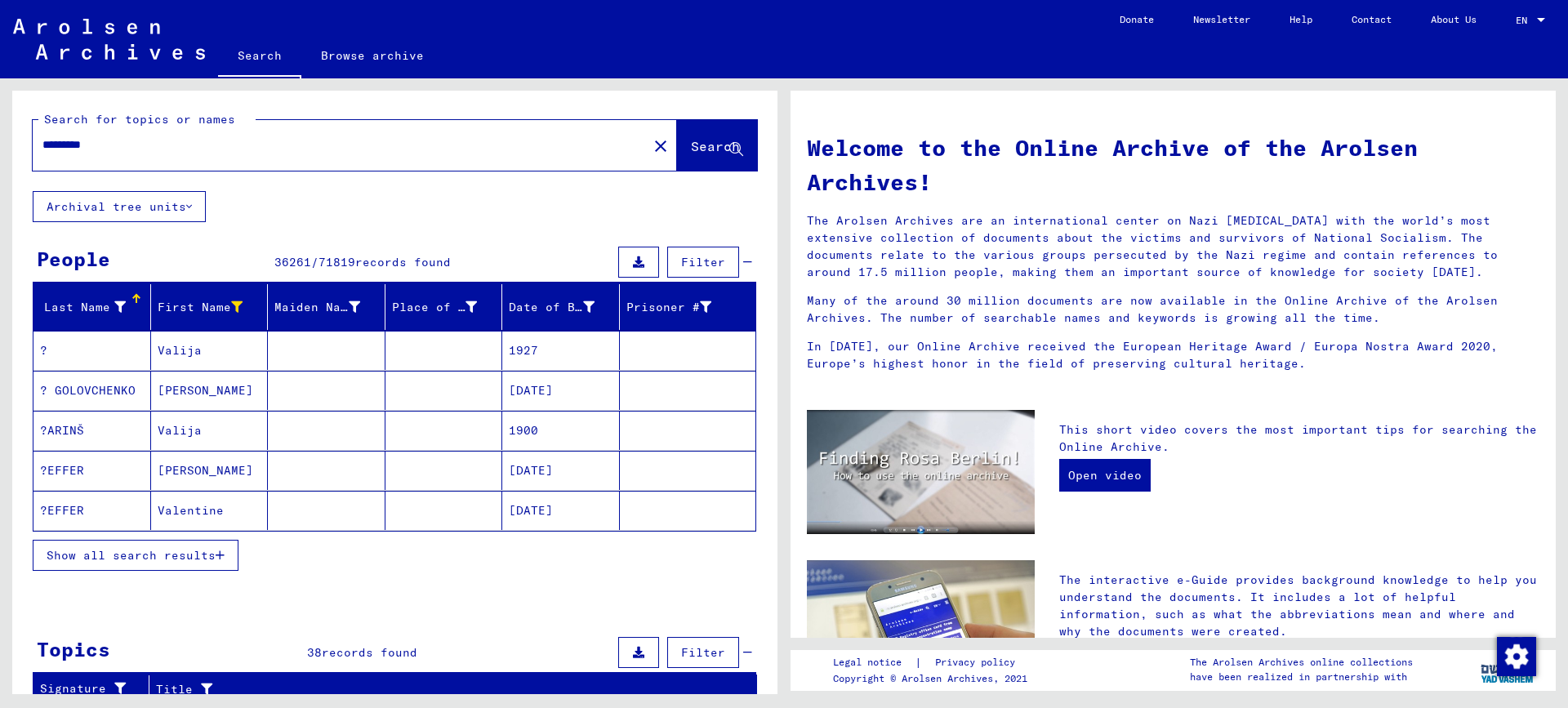
click at [117, 301] on icon at bounding box center [120, 307] width 12 height 12
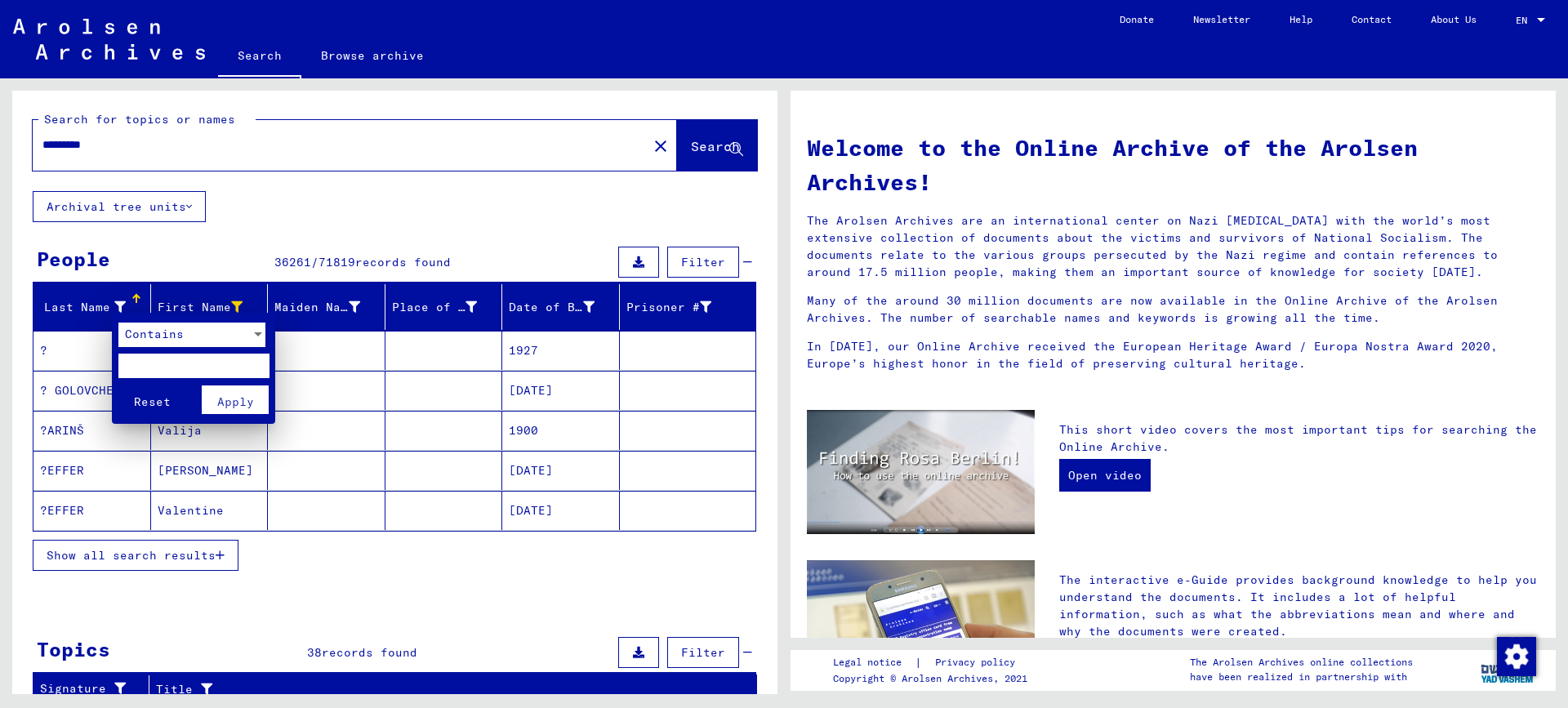
click at [163, 335] on span "Contains" at bounding box center [154, 334] width 59 height 15
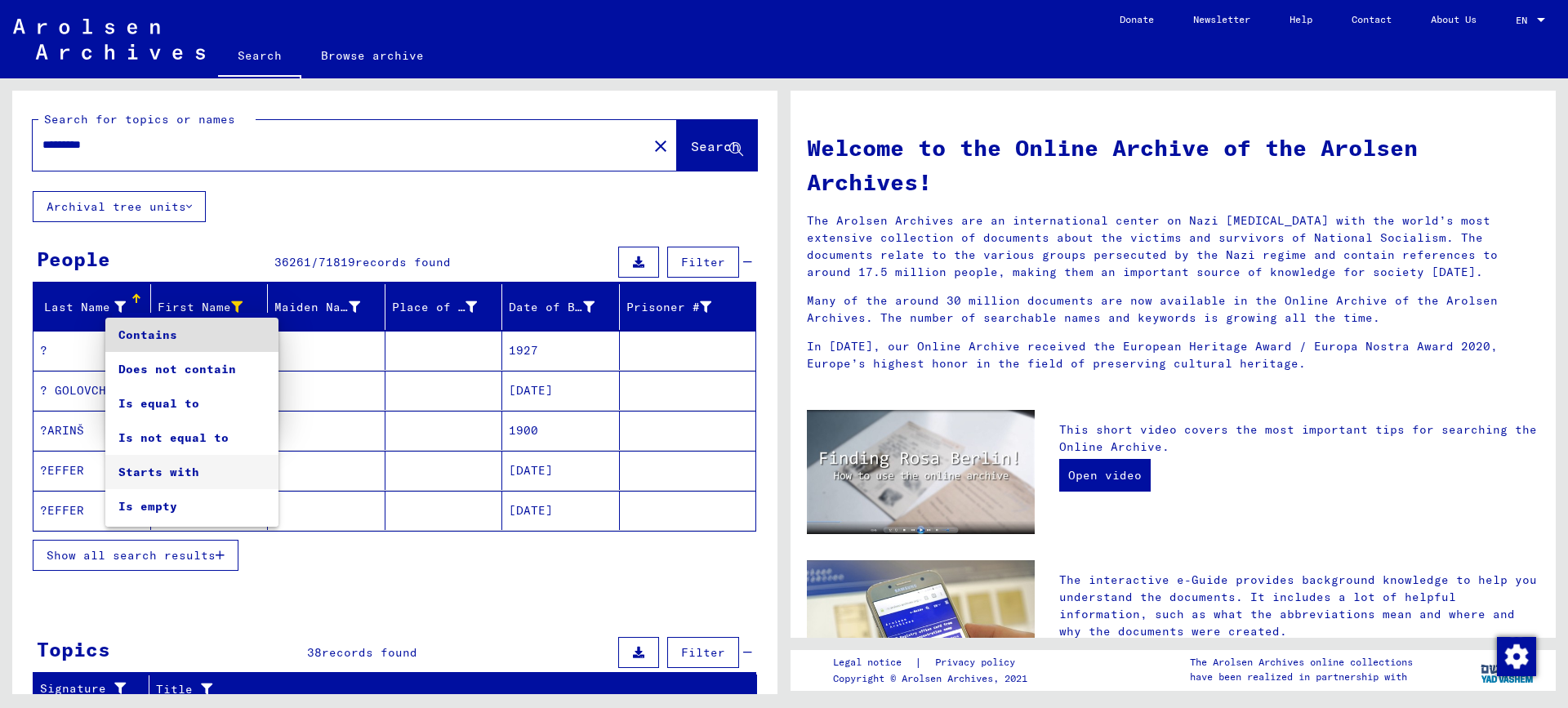
click at [155, 468] on span "Starts with" at bounding box center [192, 471] width 147 height 34
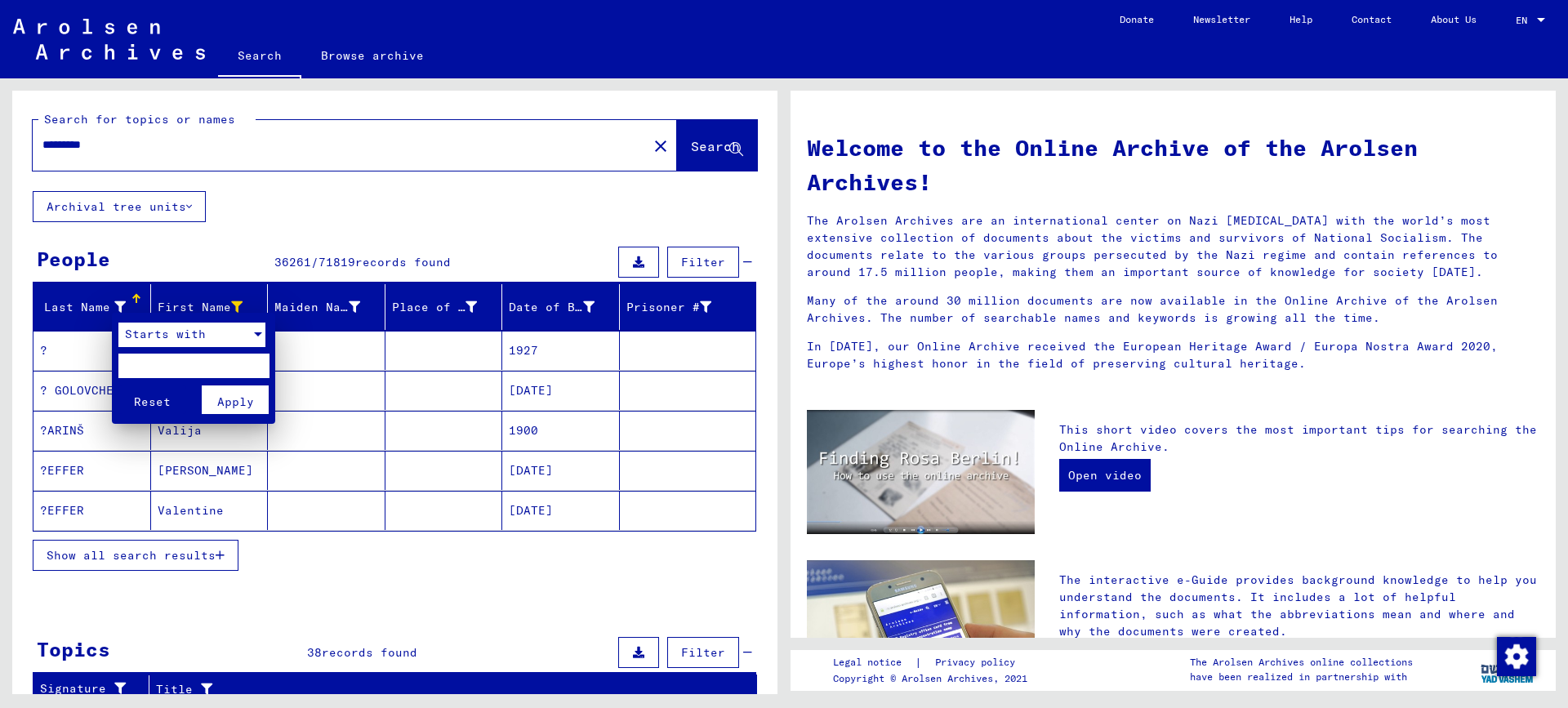
click at [133, 359] on input "text" at bounding box center [194, 366] width 151 height 25
type input "***"
click at [201, 400] on button "Apply" at bounding box center [235, 400] width 68 height 28
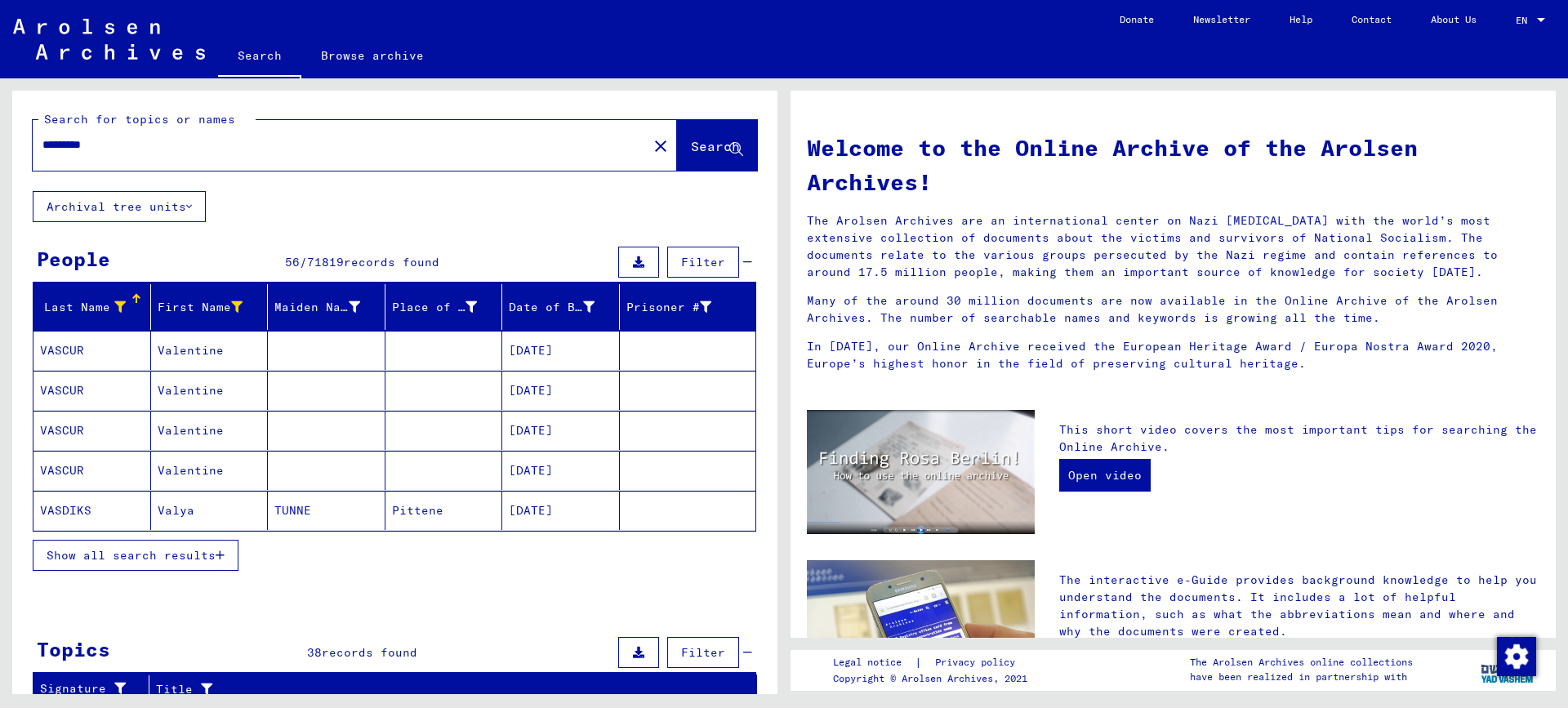
click at [163, 555] on span "Show all search results" at bounding box center [131, 555] width 169 height 15
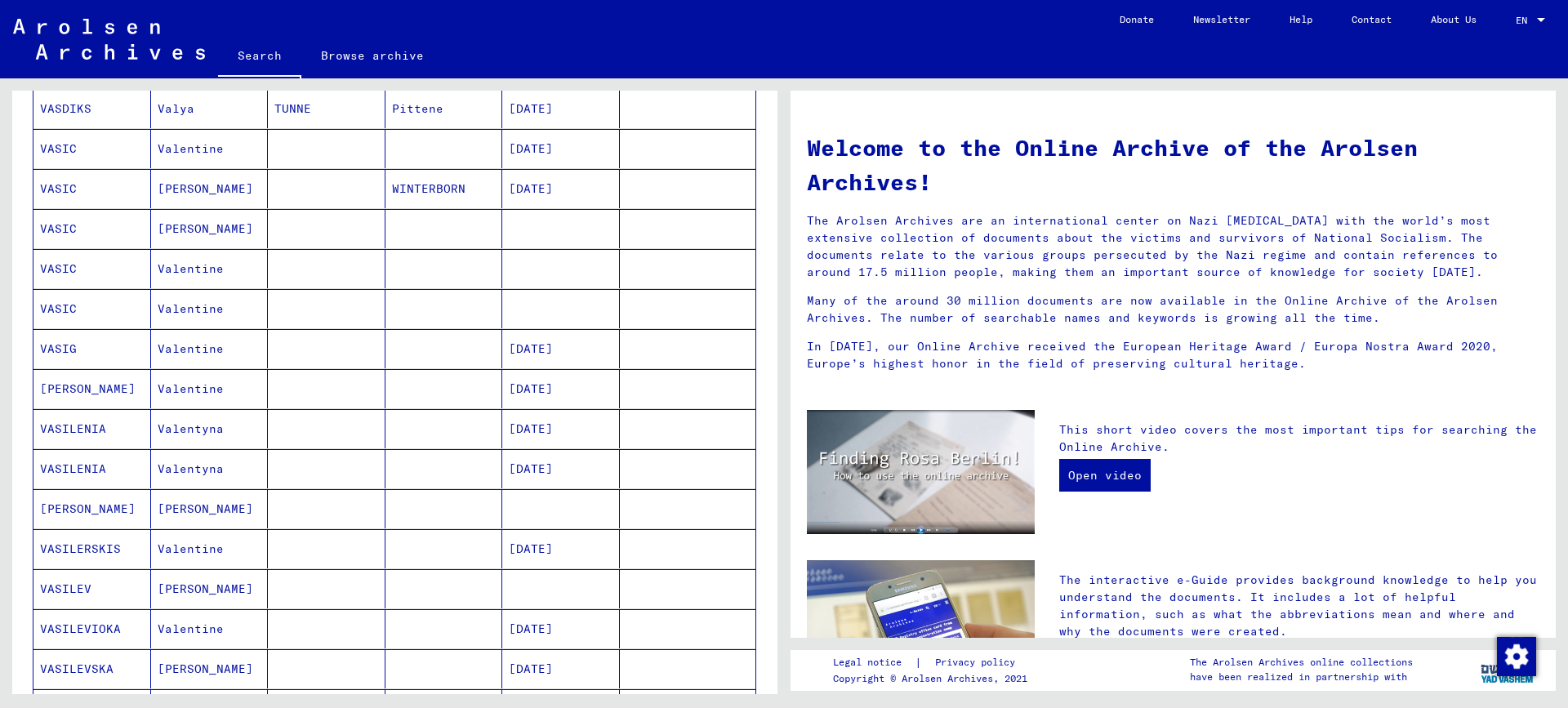
scroll to position [490, 0]
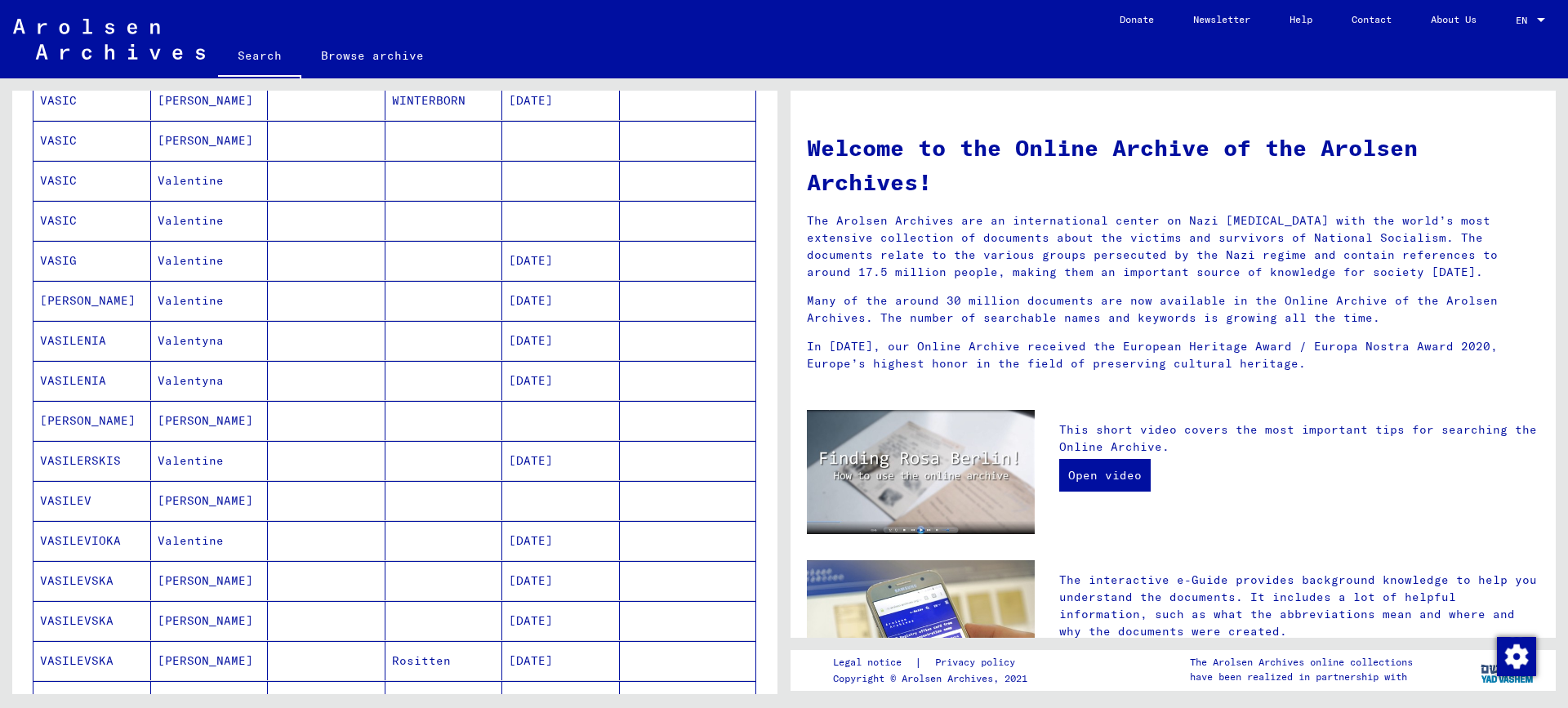
click at [201, 499] on mat-cell "[PERSON_NAME]" at bounding box center [210, 500] width 118 height 39
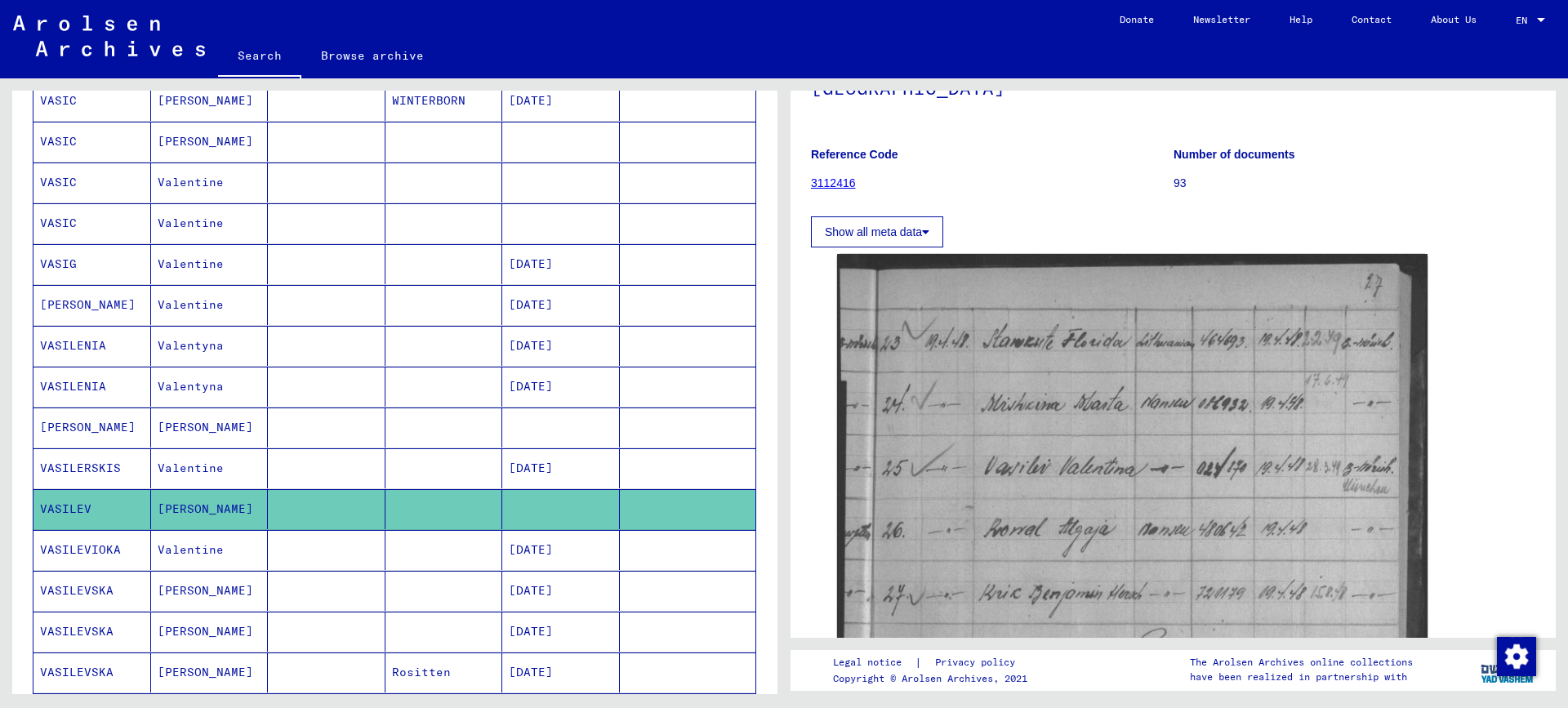
scroll to position [163, 0]
